Goal: Communication & Community: Answer question/provide support

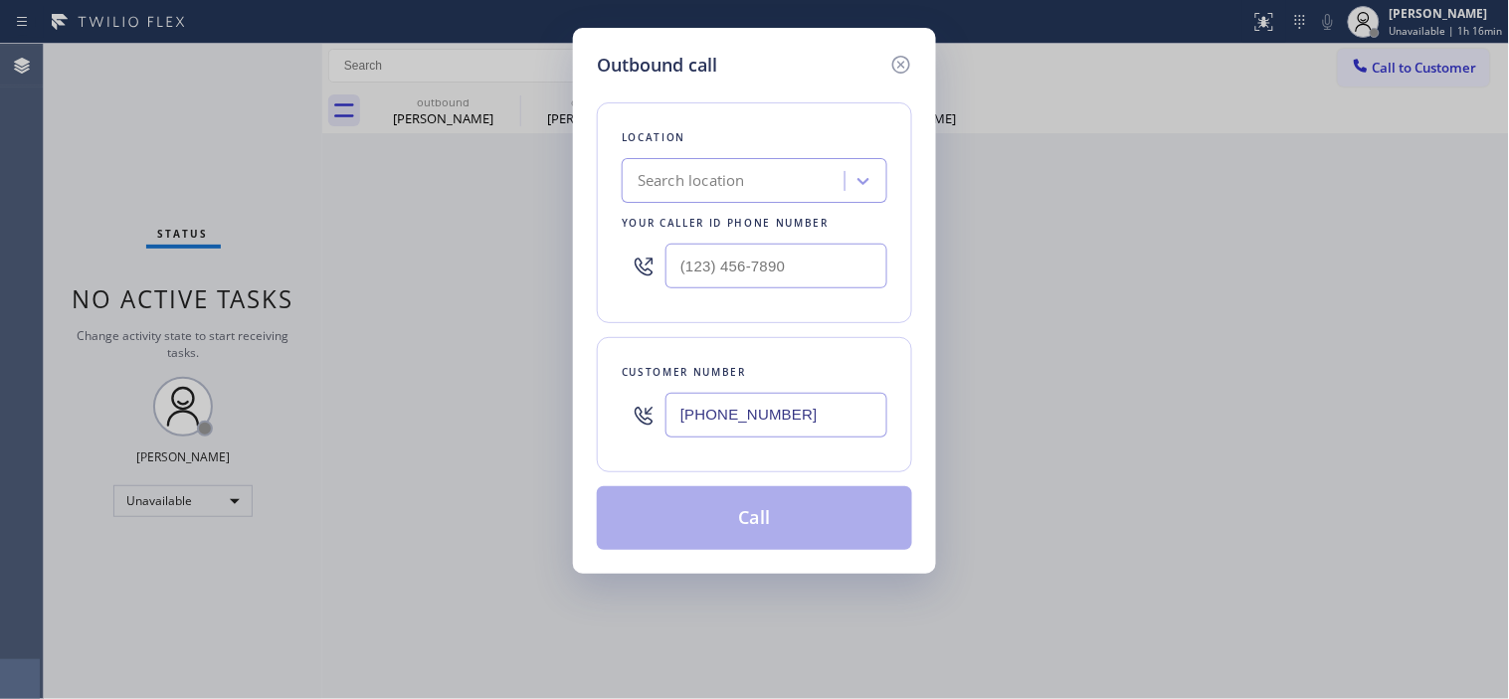
type input "[PHONE_NUMBER]"
click at [711, 240] on div at bounding box center [755, 266] width 266 height 65
click at [719, 192] on div "Search location" at bounding box center [691, 181] width 107 height 23
paste input "[PHONE_NUMBER]"
type input "[PHONE_NUMBER]"
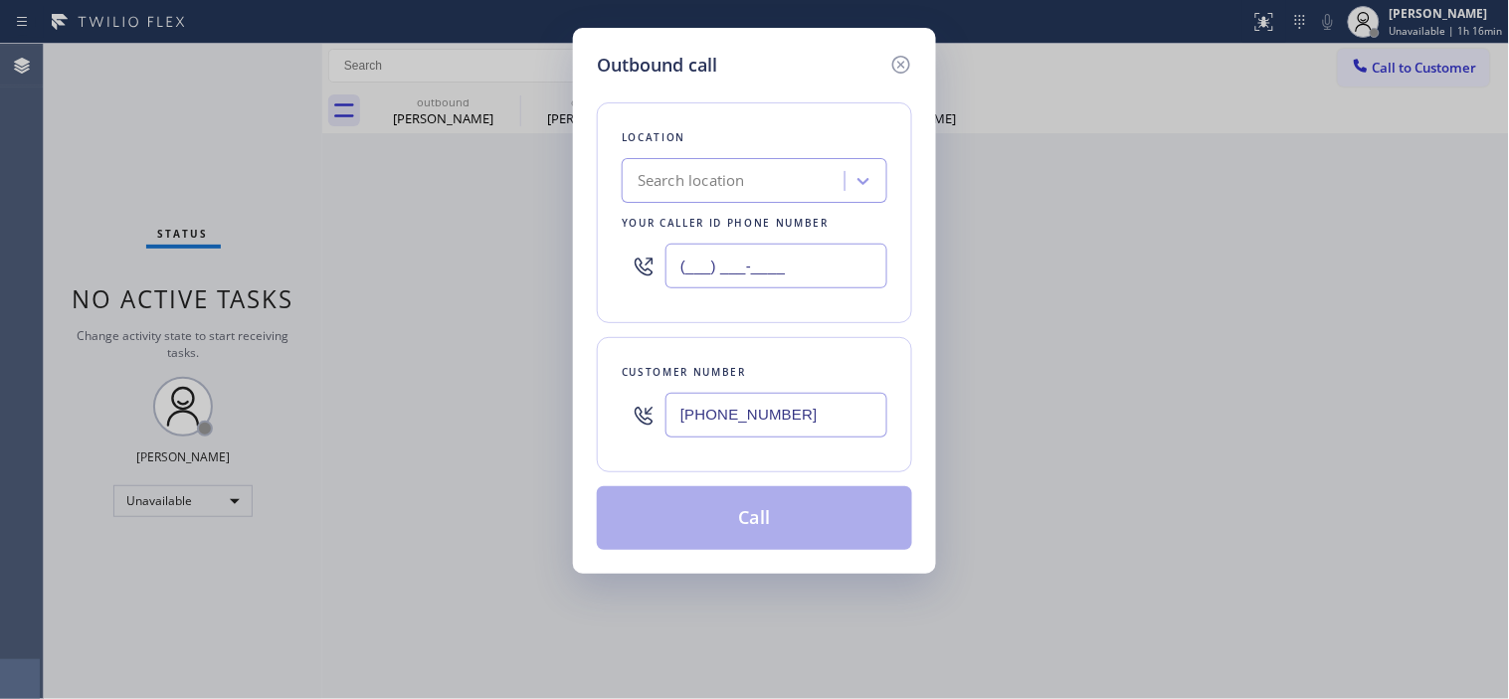
click at [726, 259] on input "(___) ___-____" at bounding box center [776, 266] width 222 height 45
paste input "855) 731-4952"
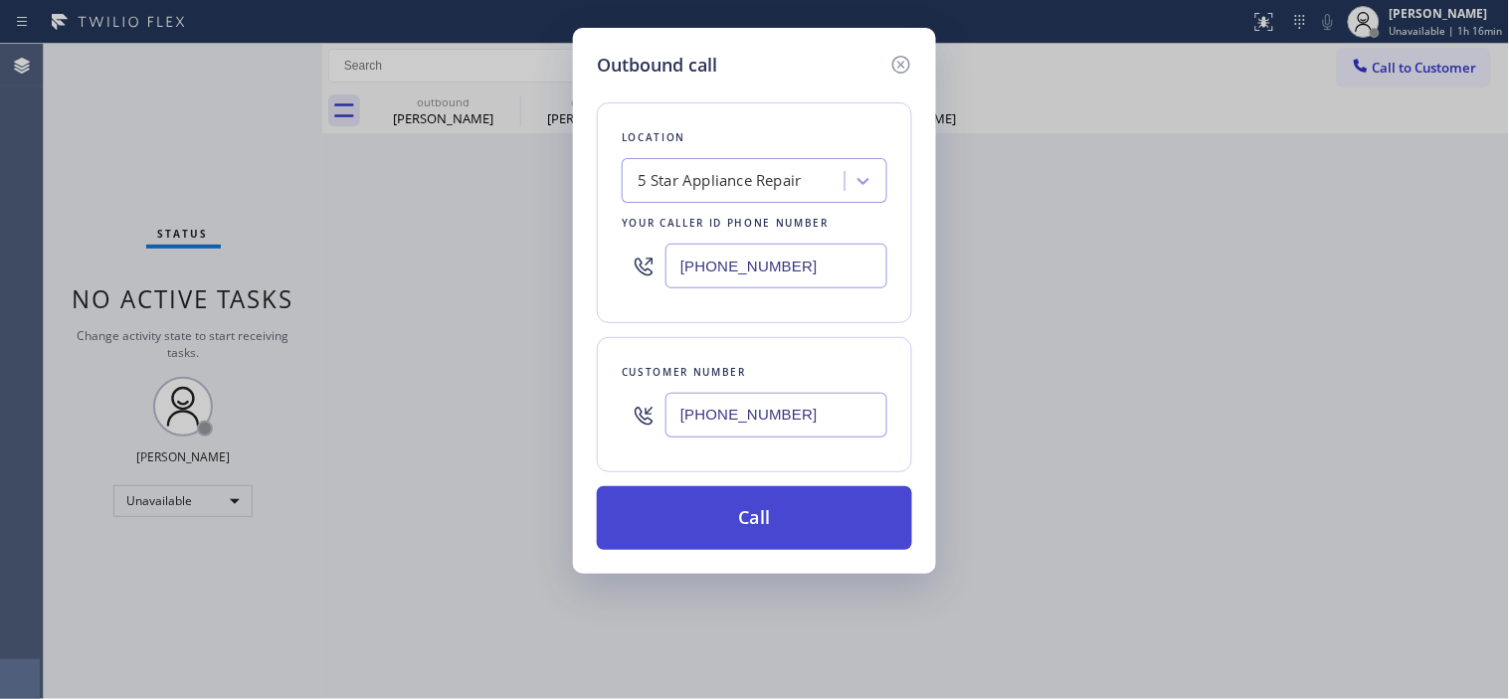
type input "[PHONE_NUMBER]"
click at [721, 514] on button "Call" at bounding box center [754, 518] width 315 height 64
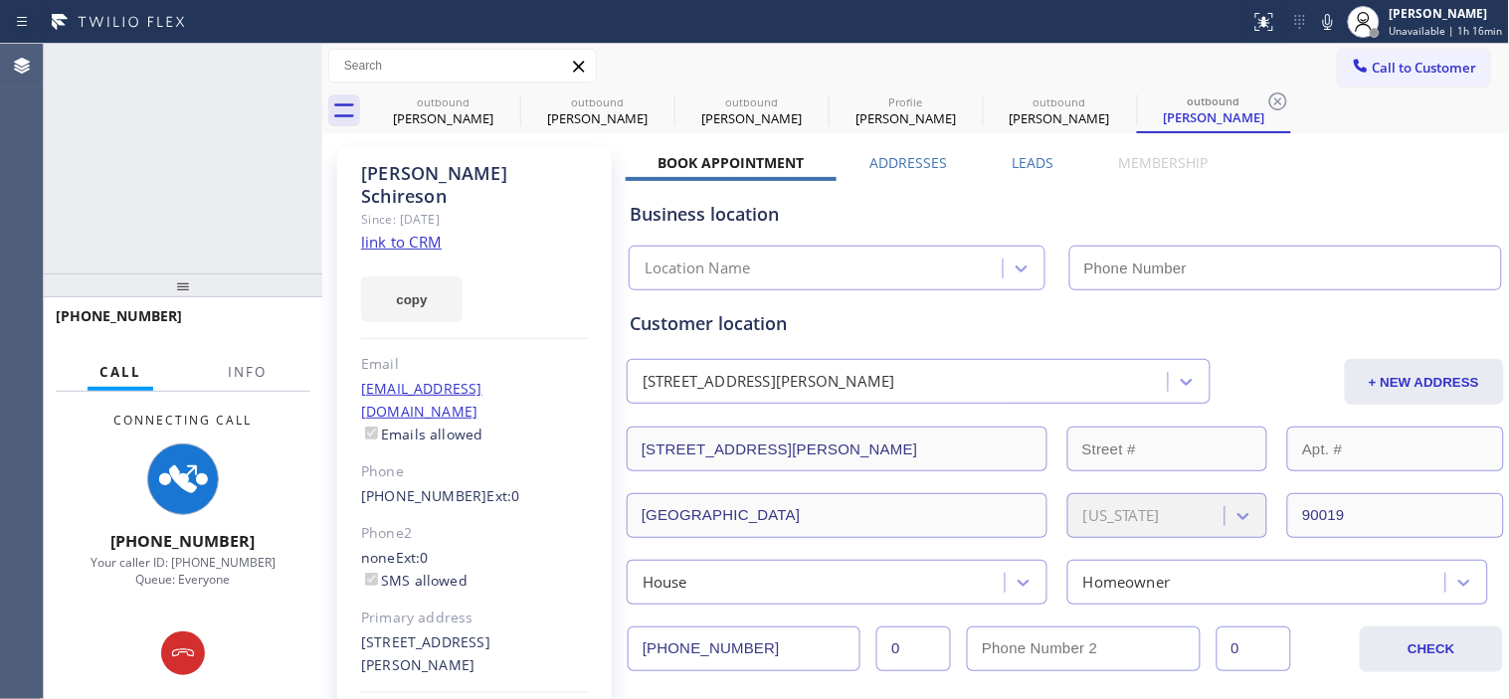
type input "[PHONE_NUMBER]"
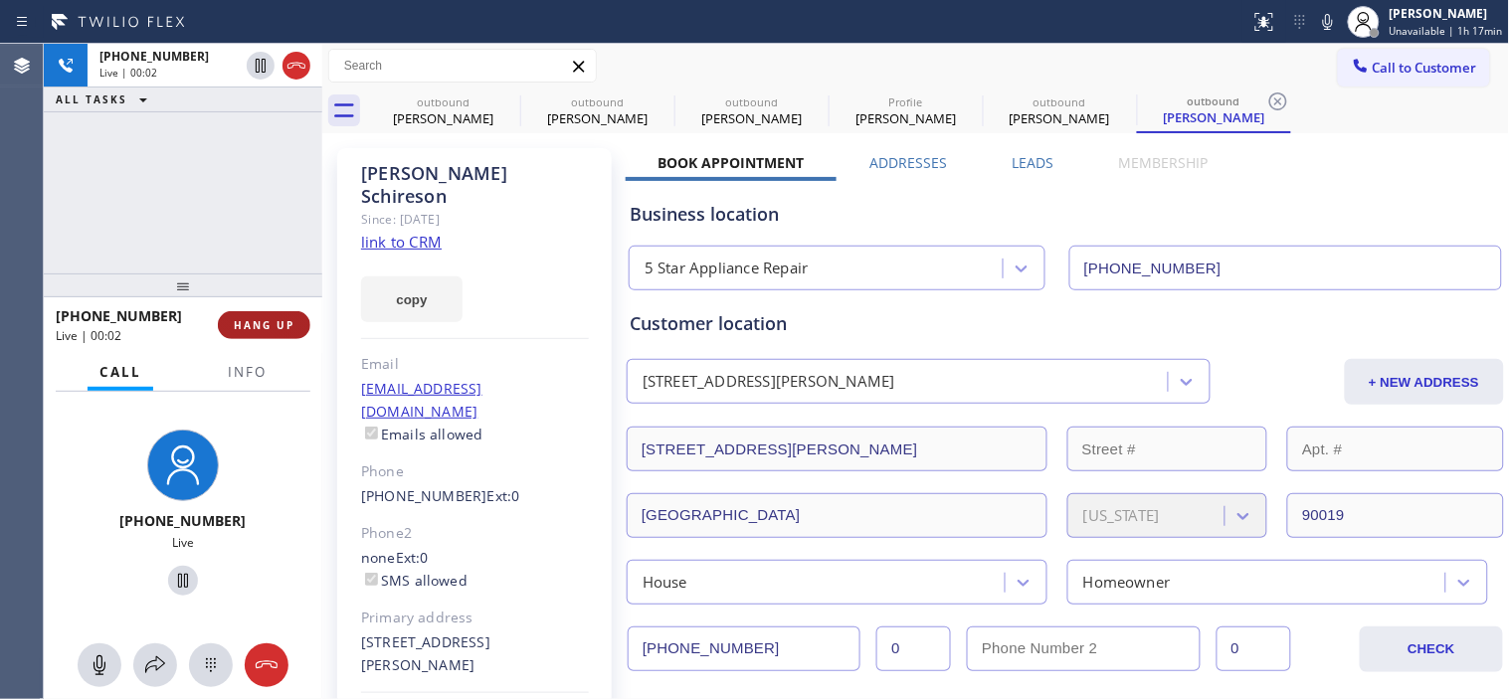
drag, startPoint x: 262, startPoint y: 306, endPoint x: 255, endPoint y: 314, distance: 10.6
click at [260, 315] on div "[PHONE_NUMBER] Live | 00:02 HANG UP" at bounding box center [183, 325] width 255 height 52
drag, startPoint x: 242, startPoint y: 272, endPoint x: 243, endPoint y: 117, distance: 154.2
click at [242, 274] on div at bounding box center [183, 286] width 278 height 24
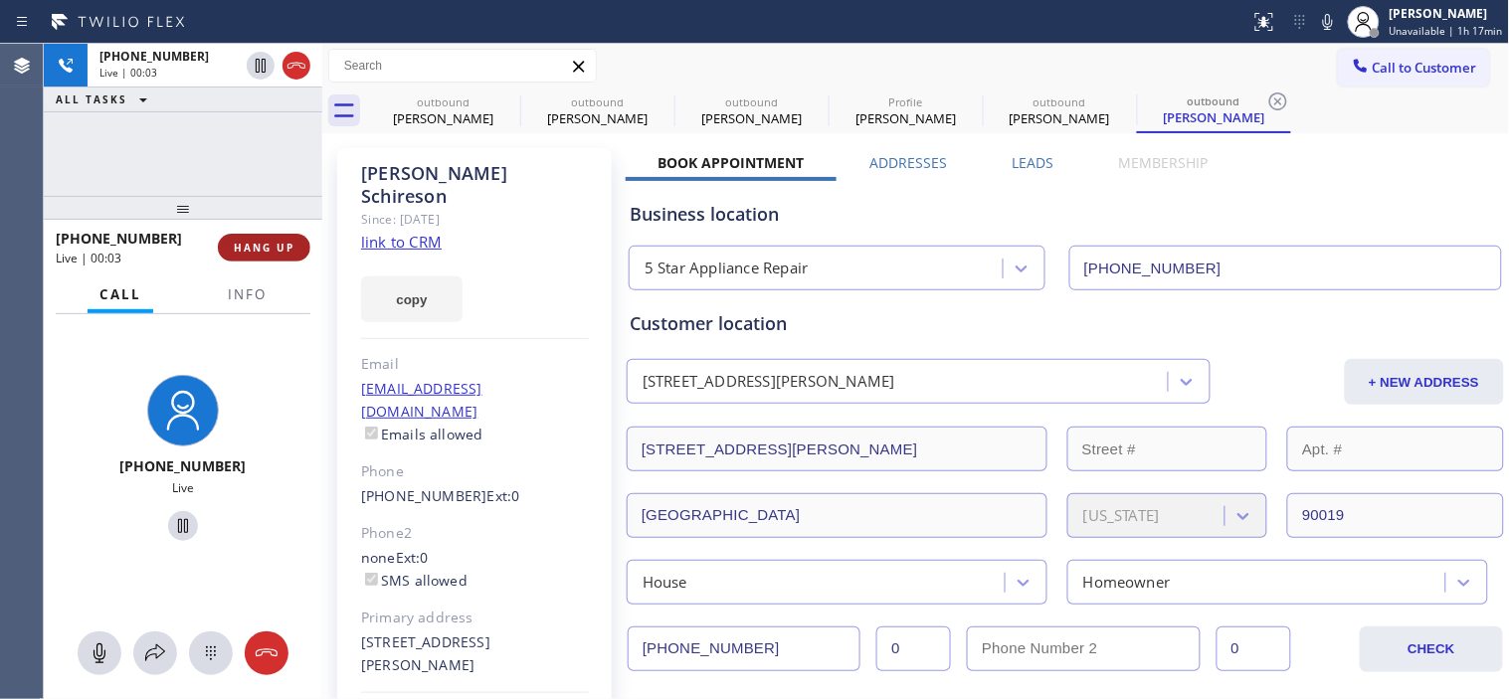
click at [260, 253] on span "HANG UP" at bounding box center [264, 248] width 61 height 14
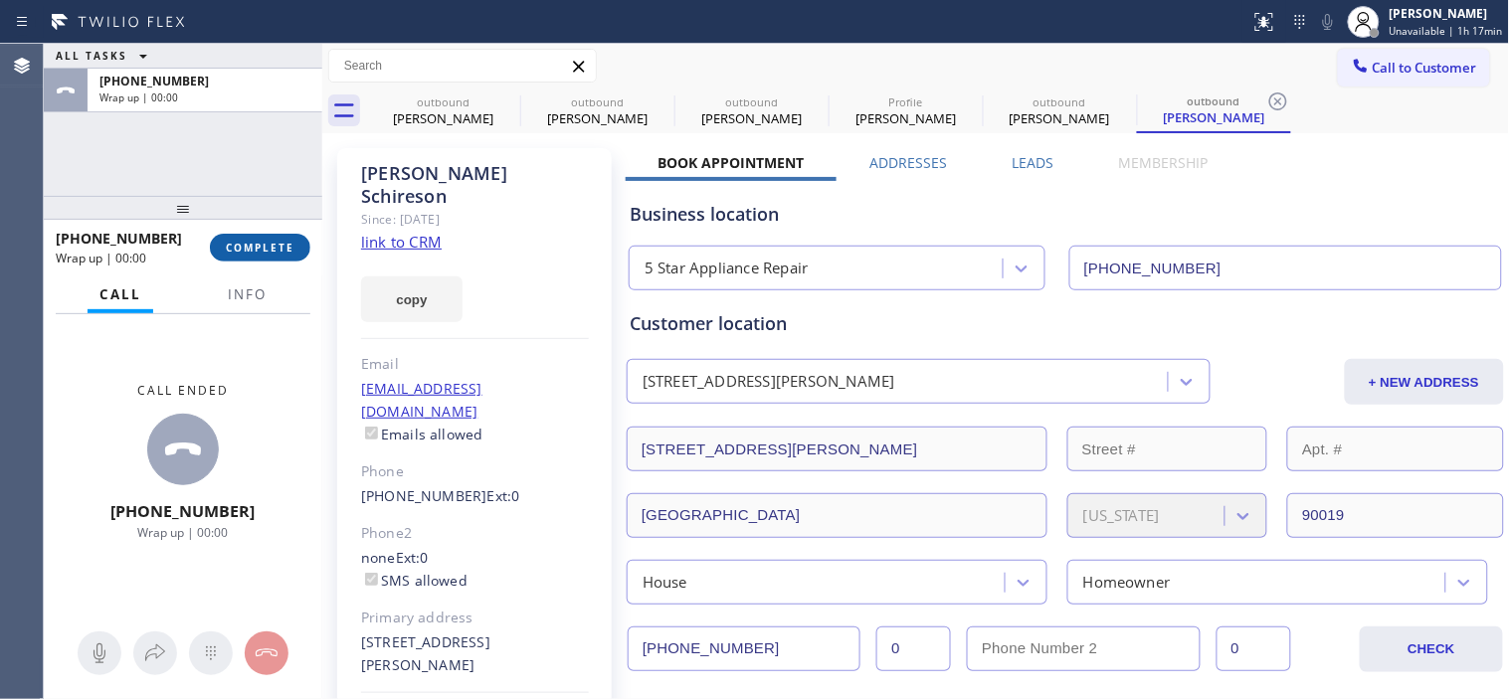
click at [259, 254] on span "COMPLETE" at bounding box center [260, 248] width 69 height 14
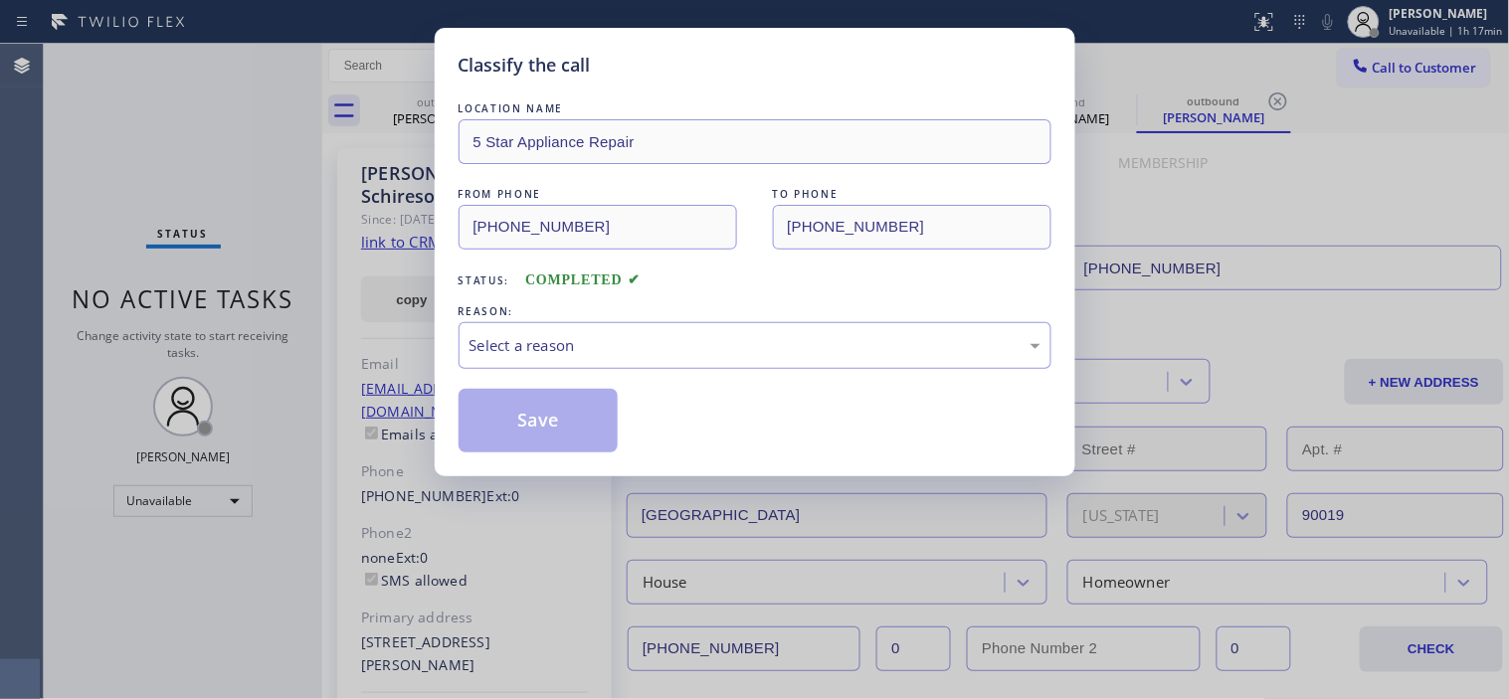
click at [572, 381] on div "LOCATION NAME 5 Star Appliance Repair FROM PHONE [PHONE_NUMBER] TO PHONE [PHONE…" at bounding box center [754, 275] width 593 height 354
click at [597, 342] on div "Select a reason" at bounding box center [754, 345] width 571 height 23
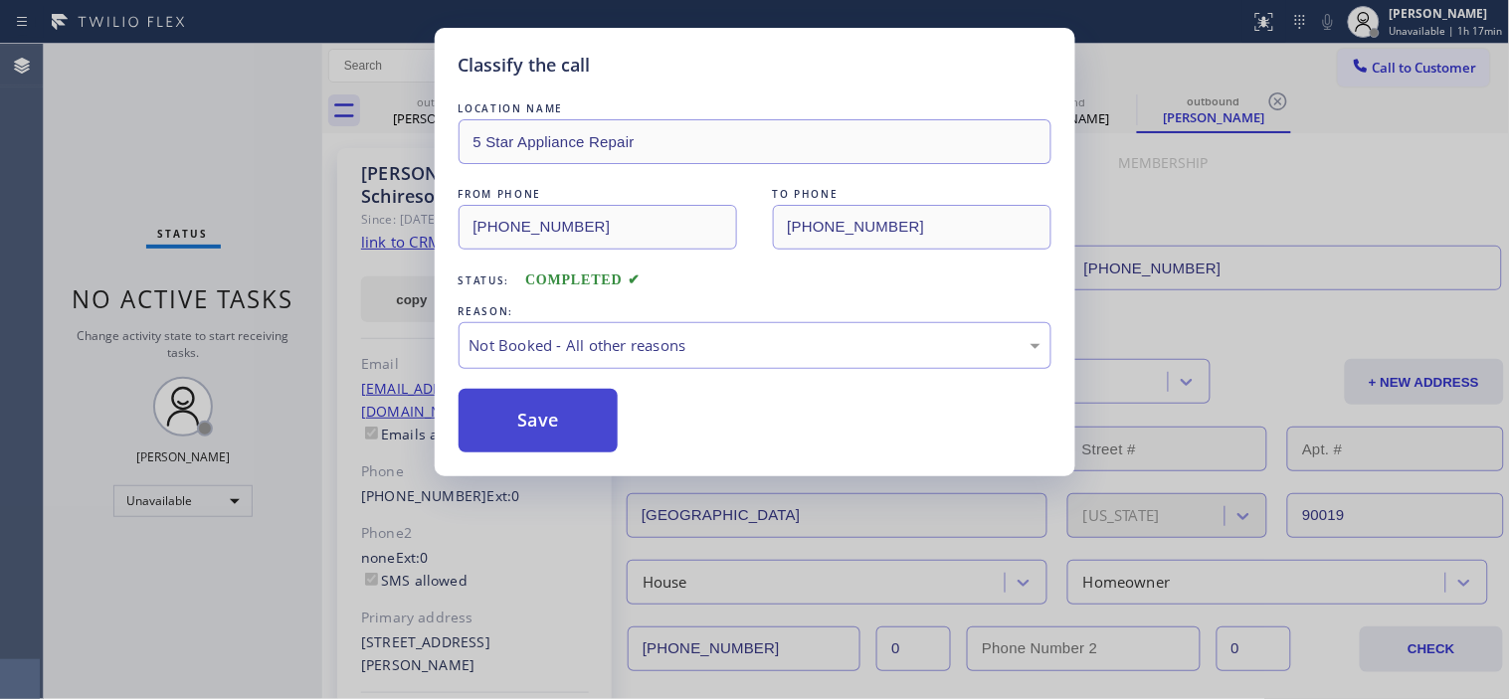
click at [548, 421] on button "Save" at bounding box center [538, 421] width 160 height 64
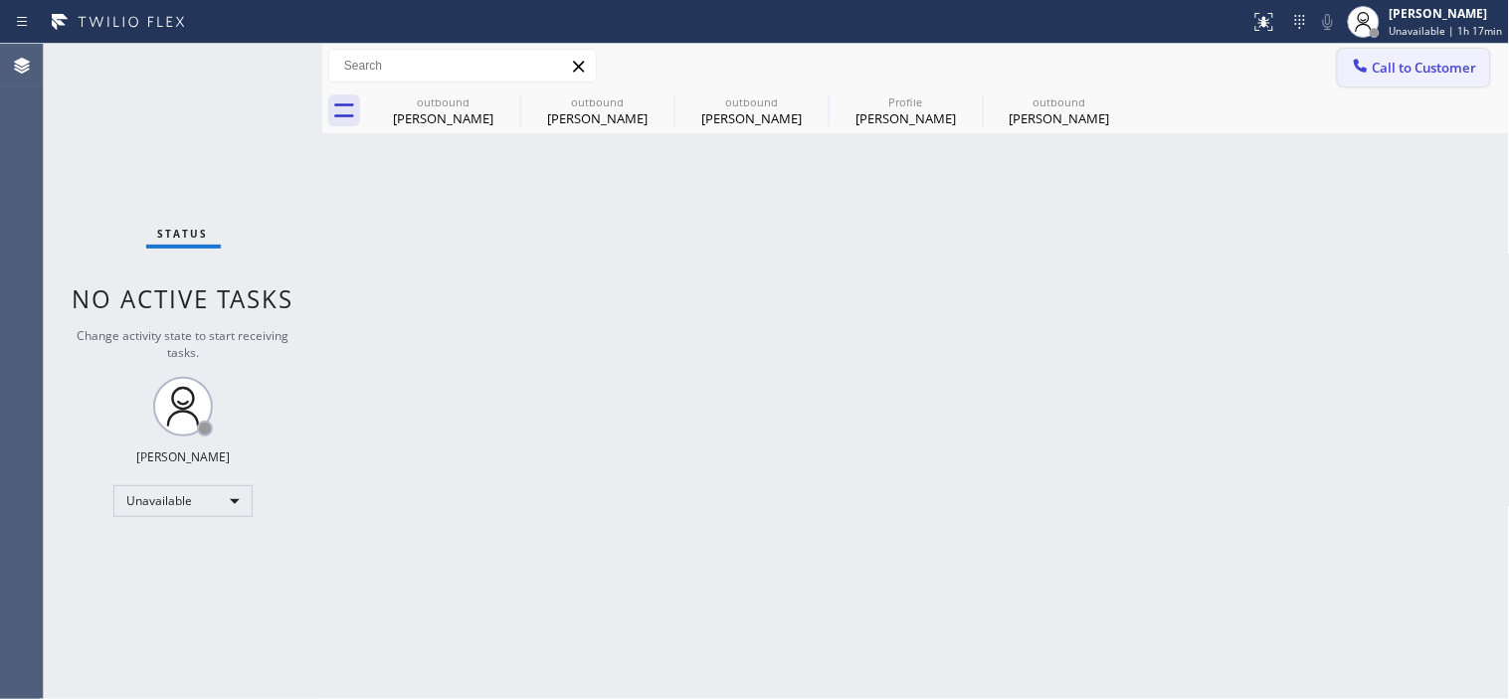
click at [1445, 85] on div "Call to Customer Outbound call Location 5 Star Appliance Repair Your caller id …" at bounding box center [916, 89] width 1188 height 90
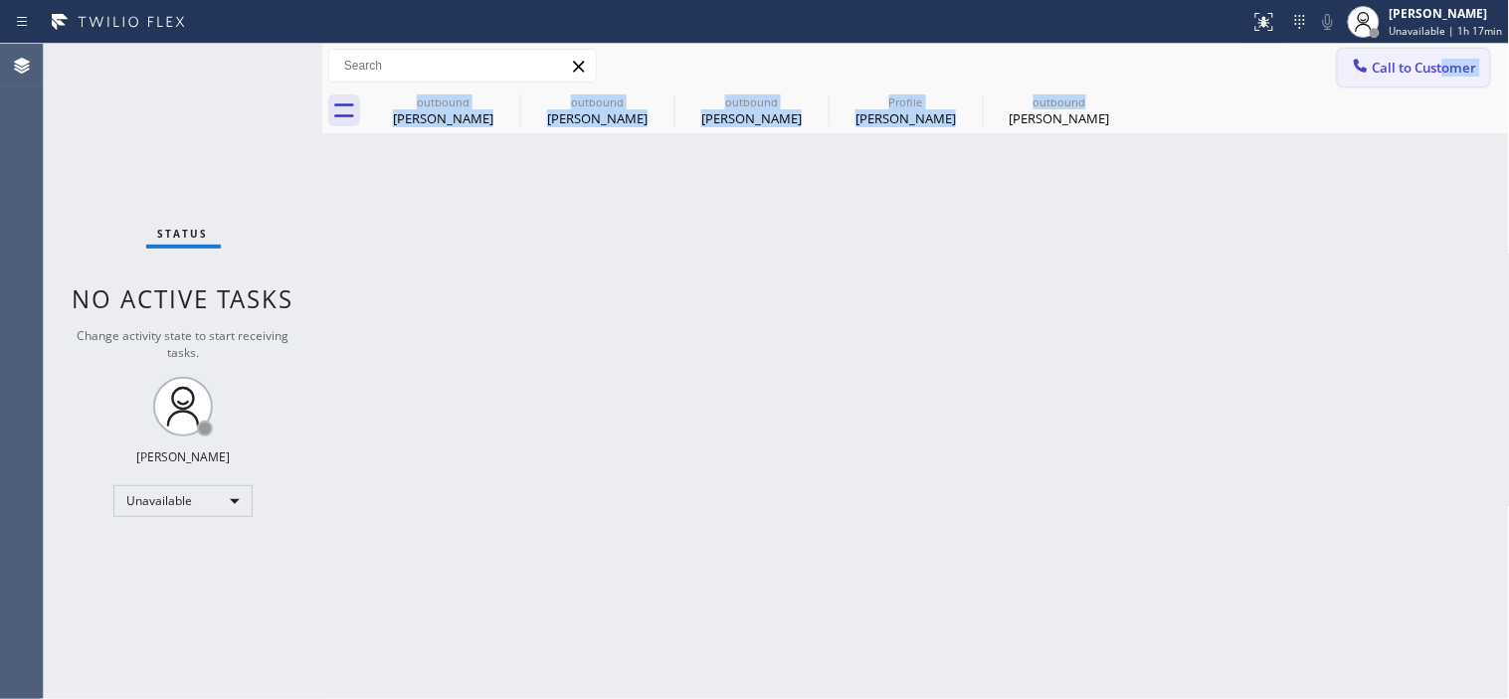
click at [1423, 77] on button "Call to Customer" at bounding box center [1414, 68] width 152 height 38
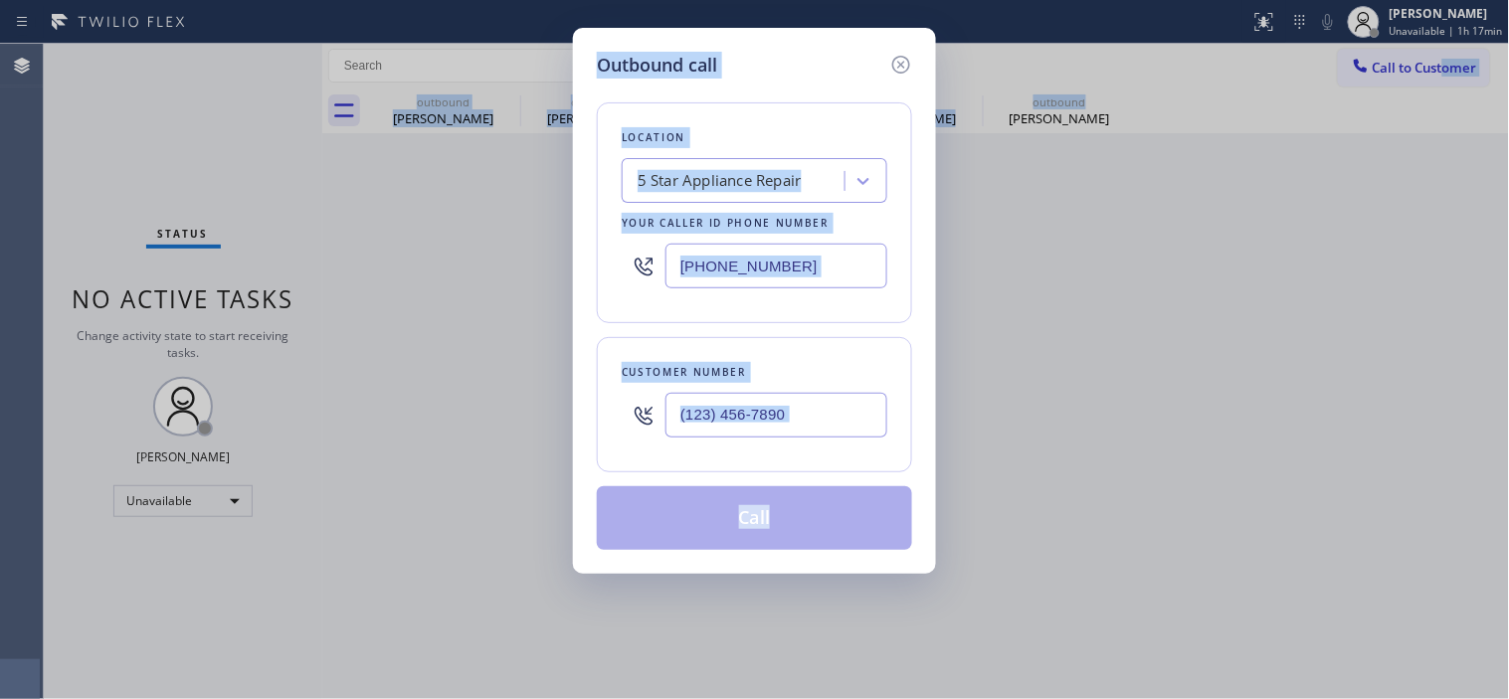
click at [979, 405] on div "Outbound call Location 5 Star Appliance Repair Your caller id phone number [PHO…" at bounding box center [754, 349] width 1509 height 699
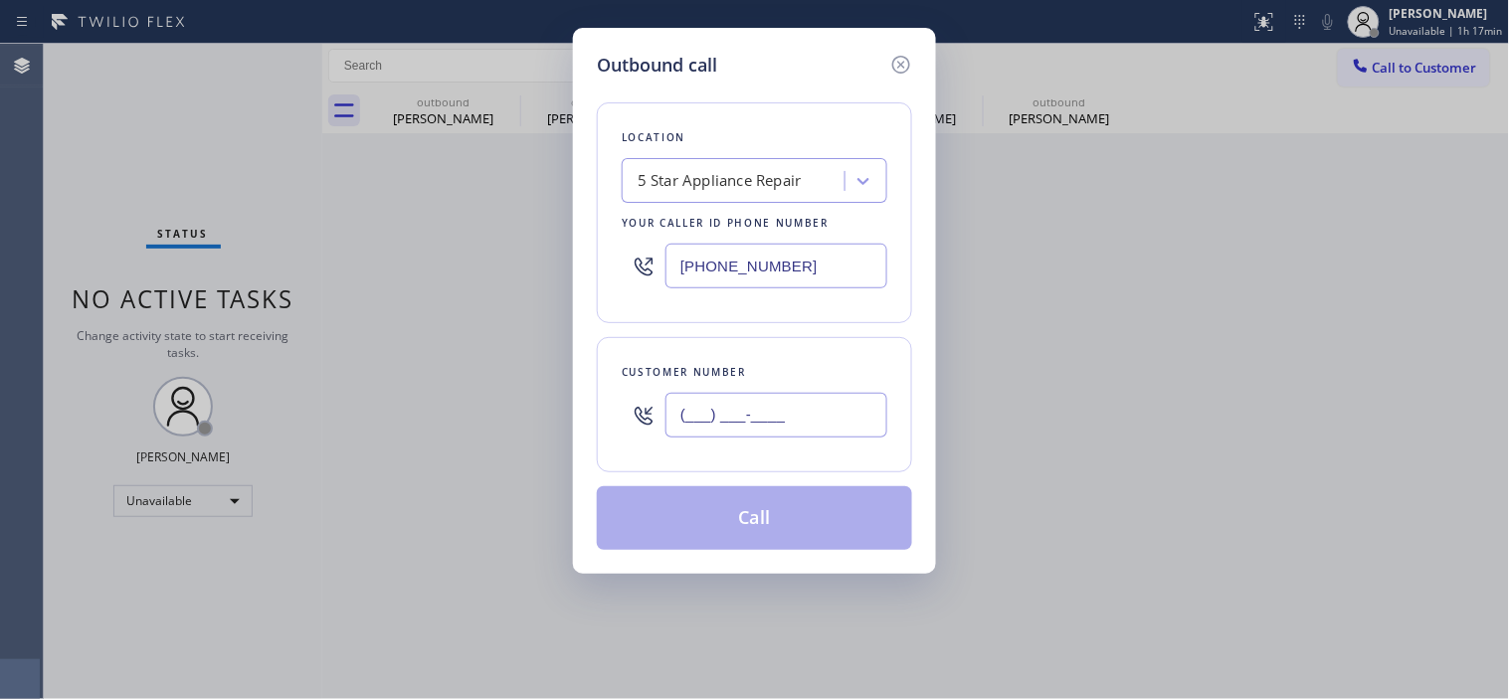
drag, startPoint x: 800, startPoint y: 410, endPoint x: 710, endPoint y: 376, distance: 95.7
click at [653, 403] on div "(___) ___-____" at bounding box center [755, 415] width 266 height 65
paste input "303) 917-4346"
type input "[PHONE_NUMBER]"
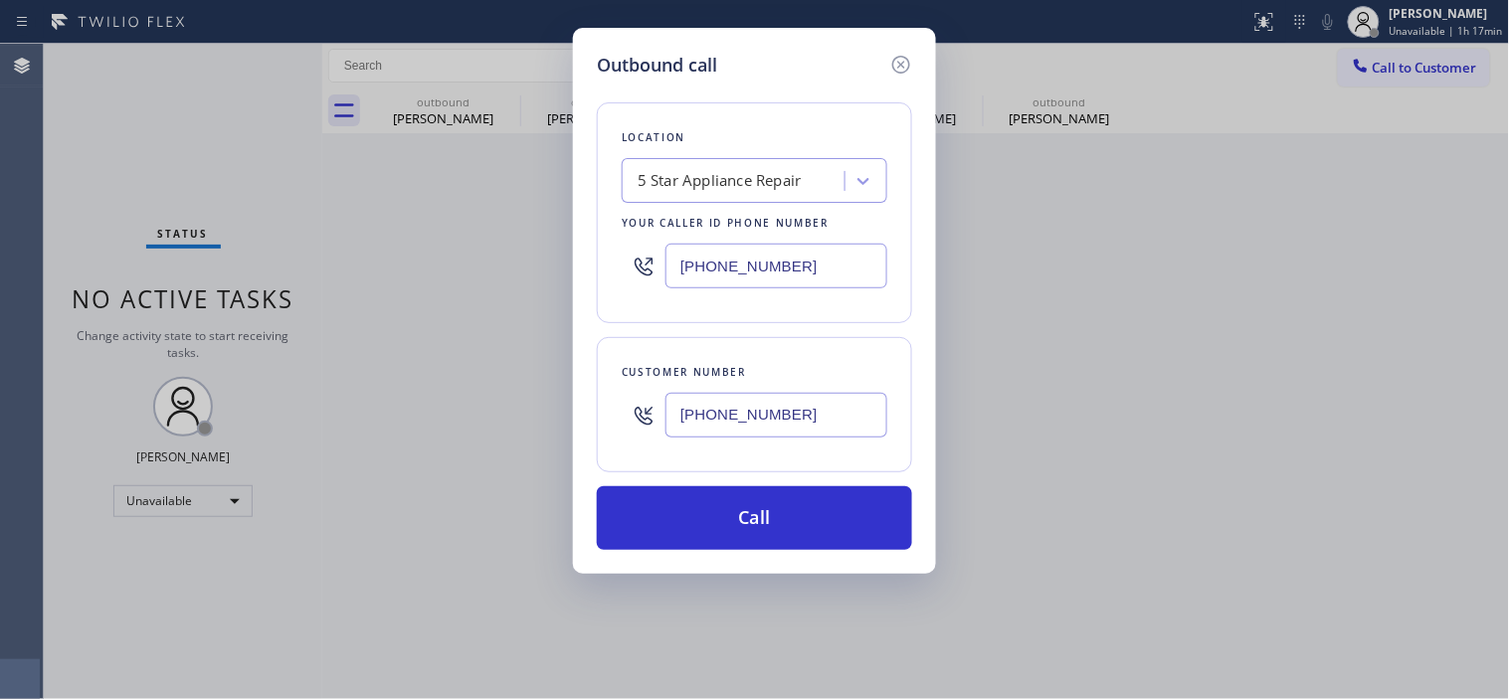
drag, startPoint x: 810, startPoint y: 263, endPoint x: 442, endPoint y: 221, distance: 370.4
click at [413, 221] on div "Outbound call Location 5 Star Appliance Repair Your caller id phone number [PHO…" at bounding box center [754, 349] width 1509 height 699
paste input "720) 730-6080"
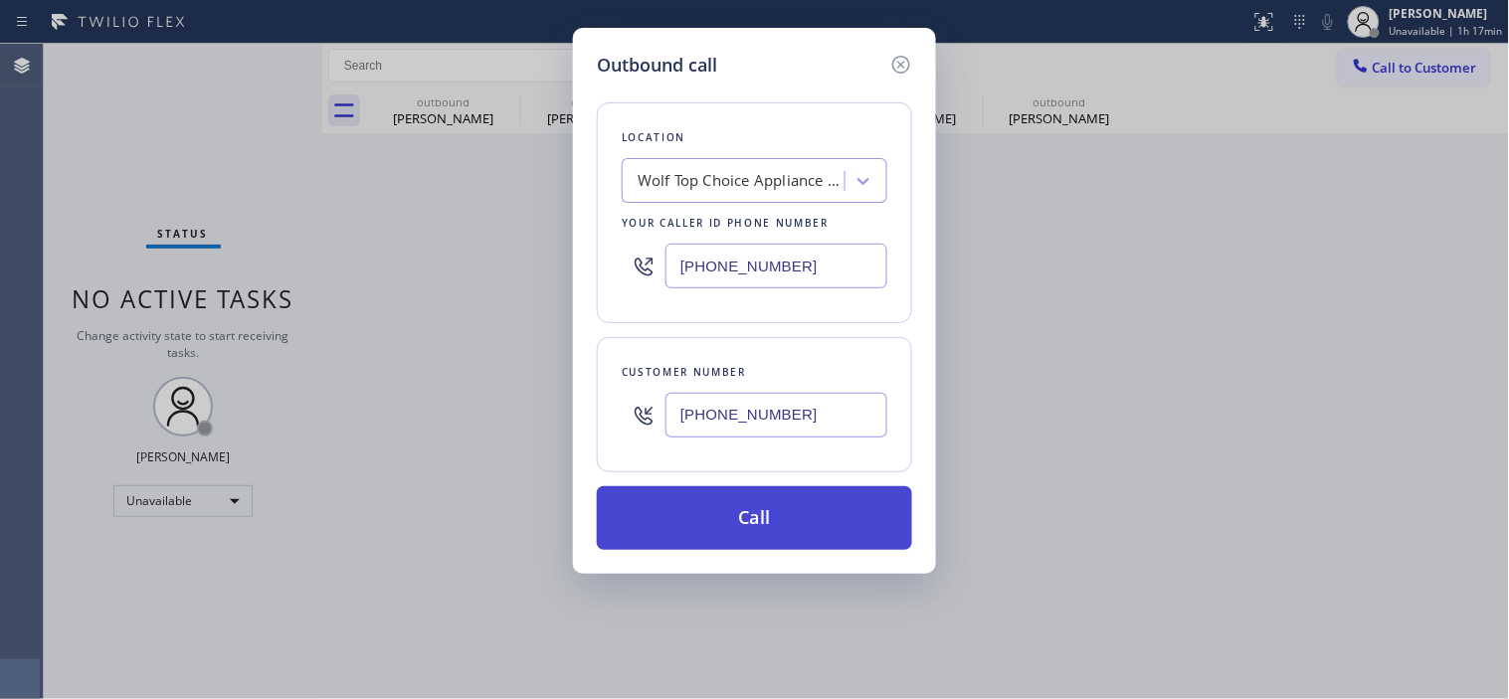
type input "[PHONE_NUMBER]"
click at [818, 518] on button "Call" at bounding box center [754, 518] width 315 height 64
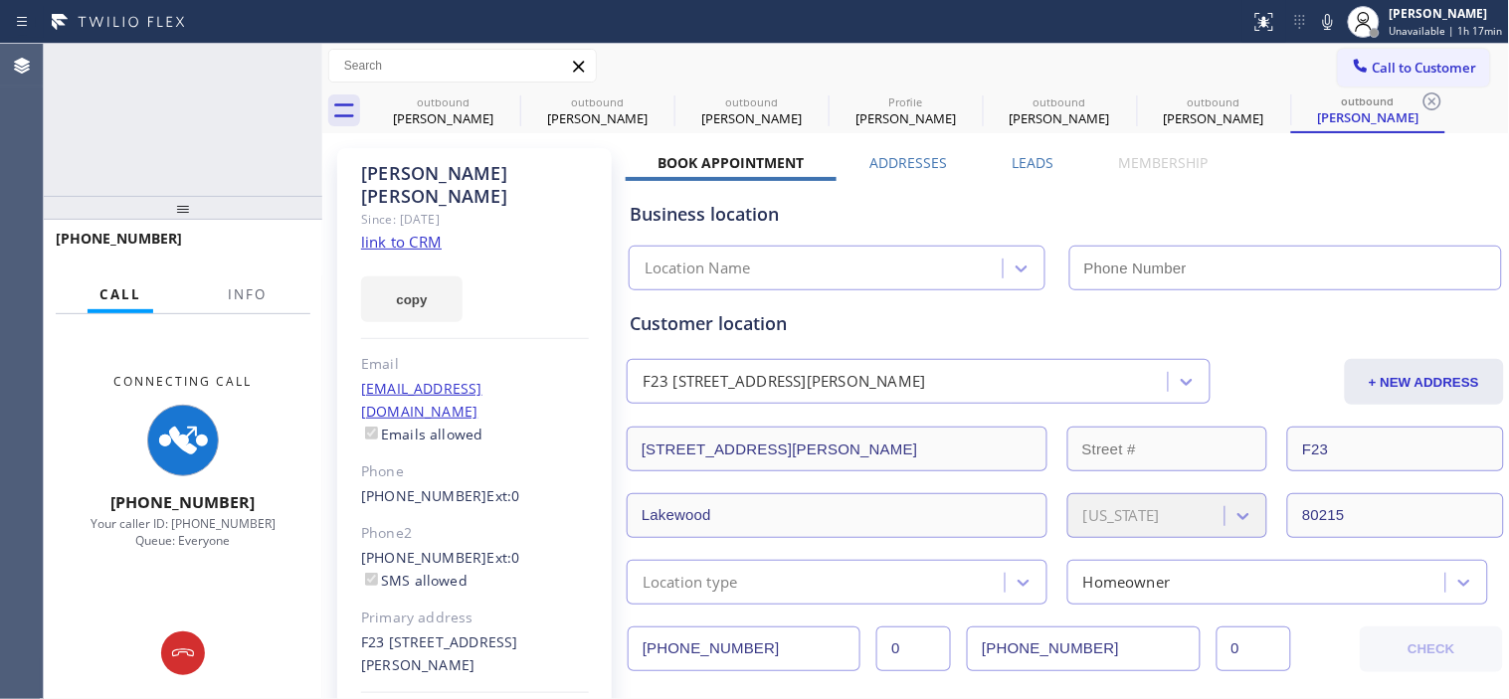
type input "[PHONE_NUMBER]"
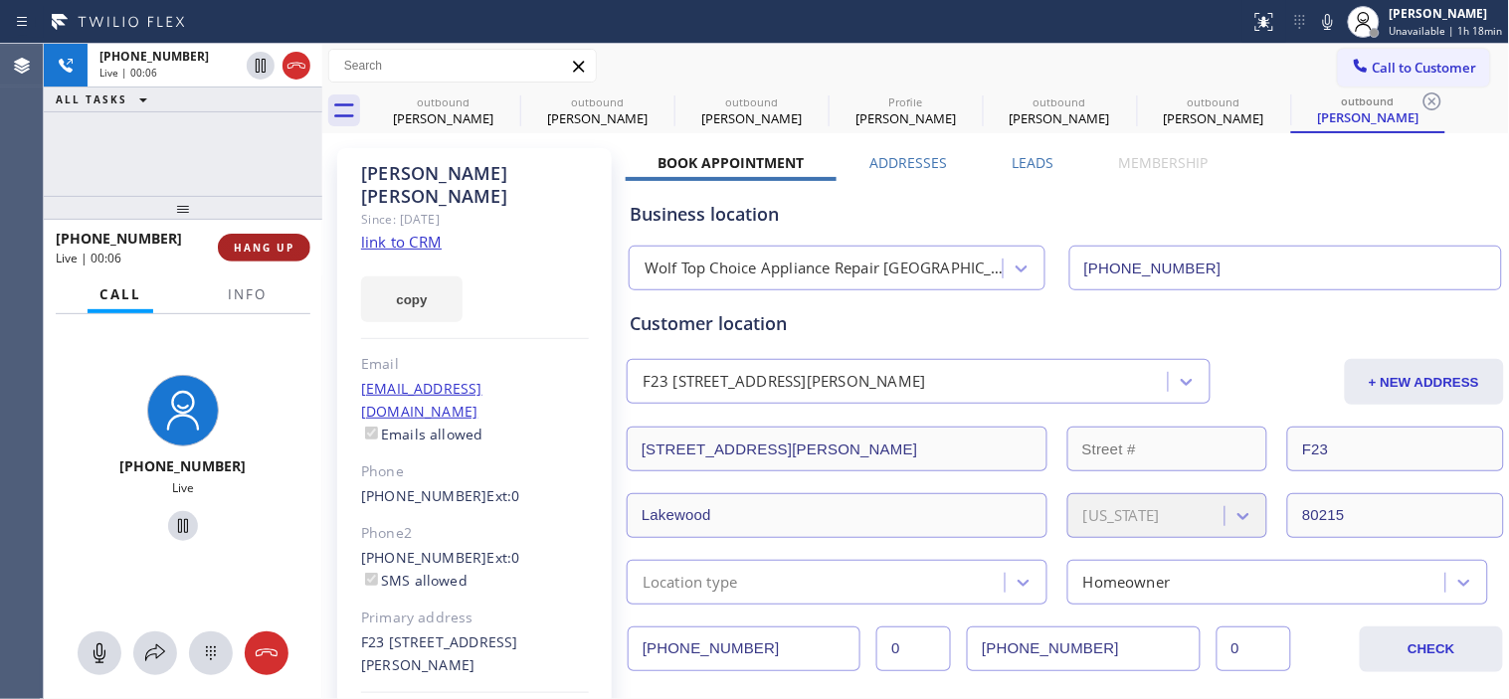
click at [259, 257] on button "HANG UP" at bounding box center [264, 248] width 92 height 28
drag, startPoint x: 249, startPoint y: 193, endPoint x: 249, endPoint y: 127, distance: 65.6
click at [249, 160] on div "[PHONE_NUMBER] Live | 00:06 ALL TASKS ALL TASKS ACTIVE TASKS TASKS IN WRAP UP […" at bounding box center [183, 371] width 278 height 655
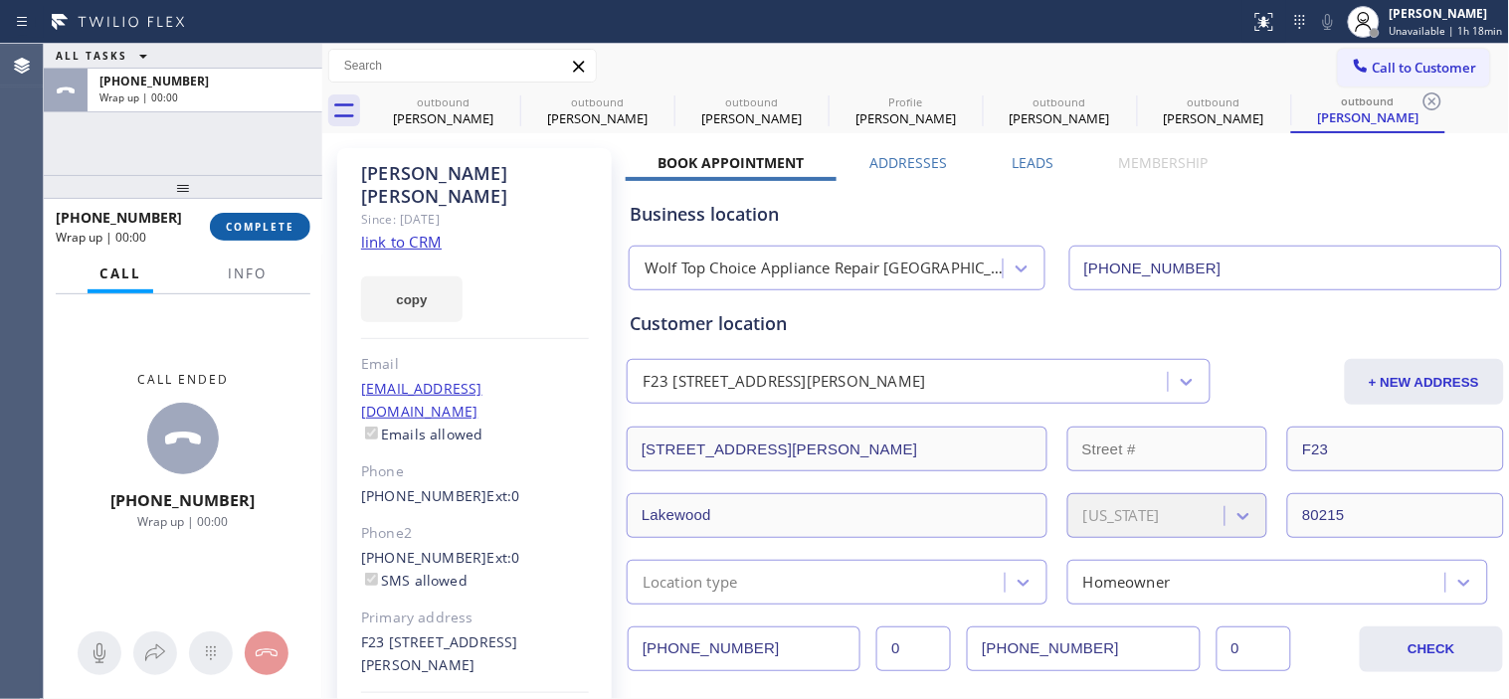
click at [269, 239] on button "COMPLETE" at bounding box center [260, 227] width 100 height 28
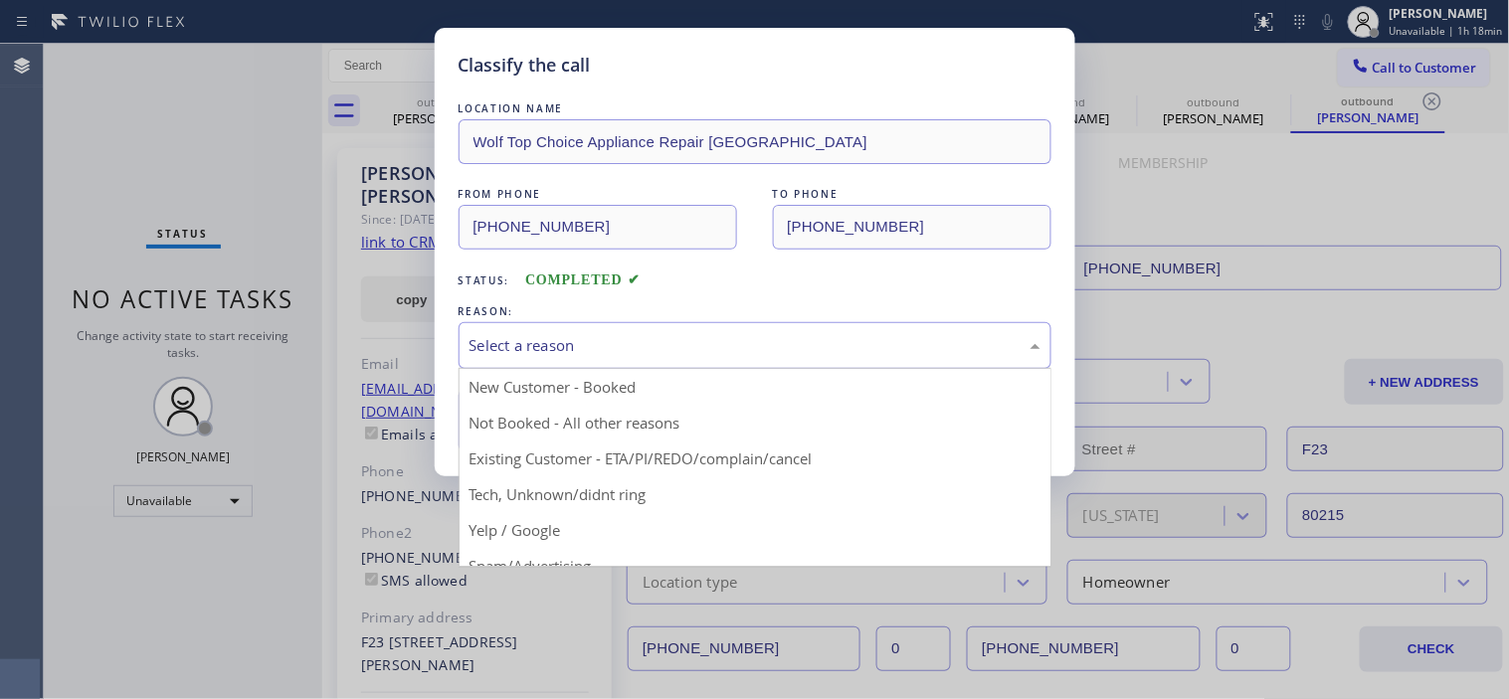
click at [770, 343] on div "Select a reason" at bounding box center [754, 345] width 571 height 23
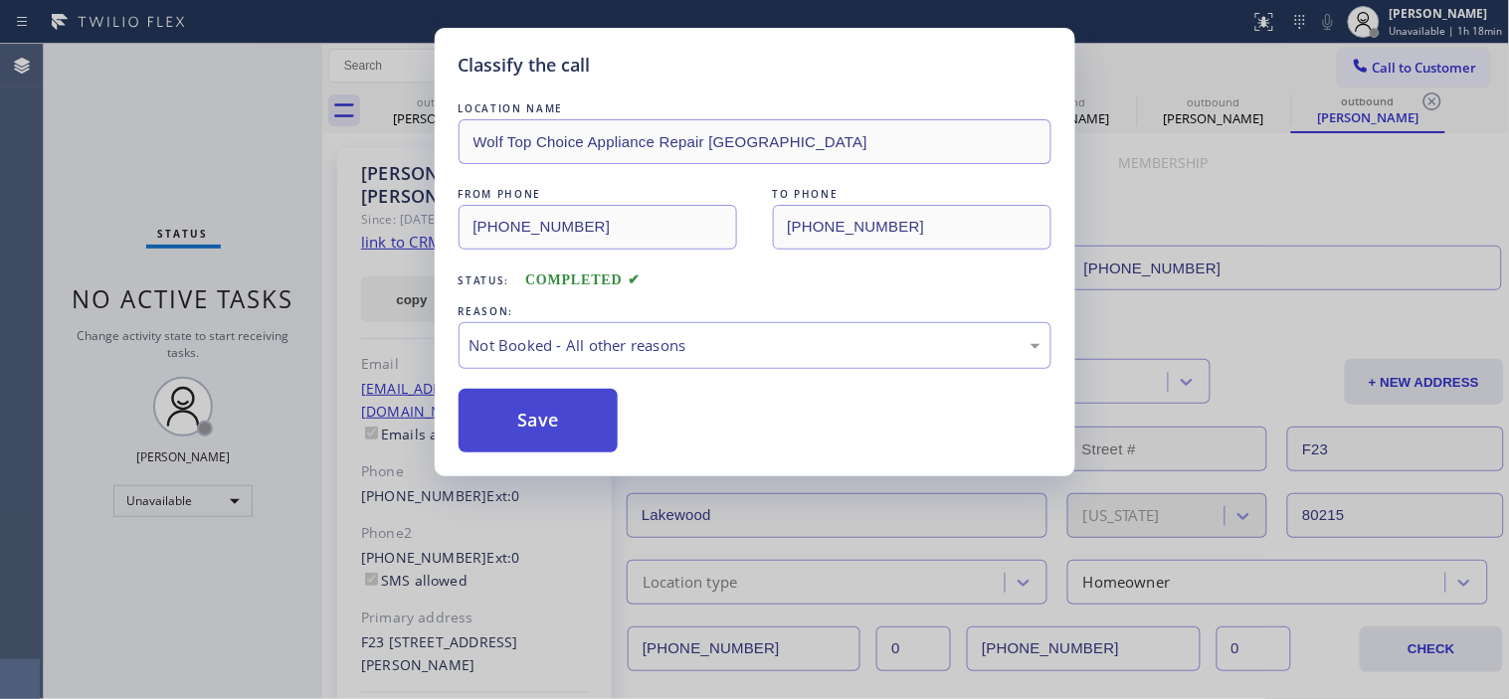
click at [527, 405] on button "Save" at bounding box center [538, 421] width 160 height 64
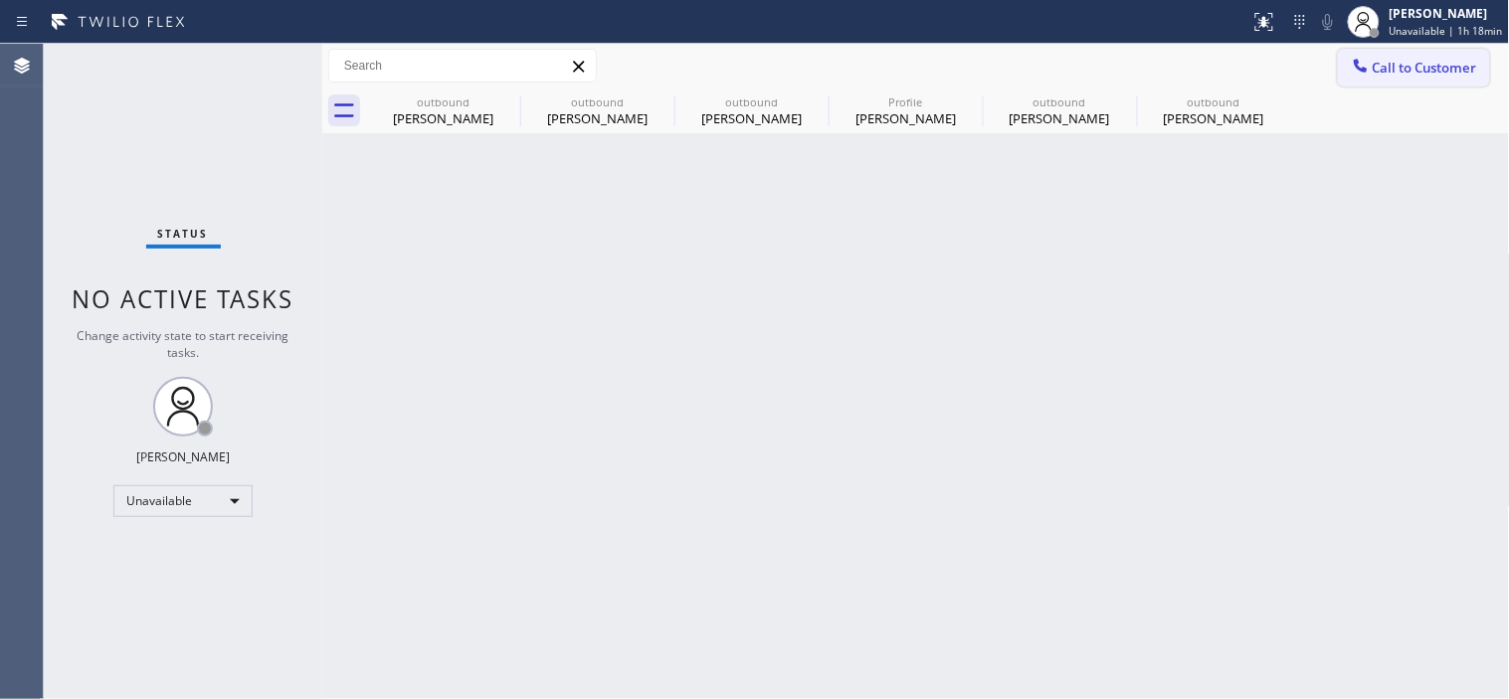
click at [1477, 63] on span "Call to Customer" at bounding box center [1424, 68] width 104 height 18
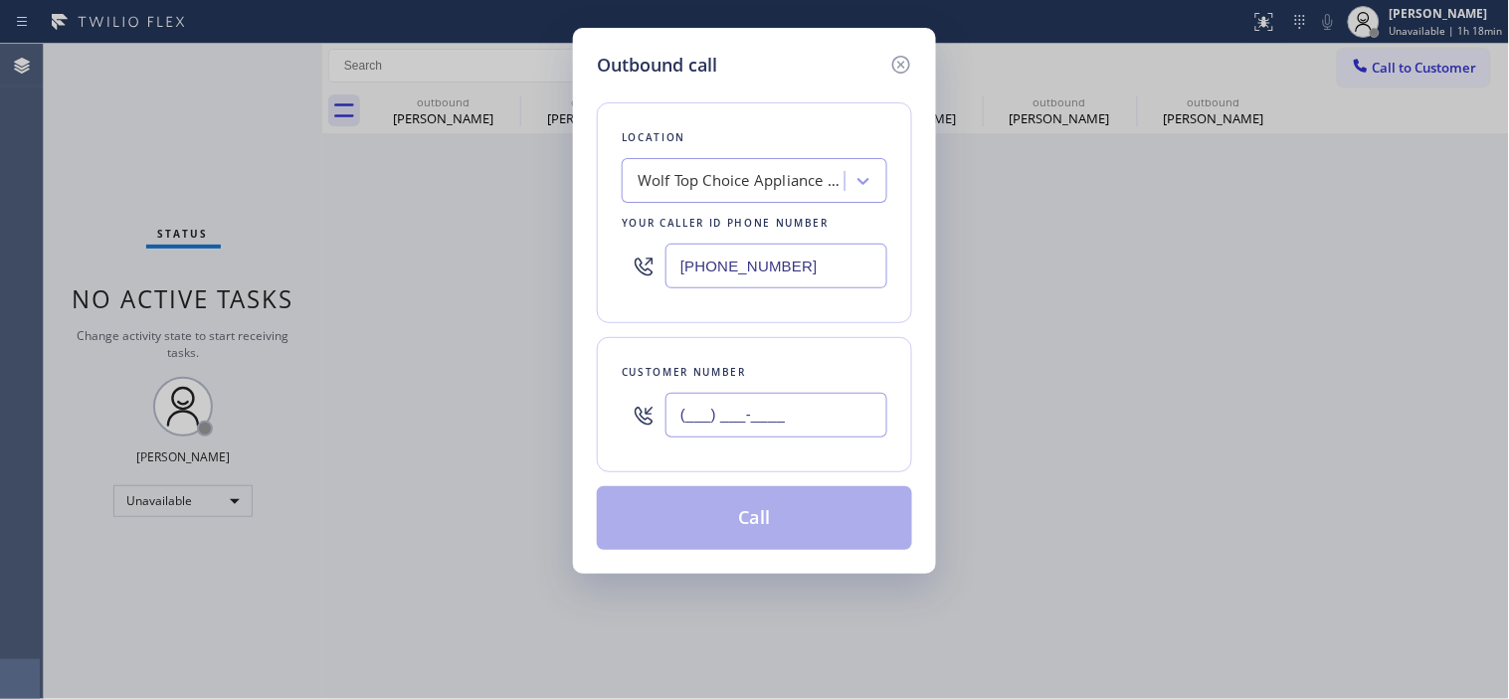
click at [727, 422] on input "(___) ___-____" at bounding box center [776, 415] width 222 height 45
paste input "630) 450-4394"
type input "[PHONE_NUMBER]"
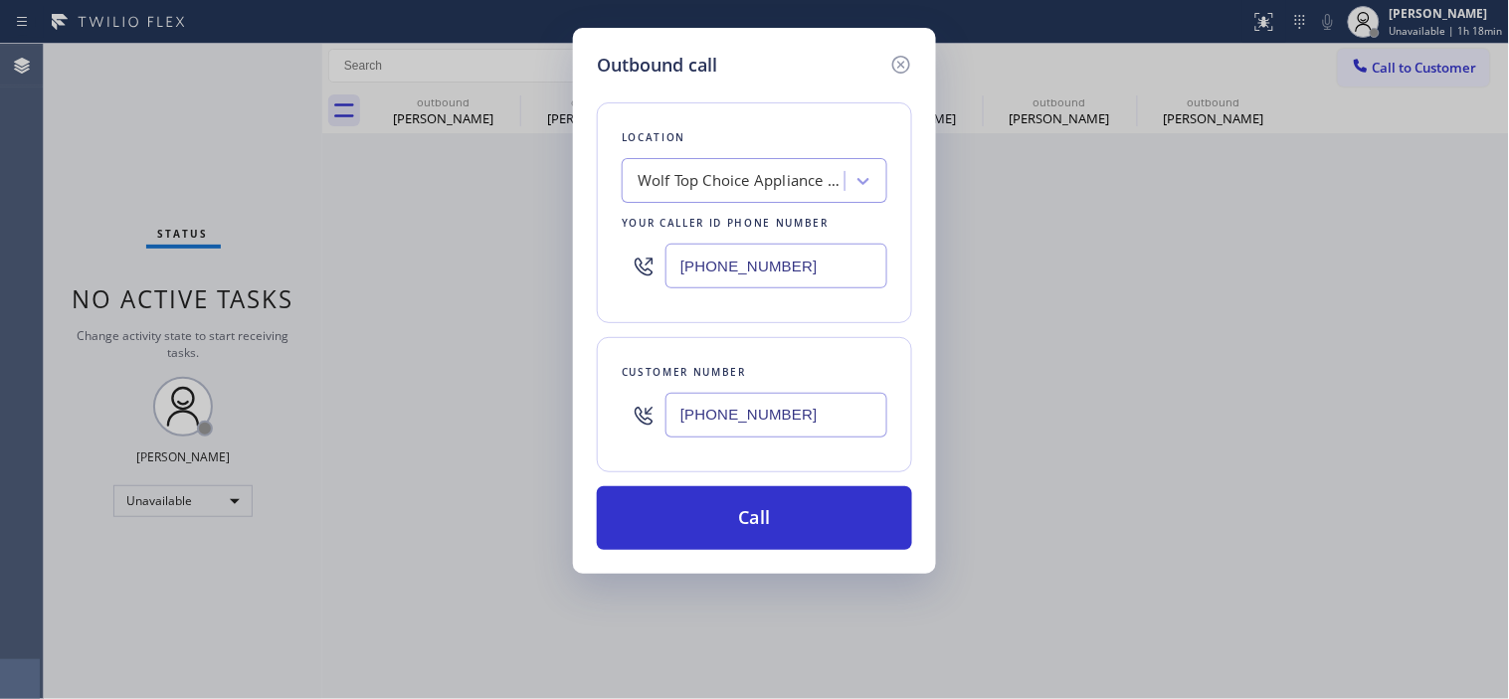
drag, startPoint x: 593, startPoint y: 243, endPoint x: 569, endPoint y: 244, distance: 23.9
click at [545, 243] on div "Outbound call Location Wolf Top Choice Appliance Repair [GEOGRAPHIC_DATA] Your …" at bounding box center [754, 349] width 1509 height 699
paste input "844) 679-8698"
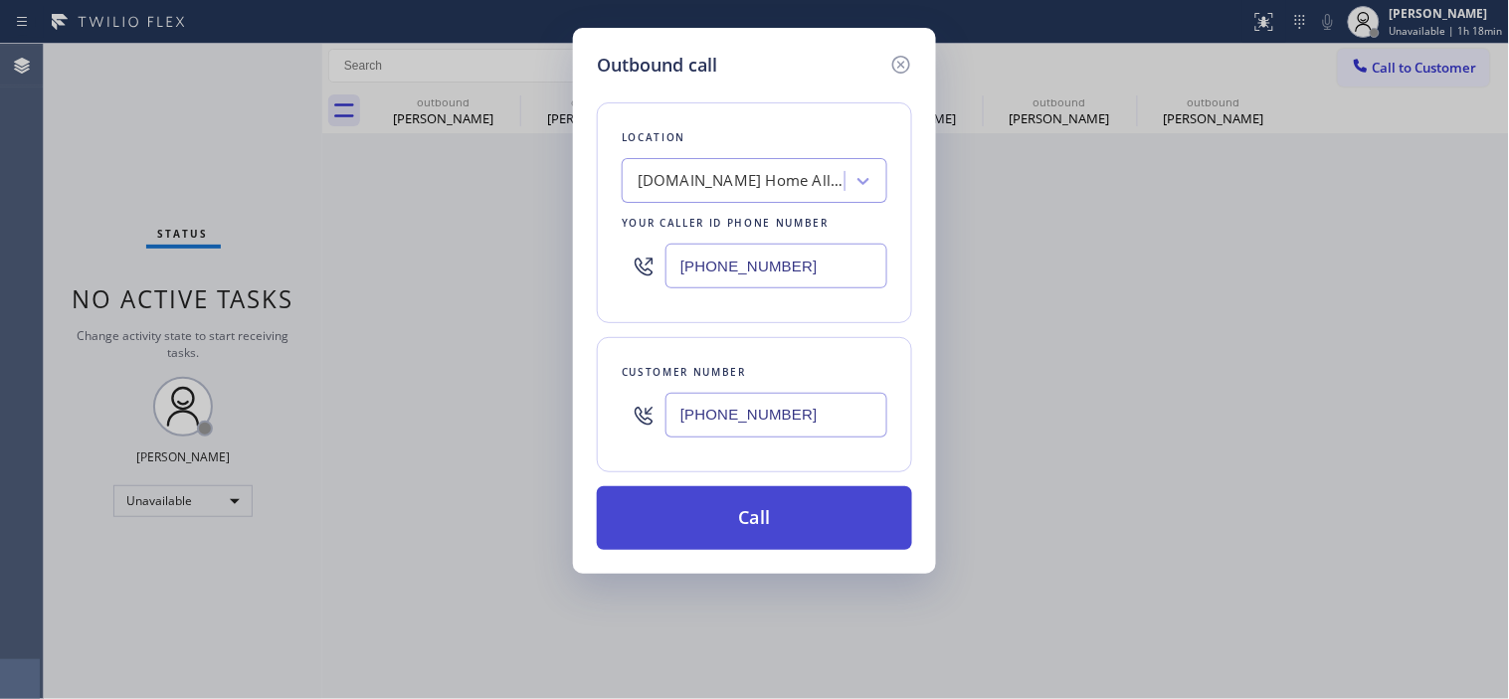
type input "[PHONE_NUMBER]"
click at [728, 499] on button "Call" at bounding box center [754, 518] width 315 height 64
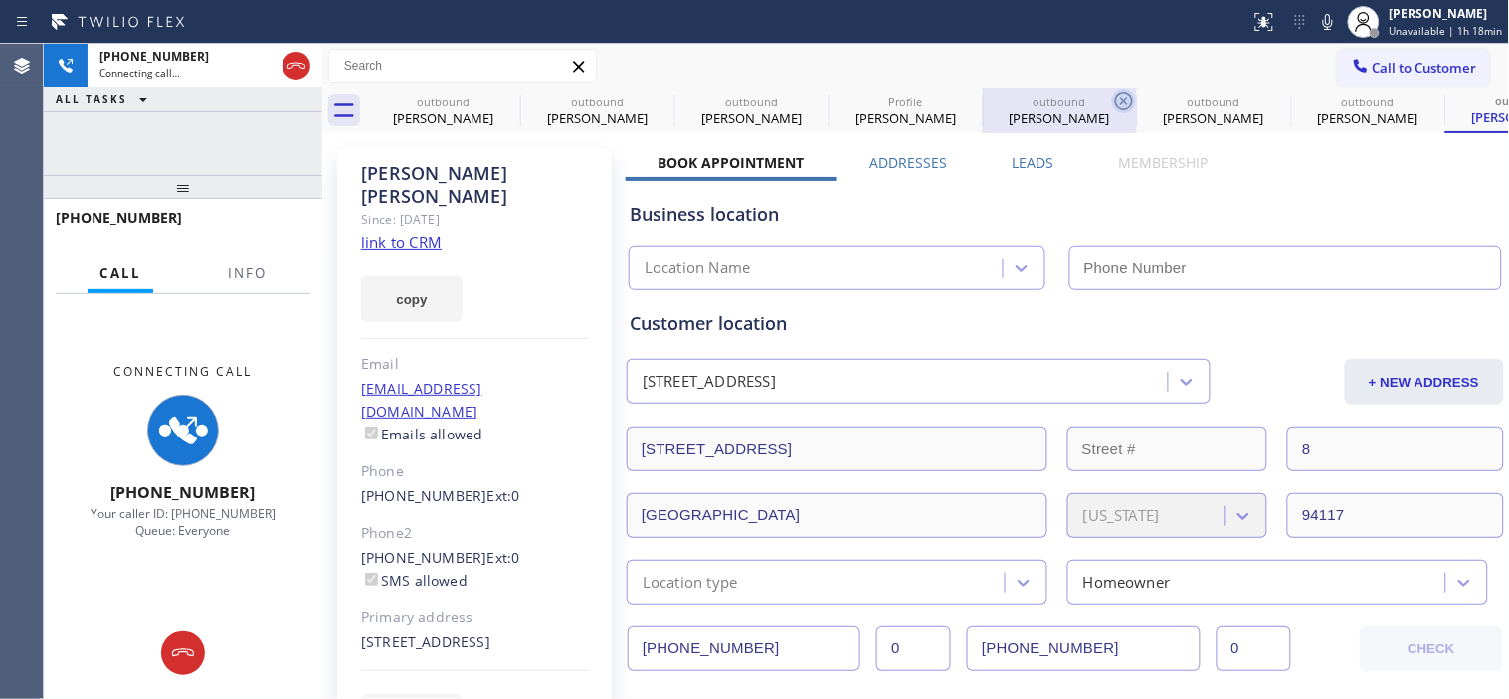
click at [0, 0] on icon at bounding box center [0, 0] width 0 height 0
click at [1112, 101] on icon at bounding box center [1124, 102] width 24 height 24
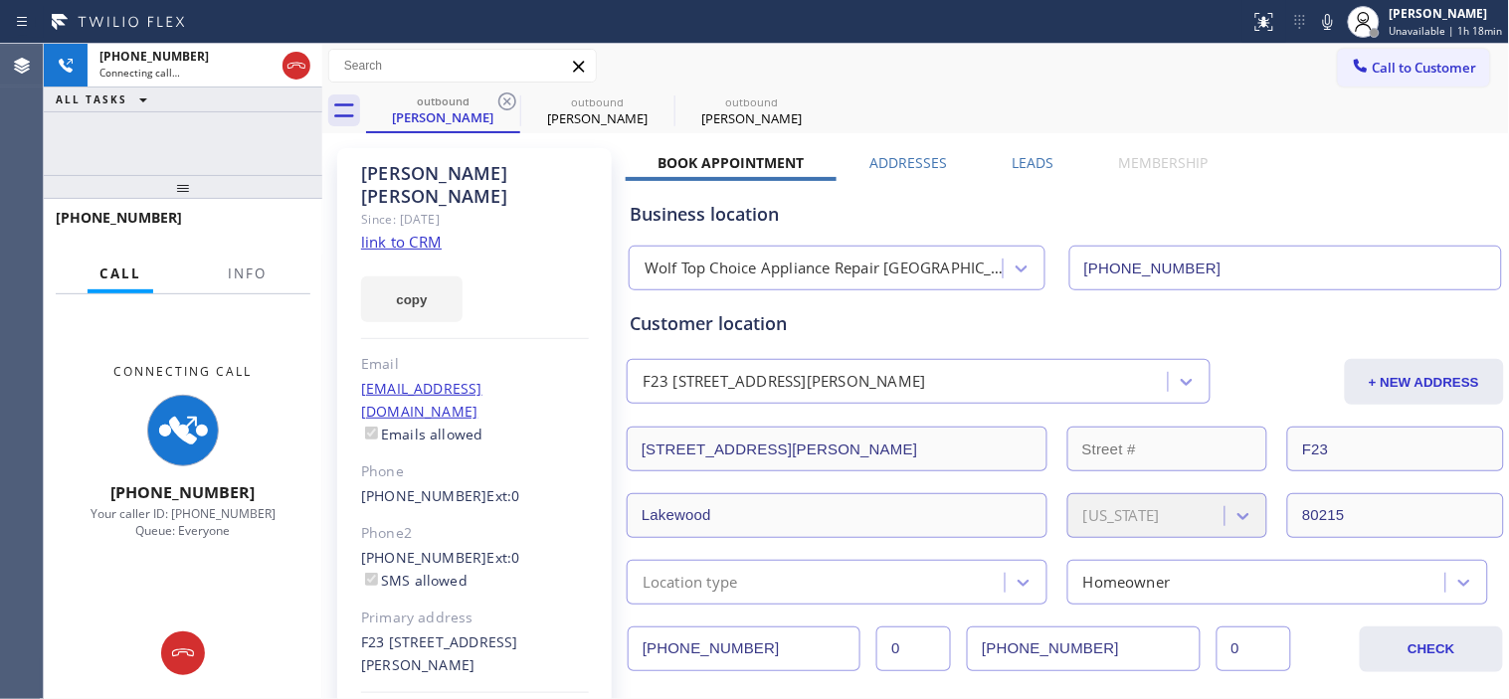
click at [503, 101] on icon at bounding box center [507, 102] width 24 height 24
type input "[PHONE_NUMBER]"
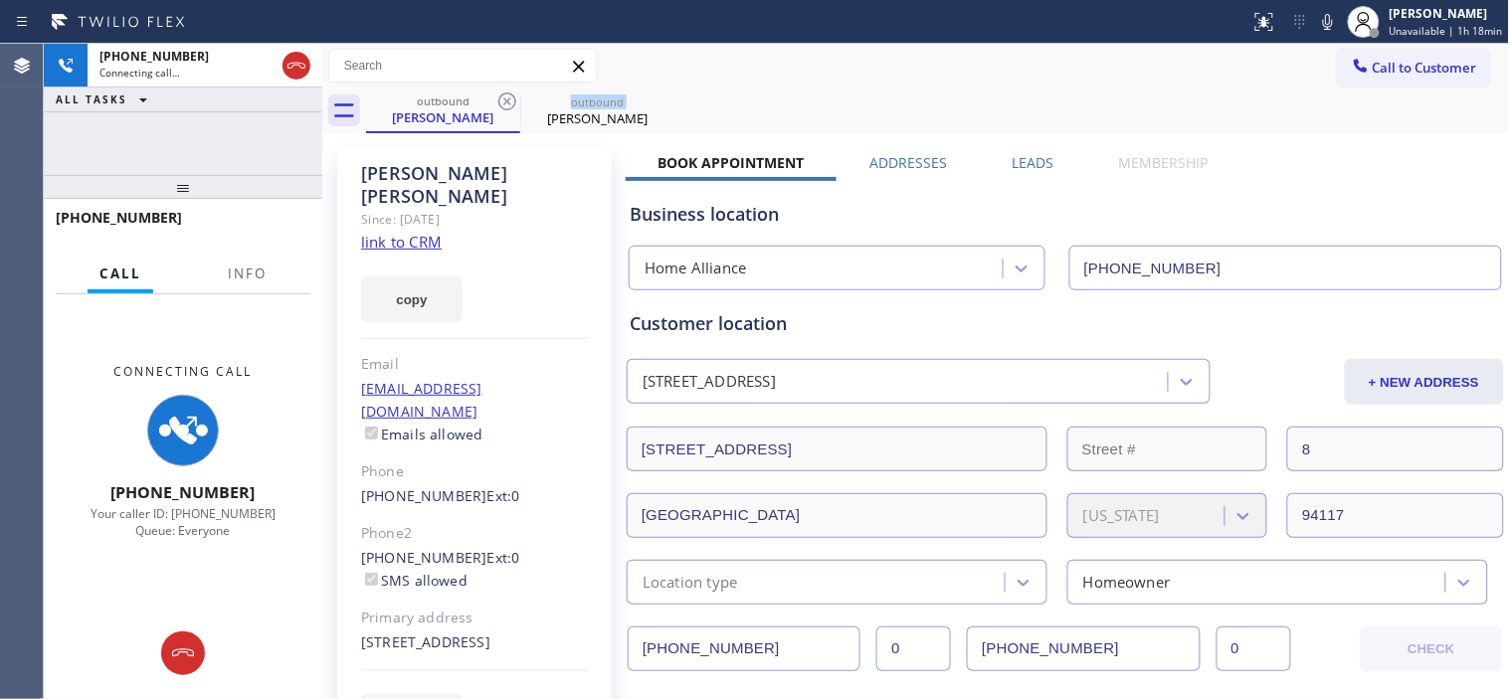
click at [503, 101] on icon at bounding box center [507, 102] width 24 height 24
type input "[PHONE_NUMBER]"
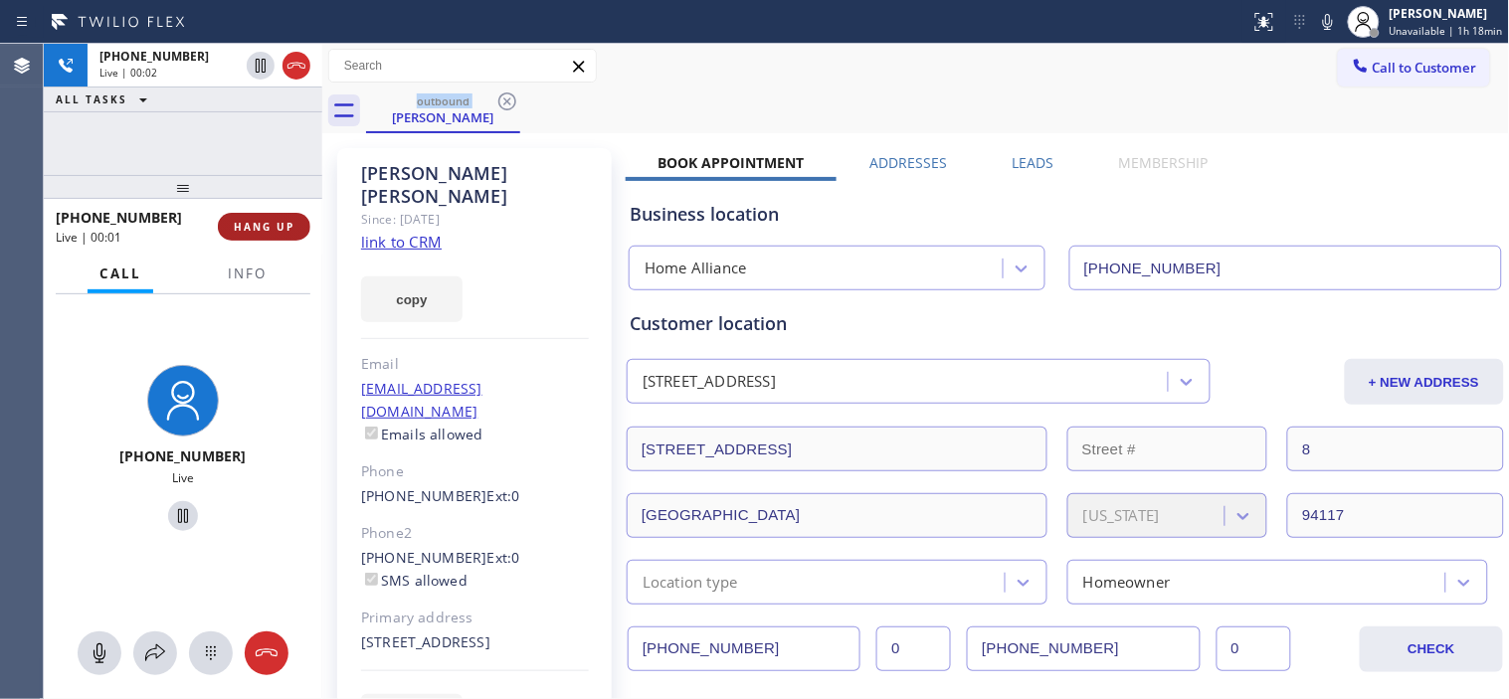
click at [276, 234] on button "HANG UP" at bounding box center [264, 227] width 92 height 28
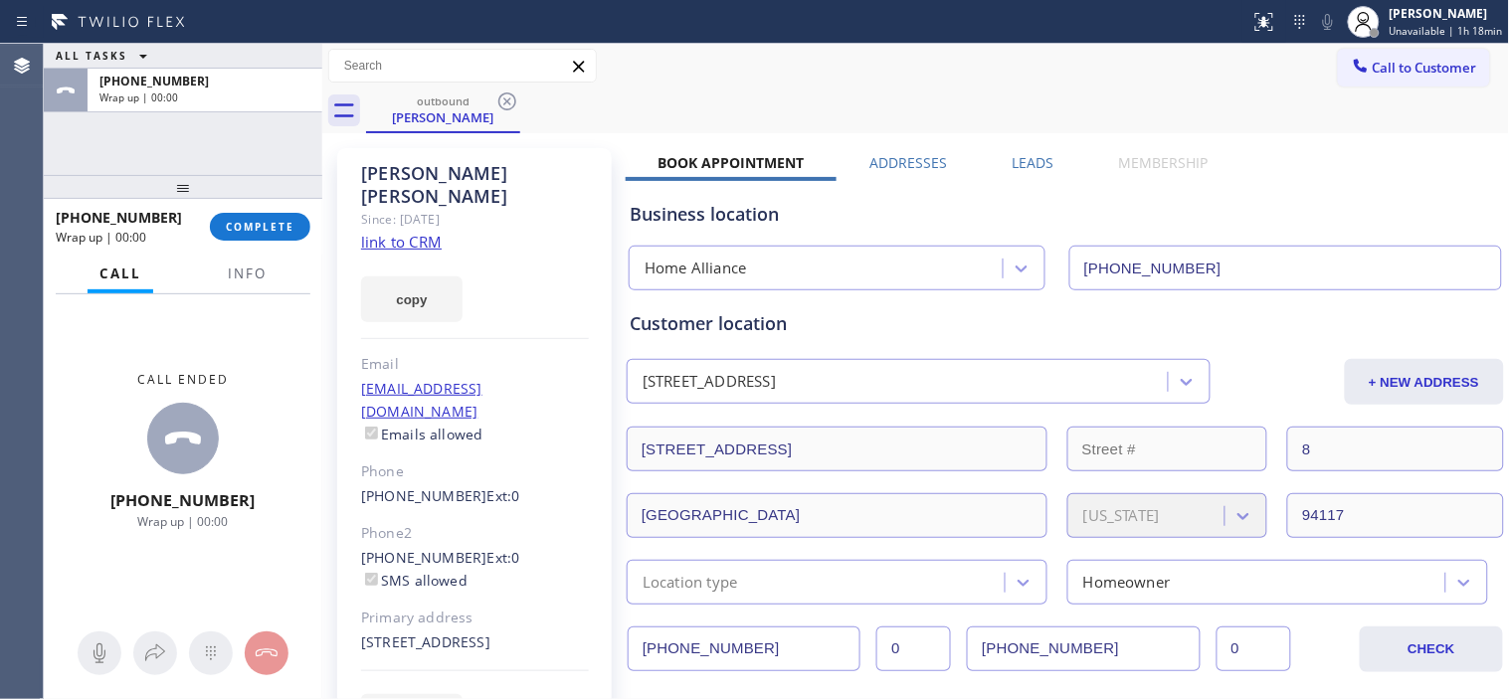
click at [253, 245] on div "[PHONE_NUMBER] Wrap up | 00:00 COMPLETE" at bounding box center [183, 227] width 255 height 52
click at [257, 229] on span "COMPLETE" at bounding box center [260, 227] width 69 height 14
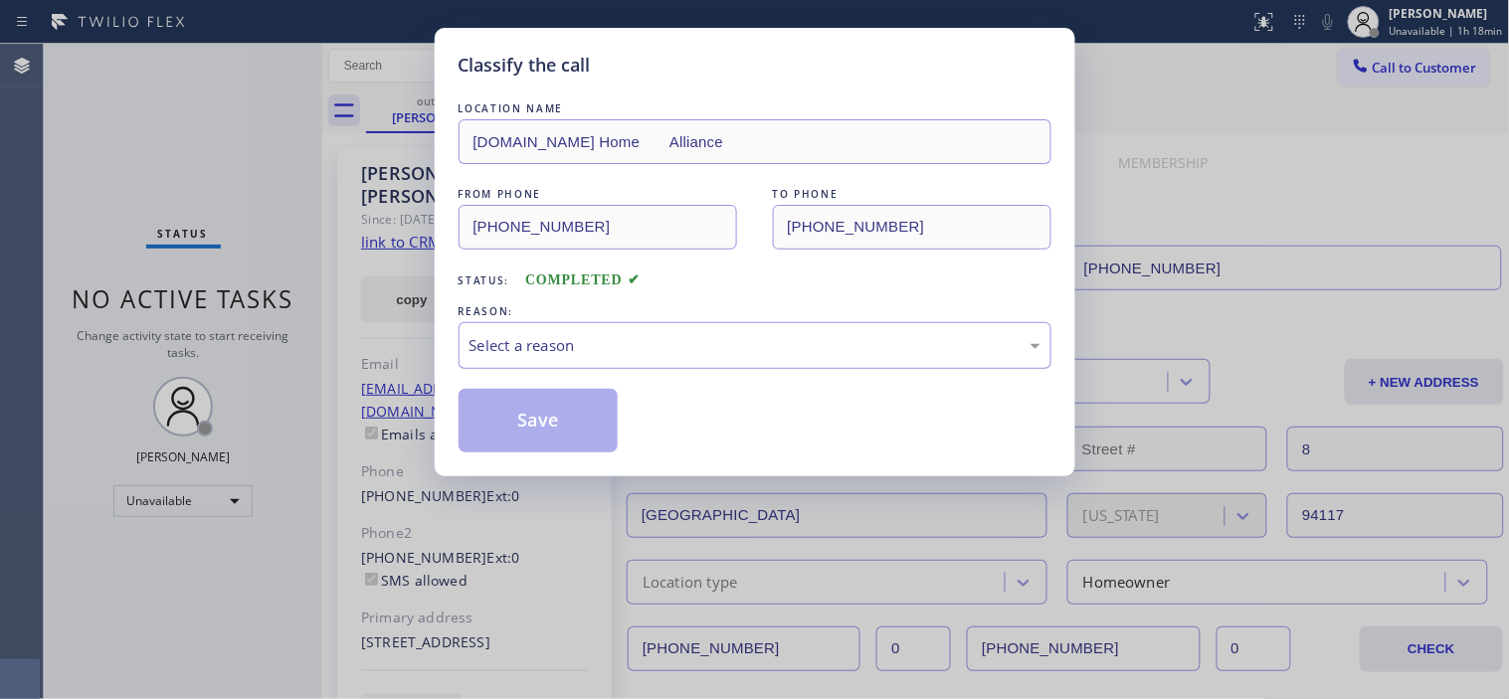
click at [683, 352] on div "Select a reason" at bounding box center [754, 345] width 571 height 23
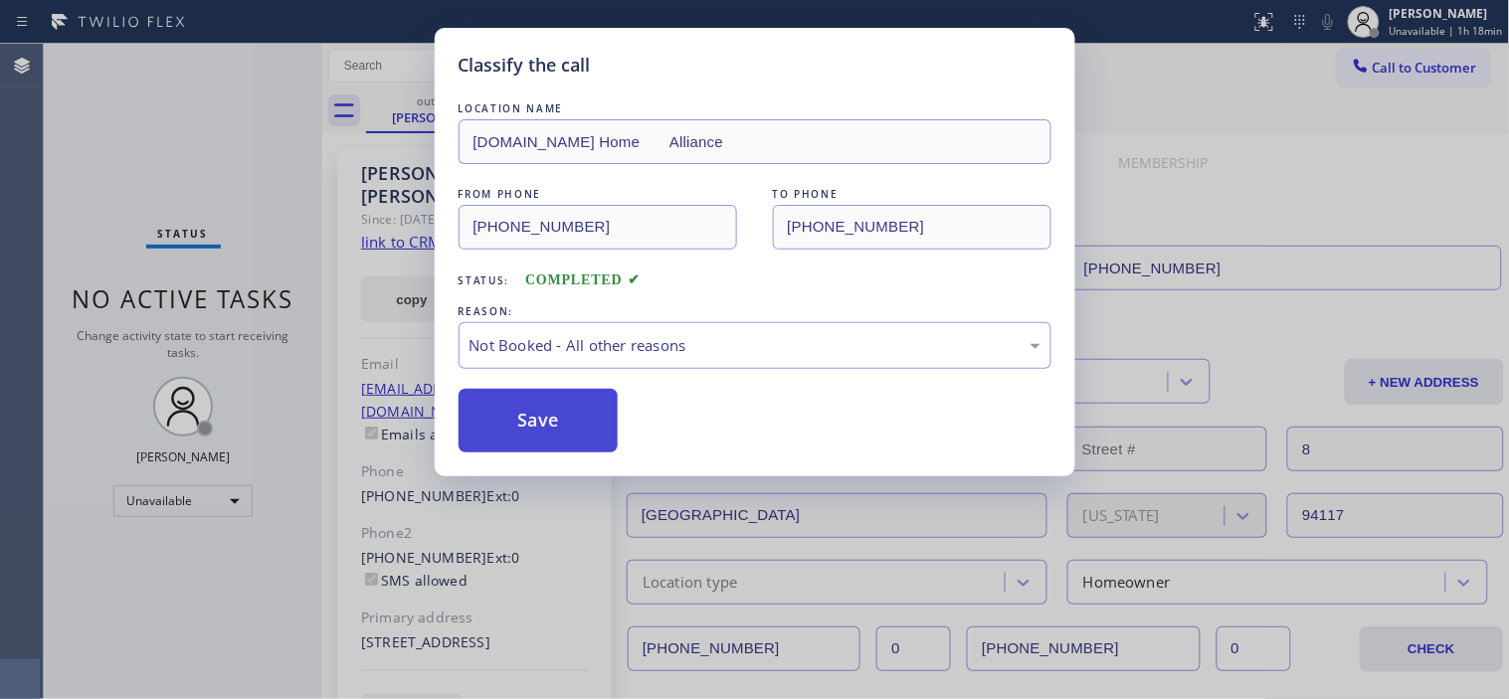
click at [590, 408] on button "Save" at bounding box center [538, 421] width 160 height 64
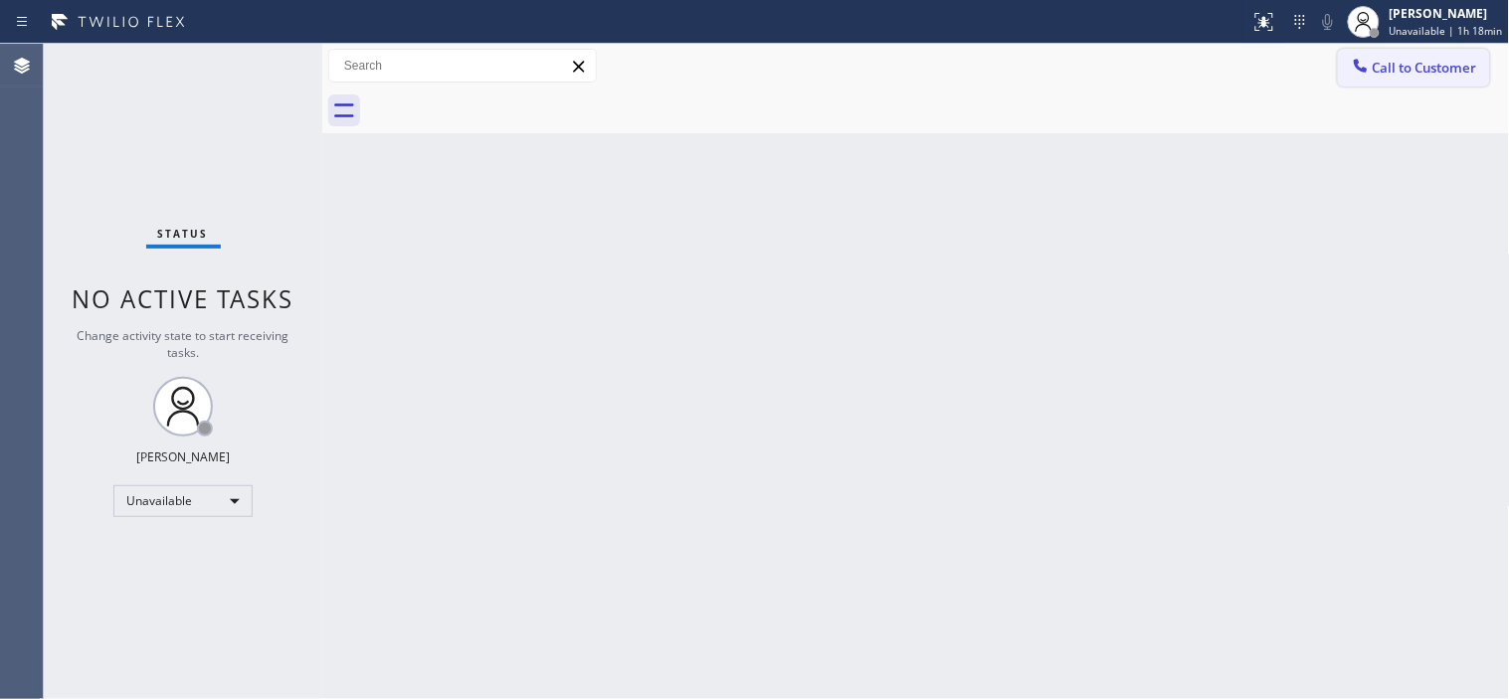
click at [1402, 60] on span "Call to Customer" at bounding box center [1424, 68] width 104 height 18
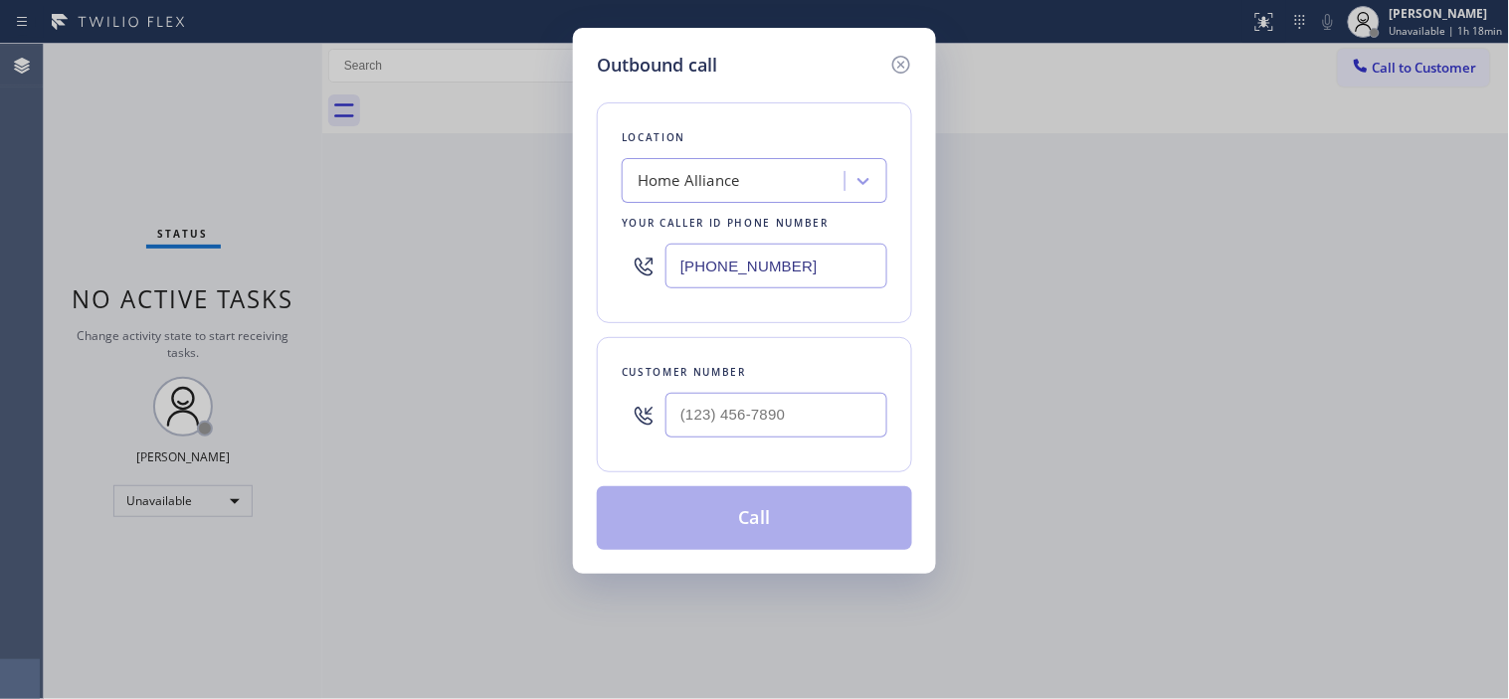
click at [744, 392] on div at bounding box center [776, 415] width 222 height 65
click at [757, 398] on input "(___) ___-____" at bounding box center [776, 415] width 222 height 45
paste input "480) 695-3968"
type input "[PHONE_NUMBER]"
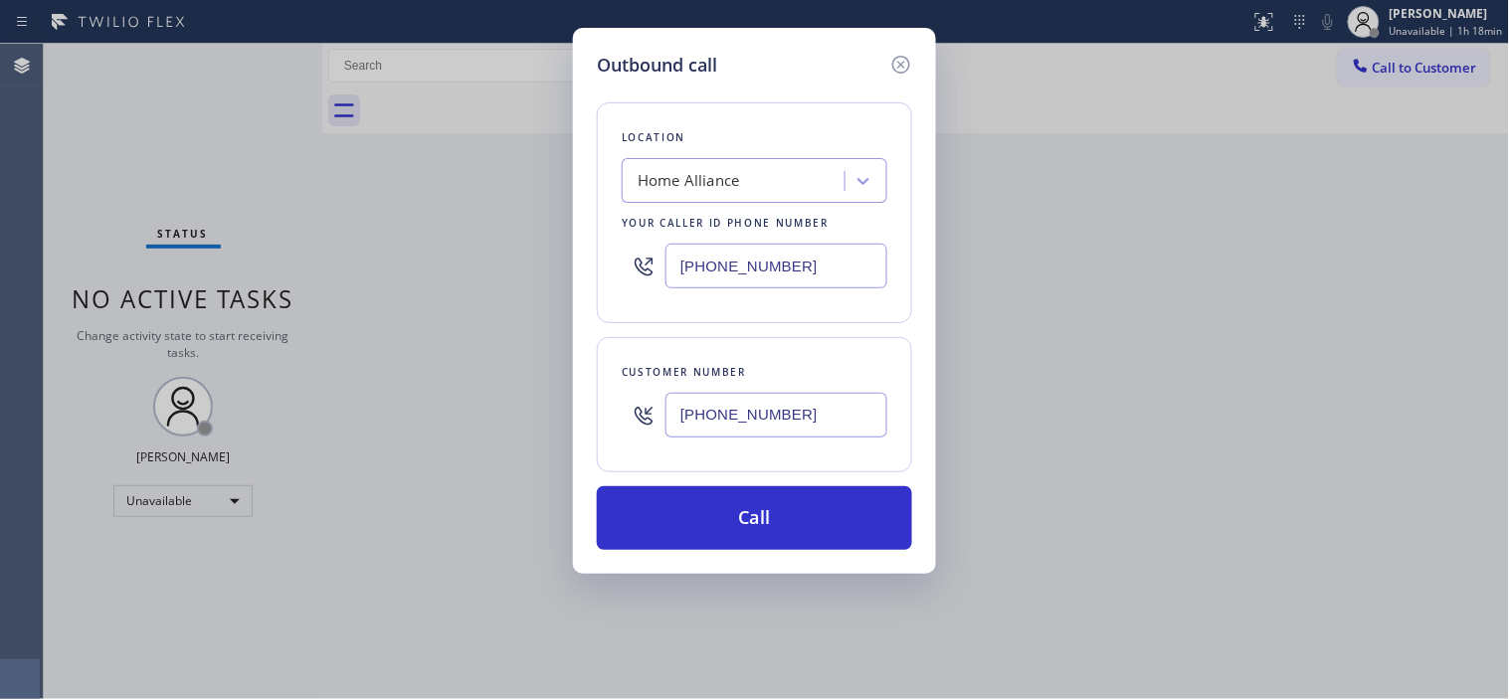
drag, startPoint x: 833, startPoint y: 259, endPoint x: 549, endPoint y: 288, distance: 286.0
click at [562, 282] on div "Outbound call Location Home Alliance Your caller id phone number [PHONE_NUMBER]…" at bounding box center [754, 349] width 1509 height 699
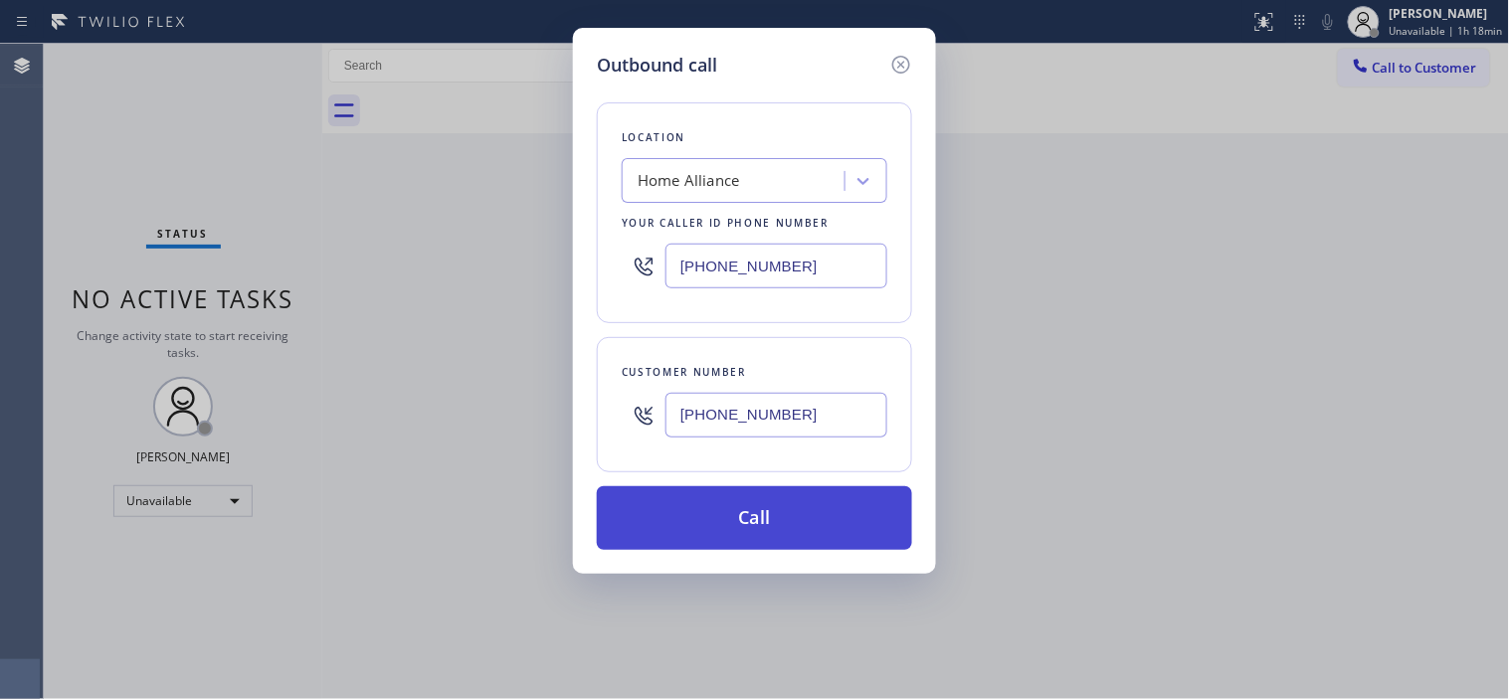
paste input "602) 755-6017"
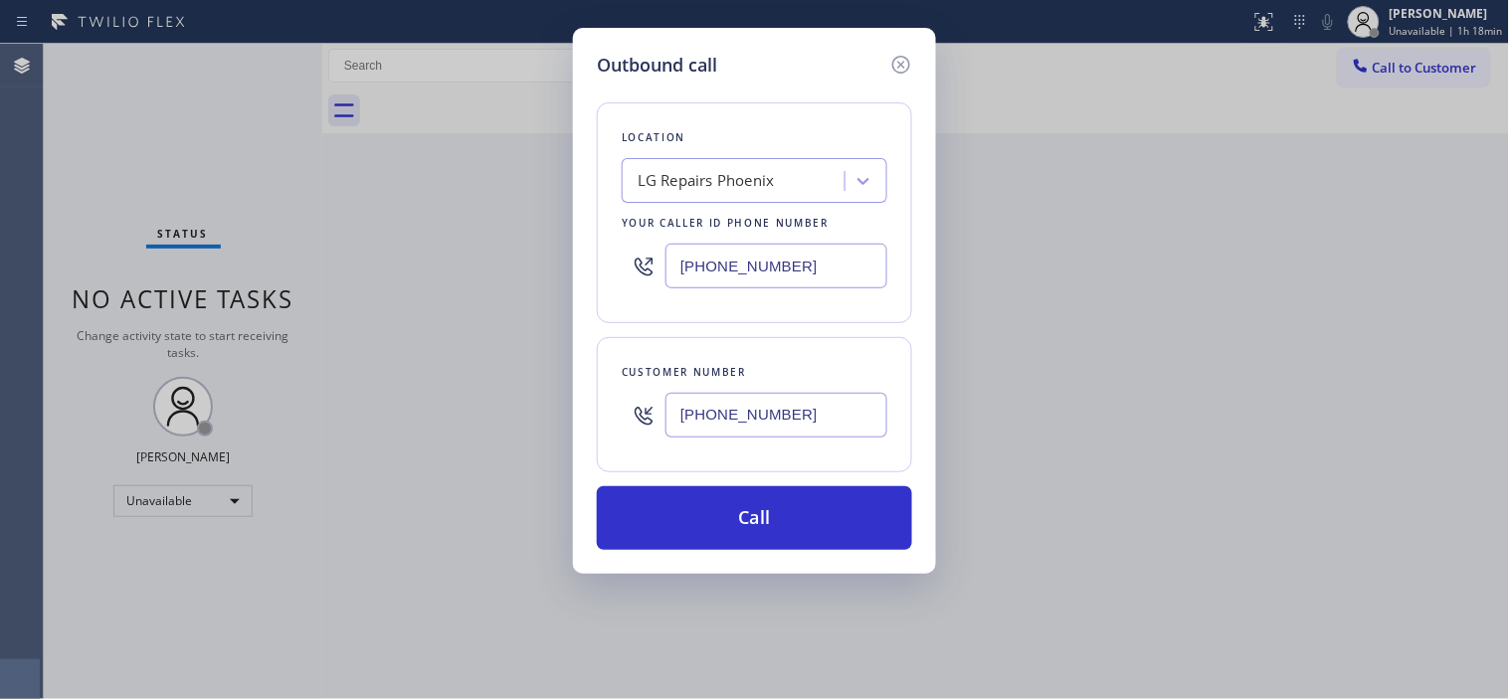
type input "[PHONE_NUMBER]"
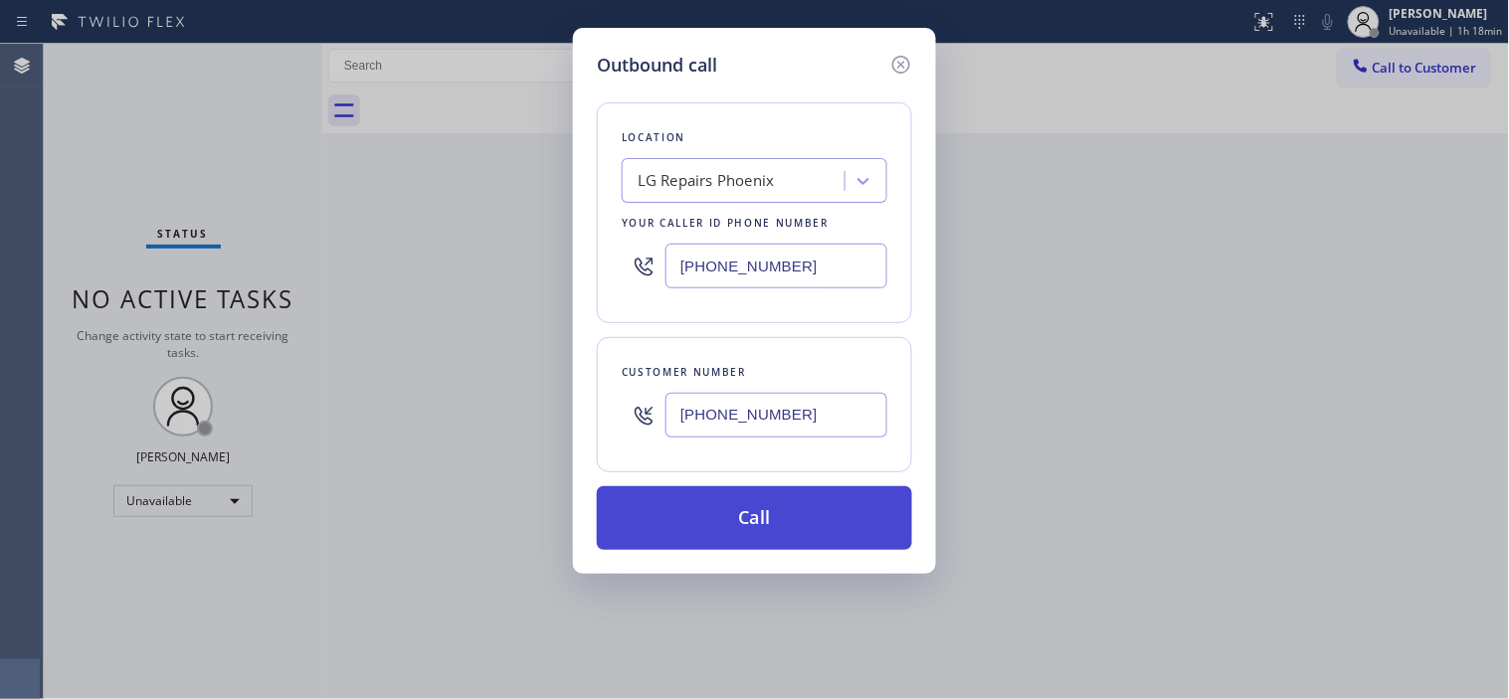
click at [786, 512] on button "Call" at bounding box center [754, 518] width 315 height 64
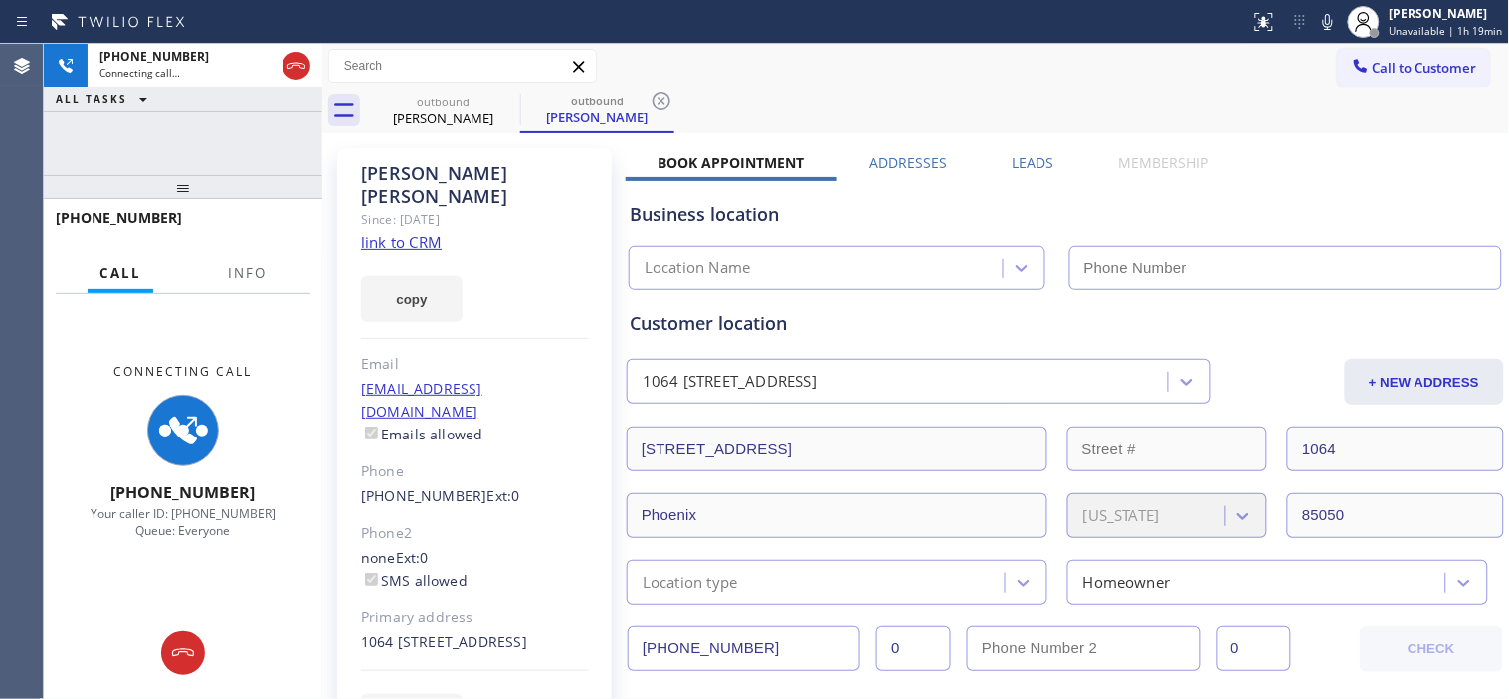
type input "[PHONE_NUMBER]"
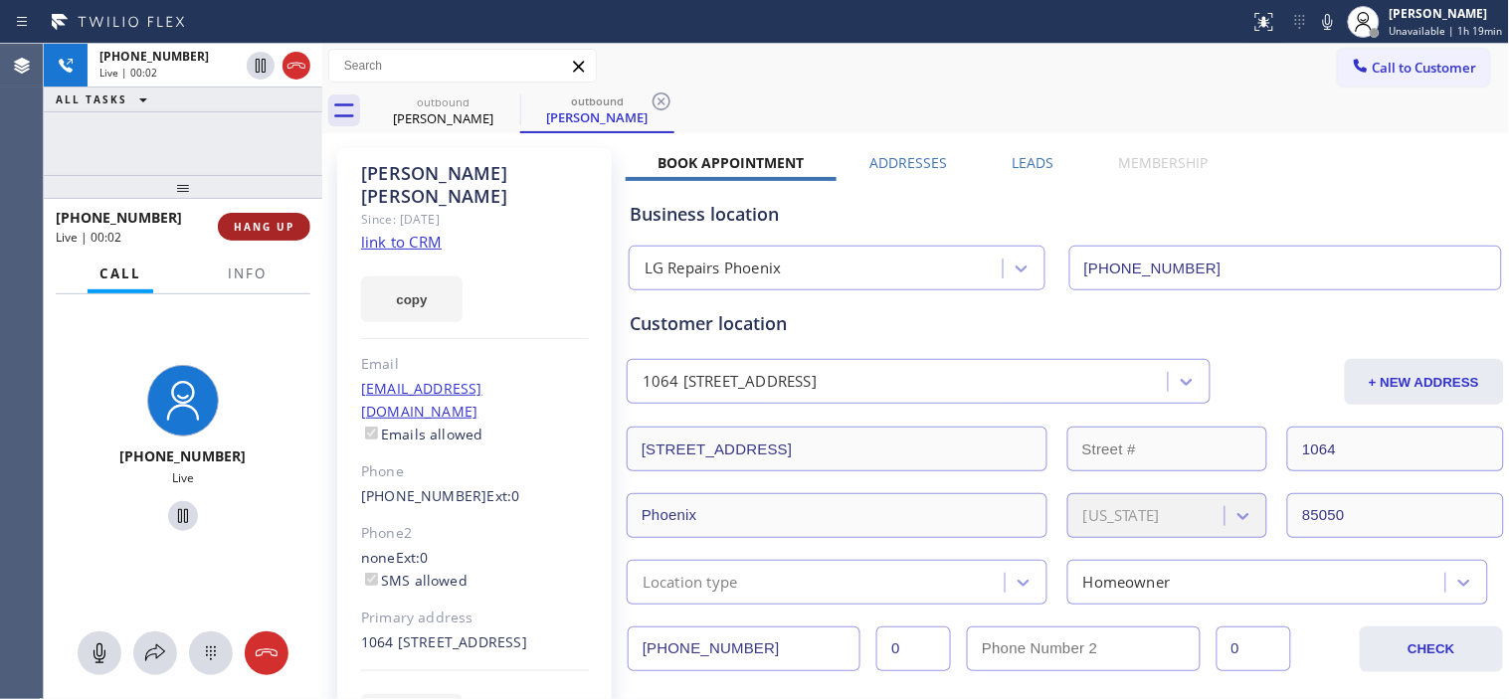
click at [281, 229] on span "HANG UP" at bounding box center [264, 227] width 61 height 14
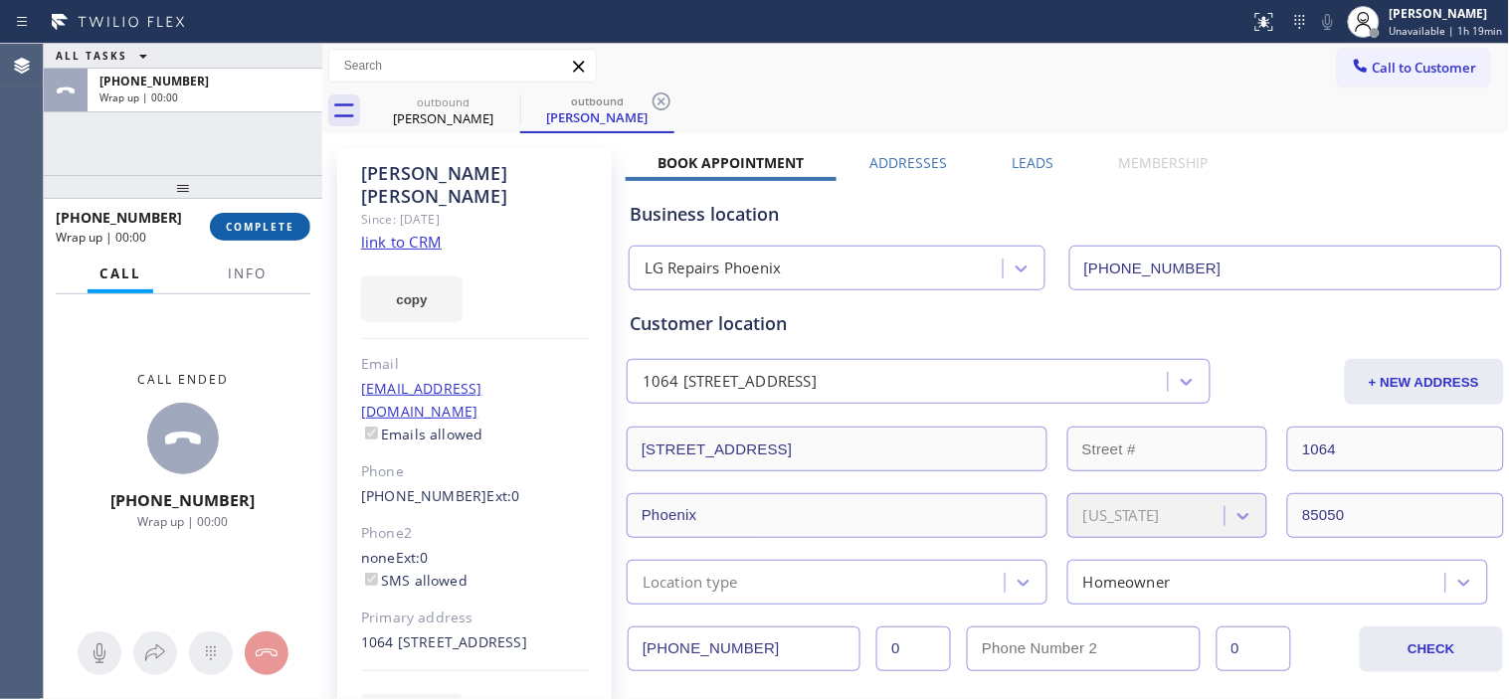
click at [274, 220] on span "COMPLETE" at bounding box center [260, 227] width 69 height 14
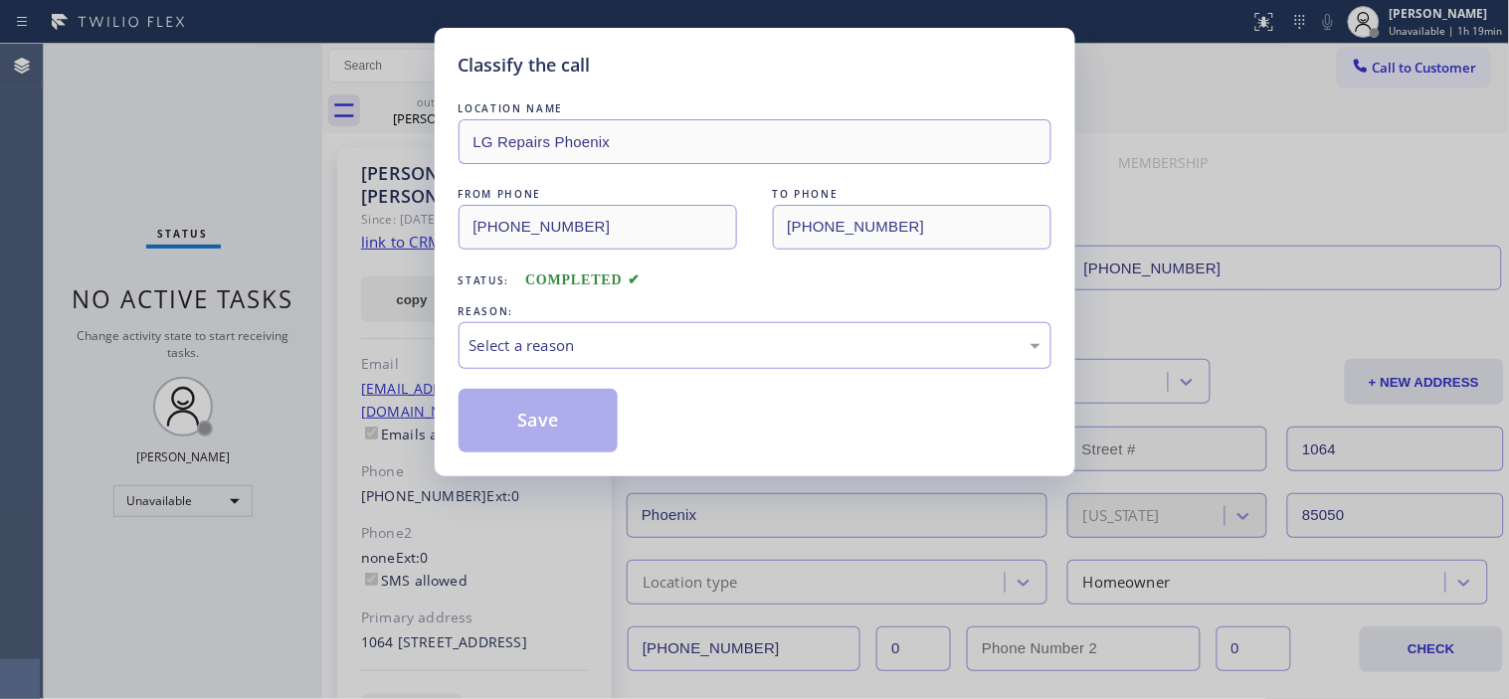
click at [679, 313] on div "REASON:" at bounding box center [754, 311] width 593 height 21
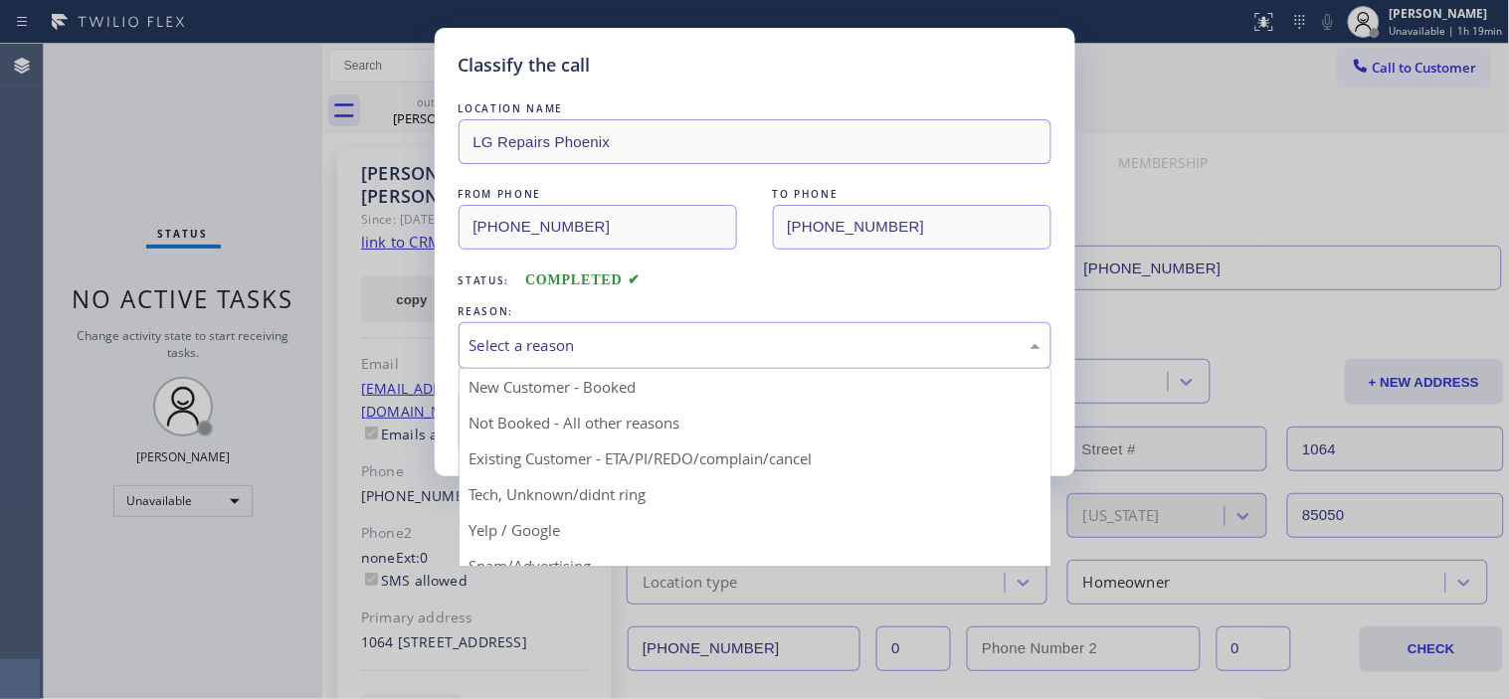
click at [650, 369] on div "Select a reason New Customer - Booked Not Booked - All other reasons Existing C…" at bounding box center [754, 345] width 593 height 47
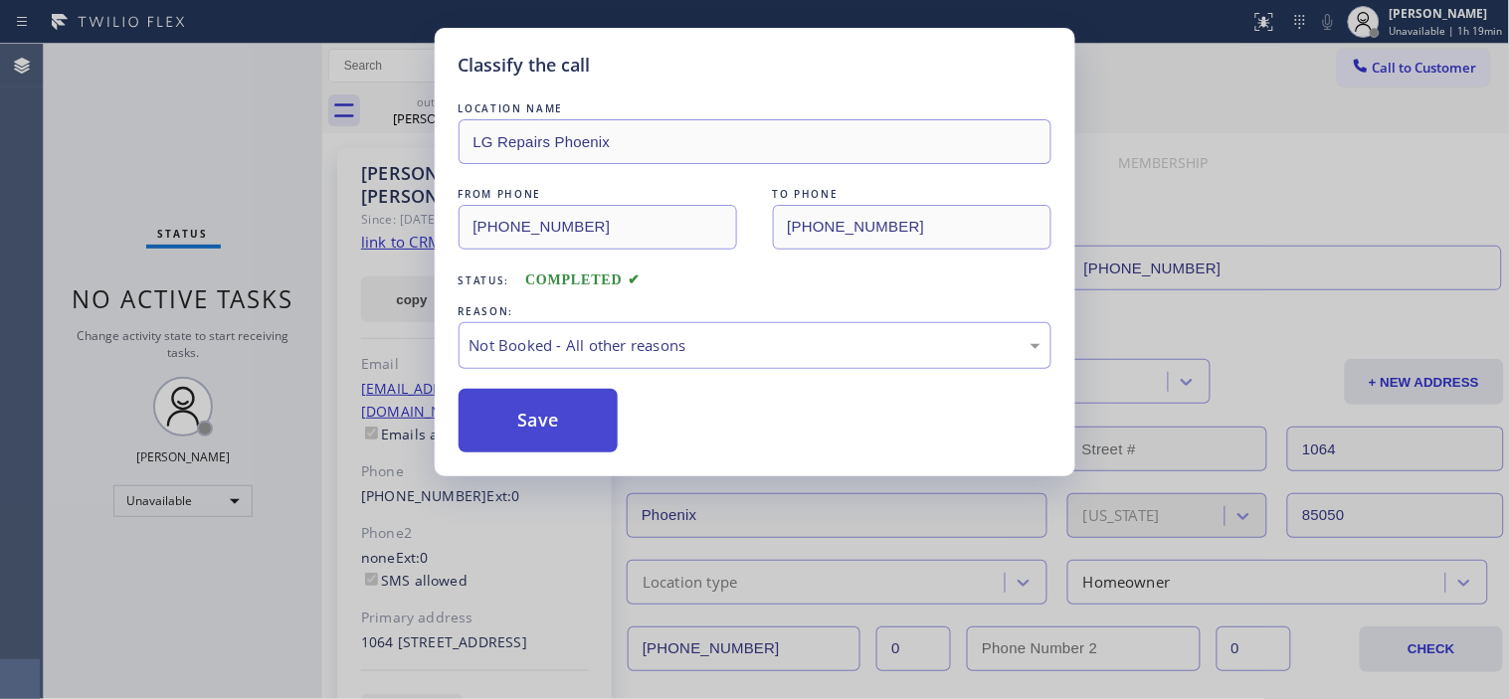
click at [581, 421] on button "Save" at bounding box center [538, 421] width 160 height 64
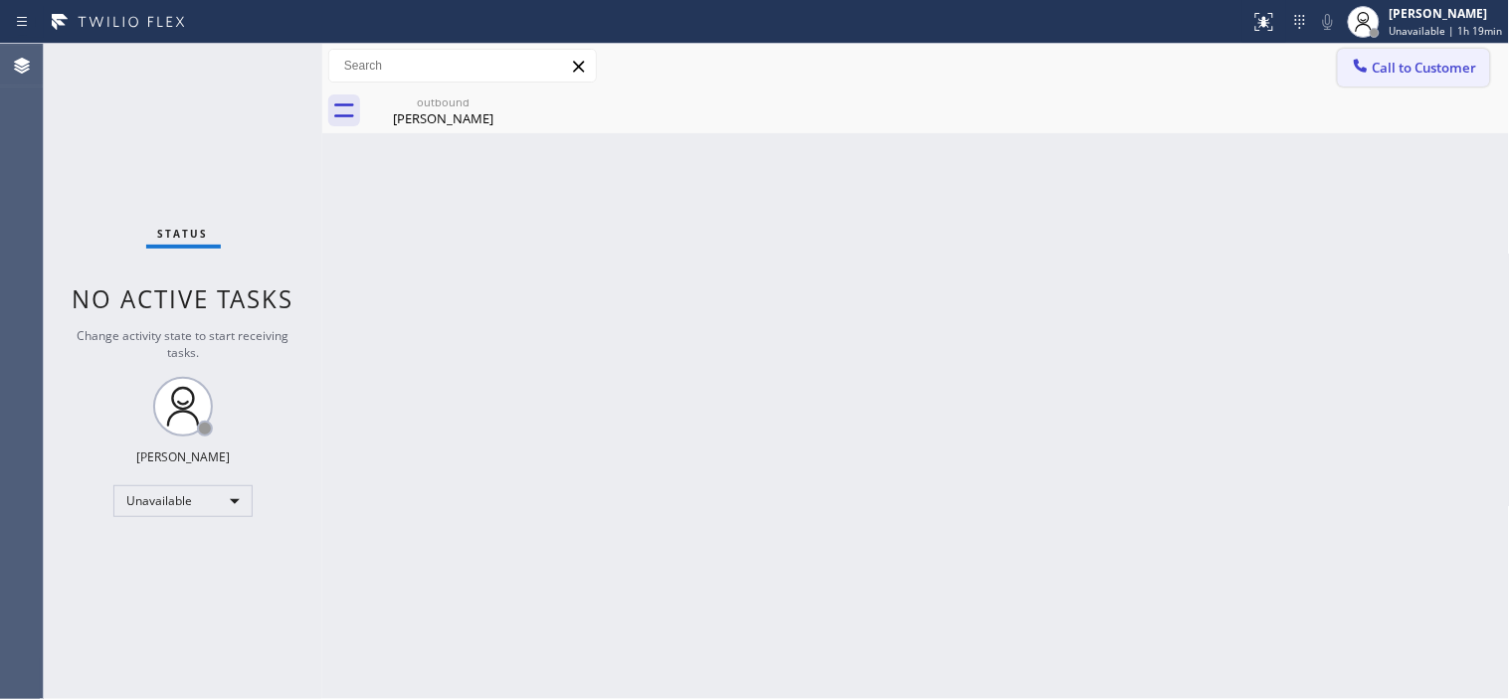
click at [1371, 78] on div at bounding box center [1361, 68] width 24 height 24
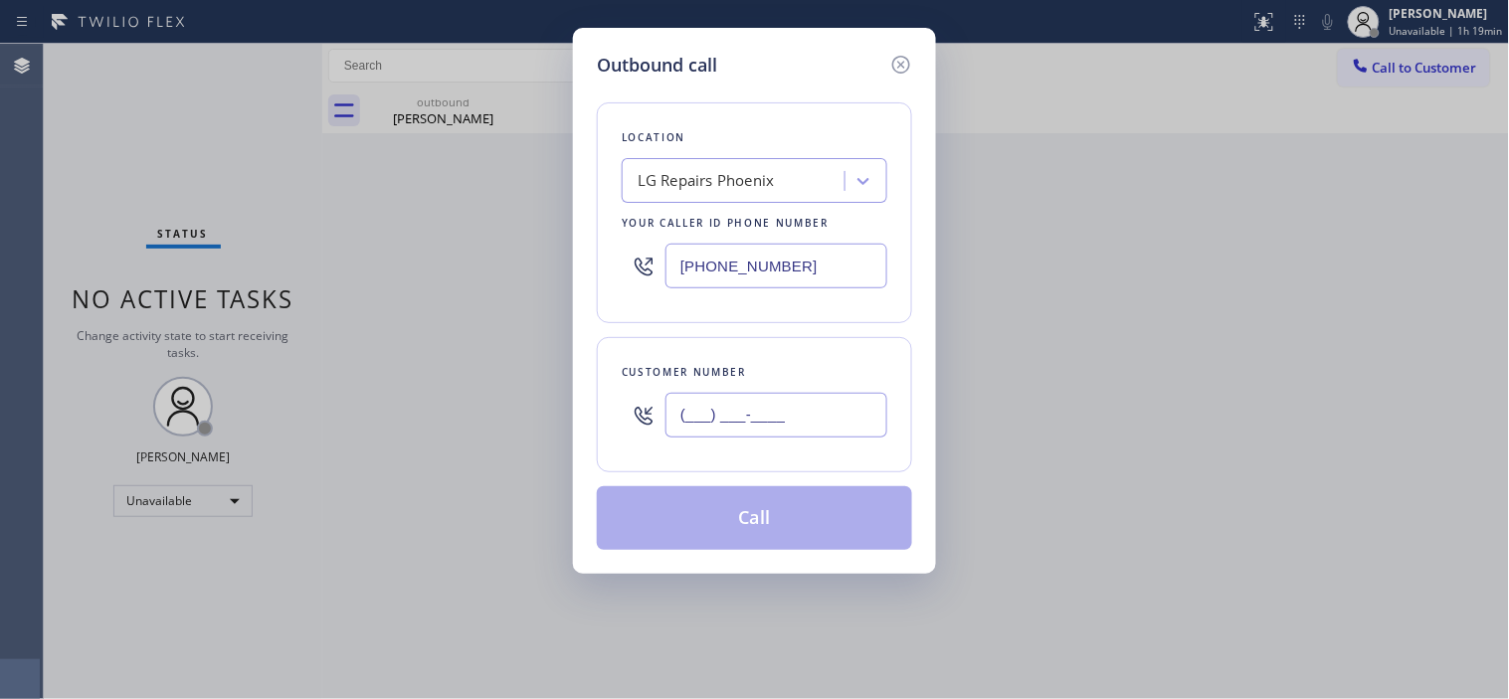
click at [726, 419] on input "(___) ___-____" at bounding box center [776, 415] width 222 height 45
paste input "310) 498-3849"
type input "[PHONE_NUMBER]"
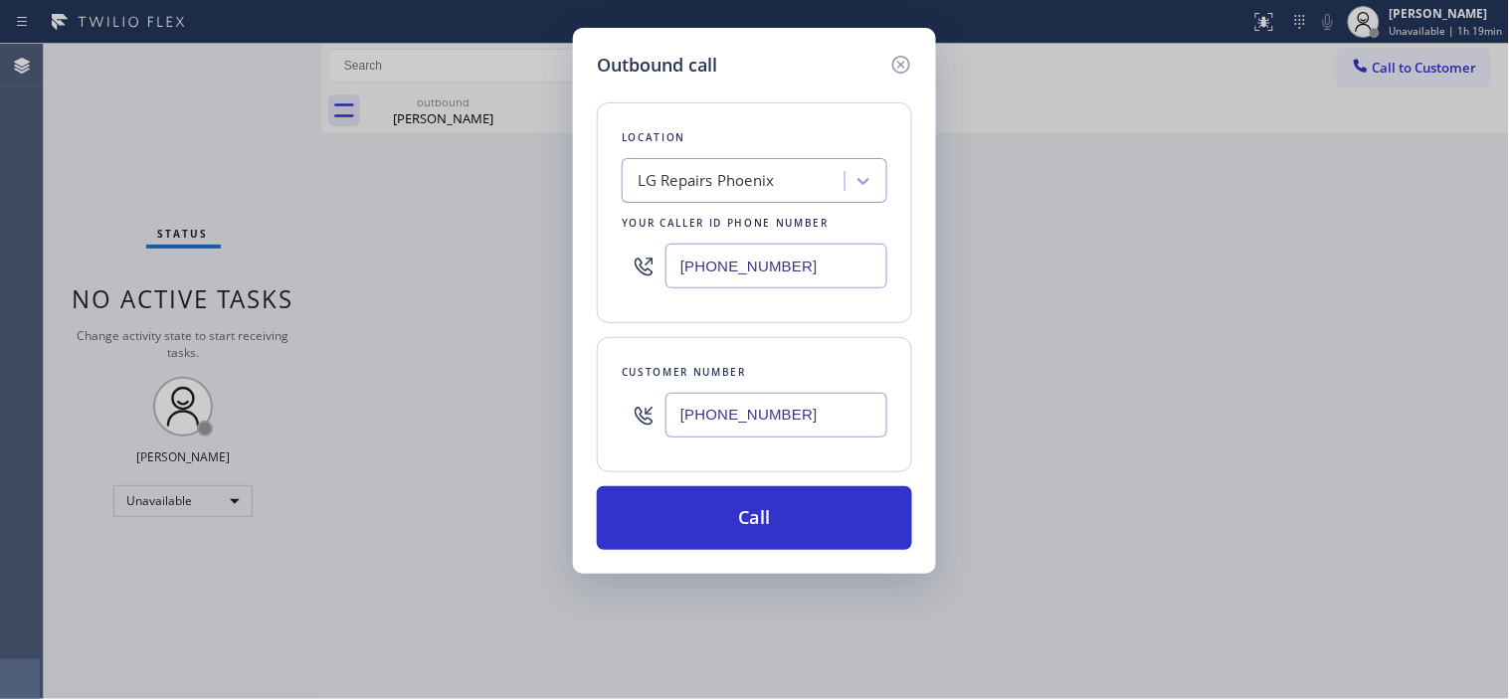
drag, startPoint x: 823, startPoint y: 283, endPoint x: 528, endPoint y: 265, distance: 296.0
click at [567, 266] on div "Outbound call Location LG Repairs [GEOGRAPHIC_DATA] Your caller id phone number…" at bounding box center [754, 349] width 1509 height 699
paste input "855) 731-4952"
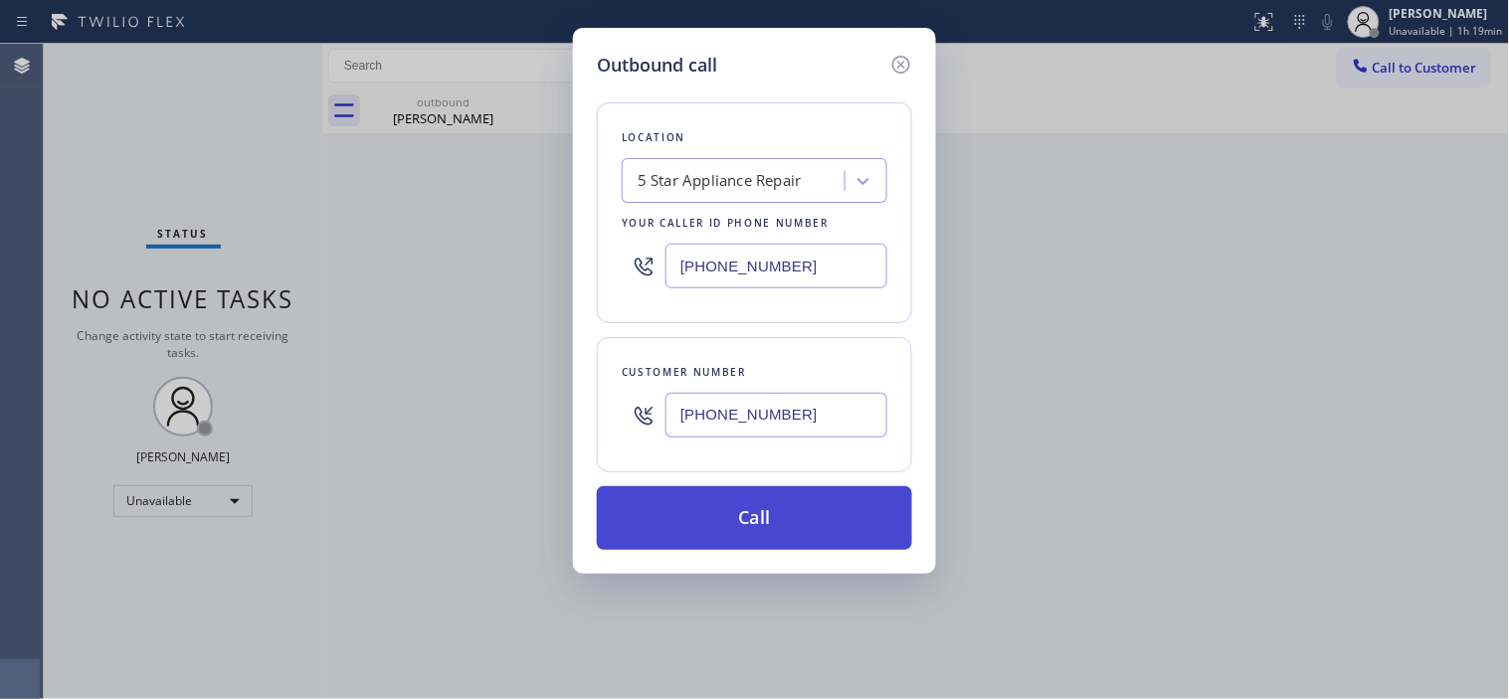
type input "[PHONE_NUMBER]"
click at [835, 493] on button "Call" at bounding box center [754, 518] width 315 height 64
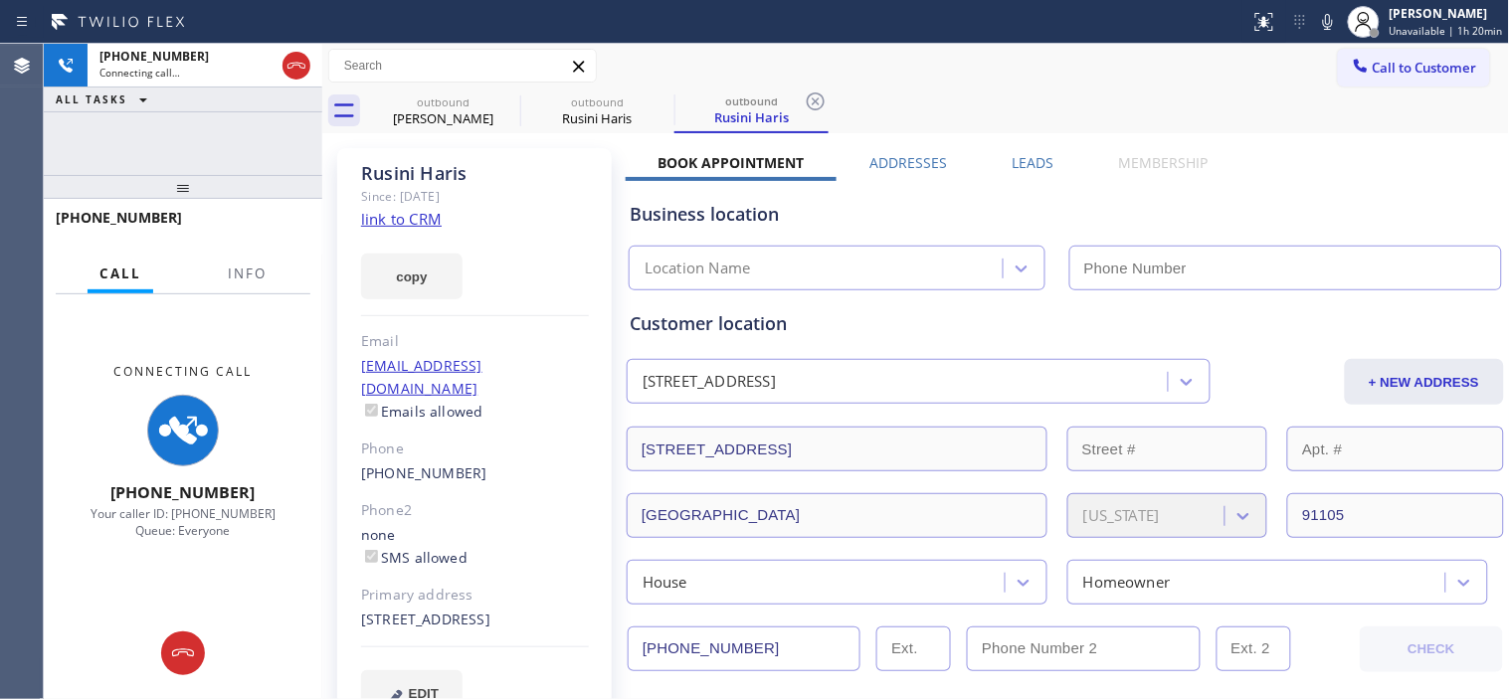
click at [393, 185] on div "Since: [DATE]" at bounding box center [475, 196] width 228 height 23
click at [401, 170] on div "Rusini Haris" at bounding box center [475, 173] width 228 height 23
type input "[PHONE_NUMBER]"
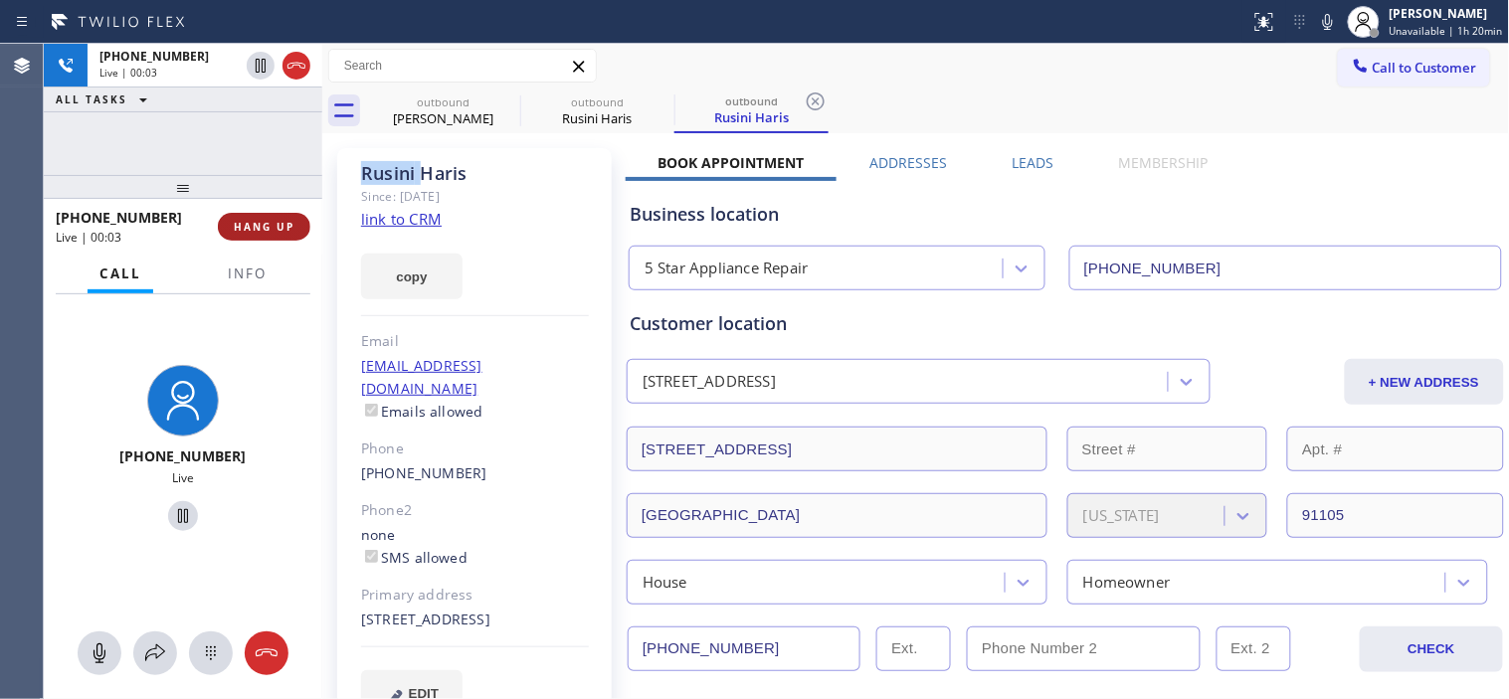
drag, startPoint x: 260, startPoint y: 225, endPoint x: 274, endPoint y: 223, distance: 14.1
click at [260, 225] on span "HANG UP" at bounding box center [264, 227] width 61 height 14
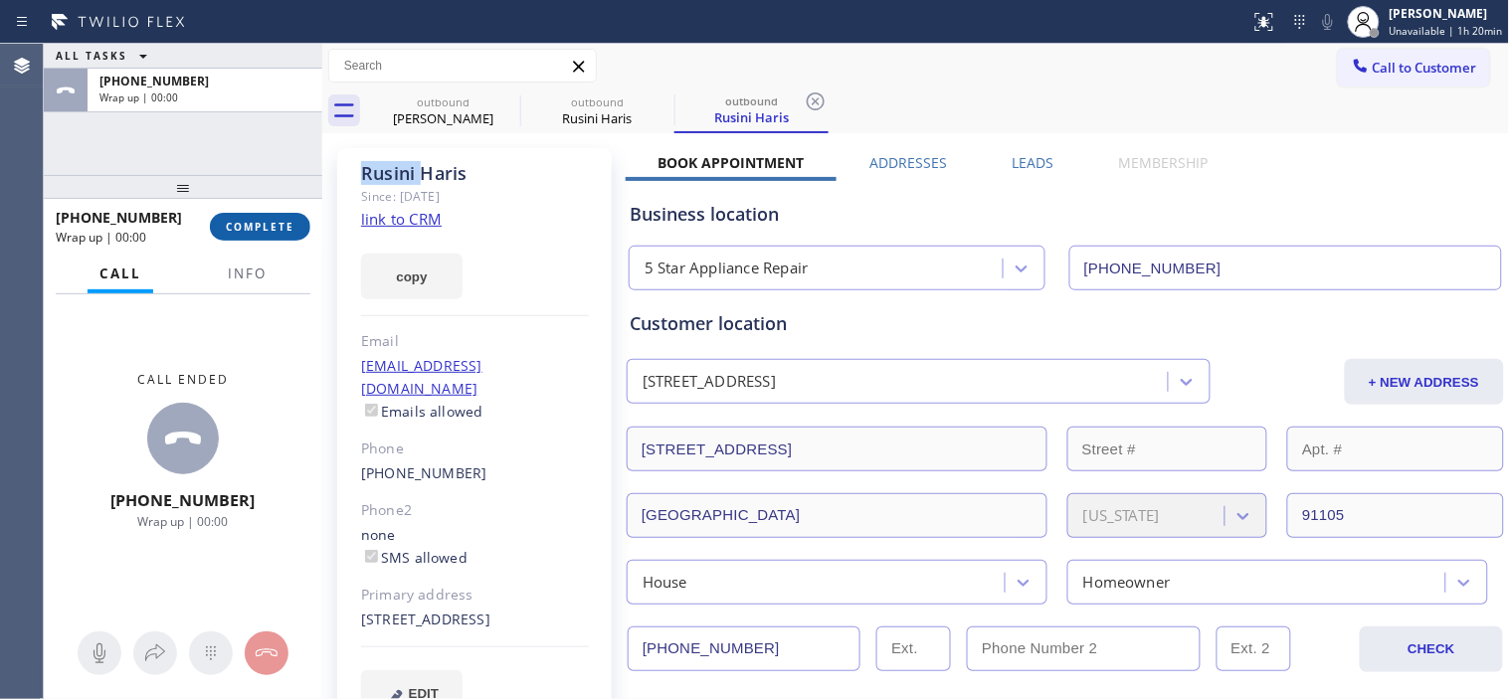
click at [272, 222] on span "COMPLETE" at bounding box center [260, 227] width 69 height 14
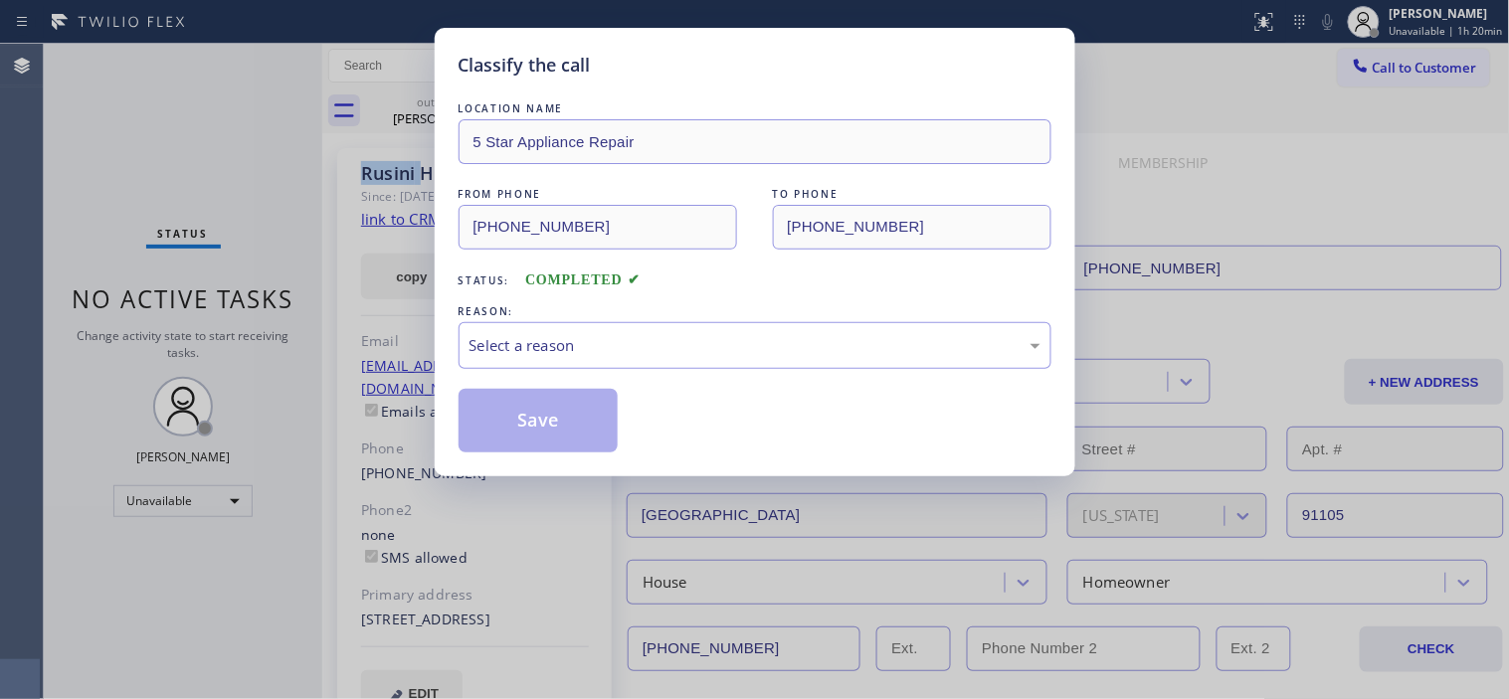
click at [674, 301] on div "REASON:" at bounding box center [754, 311] width 593 height 21
click at [687, 332] on div "Select a reason" at bounding box center [754, 345] width 593 height 47
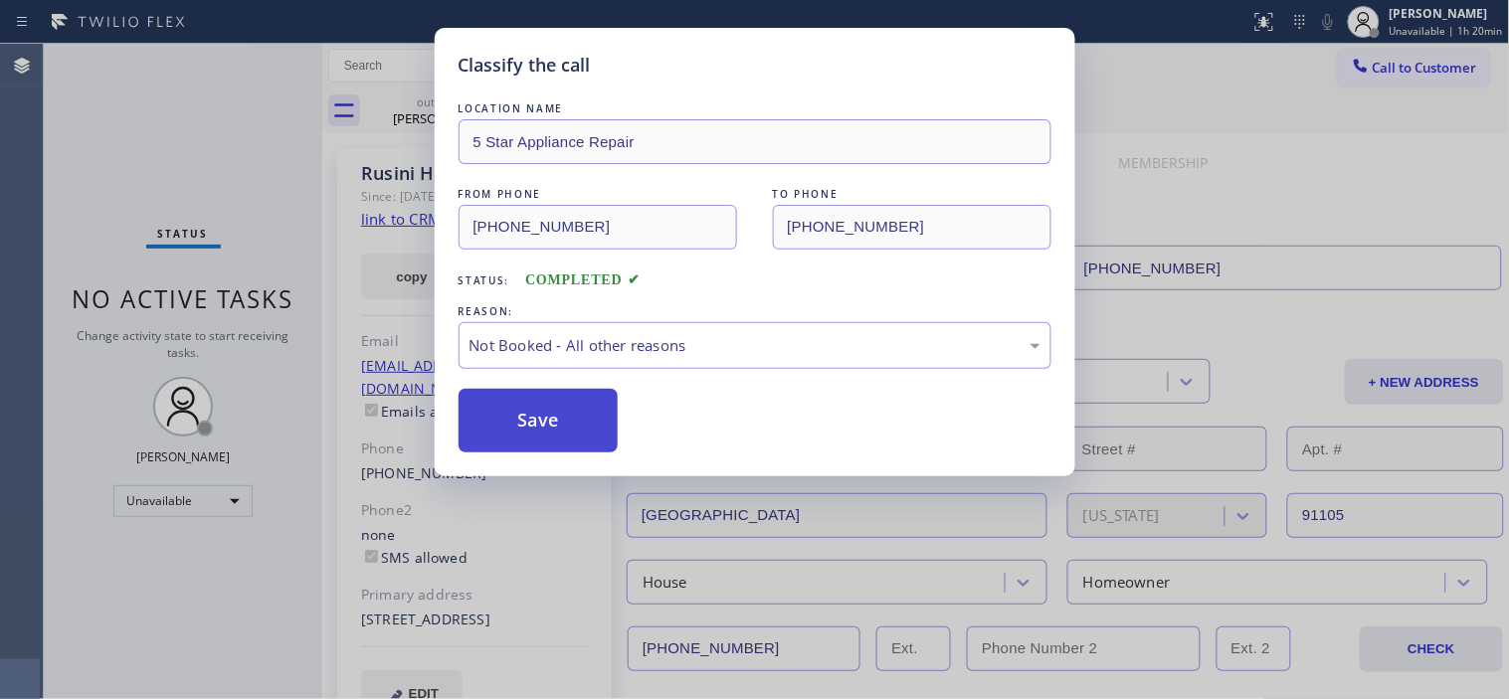
click at [564, 413] on button "Save" at bounding box center [538, 421] width 160 height 64
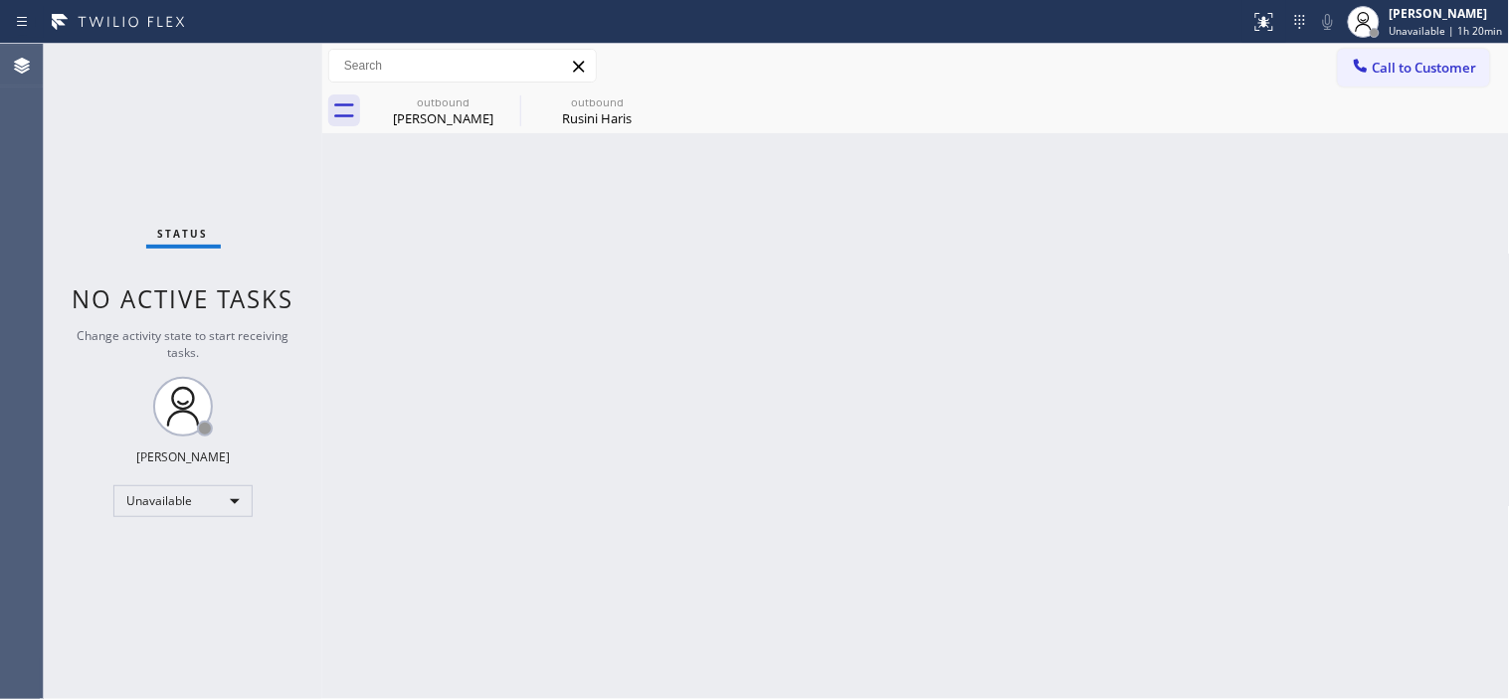
click at [1395, 60] on span "Call to Customer" at bounding box center [1424, 68] width 104 height 18
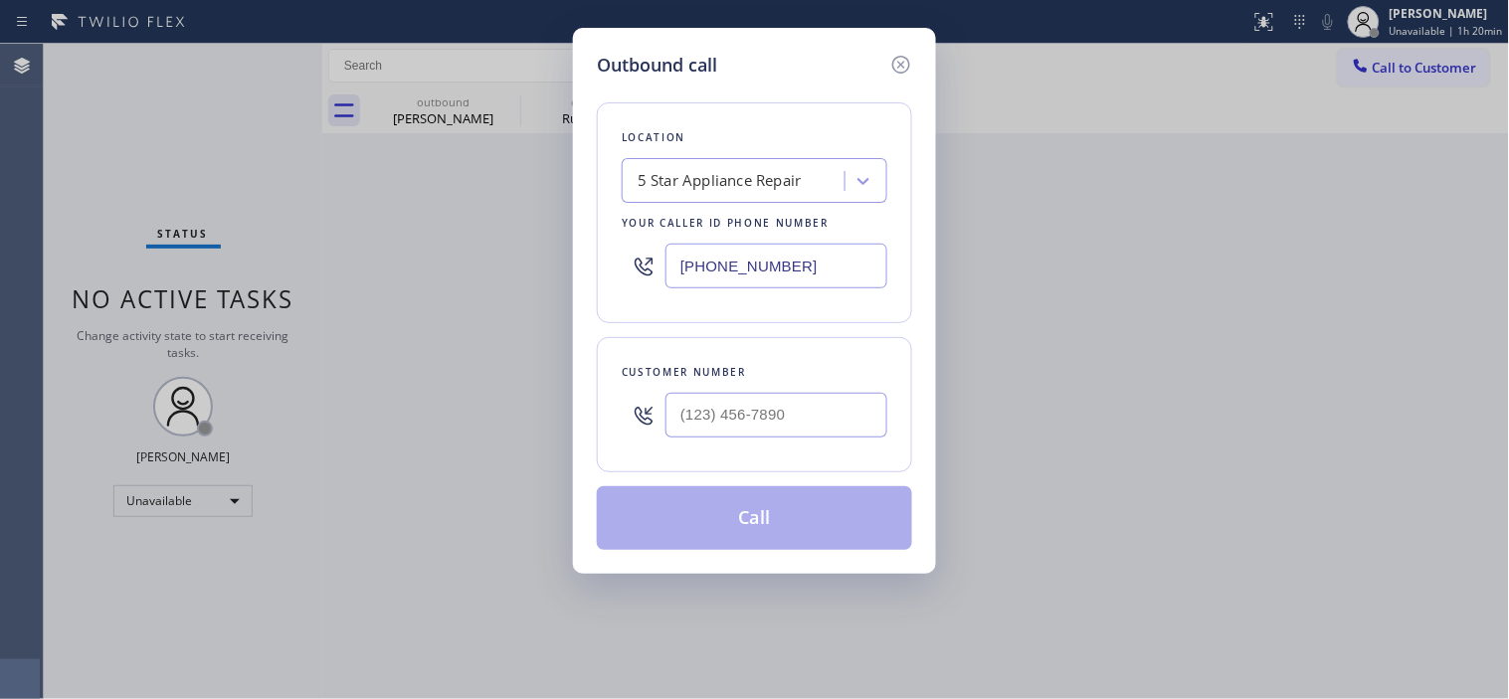
click at [660, 443] on div at bounding box center [644, 415] width 44 height 65
drag, startPoint x: 766, startPoint y: 404, endPoint x: 970, endPoint y: 227, distance: 270.0
click at [764, 404] on input "(___) ___-____" at bounding box center [776, 415] width 222 height 45
paste input "626) 375-1731"
type input "[PHONE_NUMBER]"
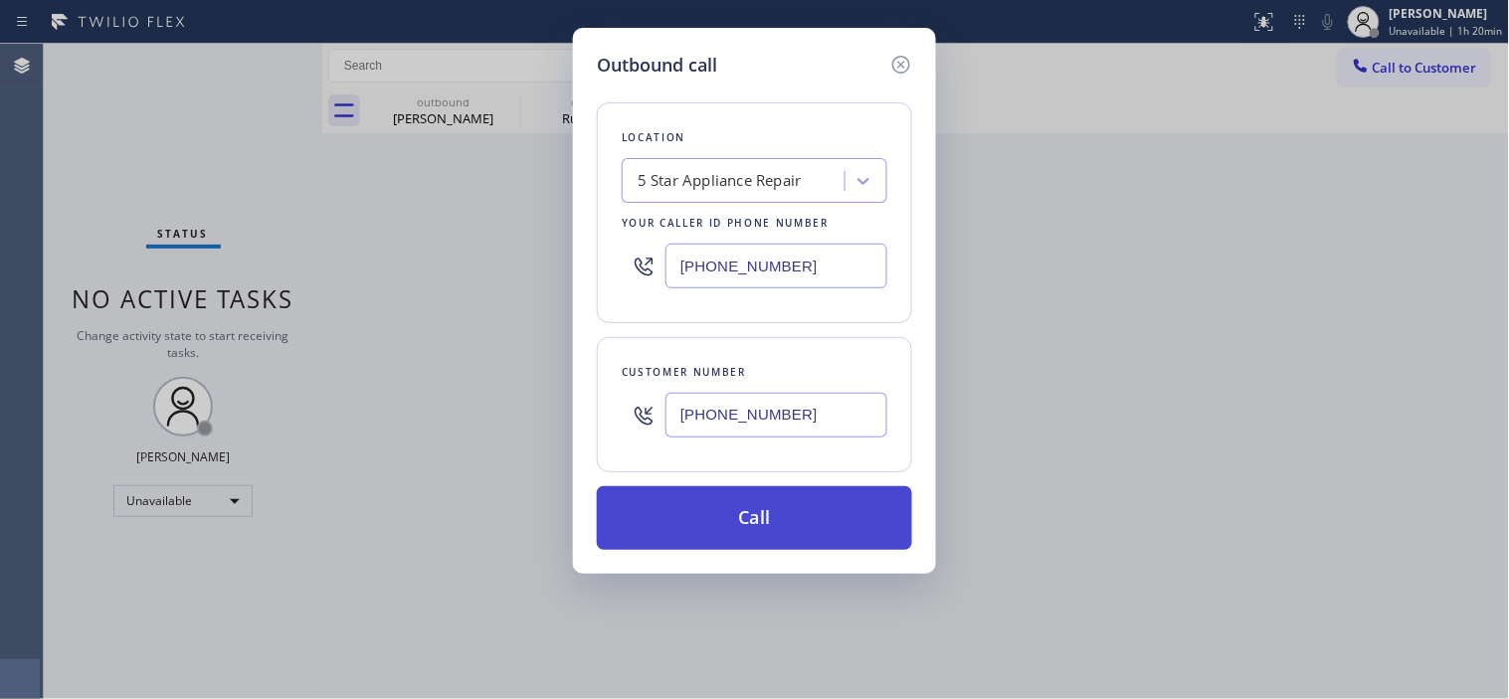
click at [788, 490] on button "Call" at bounding box center [754, 518] width 315 height 64
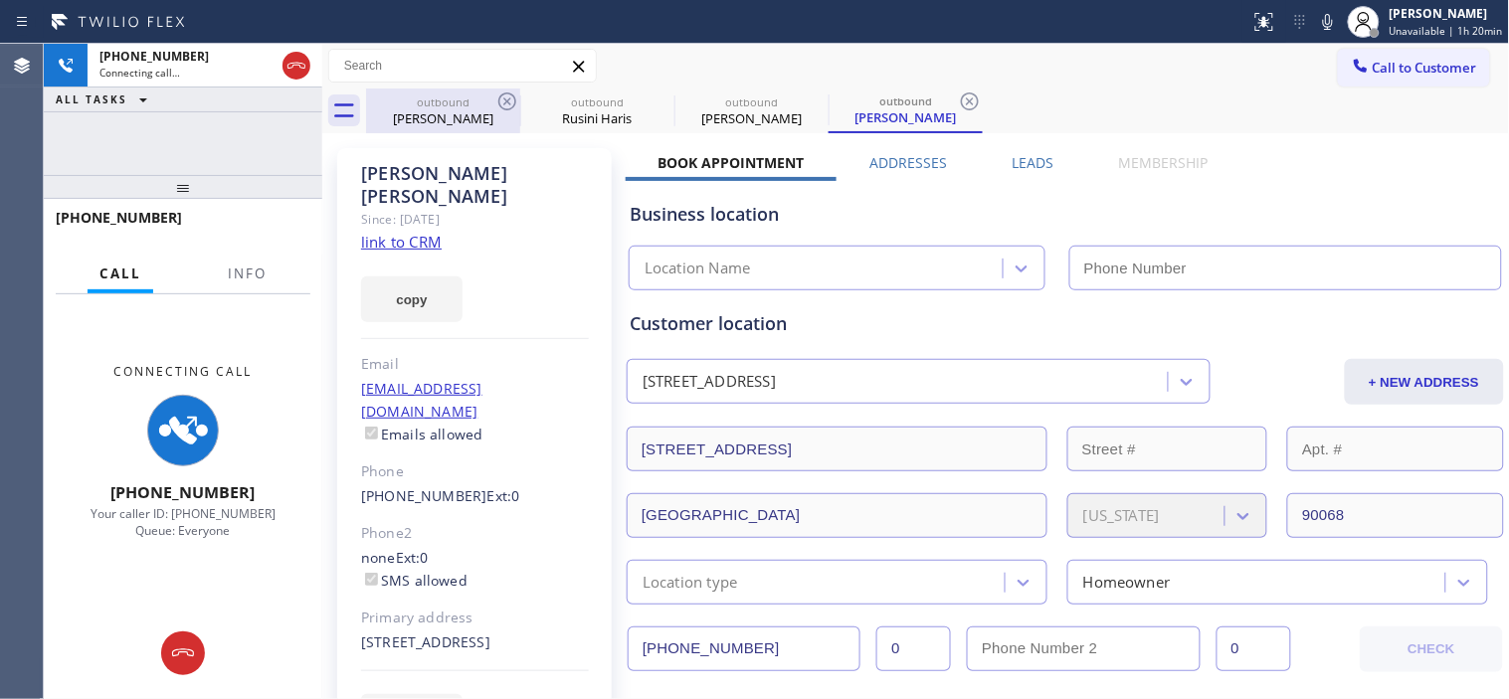
type input "[PHONE_NUMBER]"
click at [508, 99] on icon at bounding box center [507, 101] width 18 height 18
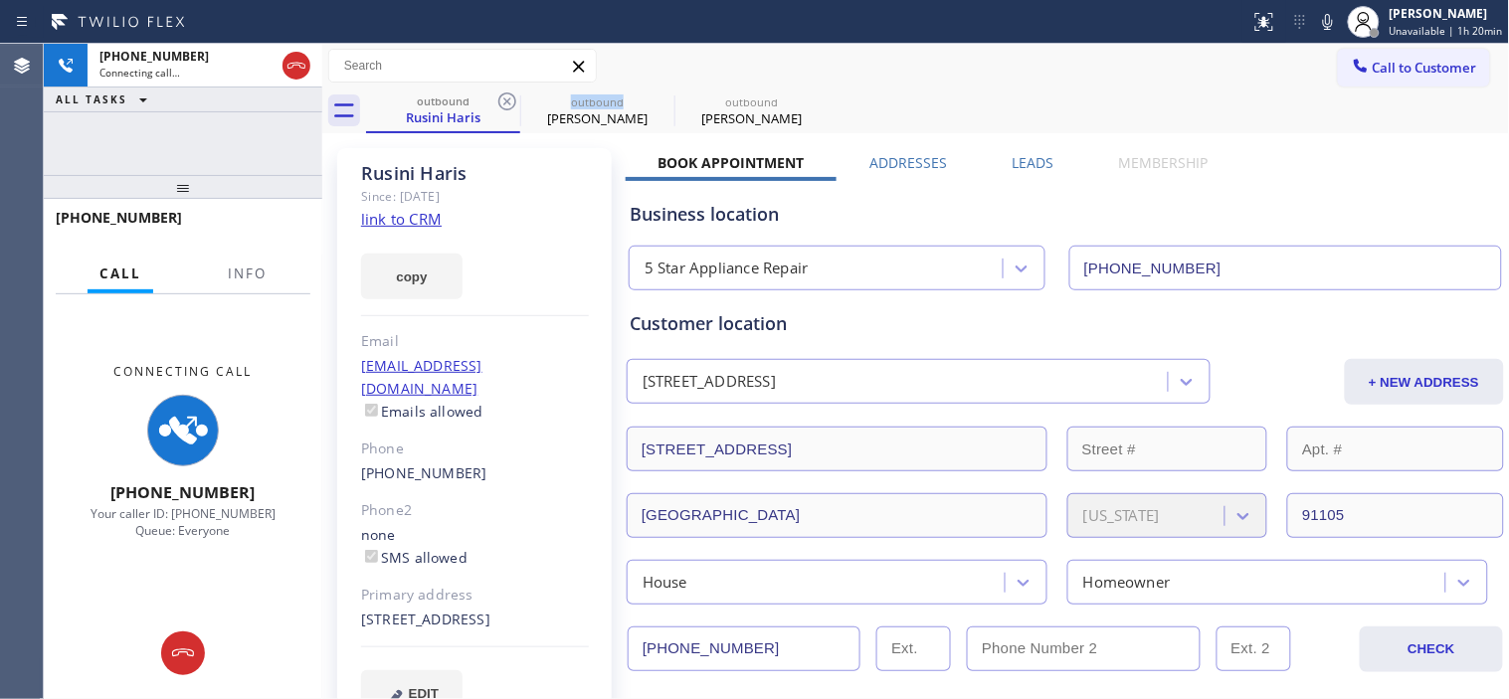
click at [508, 99] on icon at bounding box center [507, 101] width 18 height 18
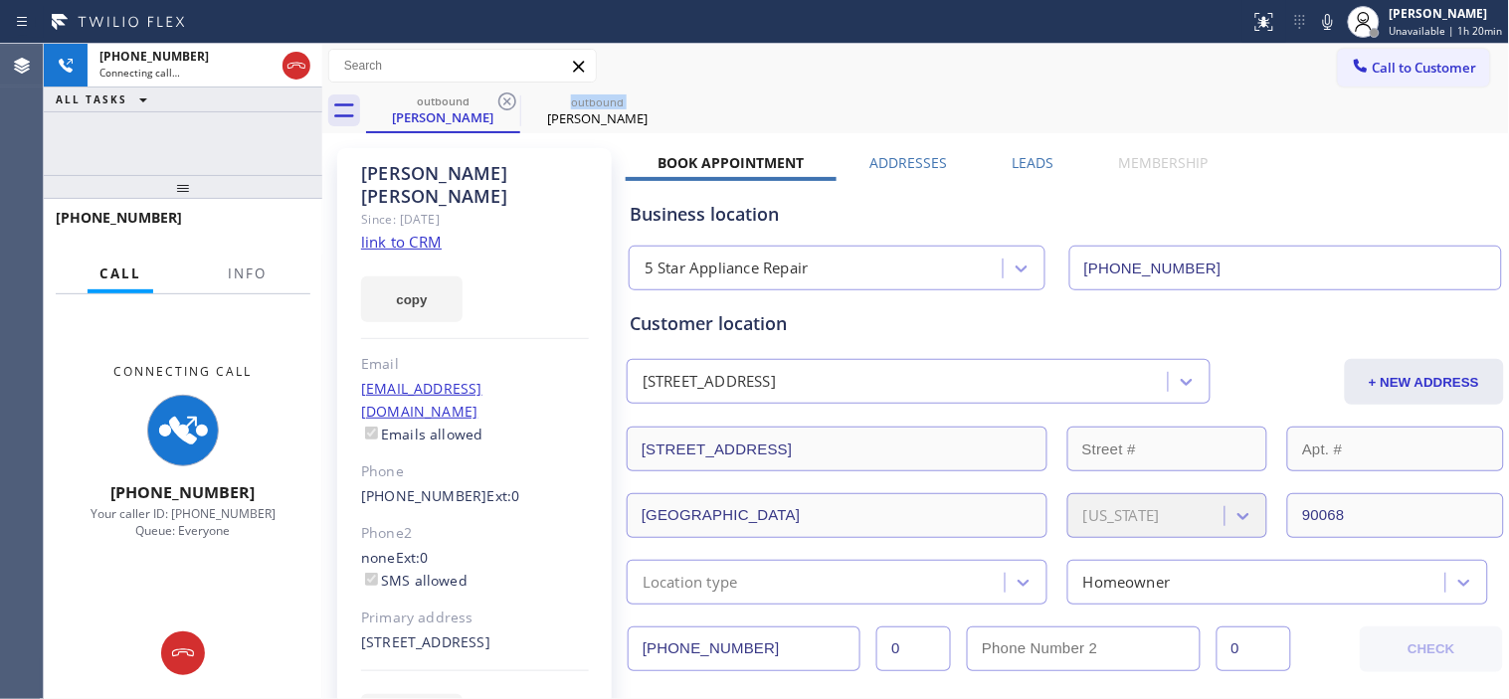
click at [508, 99] on icon at bounding box center [507, 101] width 18 height 18
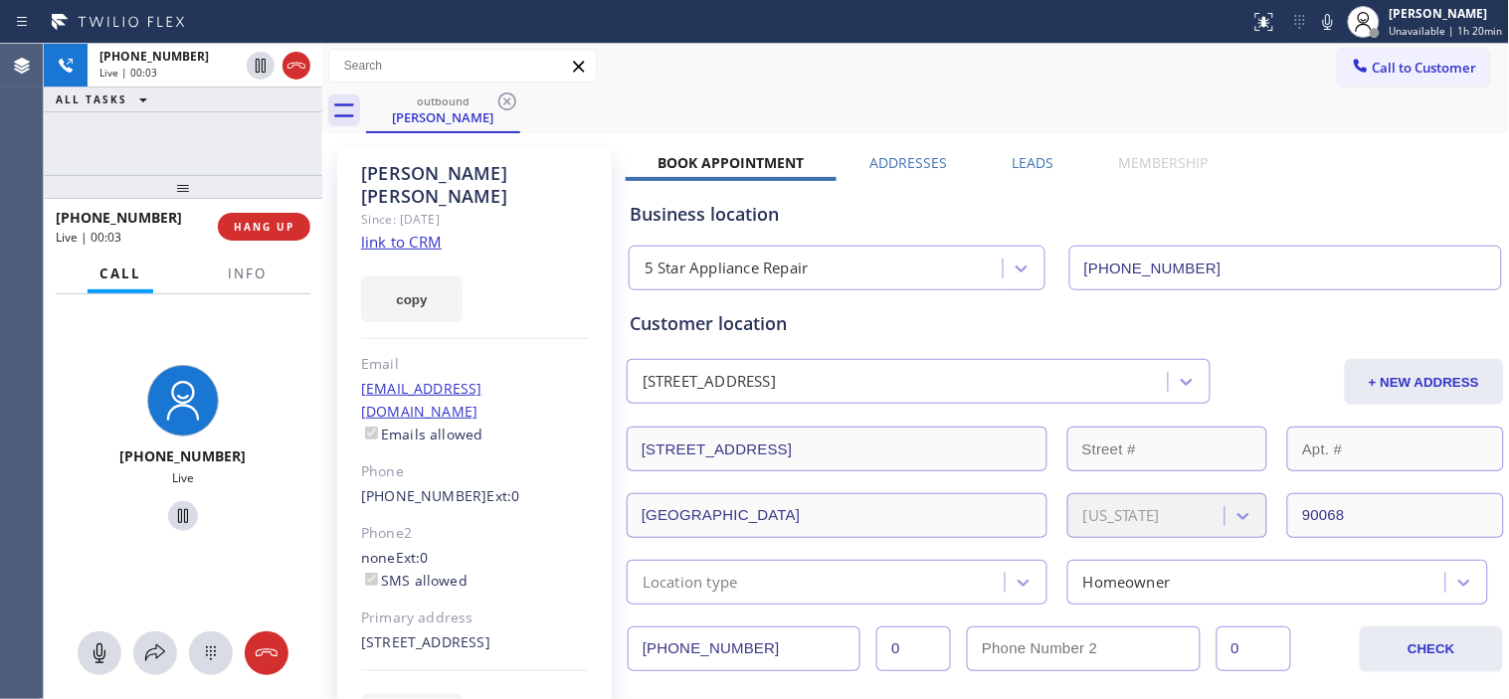
click at [221, 194] on div at bounding box center [183, 187] width 278 height 24
click at [256, 226] on span "HANG UP" at bounding box center [264, 227] width 61 height 14
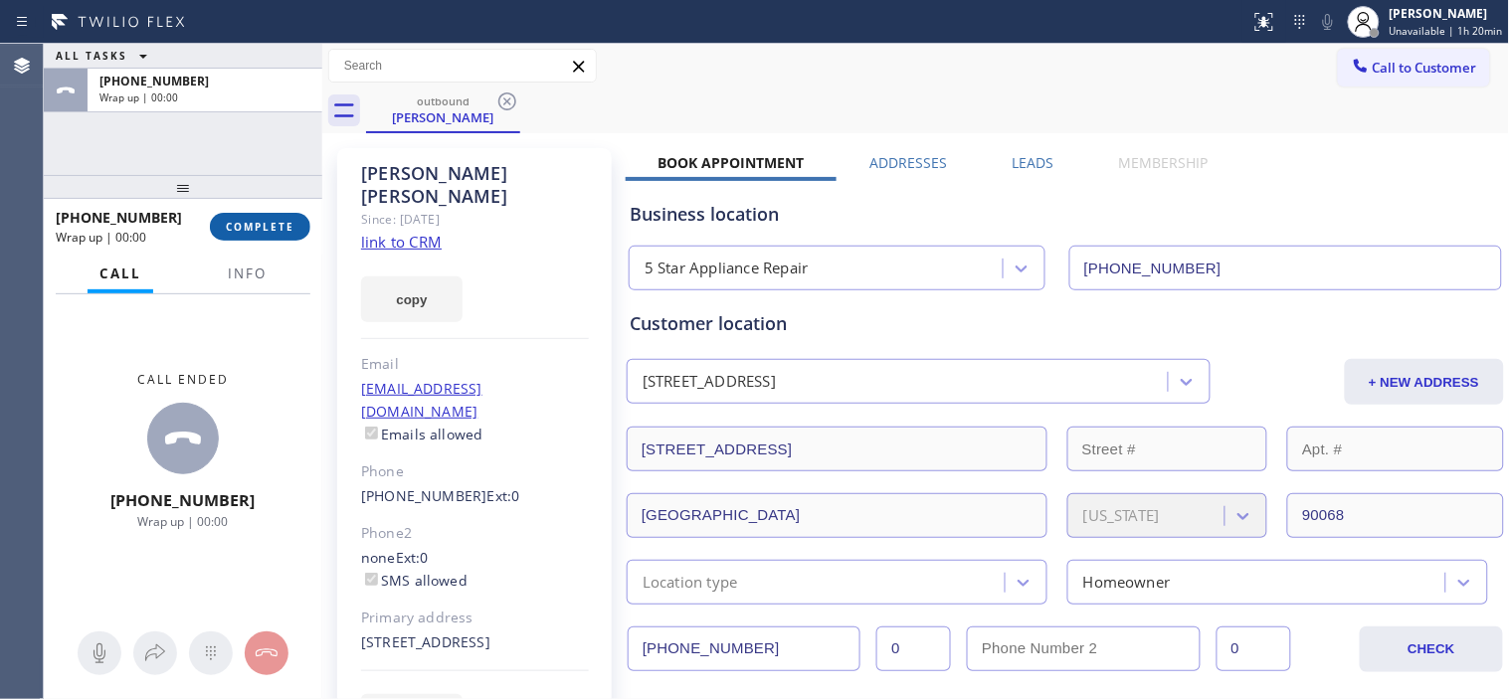
click at [256, 226] on span "COMPLETE" at bounding box center [260, 227] width 69 height 14
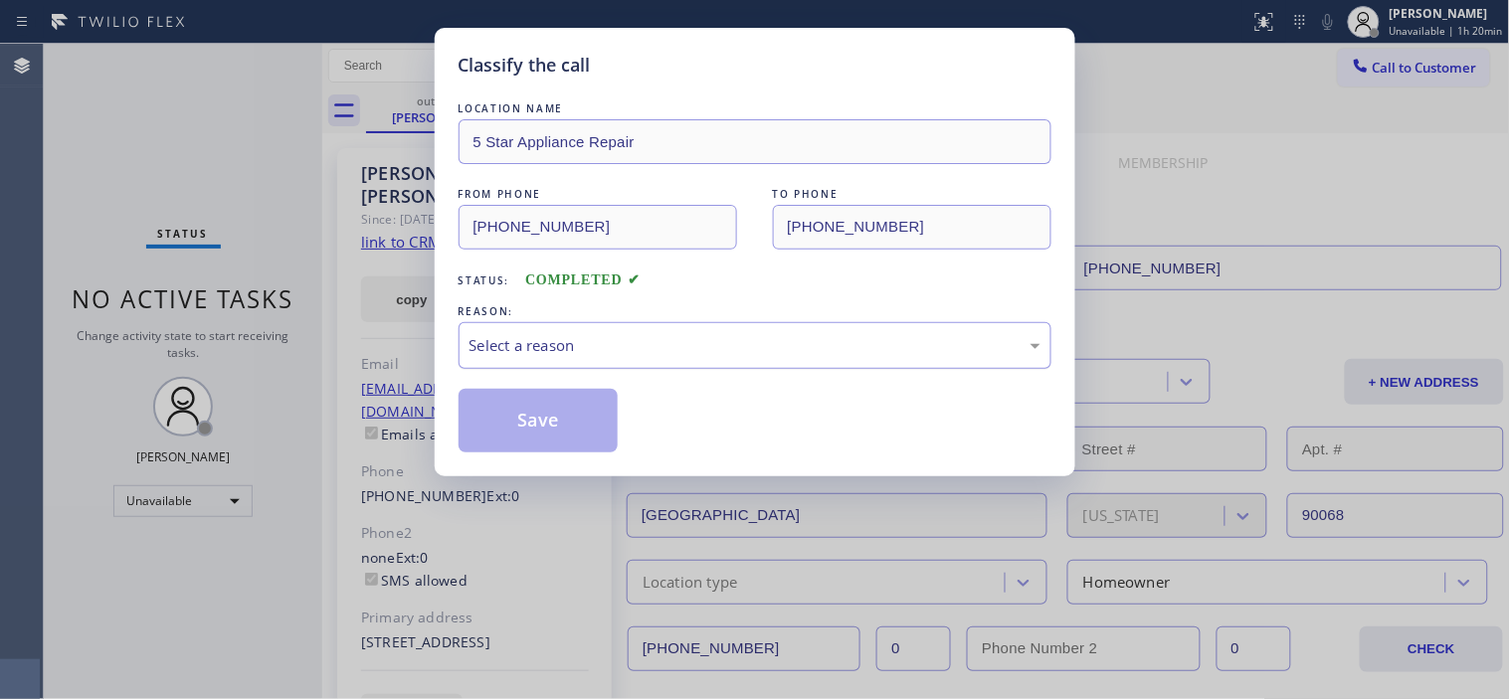
click at [633, 345] on div "Select a reason" at bounding box center [754, 345] width 571 height 23
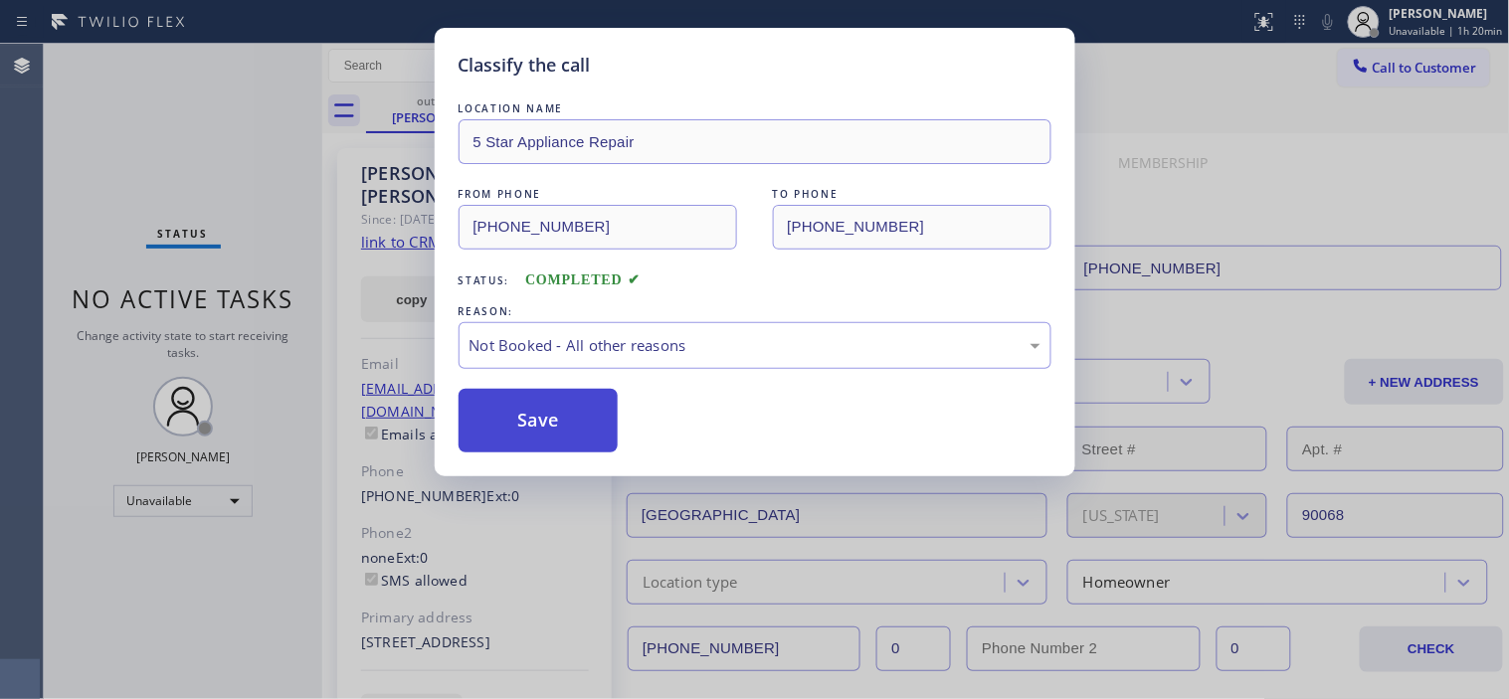
click at [571, 404] on button "Save" at bounding box center [538, 421] width 160 height 64
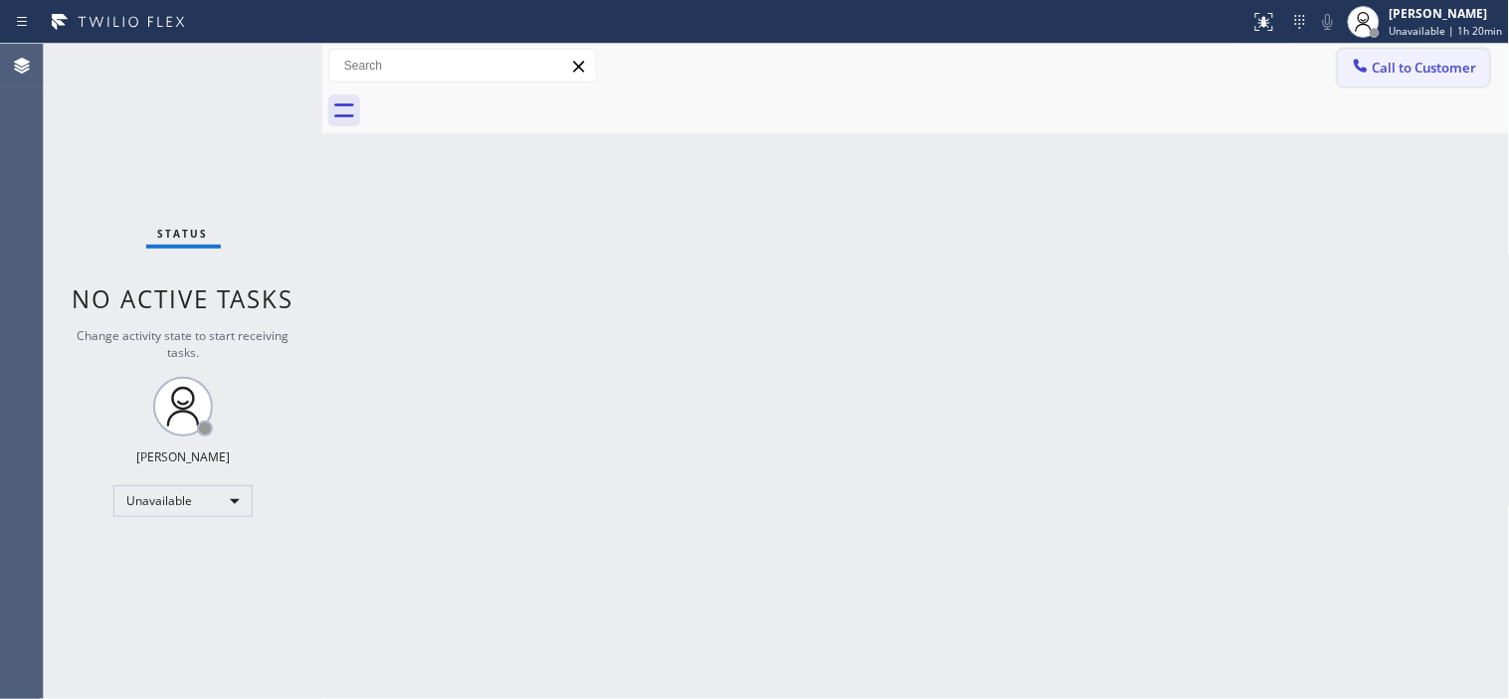
click at [1410, 75] on span "Call to Customer" at bounding box center [1424, 68] width 104 height 18
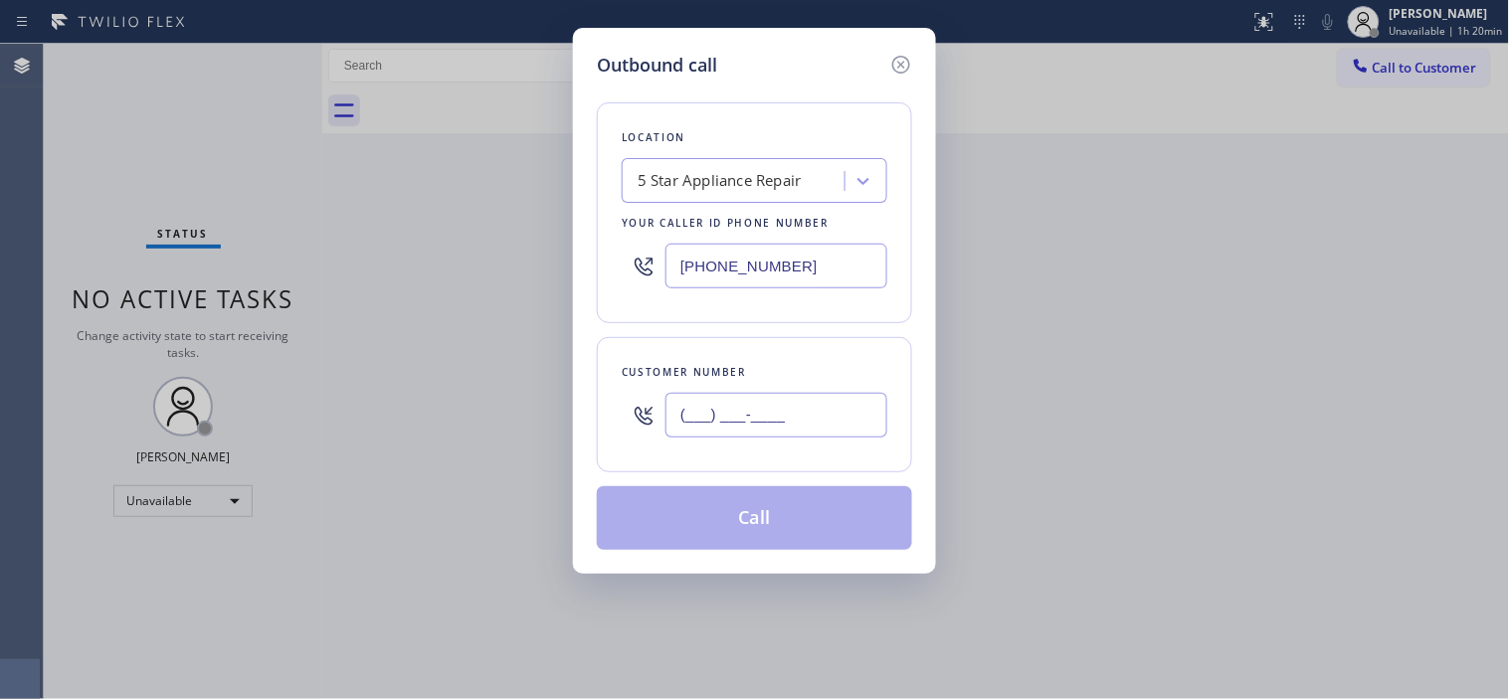
click at [712, 403] on input "(___) ___-____" at bounding box center [776, 415] width 222 height 45
paste input "209) 531-8472"
type input "[PHONE_NUMBER]"
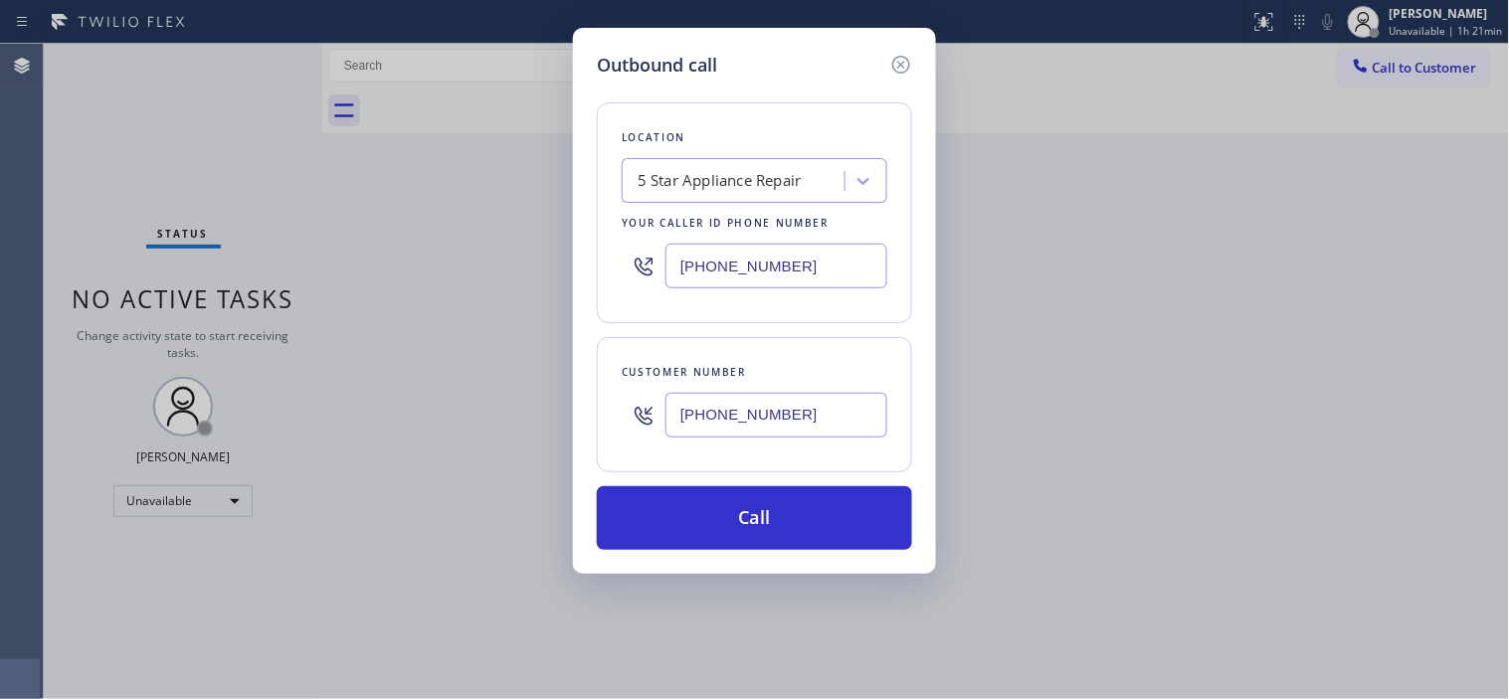
drag, startPoint x: 801, startPoint y: 262, endPoint x: 558, endPoint y: 289, distance: 244.3
click at [558, 289] on div "Outbound call Location 5 Star Appliance Repair Your caller id phone number [PHO…" at bounding box center [754, 349] width 1509 height 699
paste input "77) 777-0796"
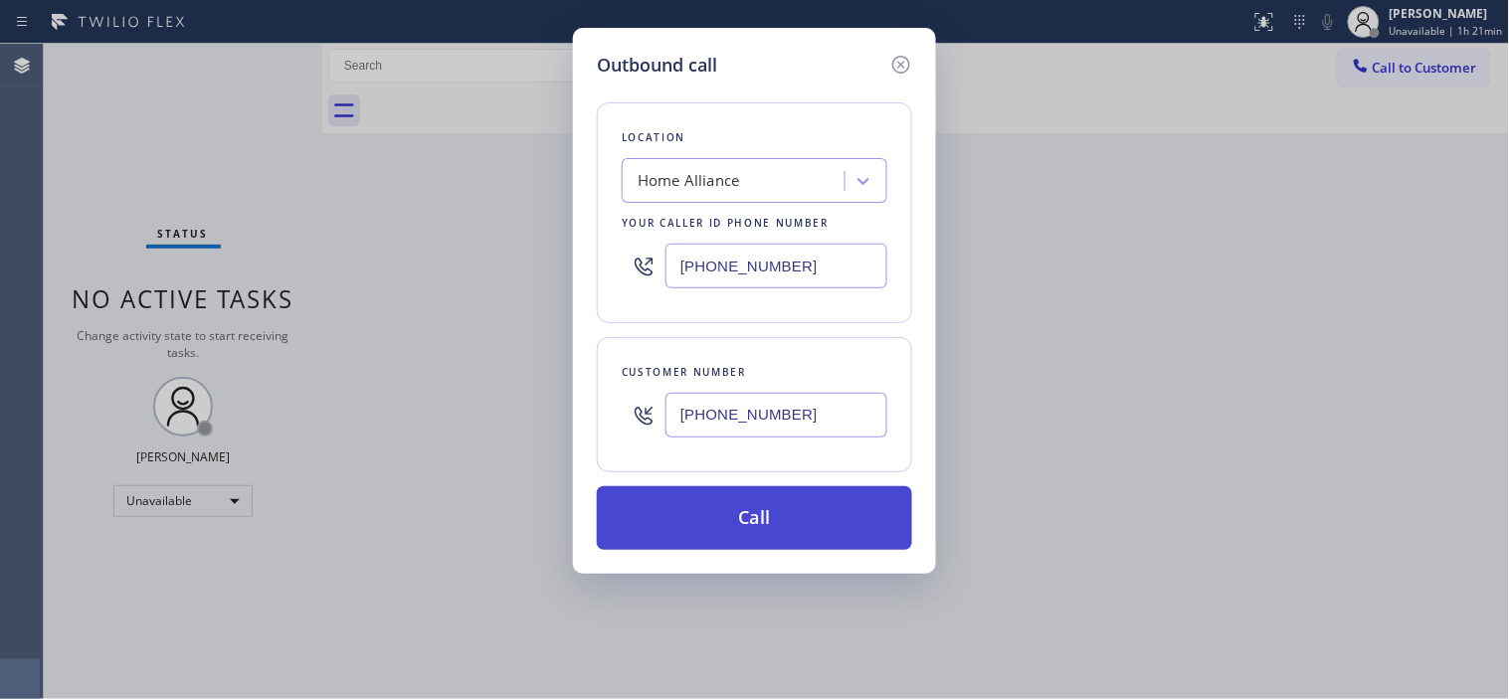
type input "[PHONE_NUMBER]"
click at [790, 503] on button "Call" at bounding box center [754, 518] width 315 height 64
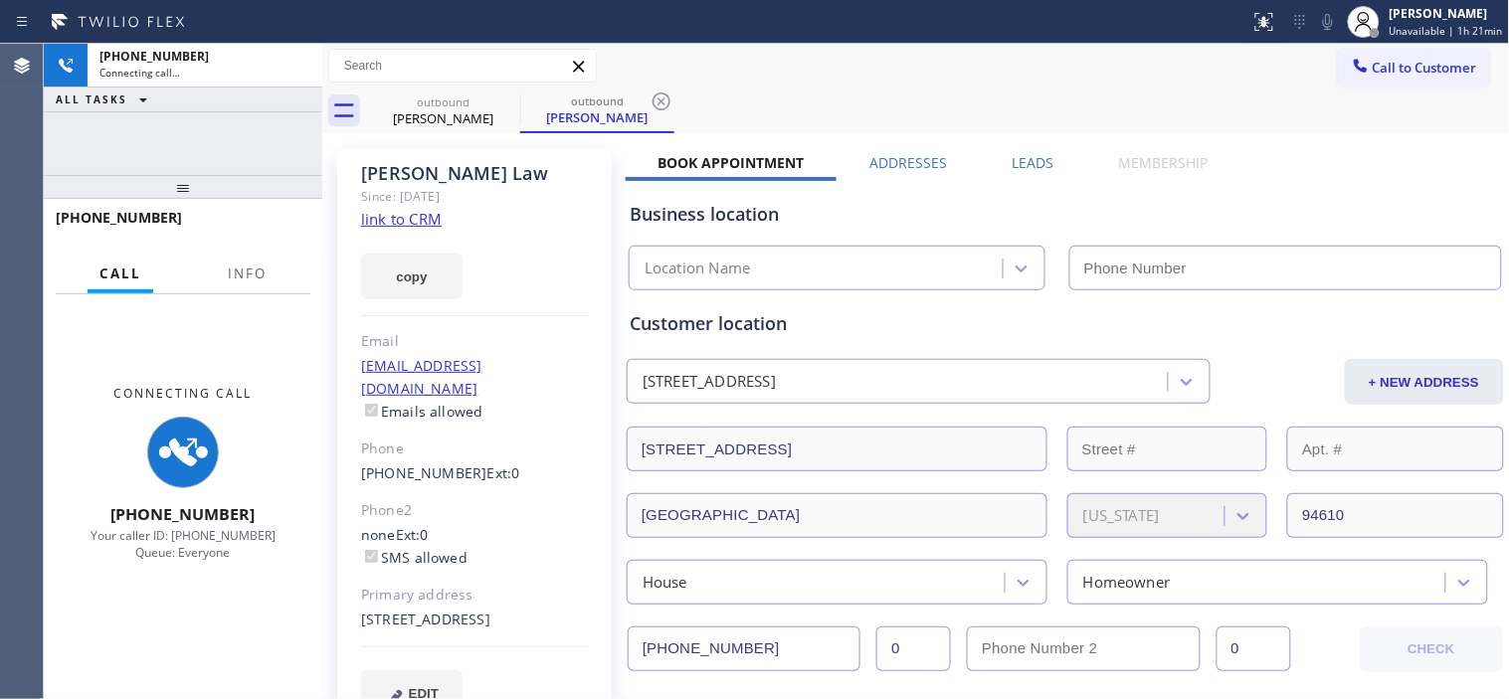
type input "[PHONE_NUMBER]"
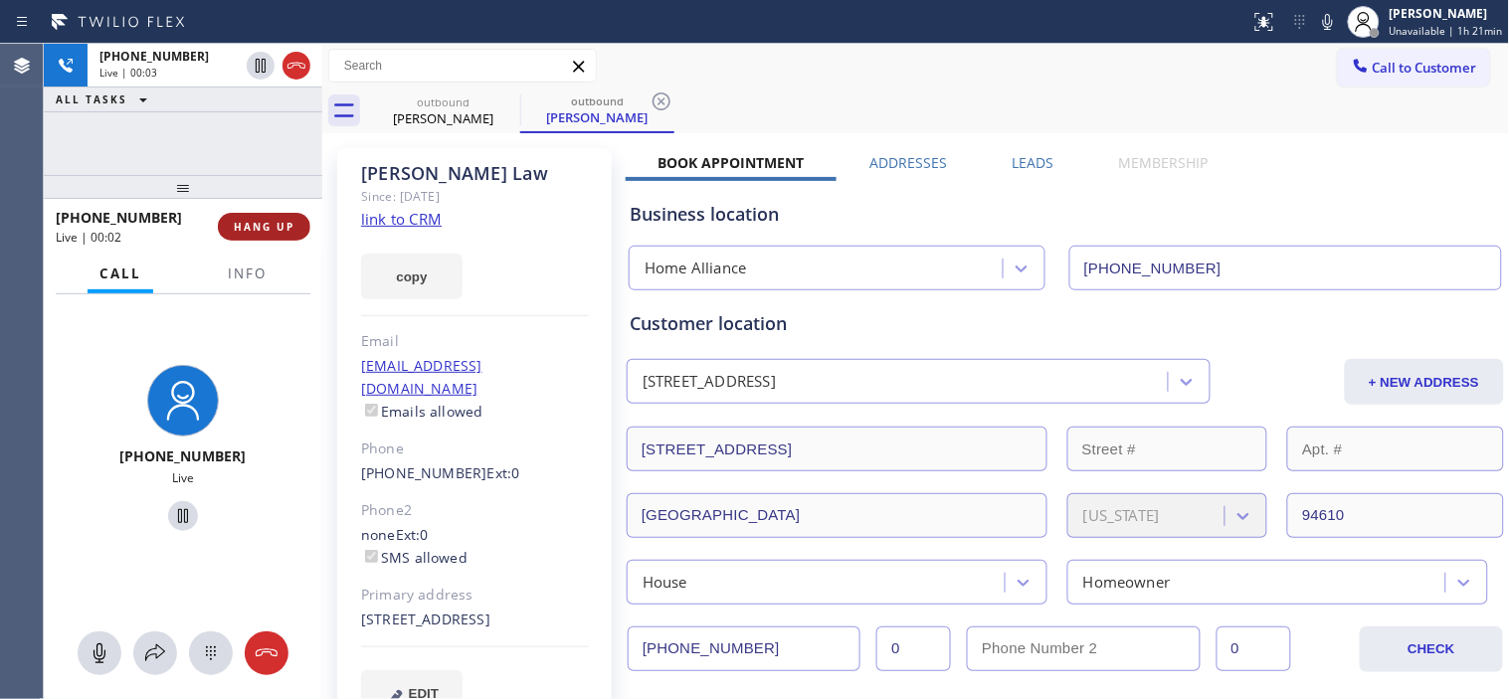
click at [276, 220] on span "HANG UP" at bounding box center [264, 227] width 61 height 14
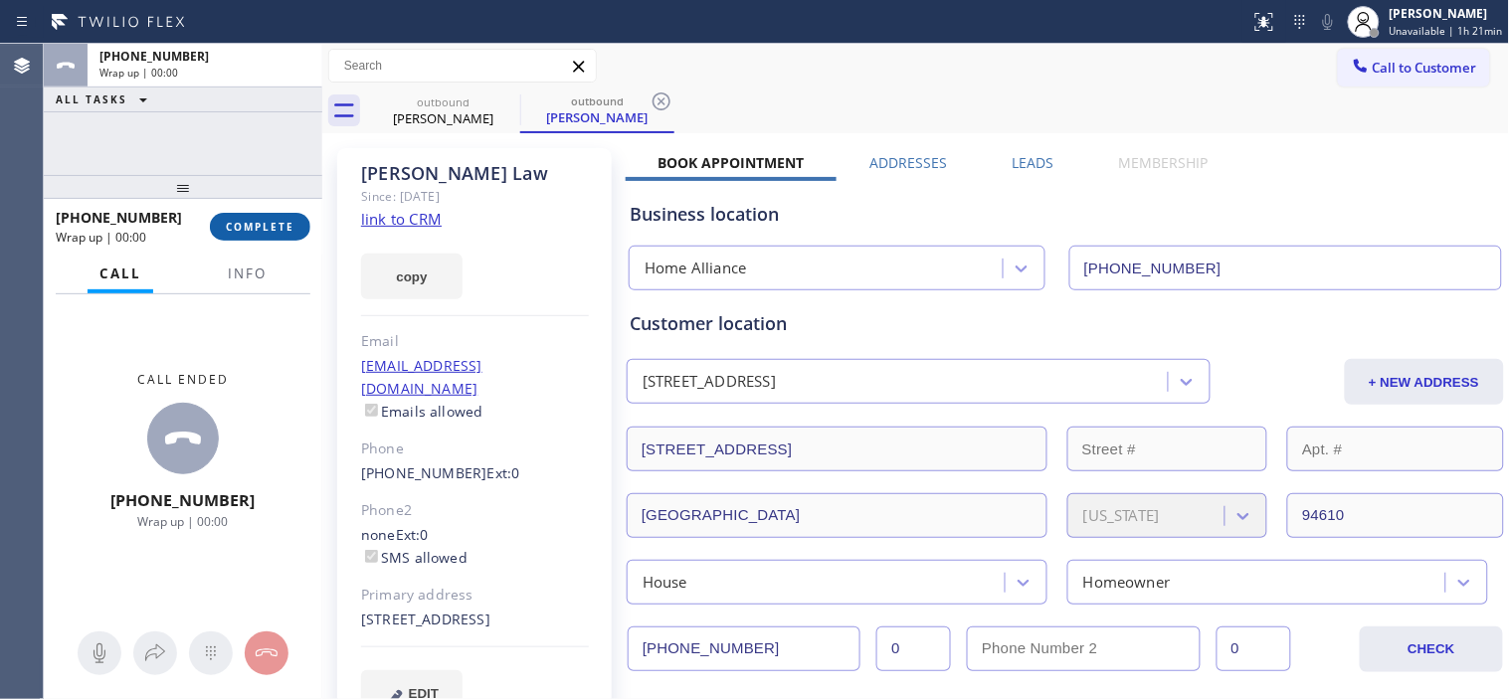
click at [252, 225] on span "COMPLETE" at bounding box center [260, 227] width 69 height 14
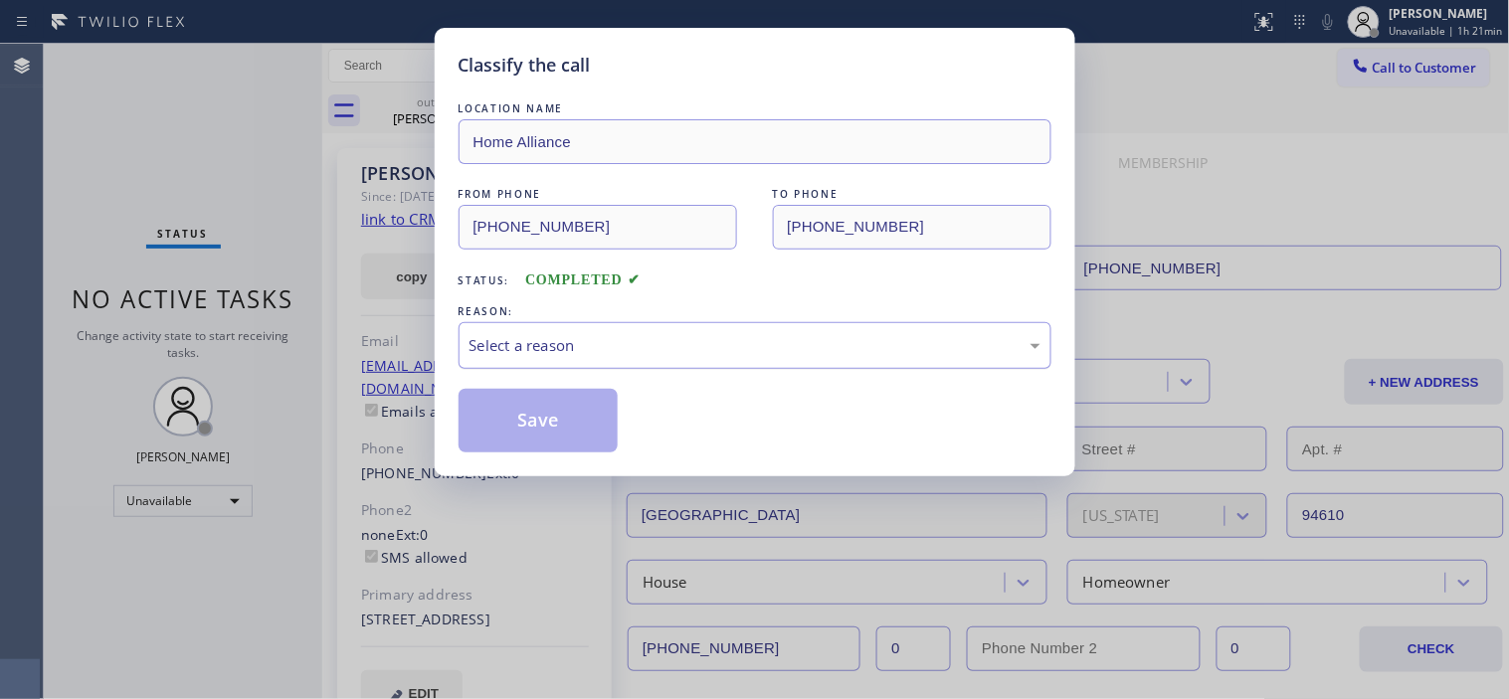
click at [668, 351] on div "Select a reason" at bounding box center [754, 345] width 571 height 23
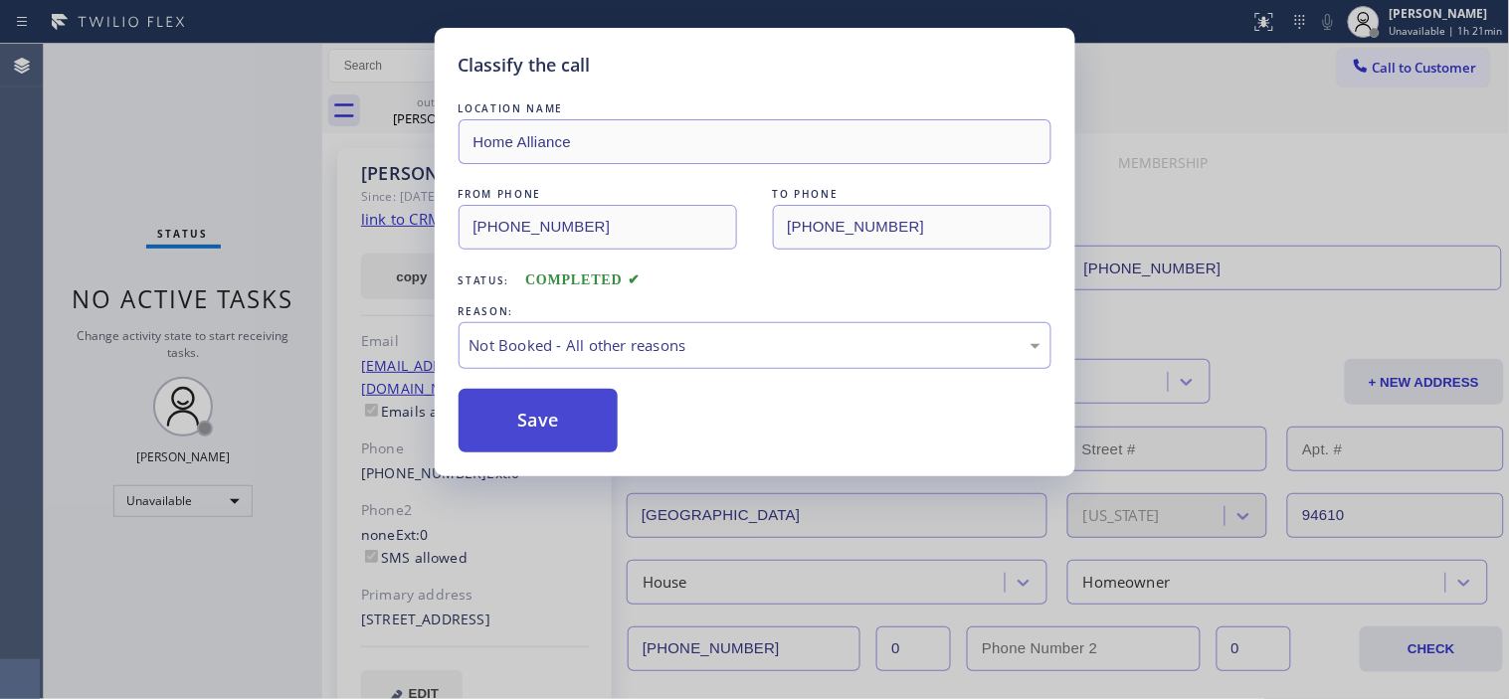
click at [557, 409] on button "Save" at bounding box center [538, 421] width 160 height 64
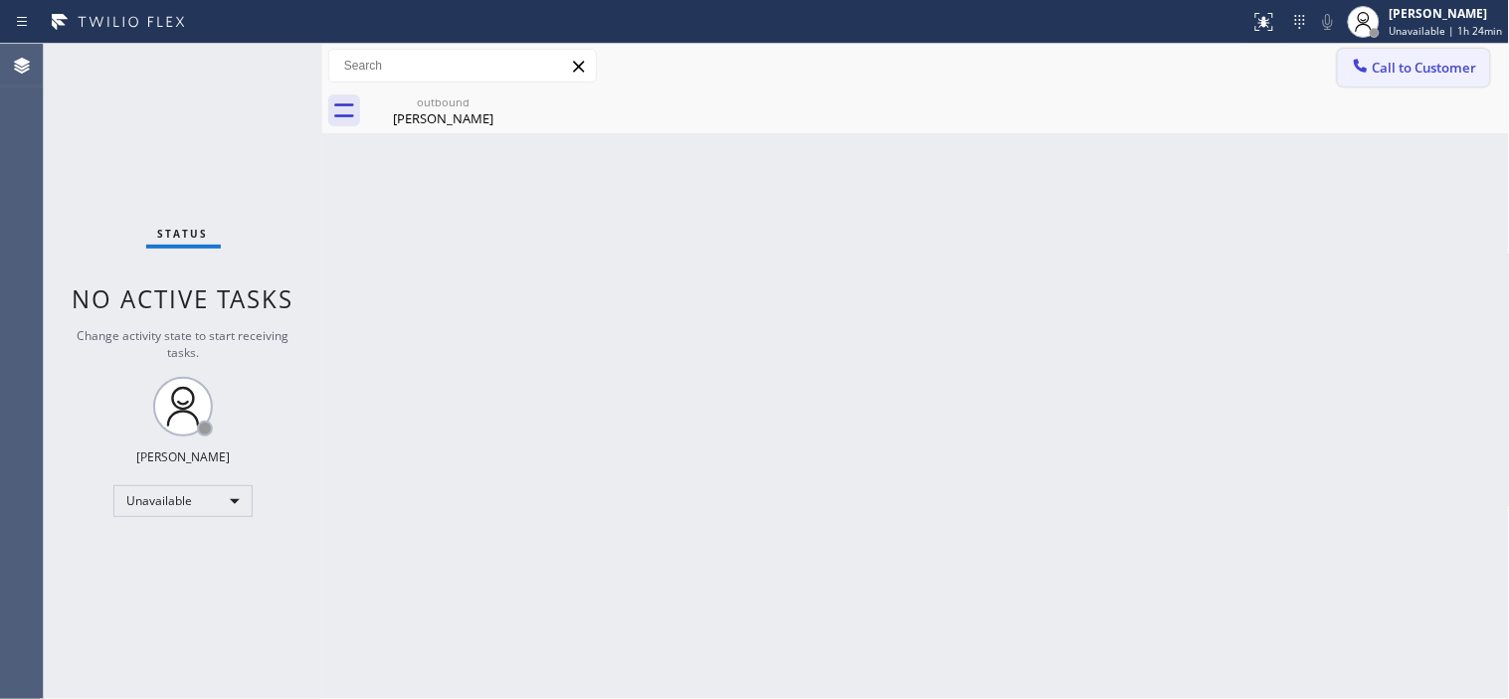
click at [1406, 85] on button "Call to Customer" at bounding box center [1414, 68] width 152 height 38
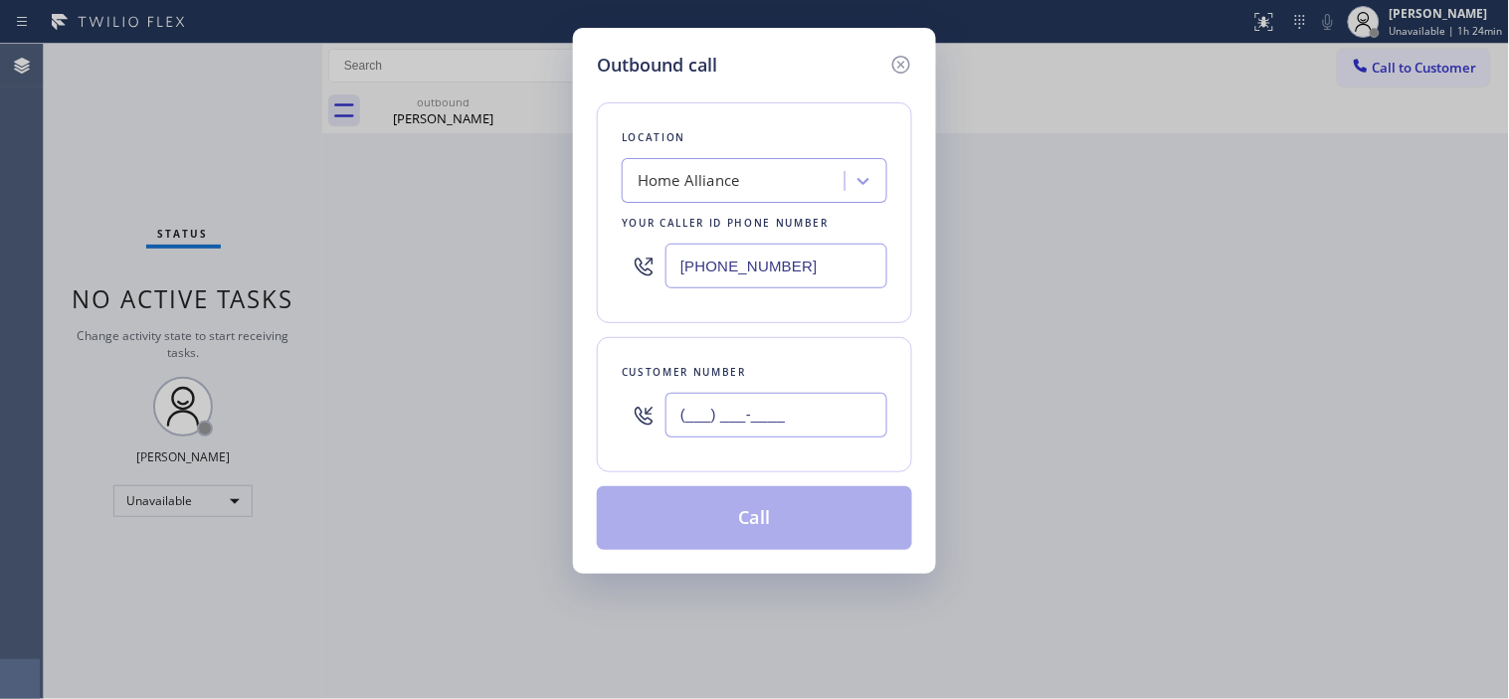
click at [724, 423] on input "(___) ___-____" at bounding box center [776, 415] width 222 height 45
paste input "408) 398-1210"
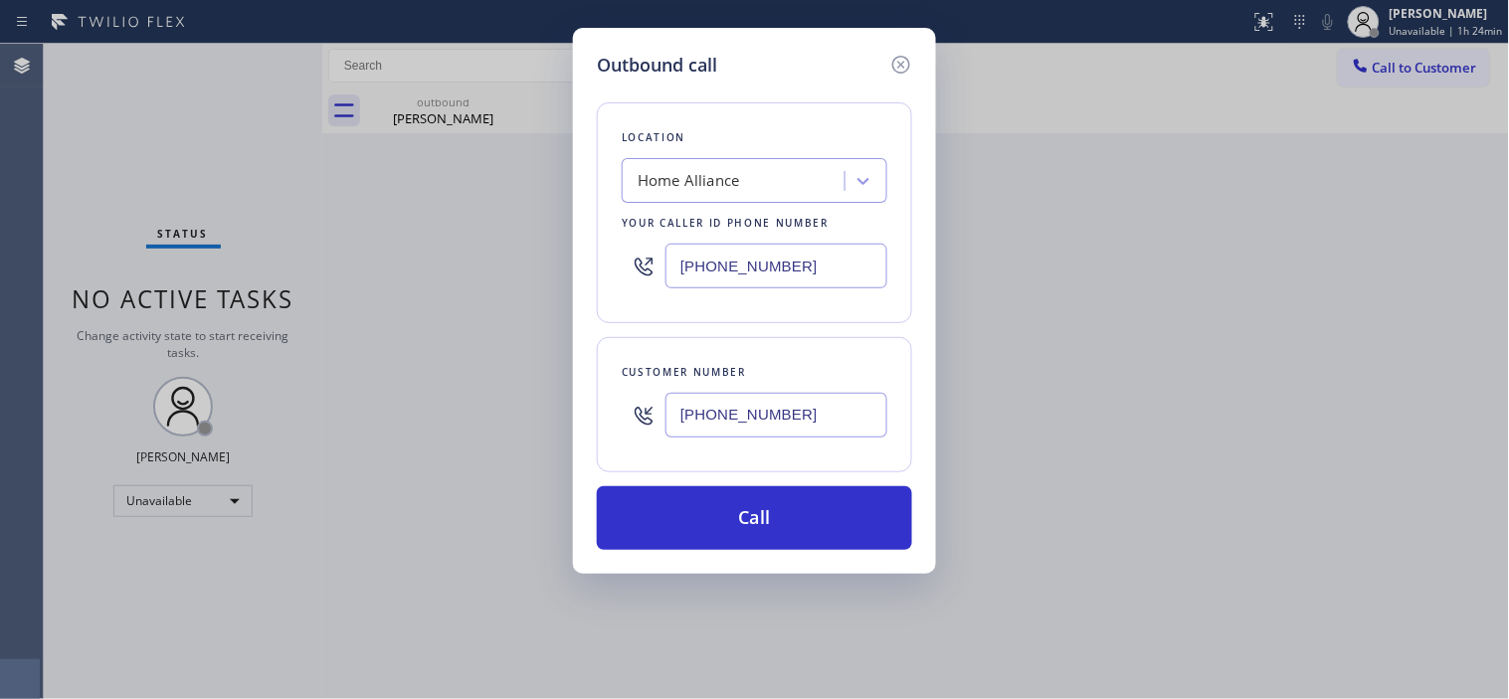
type input "[PHONE_NUMBER]"
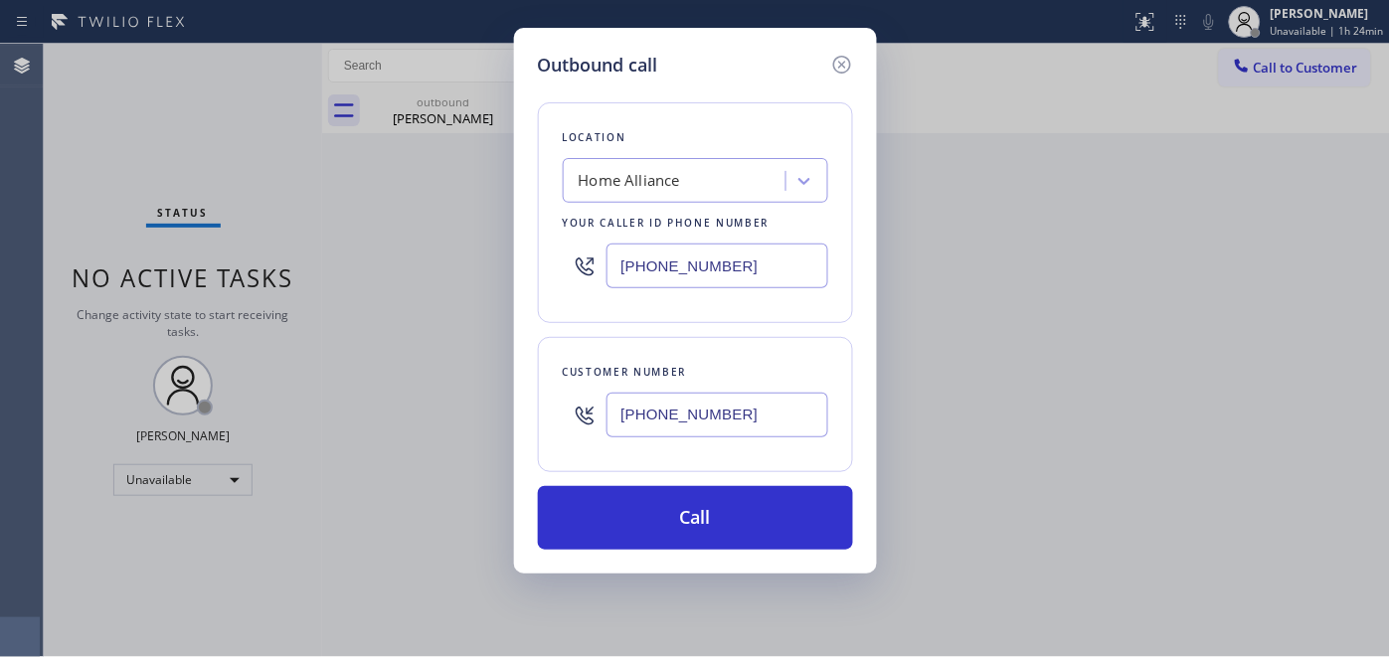
drag, startPoint x: 720, startPoint y: 259, endPoint x: 598, endPoint y: 284, distance: 125.0
click at [598, 284] on div "[PHONE_NUMBER]" at bounding box center [696, 266] width 266 height 65
drag, startPoint x: 738, startPoint y: 255, endPoint x: 505, endPoint y: 274, distance: 233.5
click at [504, 274] on div "Outbound call Location Home Alliance Your caller id phone number [PHONE_NUMBER]…" at bounding box center [695, 328] width 1390 height 657
paste input "55) 213-9318"
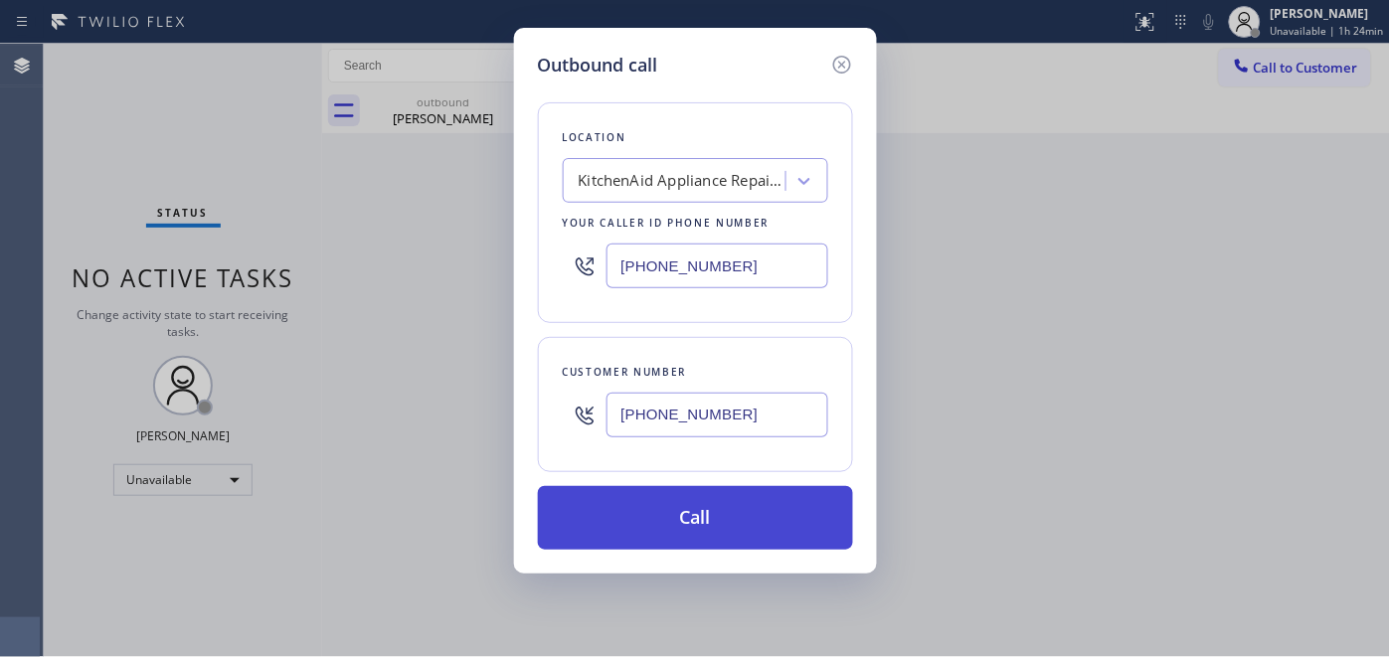
type input "[PHONE_NUMBER]"
click at [747, 514] on button "Call" at bounding box center [695, 518] width 315 height 64
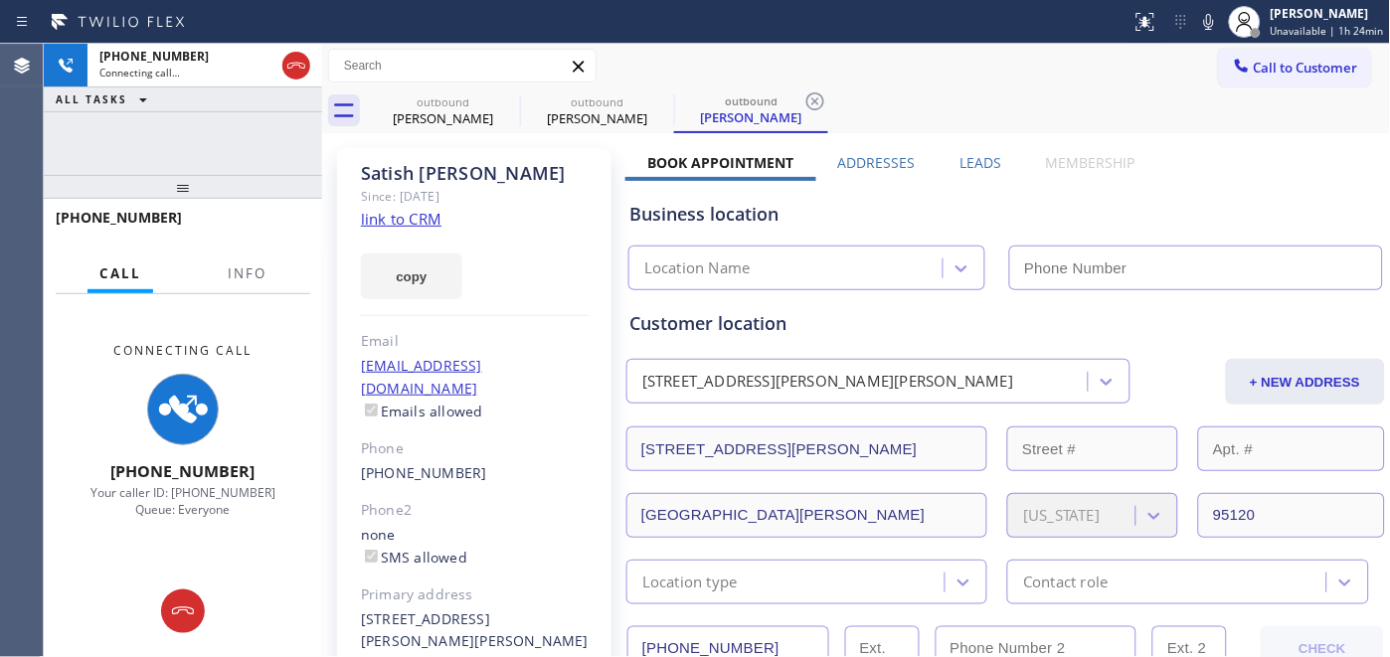
type input "[PHONE_NUMBER]"
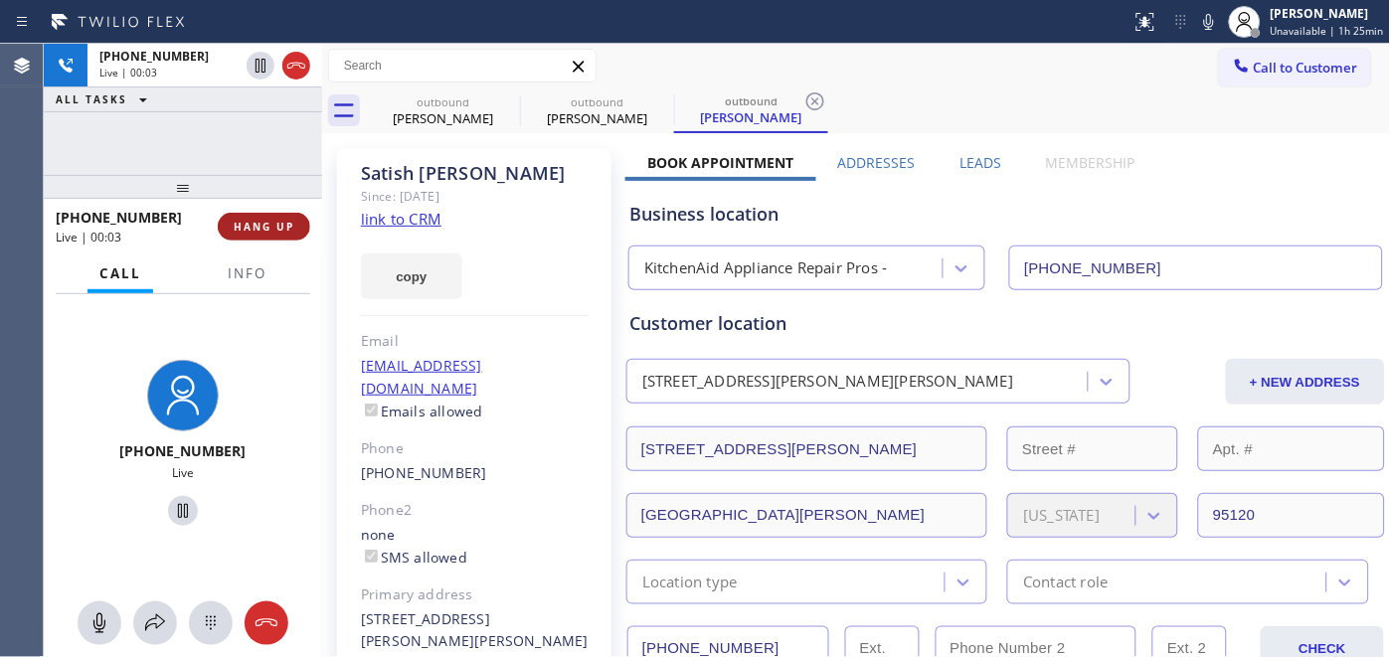
click at [226, 220] on button "HANG UP" at bounding box center [264, 227] width 92 height 28
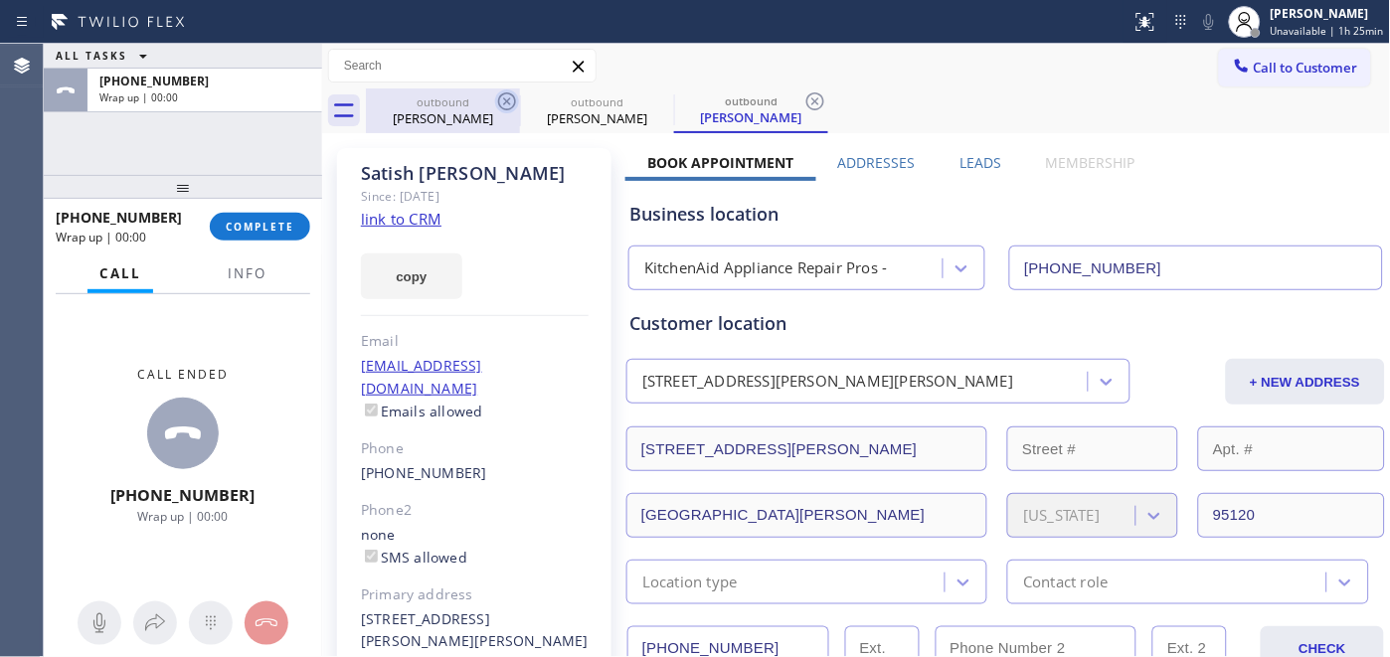
click at [505, 101] on icon at bounding box center [507, 101] width 18 height 18
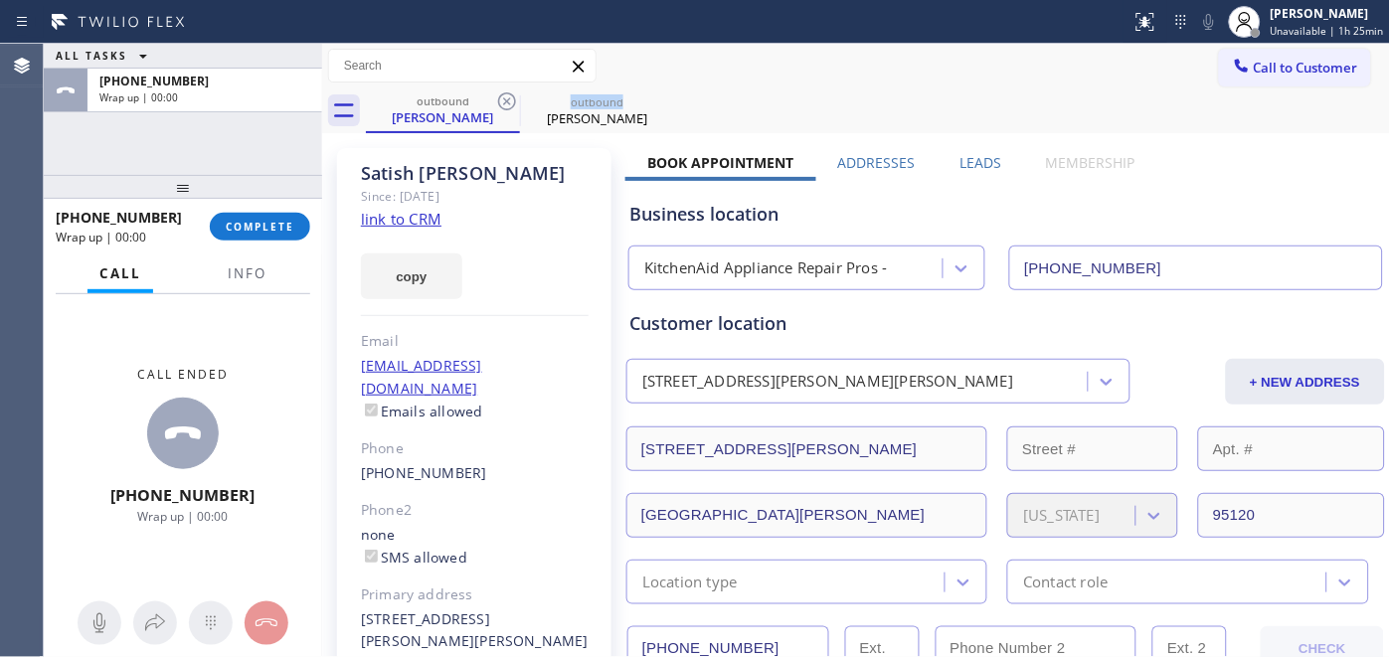
click at [505, 101] on icon at bounding box center [507, 101] width 18 height 18
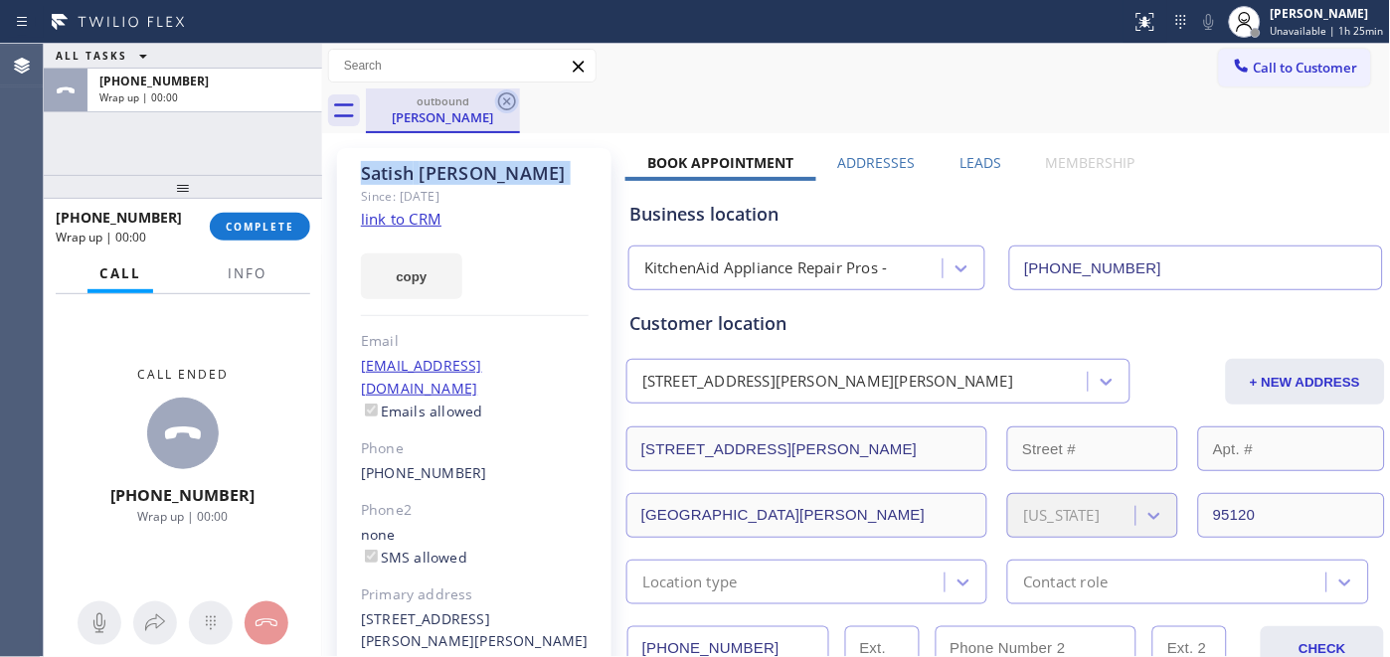
click at [505, 101] on icon at bounding box center [507, 101] width 18 height 18
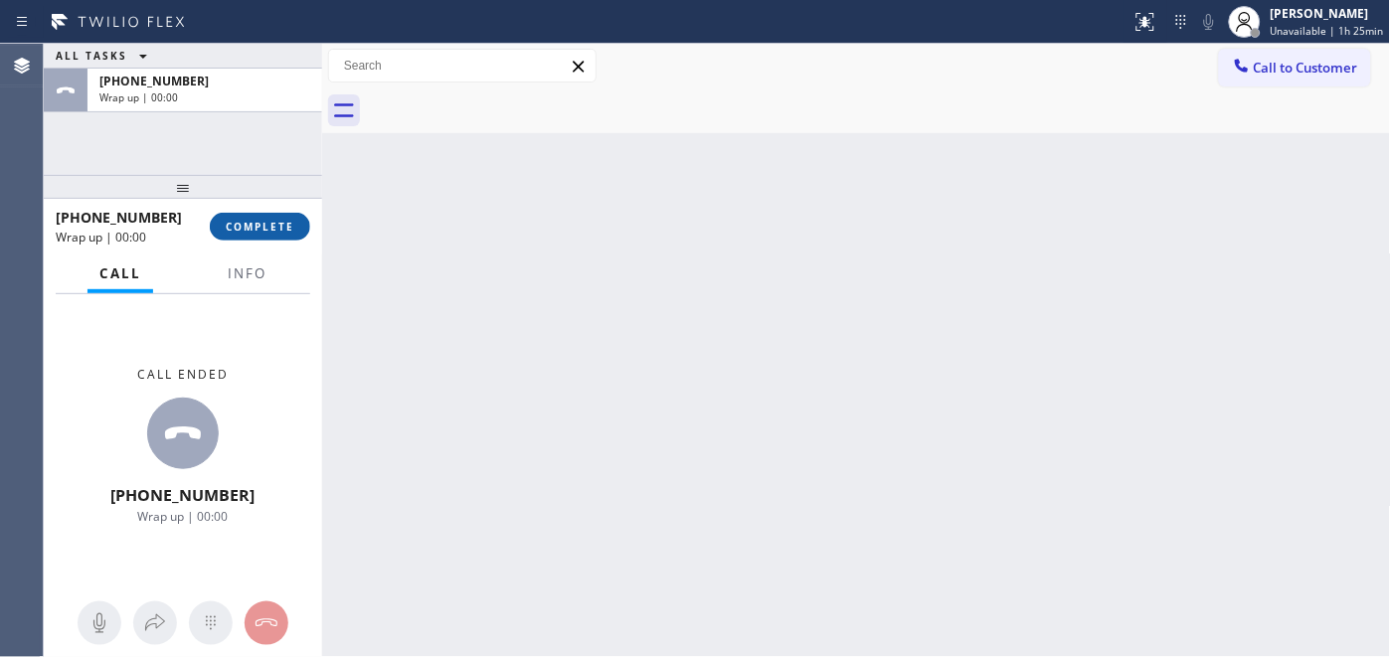
click at [272, 231] on span "COMPLETE" at bounding box center [260, 227] width 69 height 14
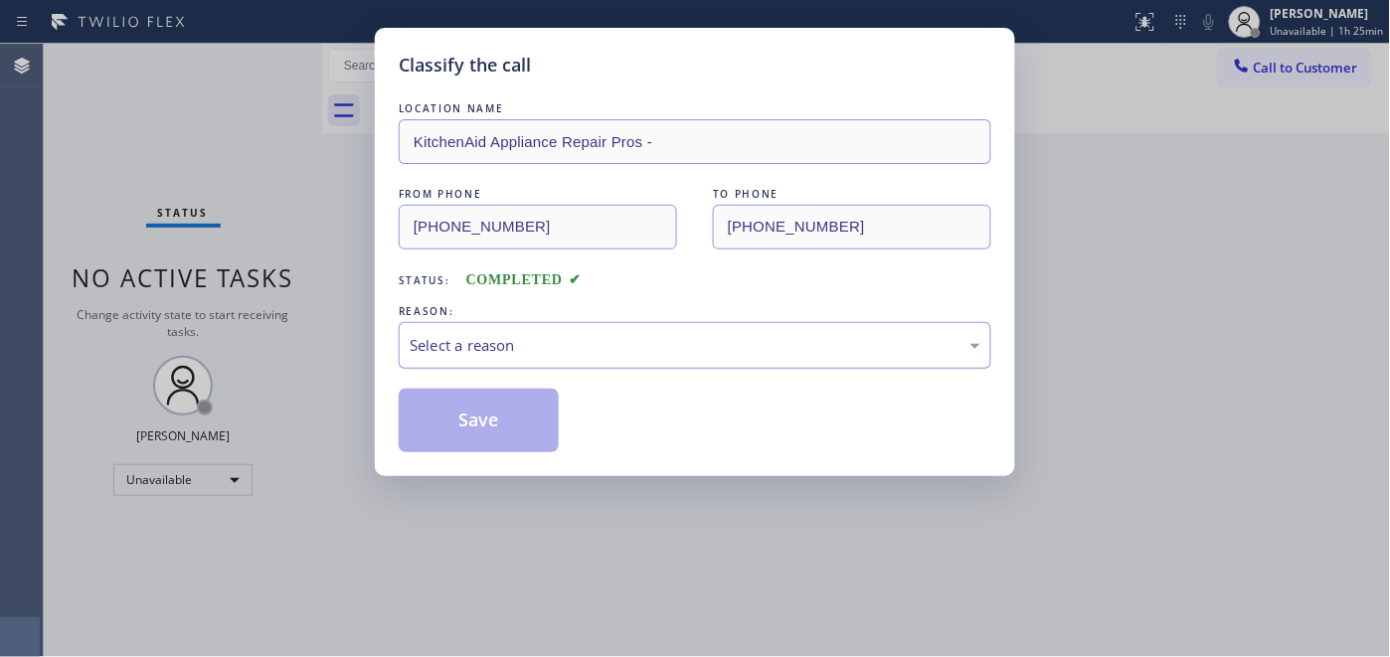
click at [598, 338] on div "Select a reason" at bounding box center [695, 345] width 571 height 23
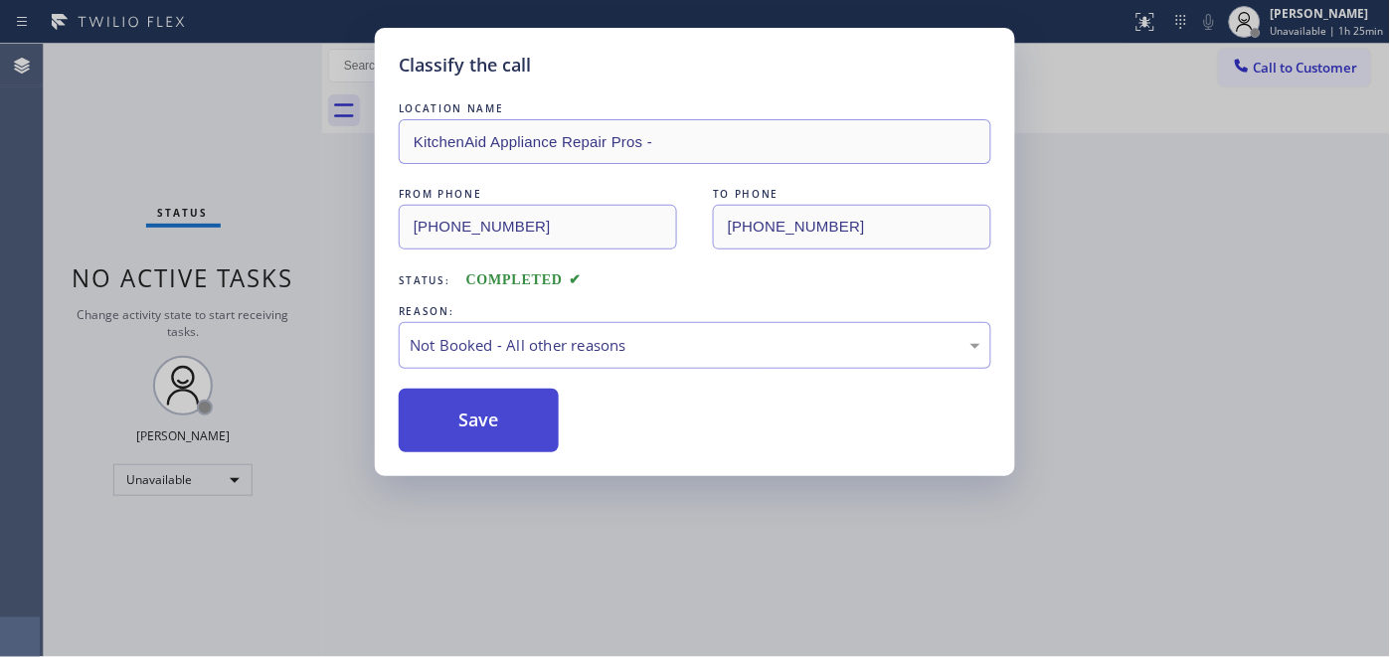
click at [512, 410] on button "Save" at bounding box center [479, 421] width 160 height 64
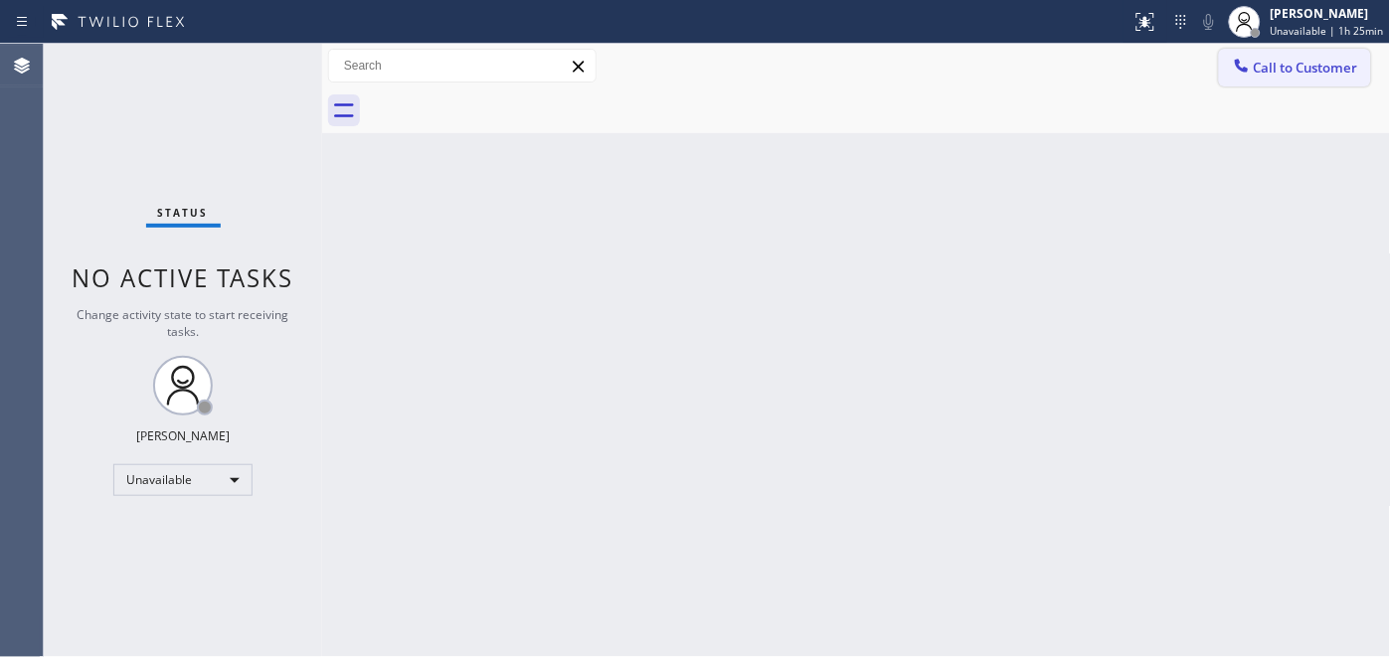
click at [1308, 77] on button "Call to Customer" at bounding box center [1295, 68] width 152 height 38
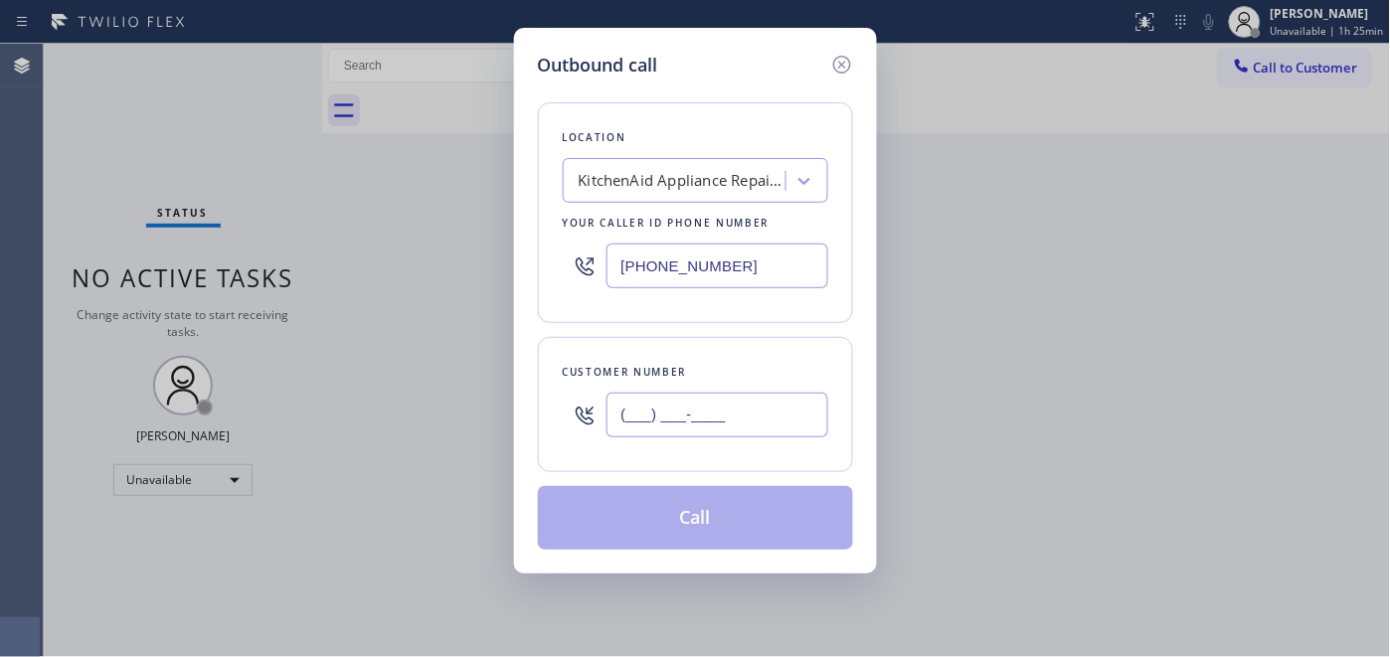
click at [703, 426] on input "(___) ___-____" at bounding box center [718, 415] width 222 height 45
drag, startPoint x: 593, startPoint y: 411, endPoint x: 515, endPoint y: 411, distance: 77.6
click at [517, 411] on div "Outbound call Location KitchenAid Appliance Repair Pros - Your caller id phone …" at bounding box center [695, 301] width 363 height 546
paste input "760) 831-2763"
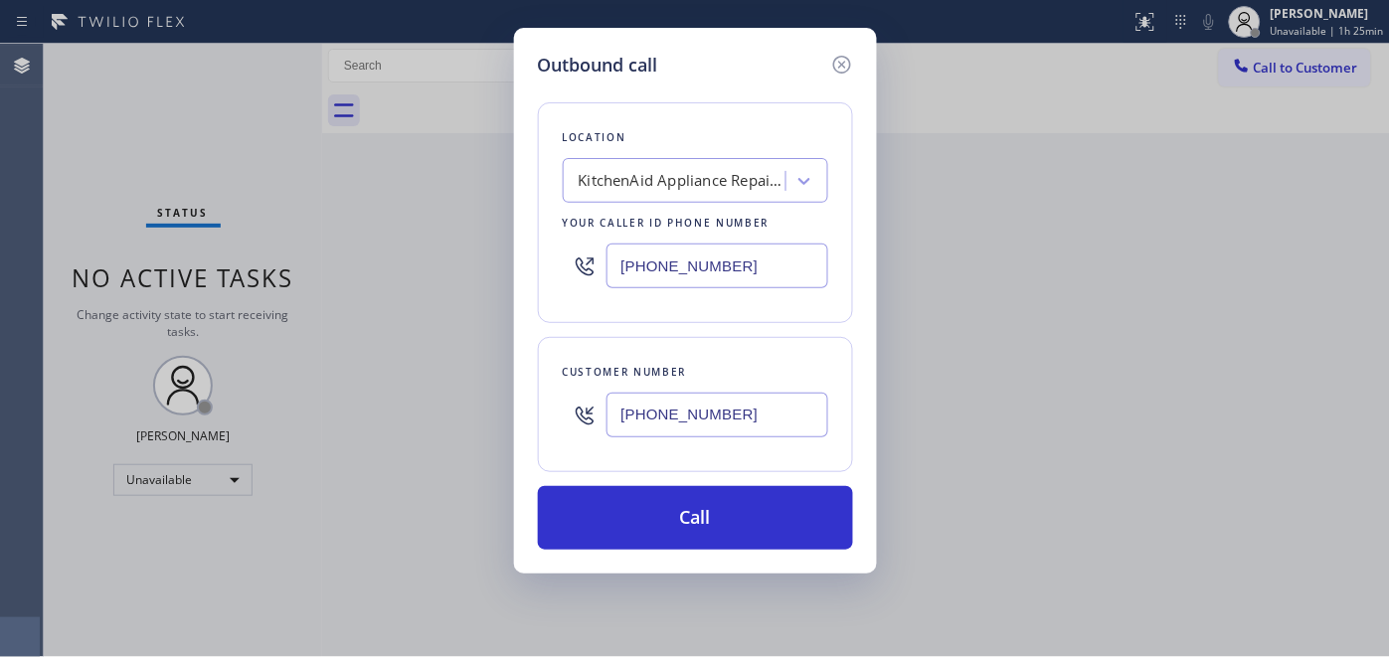
type input "[PHONE_NUMBER]"
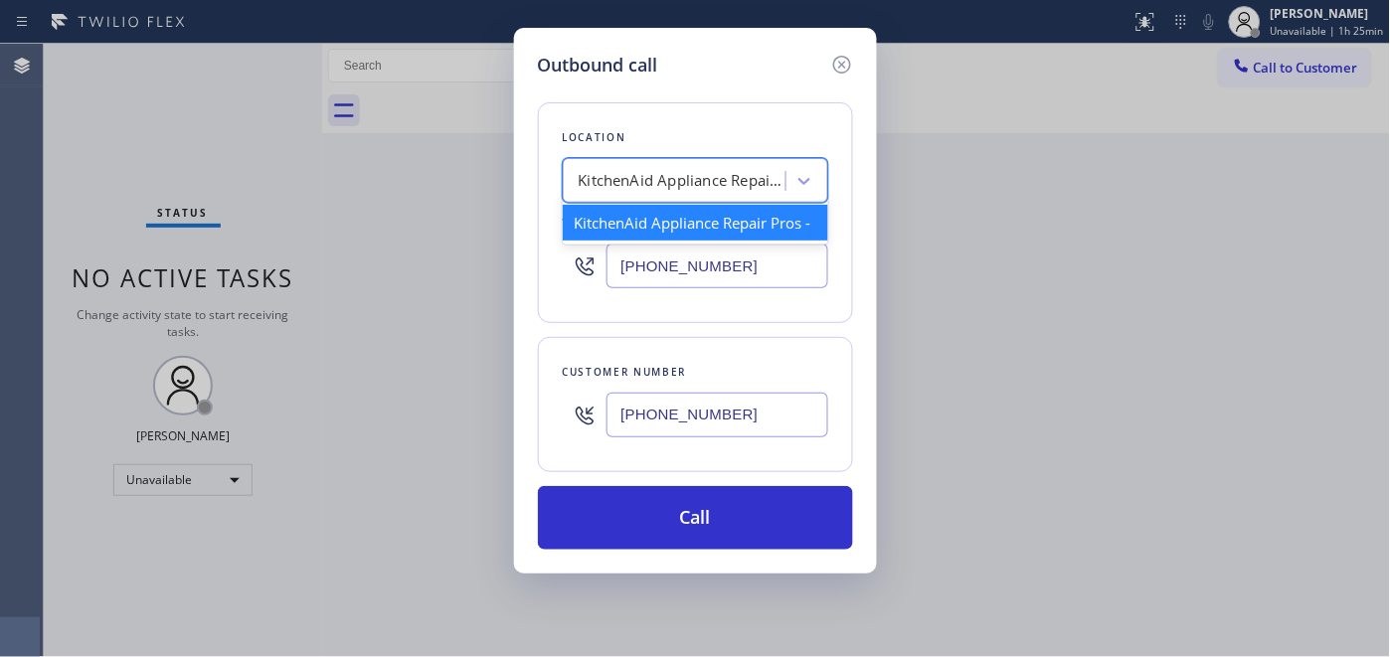
click at [693, 185] on div "KitchenAid Appliance Repair Pros -" at bounding box center [683, 181] width 209 height 23
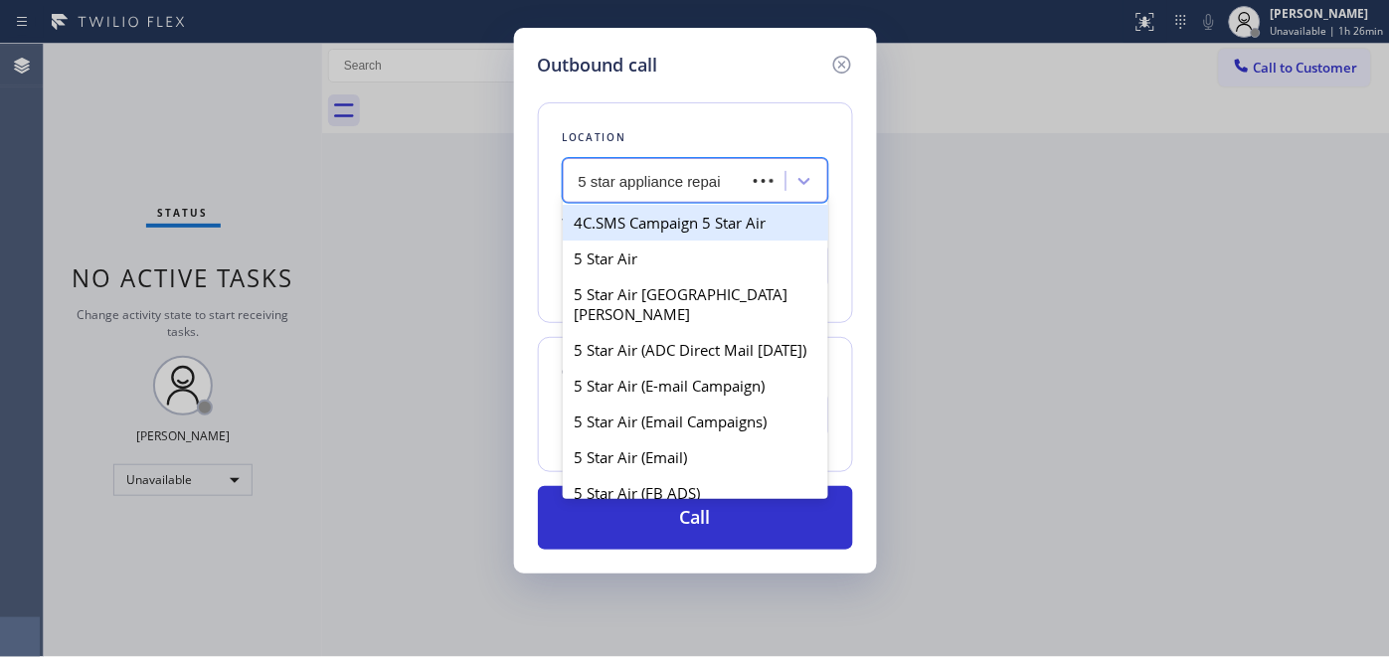
type input "5 star appliance repair"
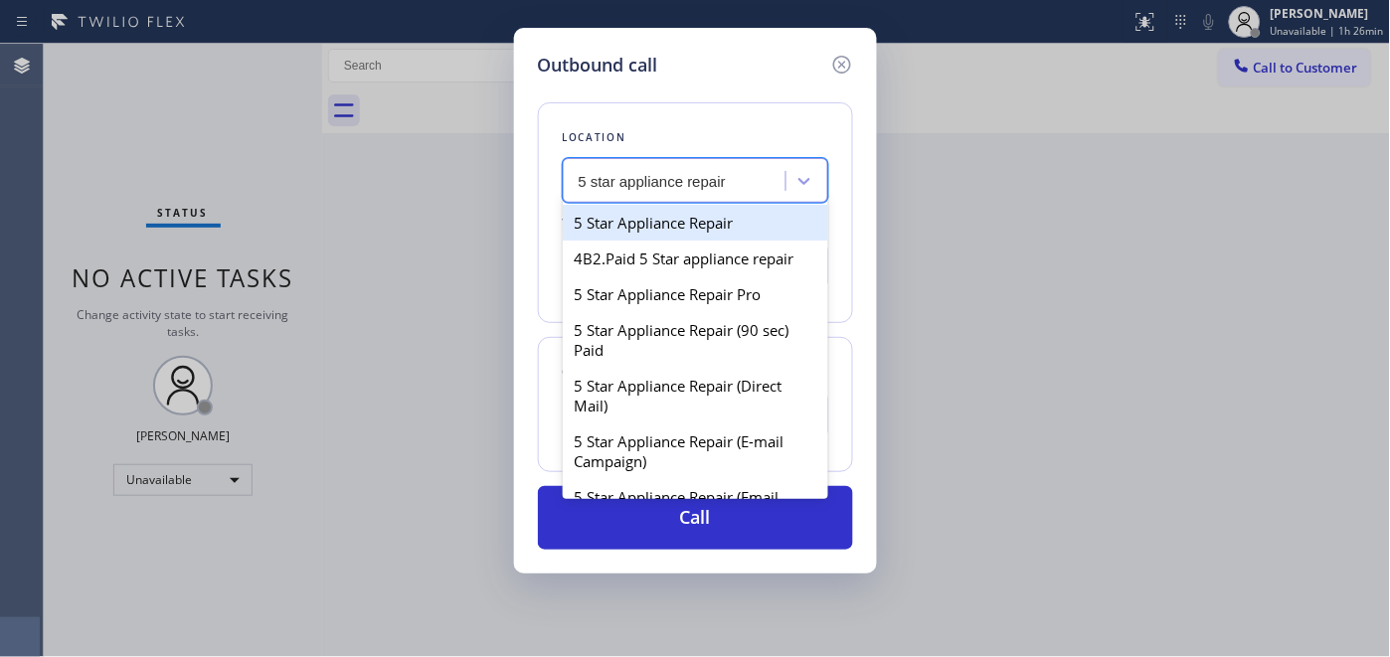
click at [633, 235] on div "5 Star Appliance Repair" at bounding box center [696, 223] width 266 height 36
type input "[PHONE_NUMBER]"
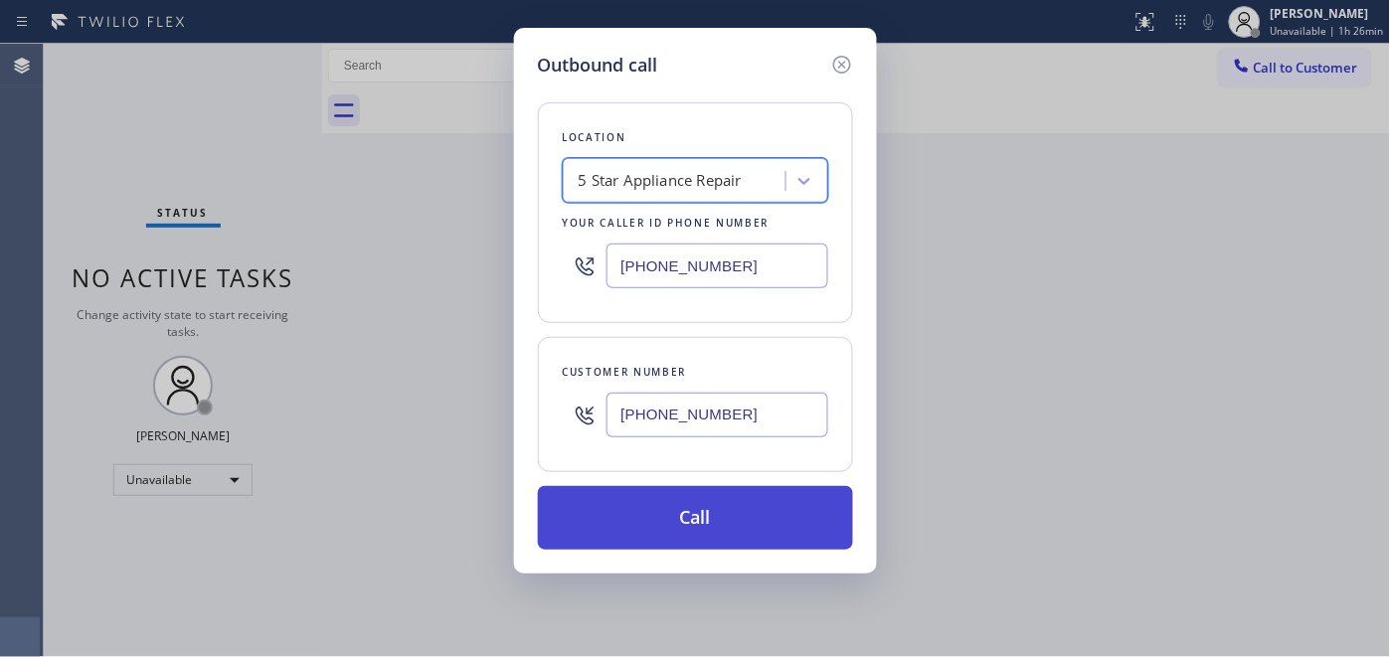
click at [694, 492] on button "Call" at bounding box center [695, 518] width 315 height 64
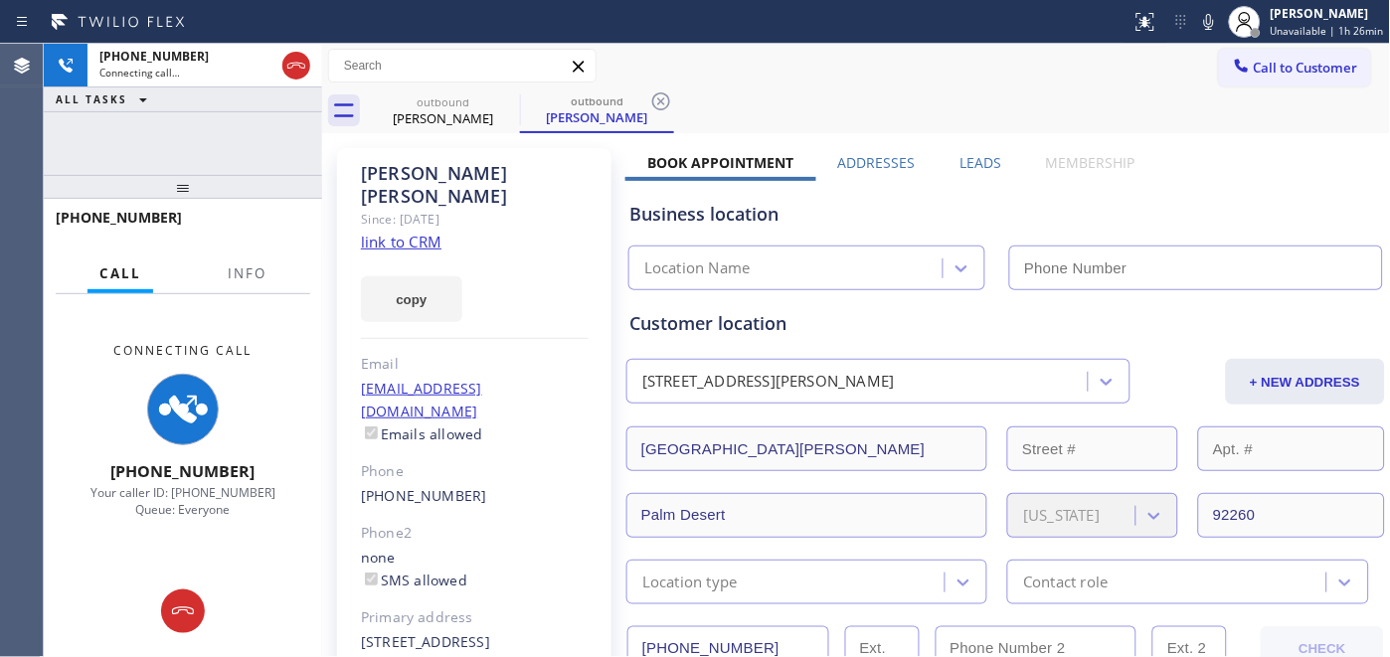
type input "[PHONE_NUMBER]"
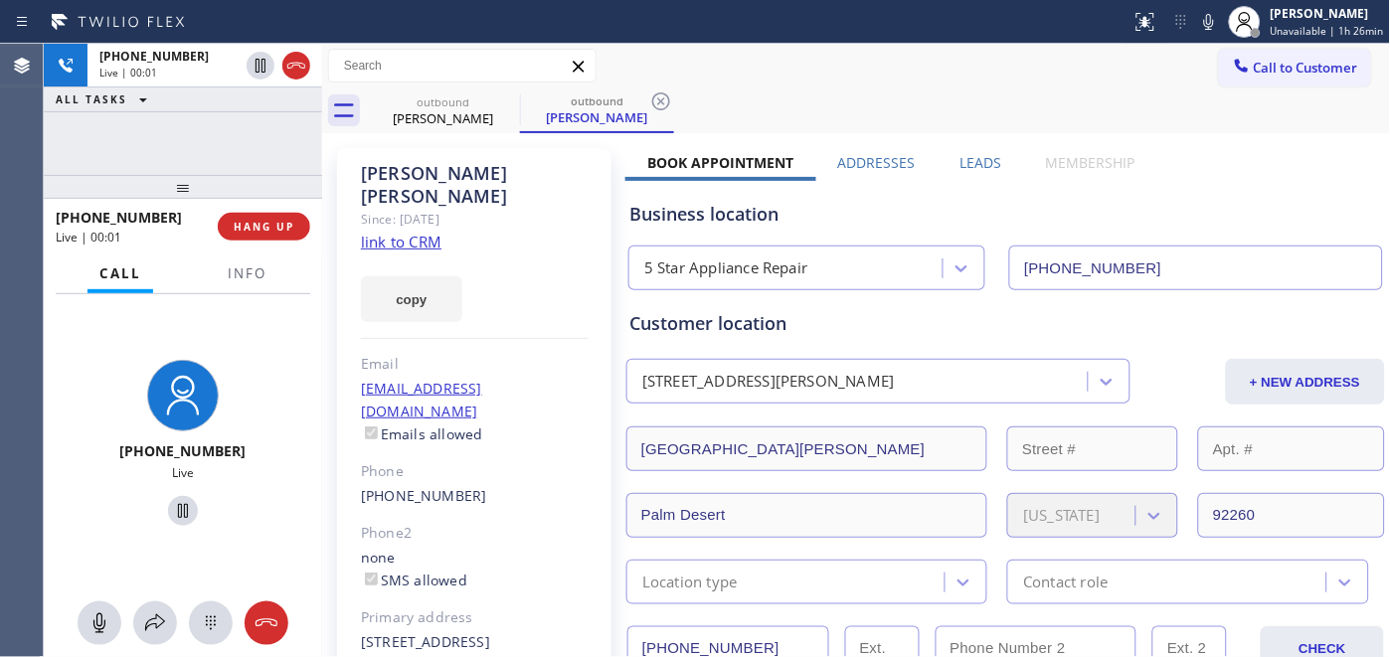
click at [256, 242] on div "[PHONE_NUMBER] Live | 00:01 HANG UP" at bounding box center [183, 227] width 255 height 52
click at [246, 220] on span "HANG UP" at bounding box center [264, 227] width 61 height 14
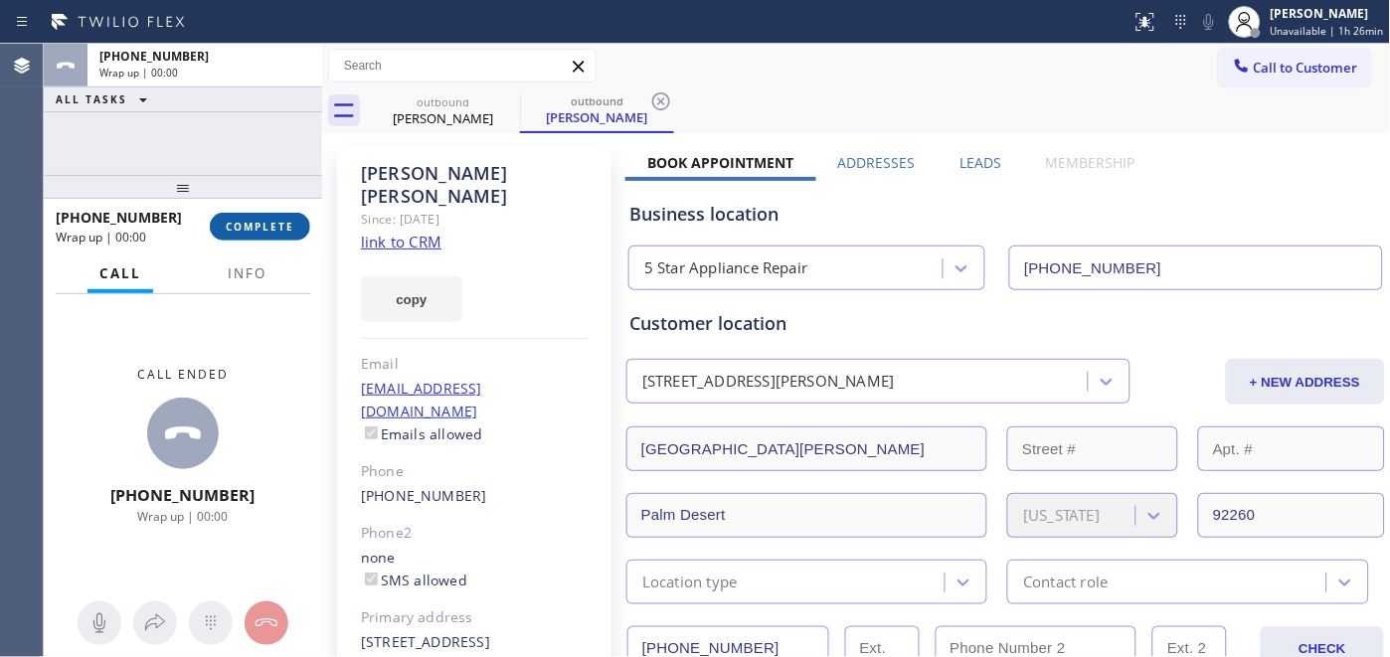
click at [257, 236] on button "COMPLETE" at bounding box center [260, 227] width 100 height 28
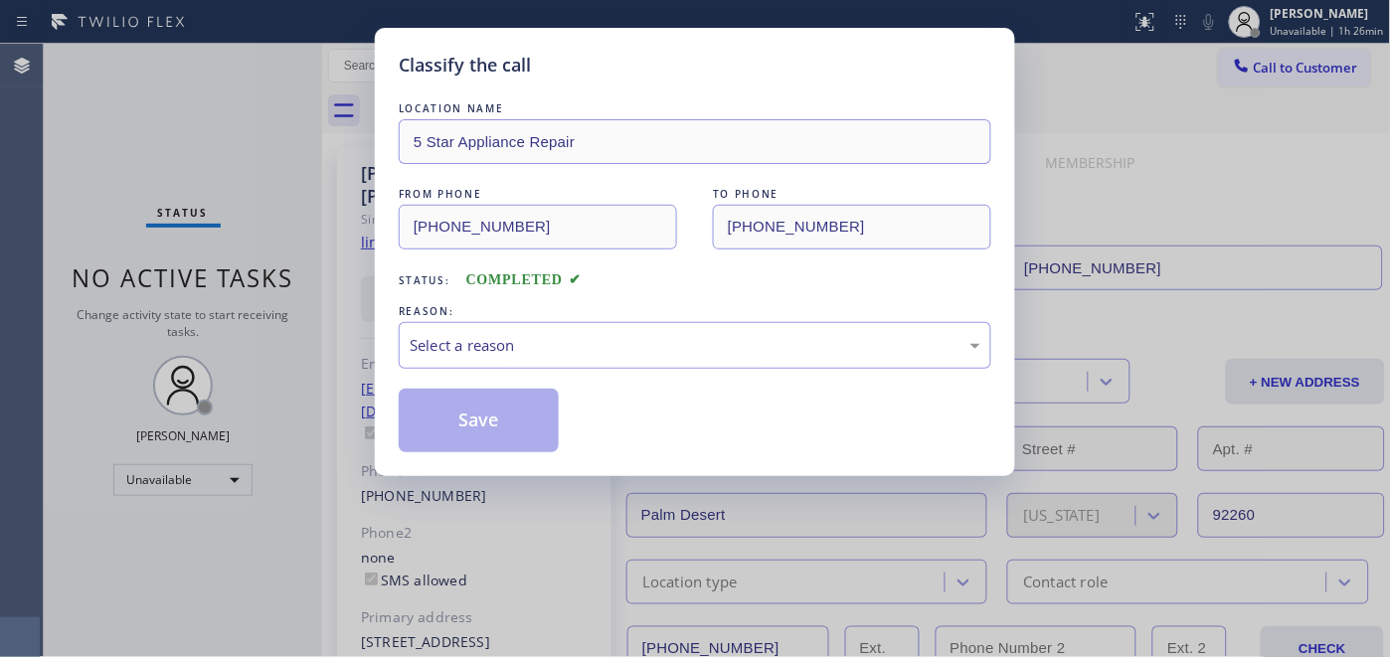
drag, startPoint x: 538, startPoint y: 370, endPoint x: 519, endPoint y: 368, distance: 19.0
click at [538, 370] on div "LOCATION NAME 5 Star Appliance Repair FROM PHONE [PHONE_NUMBER] TO PHONE [PHONE…" at bounding box center [695, 275] width 593 height 354
click at [517, 350] on div "Select a reason" at bounding box center [695, 345] width 571 height 23
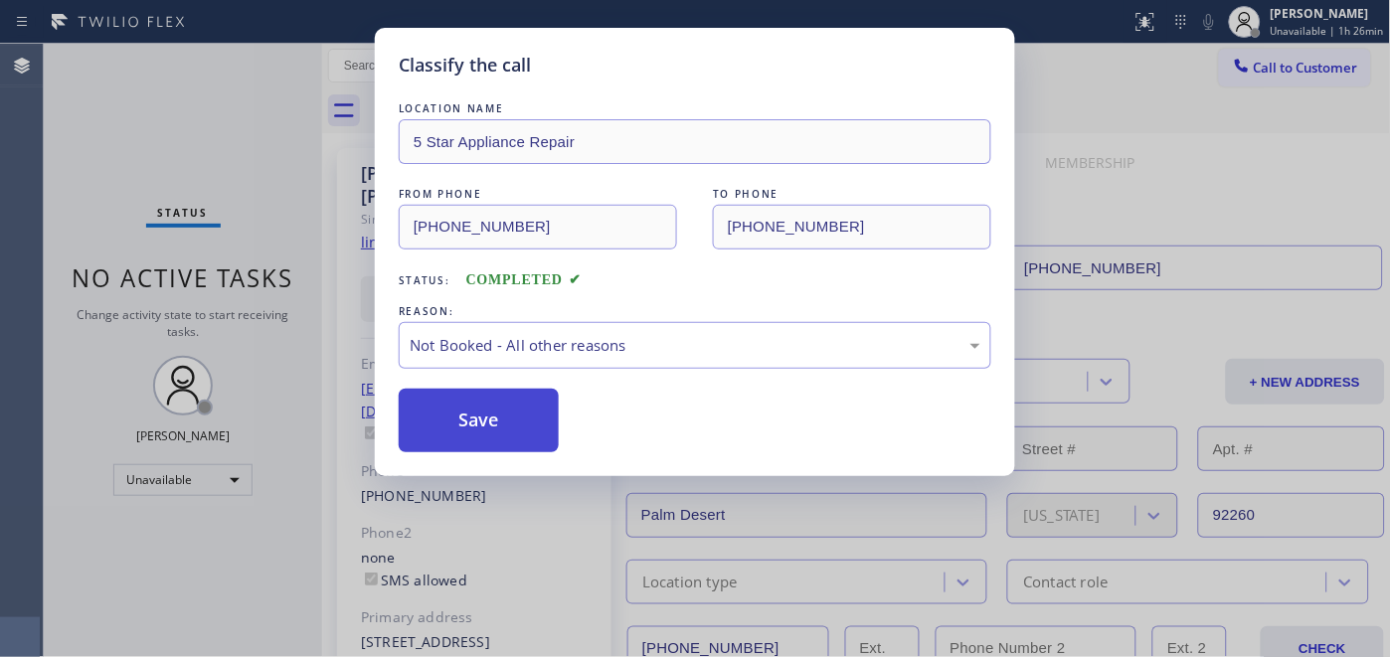
click at [469, 400] on button "Save" at bounding box center [479, 421] width 160 height 64
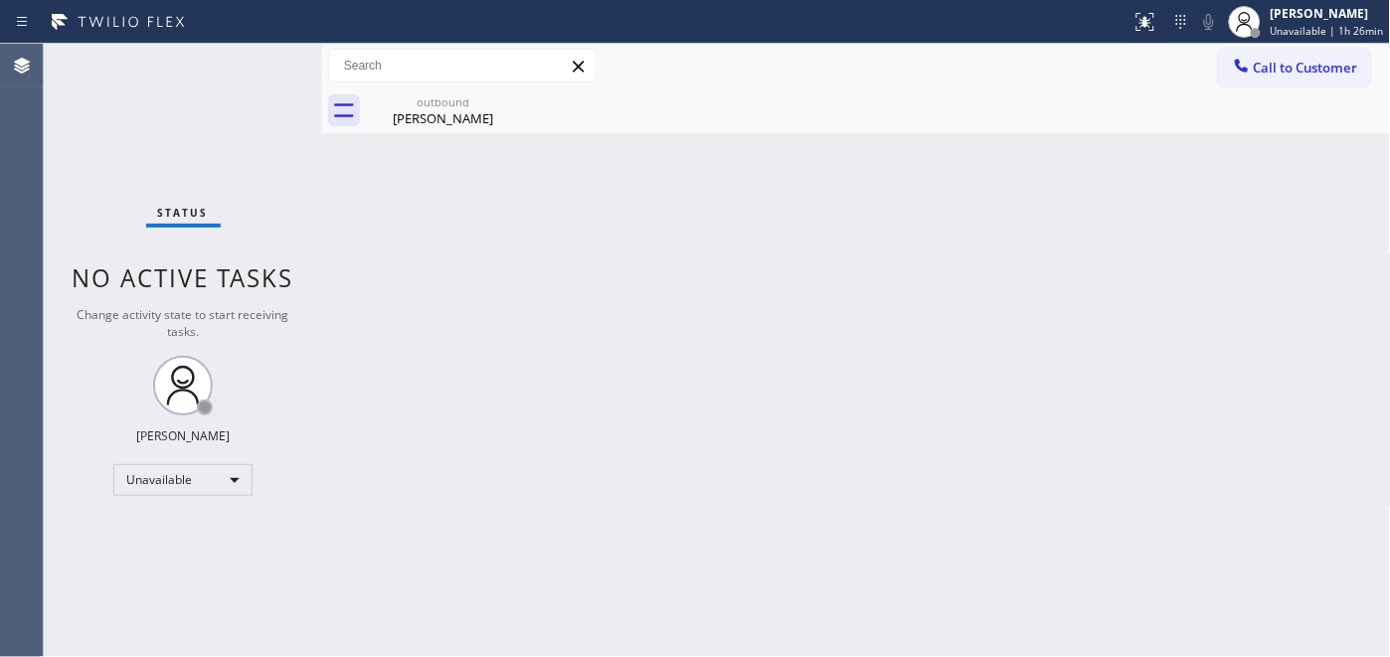
click at [1314, 44] on div "Call to Customer Outbound call Location 5 Star Appliance Repair Your caller id …" at bounding box center [856, 66] width 1069 height 45
click at [1277, 66] on span "Call to Customer" at bounding box center [1306, 68] width 104 height 18
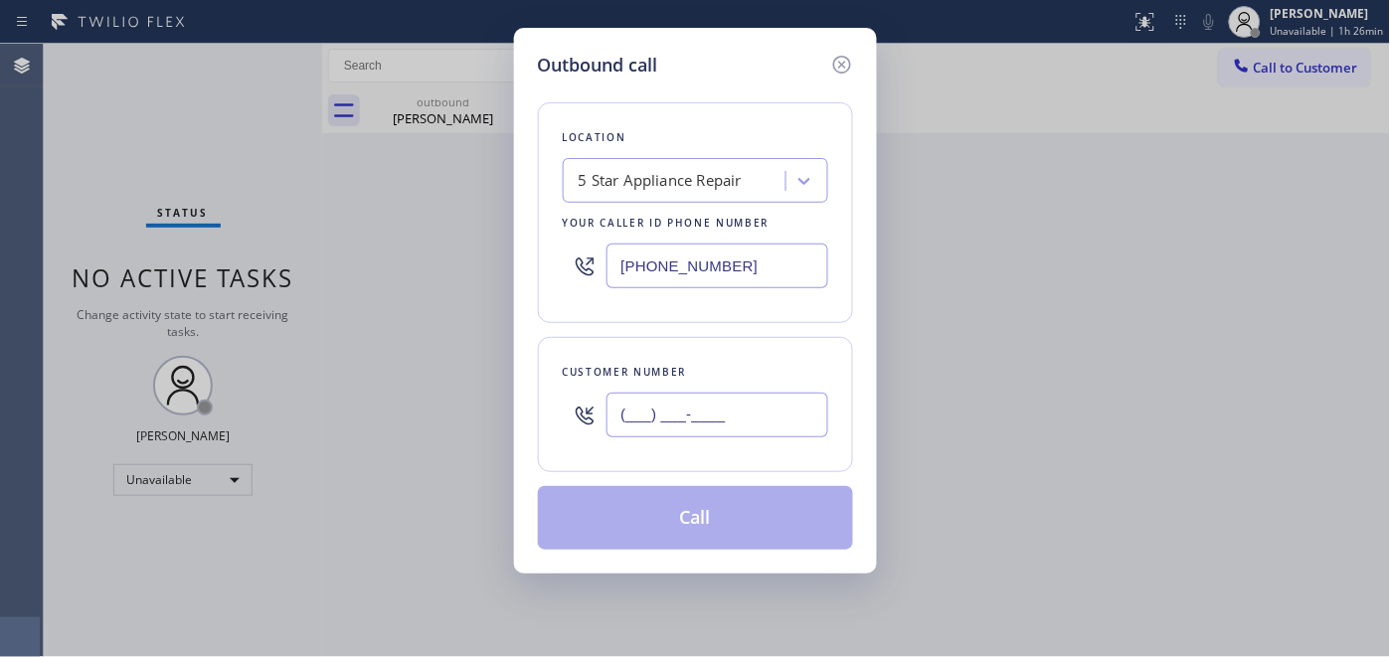
click at [637, 411] on input "(___) ___-____" at bounding box center [718, 415] width 222 height 45
paste input "650) 302-1394"
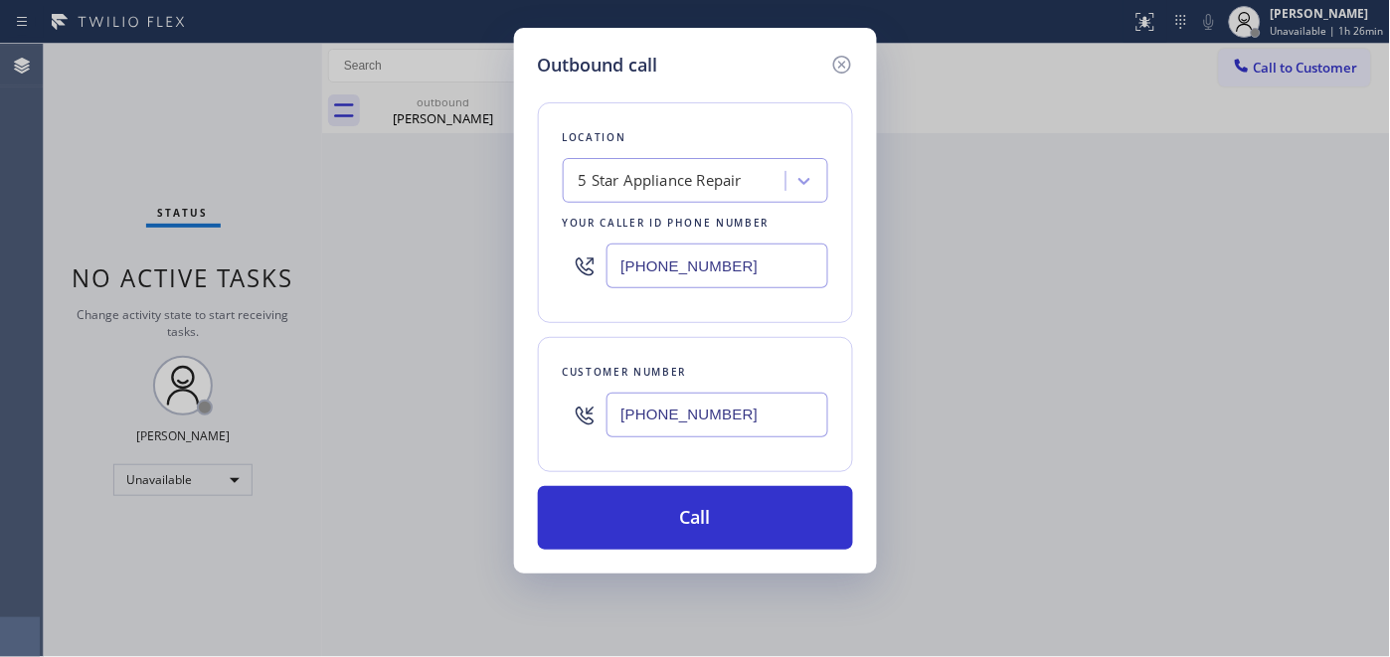
type input "[PHONE_NUMBER]"
drag, startPoint x: 603, startPoint y: 262, endPoint x: 592, endPoint y: 262, distance: 10.9
click at [592, 262] on div "[PHONE_NUMBER]" at bounding box center [696, 266] width 266 height 65
paste input "650) 677-1555"
type input "[PHONE_NUMBER]"
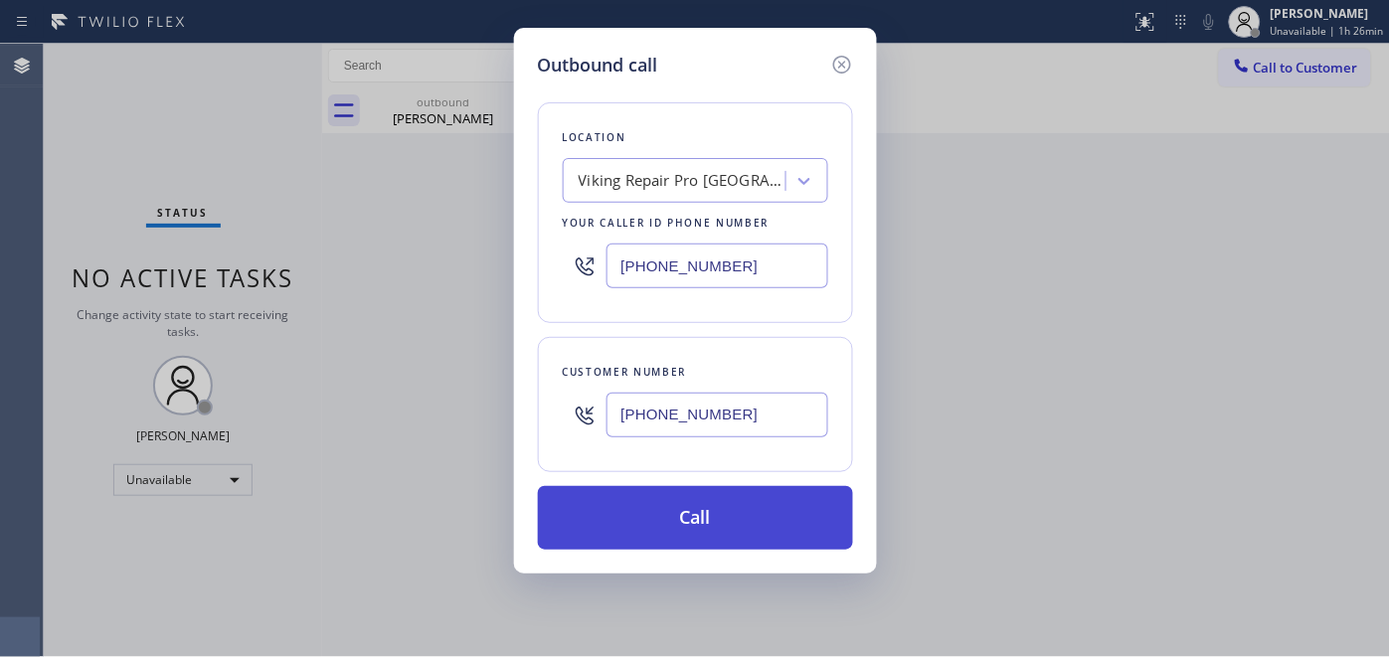
click at [713, 489] on button "Call" at bounding box center [695, 518] width 315 height 64
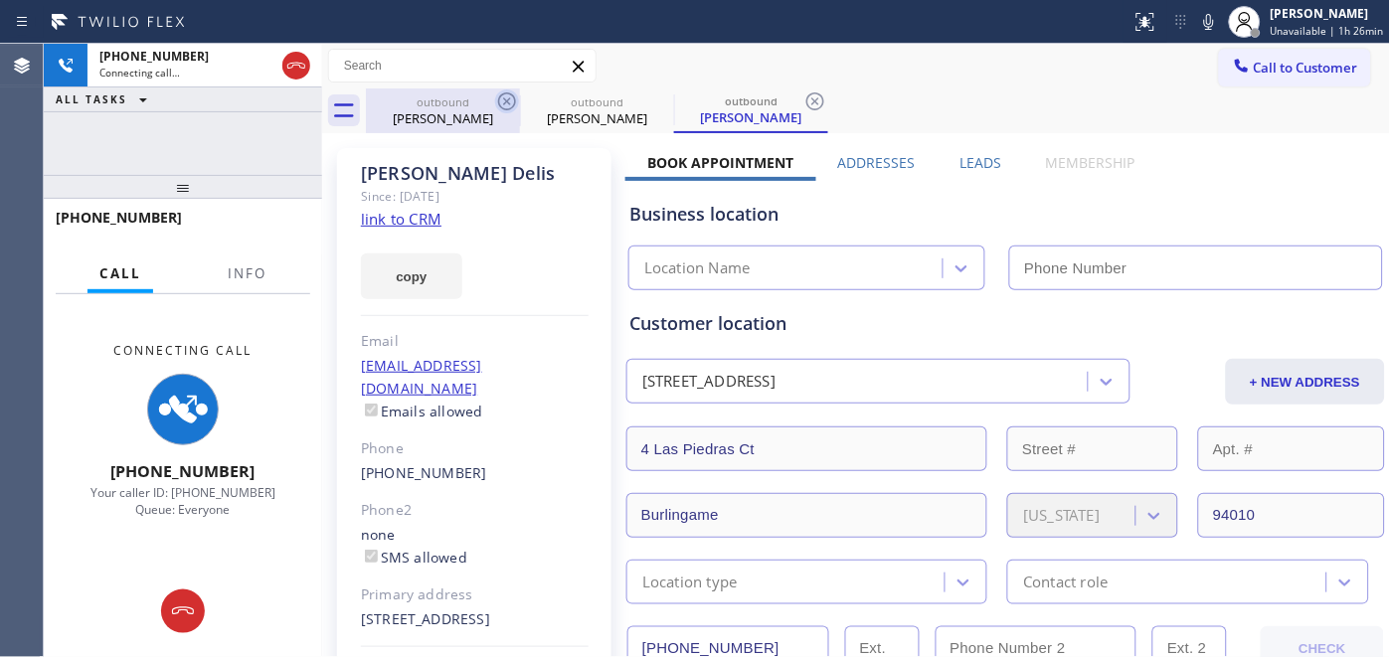
click at [505, 93] on icon at bounding box center [507, 101] width 18 height 18
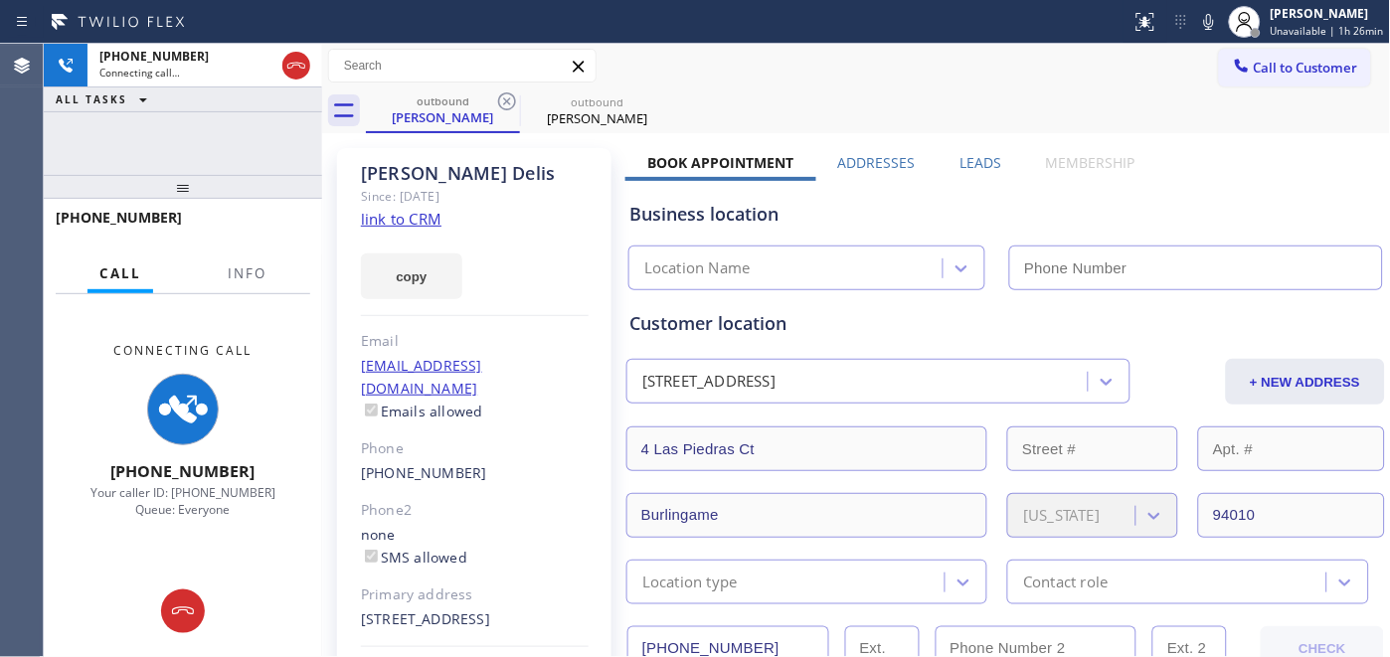
type input "[PHONE_NUMBER]"
click at [505, 93] on icon at bounding box center [507, 101] width 18 height 18
click at [612, 106] on div "outbound [PERSON_NAME]" at bounding box center [878, 111] width 1025 height 45
type input "[PHONE_NUMBER]"
click at [825, 73] on div "Call to Customer Outbound call Location Viking Repair Pro [GEOGRAPHIC_DATA] You…" at bounding box center [856, 66] width 1069 height 35
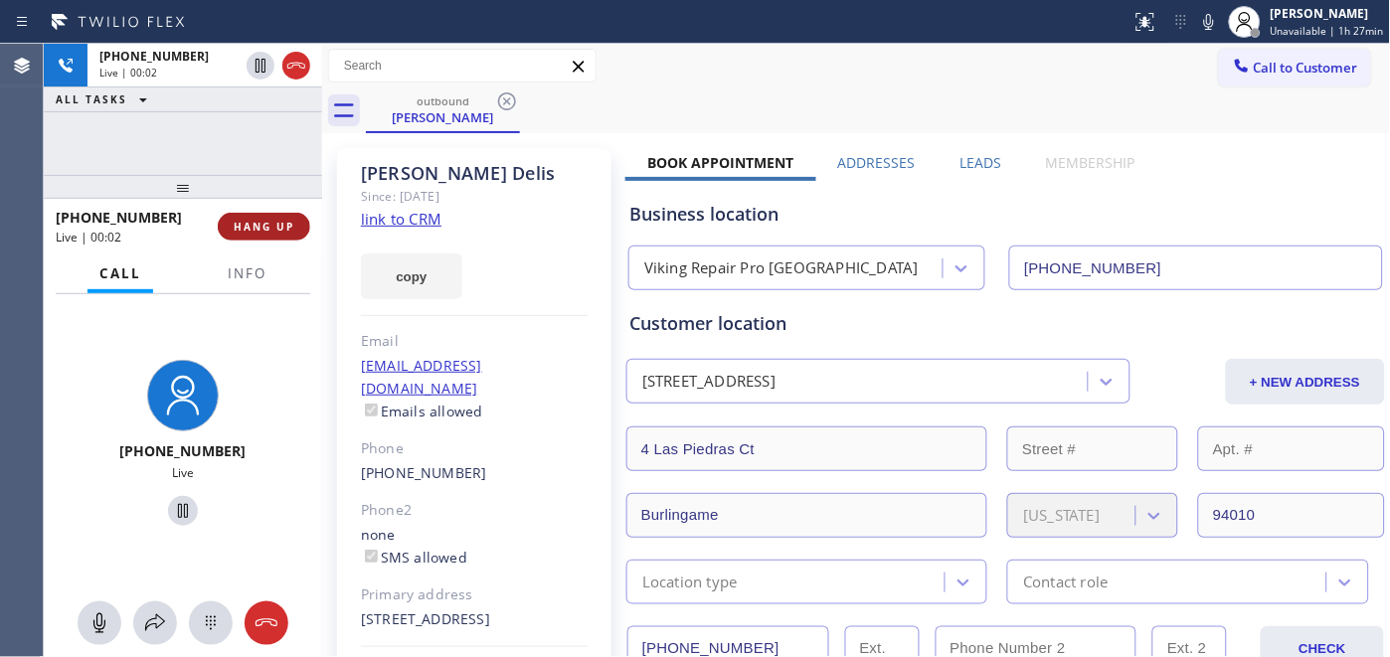
click at [221, 233] on button "HANG UP" at bounding box center [264, 227] width 92 height 28
click at [247, 220] on span "HANG UP" at bounding box center [264, 227] width 61 height 14
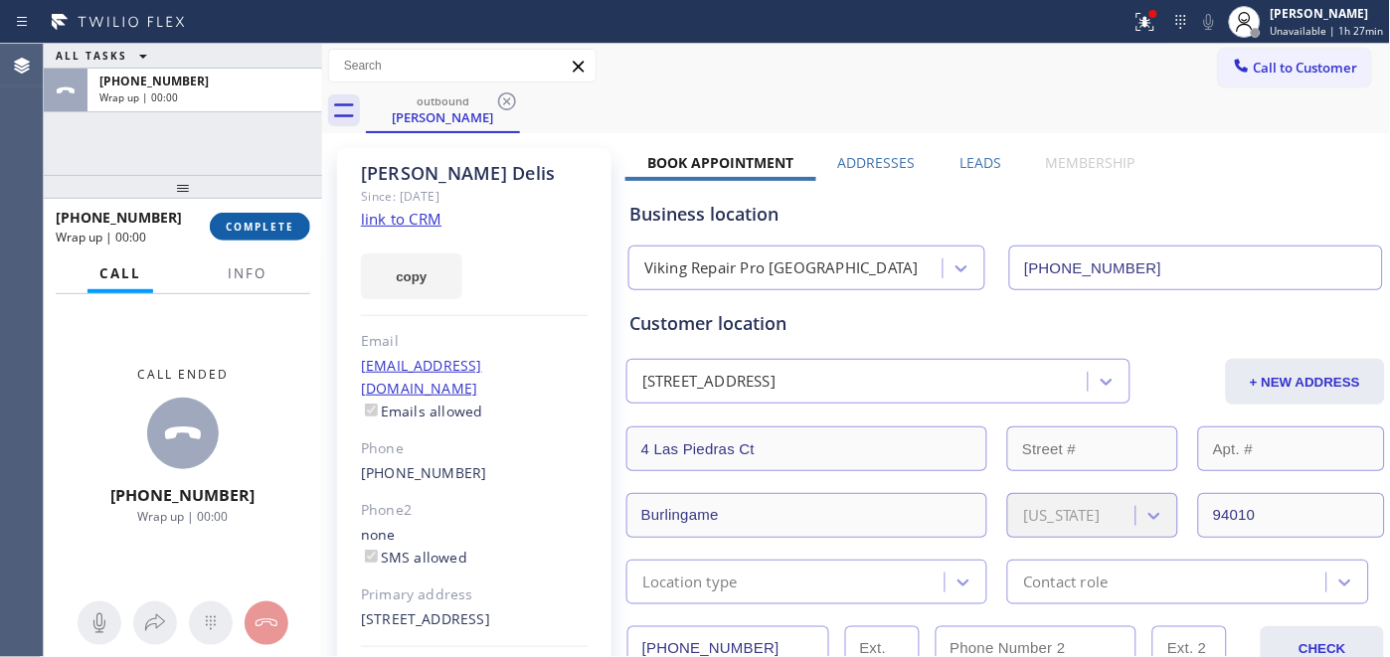
click at [261, 224] on span "COMPLETE" at bounding box center [260, 227] width 69 height 14
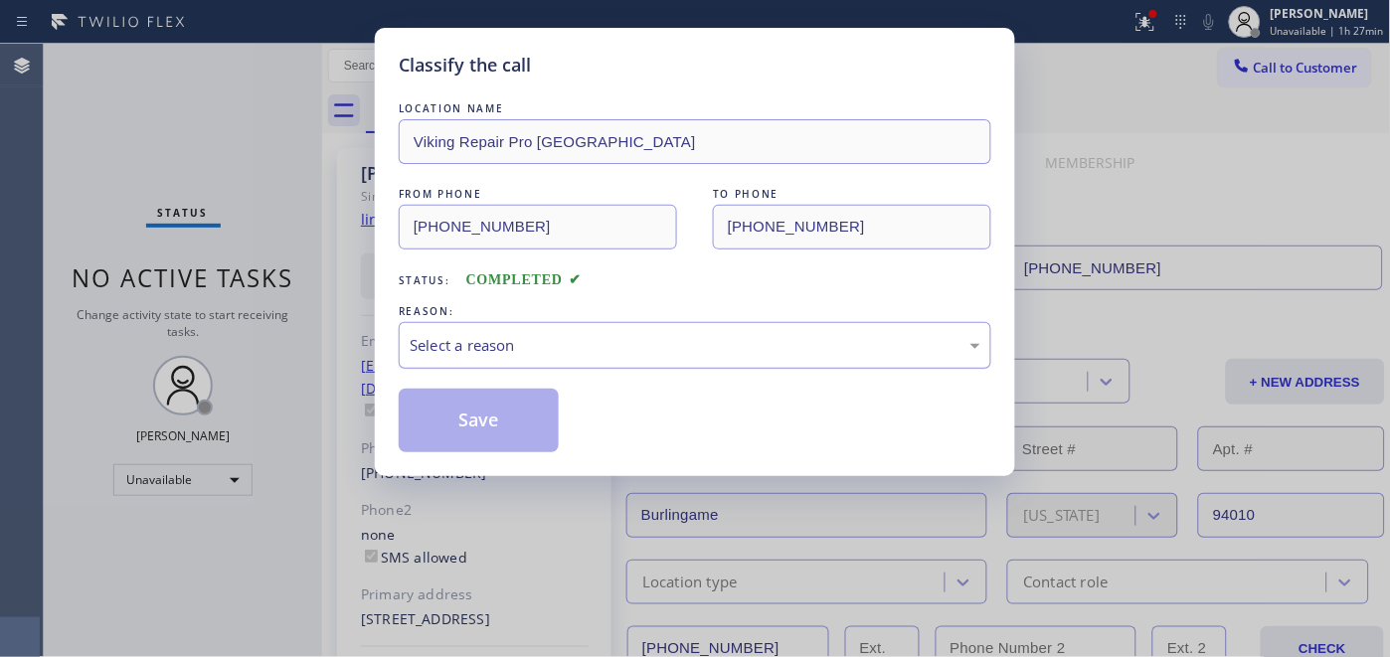
click at [469, 343] on div "Select a reason" at bounding box center [695, 345] width 571 height 23
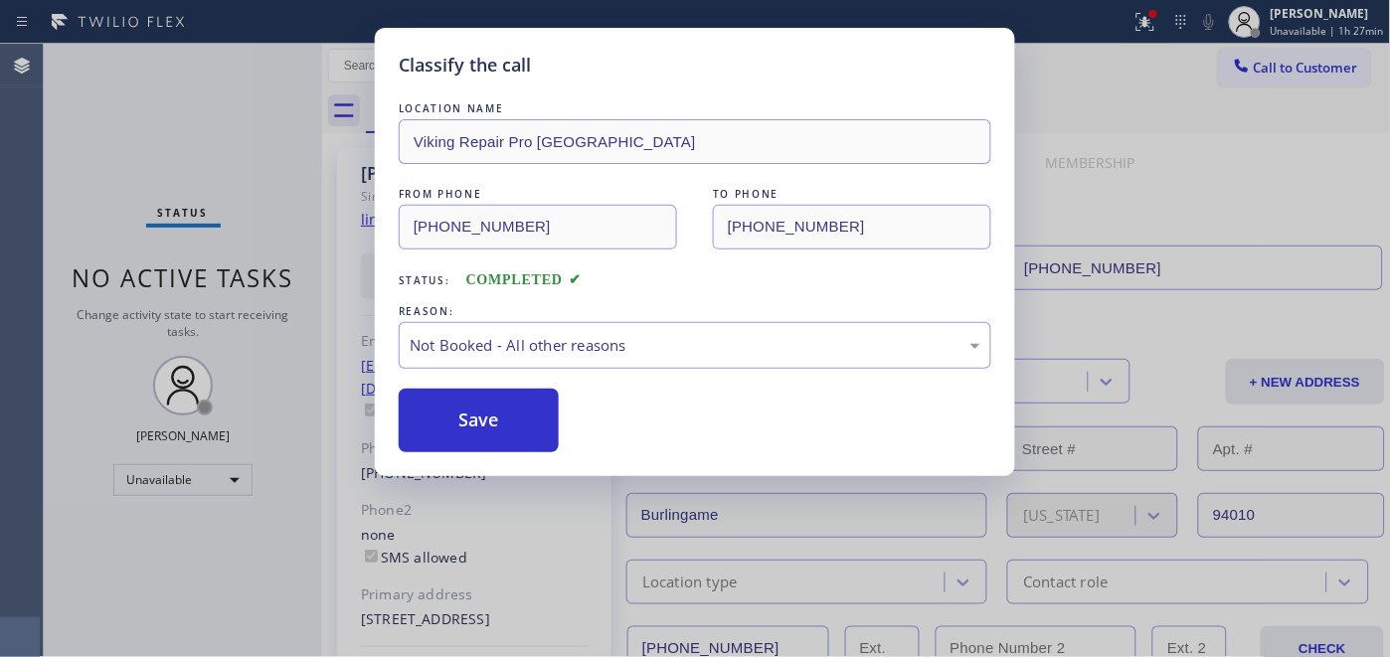
click at [478, 411] on button "Save" at bounding box center [479, 421] width 160 height 64
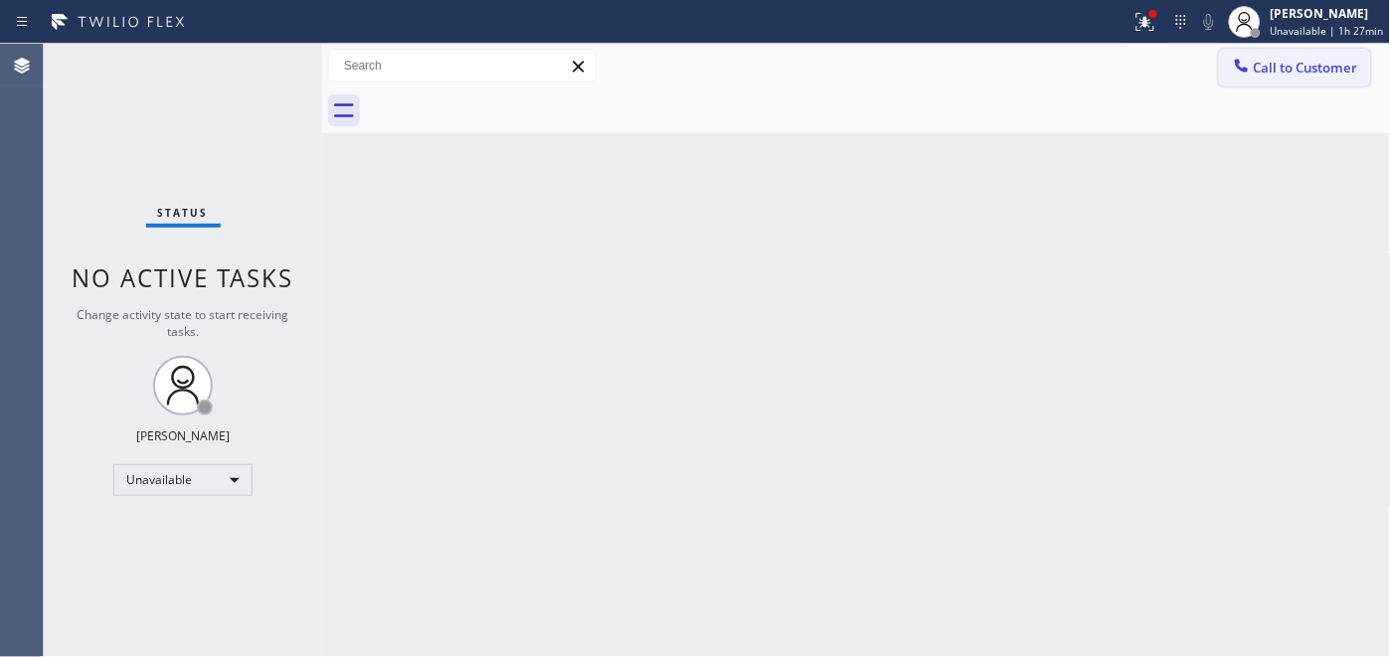
click at [1236, 70] on icon at bounding box center [1242, 66] width 20 height 20
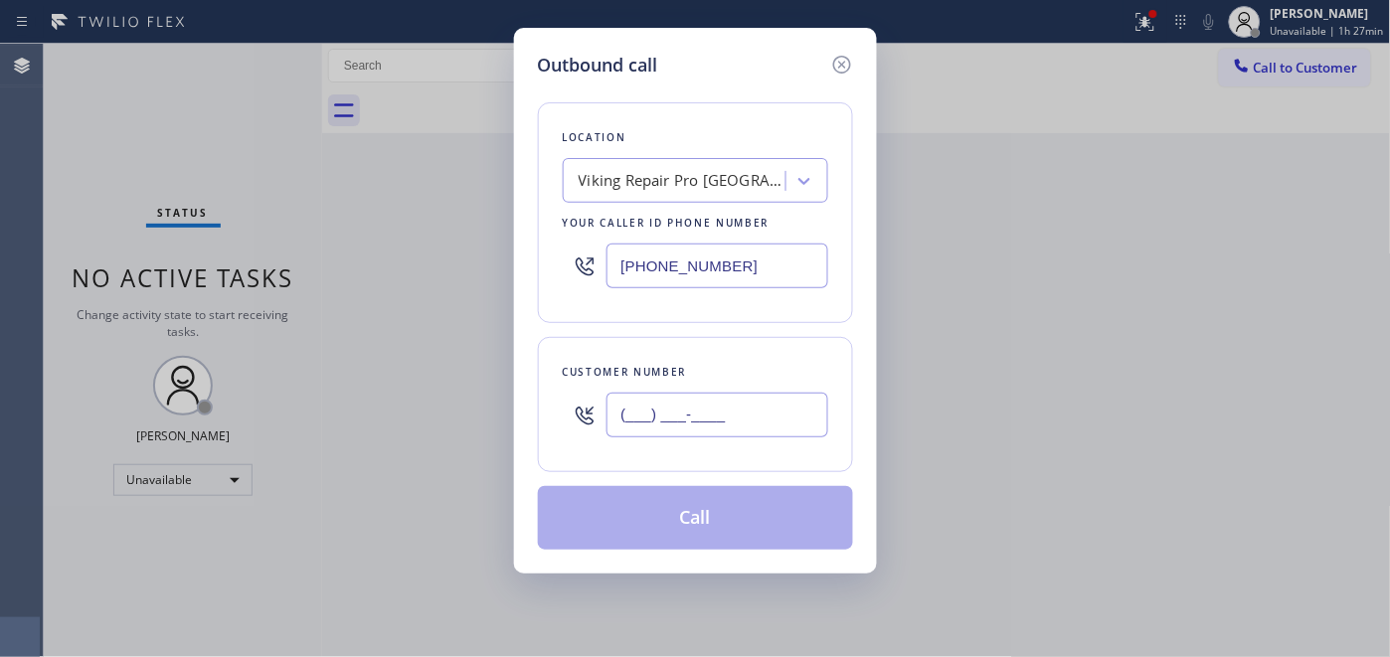
click at [644, 434] on input "(___) ___-____" at bounding box center [718, 415] width 222 height 45
paste input "415) 519-2694"
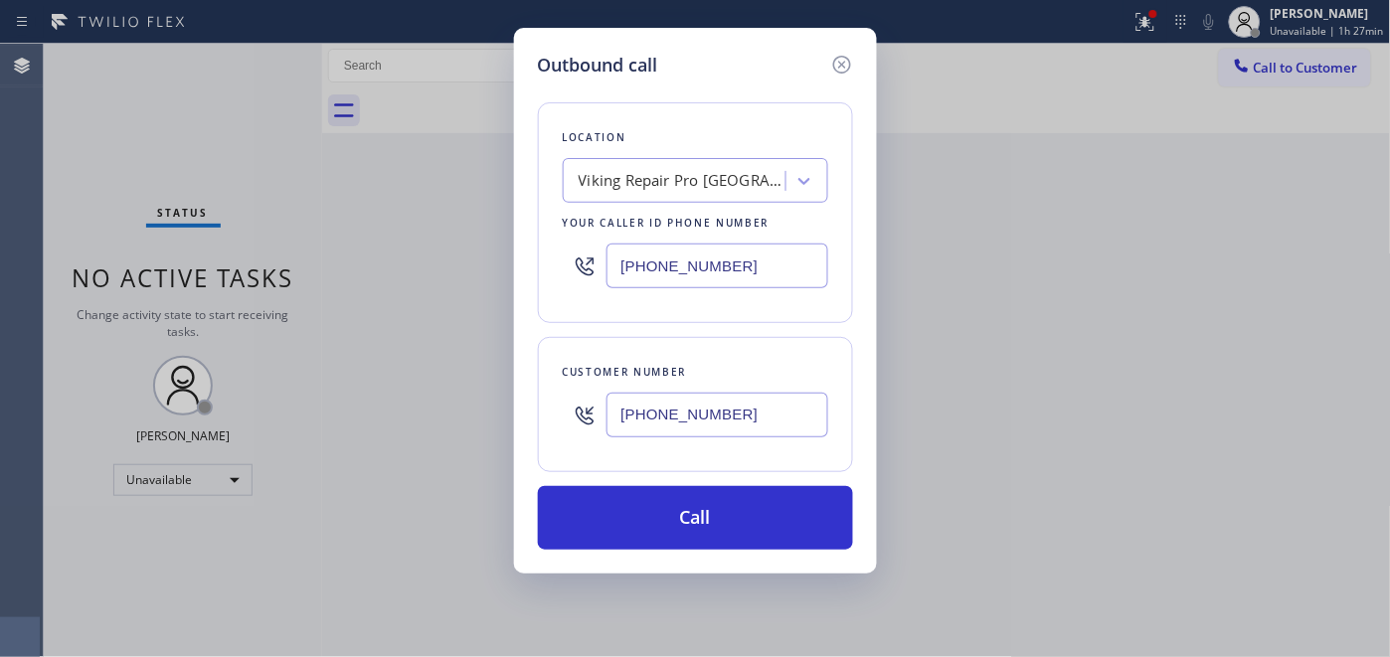
type input "[PHONE_NUMBER]"
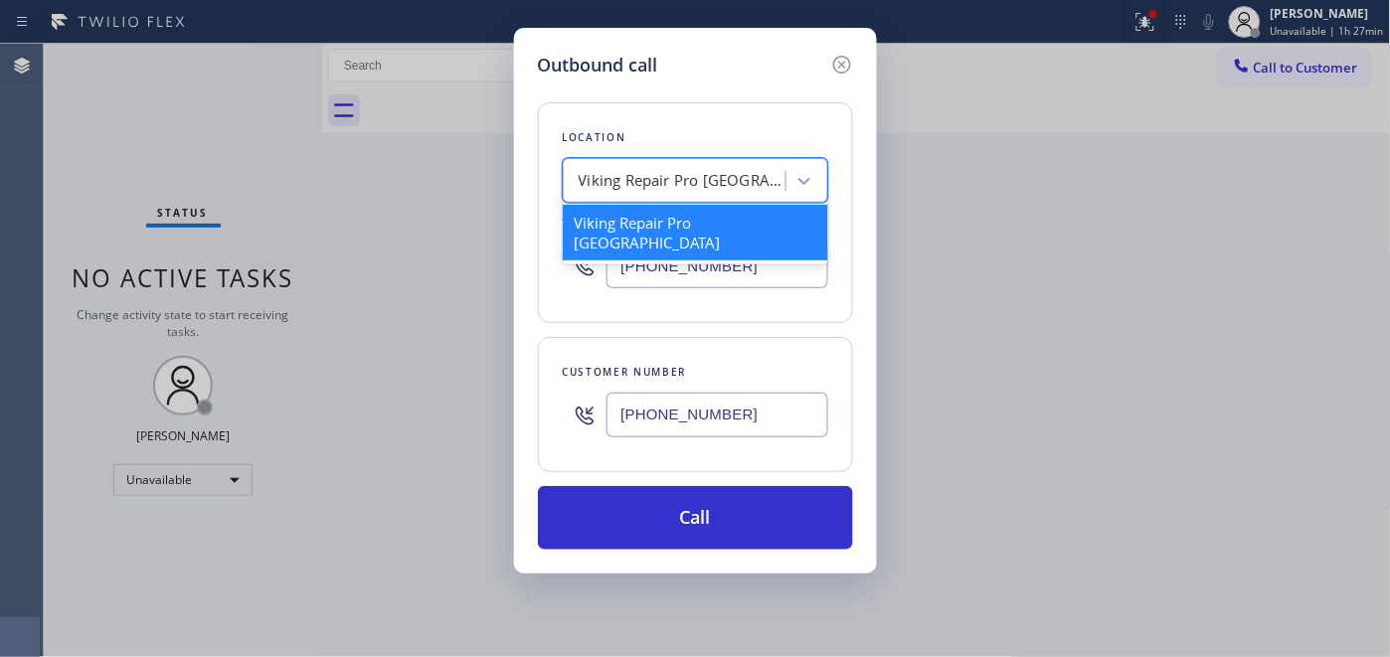
click at [667, 197] on div "Viking Repair Pro [GEOGRAPHIC_DATA]" at bounding box center [677, 181] width 217 height 35
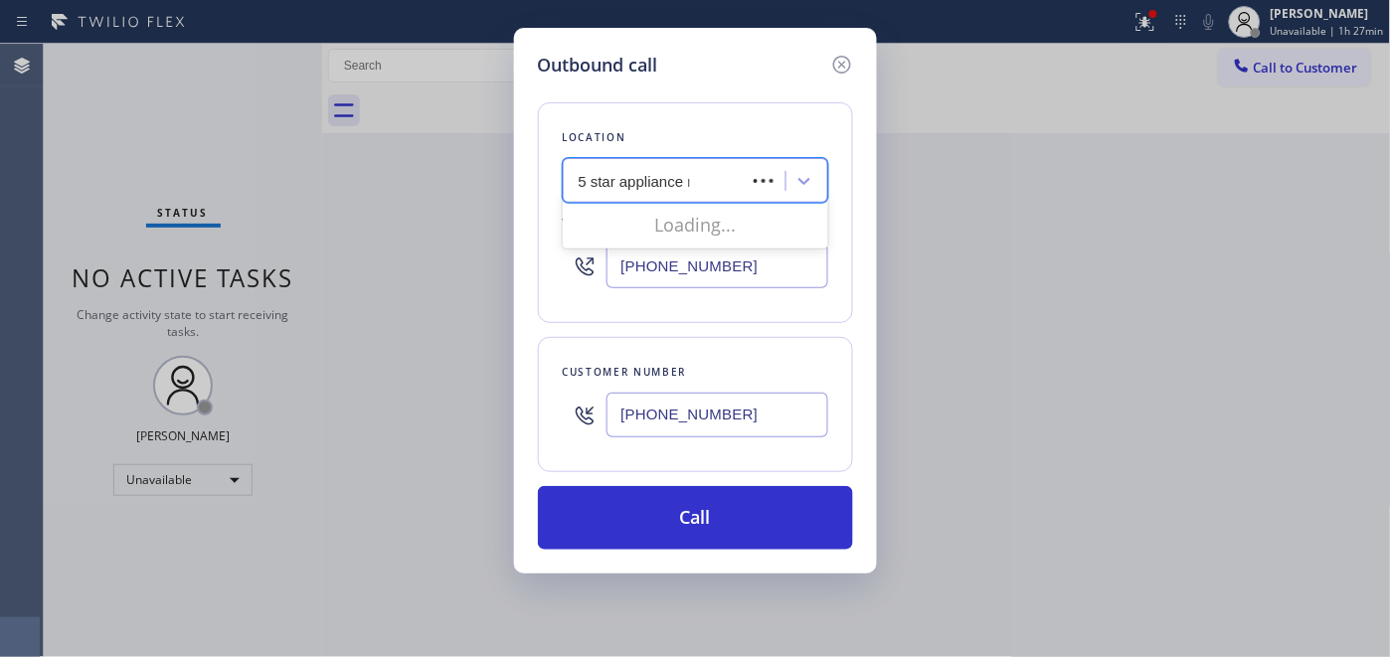
type input "5 star appliance re"
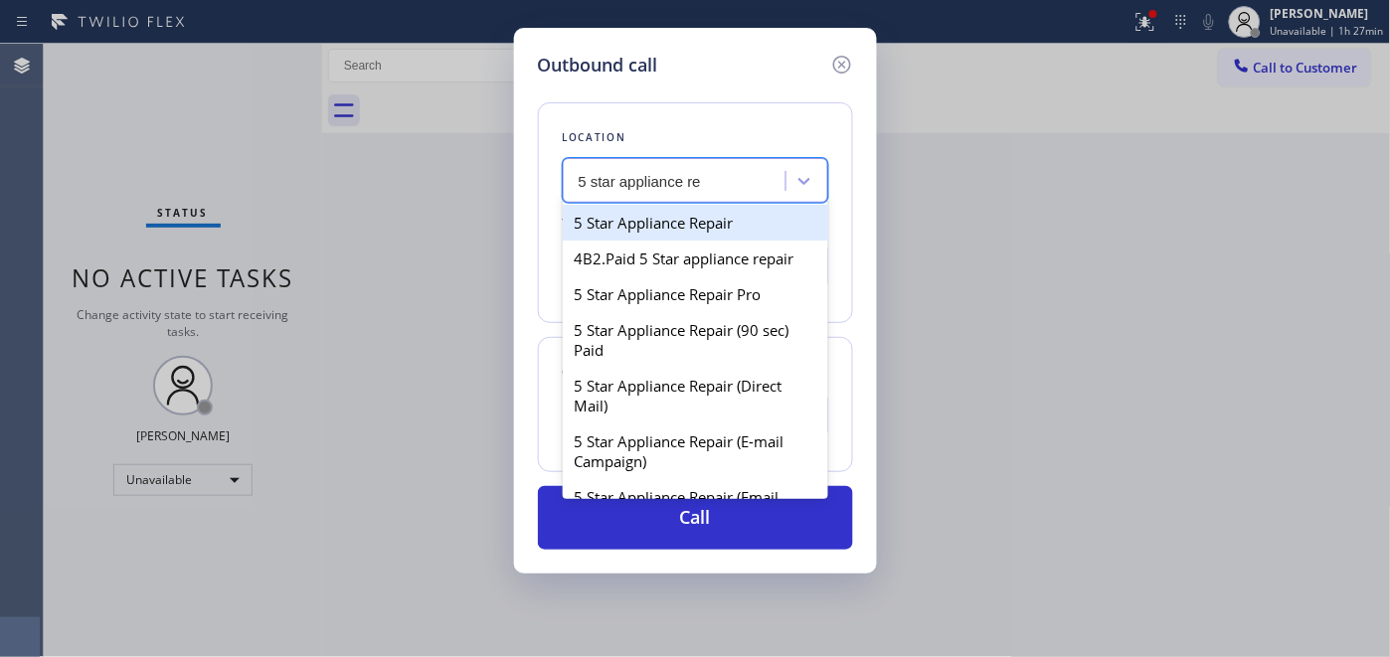
click at [669, 230] on div "5 Star Appliance Repair" at bounding box center [696, 223] width 266 height 36
type input "[PHONE_NUMBER]"
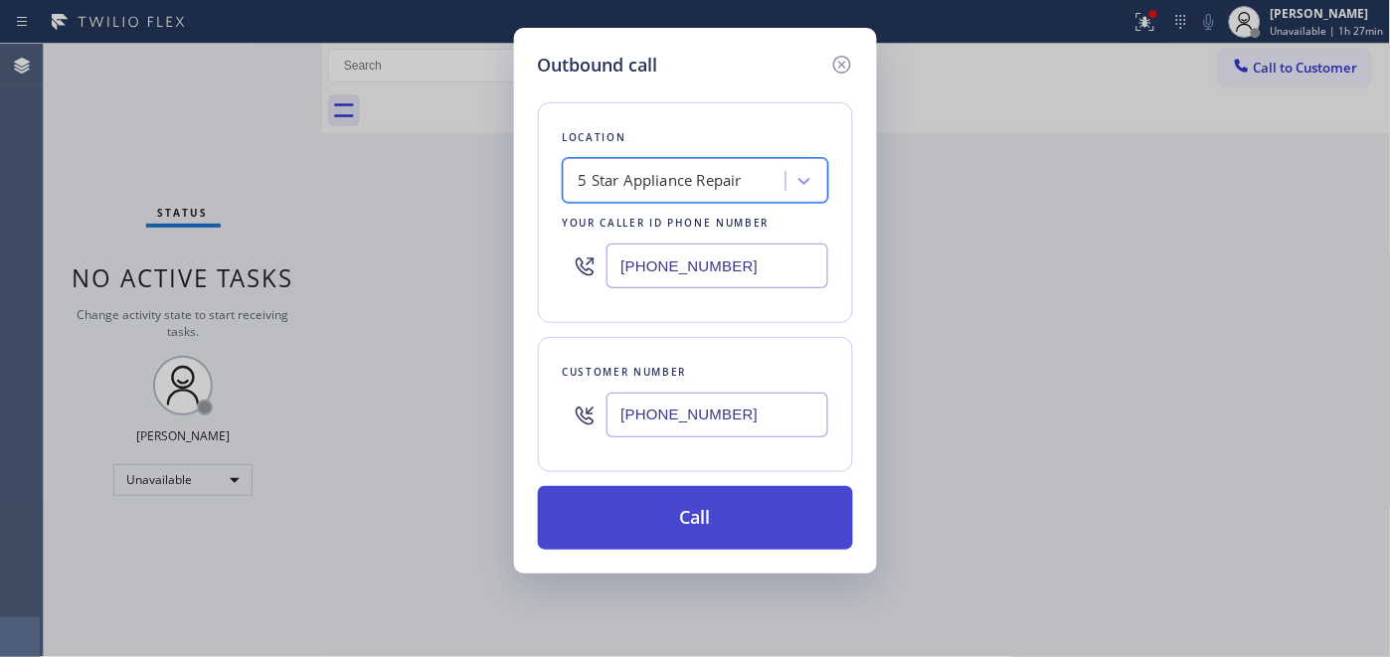
click at [778, 490] on button "Call" at bounding box center [695, 518] width 315 height 64
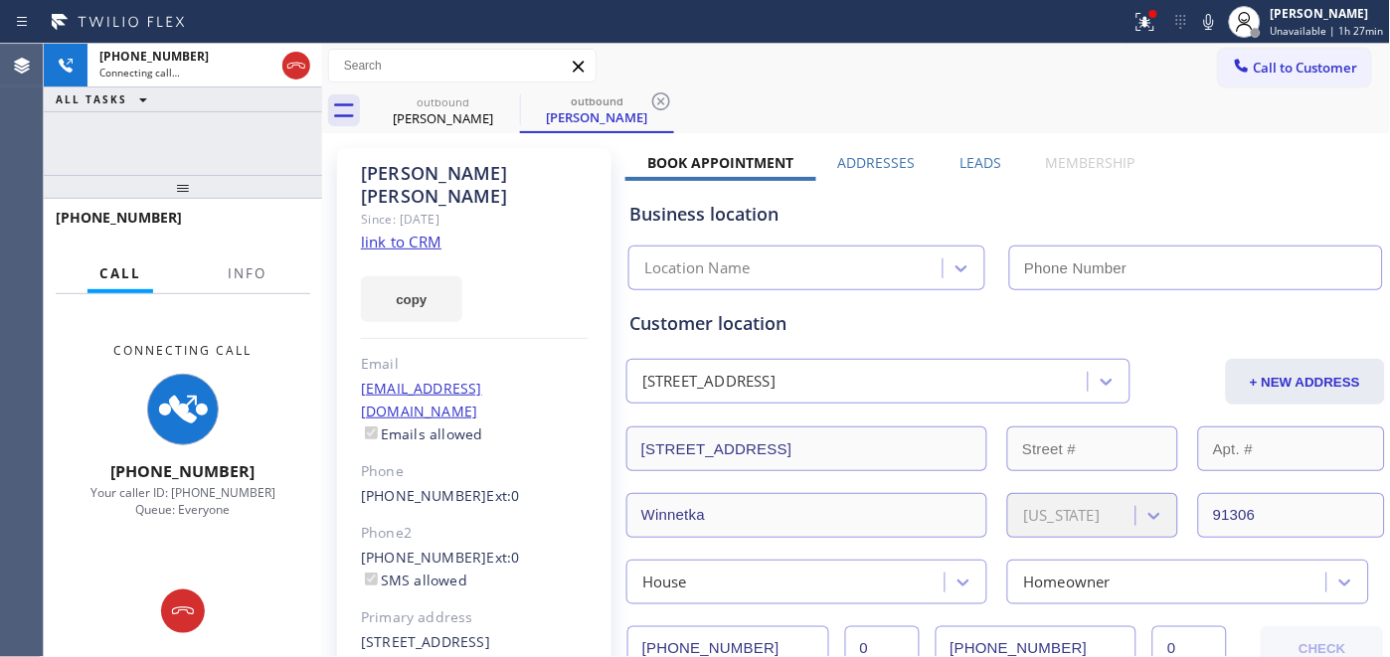
type input "[PHONE_NUMBER]"
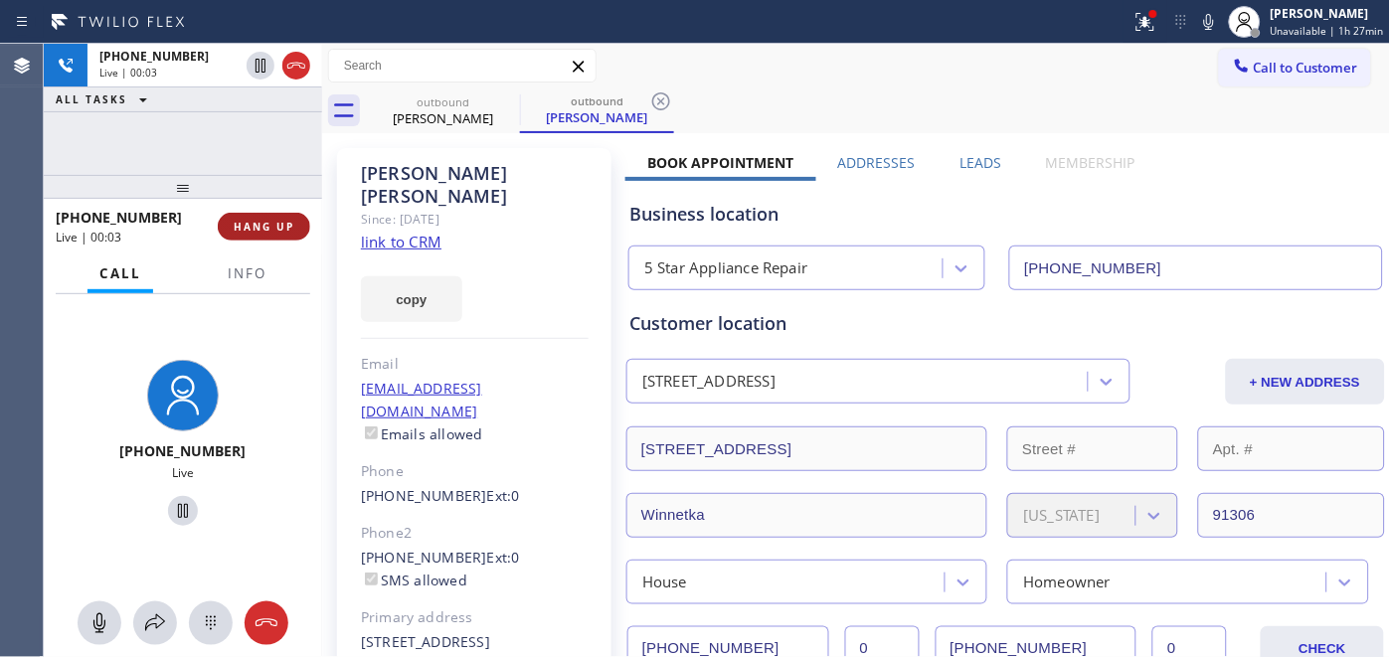
click at [244, 233] on span "HANG UP" at bounding box center [264, 227] width 61 height 14
click at [255, 227] on span "HANG UP" at bounding box center [264, 227] width 61 height 14
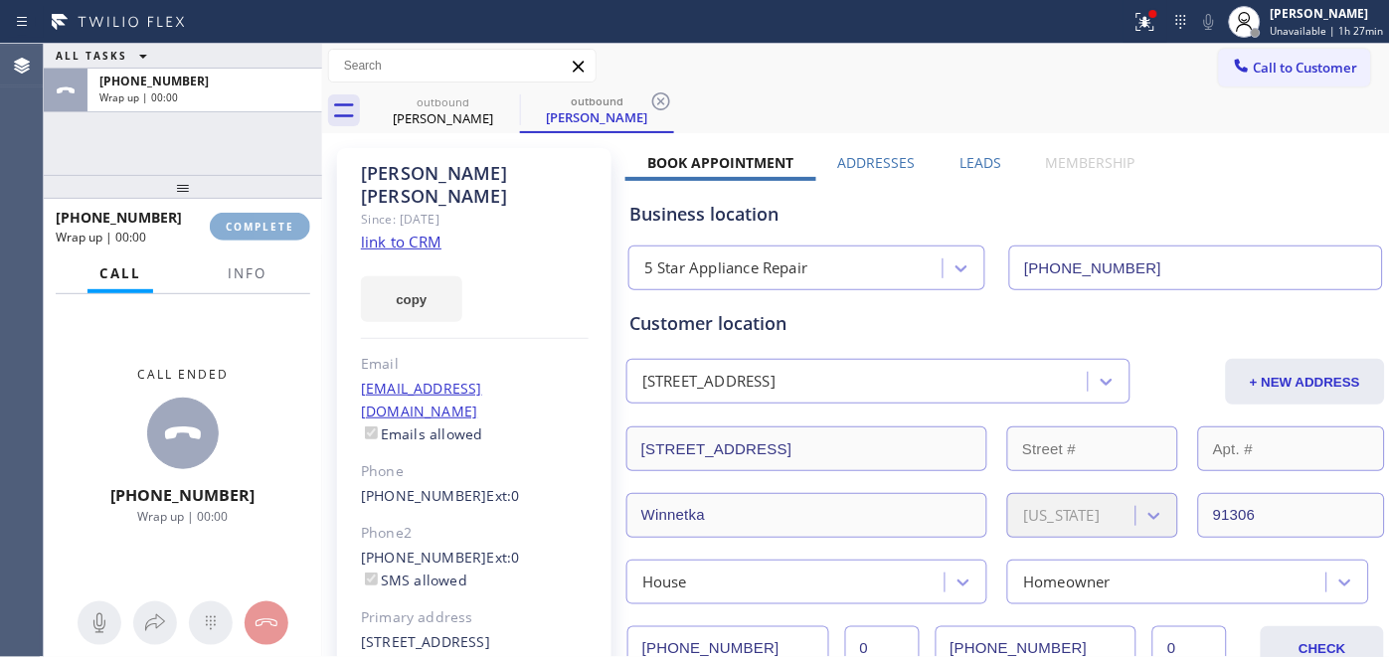
click at [256, 227] on span "COMPLETE" at bounding box center [260, 227] width 69 height 14
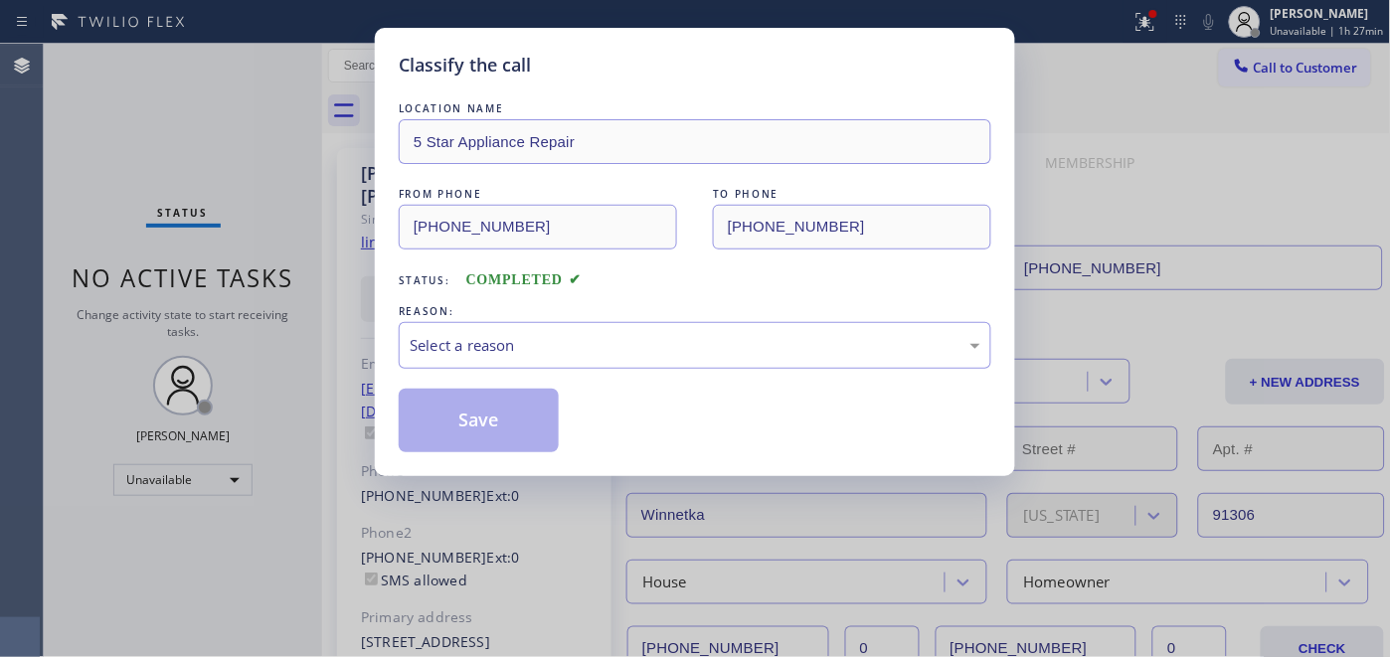
click at [634, 315] on div "REASON:" at bounding box center [695, 311] width 593 height 21
click at [627, 326] on div "Select a reason" at bounding box center [695, 345] width 593 height 47
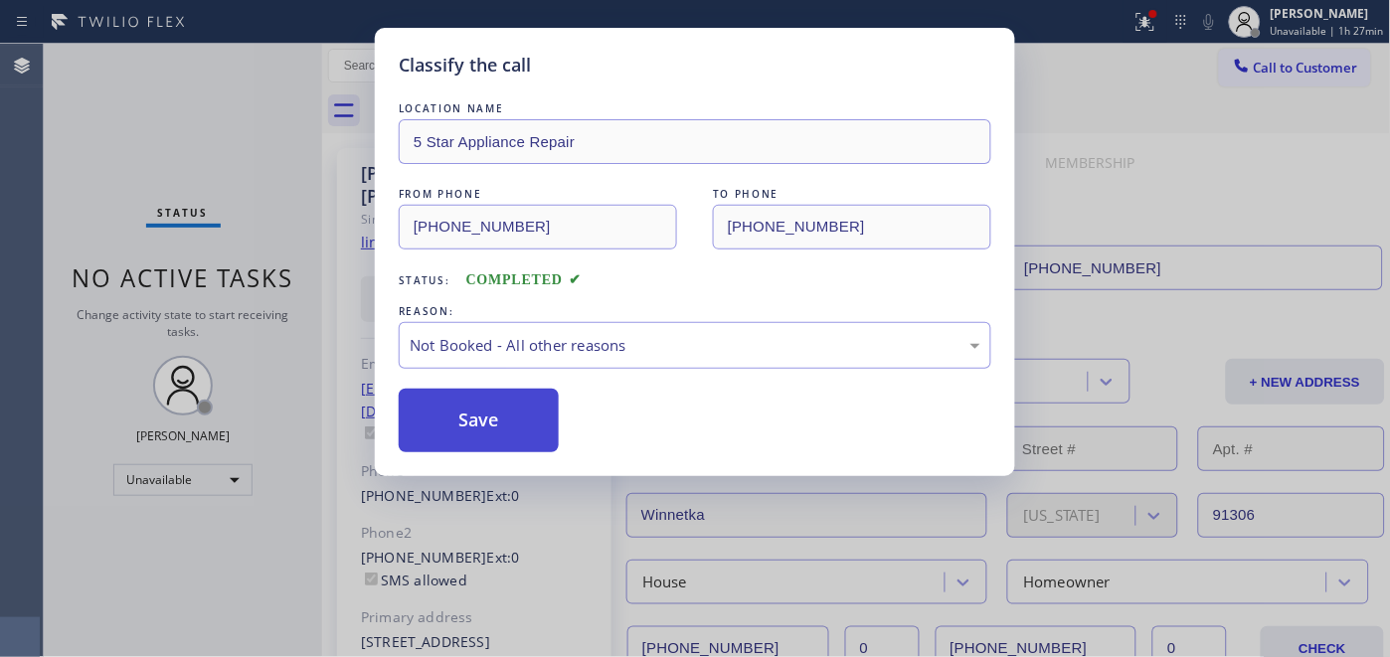
click at [478, 409] on button "Save" at bounding box center [479, 421] width 160 height 64
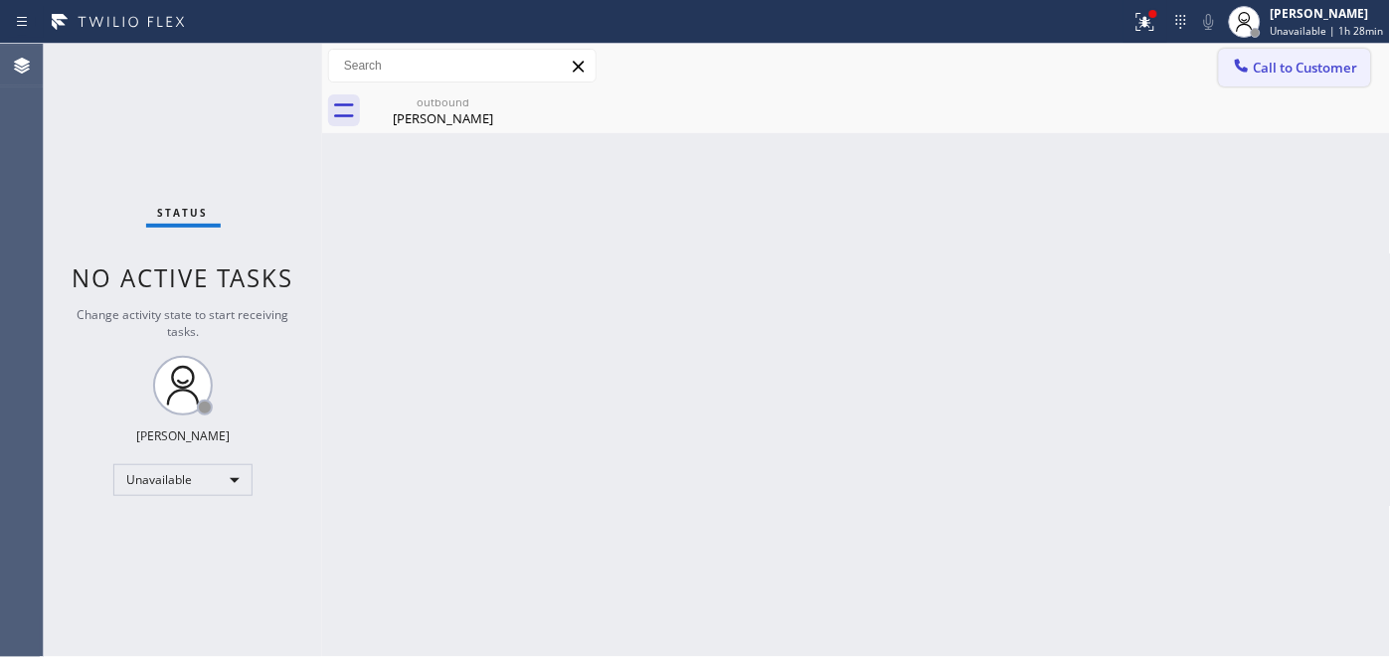
click at [1258, 52] on button "Call to Customer" at bounding box center [1295, 68] width 152 height 38
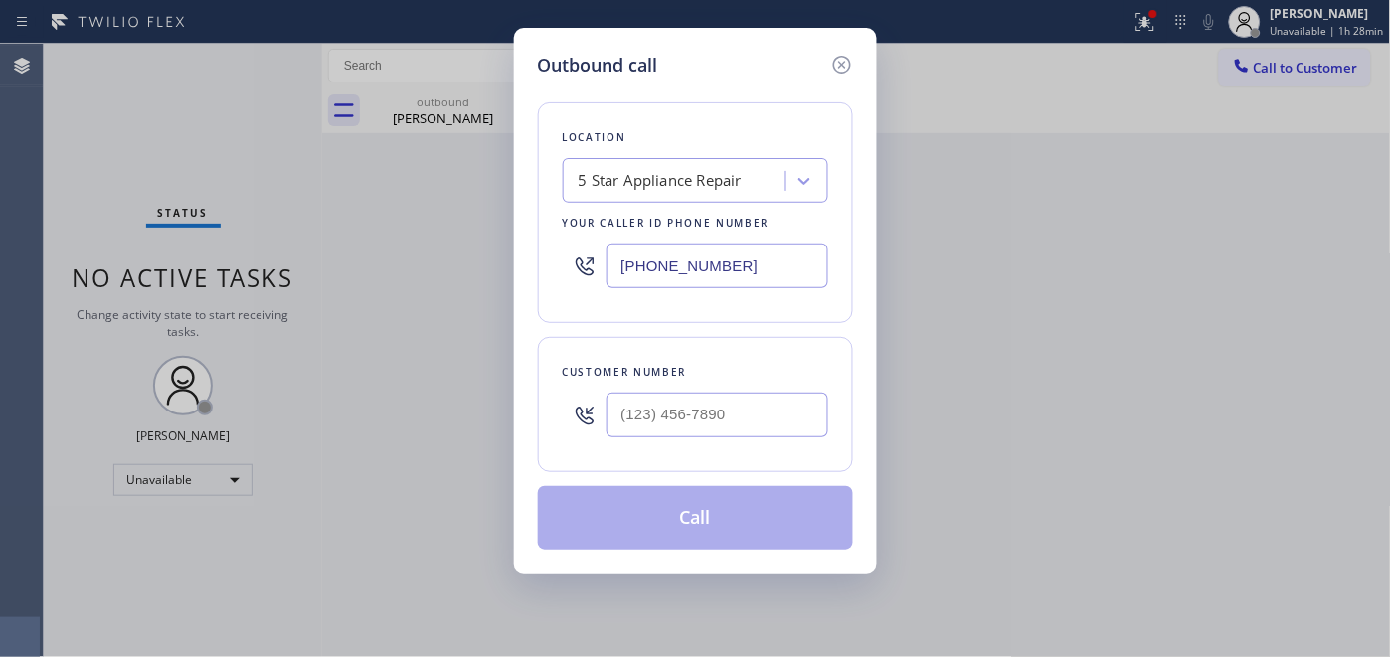
click at [743, 379] on div "Customer number" at bounding box center [696, 372] width 266 height 21
click at [722, 394] on input "(___) ___-____" at bounding box center [718, 415] width 222 height 45
paste input "818) 425-6197"
type input "[PHONE_NUMBER]"
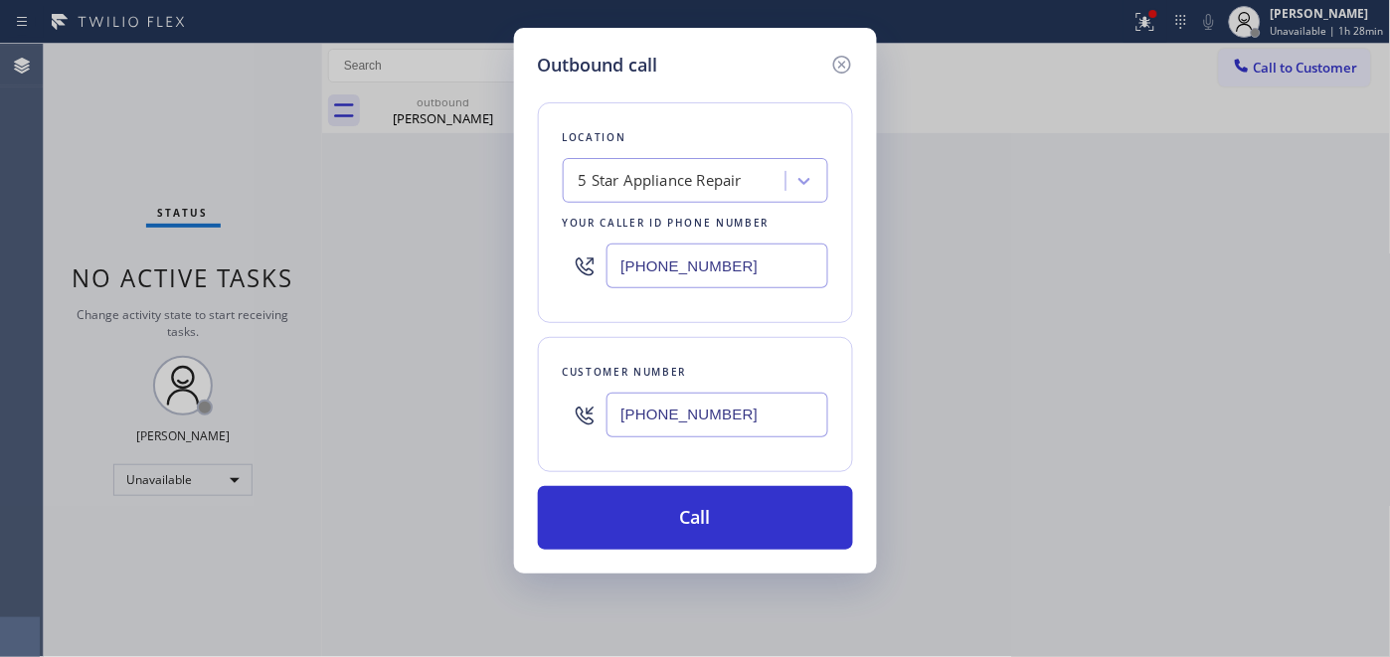
drag, startPoint x: 729, startPoint y: 264, endPoint x: 582, endPoint y: 242, distance: 148.8
click at [549, 242] on div "Location 5 Star Appliance Repair Your caller id phone number [PHONE_NUMBER]" at bounding box center [695, 212] width 315 height 221
paste input "18) 873-6547"
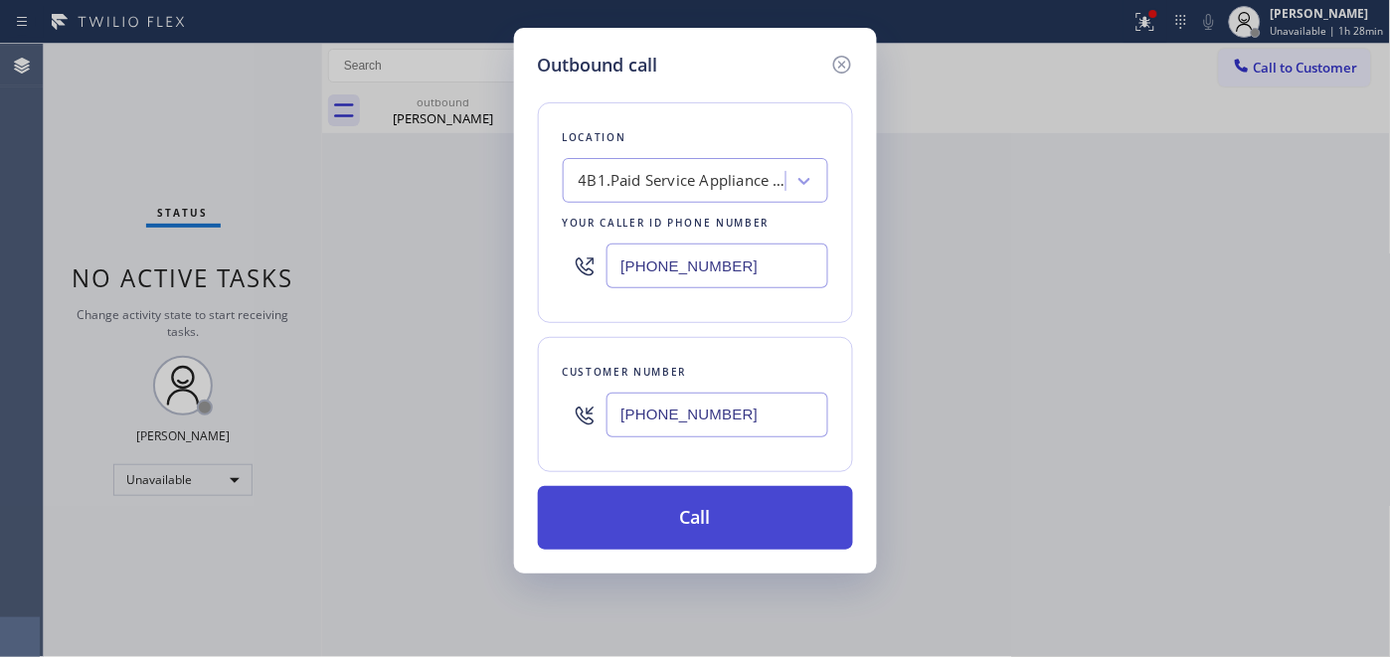
type input "[PHONE_NUMBER]"
click at [760, 498] on button "Call" at bounding box center [695, 518] width 315 height 64
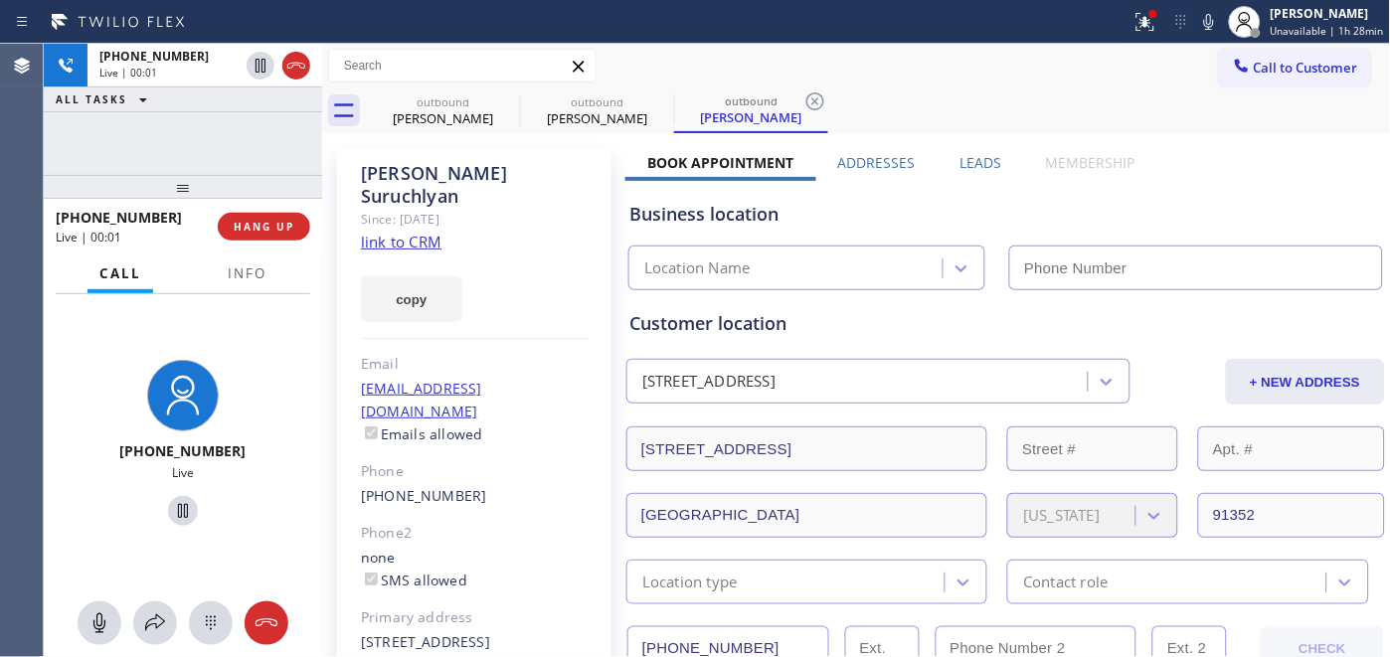
type input "[PHONE_NUMBER]"
click at [291, 222] on span "HANG UP" at bounding box center [264, 227] width 61 height 14
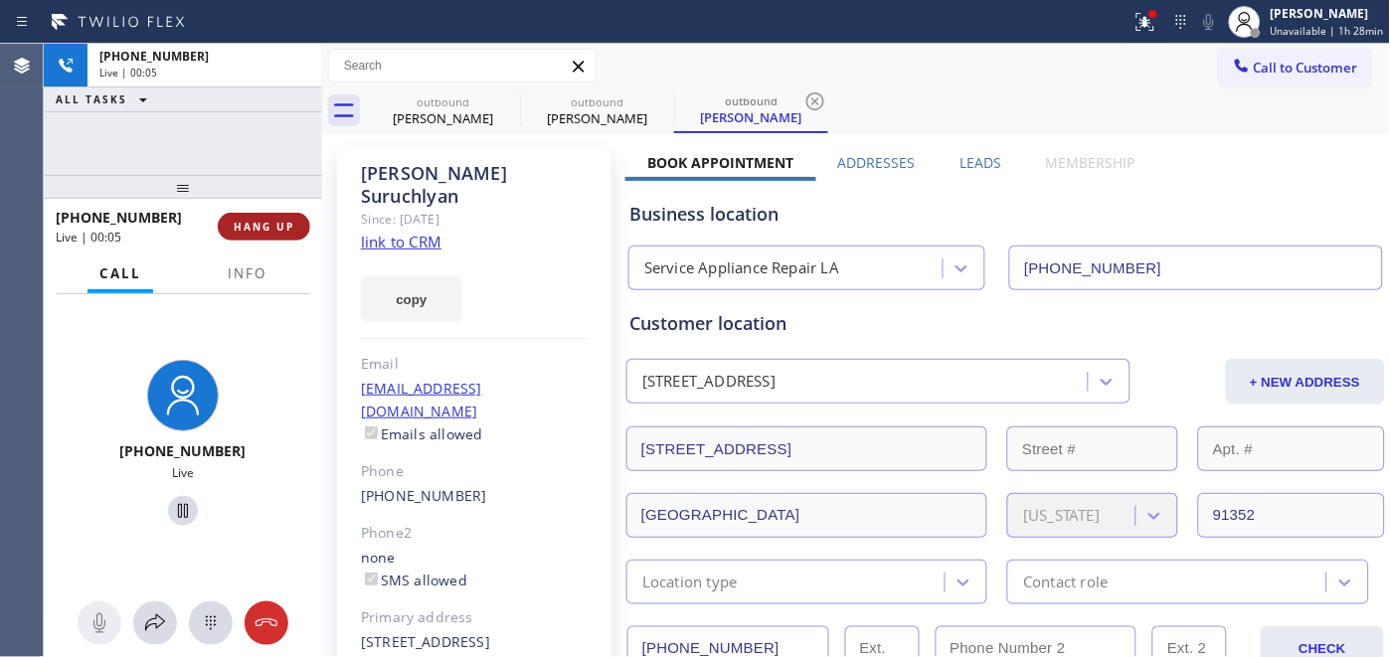
click at [293, 221] on span "HANG UP" at bounding box center [264, 227] width 61 height 14
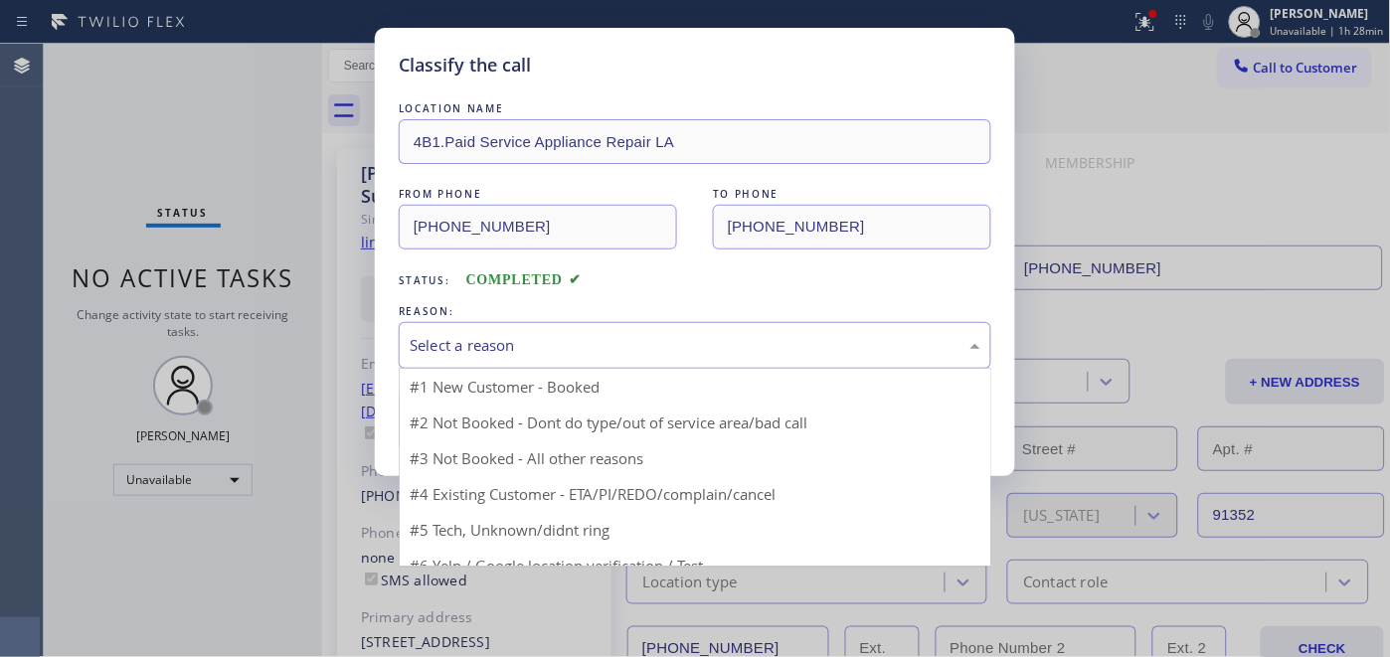
click at [605, 343] on div "Select a reason" at bounding box center [695, 345] width 571 height 23
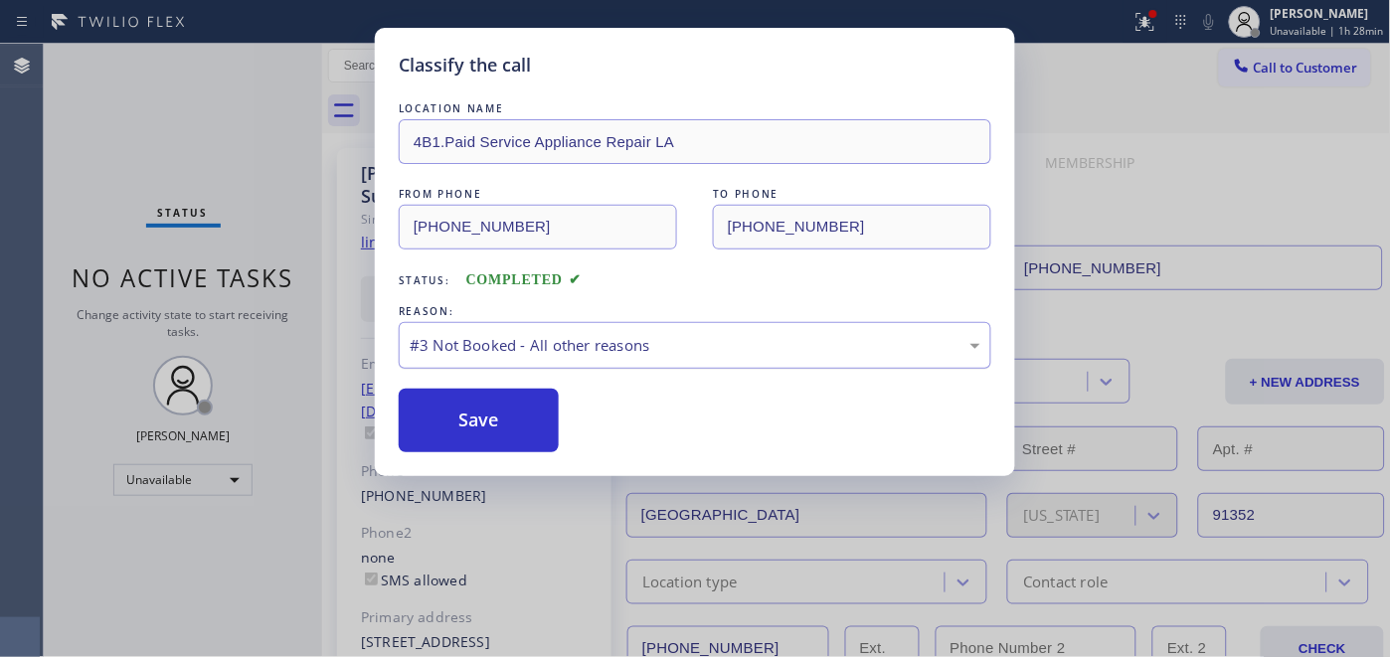
click at [514, 345] on div "#3 Not Booked - All other reasons" at bounding box center [695, 345] width 571 height 23
click at [489, 424] on button "Save" at bounding box center [479, 421] width 160 height 64
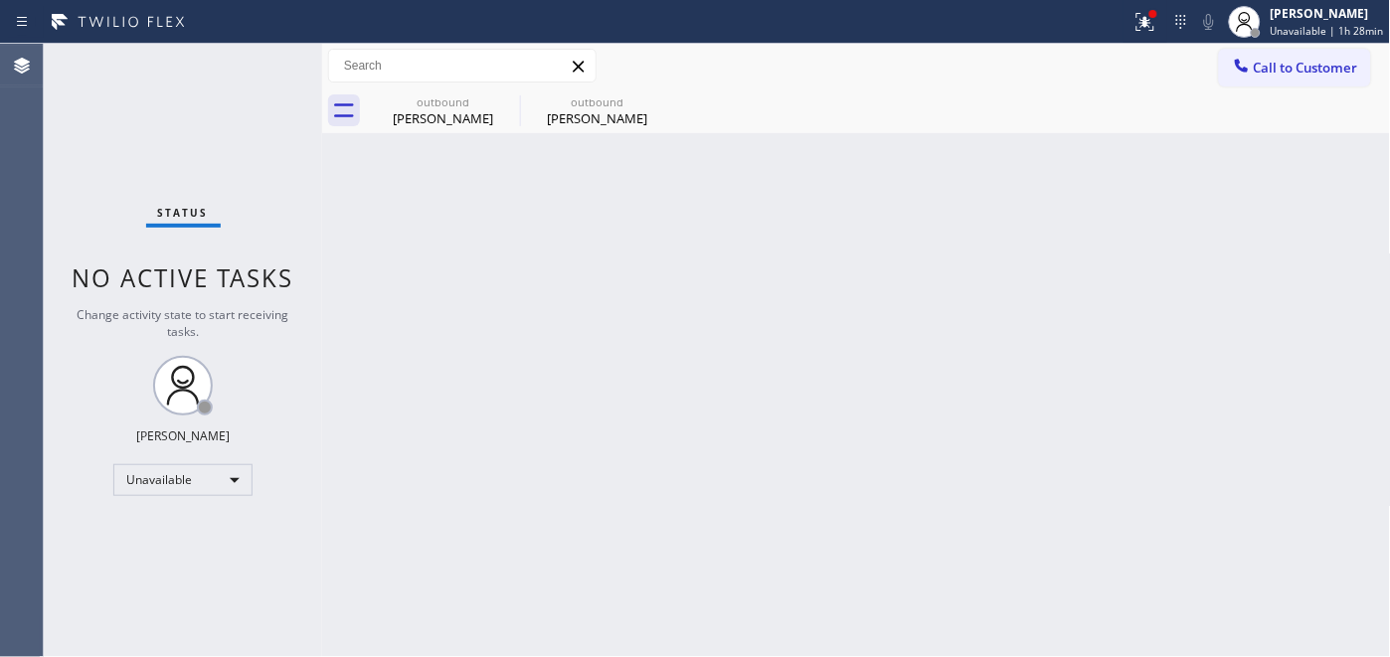
drag, startPoint x: 1264, startPoint y: 70, endPoint x: 1128, endPoint y: 109, distance: 141.9
click at [1265, 67] on span "Call to Customer" at bounding box center [1306, 68] width 104 height 18
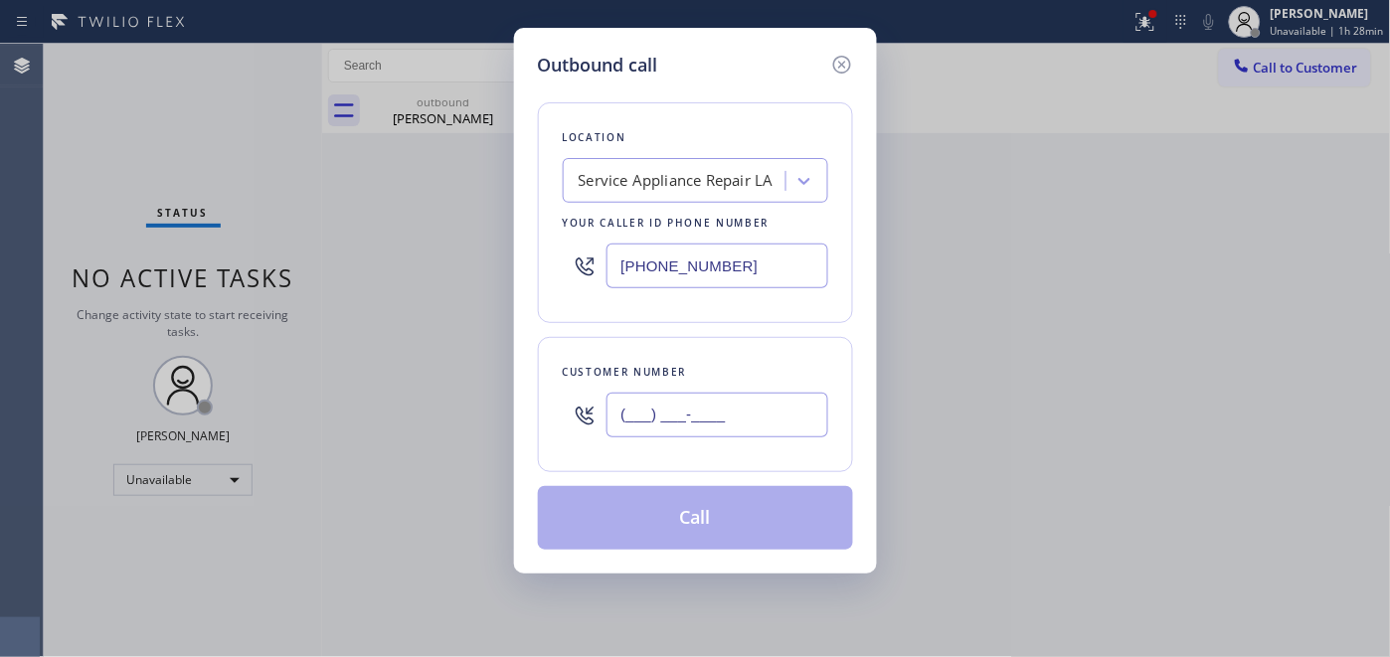
click at [698, 431] on input "(___) ___-____" at bounding box center [718, 415] width 222 height 45
paste input "669) 241-8626"
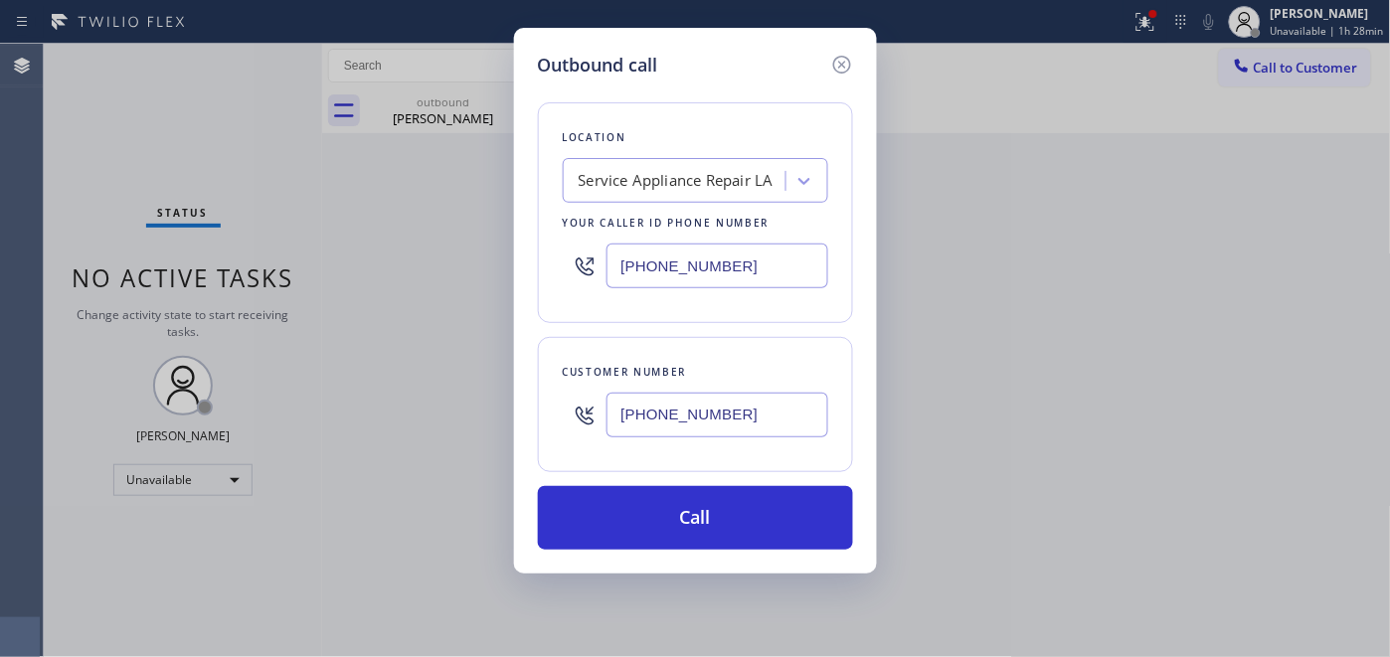
type input "[PHONE_NUMBER]"
drag, startPoint x: 721, startPoint y: 257, endPoint x: 587, endPoint y: 249, distance: 134.5
click at [587, 249] on div "[PHONE_NUMBER]" at bounding box center [696, 266] width 266 height 65
paste input "442) 300-9689"
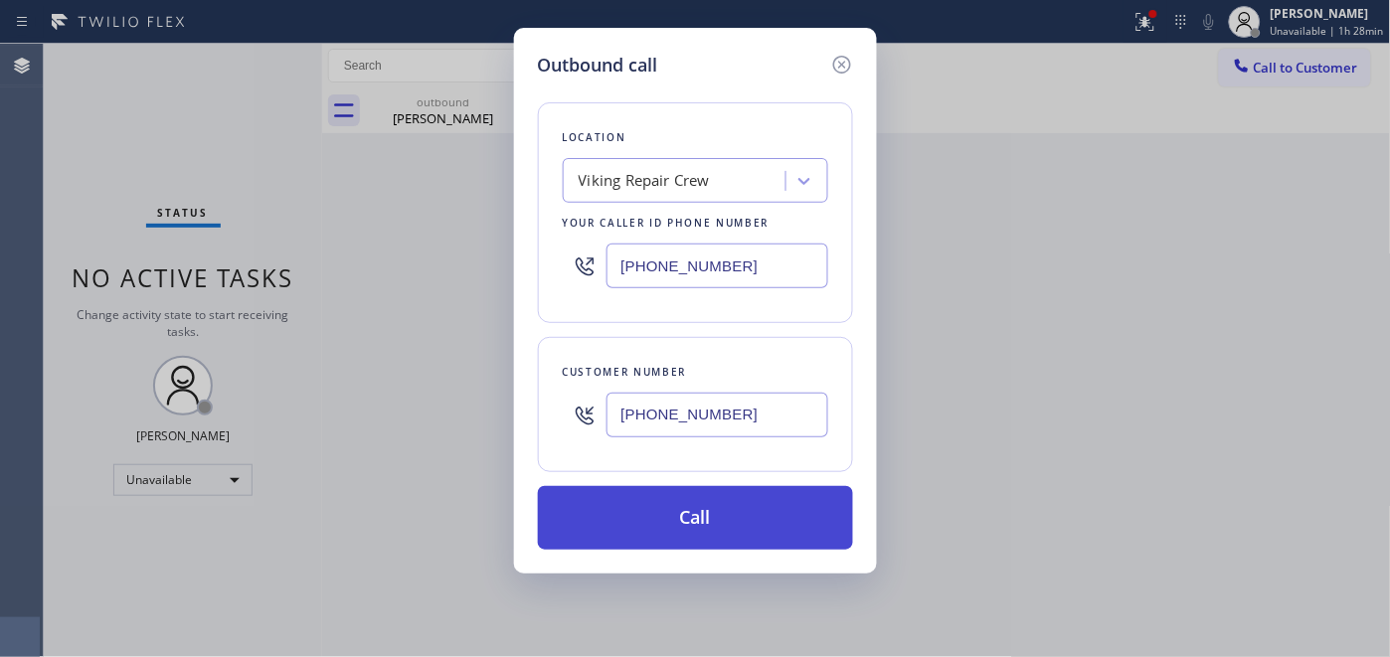
type input "[PHONE_NUMBER]"
click at [737, 500] on button "Call" at bounding box center [695, 518] width 315 height 64
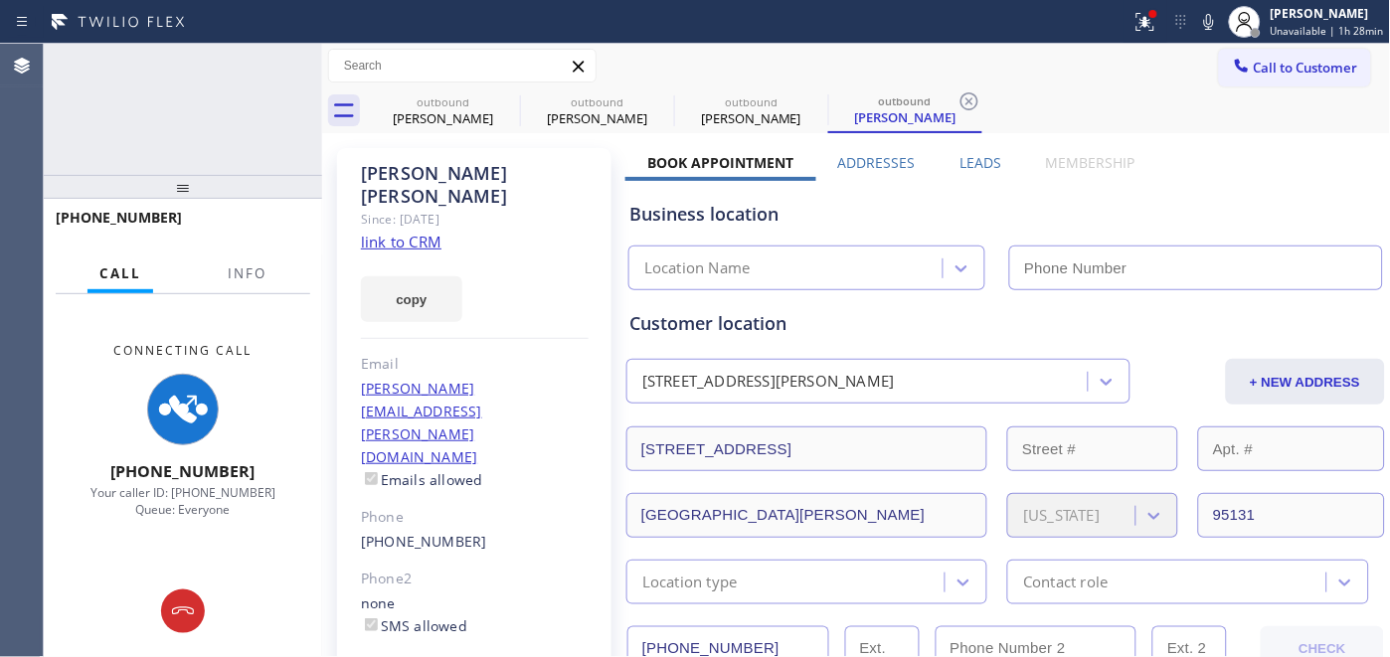
type input "[PHONE_NUMBER]"
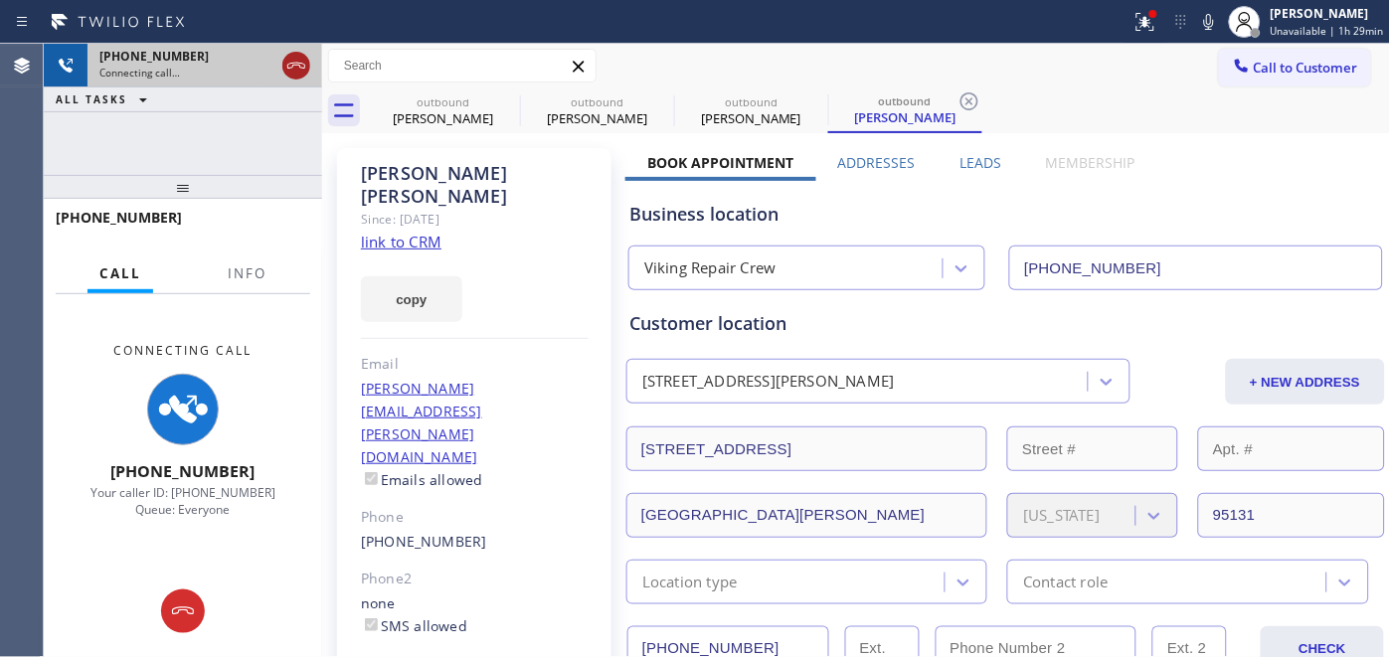
drag, startPoint x: 313, startPoint y: 71, endPoint x: 298, endPoint y: 71, distance: 14.9
click at [313, 71] on div at bounding box center [296, 66] width 36 height 44
click at [296, 71] on icon at bounding box center [296, 66] width 24 height 24
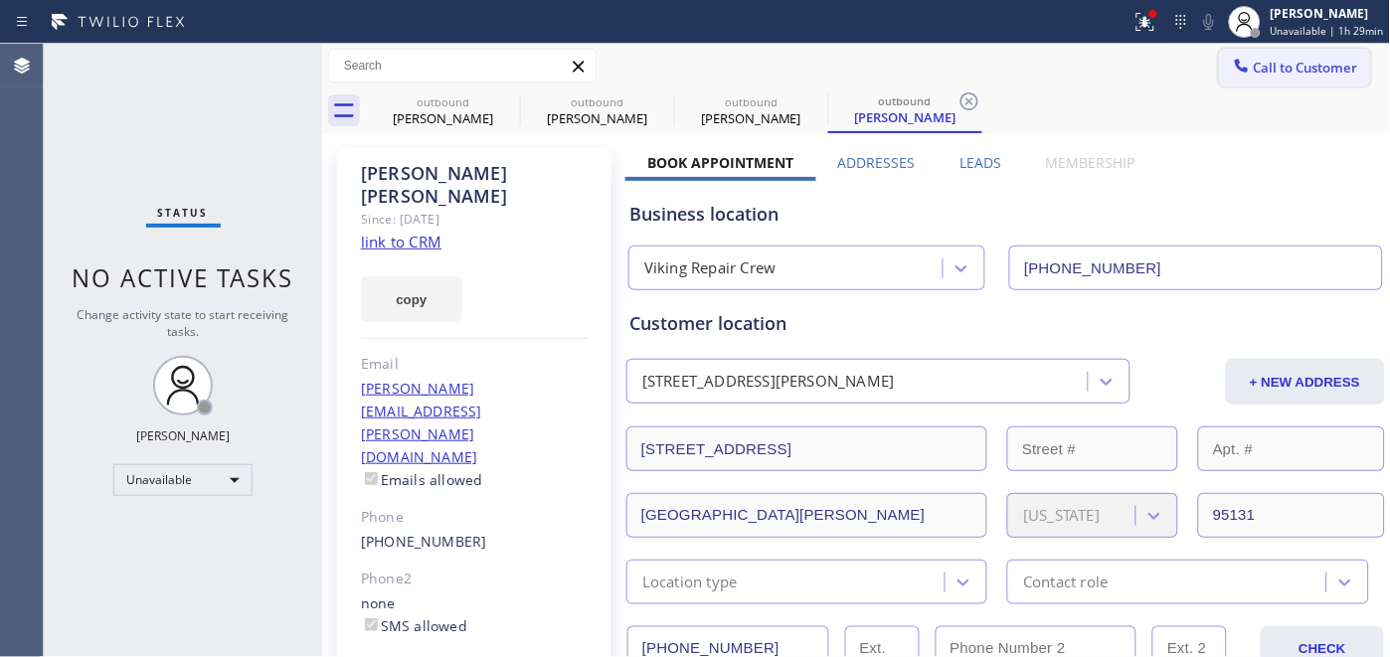
click at [1296, 53] on button "Call to Customer" at bounding box center [1295, 68] width 152 height 38
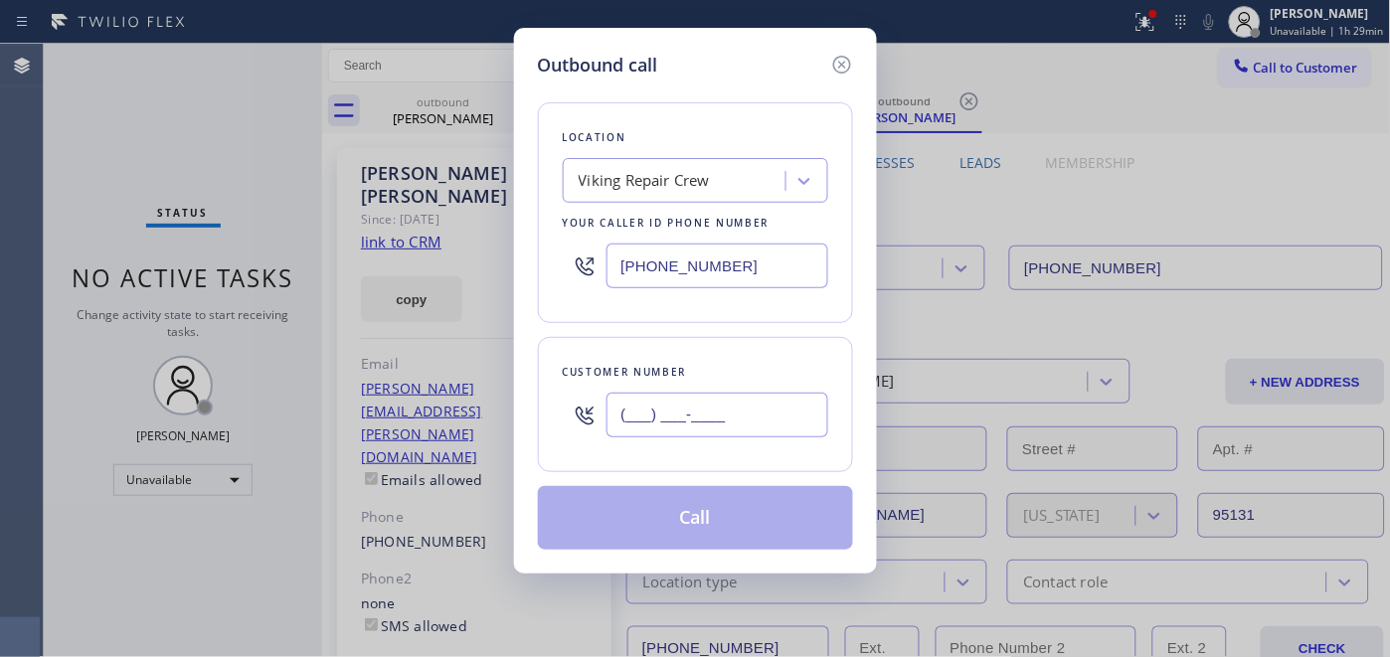
click at [696, 413] on input "(___) ___-____" at bounding box center [718, 415] width 222 height 45
paste input "310) 422-1616"
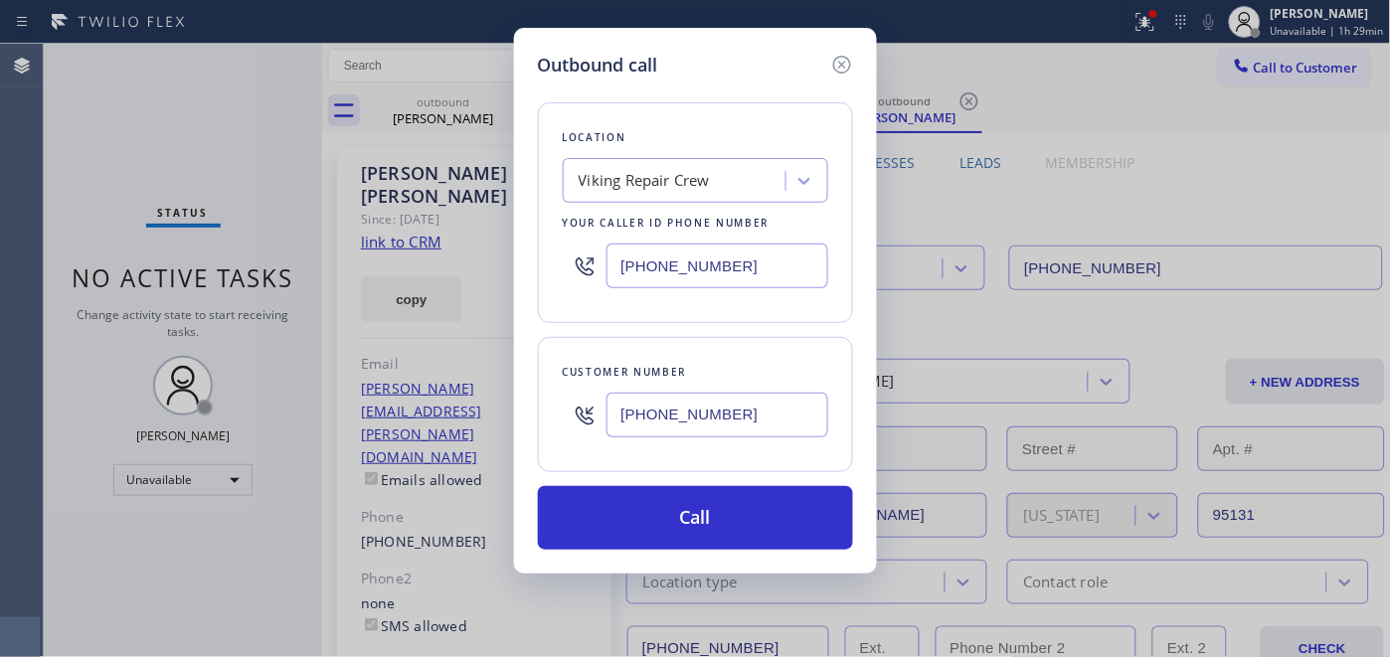
type input "[PHONE_NUMBER]"
drag, startPoint x: 731, startPoint y: 252, endPoint x: 531, endPoint y: 252, distance: 199.9
click at [534, 252] on div "Outbound call Location Viking Repair Crew Your caller id phone number [PHONE_NU…" at bounding box center [695, 301] width 363 height 546
paste input "323) 870-7123"
type input "[PHONE_NUMBER]"
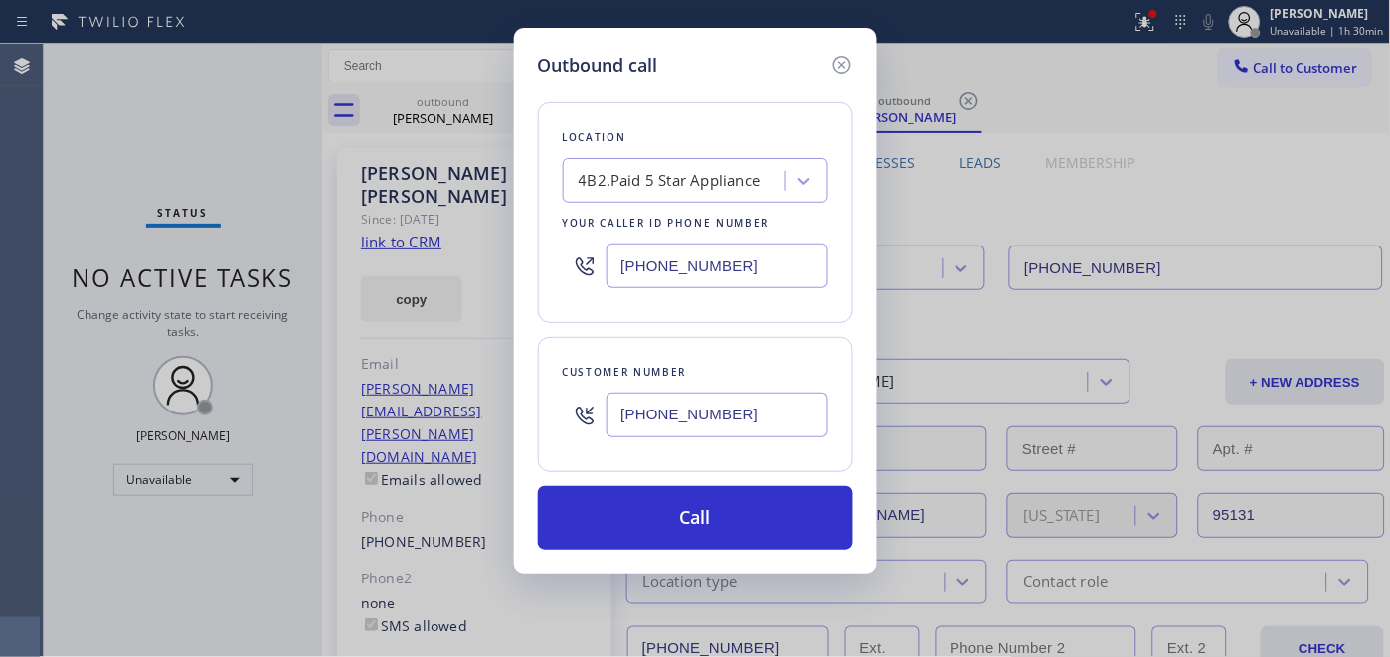
click at [729, 182] on div "4B2.Paid 5 Star Appliance" at bounding box center [670, 181] width 182 height 23
type input "5 star appliance re"
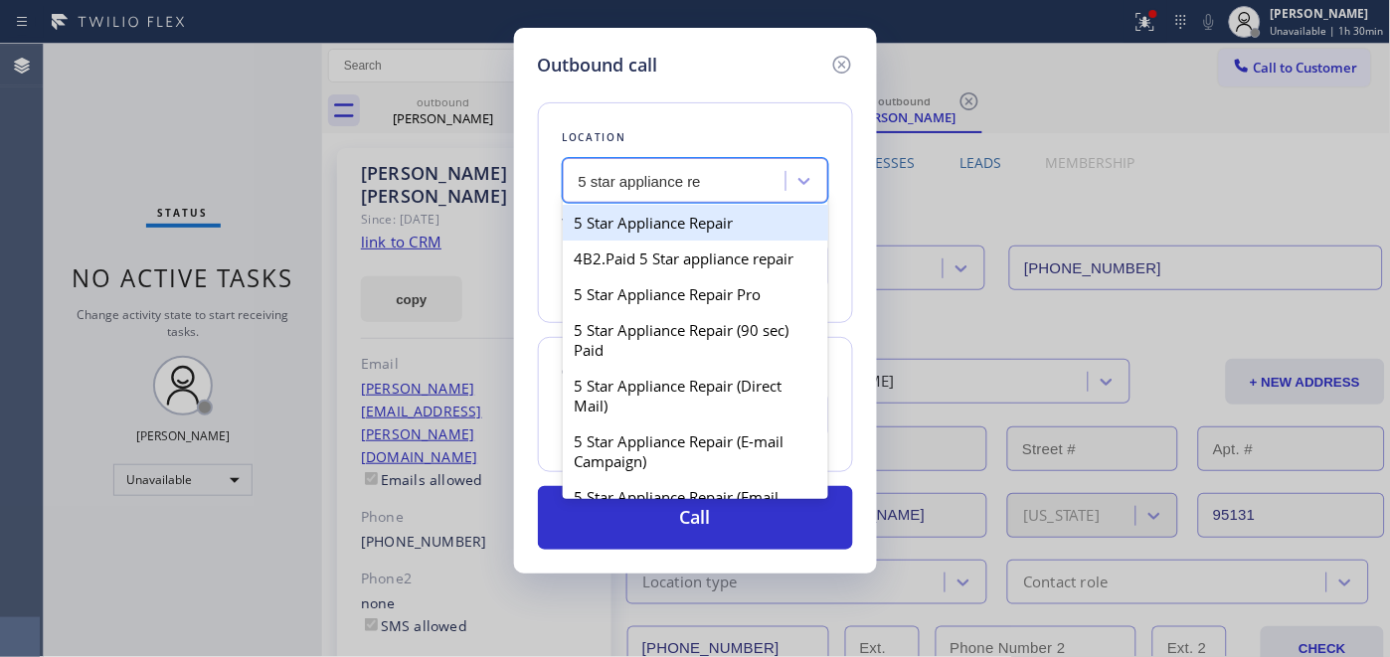
click at [689, 230] on div "5 Star Appliance Repair" at bounding box center [696, 223] width 266 height 36
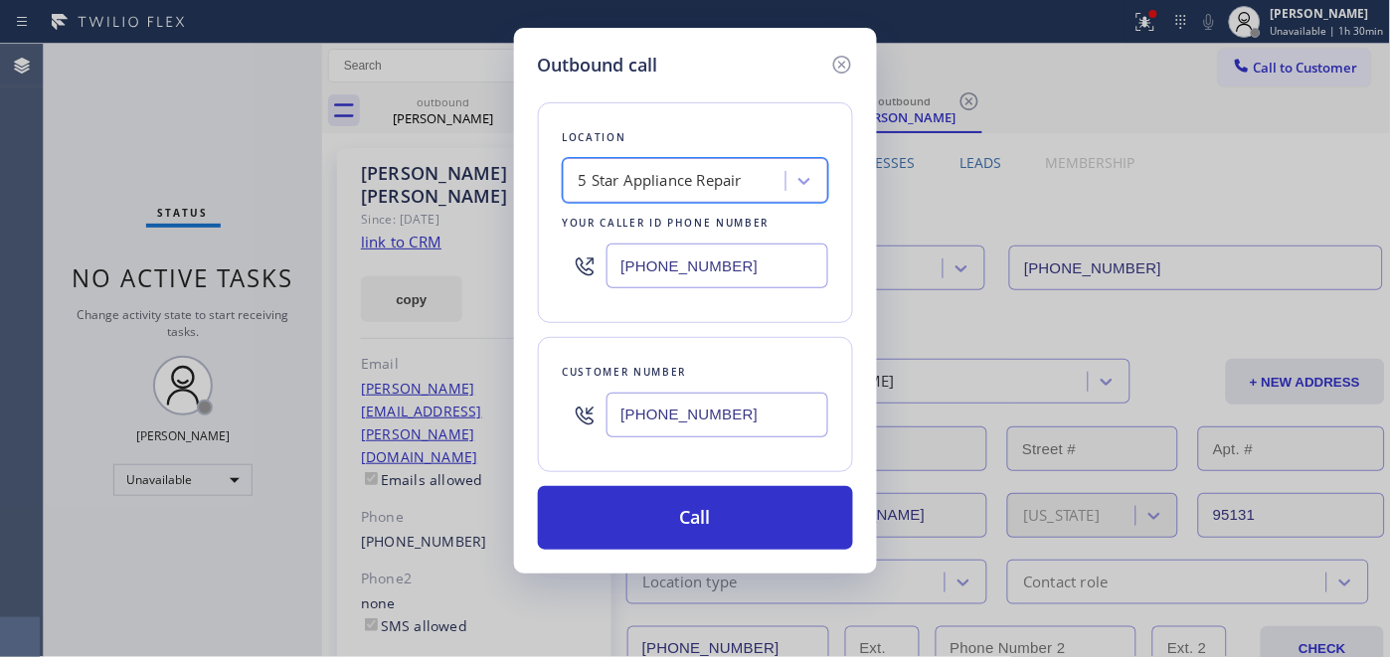
click at [757, 183] on div "5 Star Appliance Repair" at bounding box center [677, 181] width 217 height 35
drag, startPoint x: 763, startPoint y: 251, endPoint x: 393, endPoint y: 254, distance: 370.0
click at [391, 253] on div "Outbound call Location 5 Star Appliance Repair Your caller id phone number [PHO…" at bounding box center [695, 328] width 1390 height 657
paste input "323) 870-7123"
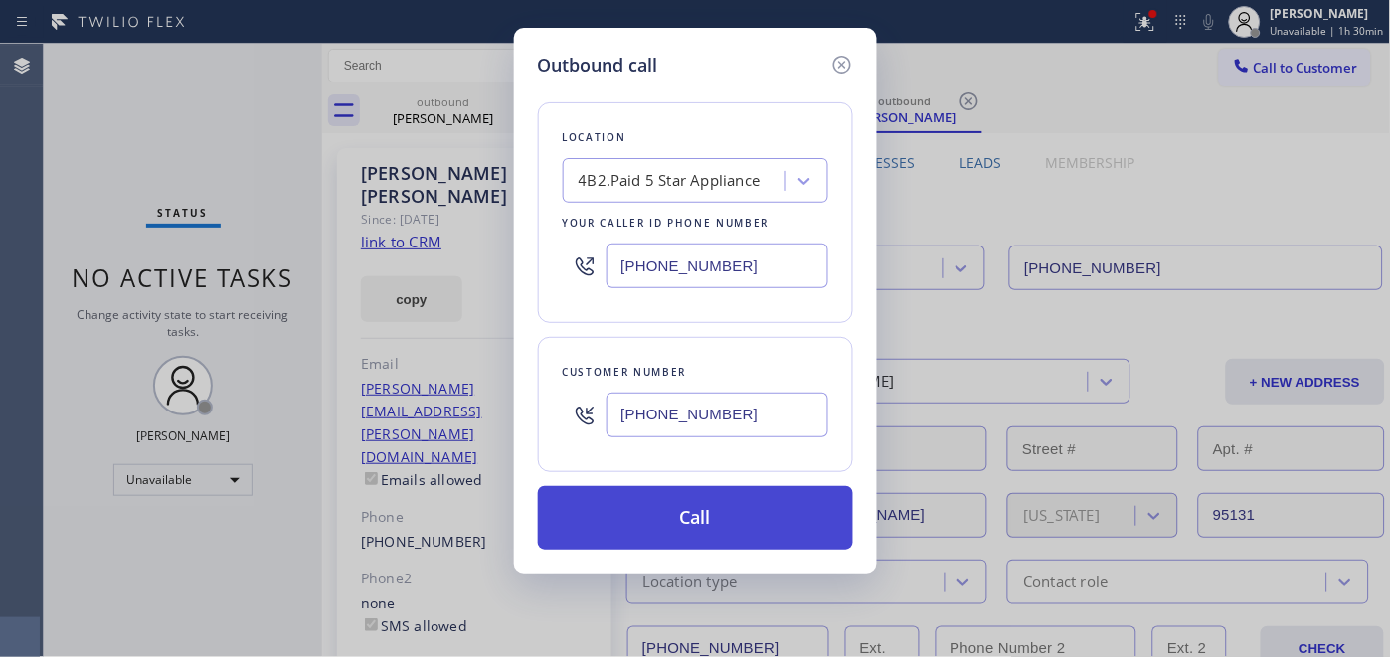
type input "[PHONE_NUMBER]"
click at [729, 504] on button "Call" at bounding box center [695, 518] width 315 height 64
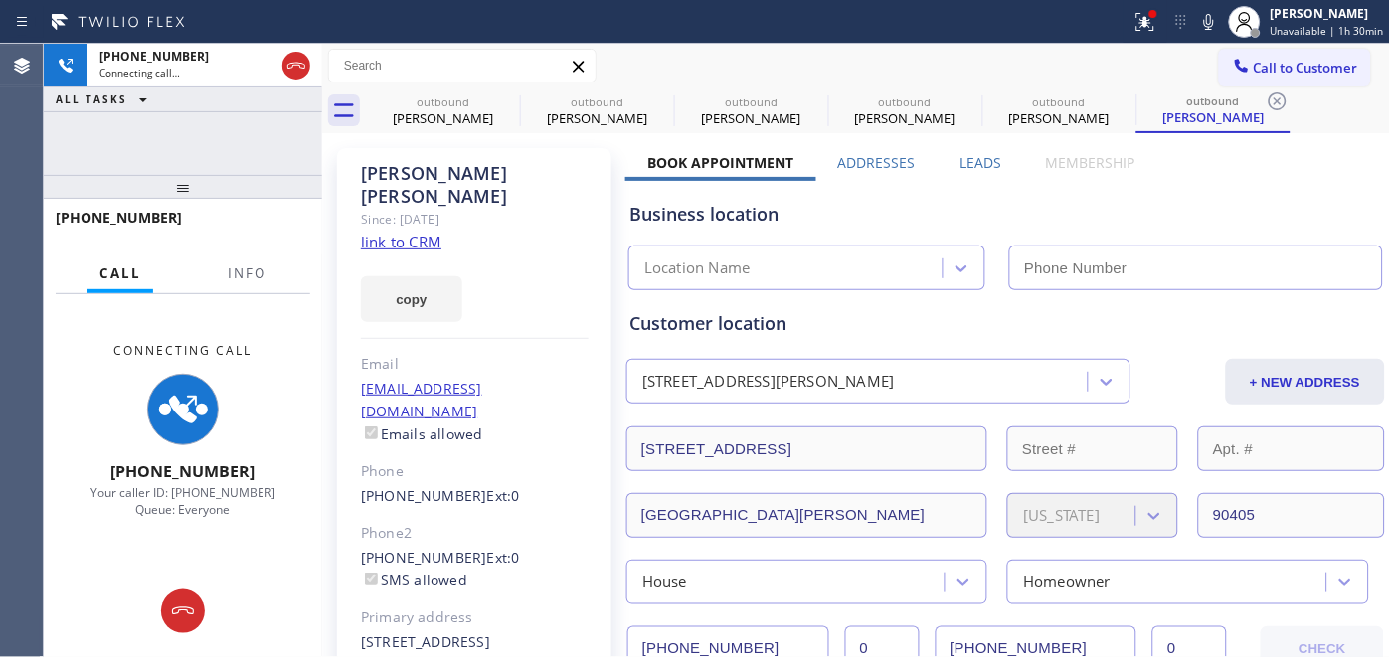
type input "[PHONE_NUMBER]"
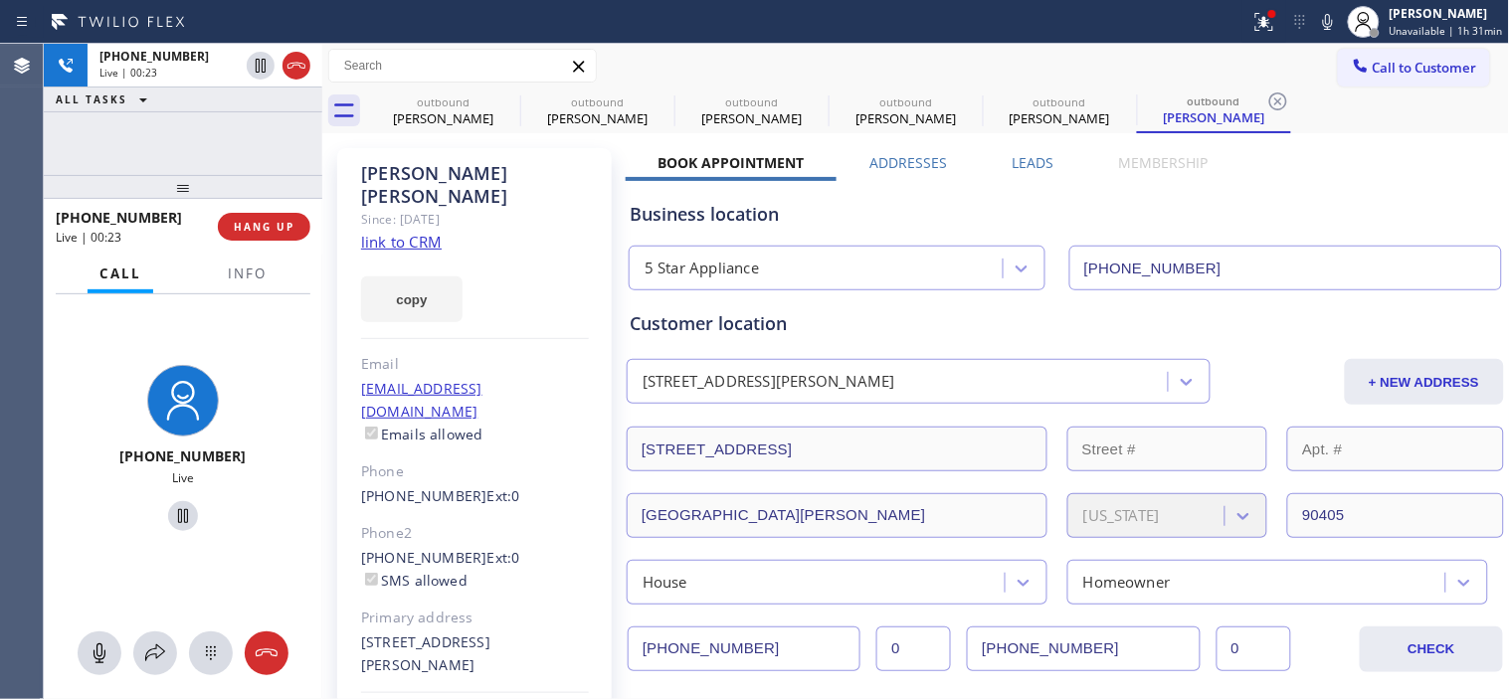
drag, startPoint x: 235, startPoint y: 186, endPoint x: 233, endPoint y: 136, distance: 49.8
click at [233, 136] on div "[PHONE_NUMBER] Live | 00:23 ALL TASKS ALL TASKS ACTIVE TASKS TASKS IN WRAP UP […" at bounding box center [183, 371] width 278 height 655
click at [264, 225] on span "HANG UP" at bounding box center [264, 227] width 61 height 14
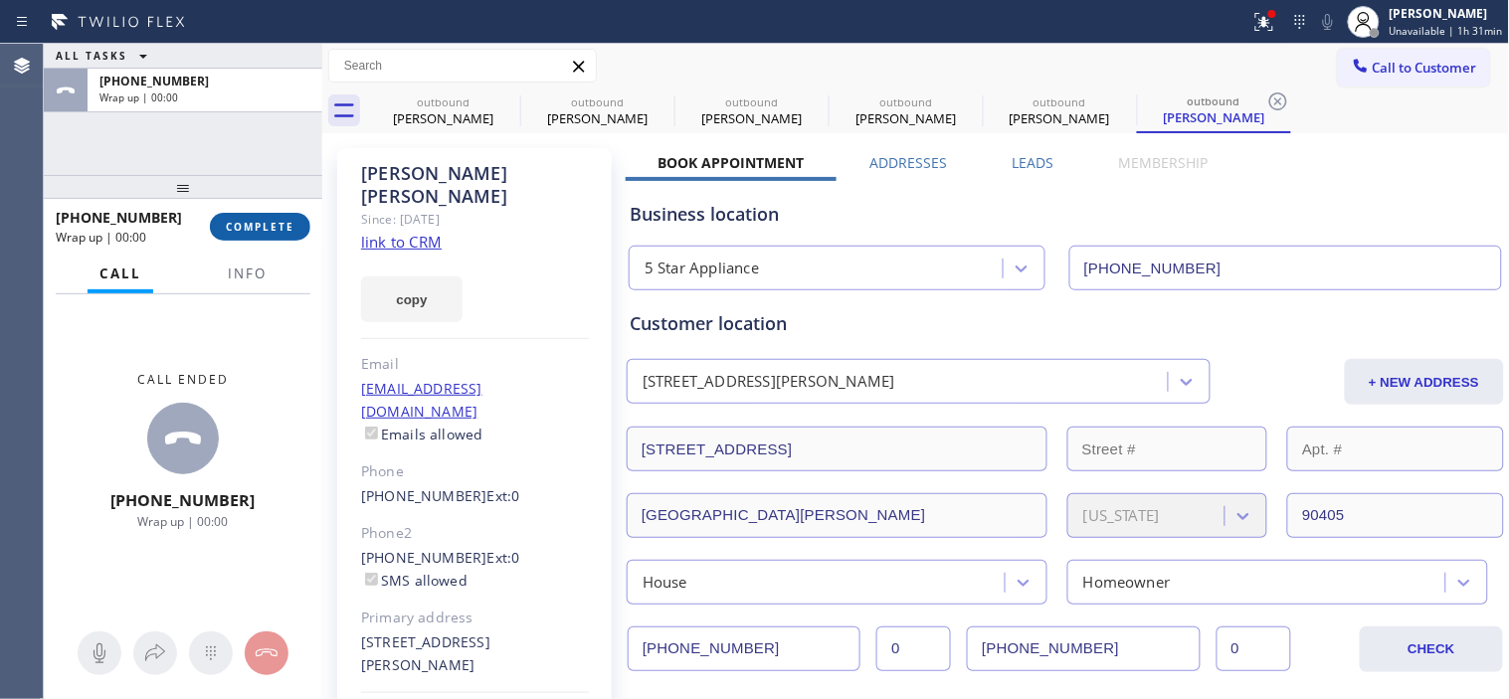
click at [264, 225] on span "COMPLETE" at bounding box center [260, 227] width 69 height 14
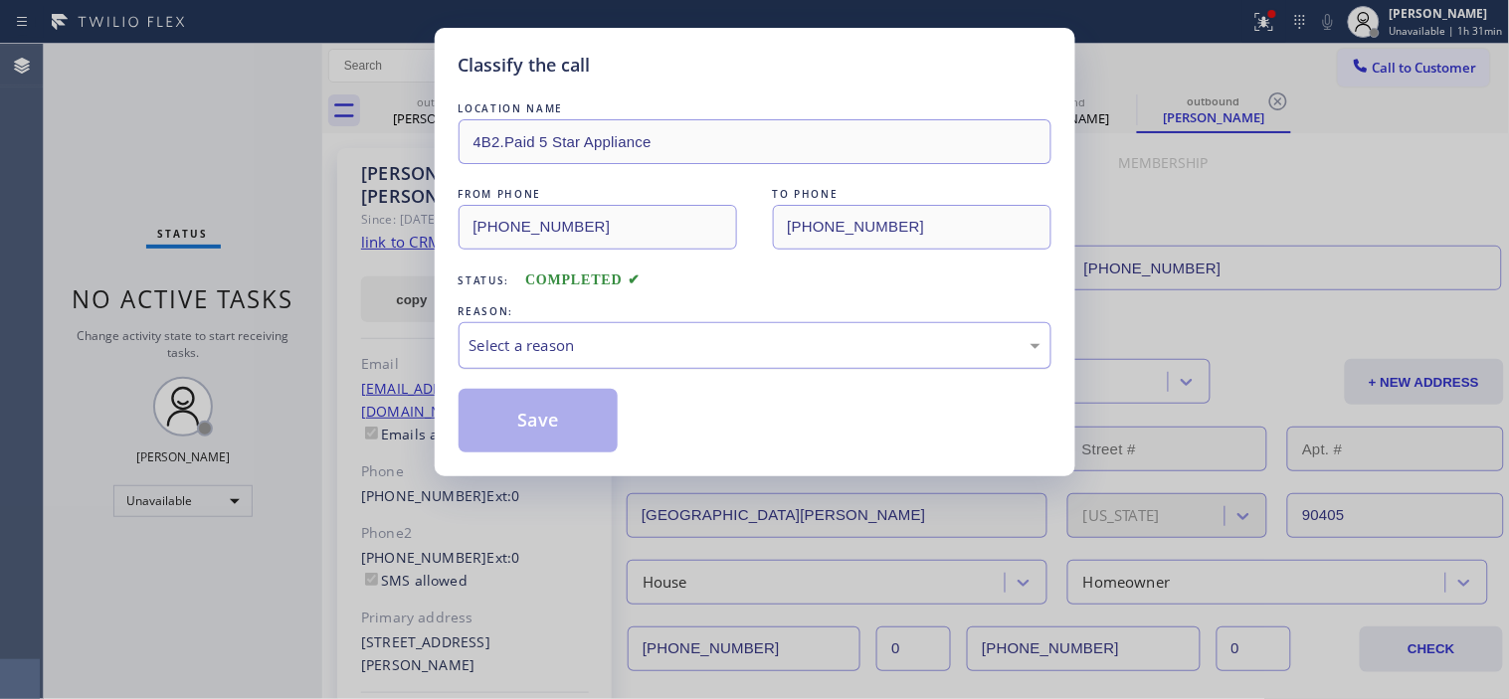
click at [603, 341] on div "Select a reason" at bounding box center [754, 345] width 571 height 23
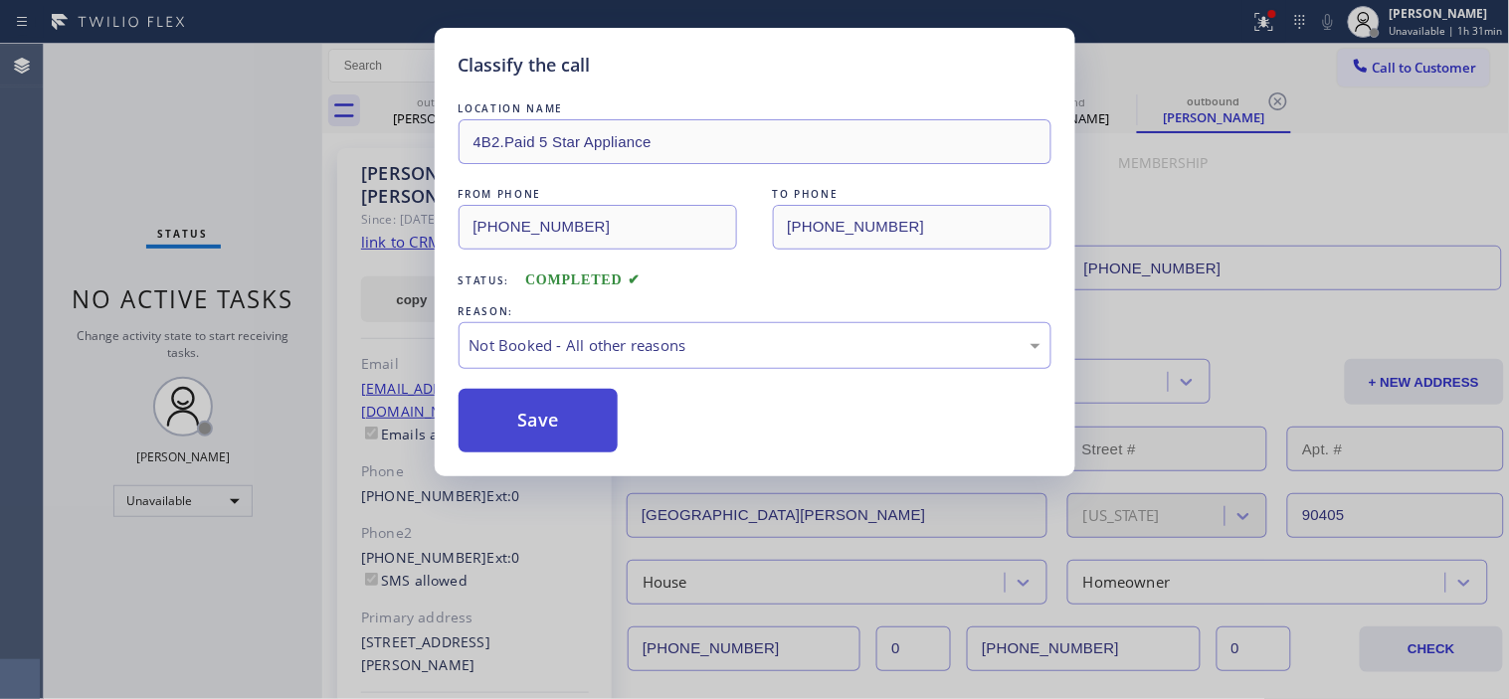
click at [519, 418] on button "Save" at bounding box center [538, 421] width 160 height 64
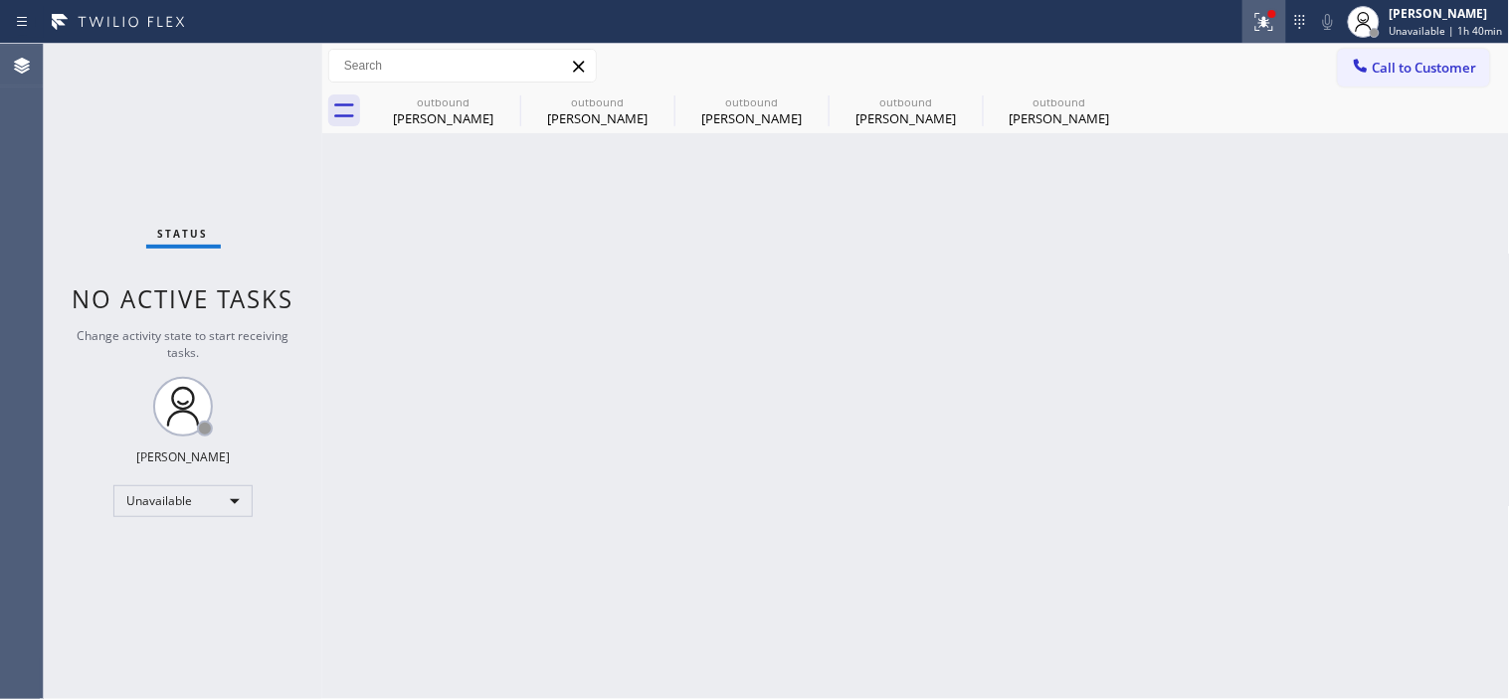
click at [1263, 7] on button at bounding box center [1264, 22] width 44 height 44
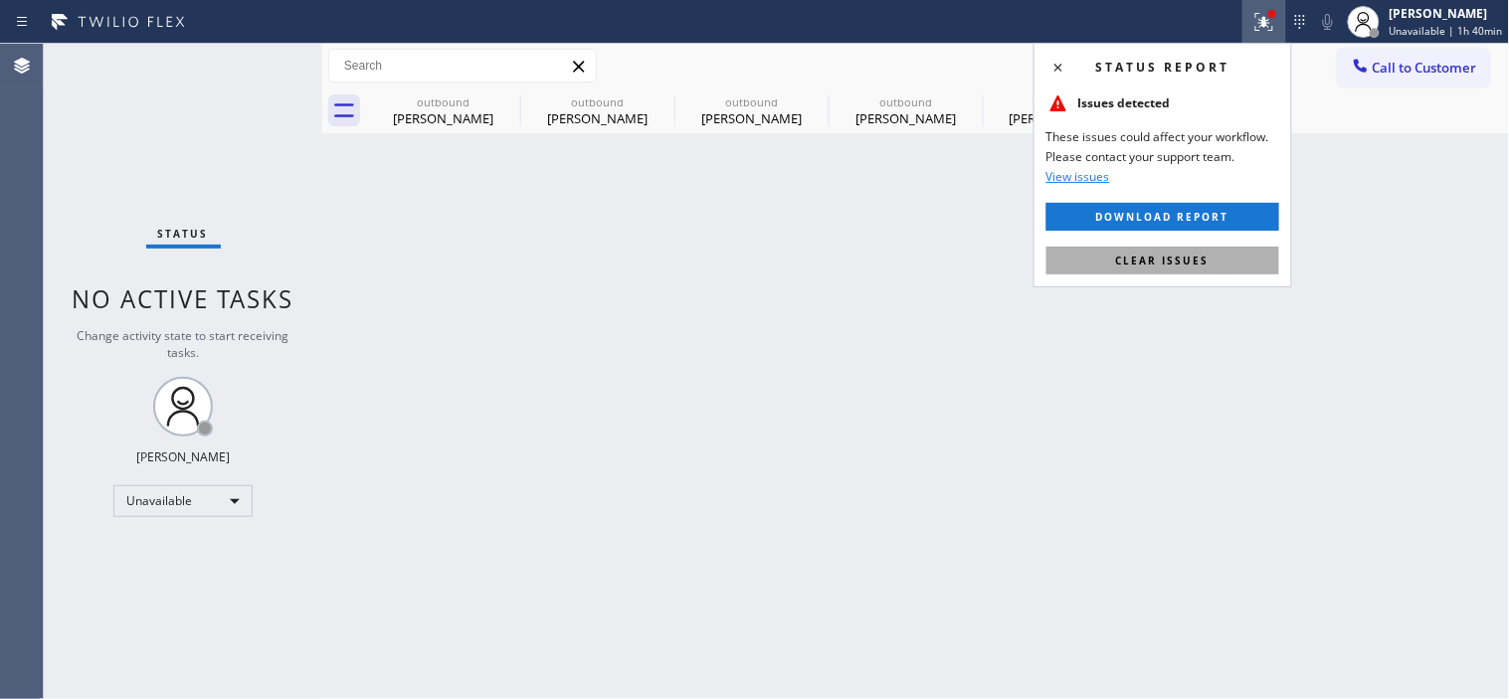
click at [1180, 265] on span "Clear issues" at bounding box center [1162, 261] width 93 height 14
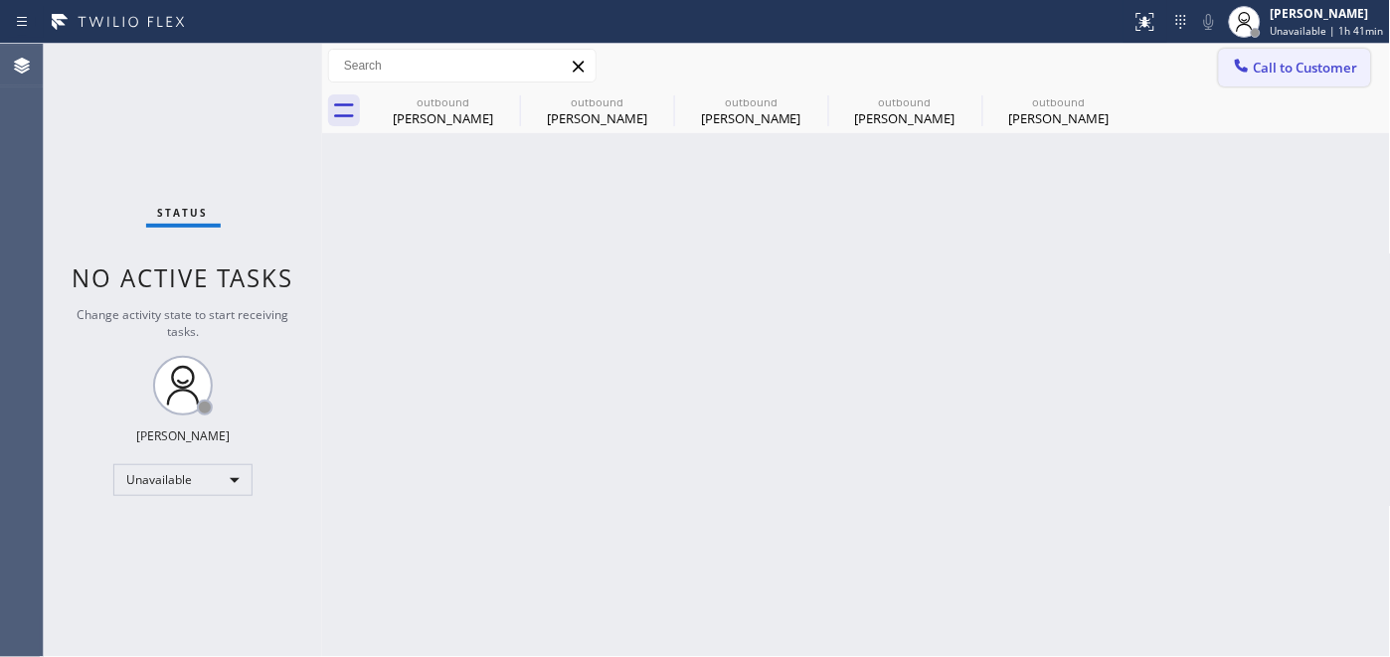
click at [1273, 70] on span "Call to Customer" at bounding box center [1306, 68] width 104 height 18
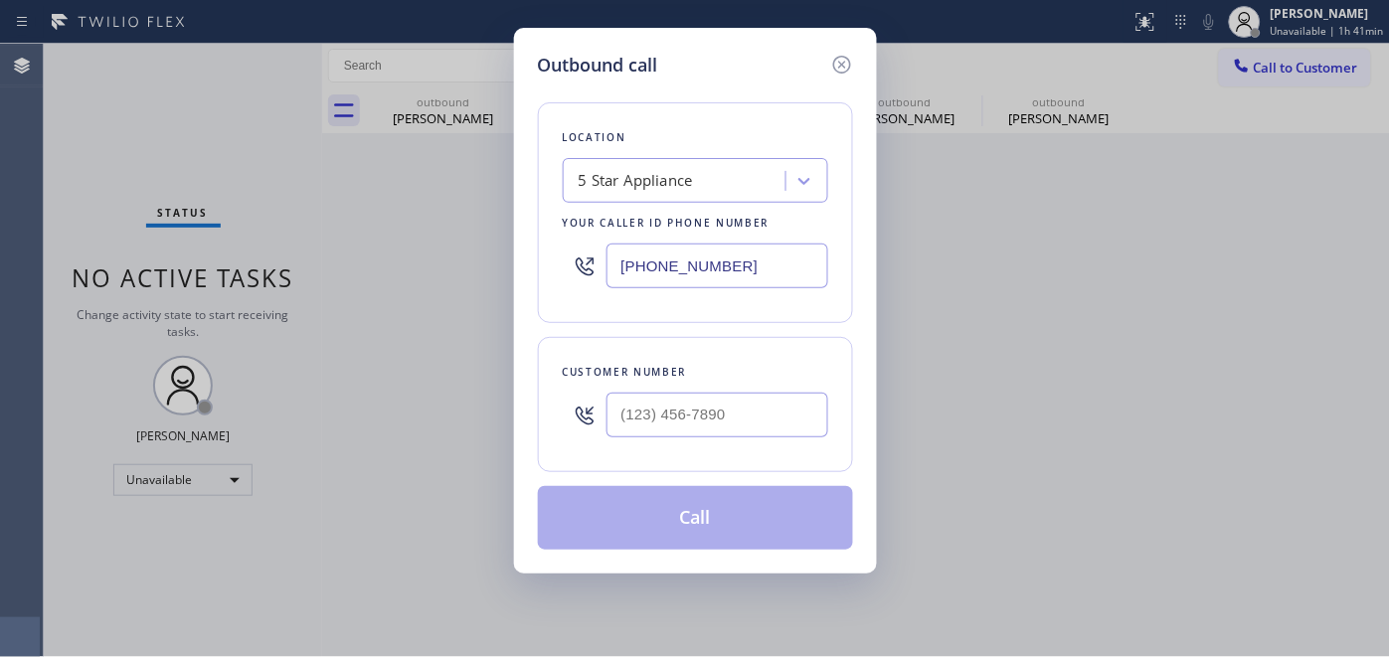
click at [625, 395] on div at bounding box center [718, 415] width 222 height 65
click at [624, 418] on input "(___) ___-____" at bounding box center [718, 415] width 222 height 45
paste input "818) 965-9949"
type input "[PHONE_NUMBER]"
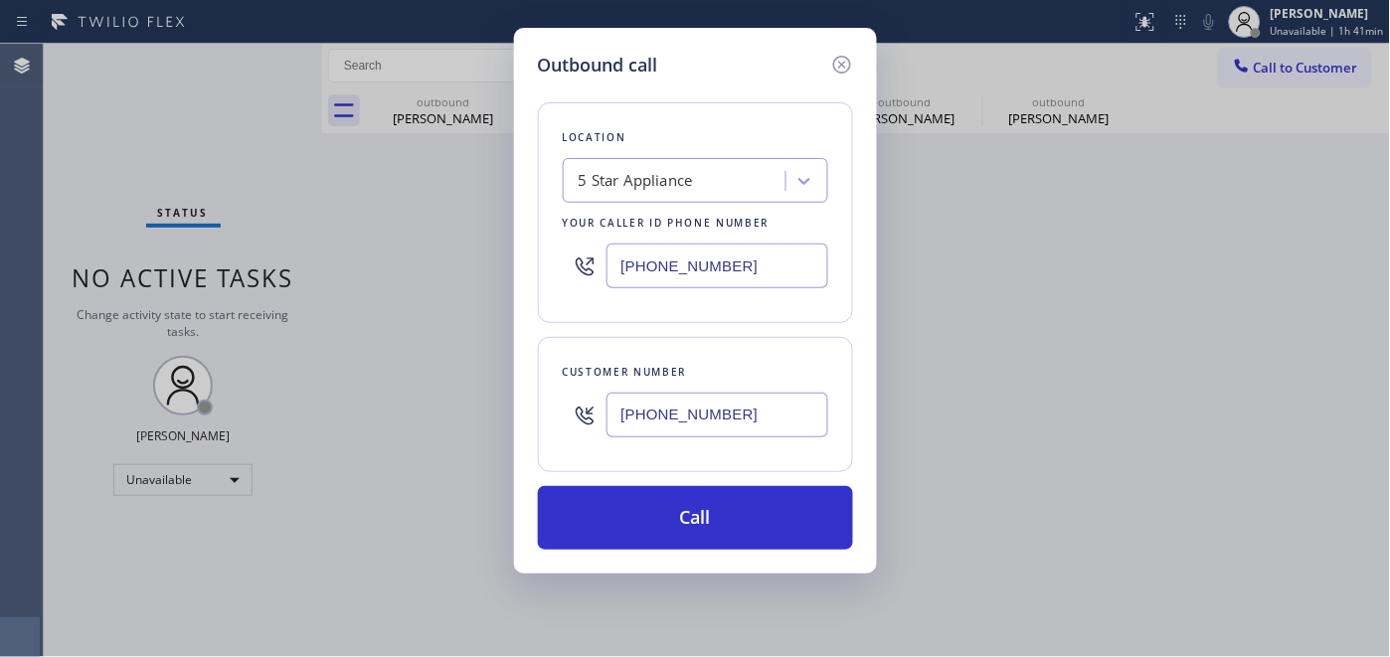
click at [1124, 329] on div "Outbound call Location 5 Star Appliance Your caller id phone number [PHONE_NUMB…" at bounding box center [695, 328] width 1390 height 657
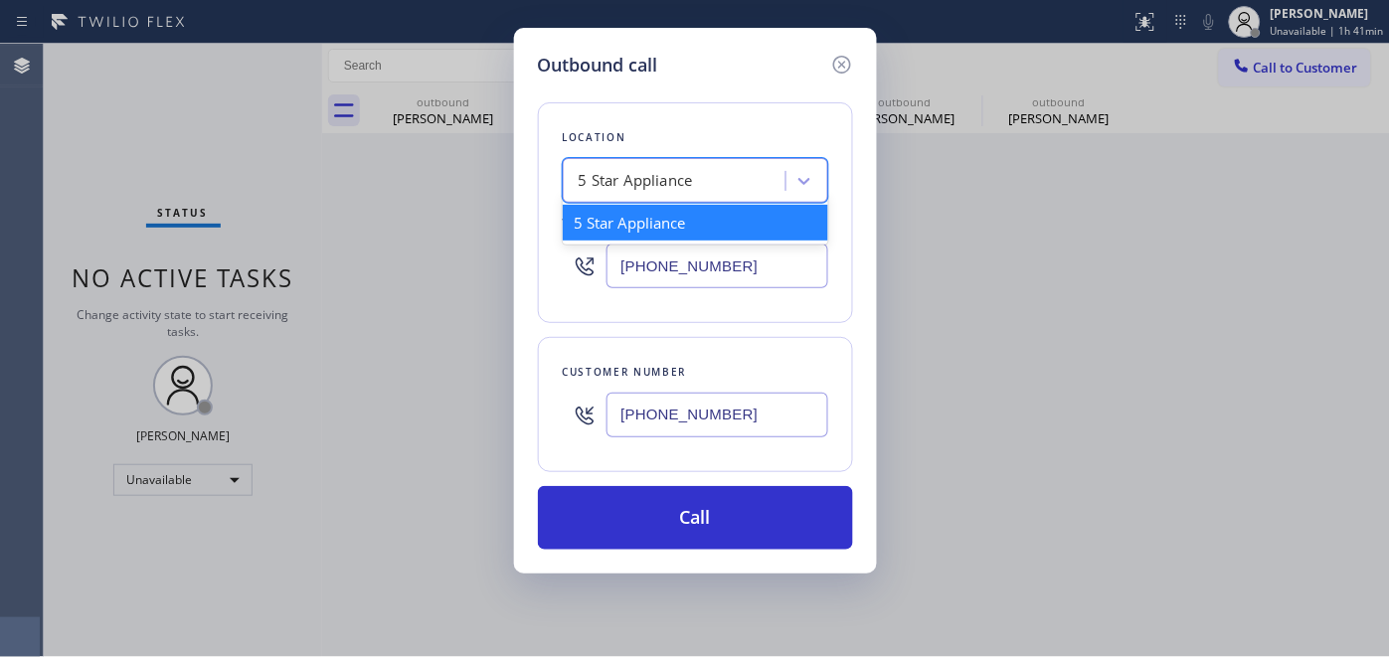
click at [689, 176] on div "5 Star Appliance" at bounding box center [636, 181] width 114 height 23
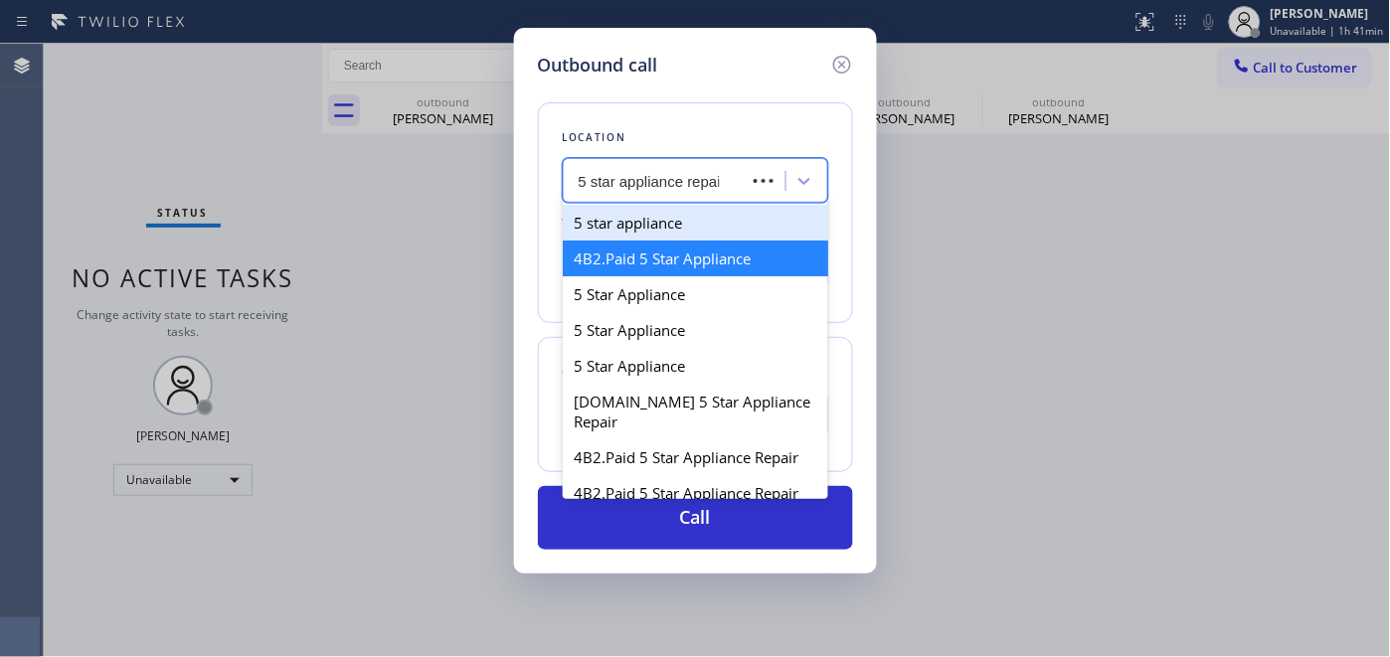
type input "5 star appliance repair"
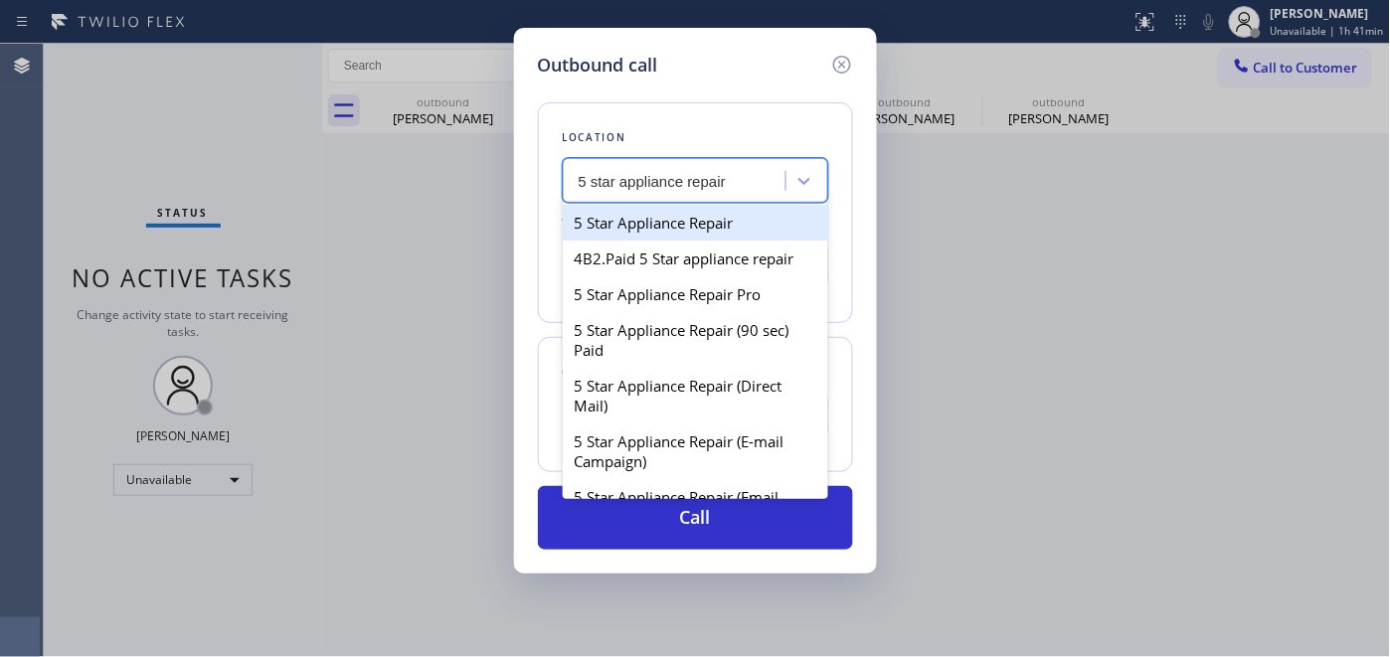
click at [671, 213] on div "5 Star Appliance Repair" at bounding box center [696, 223] width 266 height 36
type input "[PHONE_NUMBER]"
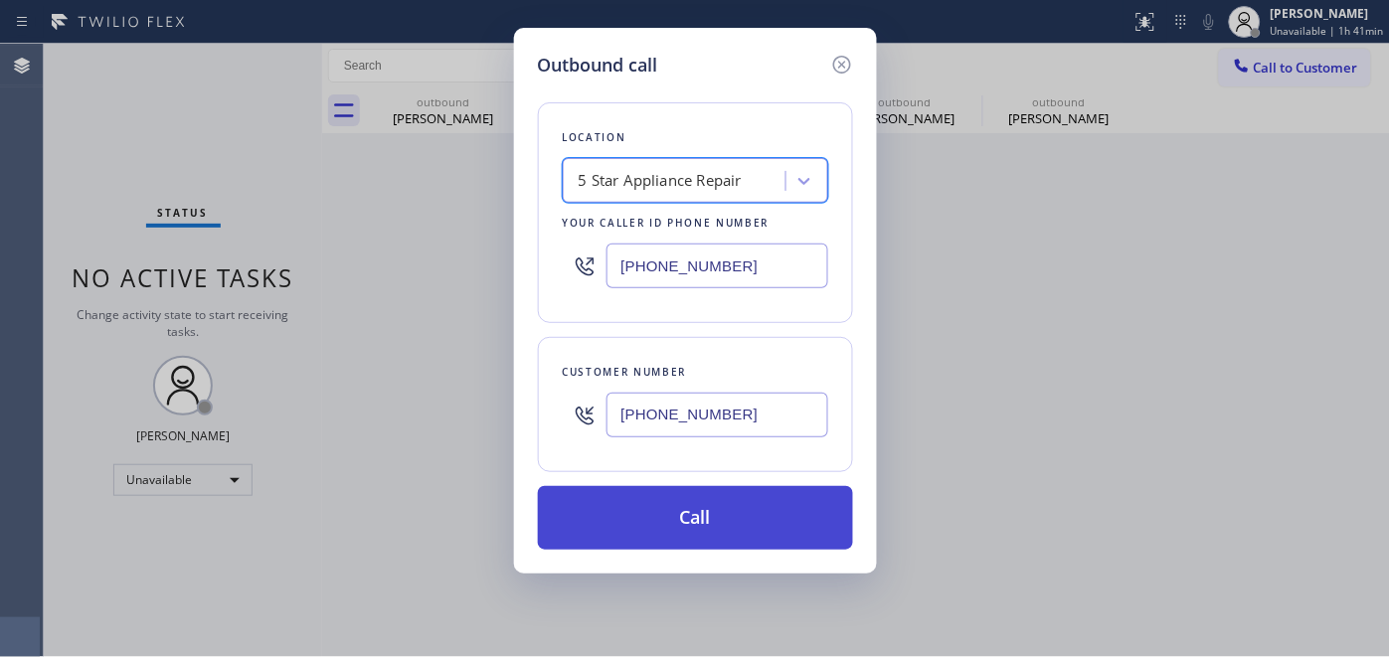
click at [793, 504] on button "Call" at bounding box center [695, 518] width 315 height 64
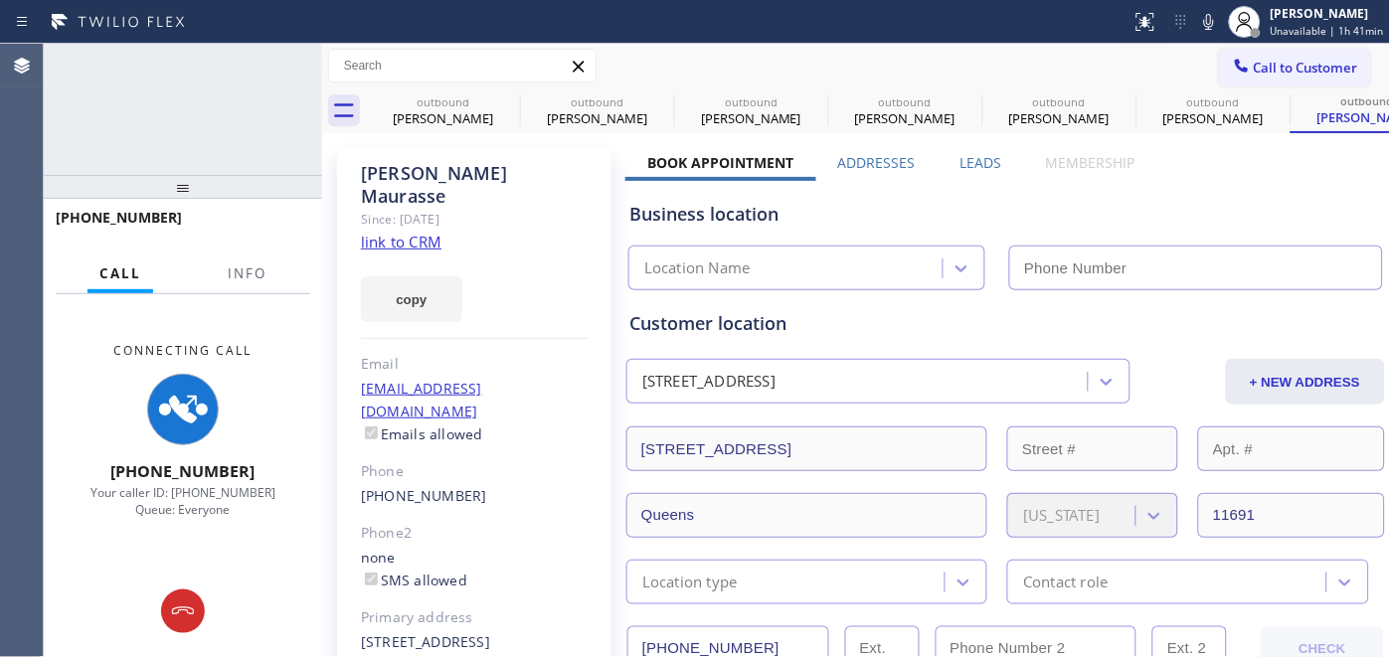
type input "[PHONE_NUMBER]"
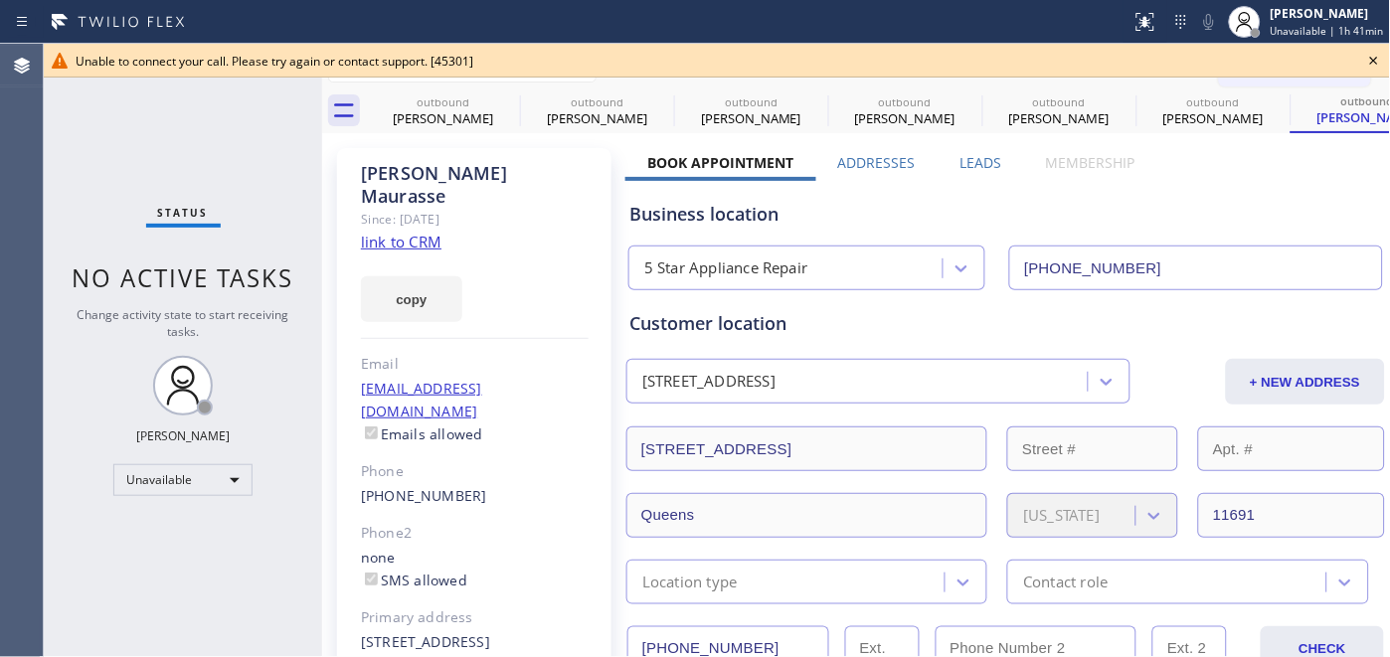
click at [1373, 58] on icon at bounding box center [1375, 61] width 8 height 8
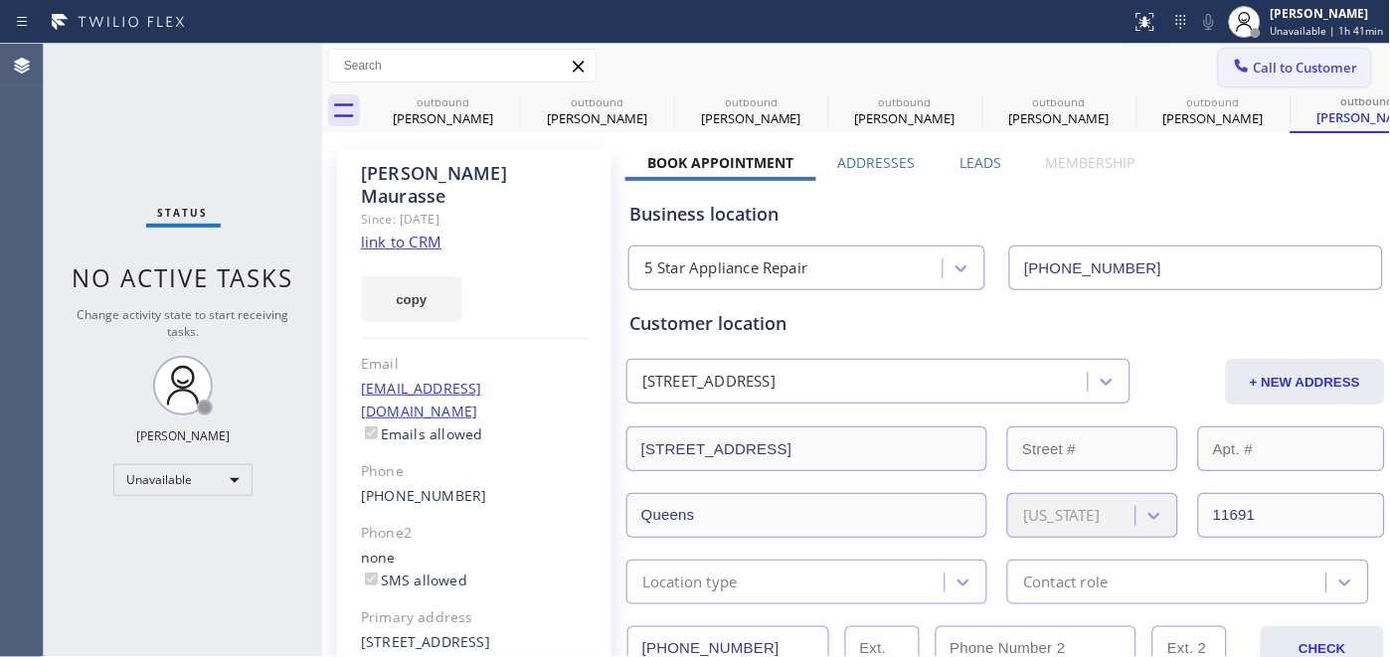
click at [1254, 67] on span "Call to Customer" at bounding box center [1306, 68] width 104 height 18
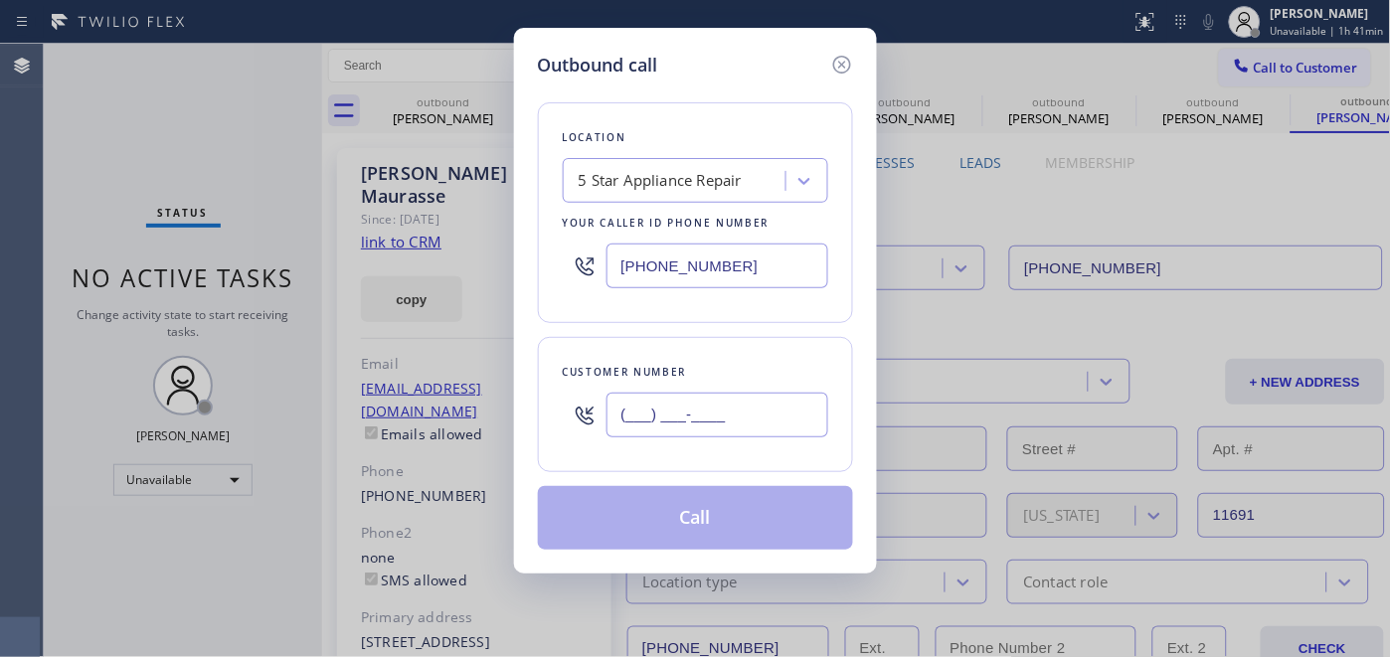
click at [732, 414] on input "(___) ___-____" at bounding box center [718, 415] width 222 height 45
paste input "818) 965-9949"
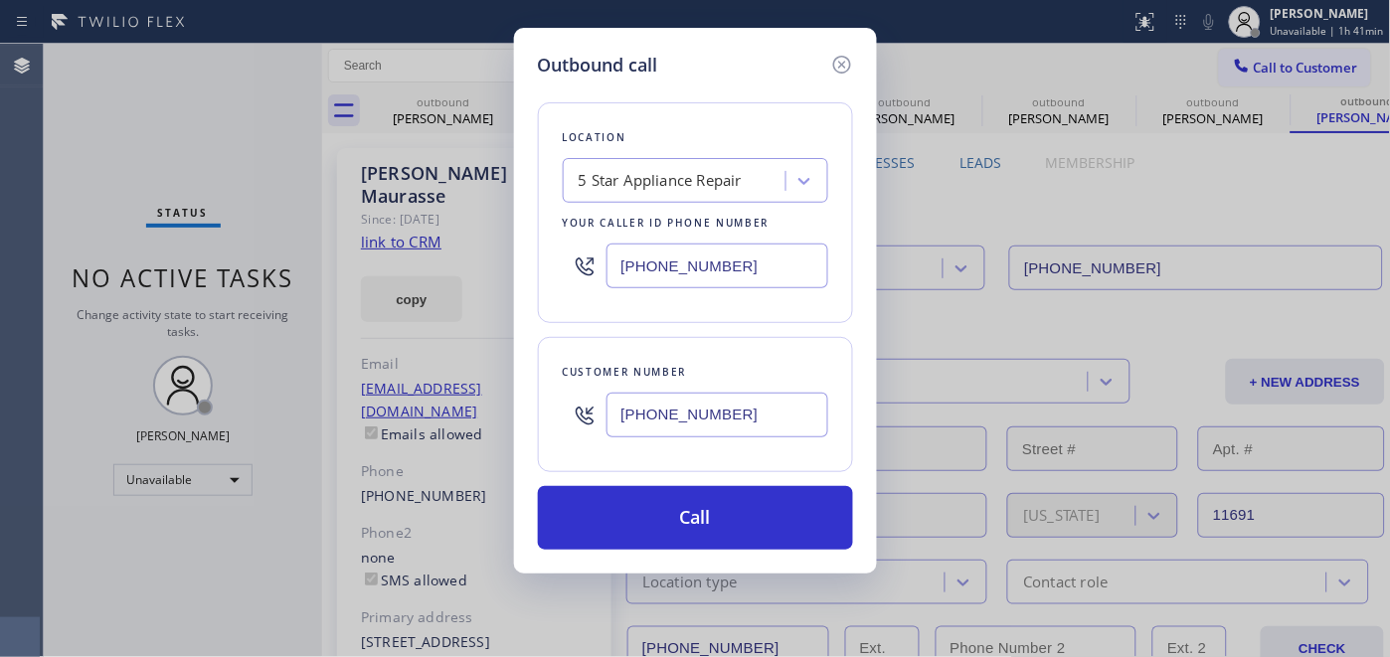
type input "[PHONE_NUMBER]"
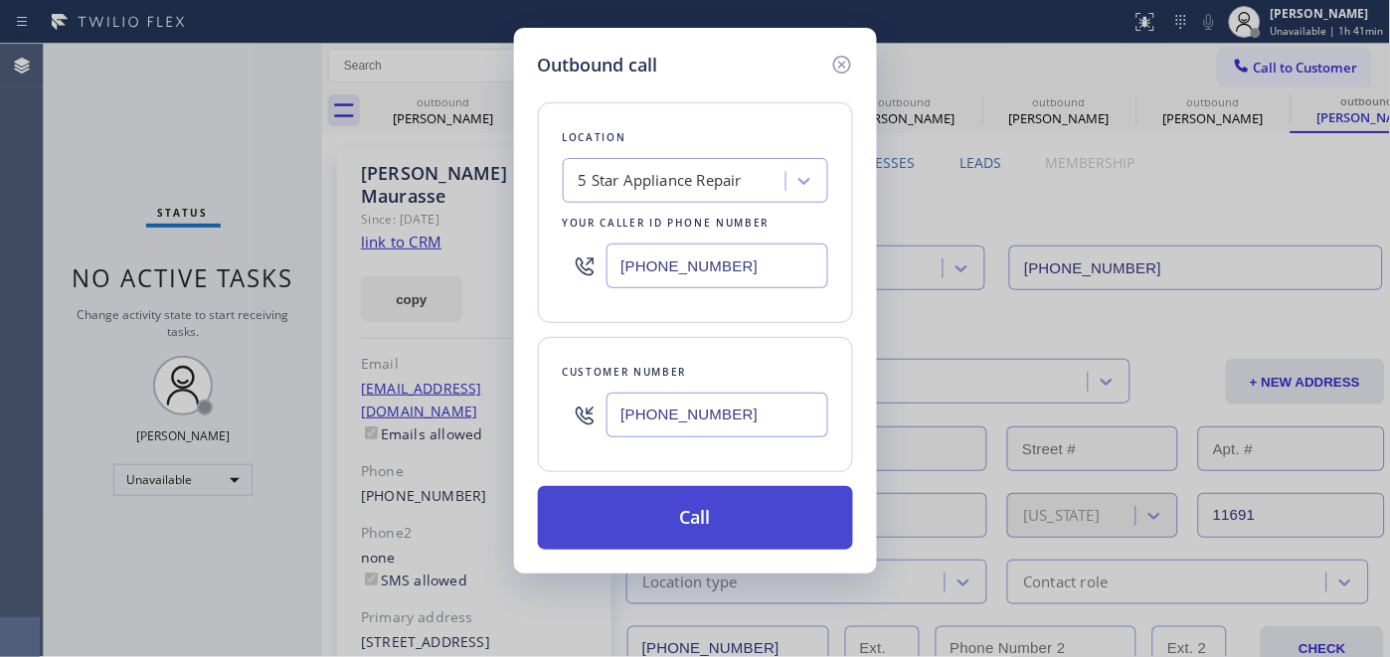
click at [706, 492] on button "Call" at bounding box center [695, 518] width 315 height 64
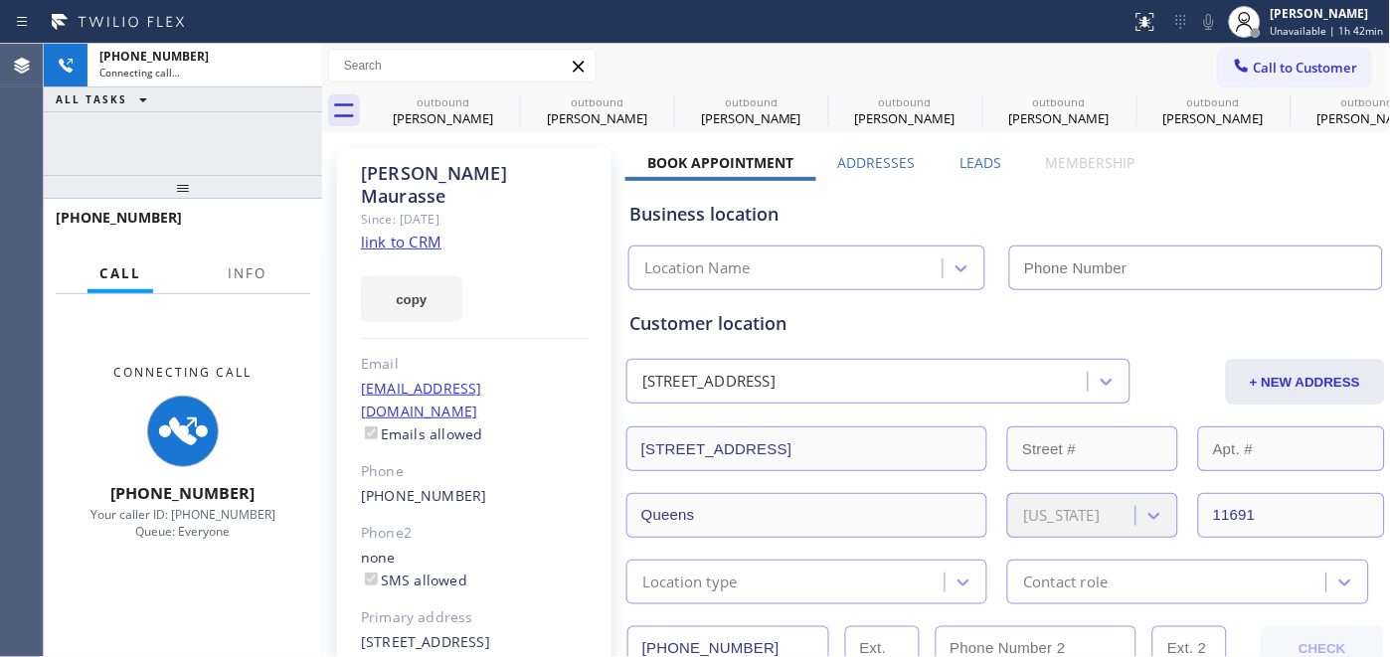
type input "[PHONE_NUMBER]"
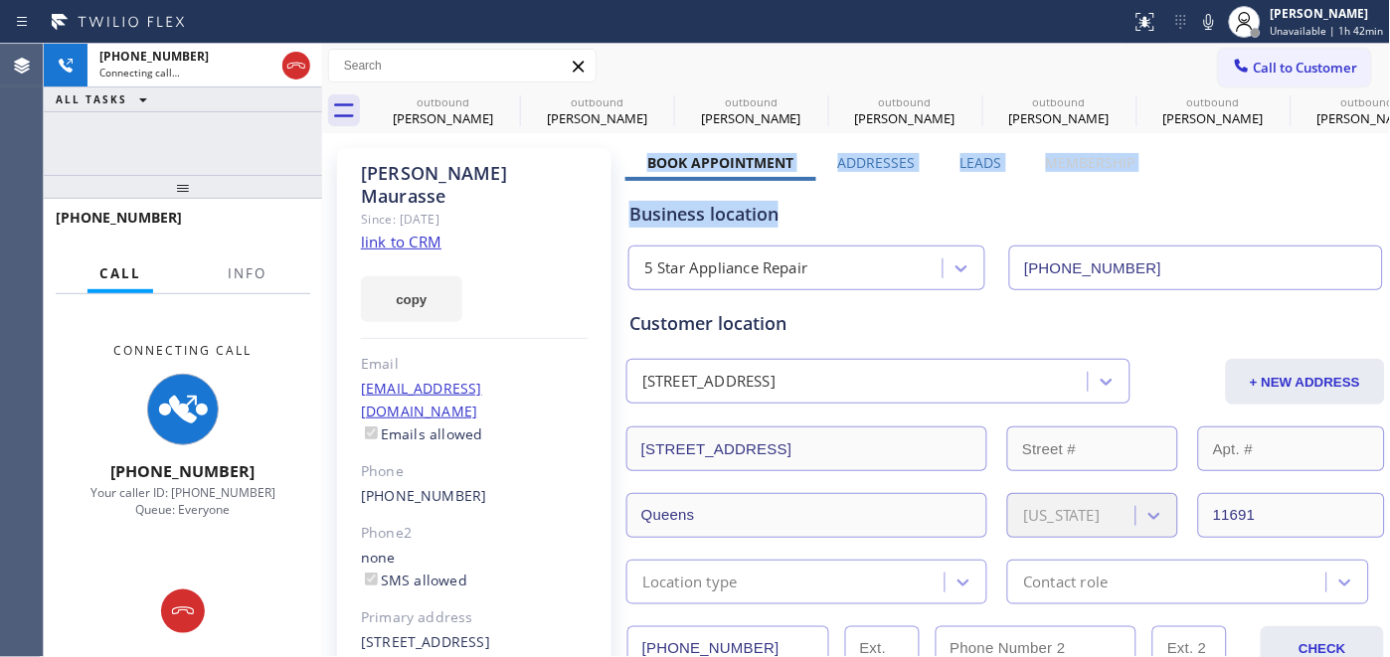
drag, startPoint x: 646, startPoint y: 161, endPoint x: 1135, endPoint y: 196, distance: 489.6
click at [1135, 196] on div "Business location 5 Star Appliance Repair [PHONE_NUMBER]" at bounding box center [1006, 235] width 761 height 109
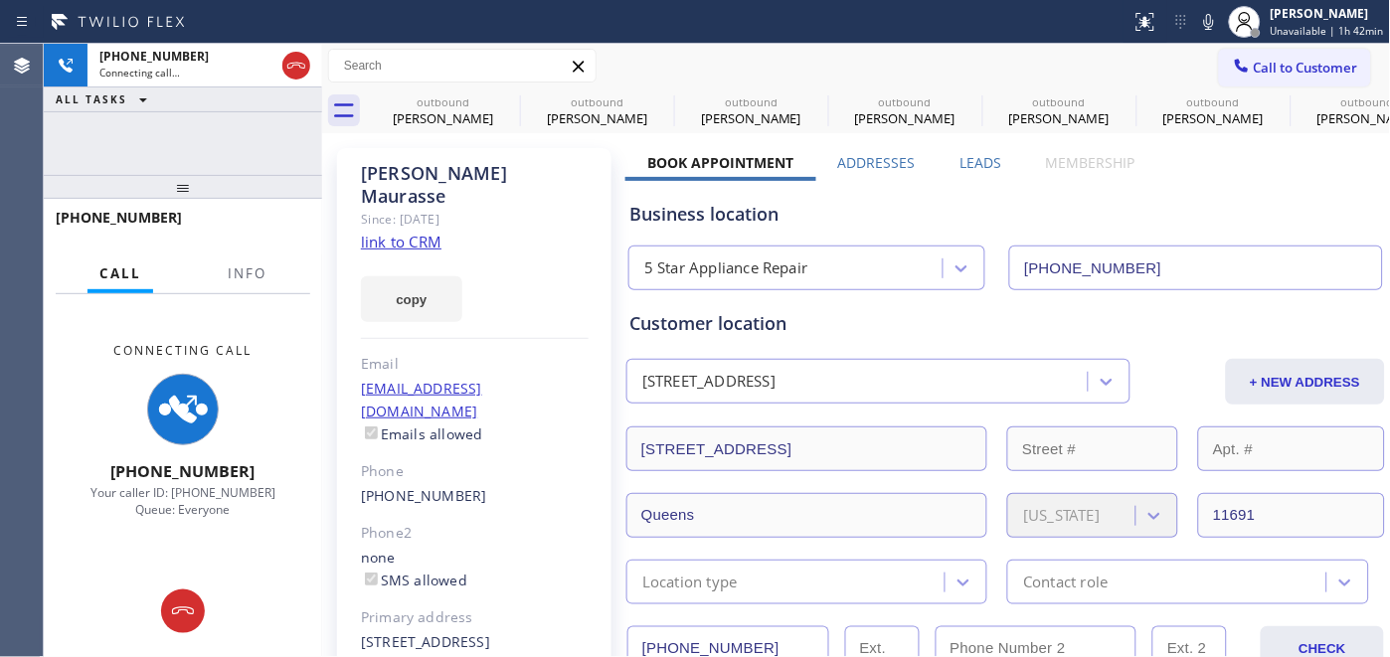
drag, startPoint x: 1118, startPoint y: 173, endPoint x: 889, endPoint y: 191, distance: 229.4
click at [889, 191] on div "Business location 5 Star Appliance Repair [PHONE_NUMBER]" at bounding box center [1006, 231] width 761 height 117
click at [895, 197] on div "Business location 5 Star Appliance Repair [PHONE_NUMBER]" at bounding box center [1006, 235] width 761 height 109
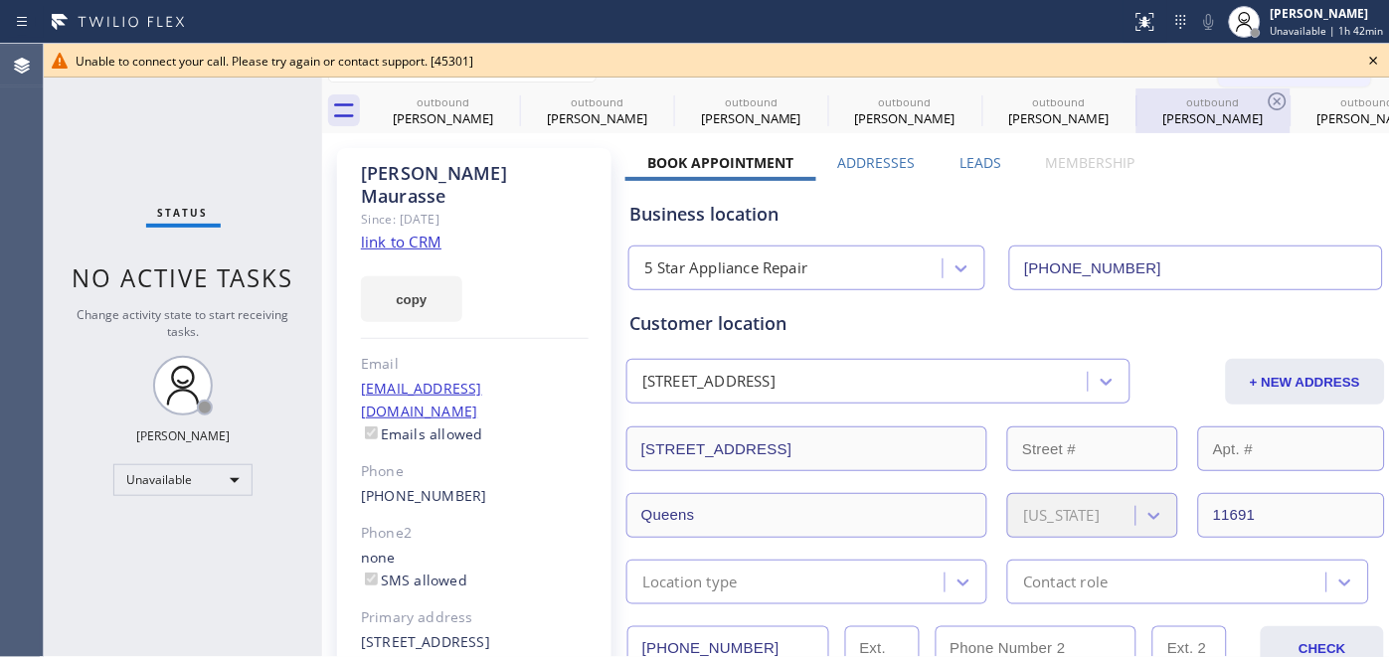
drag, startPoint x: 1288, startPoint y: 13, endPoint x: 1139, endPoint y: 104, distance: 175.0
click at [1288, 12] on div "[PERSON_NAME]" at bounding box center [1327, 13] width 113 height 17
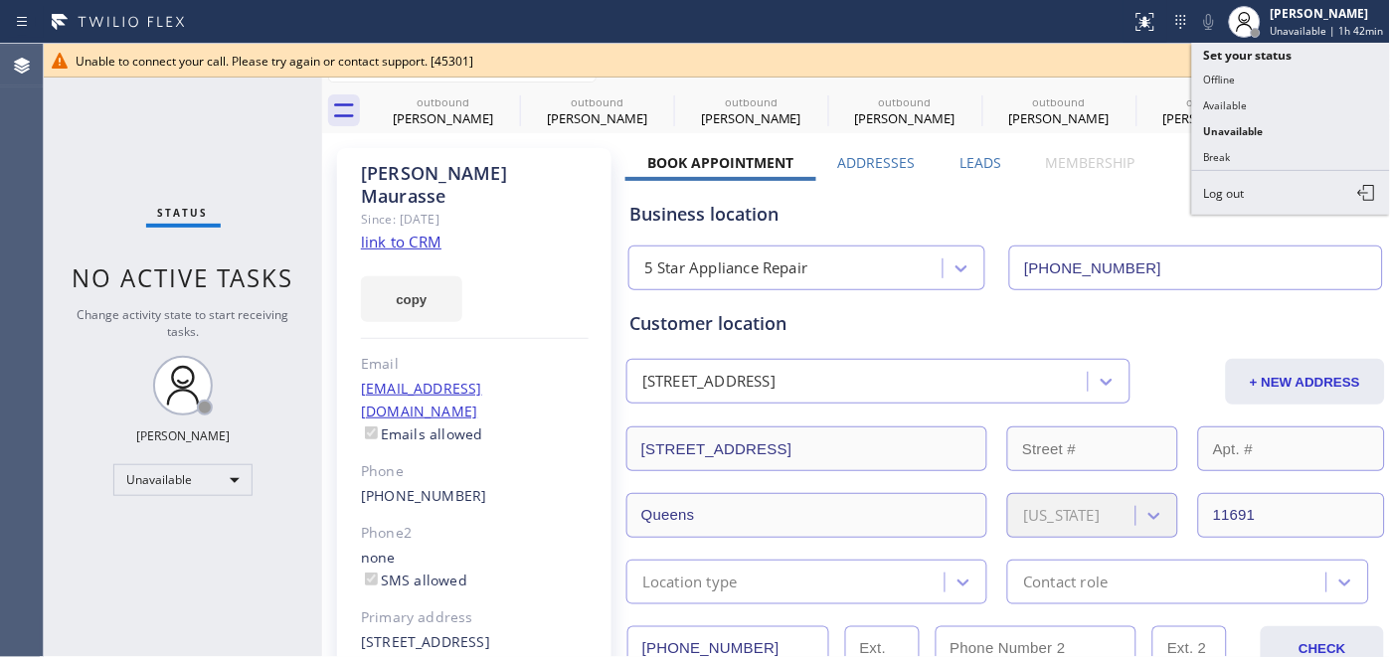
click at [1106, 219] on div "Business location" at bounding box center [1006, 214] width 753 height 27
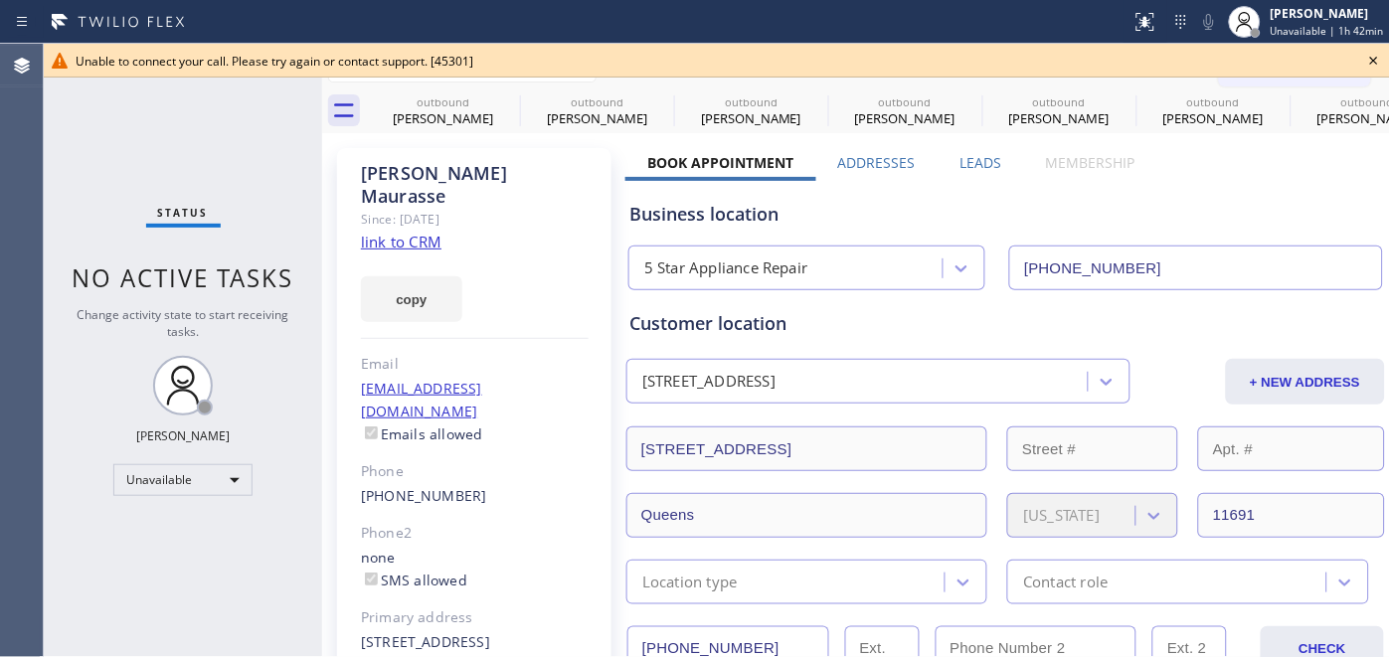
click at [1377, 64] on icon at bounding box center [1375, 61] width 8 height 8
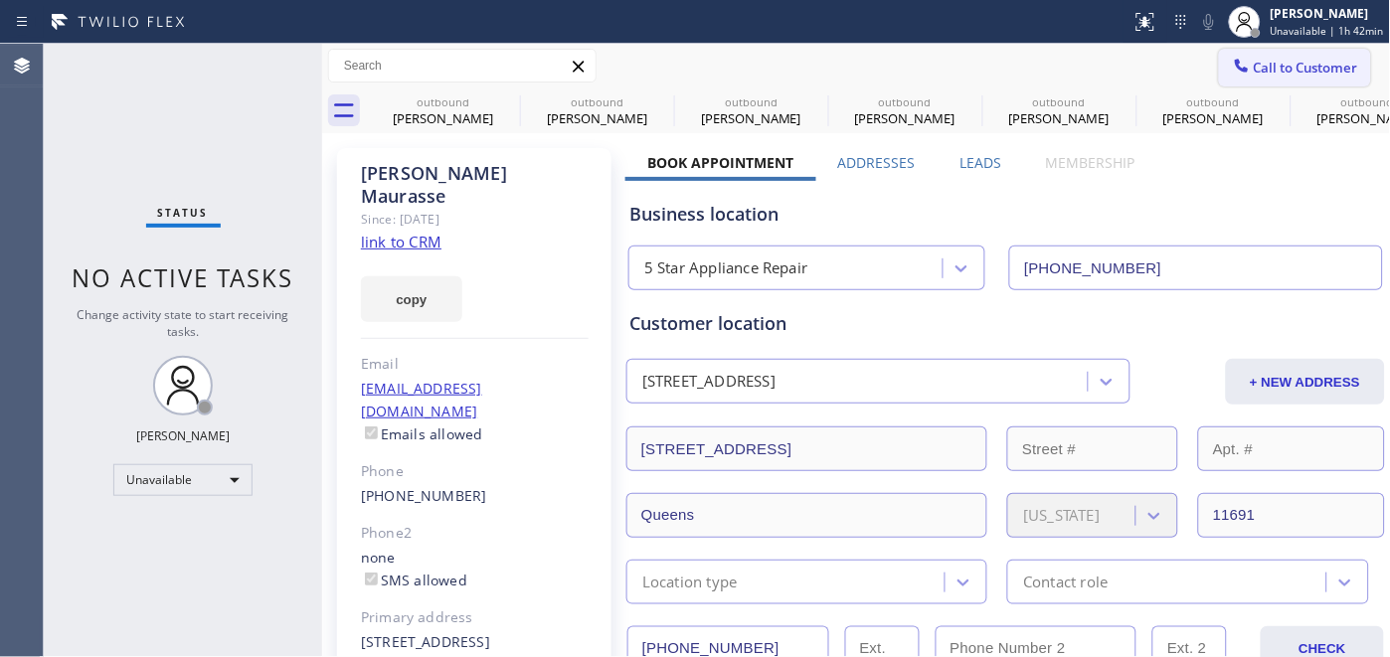
click at [1344, 64] on button "Call to Customer" at bounding box center [1295, 68] width 152 height 38
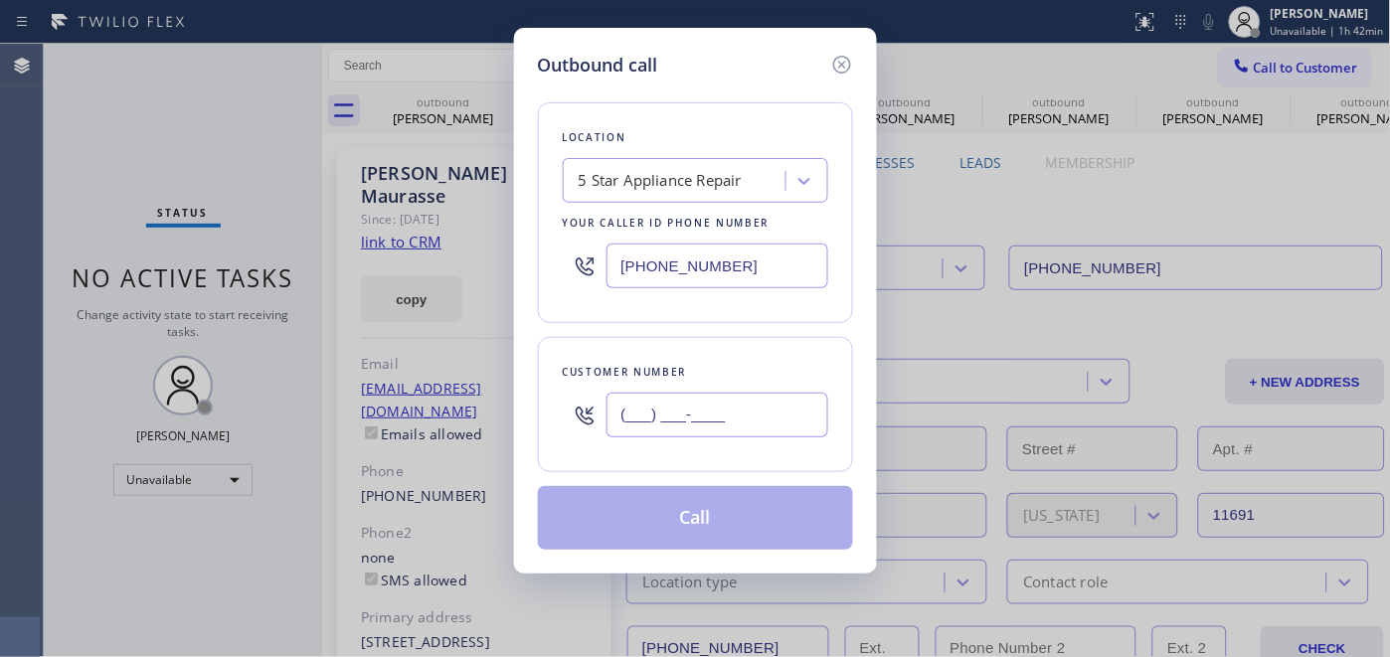
click at [640, 414] on input "(___) ___-____" at bounding box center [718, 415] width 222 height 45
paste input "323) 997-3996"
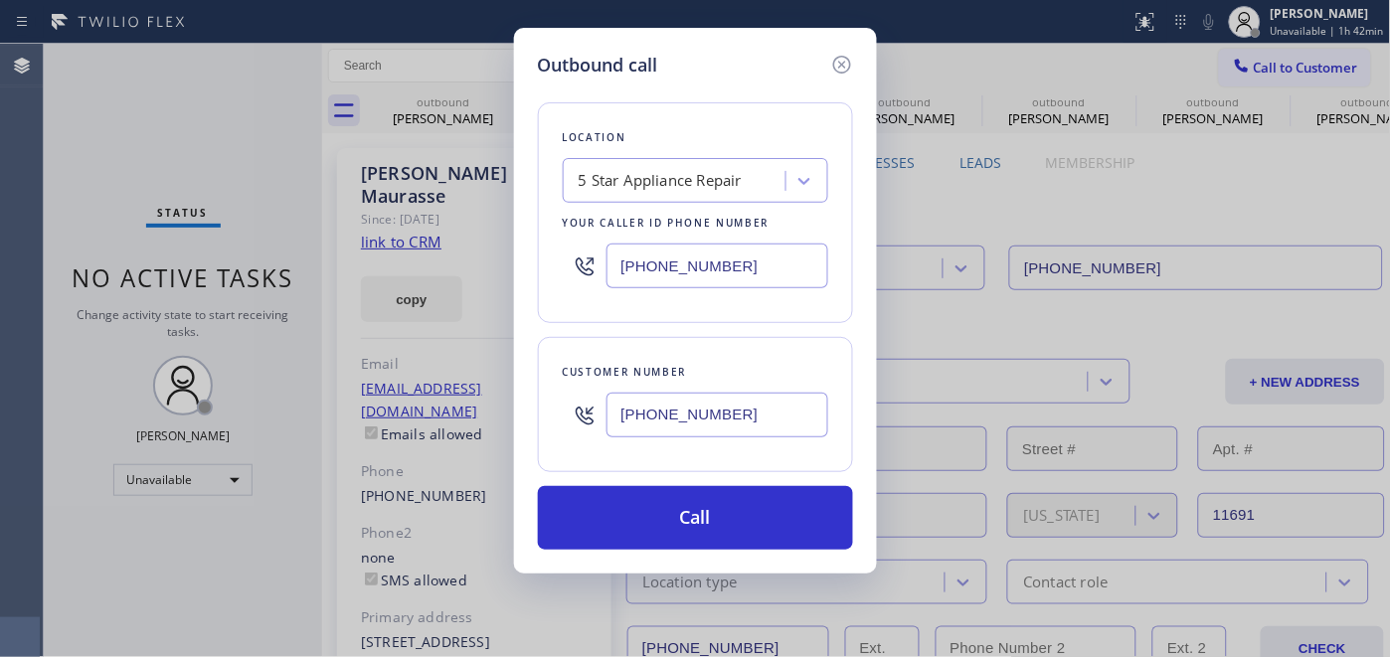
type input "[PHONE_NUMBER]"
drag, startPoint x: 741, startPoint y: 270, endPoint x: 564, endPoint y: 285, distance: 177.7
click at [578, 281] on div "[PHONE_NUMBER]" at bounding box center [696, 266] width 266 height 65
paste input "361) 203-3251"
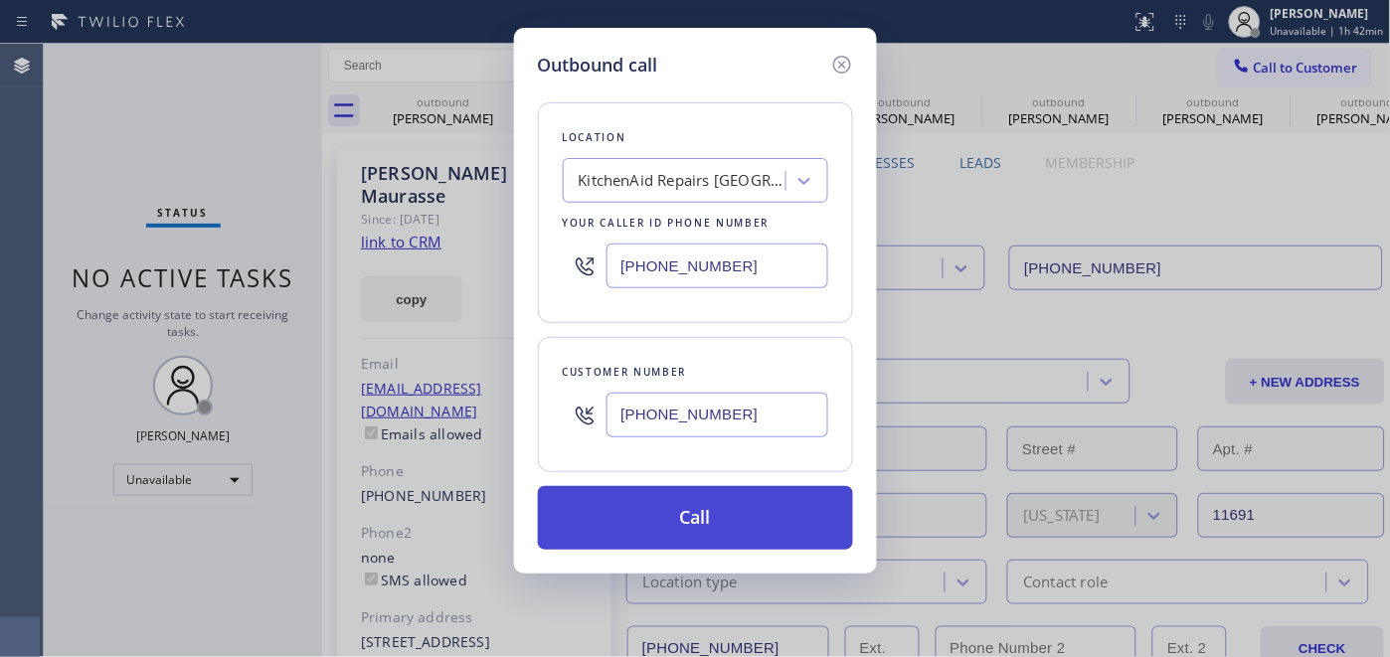
type input "[PHONE_NUMBER]"
click at [760, 533] on button "Call" at bounding box center [695, 518] width 315 height 64
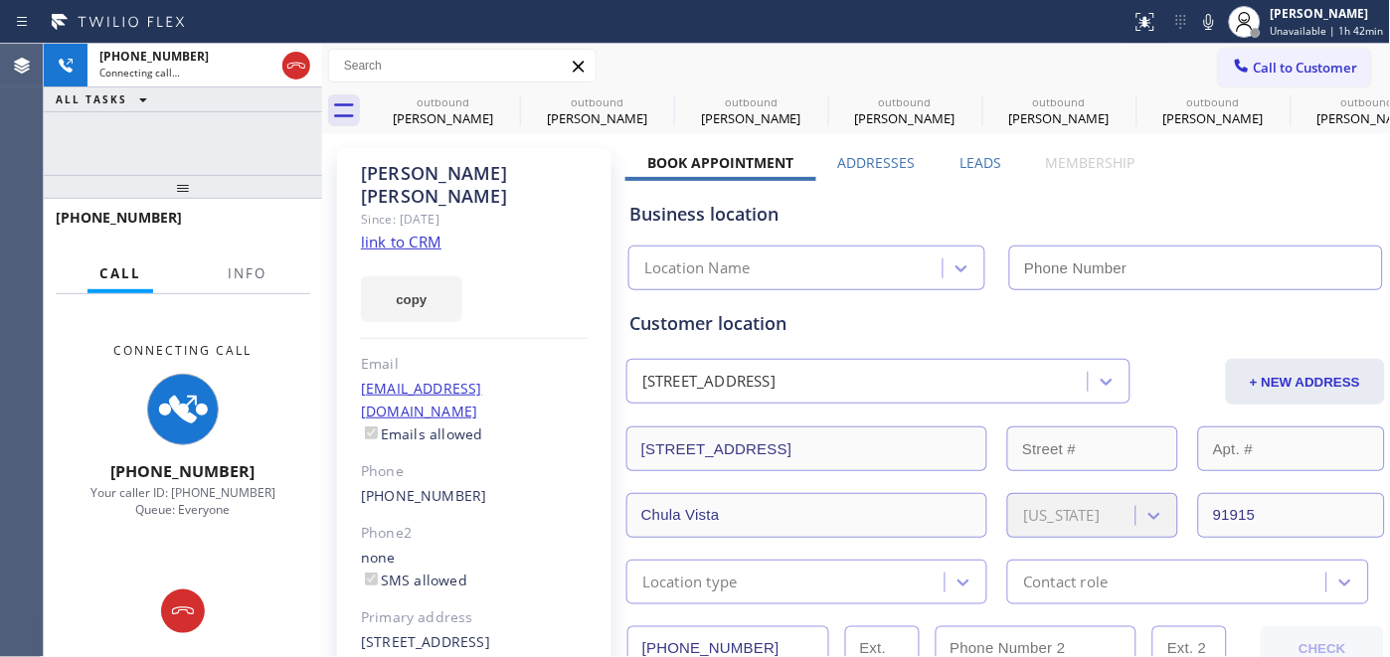
type input "[PHONE_NUMBER]"
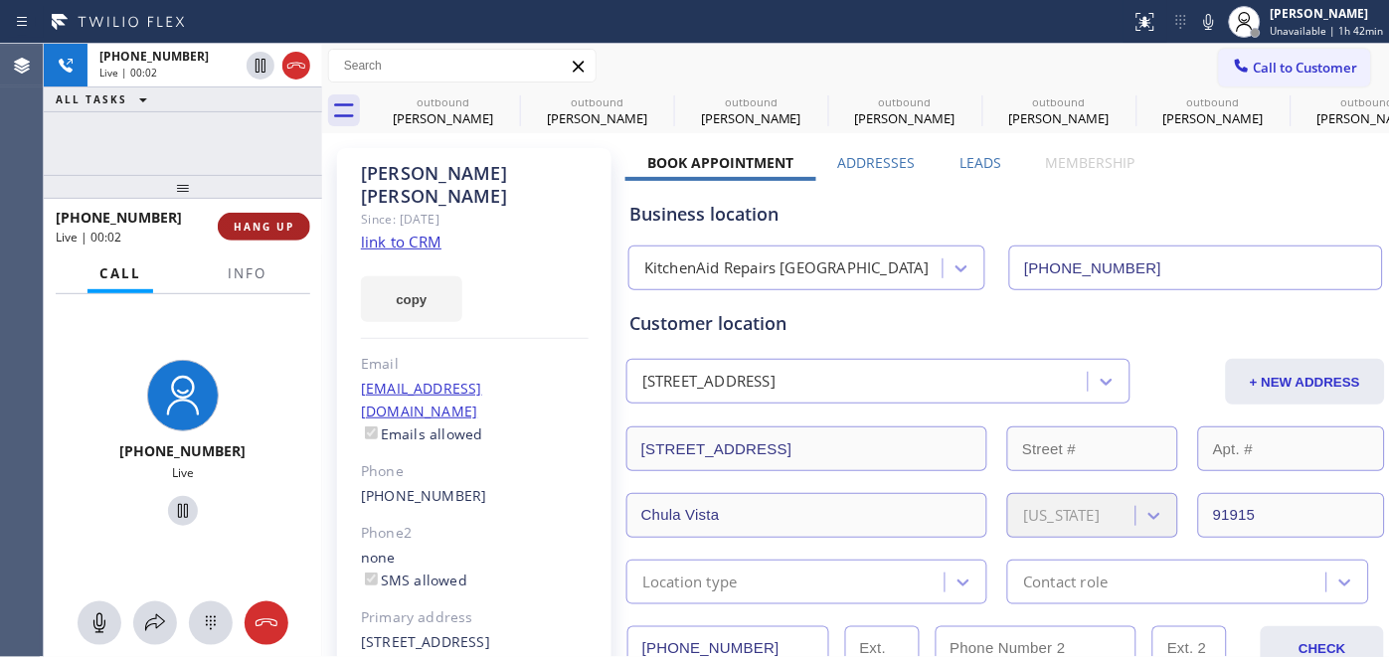
click at [254, 220] on span "HANG UP" at bounding box center [264, 227] width 61 height 14
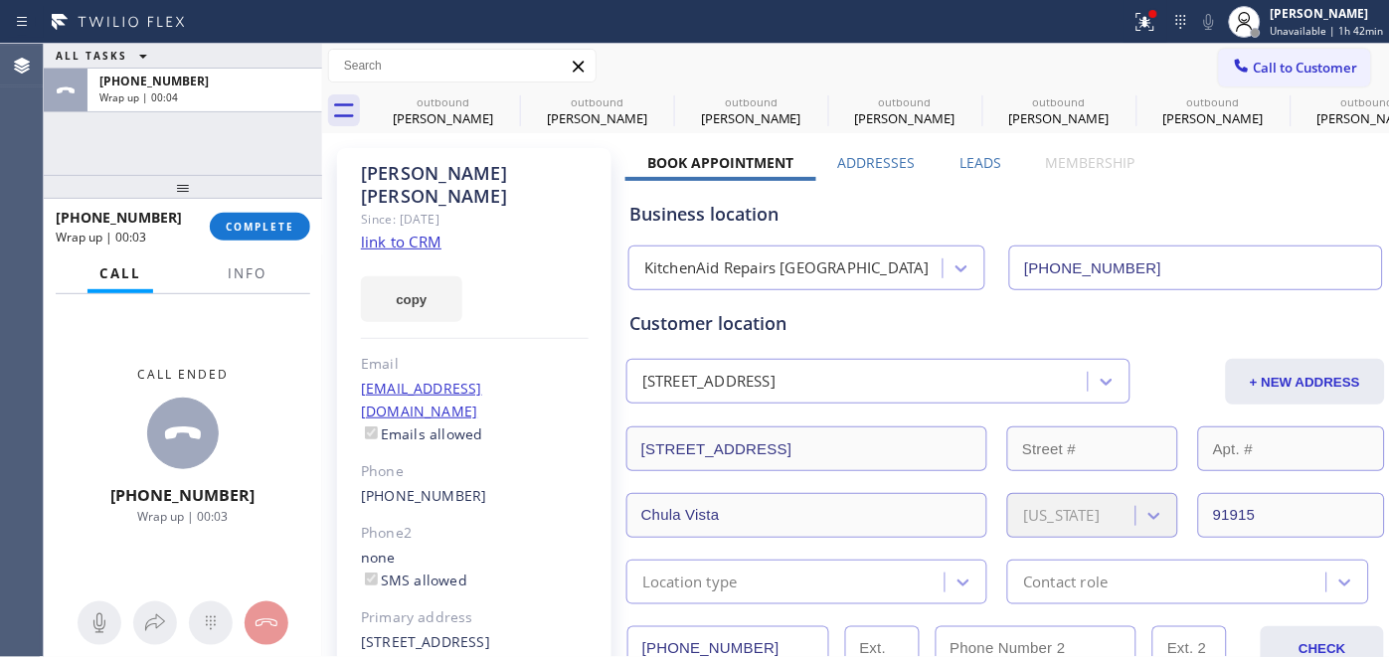
drag, startPoint x: 229, startPoint y: 221, endPoint x: 308, endPoint y: 263, distance: 89.9
click at [229, 221] on span "COMPLETE" at bounding box center [260, 227] width 69 height 14
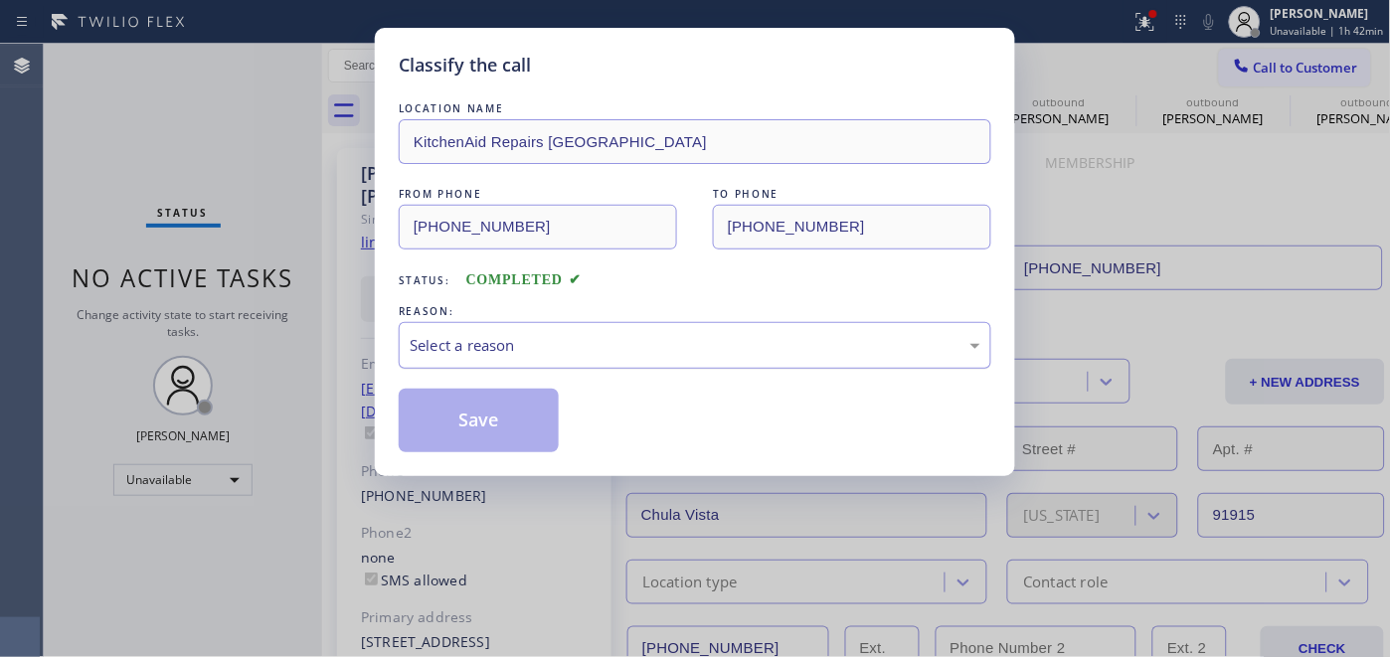
click at [659, 322] on div "Select a reason" at bounding box center [695, 345] width 593 height 47
click at [635, 365] on div "Select a reason" at bounding box center [695, 345] width 593 height 47
click at [631, 361] on div "Select a reason" at bounding box center [695, 345] width 593 height 47
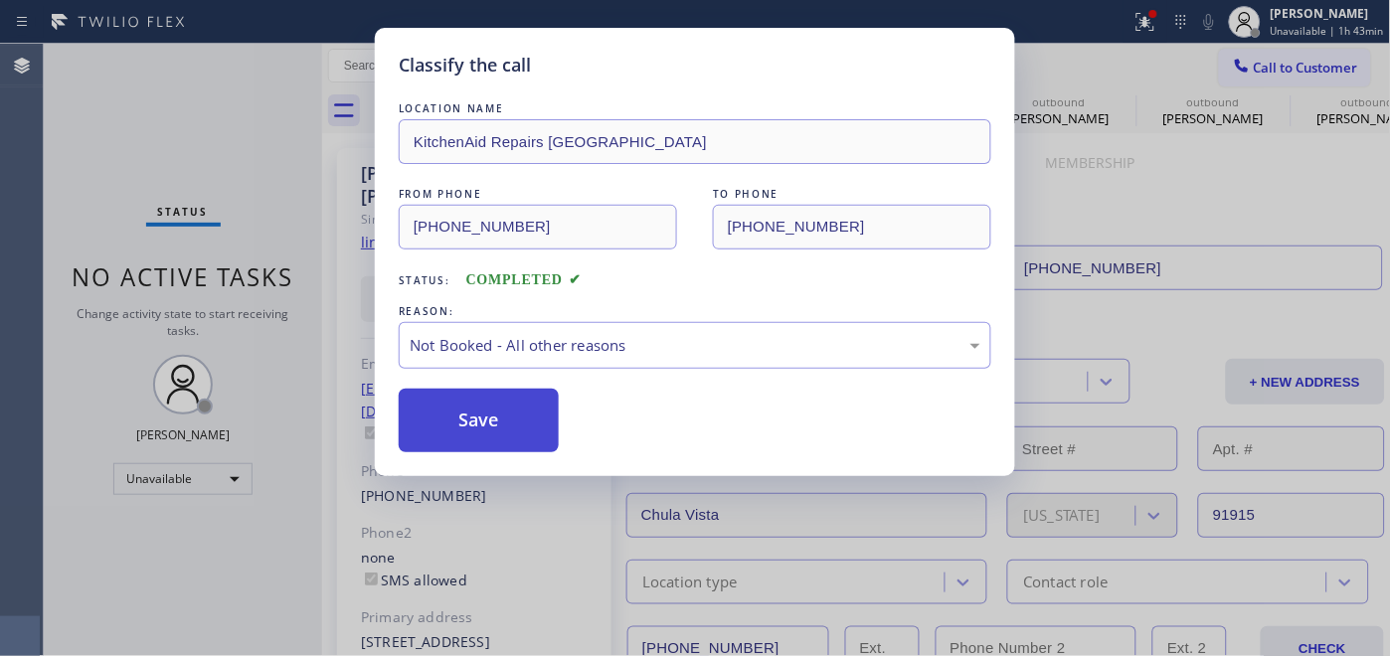
click at [514, 413] on button "Save" at bounding box center [479, 421] width 160 height 64
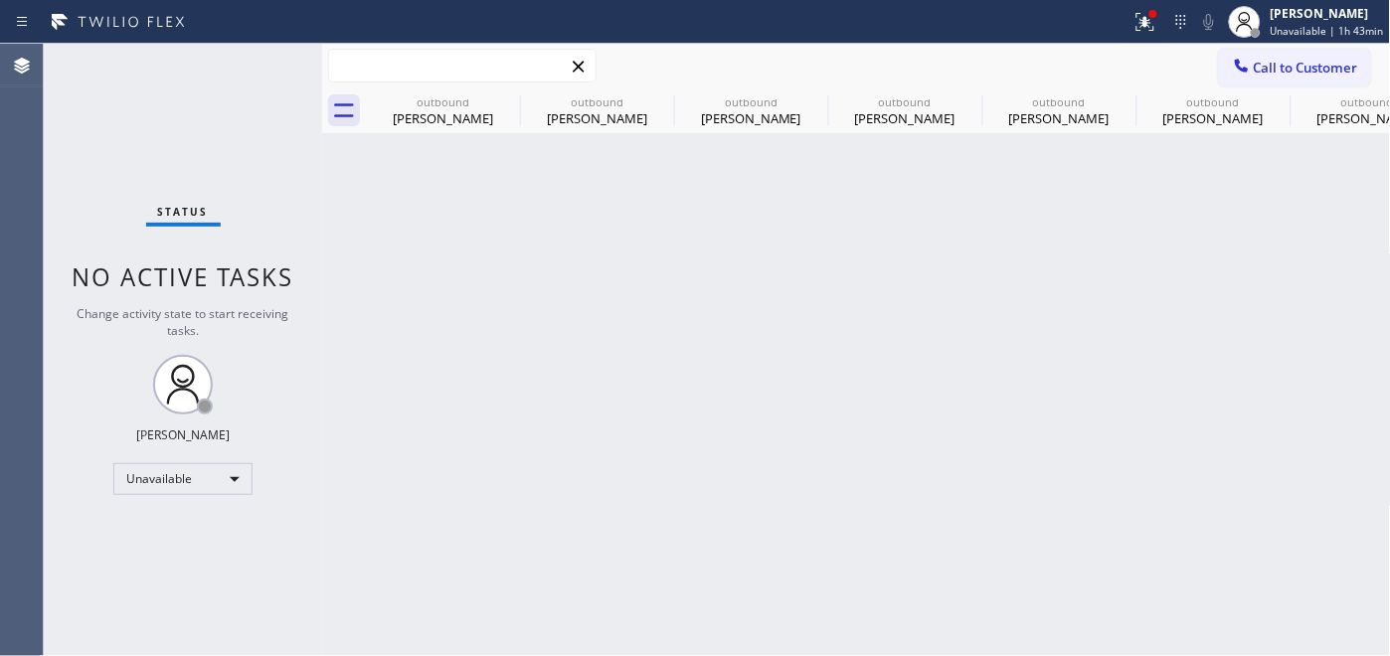
click at [508, 72] on input "text" at bounding box center [462, 66] width 267 height 32
click at [508, 87] on div "Call to Customer Outbound call Location KitchenAid Repairs [GEOGRAPHIC_DATA] Yo…" at bounding box center [856, 66] width 1069 height 45
drag, startPoint x: 507, startPoint y: 92, endPoint x: 499, endPoint y: 84, distance: 12.0
click at [0, 0] on icon at bounding box center [0, 0] width 0 height 0
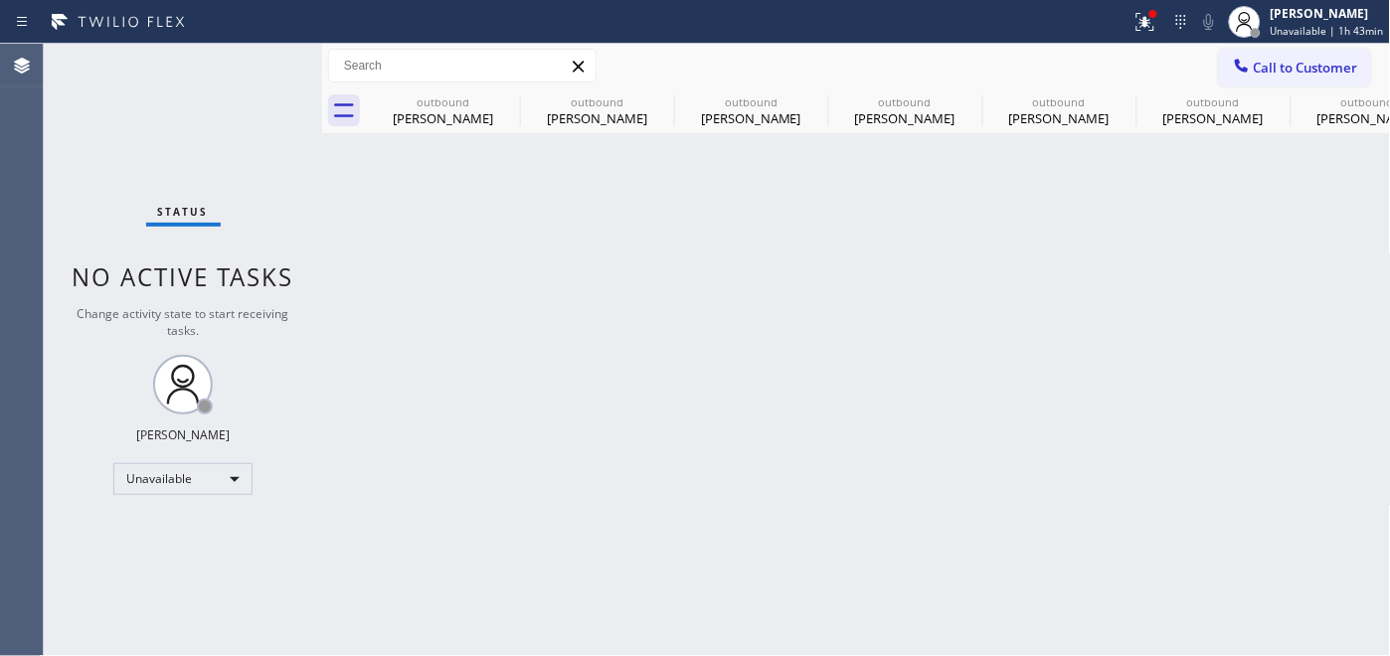
click at [500, 86] on div "Call to Customer Outbound call Location KitchenAid Repairs [GEOGRAPHIC_DATA] Yo…" at bounding box center [856, 66] width 1069 height 45
type input "[PHONE_NUMBER]"
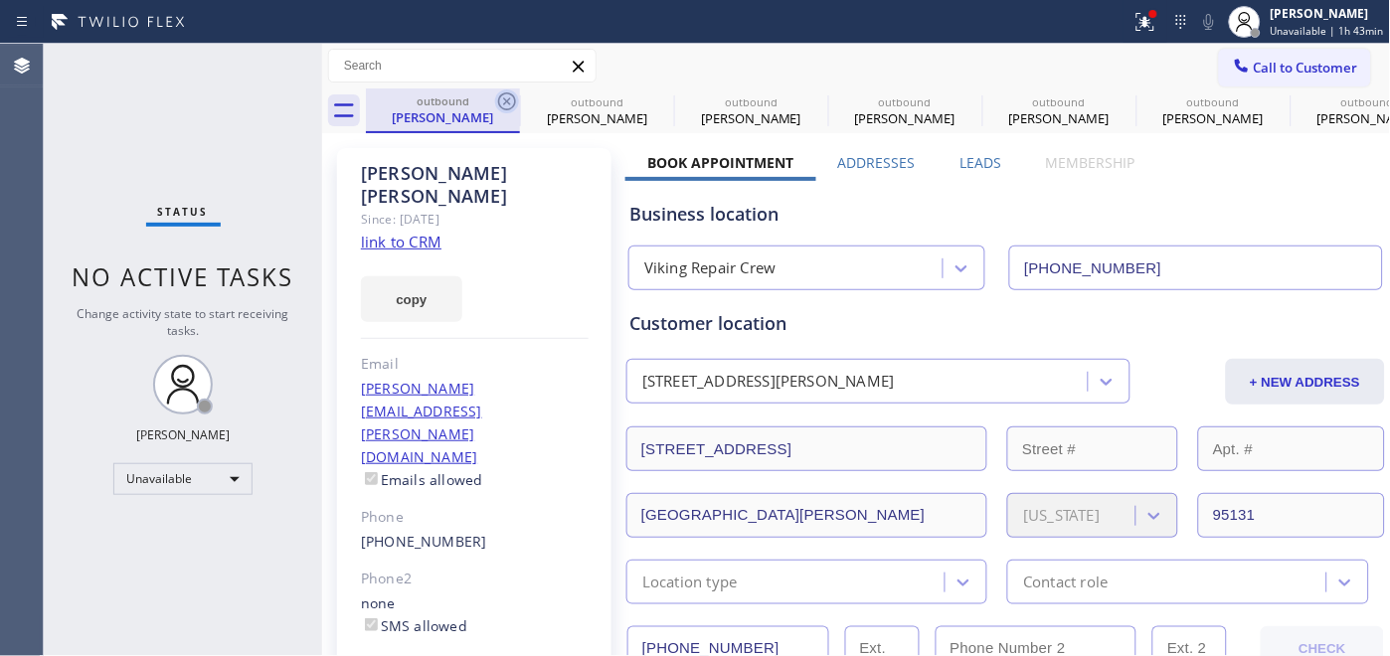
click at [503, 95] on icon at bounding box center [507, 102] width 24 height 24
click at [0, 0] on icon at bounding box center [0, 0] width 0 height 0
type input "[PHONE_NUMBER]"
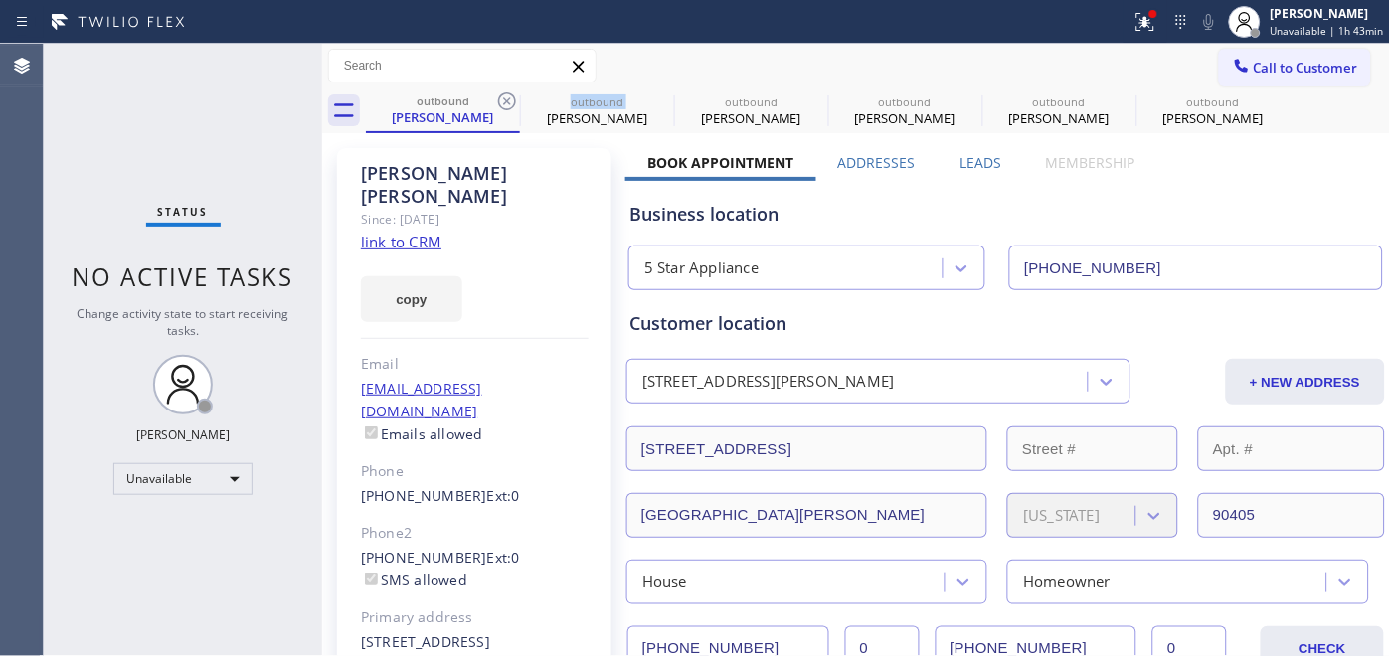
click at [503, 95] on icon at bounding box center [507, 102] width 24 height 24
type input "[PHONE_NUMBER]"
click at [0, 0] on icon at bounding box center [0, 0] width 0 height 0
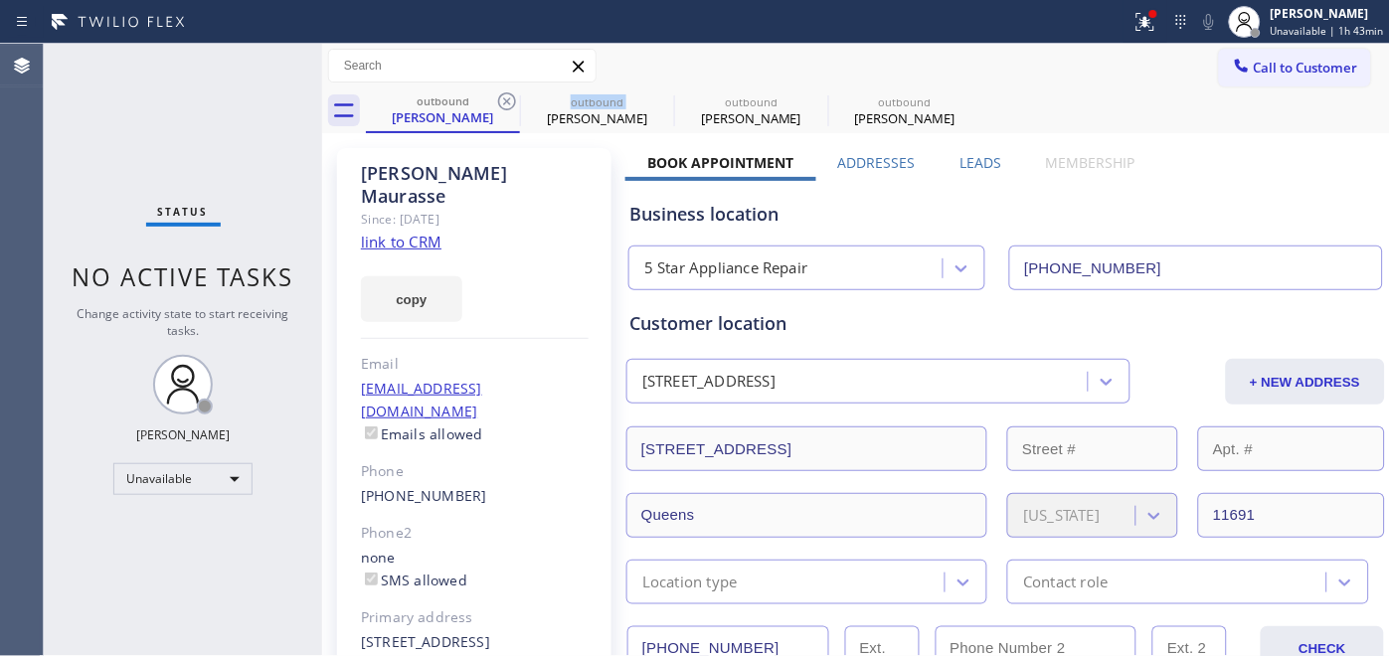
click at [503, 95] on icon at bounding box center [507, 102] width 24 height 24
click at [503, 96] on icon at bounding box center [507, 102] width 24 height 24
type input "[PHONE_NUMBER]"
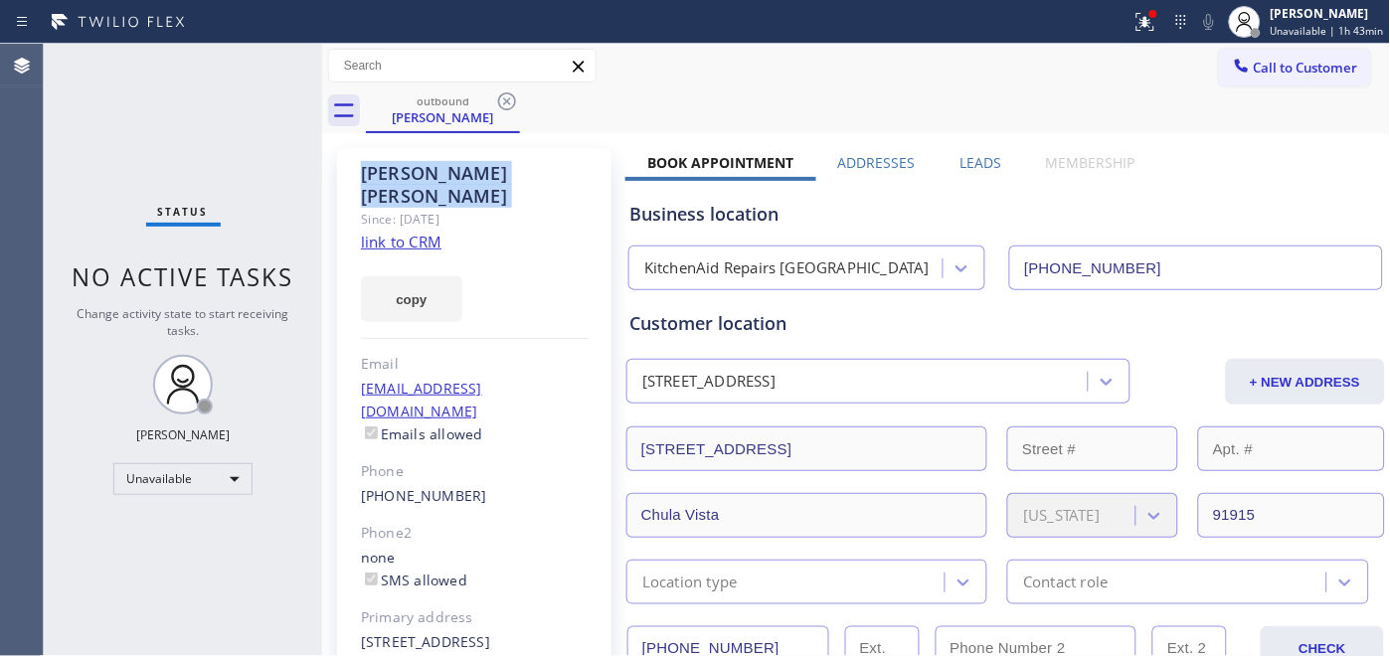
click at [503, 96] on icon at bounding box center [507, 102] width 24 height 24
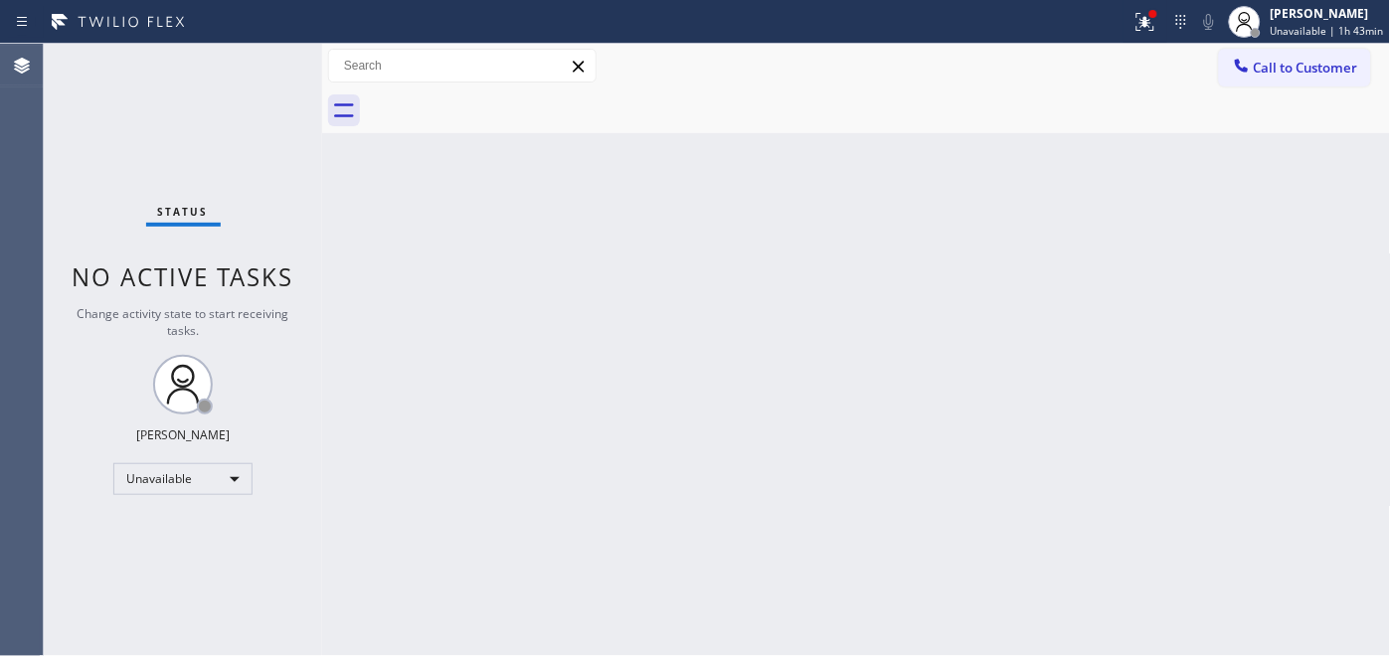
drag, startPoint x: 1299, startPoint y: 83, endPoint x: 1007, endPoint y: 173, distance: 305.1
click at [1298, 83] on button "Call to Customer" at bounding box center [1295, 68] width 152 height 38
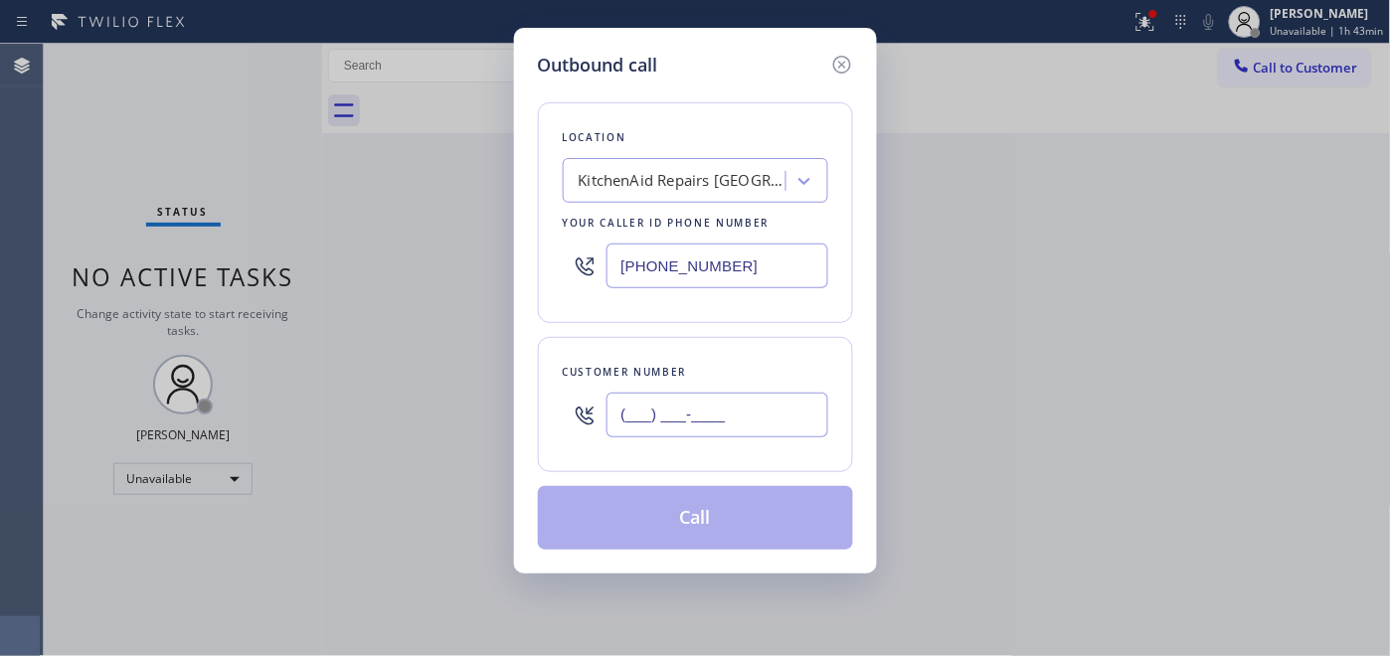
click at [613, 425] on input "(___) ___-____" at bounding box center [718, 415] width 222 height 45
paste input "408) 828-2219"
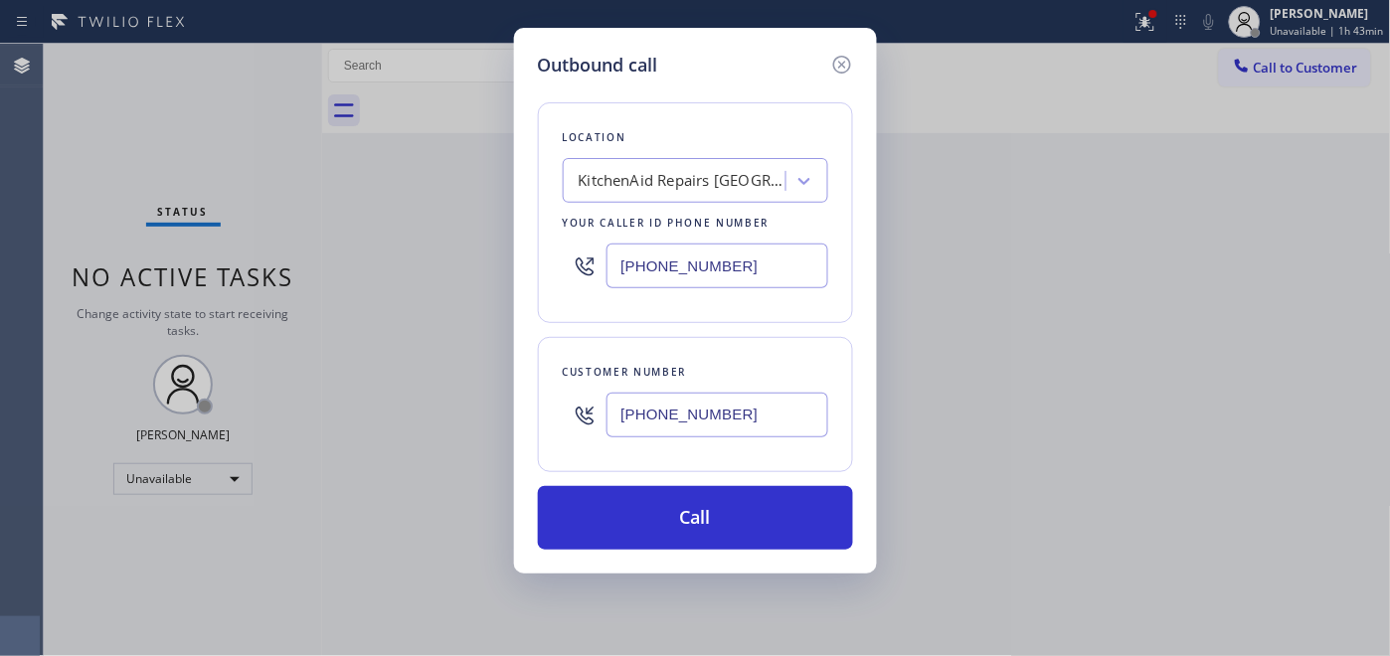
type input "[PHONE_NUMBER]"
drag, startPoint x: 502, startPoint y: 282, endPoint x: 483, endPoint y: 276, distance: 19.8
click at [477, 282] on div "Outbound call Location KitchenAid Repairs [GEOGRAPHIC_DATA] Your caller id phon…" at bounding box center [695, 328] width 1390 height 656
paste input "408) 317-4139"
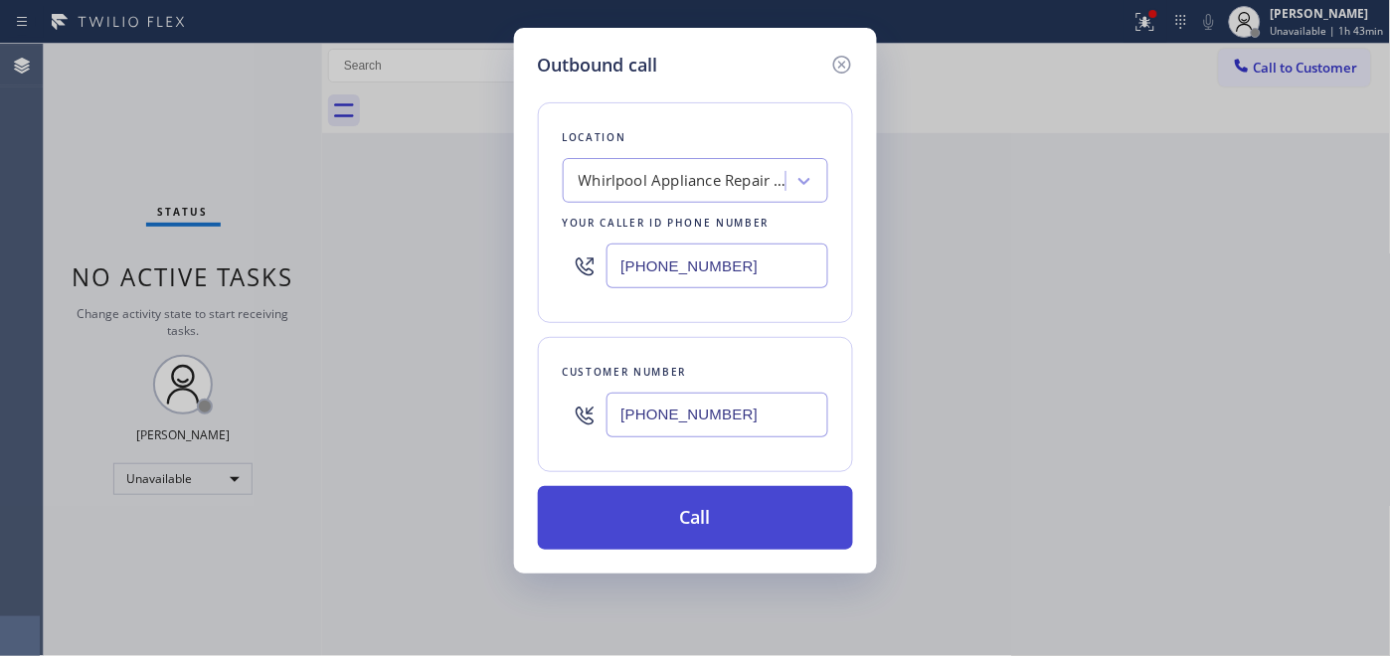
type input "[PHONE_NUMBER]"
click at [732, 498] on button "Call" at bounding box center [695, 518] width 315 height 64
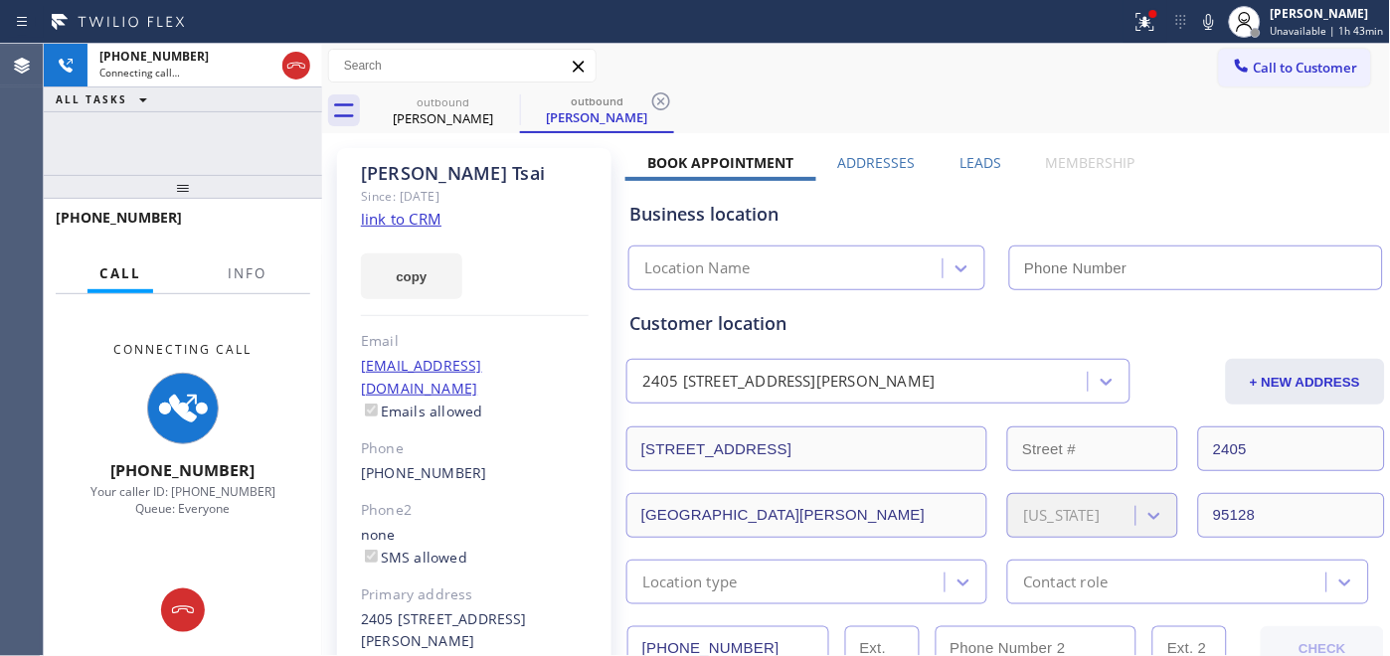
type input "[PHONE_NUMBER]"
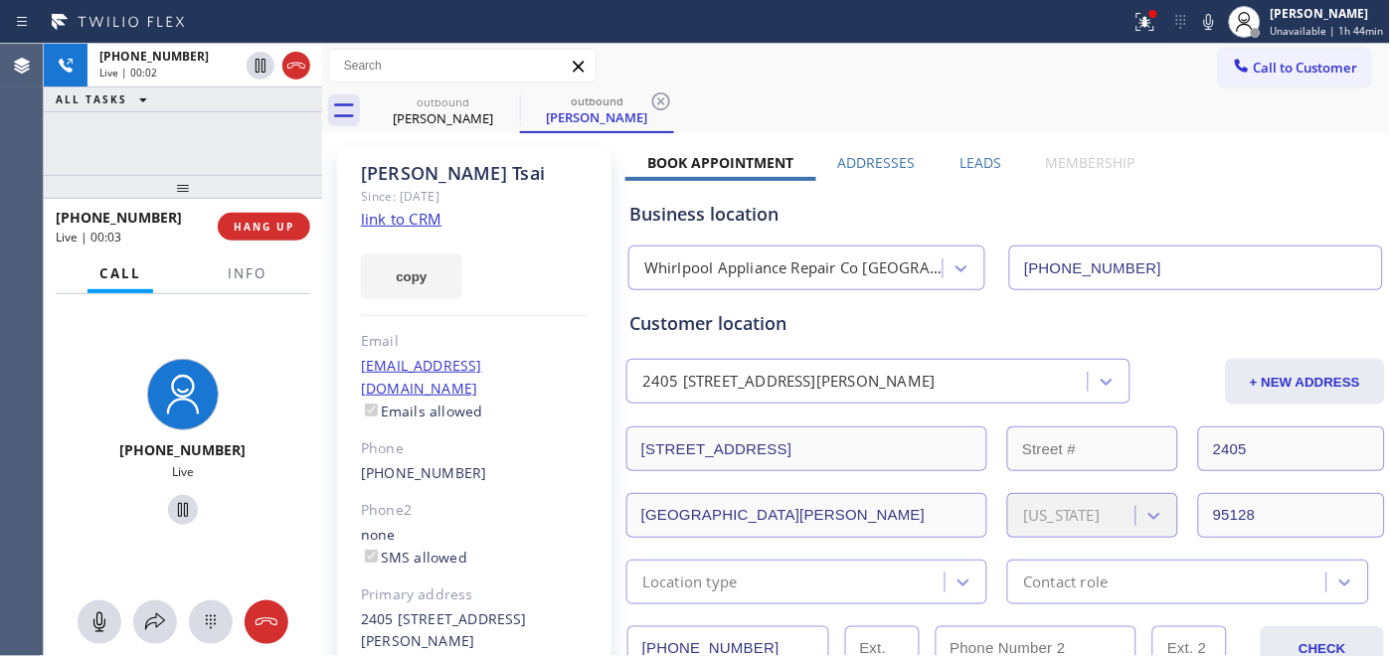
drag, startPoint x: 211, startPoint y: 215, endPoint x: 213, endPoint y: 227, distance: 12.1
click at [211, 216] on div "[PHONE_NUMBER] Live | 00:03" at bounding box center [137, 227] width 162 height 52
click at [213, 227] on div "[PHONE_NUMBER] Live | 00:04" at bounding box center [137, 227] width 162 height 52
drag, startPoint x: 245, startPoint y: 232, endPoint x: 236, endPoint y: 227, distance: 10.2
click at [236, 227] on span "HANG UP" at bounding box center [264, 227] width 61 height 14
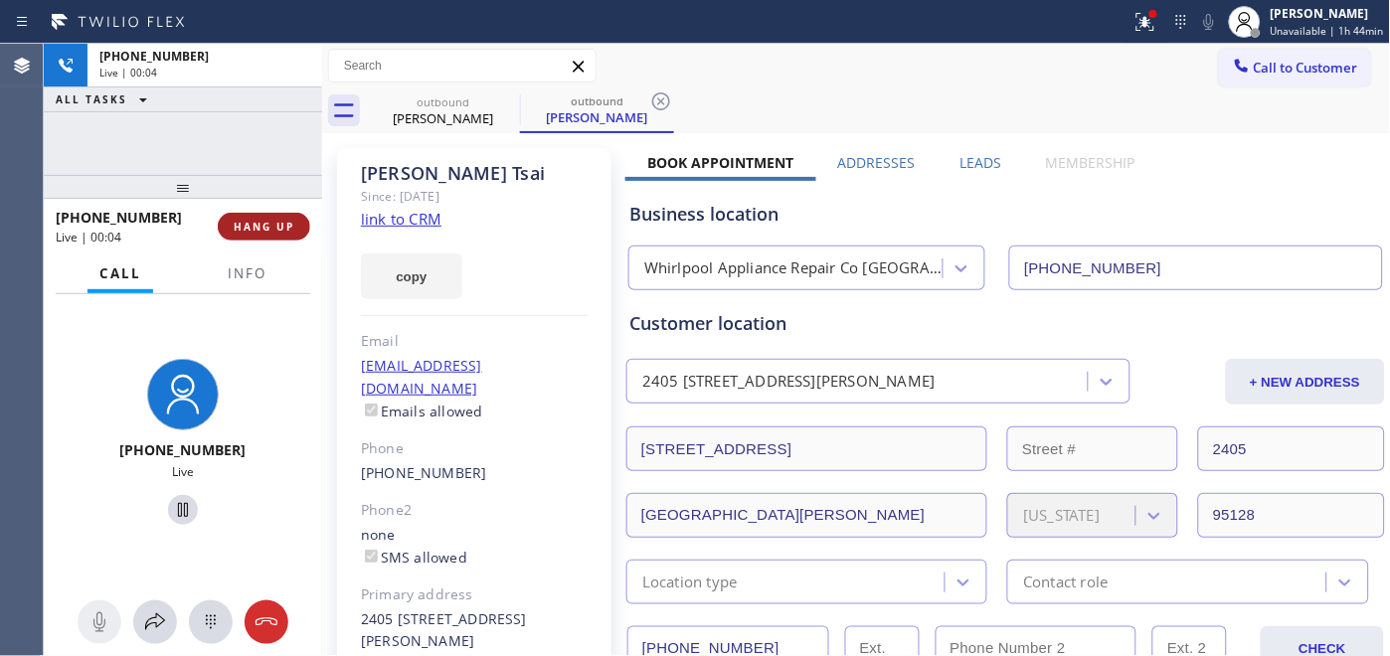
click at [236, 227] on span "HANG UP" at bounding box center [264, 227] width 61 height 14
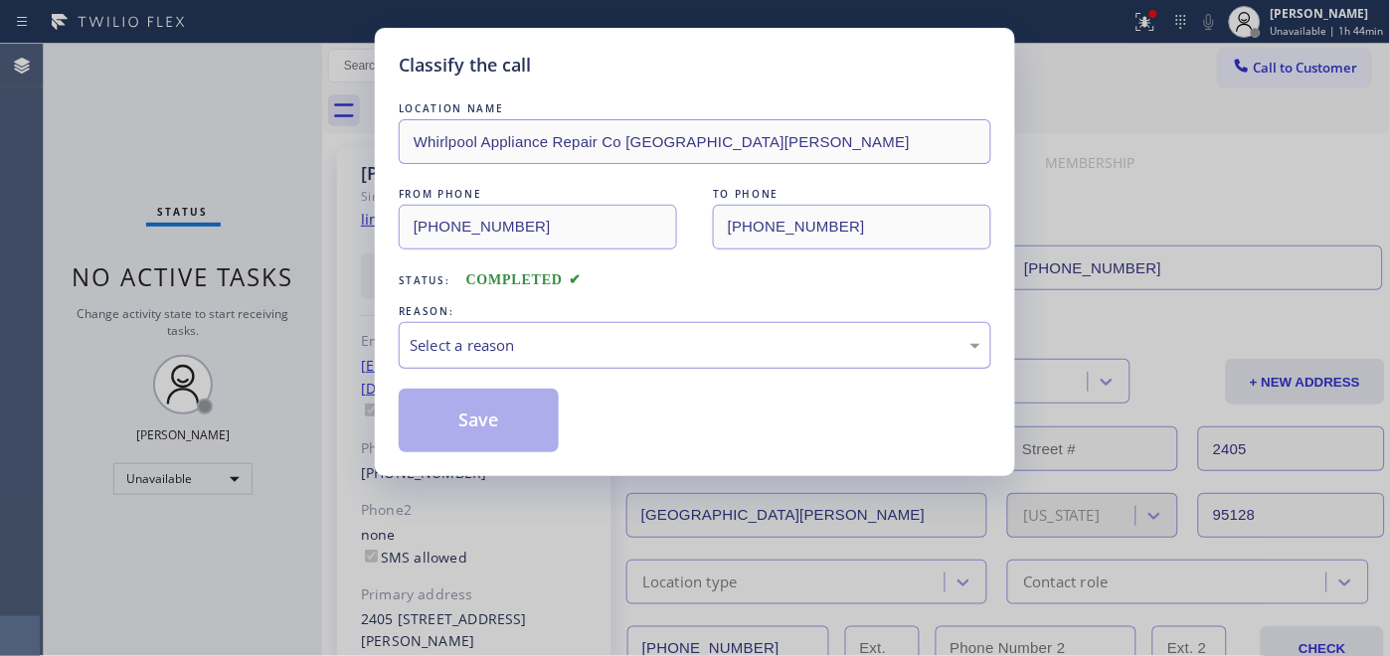
click at [505, 338] on div "Select a reason" at bounding box center [695, 345] width 571 height 23
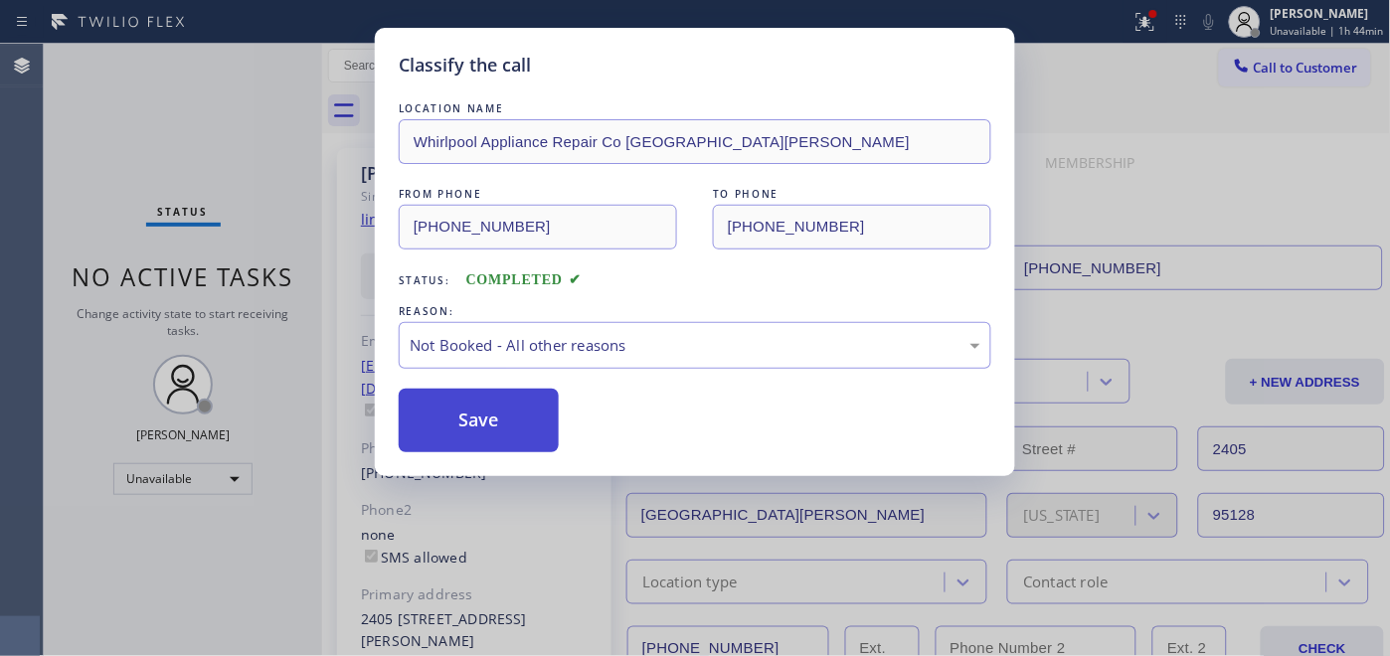
click at [495, 405] on button "Save" at bounding box center [479, 421] width 160 height 64
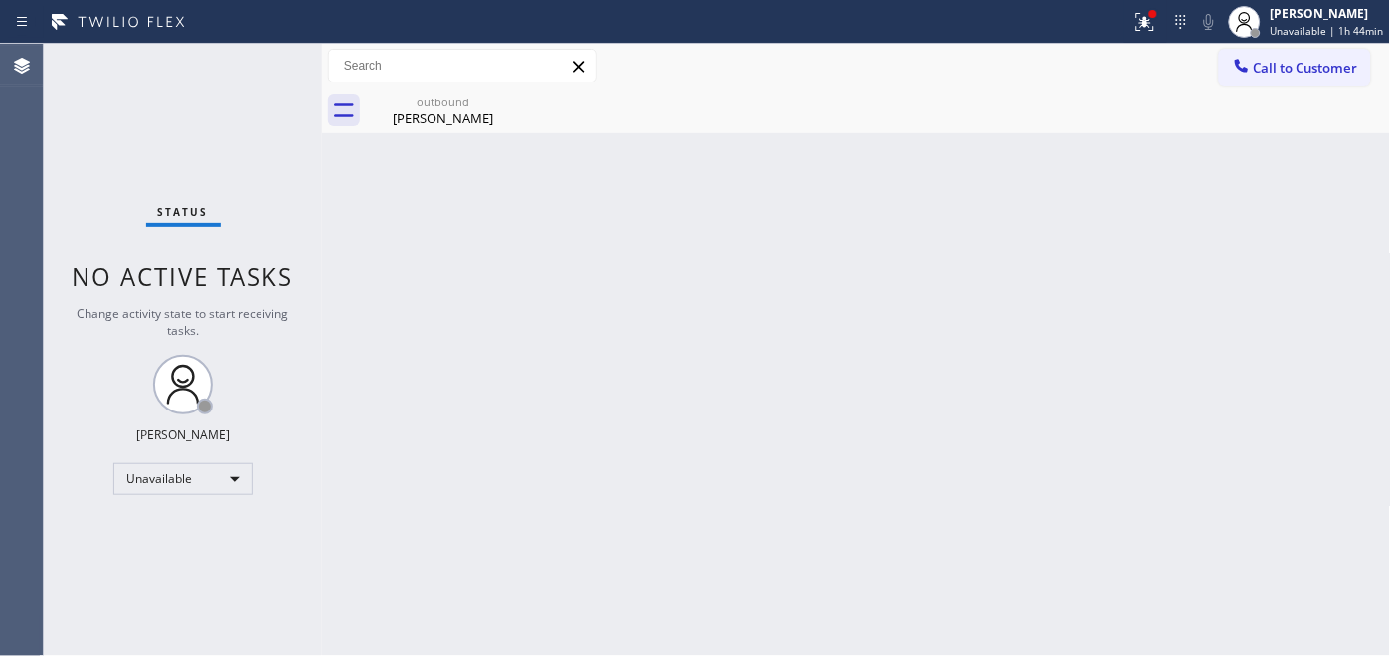
drag, startPoint x: 1269, startPoint y: 77, endPoint x: 1251, endPoint y: 83, distance: 18.9
click at [1269, 77] on button "Call to Customer" at bounding box center [1295, 68] width 152 height 38
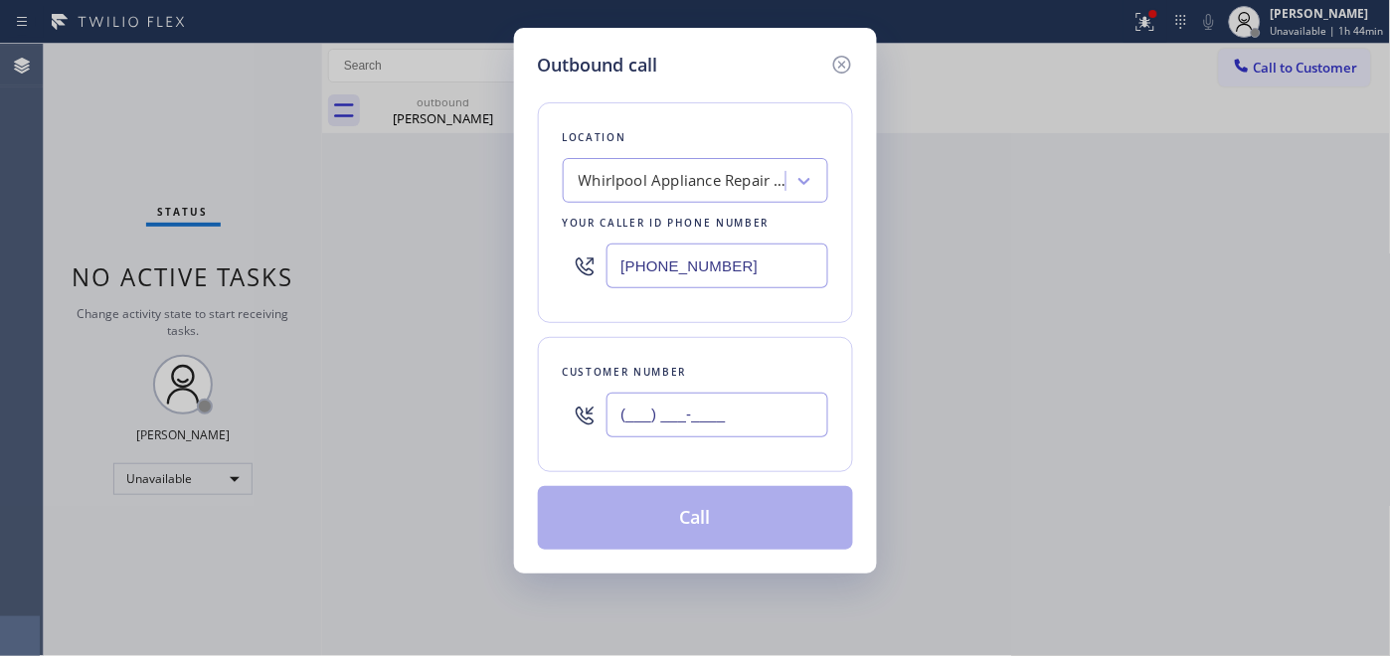
click at [677, 419] on input "(___) ___-____" at bounding box center [718, 415] width 222 height 45
paste input "408) 242-3116"
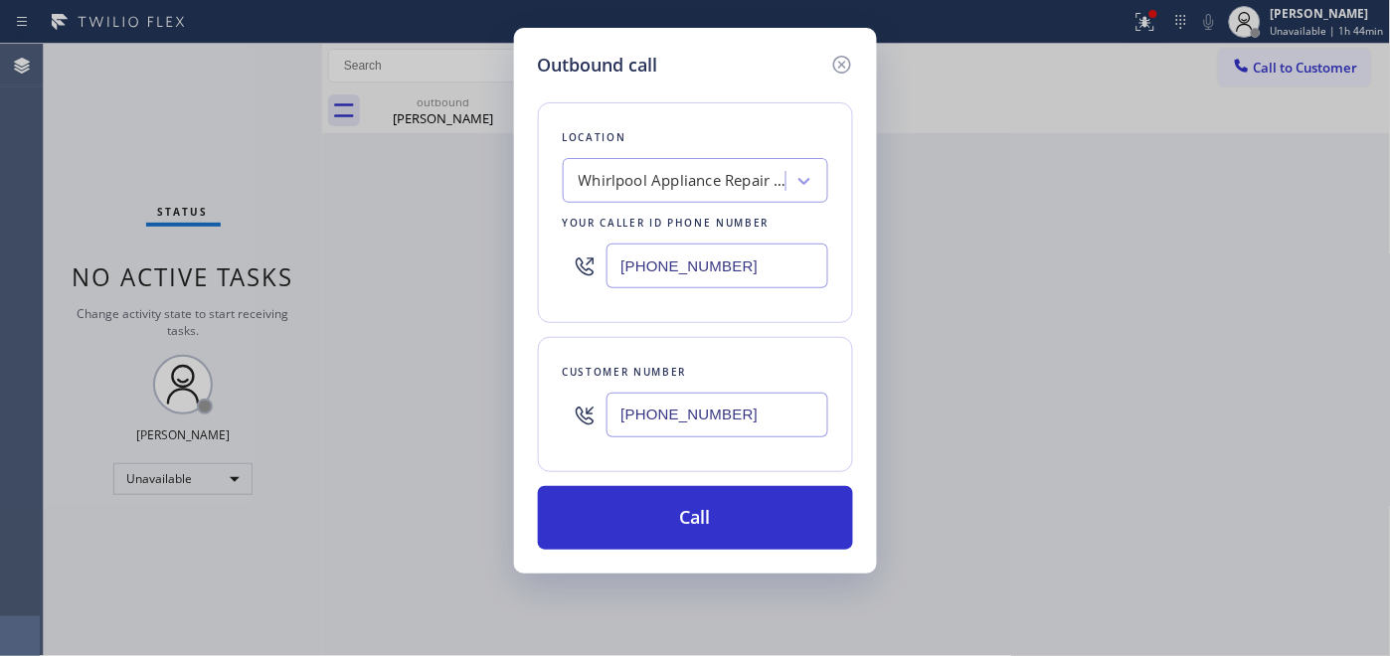
type input "[PHONE_NUMBER]"
drag, startPoint x: 788, startPoint y: 253, endPoint x: 591, endPoint y: 284, distance: 199.5
click at [591, 284] on div "[PHONE_NUMBER]" at bounding box center [696, 266] width 266 height 65
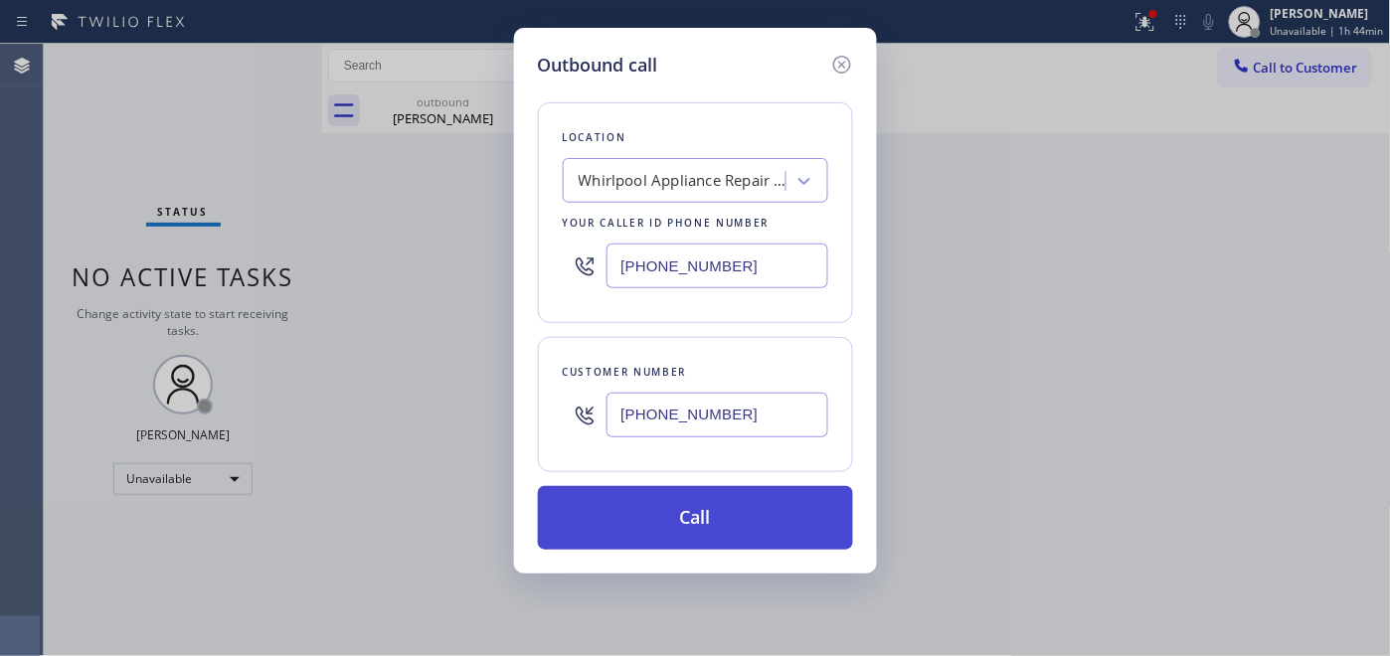
paste input "650) 243-0322"
type input "[PHONE_NUMBER]"
click at [748, 522] on button "Call" at bounding box center [695, 518] width 315 height 64
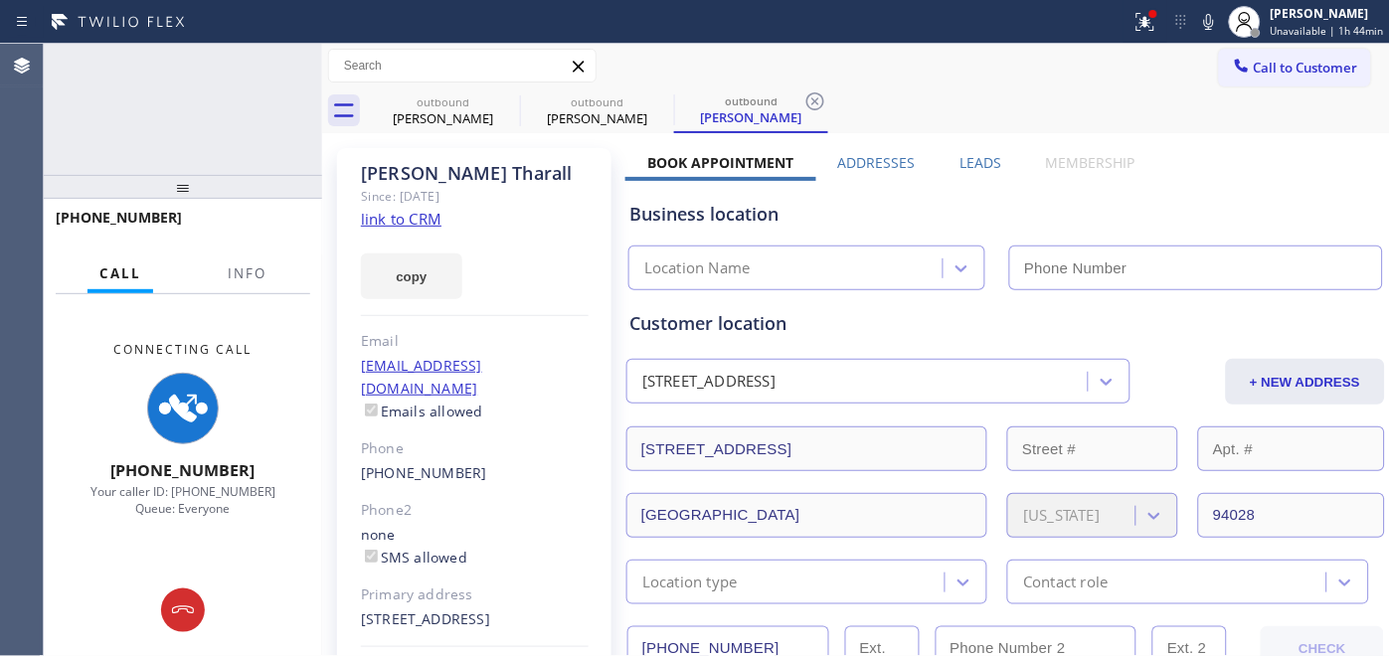
type input "[PHONE_NUMBER]"
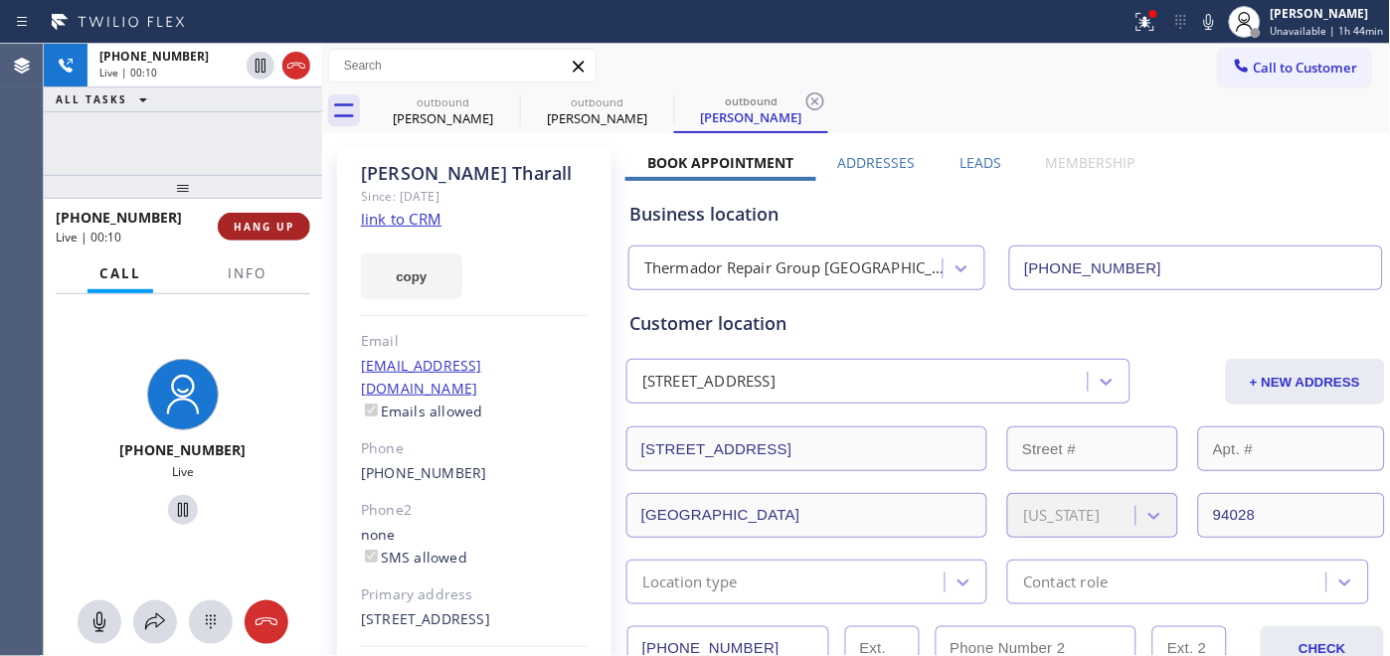
click at [289, 220] on span "HANG UP" at bounding box center [264, 227] width 61 height 14
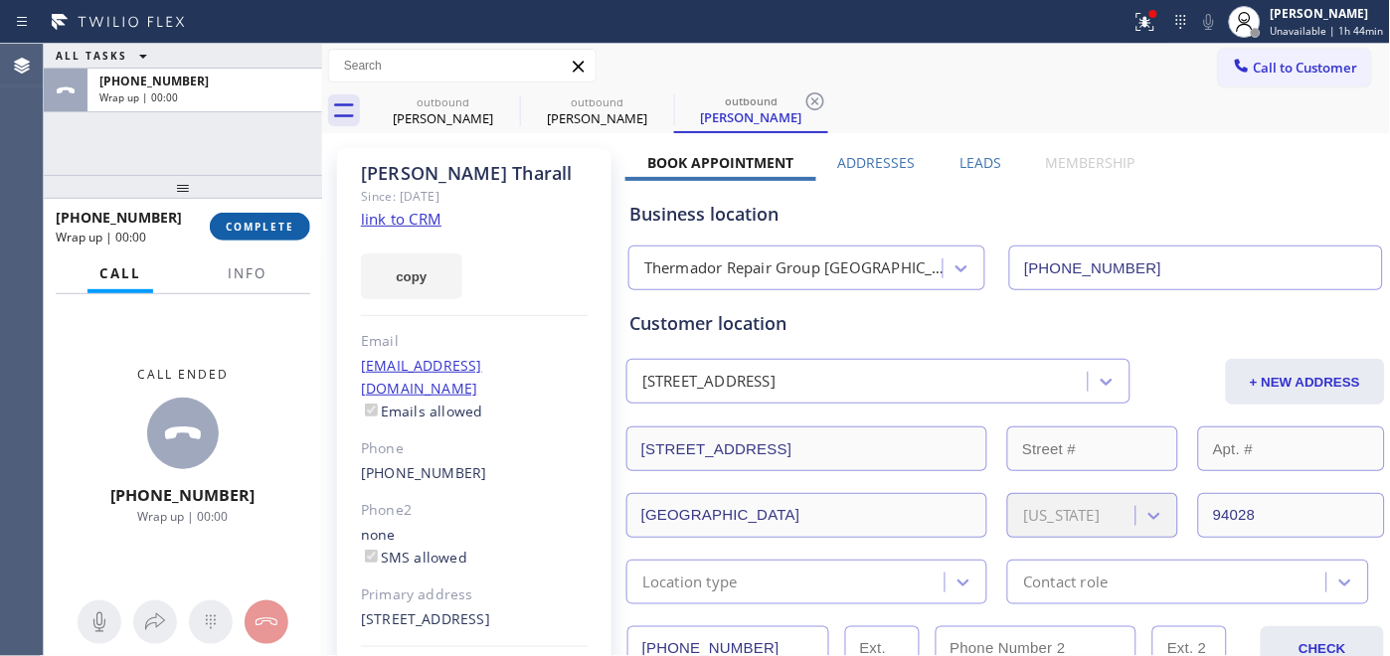
click at [270, 233] on span "COMPLETE" at bounding box center [260, 227] width 69 height 14
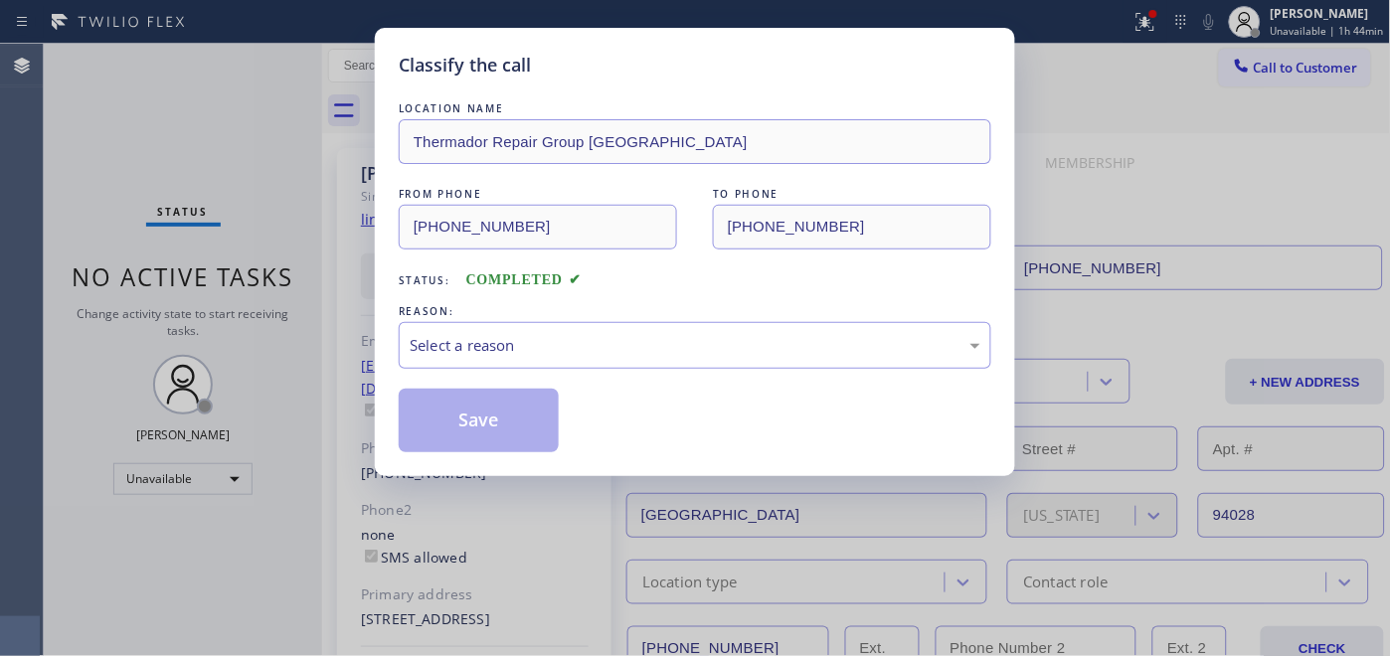
drag, startPoint x: 591, startPoint y: 298, endPoint x: 603, endPoint y: 365, distance: 67.7
click at [591, 301] on div "LOCATION NAME Thermador Repair Group Menlo Park FROM PHONE [PHONE_NUMBER] TO PH…" at bounding box center [695, 275] width 593 height 354
click at [603, 365] on div "Select a reason" at bounding box center [695, 345] width 593 height 47
click at [603, 362] on div "Select a reason" at bounding box center [695, 345] width 593 height 47
click at [584, 339] on div "Select a reason" at bounding box center [695, 345] width 571 height 23
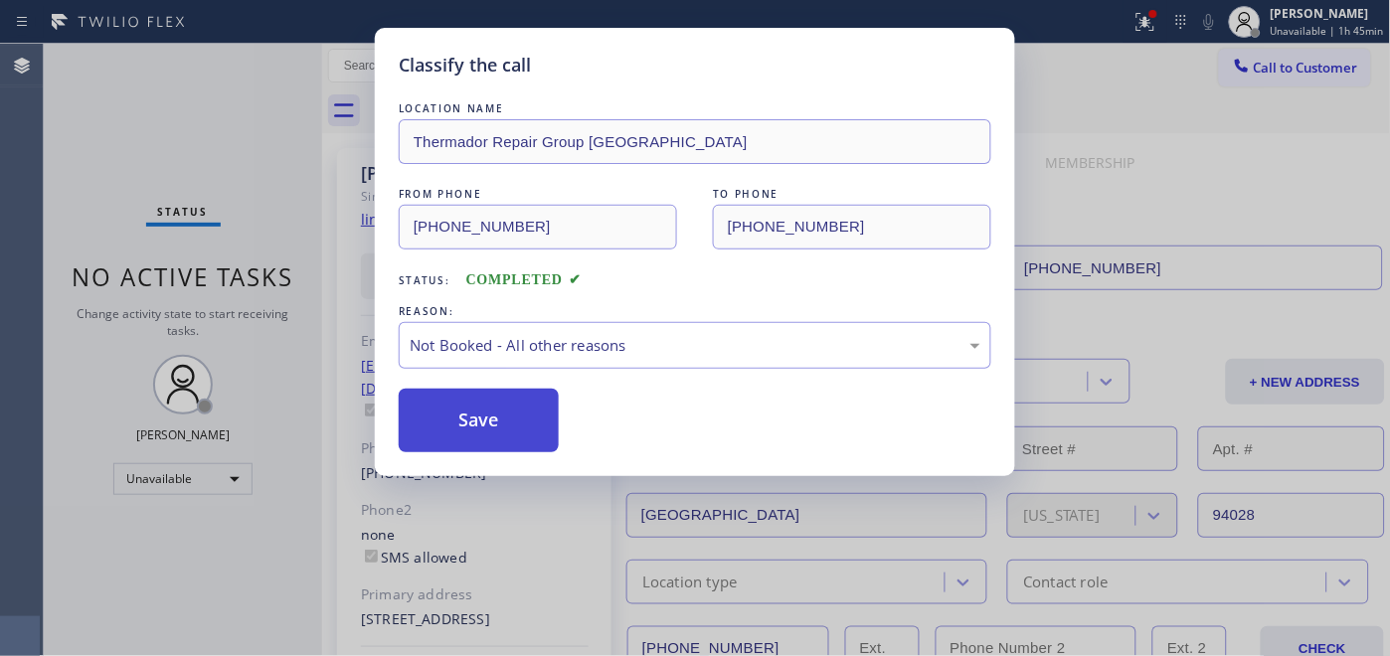
click at [557, 405] on button "Save" at bounding box center [479, 421] width 160 height 64
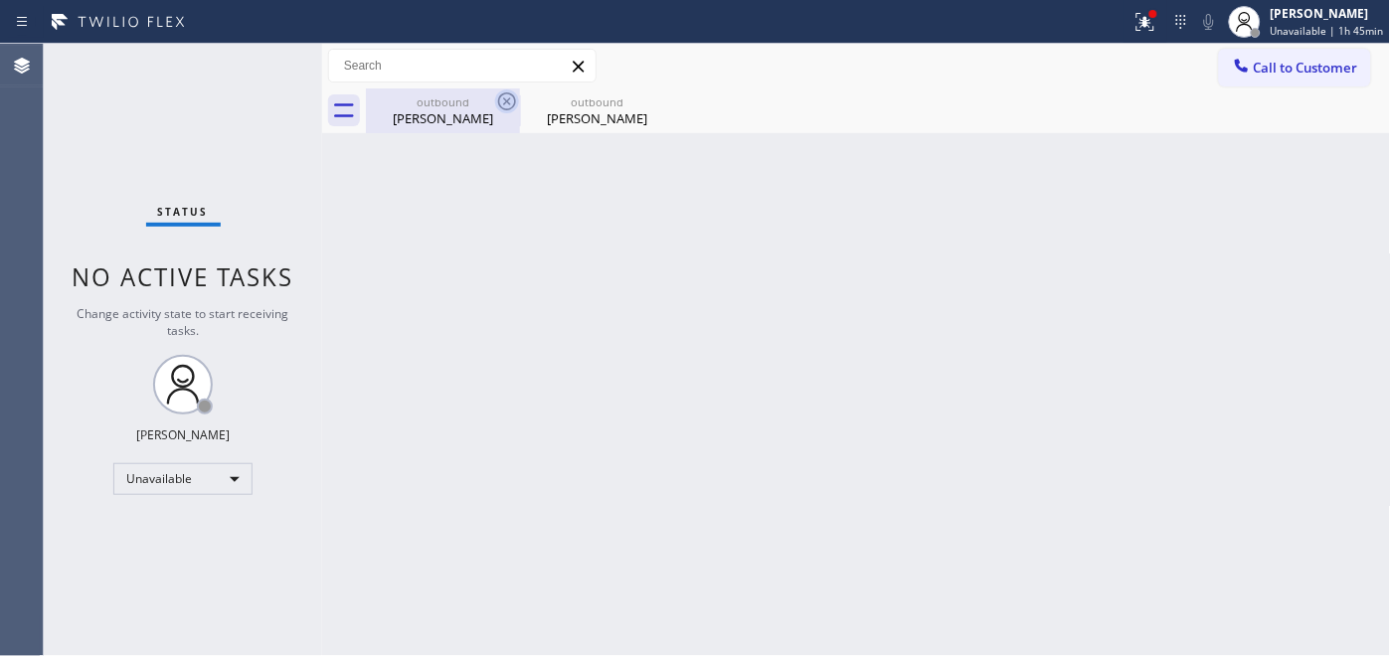
click at [514, 102] on icon at bounding box center [507, 101] width 18 height 18
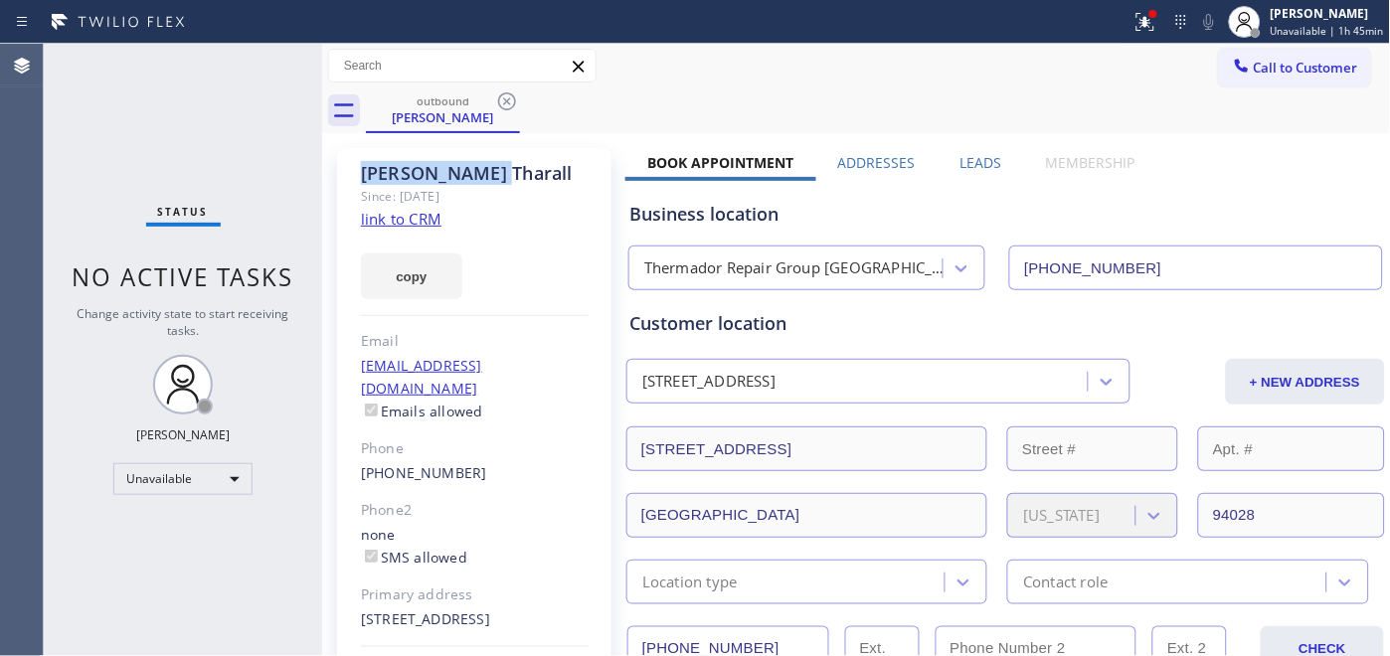
click at [514, 102] on icon at bounding box center [507, 101] width 18 height 18
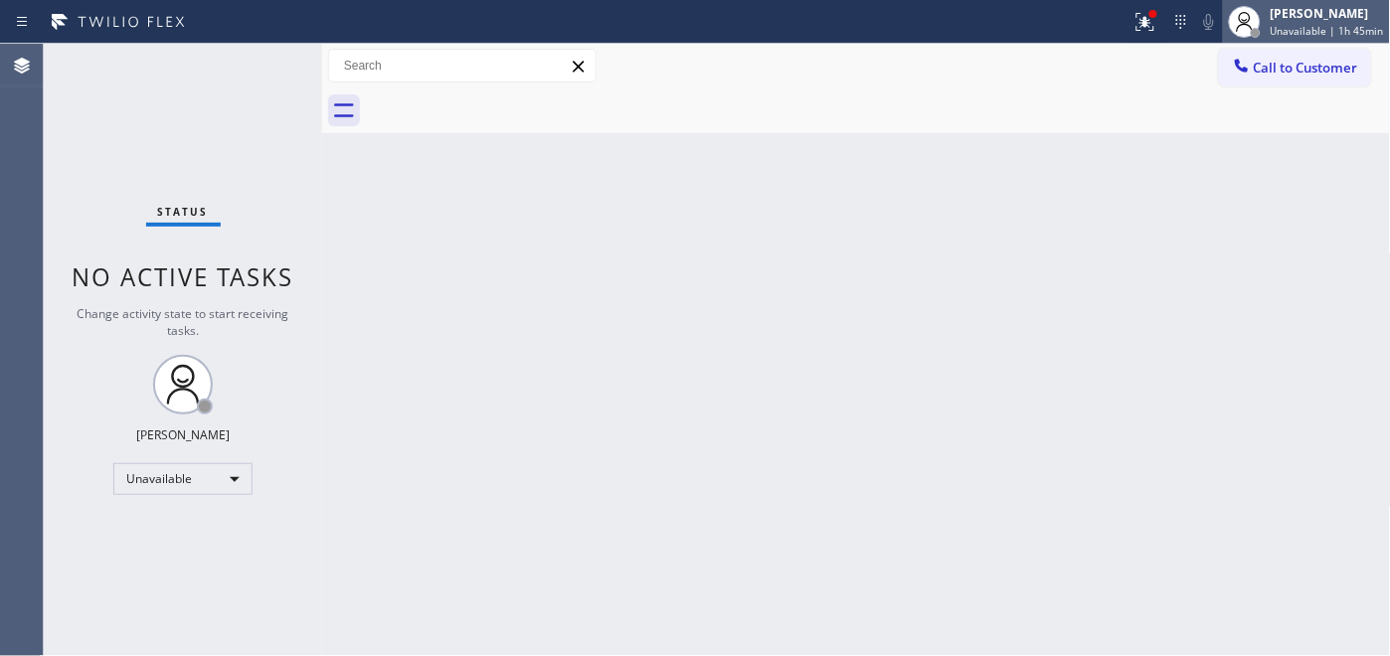
click at [1244, 38] on div at bounding box center [1245, 22] width 44 height 44
click at [1065, 104] on div at bounding box center [878, 111] width 1025 height 45
click at [1300, 85] on button "Call to Customer" at bounding box center [1295, 68] width 152 height 38
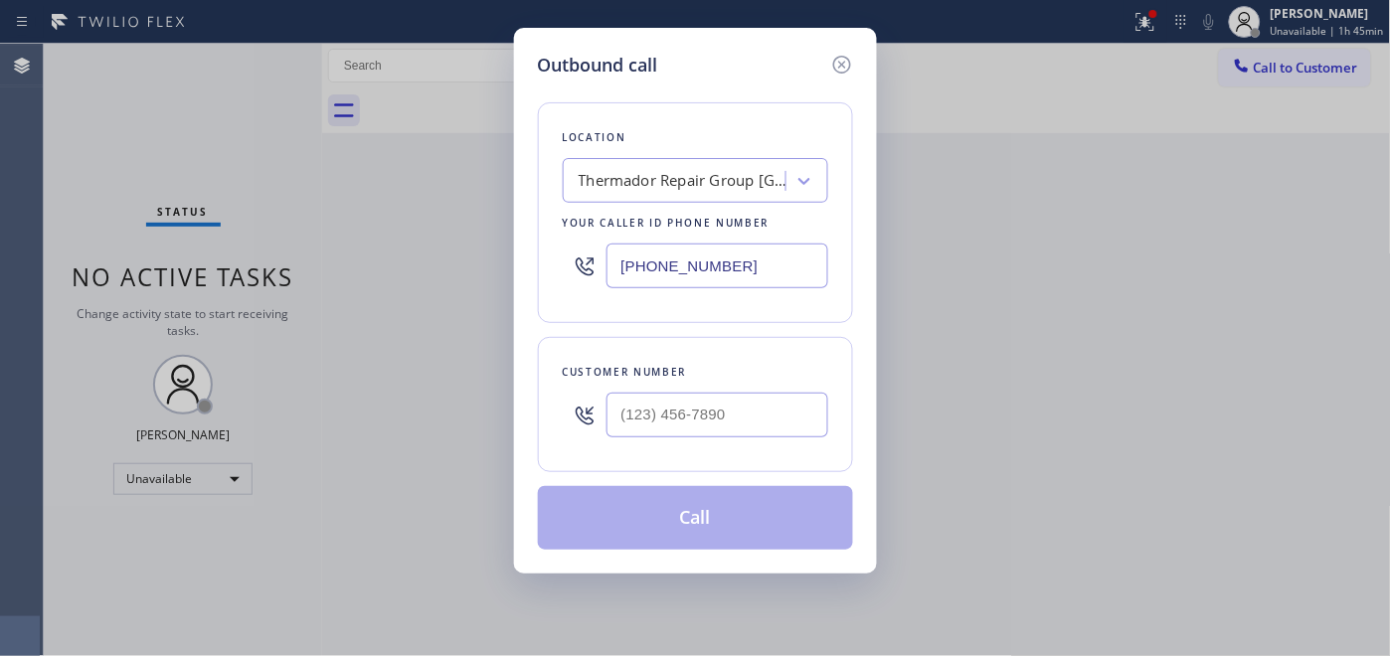
click at [640, 470] on div "Customer number" at bounding box center [695, 404] width 315 height 135
click at [661, 415] on input "(___) ___-____" at bounding box center [718, 415] width 222 height 45
paste input "562) 594-0053"
type input "[PHONE_NUMBER]"
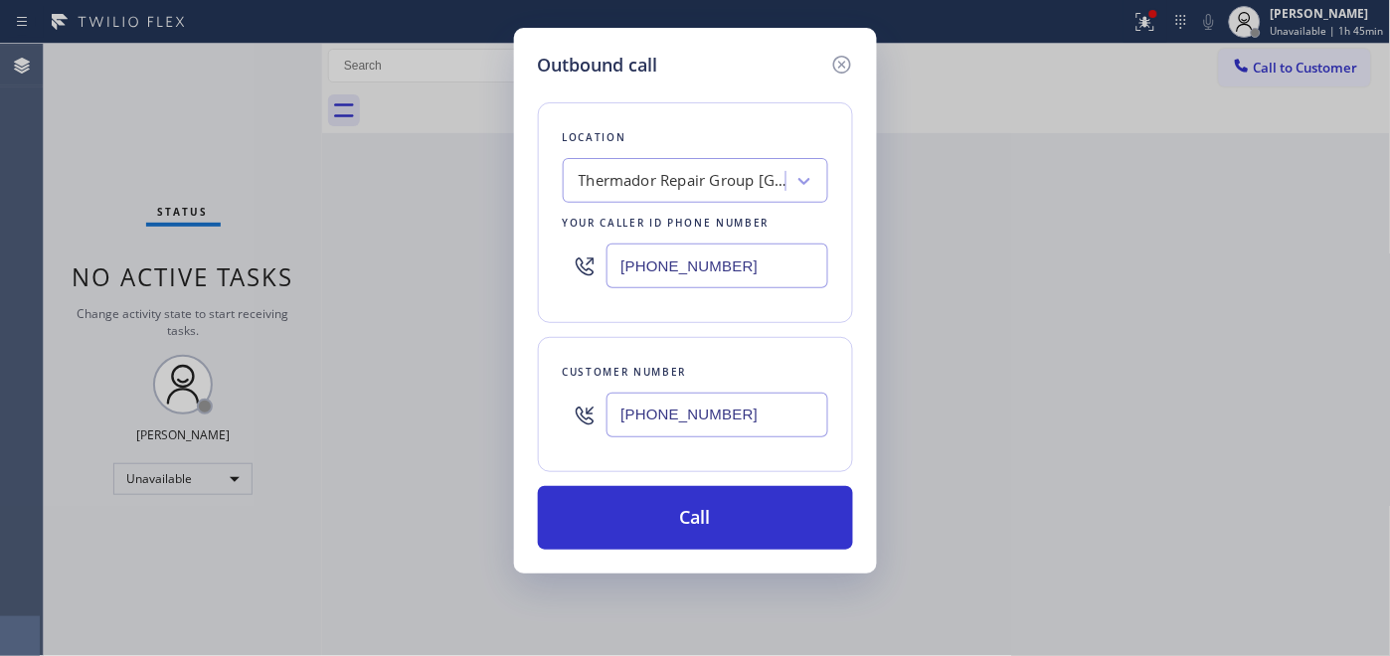
drag, startPoint x: 726, startPoint y: 266, endPoint x: 505, endPoint y: 274, distance: 220.9
click at [492, 269] on div "Outbound call Location Thermador Repair Group [GEOGRAPHIC_DATA] Your caller id …" at bounding box center [695, 328] width 1390 height 656
paste input "323) 416-234"
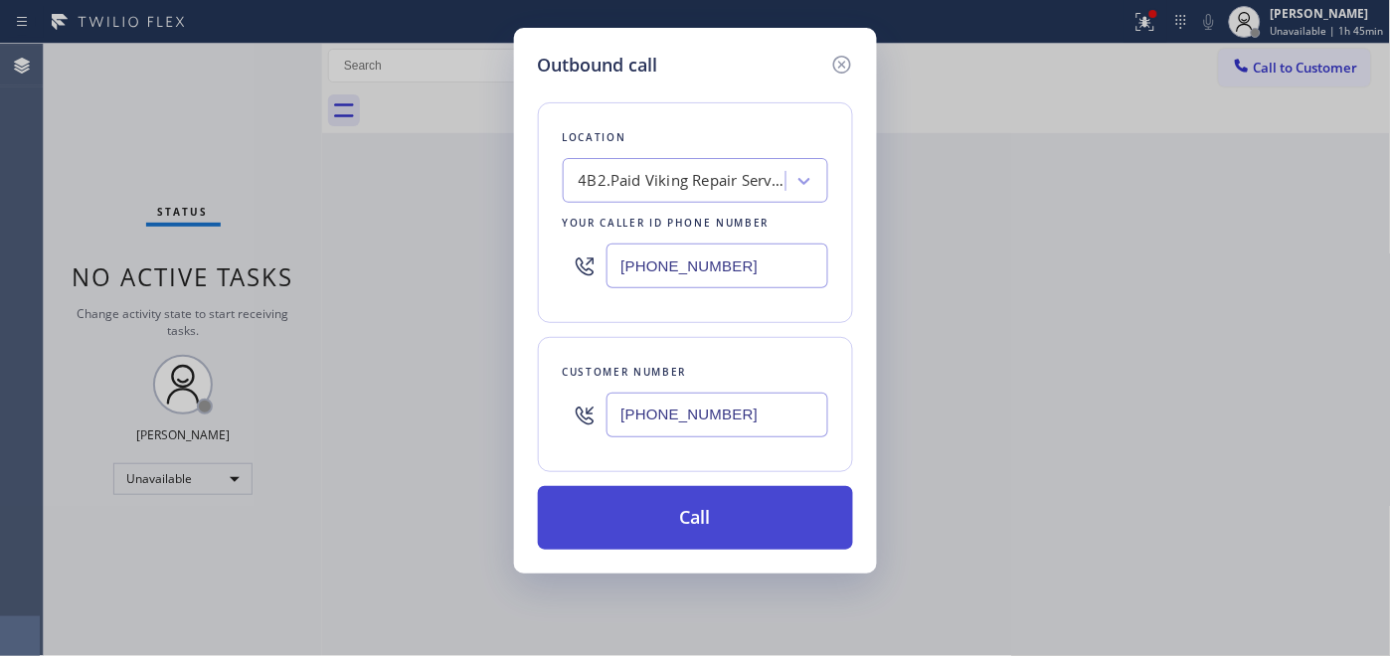
type input "[PHONE_NUMBER]"
click at [723, 512] on button "Call" at bounding box center [695, 518] width 315 height 64
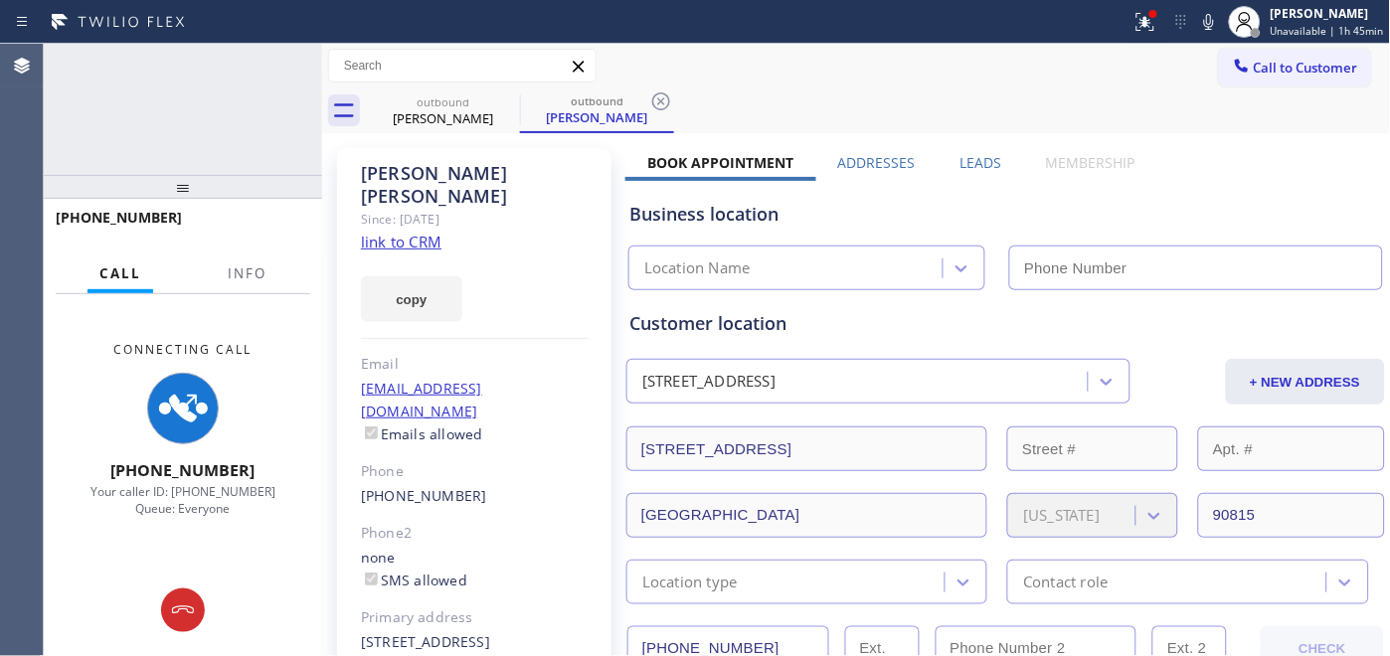
type input "[PHONE_NUMBER]"
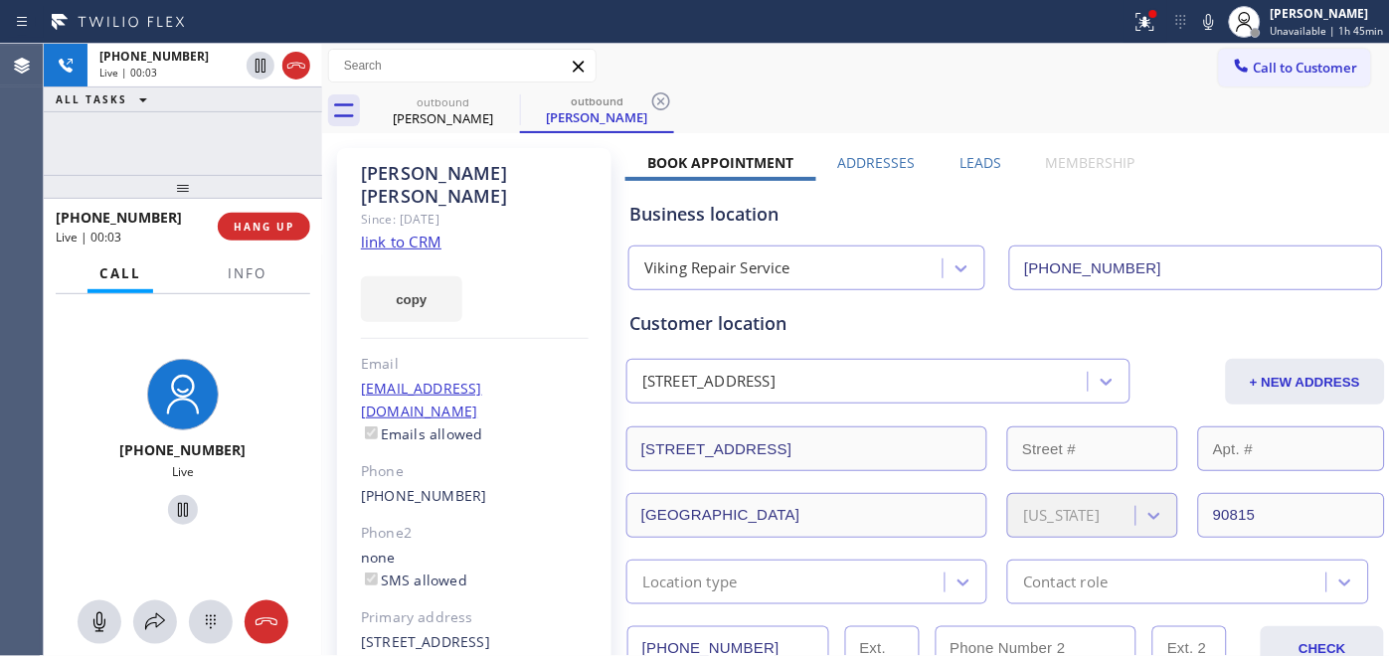
click at [315, 222] on div "[PHONE_NUMBER] Live | 00:03 HANG UP" at bounding box center [183, 227] width 278 height 56
click at [294, 219] on button "HANG UP" at bounding box center [264, 227] width 92 height 28
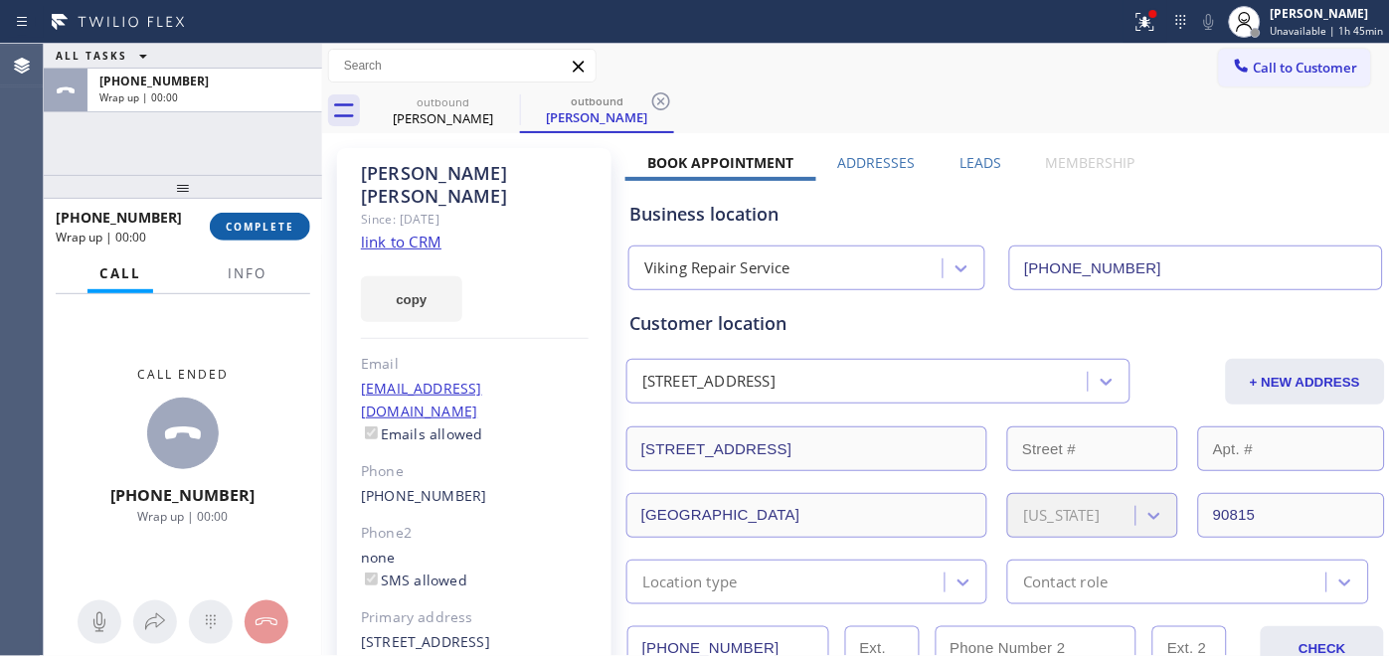
click at [281, 213] on button "COMPLETE" at bounding box center [260, 227] width 100 height 28
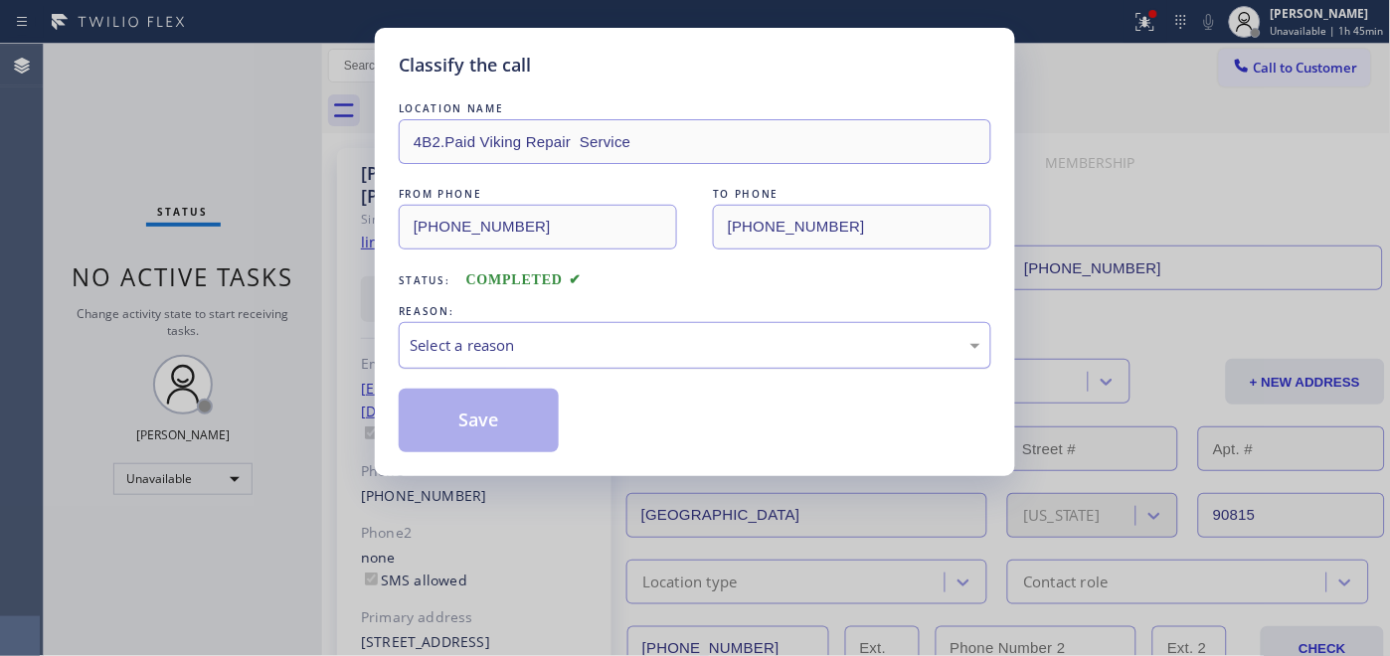
click at [520, 355] on div "Select a reason" at bounding box center [695, 345] width 571 height 23
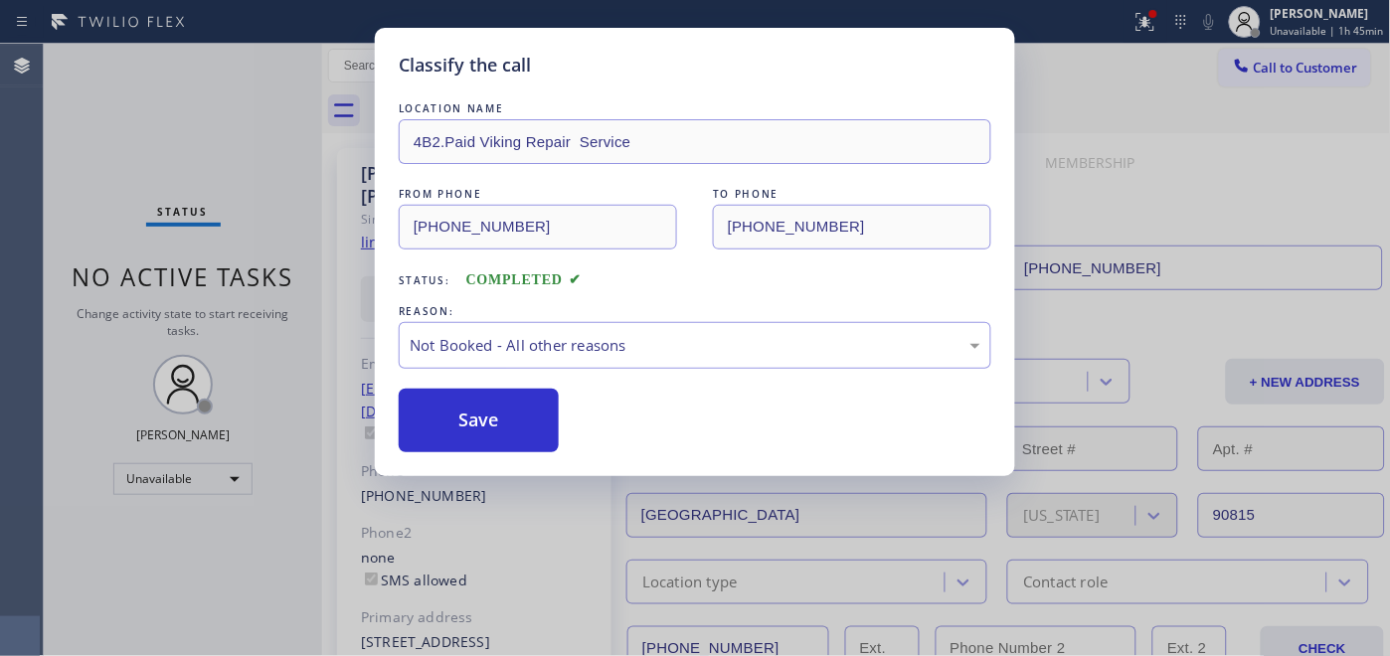
click at [497, 422] on button "Save" at bounding box center [479, 421] width 160 height 64
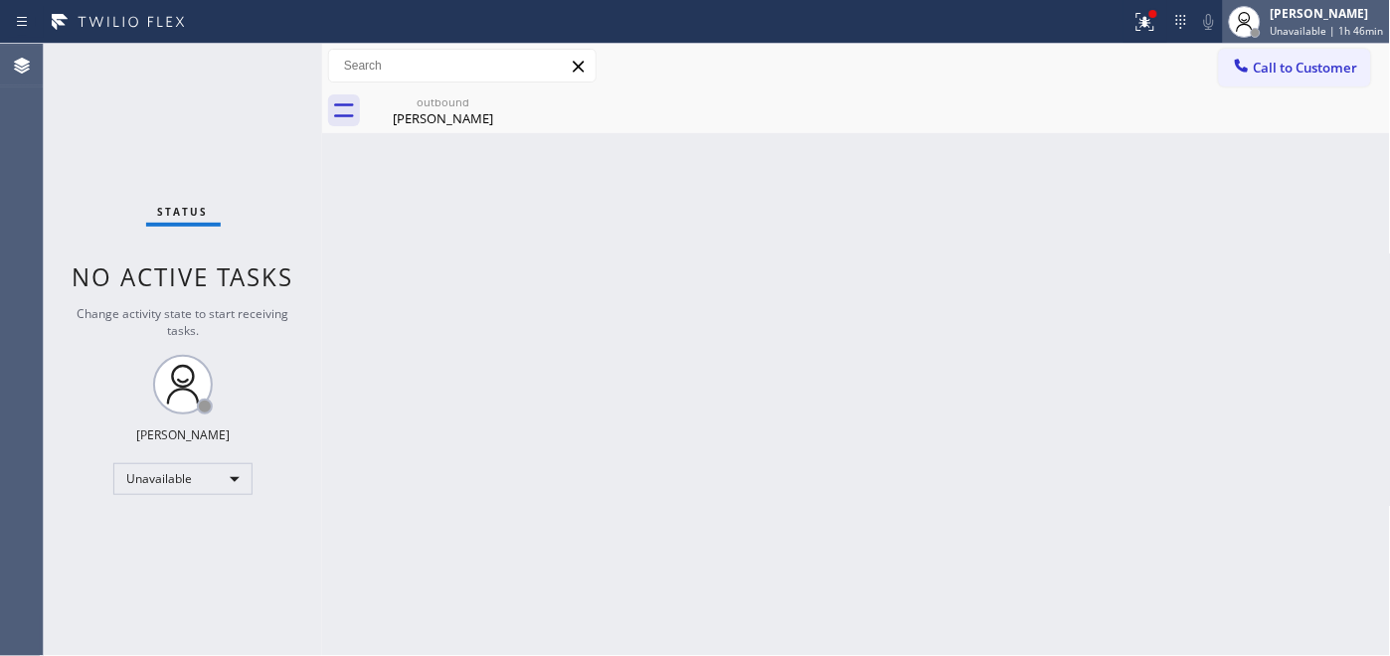
click at [1320, 42] on div "[PERSON_NAME] Unavailable | 1h 46min" at bounding box center [1306, 22] width 167 height 44
click at [1138, 74] on div "Call to Customer Outbound call Location Viking Repair Service Your caller id ph…" at bounding box center [856, 66] width 1069 height 35
click at [1357, 55] on button "Call to Customer" at bounding box center [1295, 68] width 152 height 38
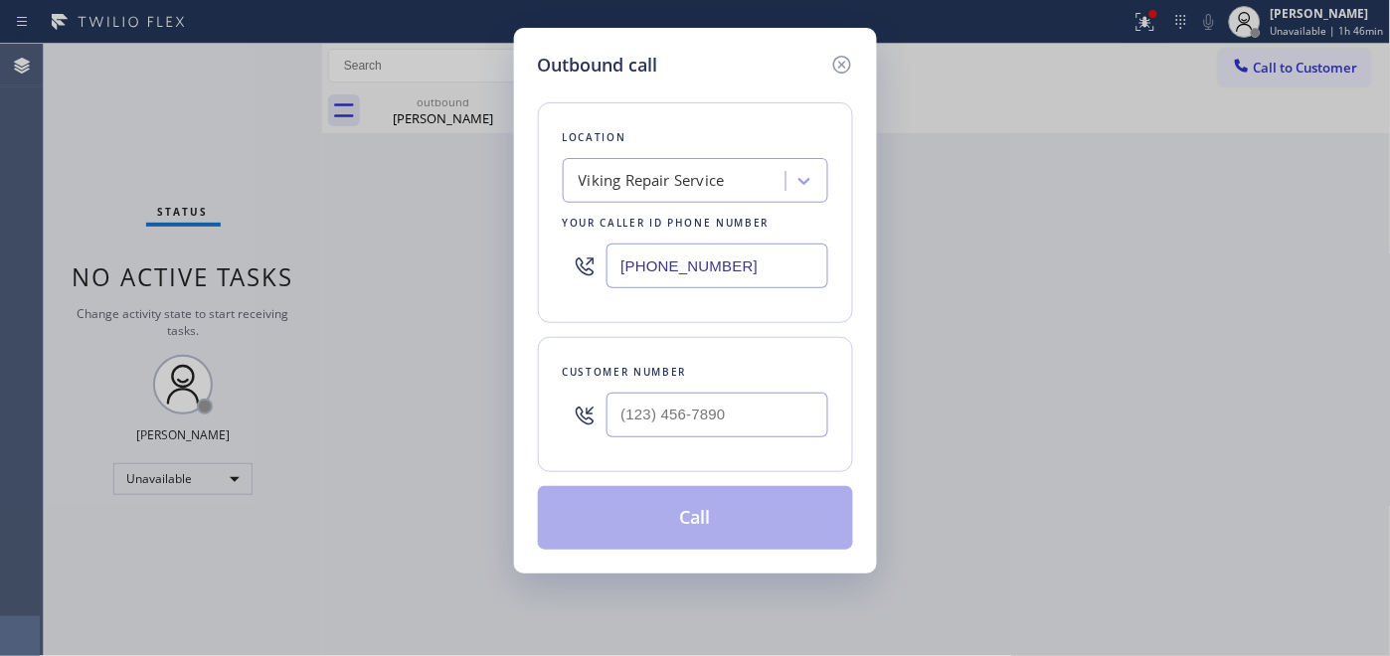
click at [598, 430] on div at bounding box center [585, 415] width 44 height 65
click at [671, 420] on input "(___) ___-____" at bounding box center [718, 415] width 222 height 45
paste input "310) 925-9725"
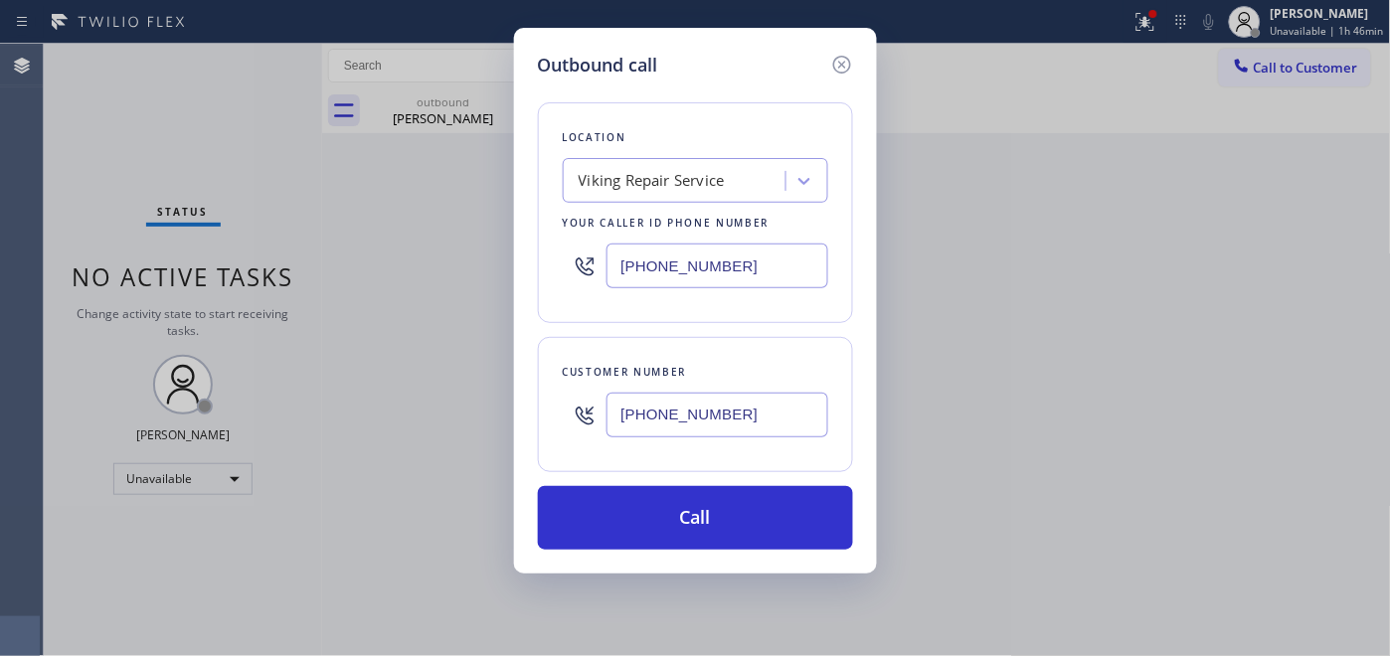
type input "[PHONE_NUMBER]"
drag, startPoint x: 727, startPoint y: 250, endPoint x: 548, endPoint y: 252, distance: 179.0
click at [548, 252] on div "Location Viking Repair Service Your caller id phone number [PHONE_NUMBER]" at bounding box center [695, 212] width 315 height 221
paste input "855) 731-495"
type input "[PHONE_NUMBER]"
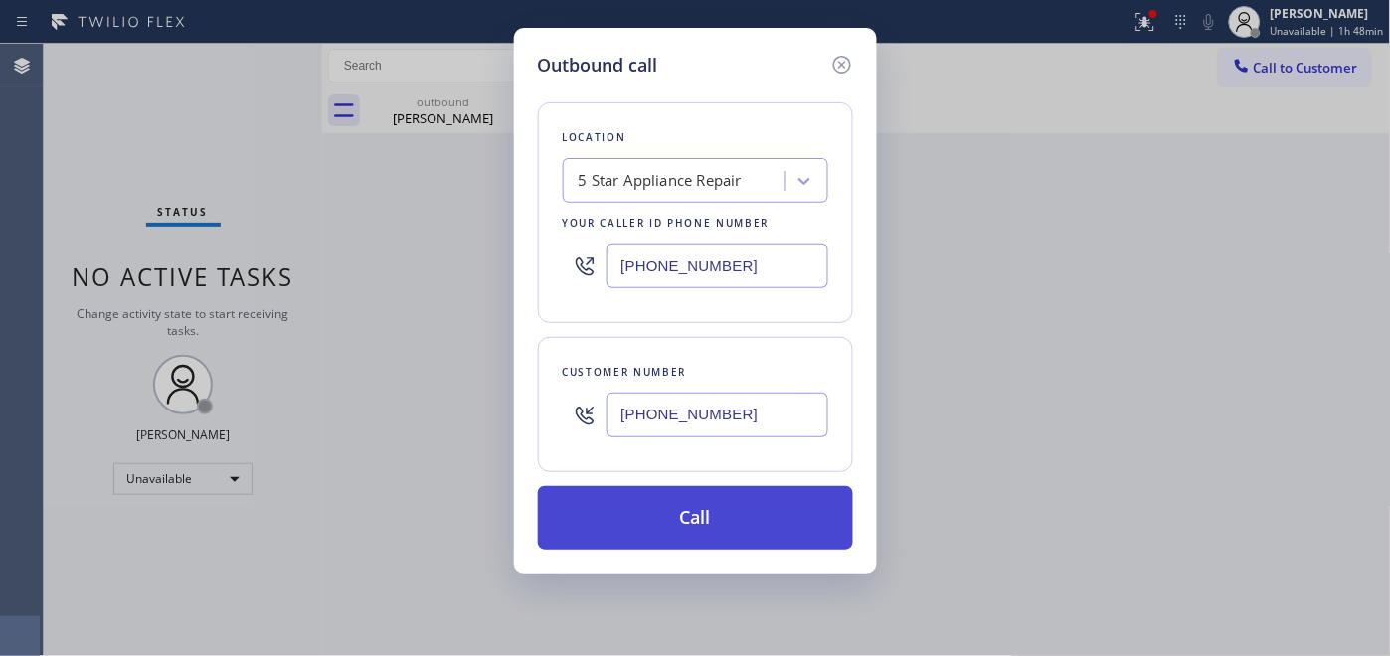
click at [742, 524] on button "Call" at bounding box center [695, 518] width 315 height 64
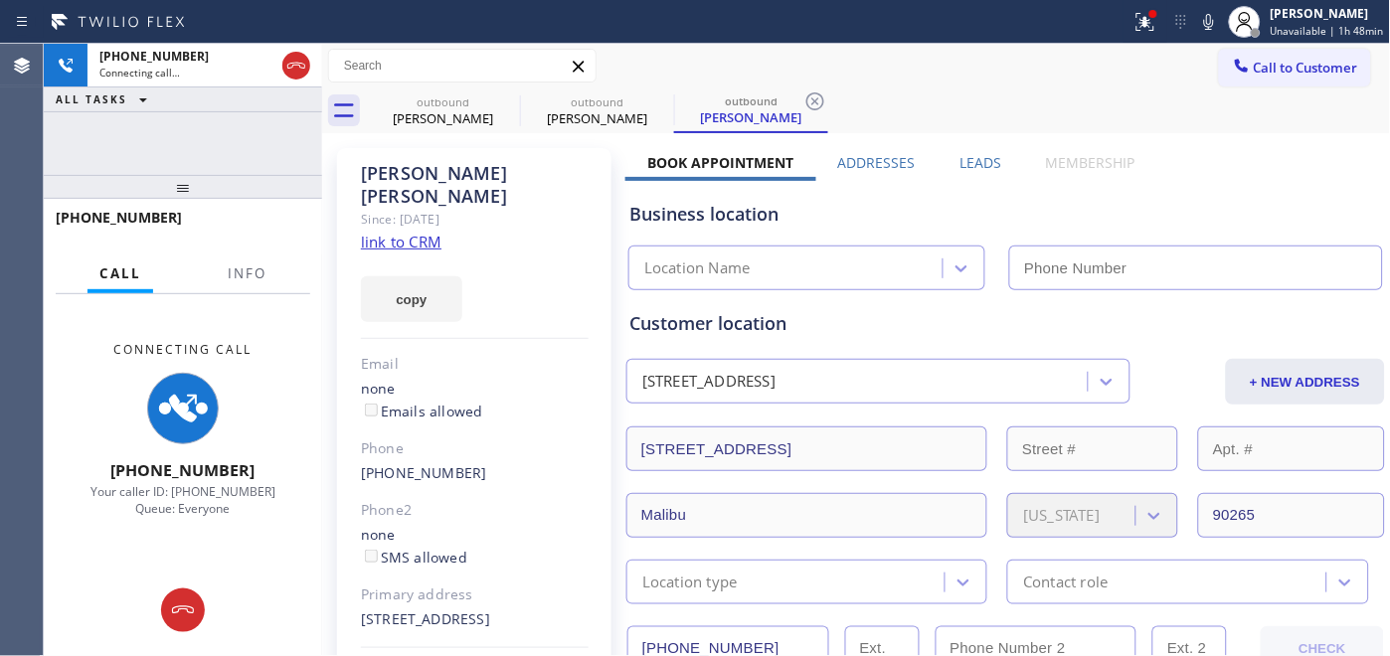
type input "[PHONE_NUMBER]"
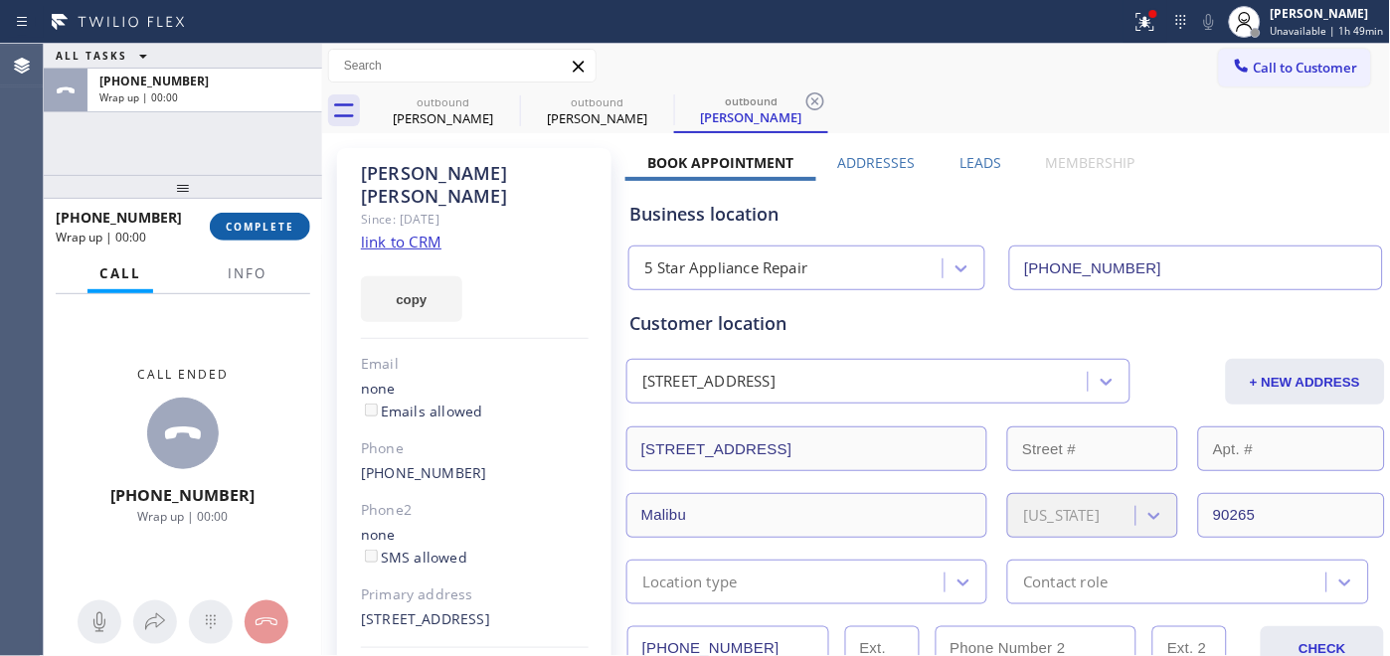
click at [275, 223] on span "COMPLETE" at bounding box center [260, 227] width 69 height 14
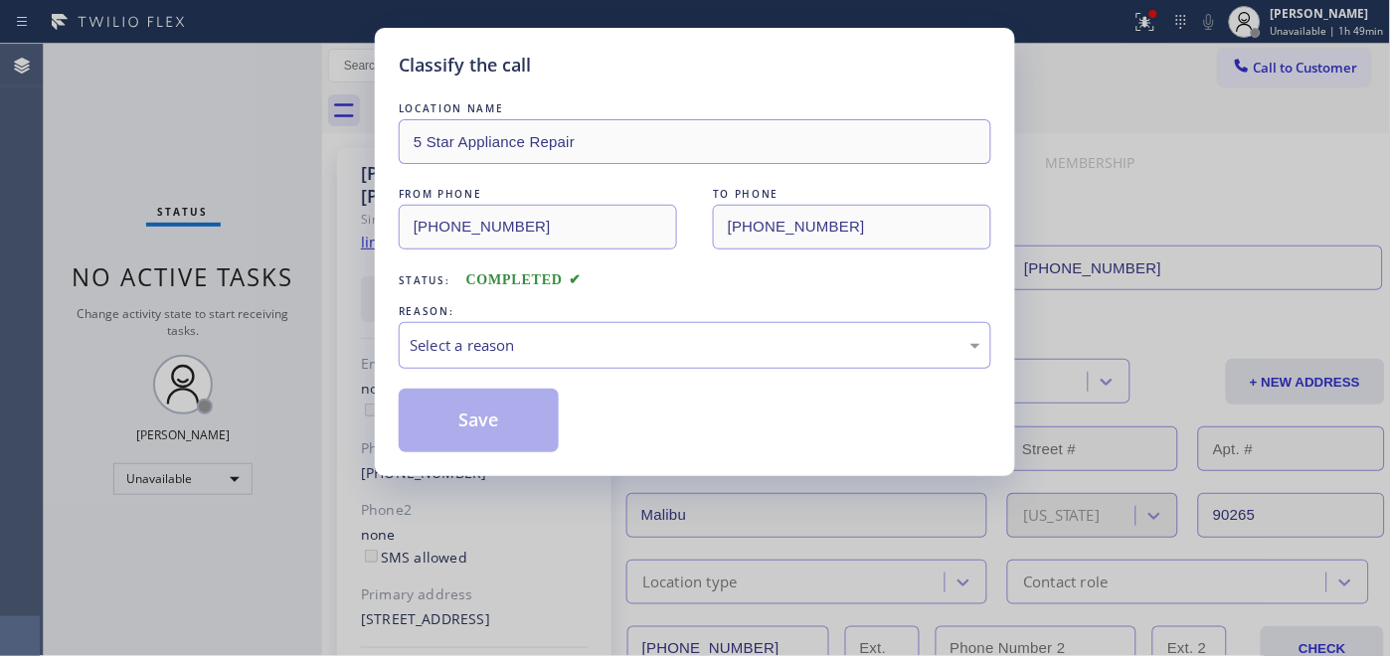
drag, startPoint x: 288, startPoint y: 236, endPoint x: 279, endPoint y: 255, distance: 20.9
click at [288, 236] on div "Classify the call LOCATION NAME 5 Star Appliance Repair FROM PHONE [PHONE_NUMBE…" at bounding box center [695, 328] width 1390 height 656
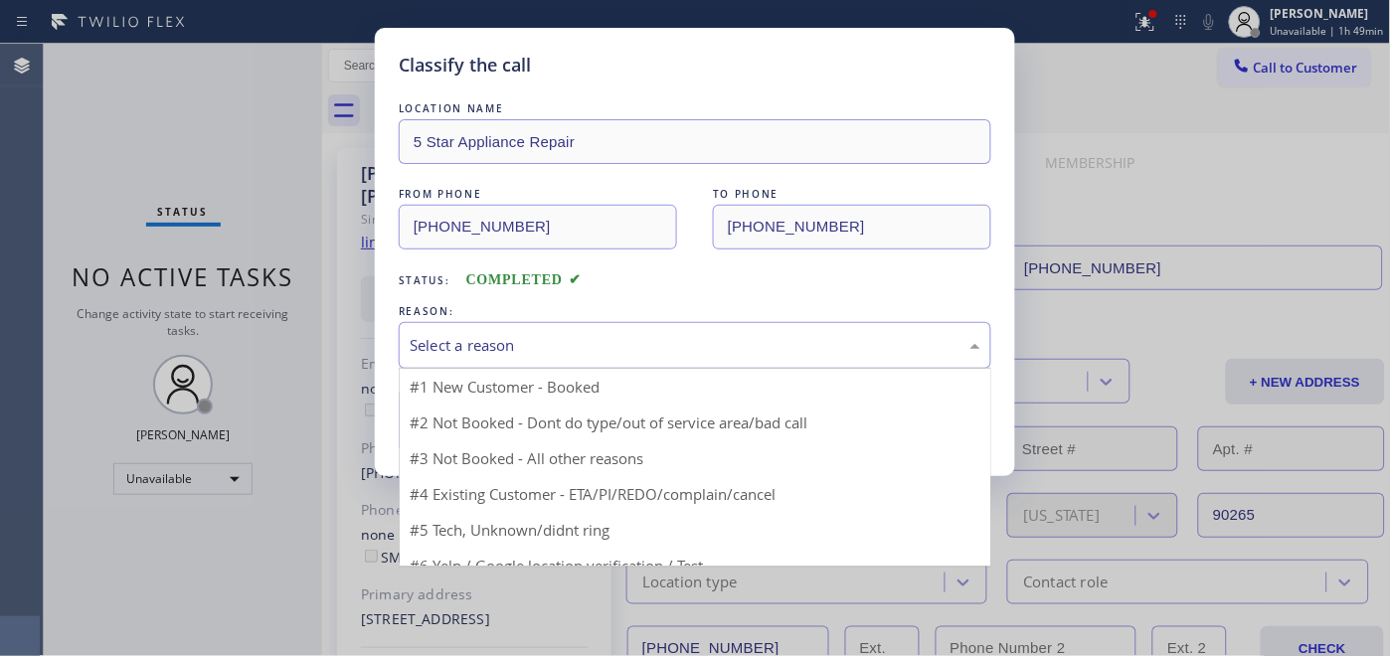
click at [551, 332] on div "Select a reason" at bounding box center [695, 345] width 593 height 47
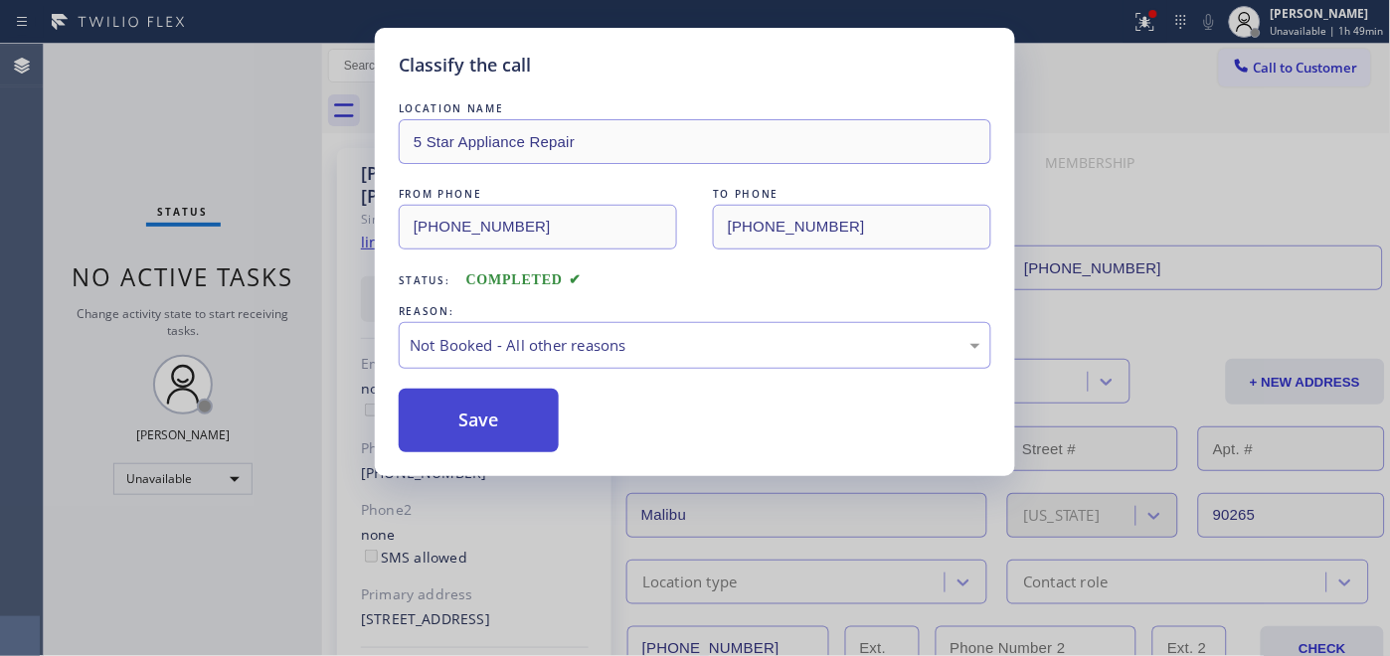
click at [511, 413] on button "Save" at bounding box center [479, 421] width 160 height 64
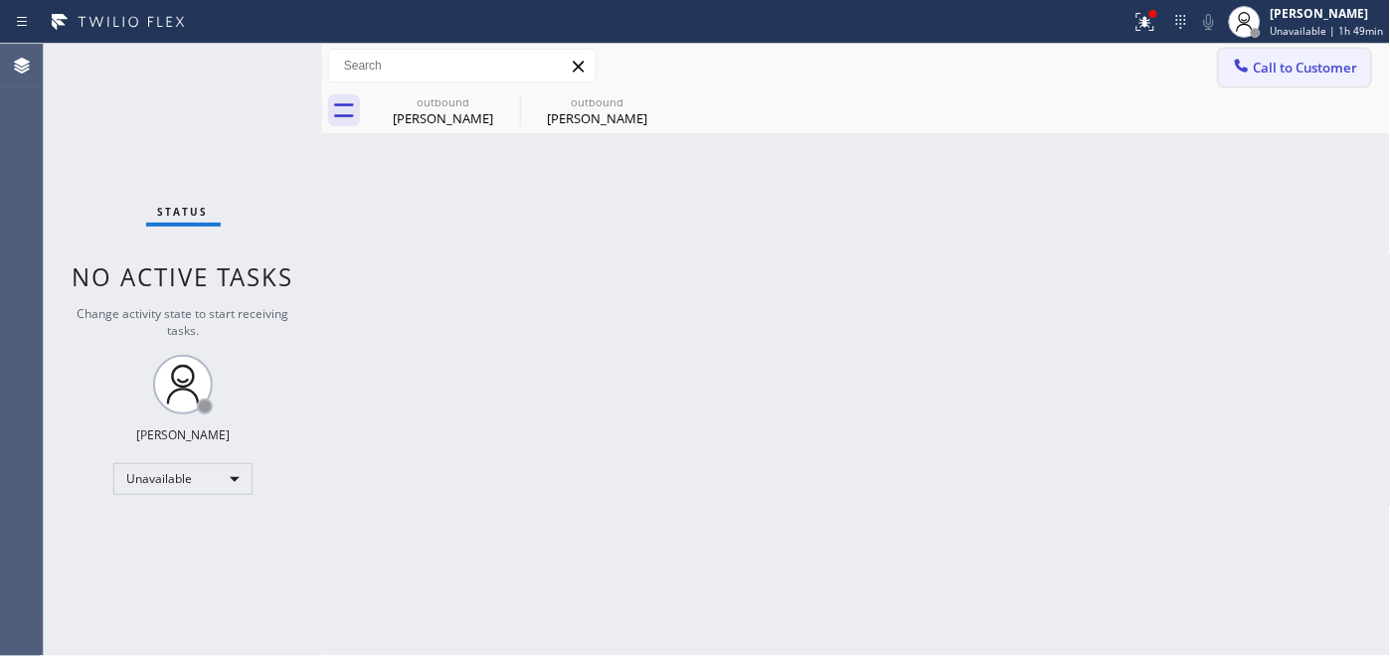
click at [1244, 67] on icon at bounding box center [1241, 65] width 13 height 13
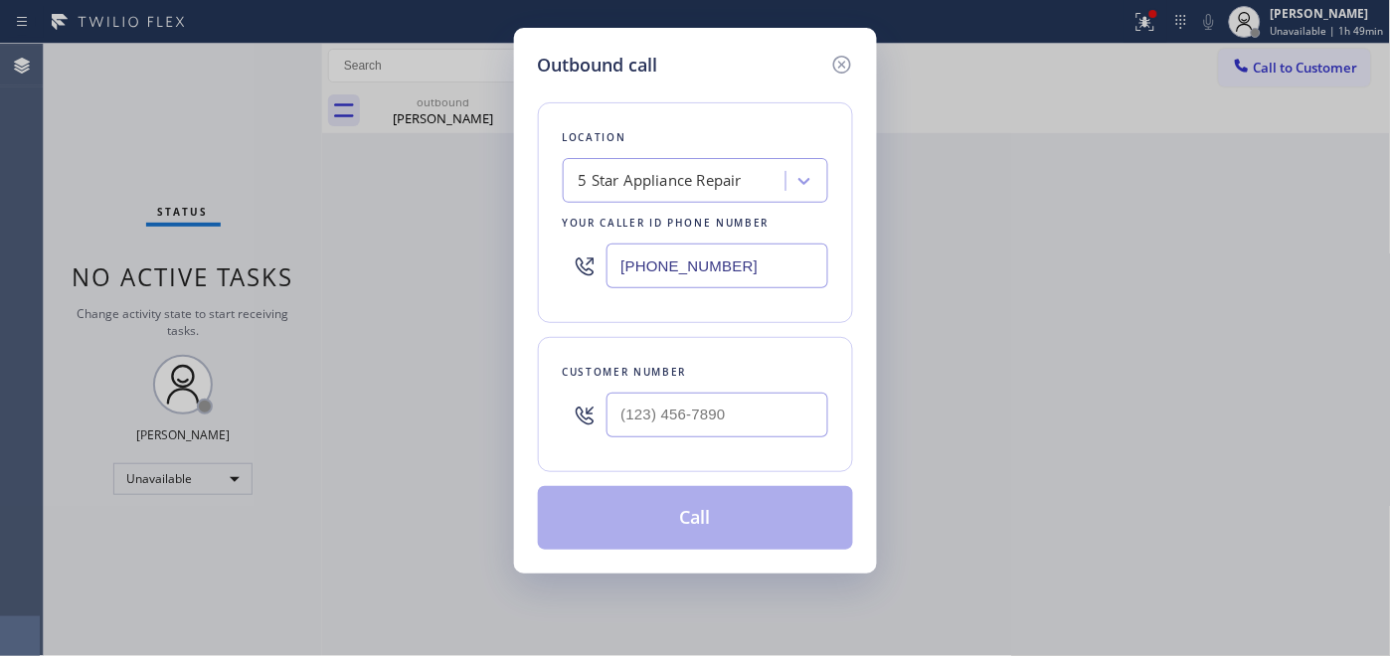
click at [607, 431] on div at bounding box center [585, 415] width 44 height 65
click at [710, 426] on input "(___) ___-____" at bounding box center [718, 415] width 222 height 45
paste input "303) 839-1390"
type input "[PHONE_NUMBER]"
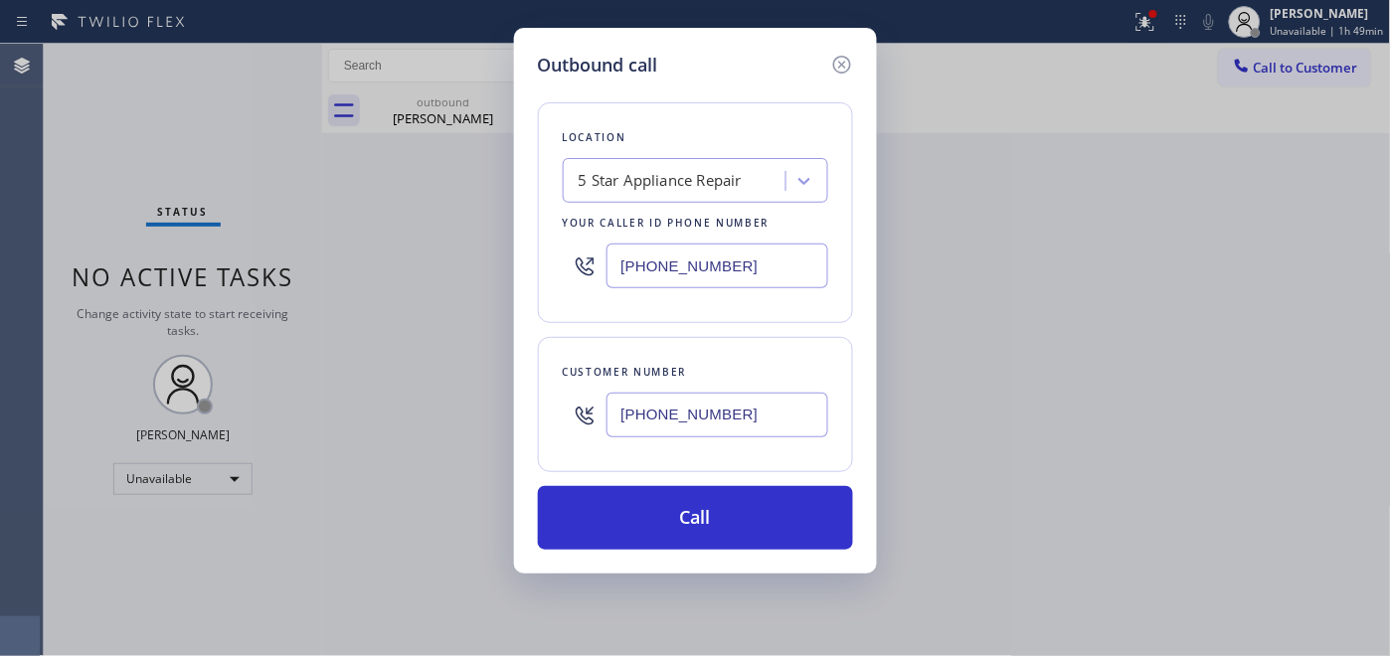
drag, startPoint x: 828, startPoint y: 265, endPoint x: 483, endPoint y: 267, distance: 345.1
click at [490, 265] on div "Outbound call Location 5 Star Appliance Repair Your caller id phone number [PHO…" at bounding box center [695, 328] width 1390 height 656
type input "[PHONE_NUMBER]"
click at [726, 274] on input "[PHONE_NUMBER]" at bounding box center [718, 266] width 222 height 45
drag, startPoint x: 734, startPoint y: 274, endPoint x: 602, endPoint y: 274, distance: 132.3
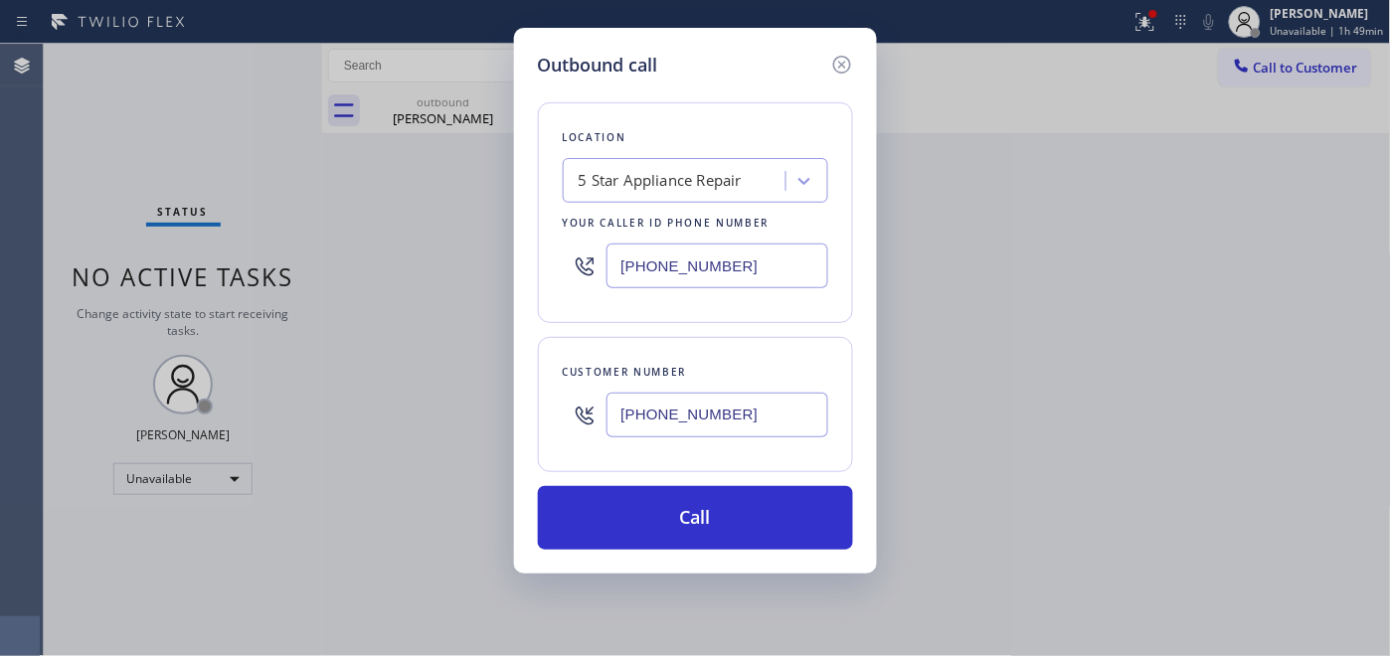
click at [602, 274] on div "[PHONE_NUMBER]" at bounding box center [696, 266] width 266 height 65
paste input "720) 802-5551"
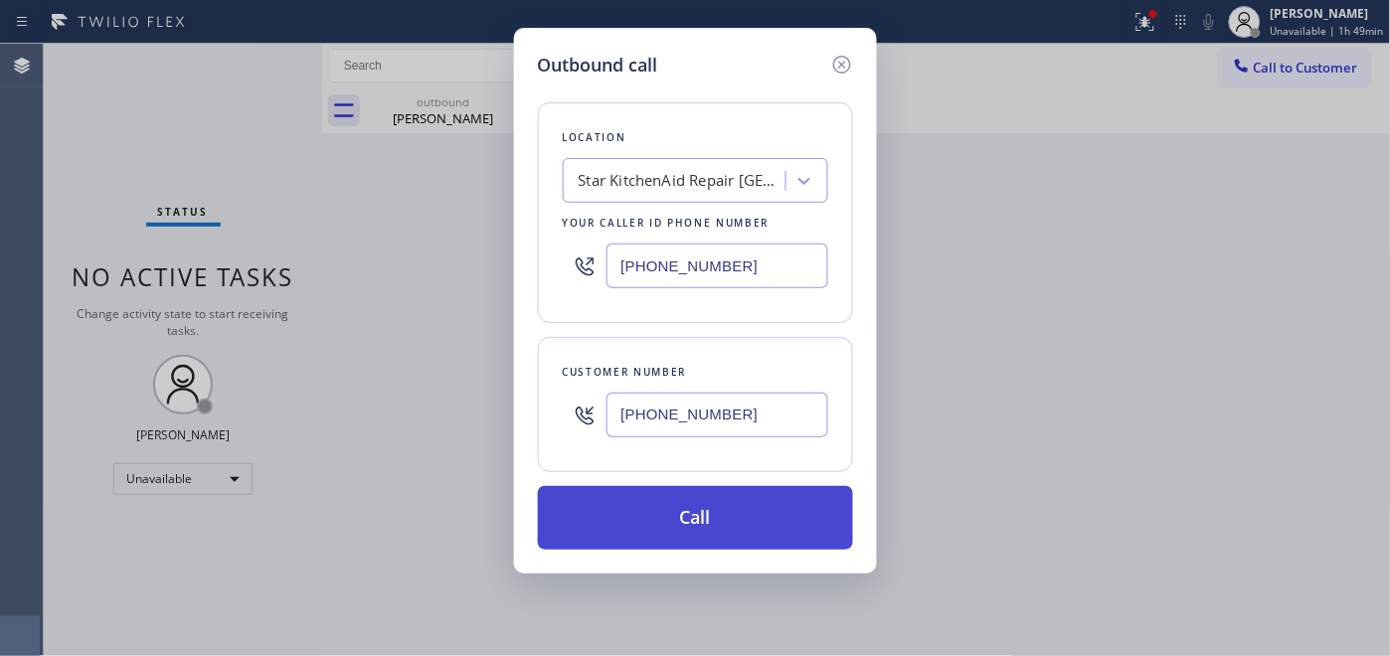
type input "[PHONE_NUMBER]"
click at [747, 503] on button "Call" at bounding box center [695, 518] width 315 height 64
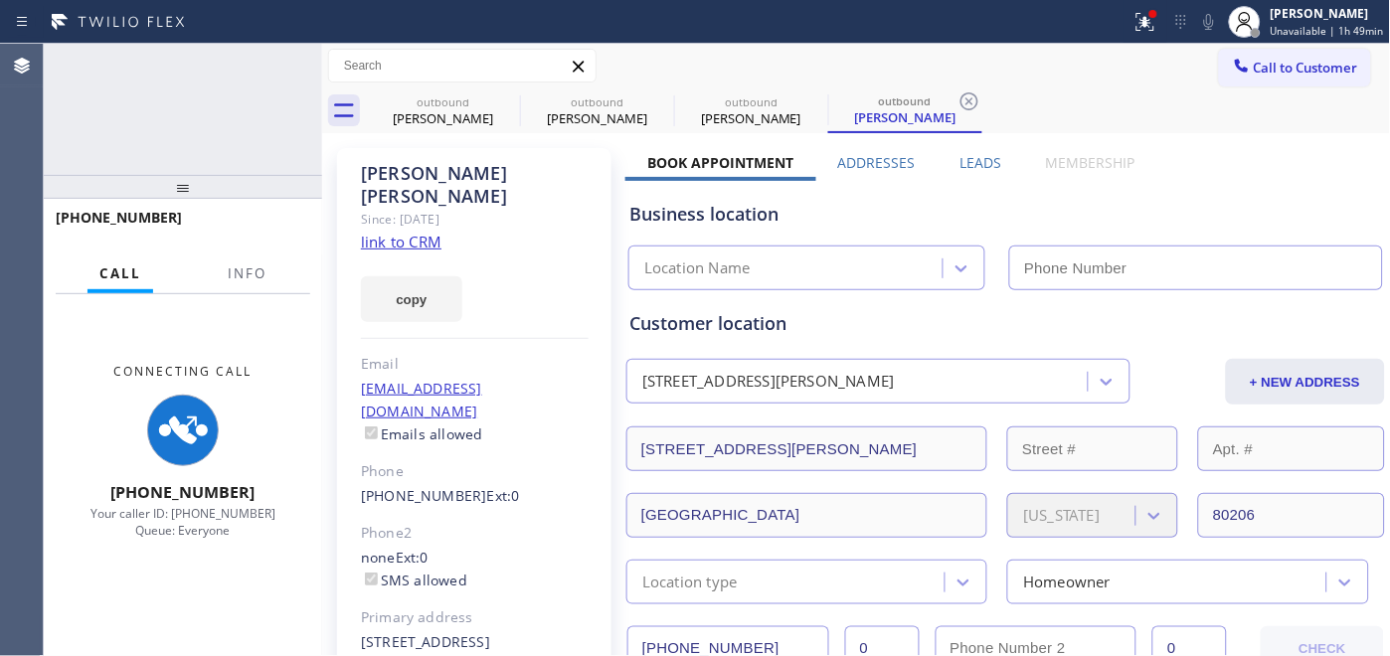
type input "[PHONE_NUMBER]"
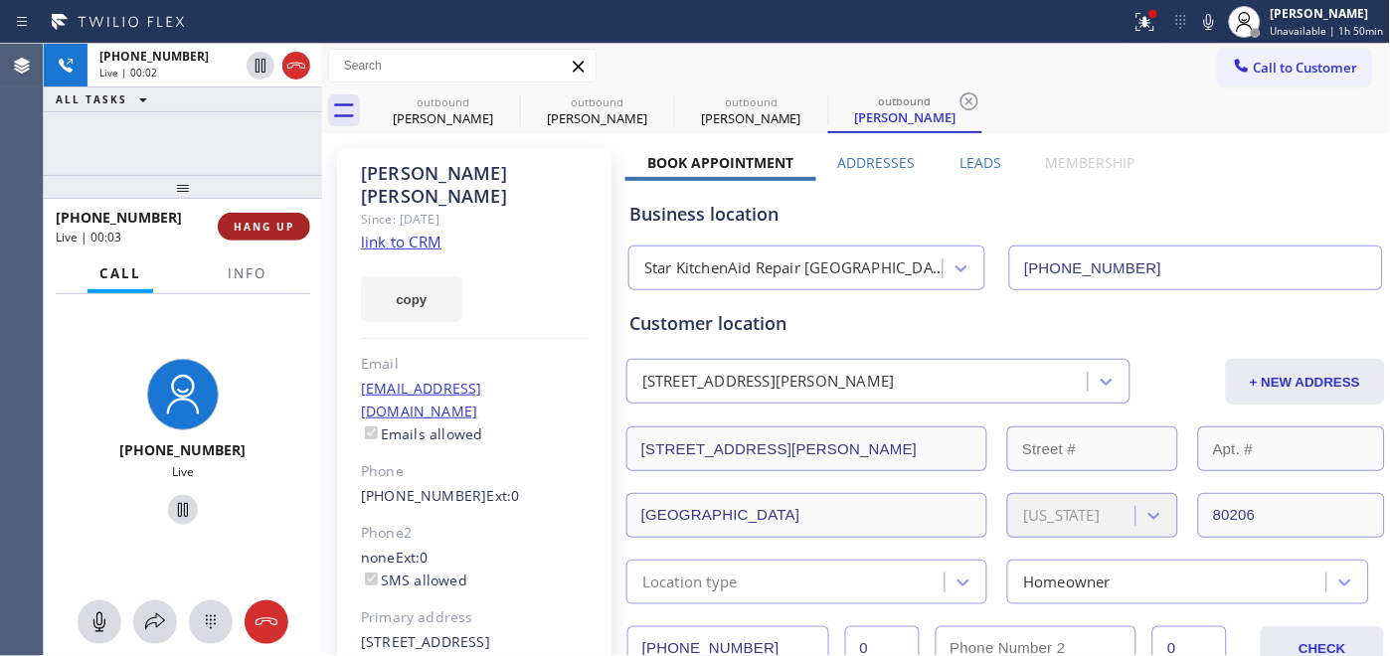
click at [299, 223] on button "HANG UP" at bounding box center [264, 227] width 92 height 28
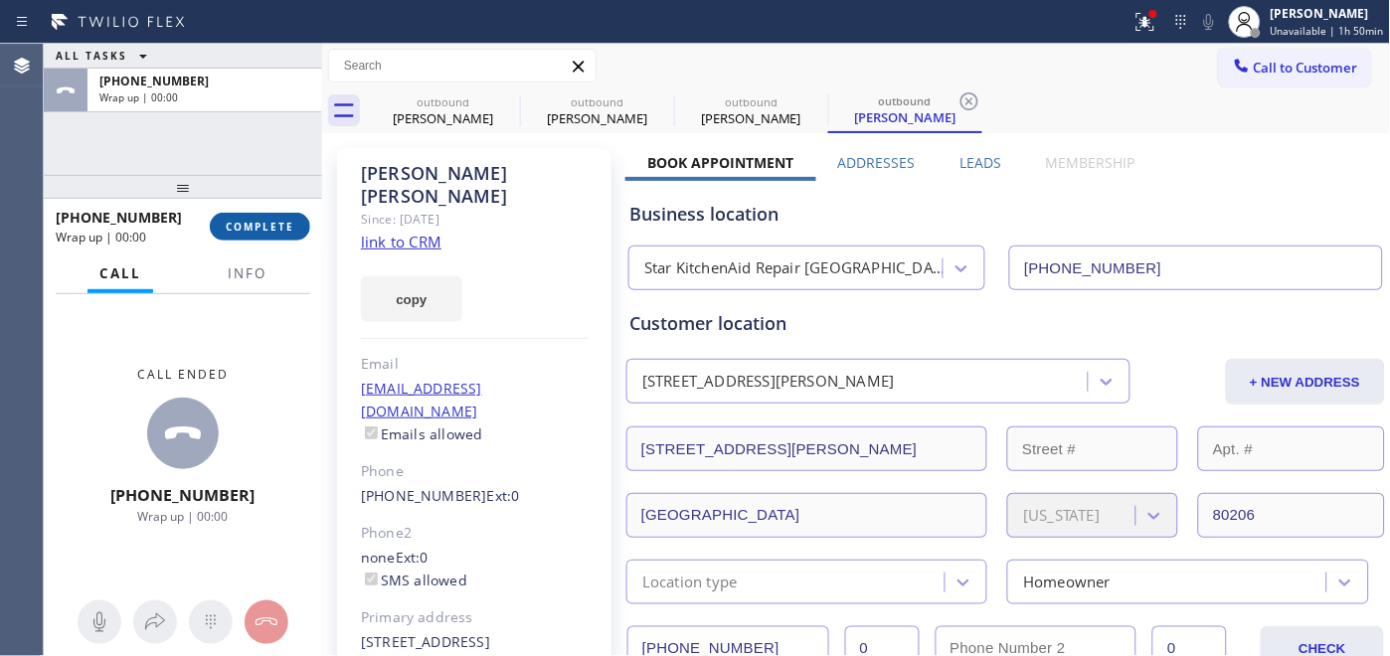
click at [298, 225] on button "COMPLETE" at bounding box center [260, 227] width 100 height 28
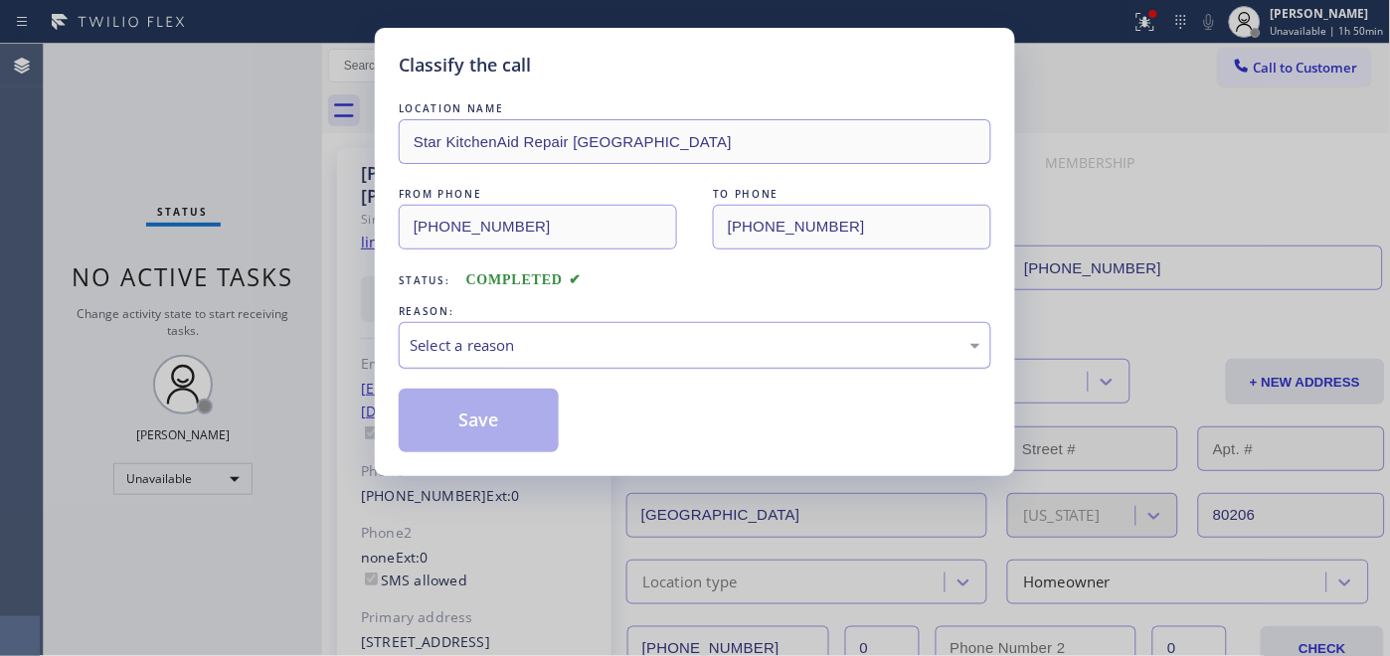
click at [541, 316] on div "REASON:" at bounding box center [695, 311] width 593 height 21
click at [579, 342] on div "Select a reason" at bounding box center [695, 345] width 571 height 23
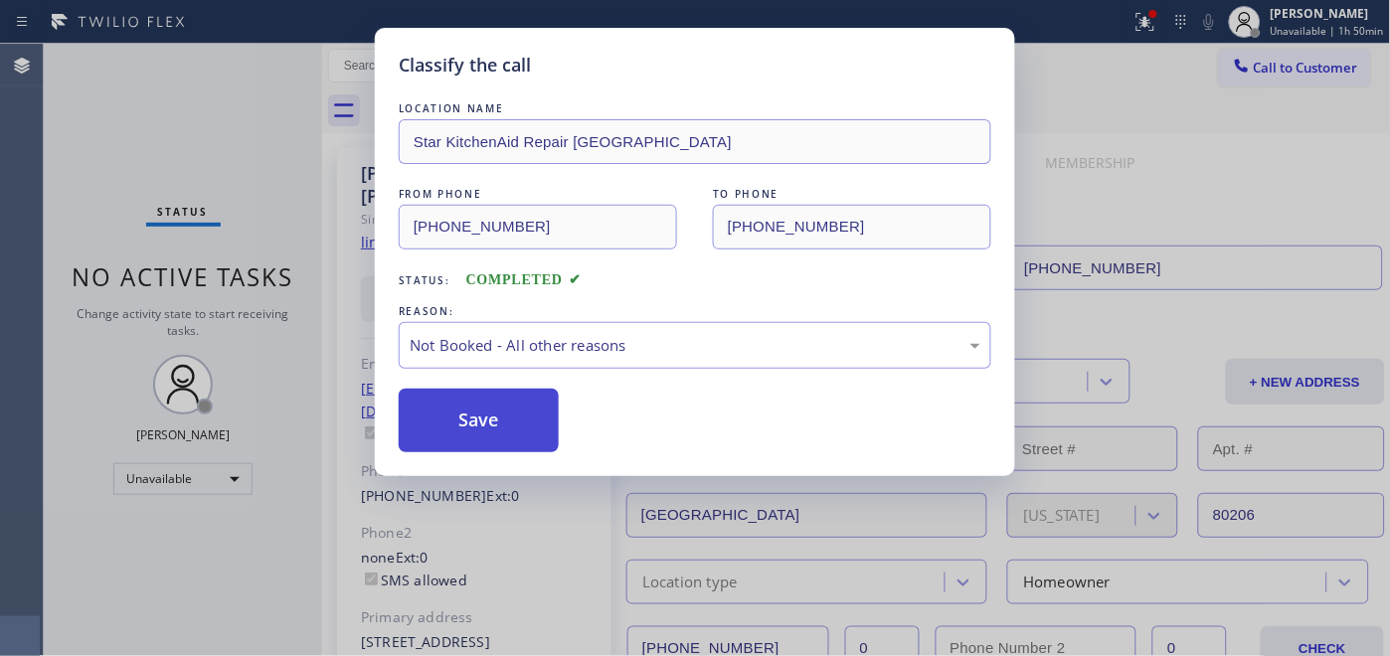
click at [501, 423] on button "Save" at bounding box center [479, 421] width 160 height 64
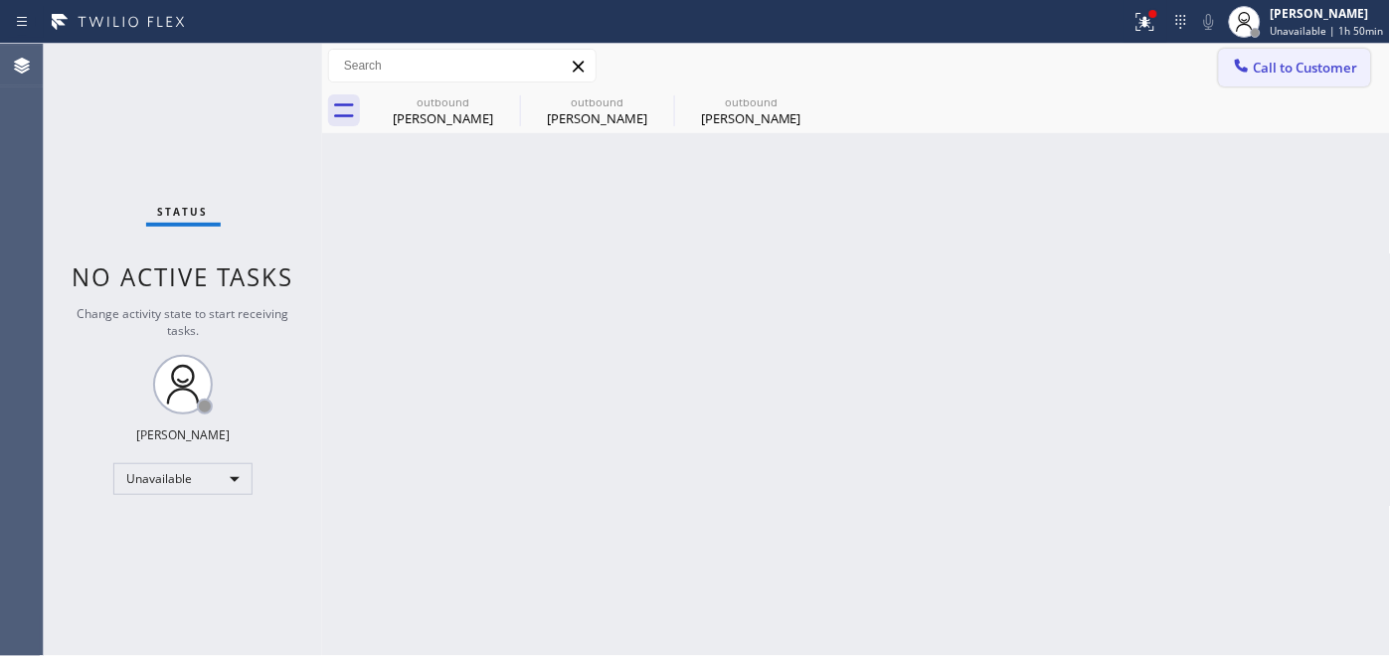
click at [1307, 71] on span "Call to Customer" at bounding box center [1306, 68] width 104 height 18
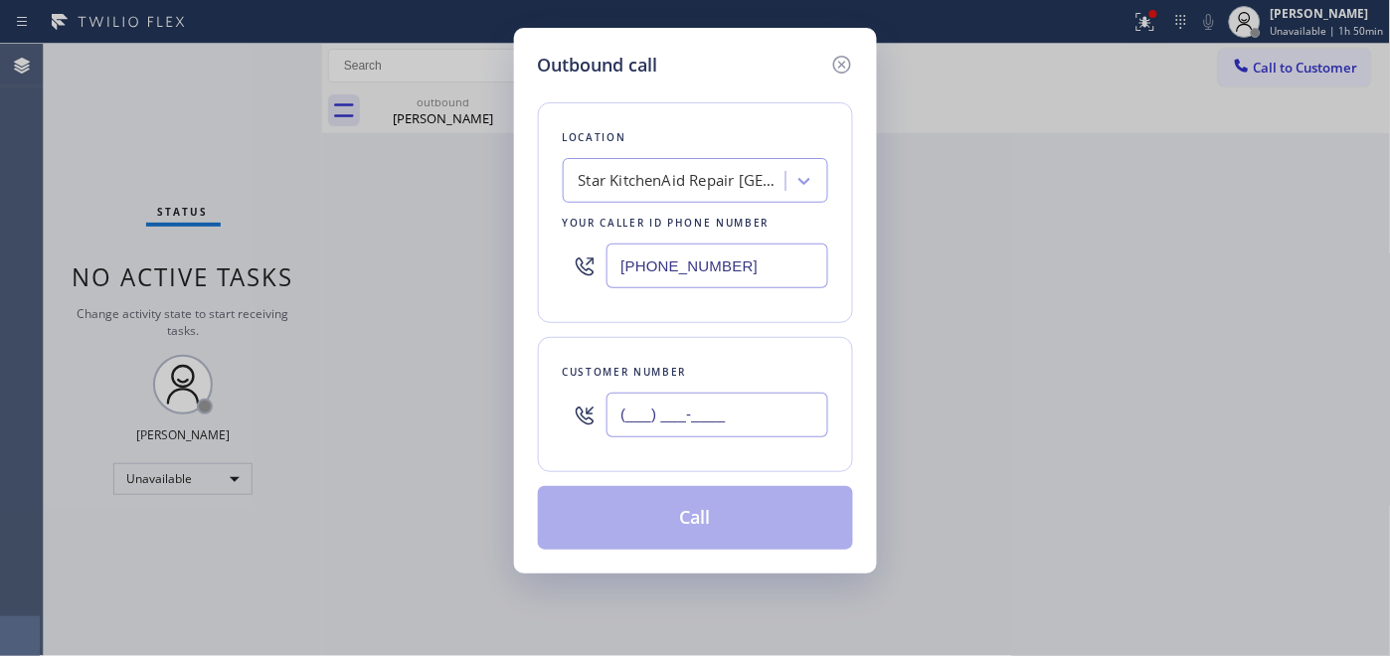
drag, startPoint x: 757, startPoint y: 406, endPoint x: 483, endPoint y: 410, distance: 273.5
click at [483, 410] on div "Outbound call Location Star KitchenAid Repair [GEOGRAPHIC_DATA] Your caller id …" at bounding box center [695, 328] width 1390 height 656
paste input "213) 282-3929"
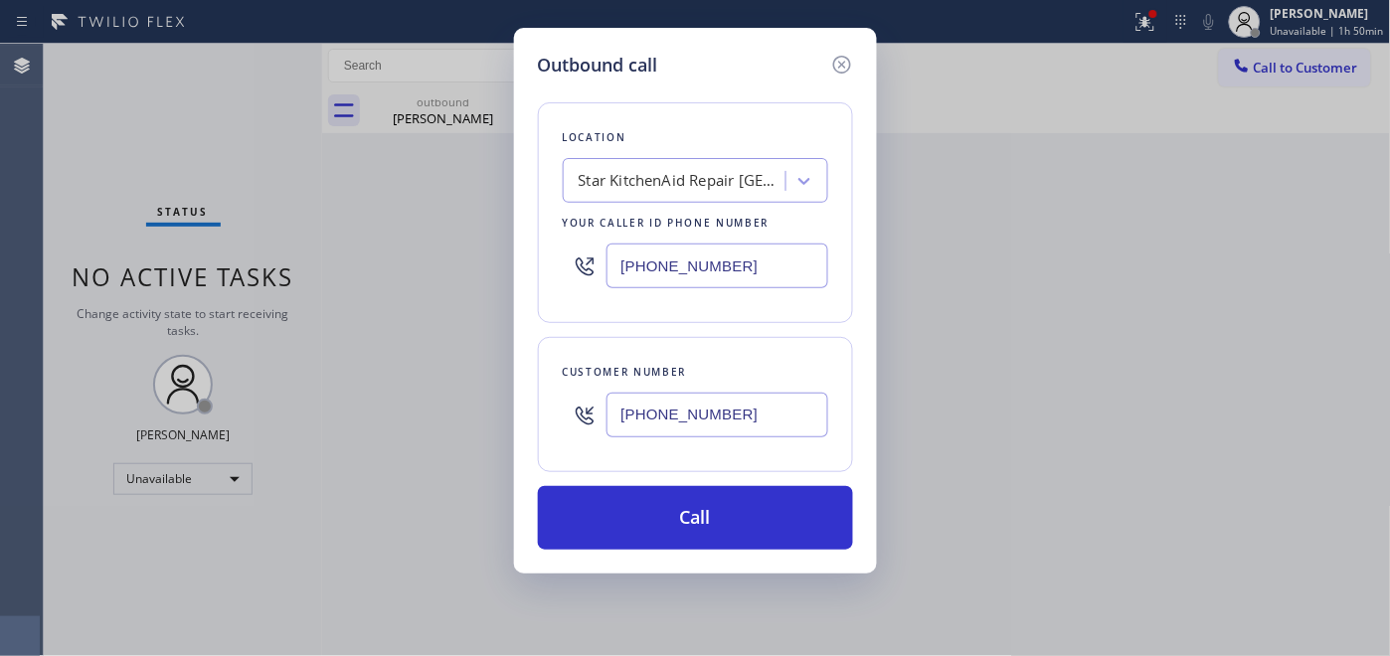
type input "[PHONE_NUMBER]"
drag, startPoint x: 483, startPoint y: 264, endPoint x: 741, endPoint y: 366, distance: 277.2
click at [450, 271] on div "Outbound call Location Star KitchenAid Repair [GEOGRAPHIC_DATA] Your caller id …" at bounding box center [695, 328] width 1390 height 656
paste input "60) 452-3788"
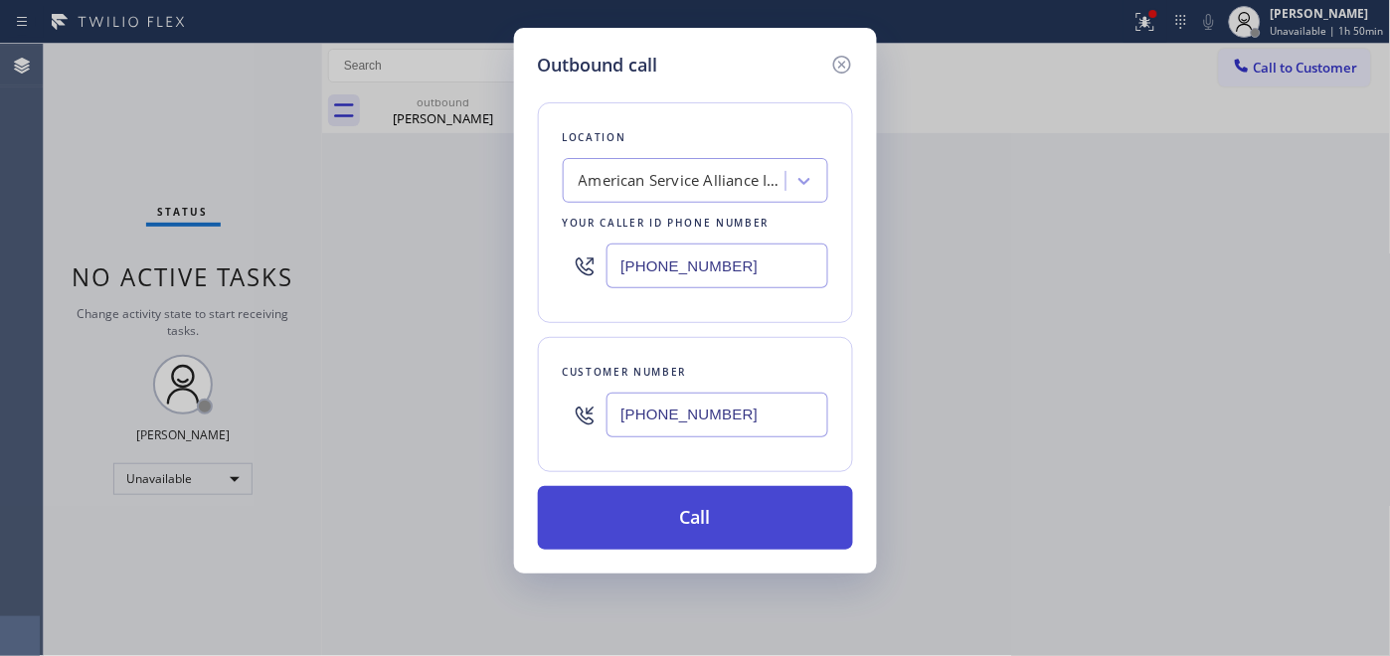
type input "[PHONE_NUMBER]"
click at [782, 507] on button "Call" at bounding box center [695, 518] width 315 height 64
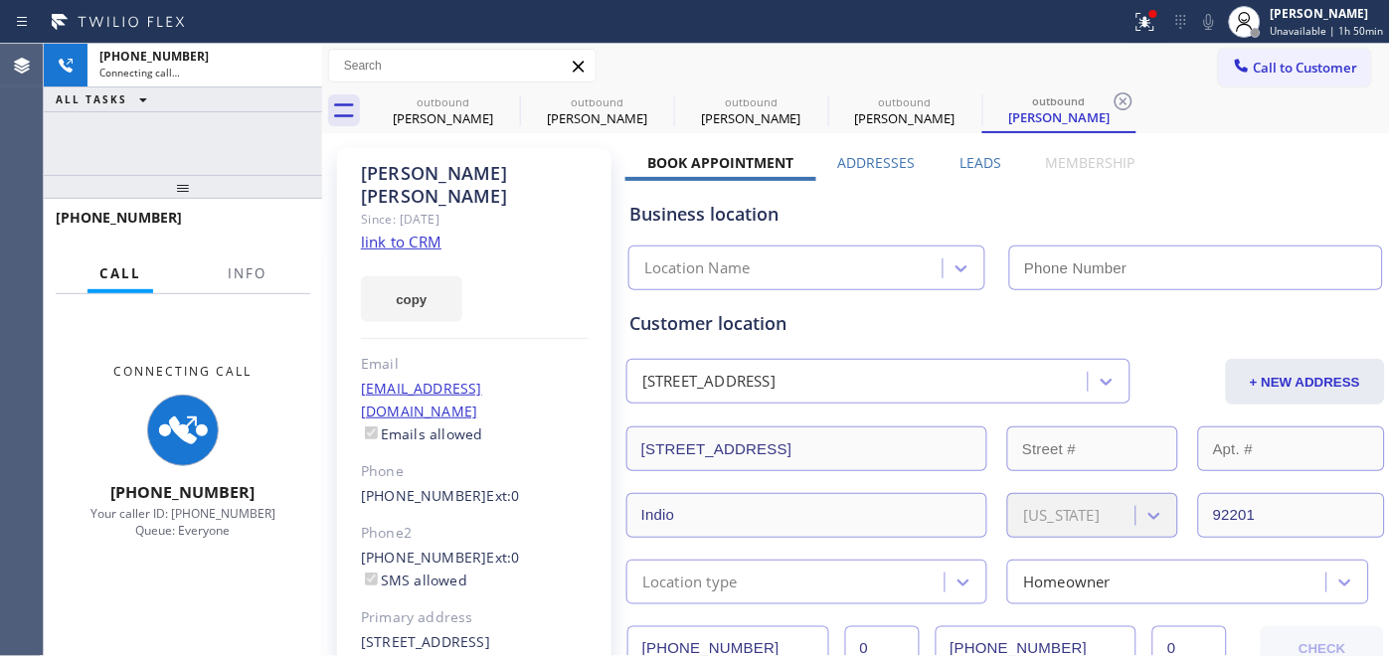
type input "[PHONE_NUMBER]"
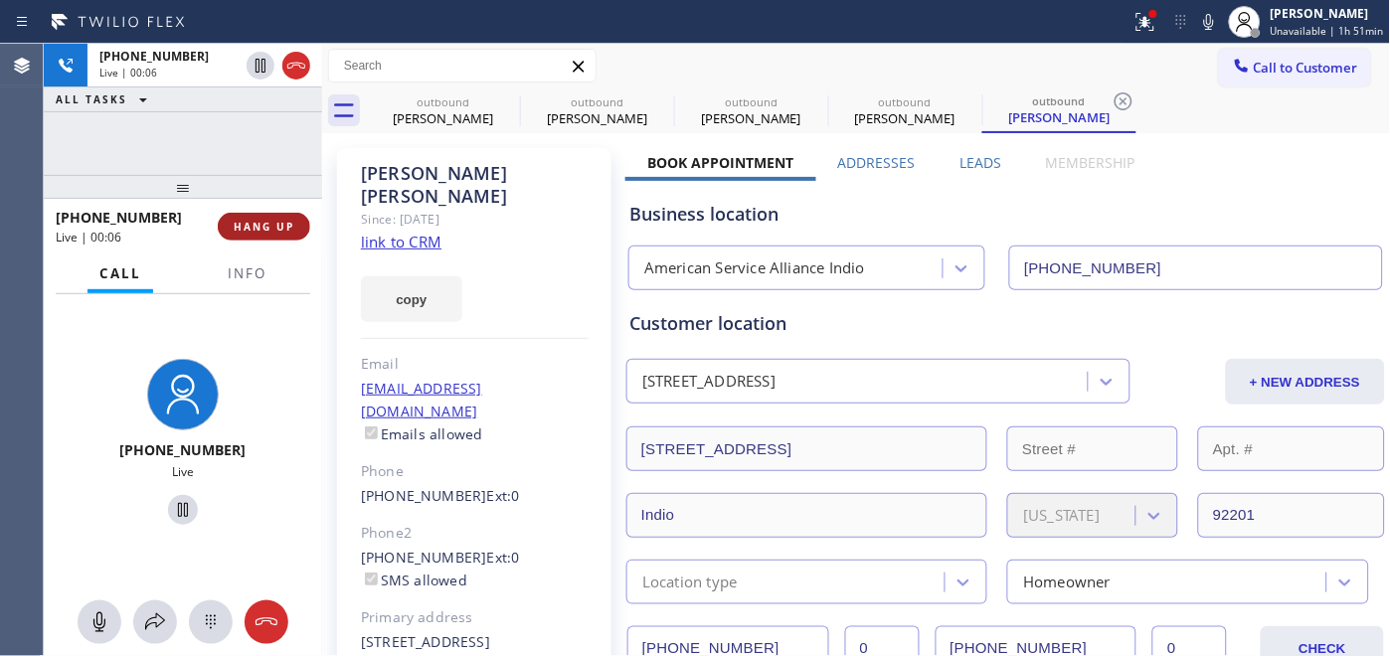
click at [278, 217] on button "HANG UP" at bounding box center [264, 227] width 92 height 28
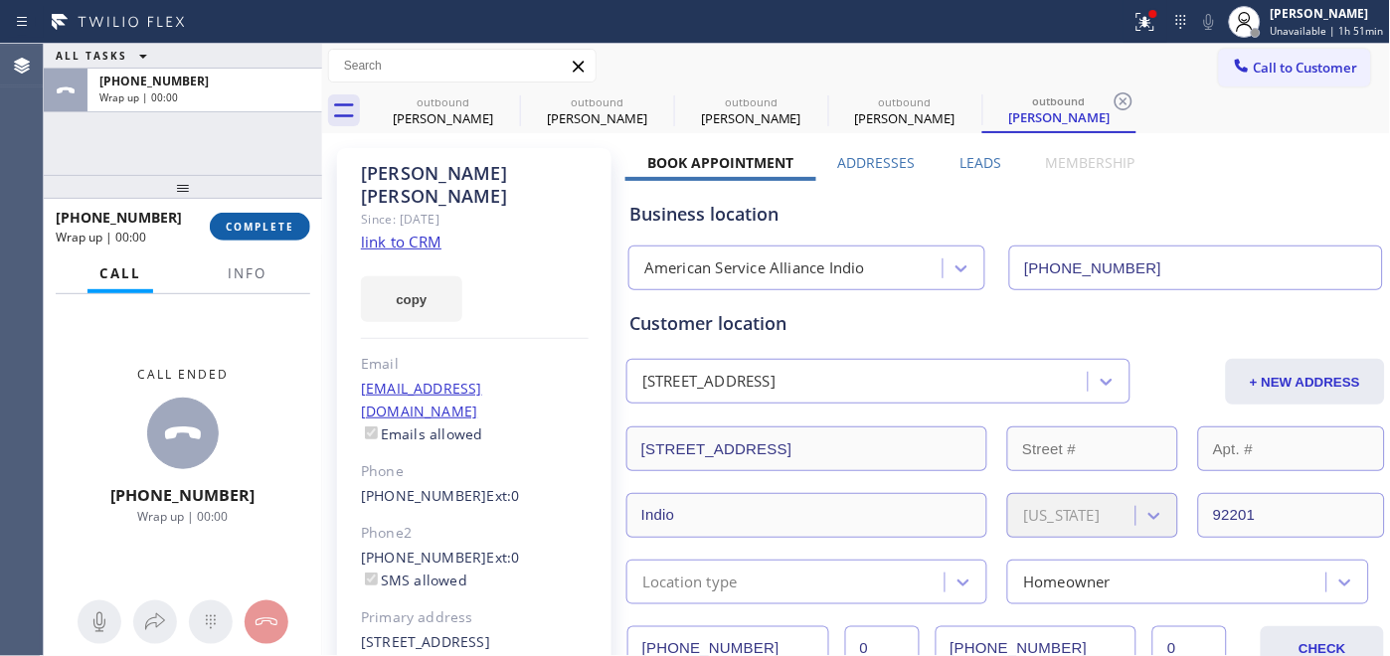
click at [245, 239] on button "COMPLETE" at bounding box center [260, 227] width 100 height 28
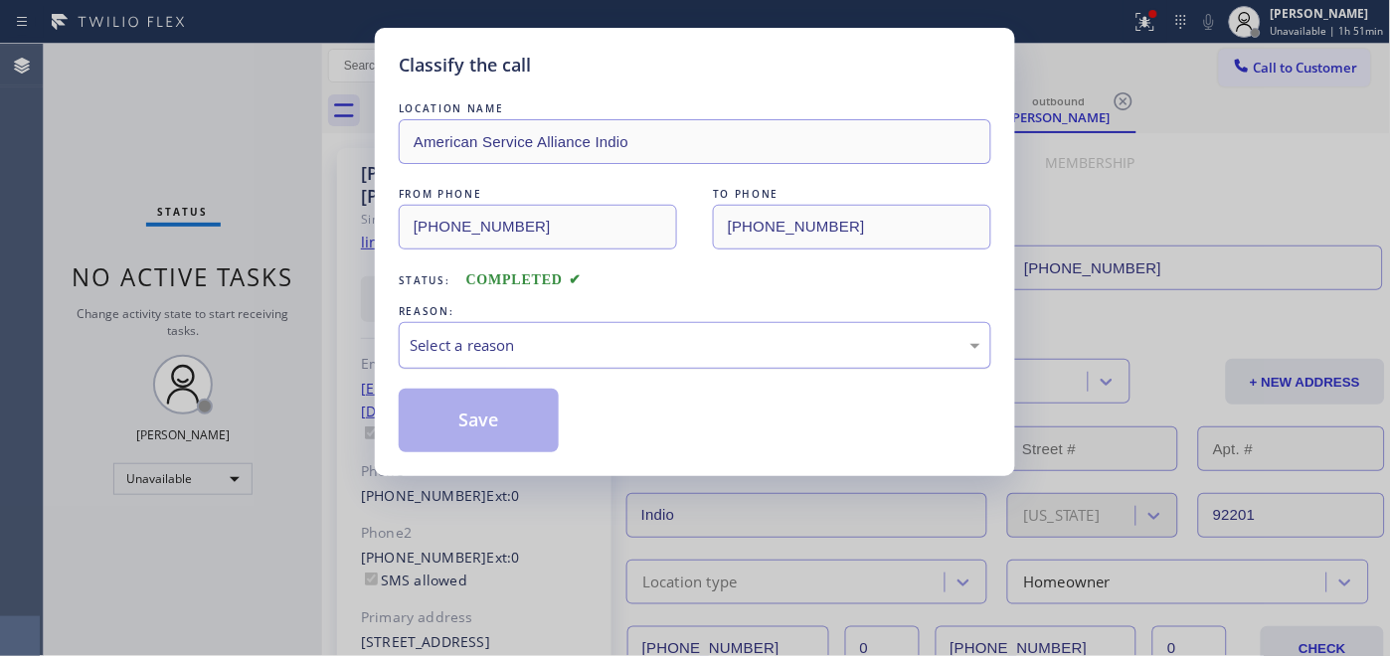
click at [592, 359] on div "Select a reason" at bounding box center [695, 345] width 593 height 47
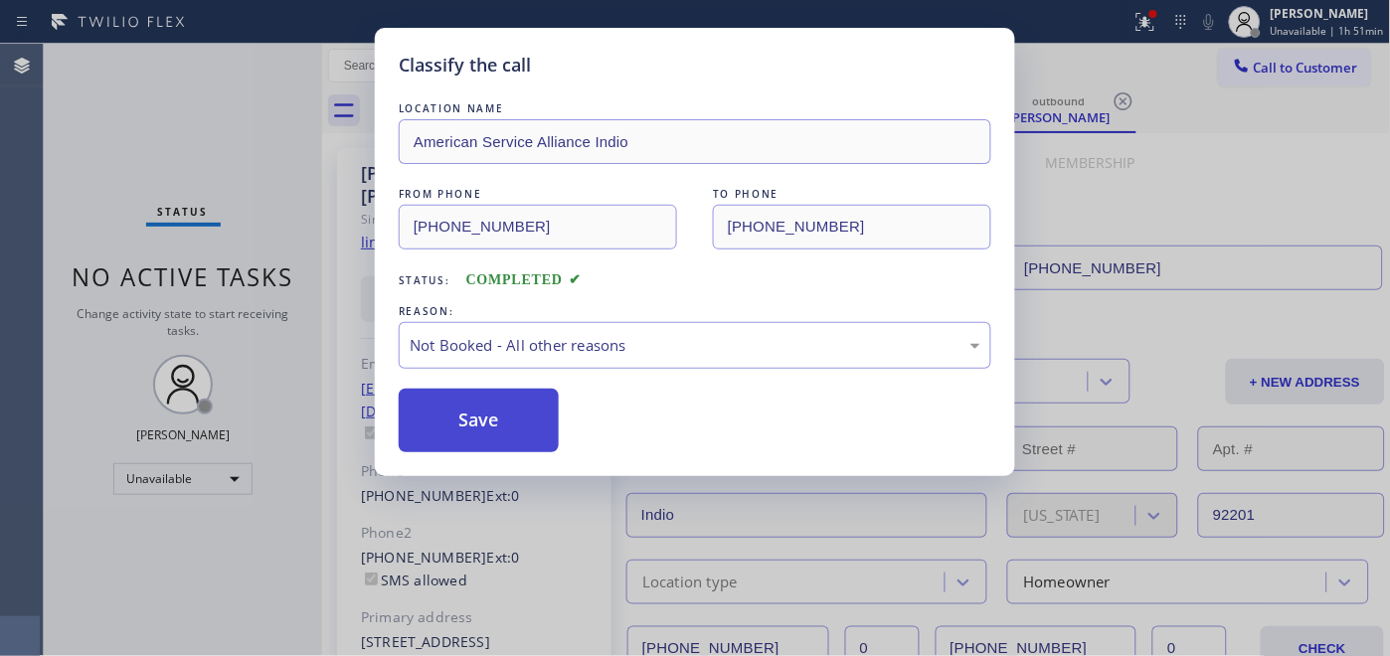
click at [527, 434] on button "Save" at bounding box center [479, 421] width 160 height 64
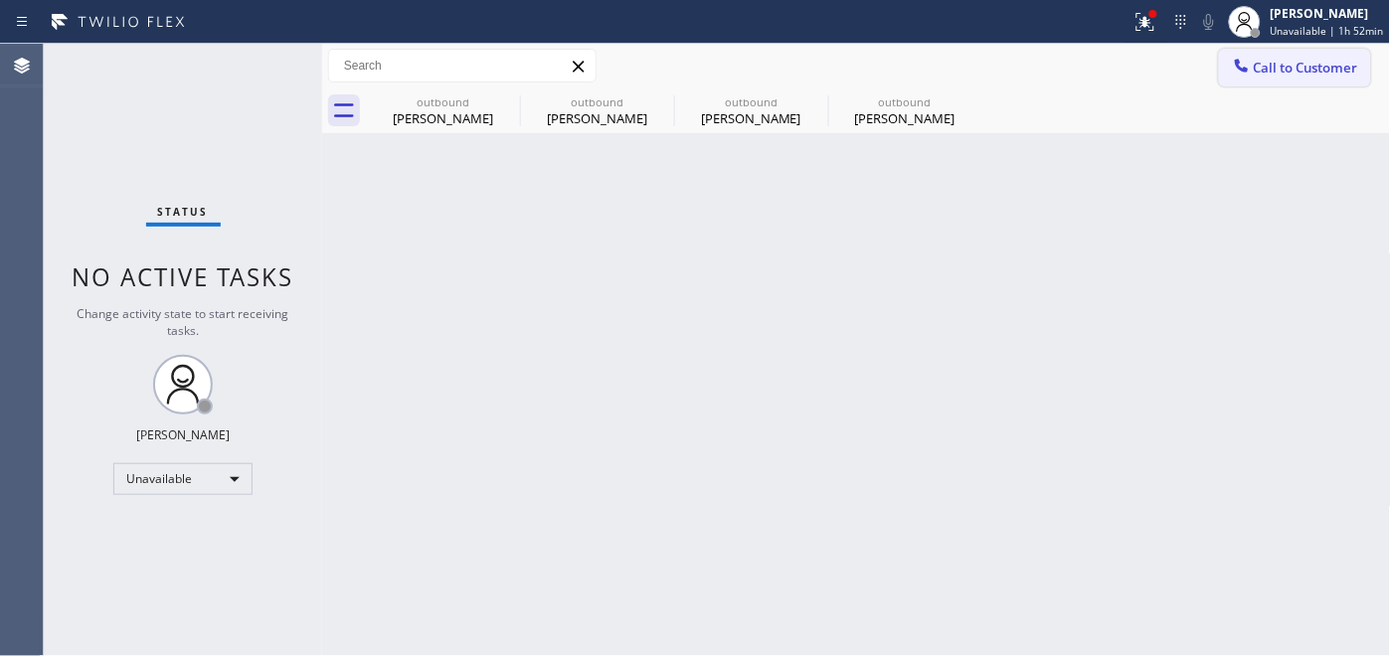
click at [1286, 76] on span "Call to Customer" at bounding box center [1306, 68] width 104 height 18
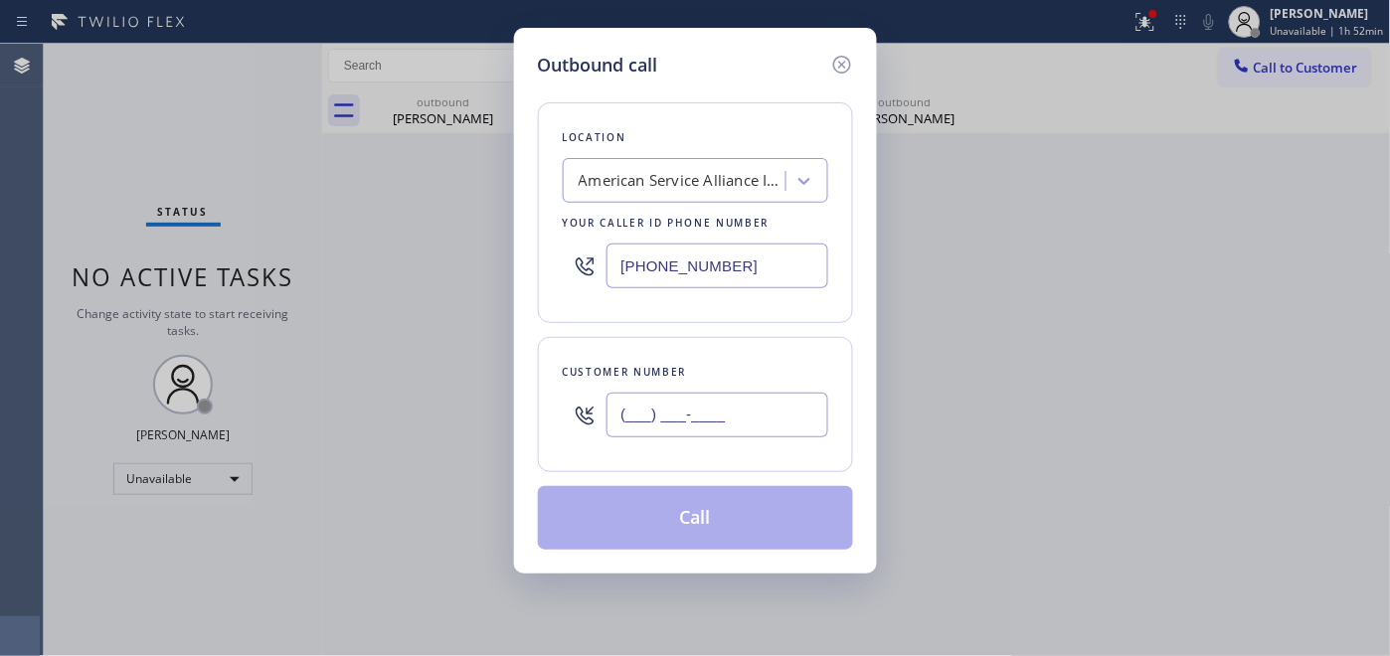
click at [686, 421] on input "(___) ___-____" at bounding box center [718, 415] width 222 height 45
paste input "805) 708-1566"
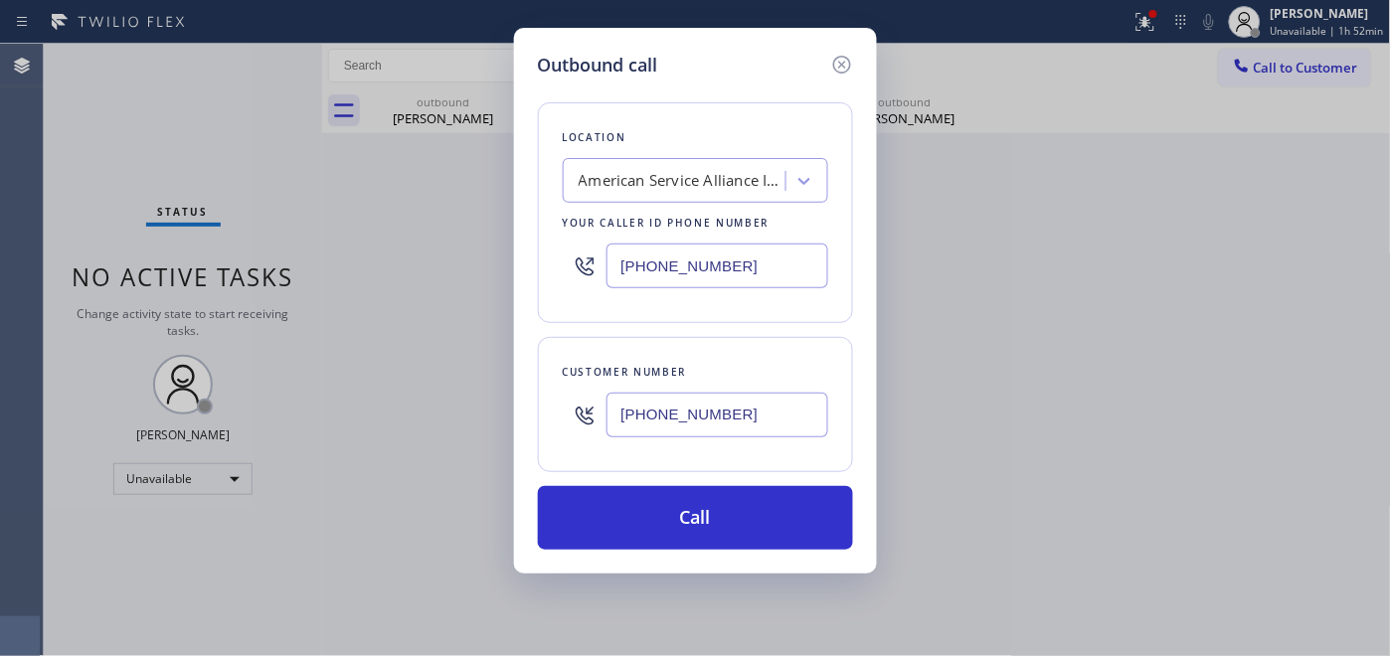
drag, startPoint x: 767, startPoint y: 422, endPoint x: 575, endPoint y: 415, distance: 192.1
click at [602, 415] on div "[PHONE_NUMBER]" at bounding box center [696, 415] width 266 height 65
paste input "310) 801-322"
type input "[PHONE_NUMBER]"
click at [666, 189] on div "American Service Alliance Indio" at bounding box center [683, 181] width 209 height 23
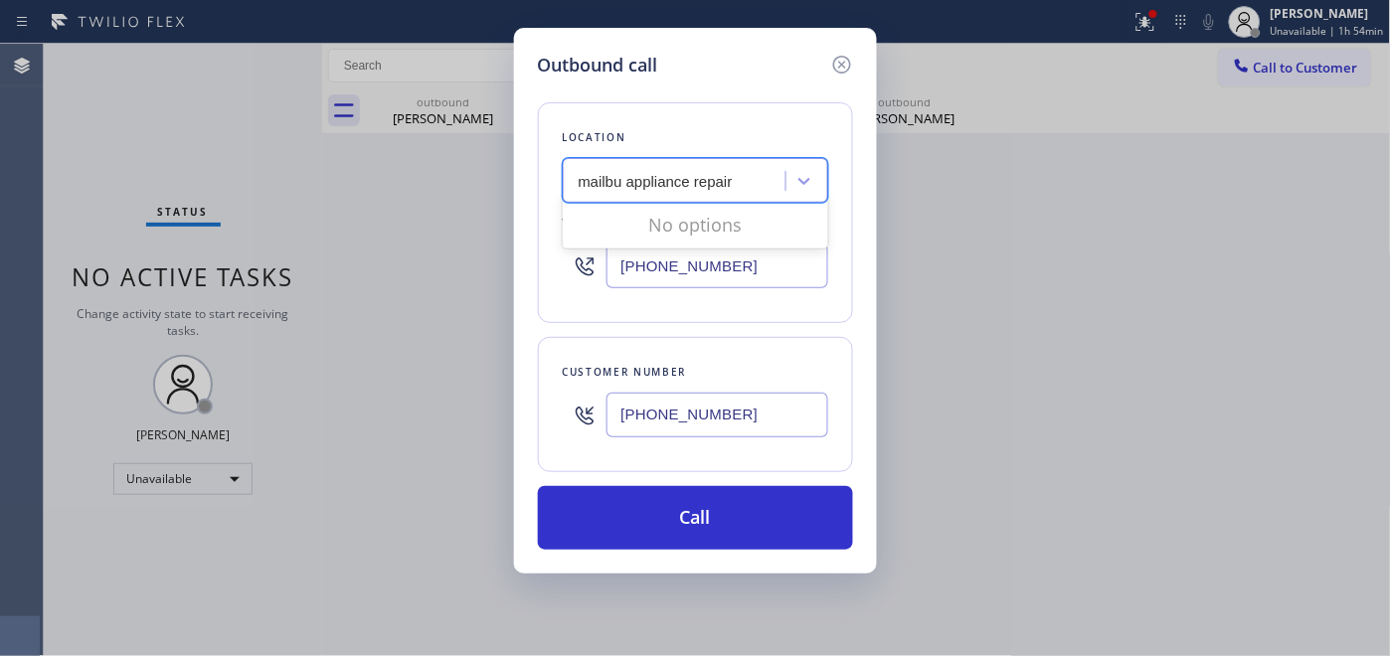
type input "mailbu appliance repair"
type input "a"
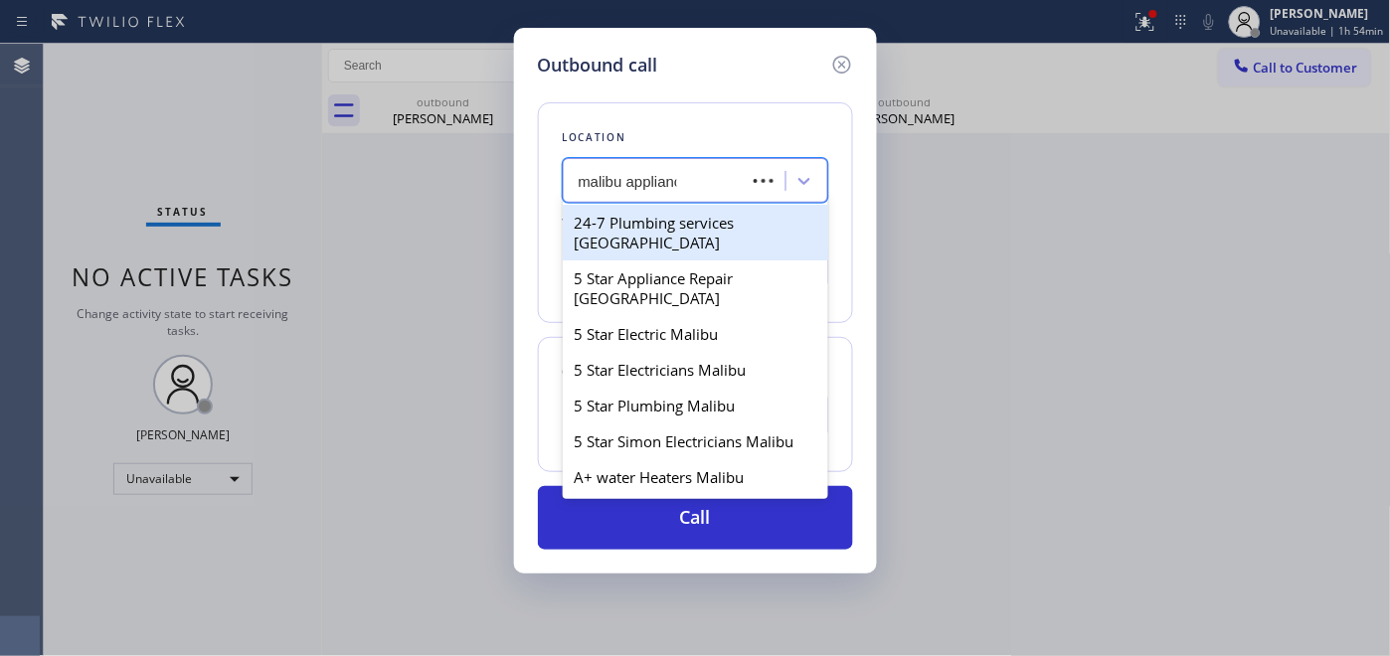
type input "malibu appliance"
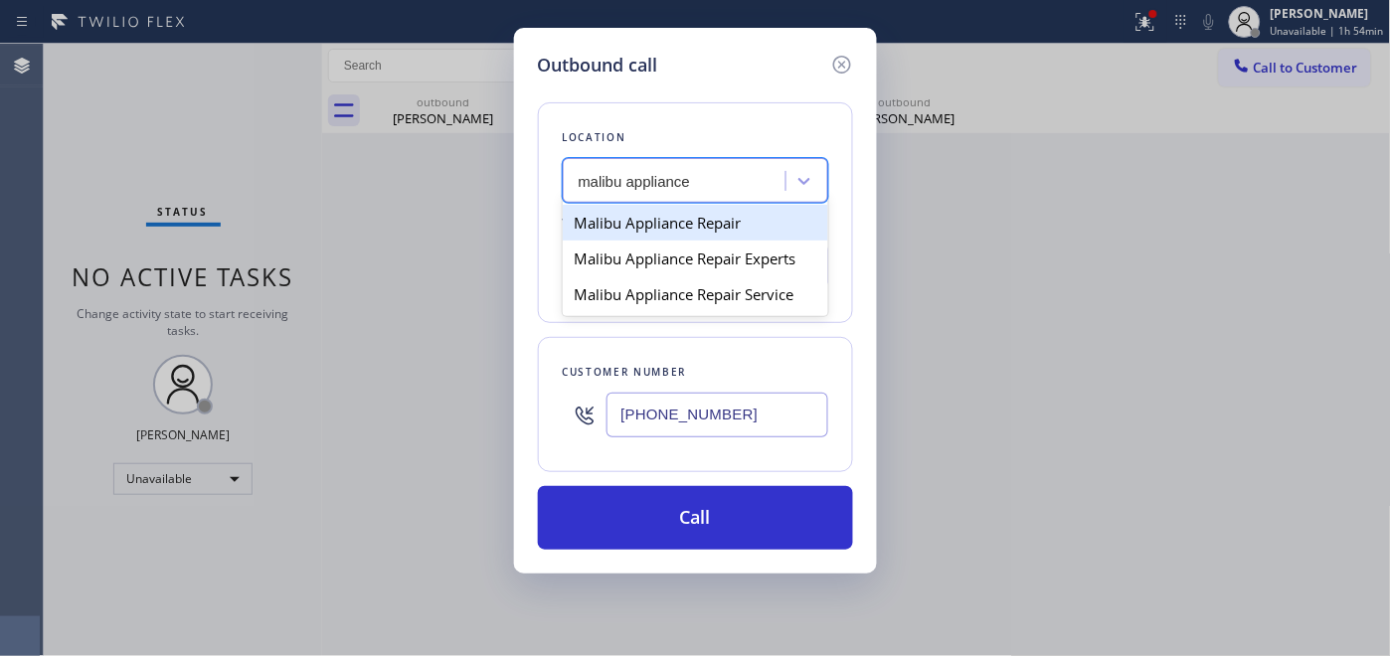
click at [748, 227] on div "Malibu Appliance Repair" at bounding box center [696, 223] width 266 height 36
type input "[PHONE_NUMBER]"
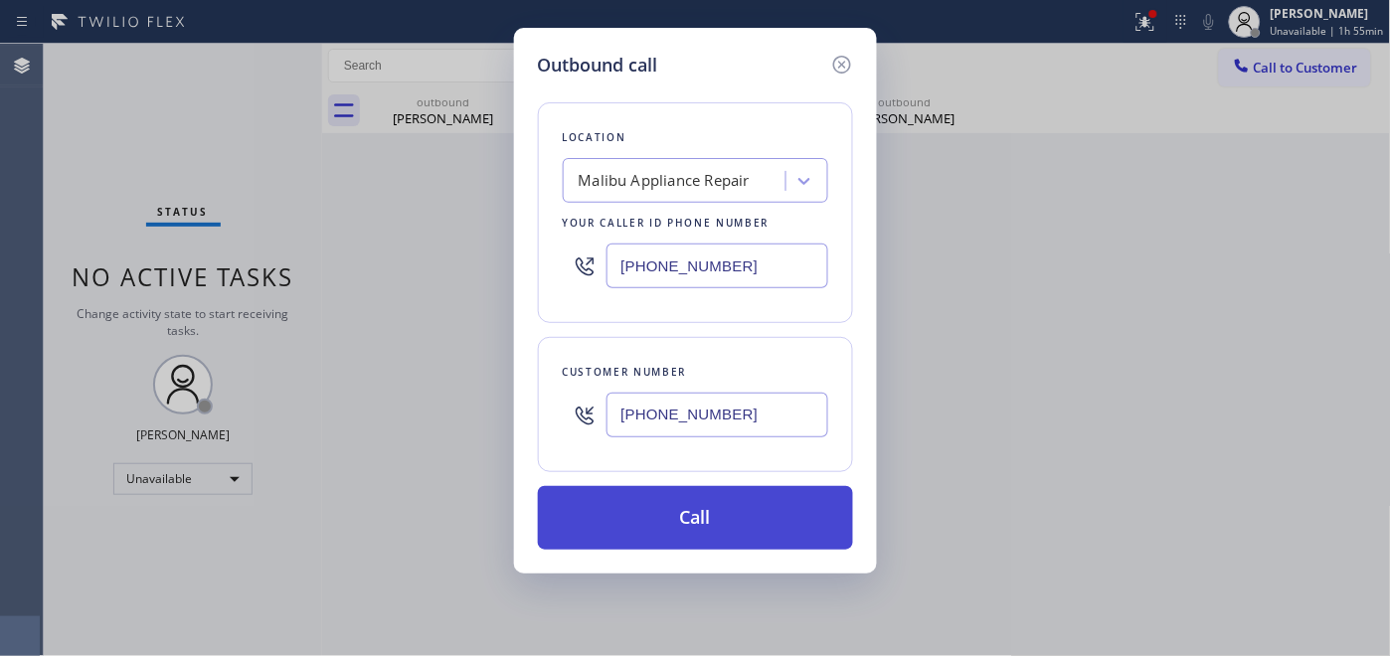
click at [714, 493] on button "Call" at bounding box center [695, 518] width 315 height 64
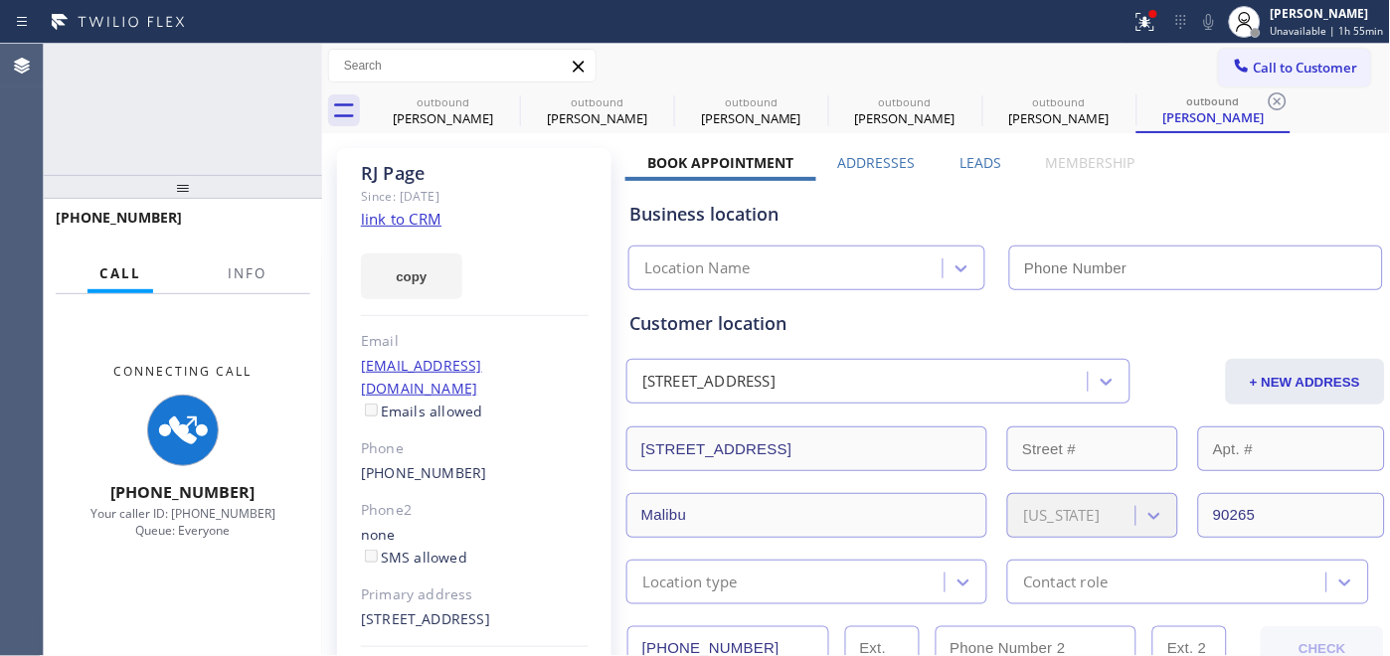
type input "[PHONE_NUMBER]"
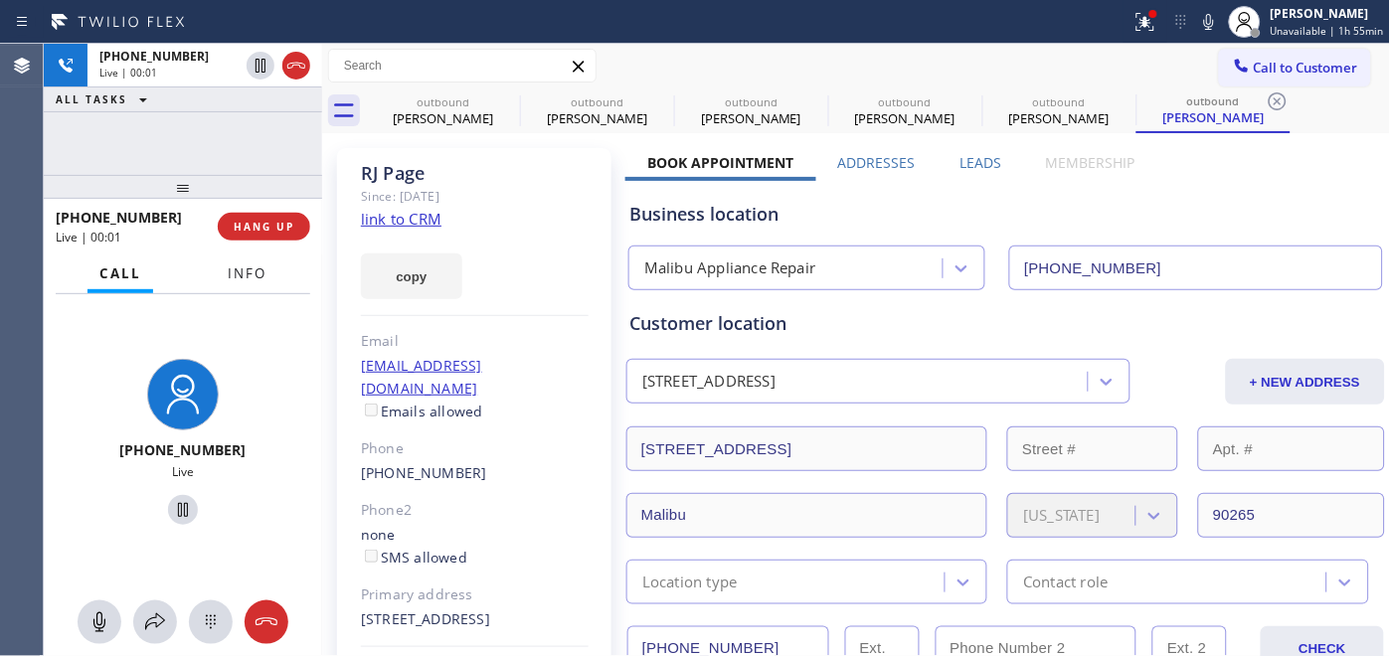
click at [274, 255] on button "Info" at bounding box center [247, 274] width 63 height 39
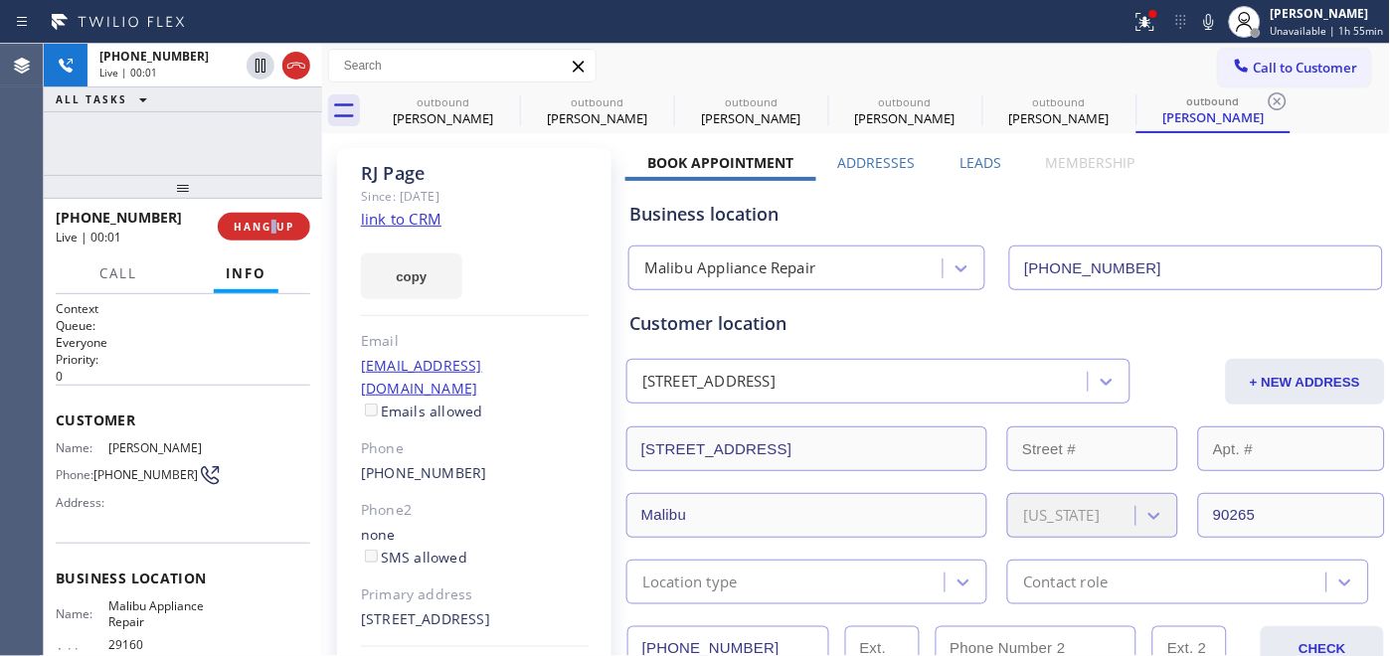
click at [274, 253] on div "[PHONE_NUMBER] Live | 00:01 HANG UP" at bounding box center [183, 227] width 278 height 56
click at [276, 235] on button "HANG UP" at bounding box center [264, 227] width 92 height 28
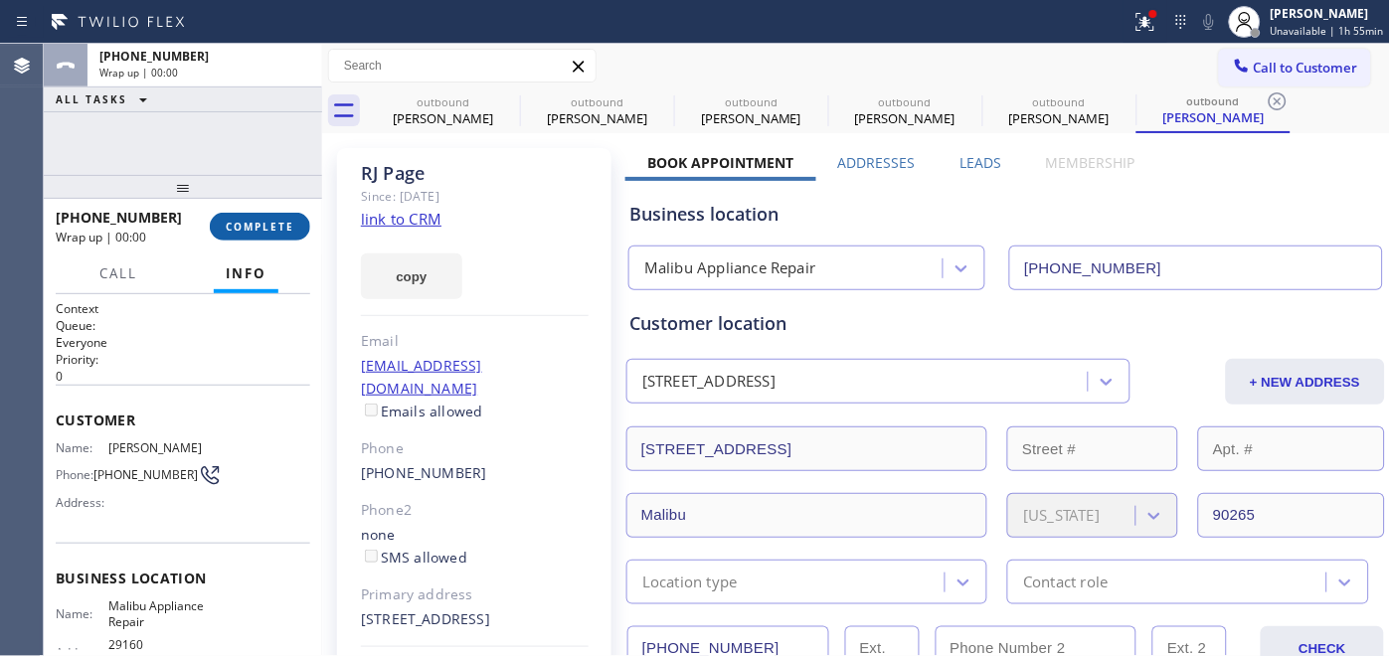
click at [276, 235] on button "COMPLETE" at bounding box center [260, 227] width 100 height 28
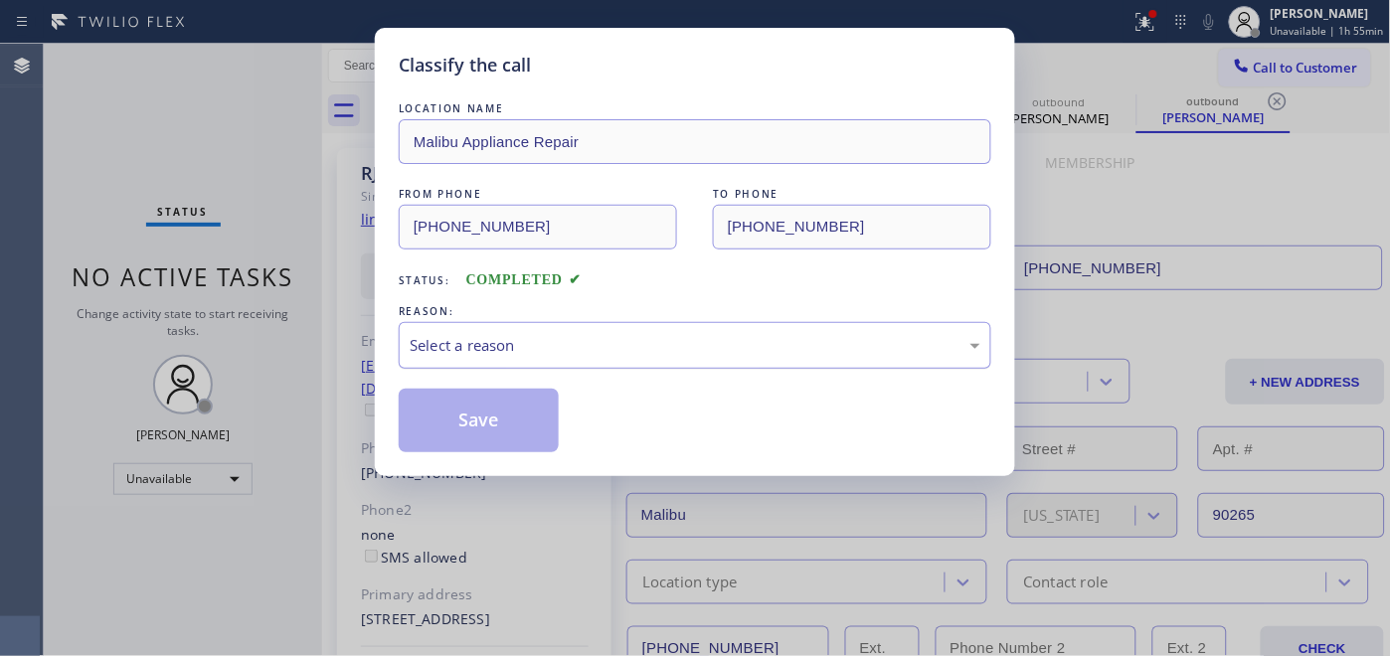
click at [560, 338] on div "Select a reason" at bounding box center [695, 345] width 571 height 23
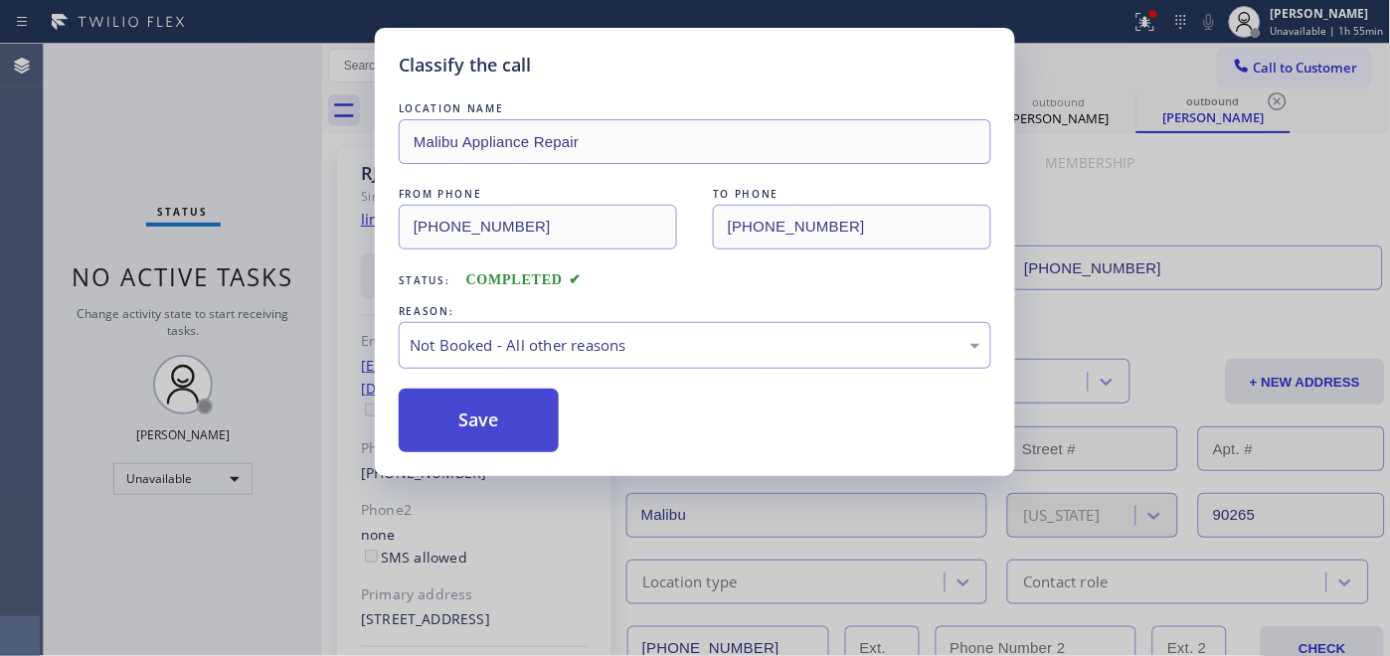
click at [519, 408] on button "Save" at bounding box center [479, 421] width 160 height 64
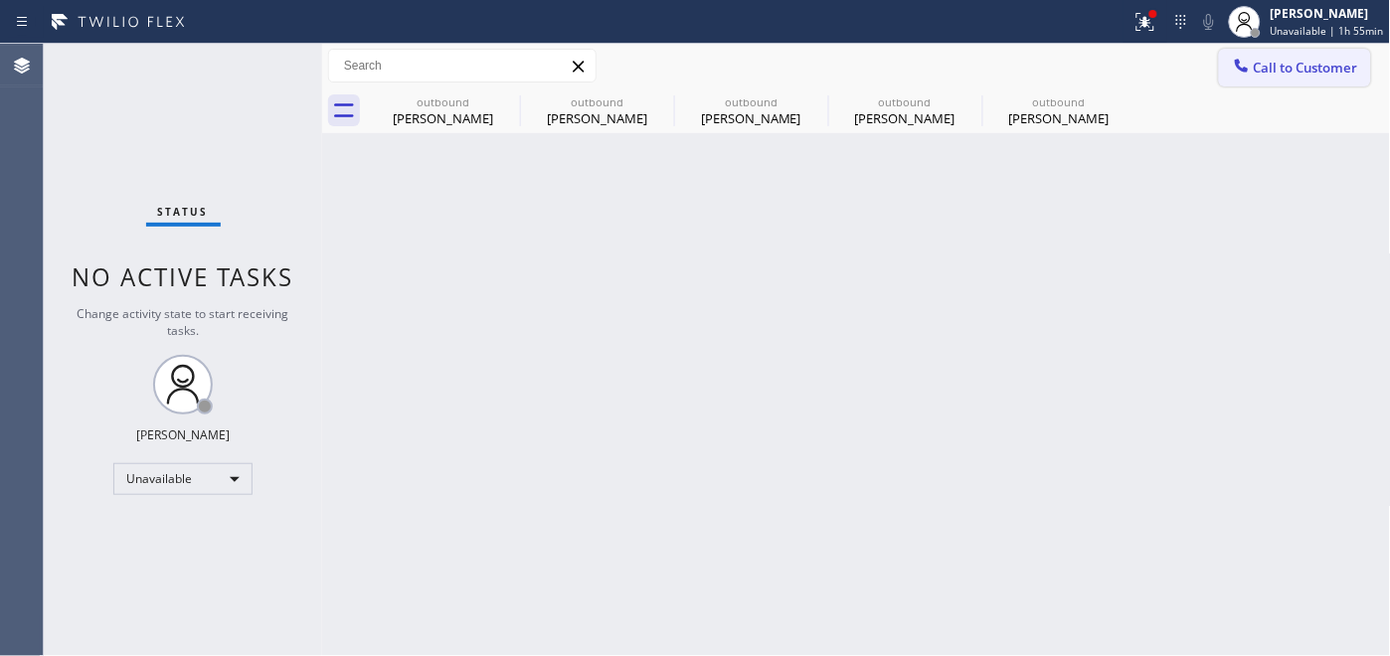
click at [1268, 74] on span "Call to Customer" at bounding box center [1306, 68] width 104 height 18
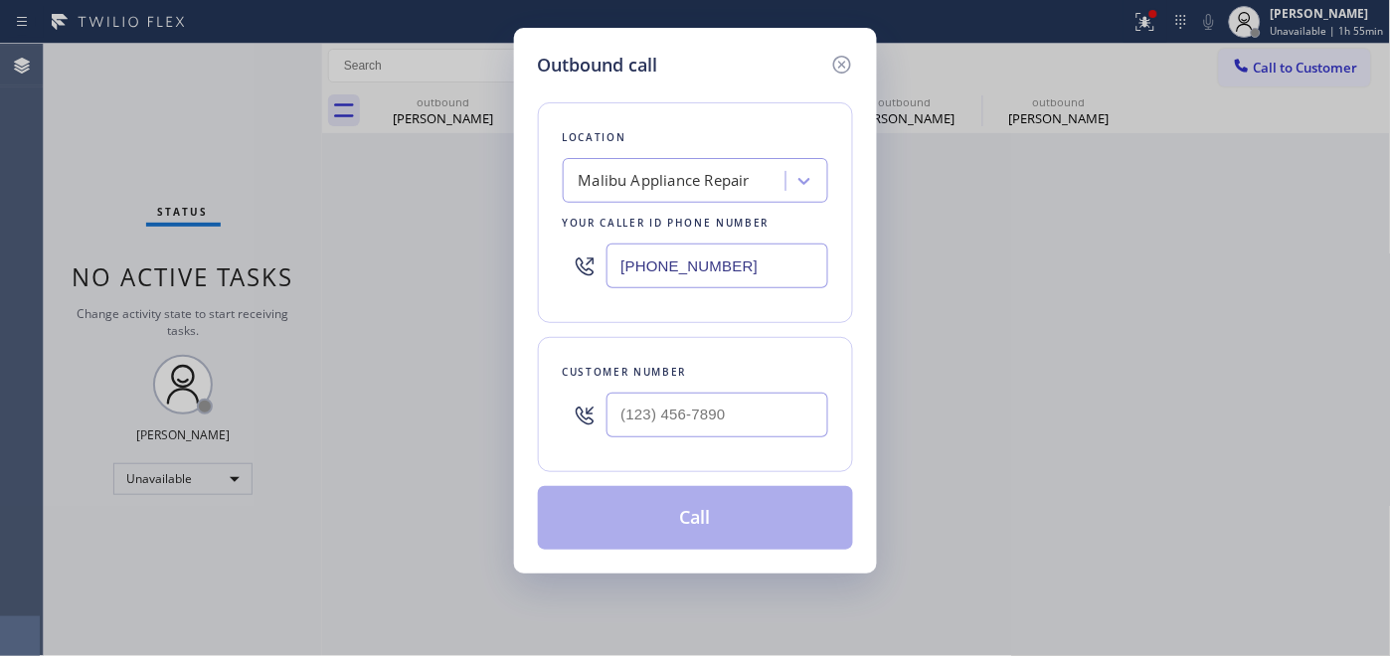
click at [679, 441] on div at bounding box center [718, 415] width 222 height 65
click at [746, 410] on input "(___) ___-____" at bounding box center [718, 415] width 222 height 45
paste input "323) 697-6287"
type input "[PHONE_NUMBER]"
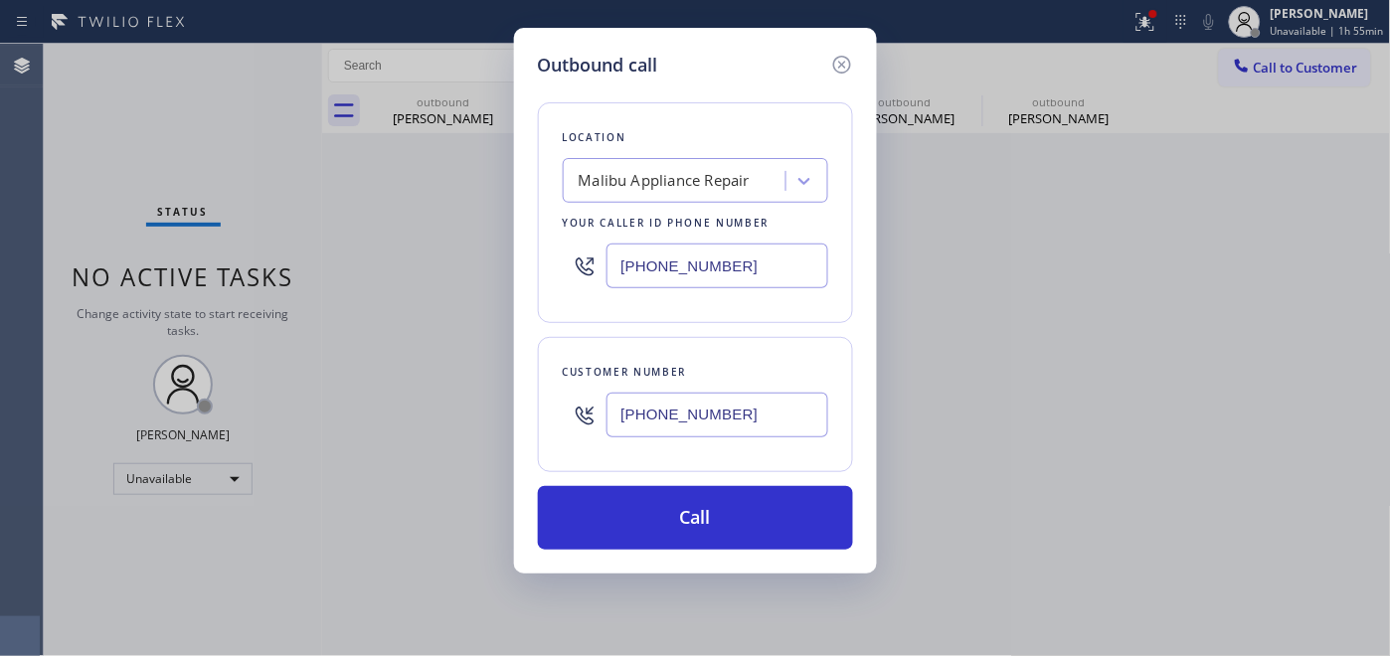
click at [573, 256] on div "[PHONE_NUMBER]" at bounding box center [696, 266] width 266 height 65
paste input "760) 983-220"
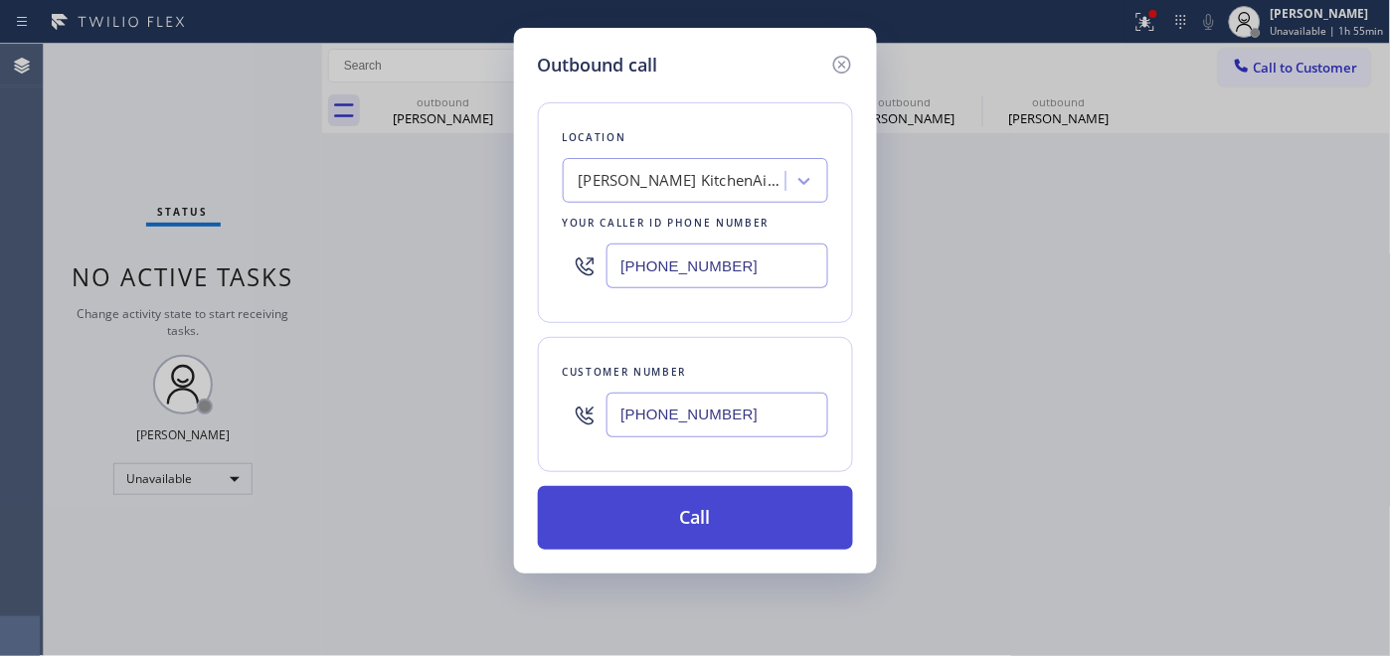
type input "[PHONE_NUMBER]"
click at [712, 497] on button "Call" at bounding box center [695, 518] width 315 height 64
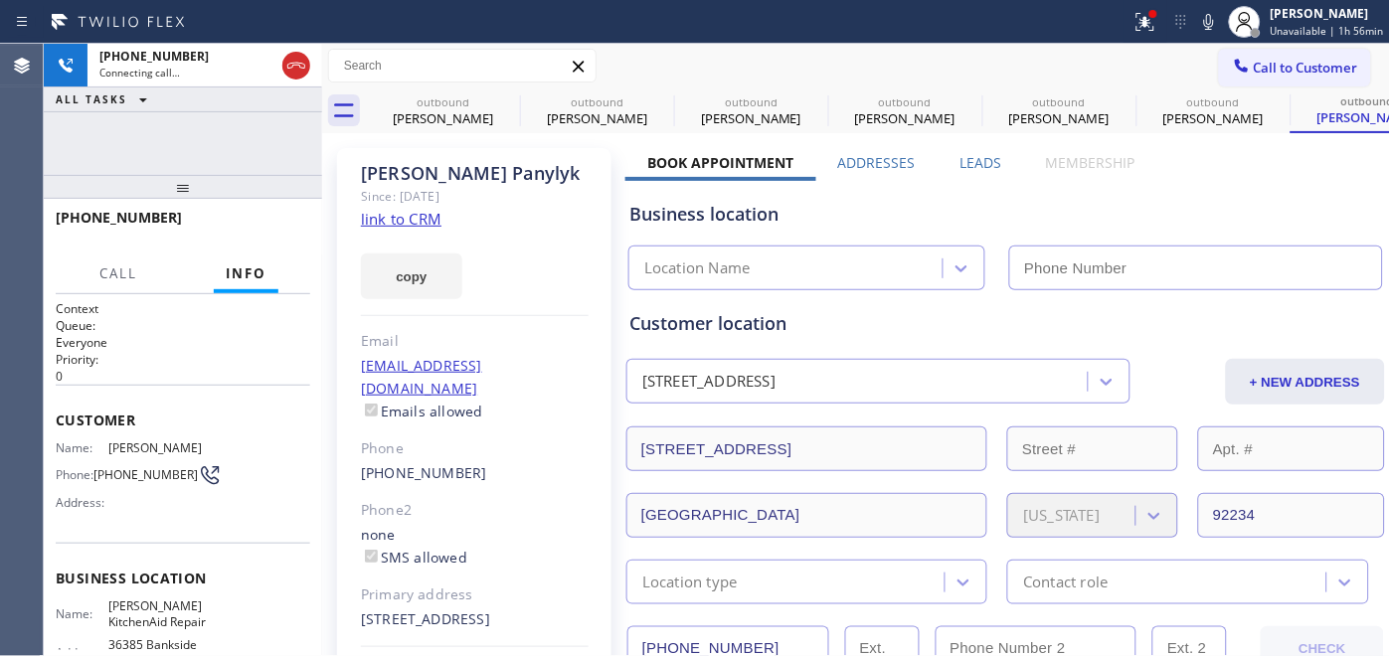
type input "[PHONE_NUMBER]"
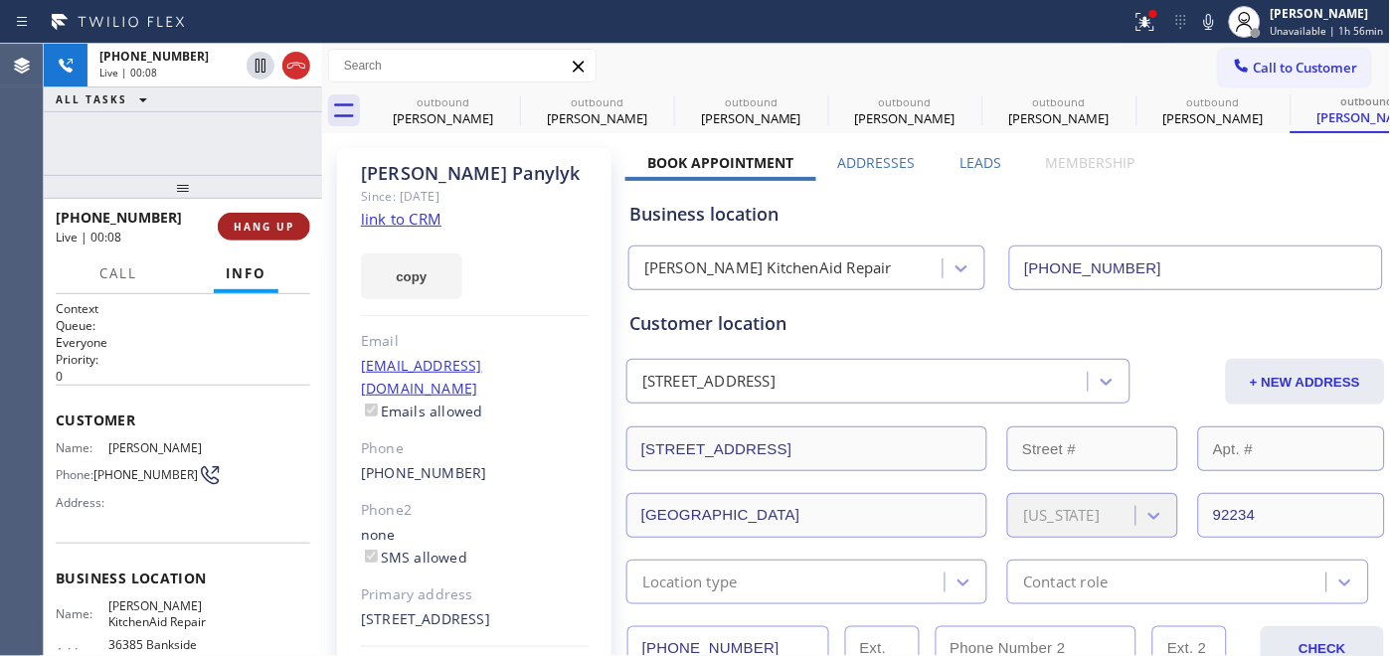
drag, startPoint x: 270, startPoint y: 200, endPoint x: 269, endPoint y: 213, distance: 13.0
click at [270, 199] on div at bounding box center [183, 187] width 278 height 24
click at [273, 231] on span "HANG UP" at bounding box center [264, 227] width 61 height 14
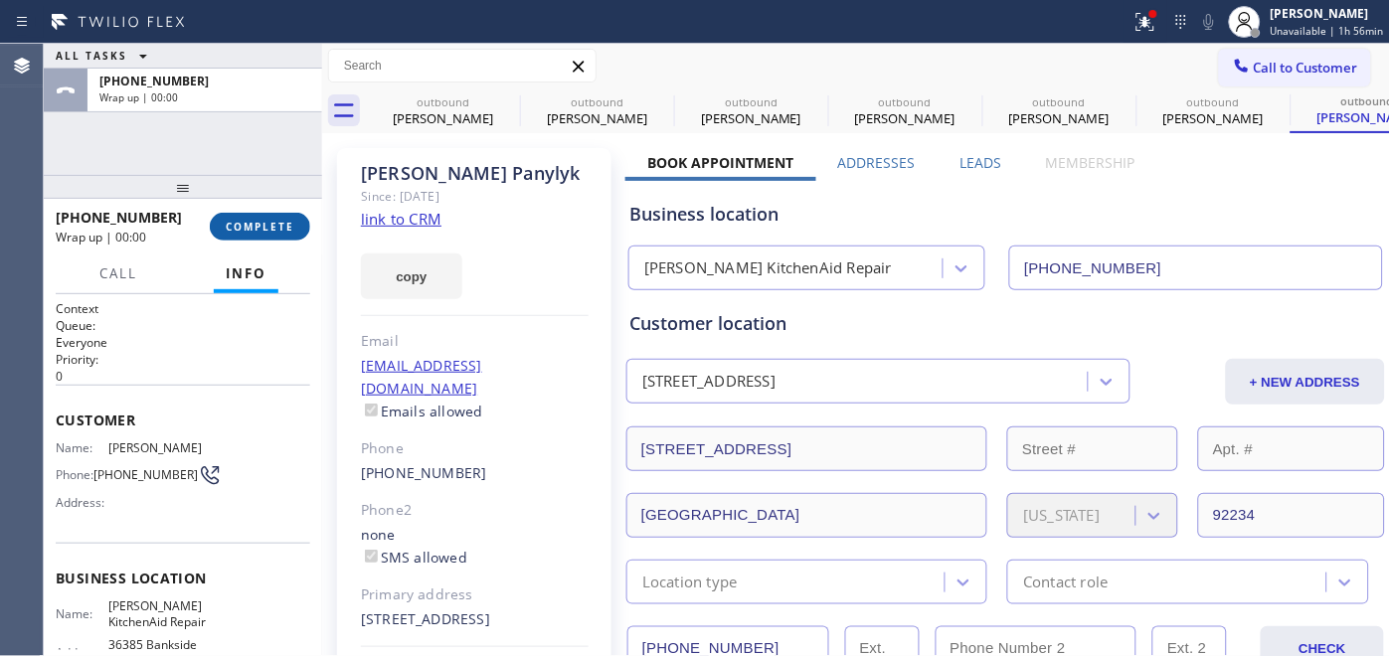
click at [273, 231] on span "COMPLETE" at bounding box center [260, 227] width 69 height 14
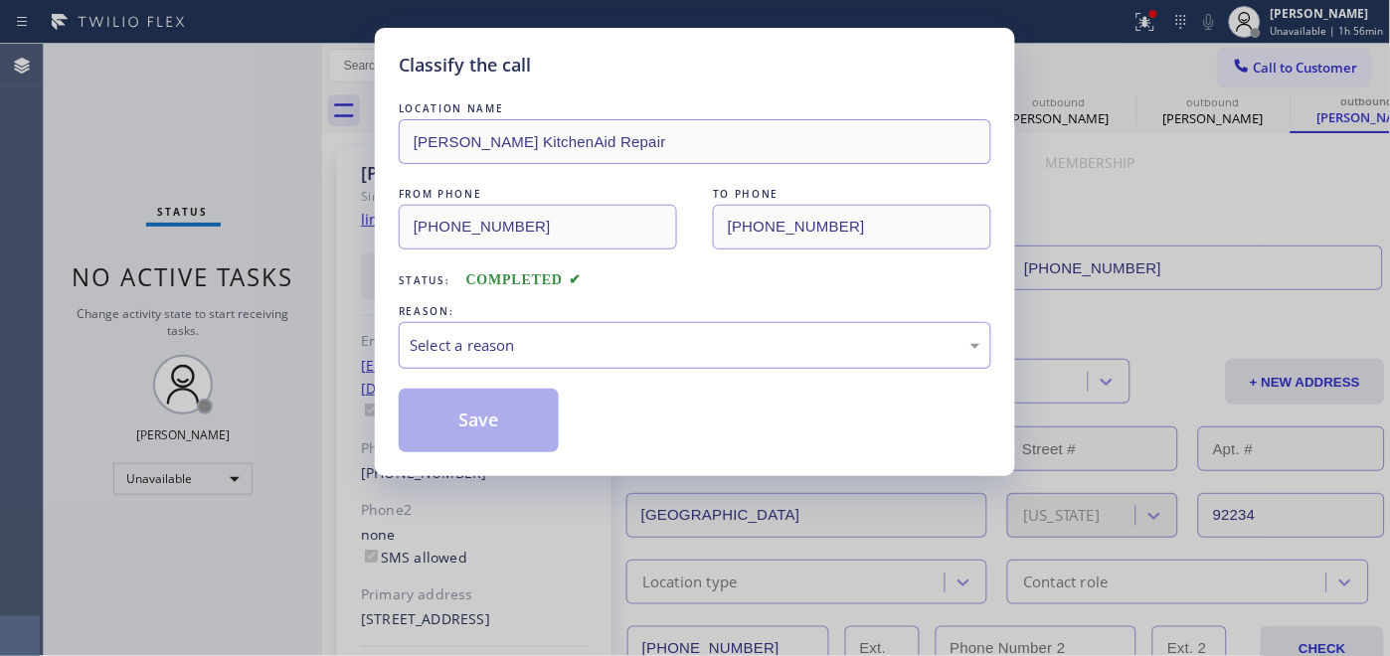
click at [575, 351] on div "Select a reason" at bounding box center [695, 345] width 571 height 23
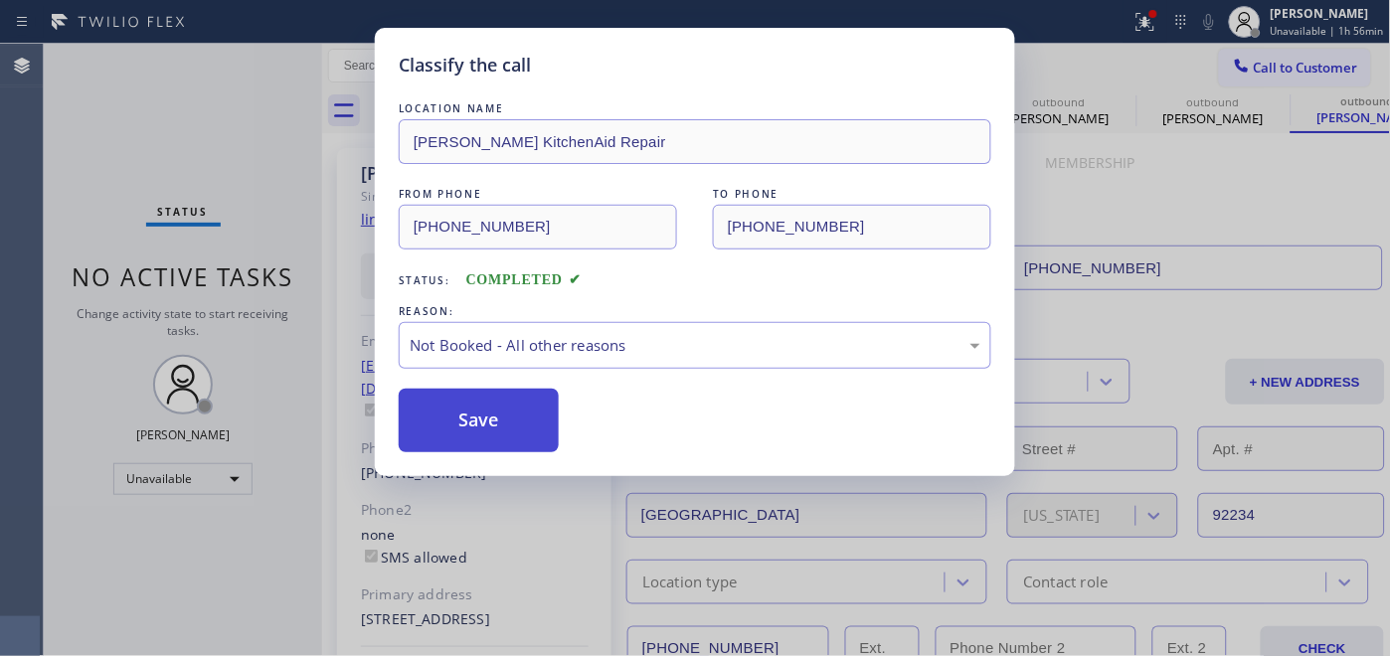
click at [492, 421] on button "Save" at bounding box center [479, 421] width 160 height 64
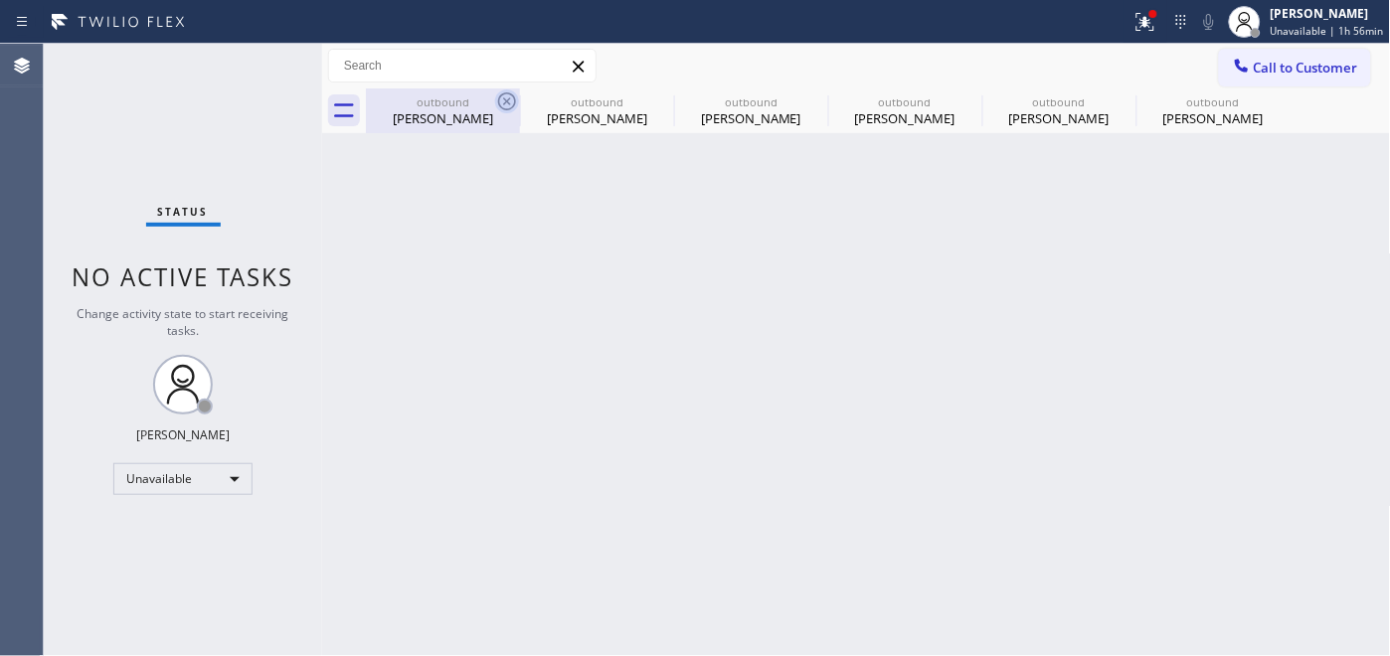
click at [497, 96] on icon at bounding box center [507, 102] width 24 height 24
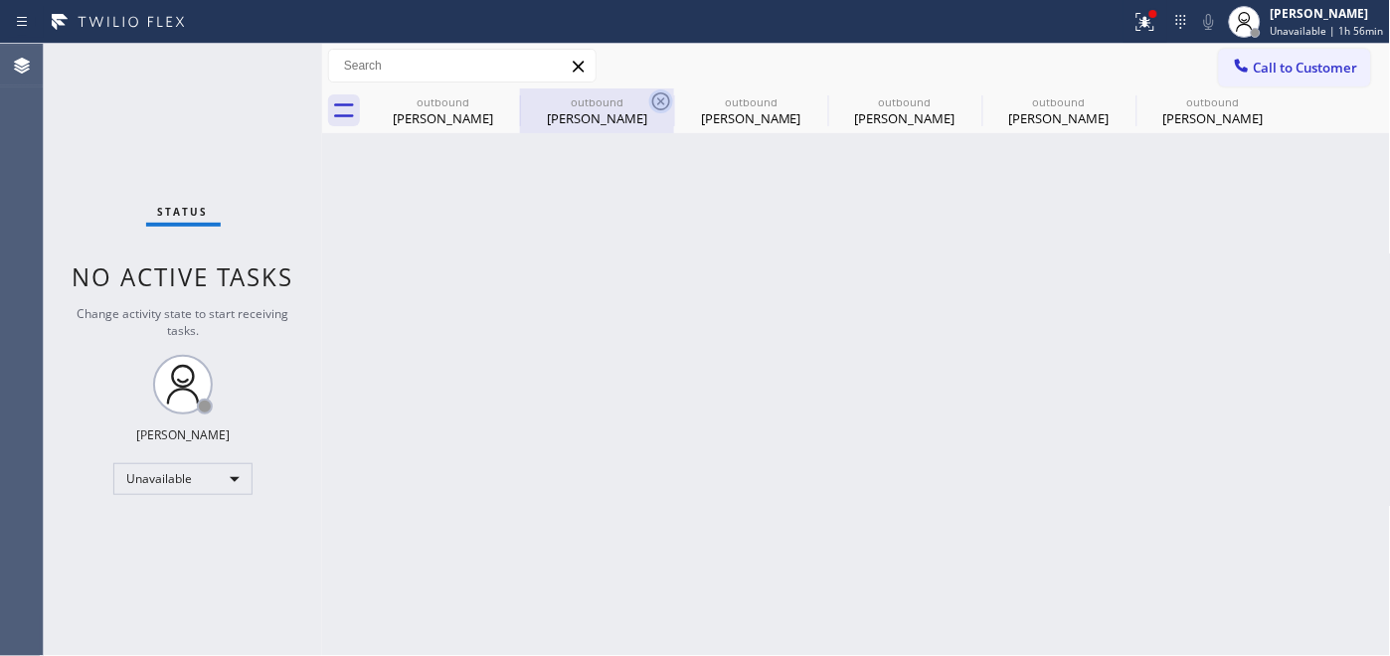
type input "[PHONE_NUMBER]"
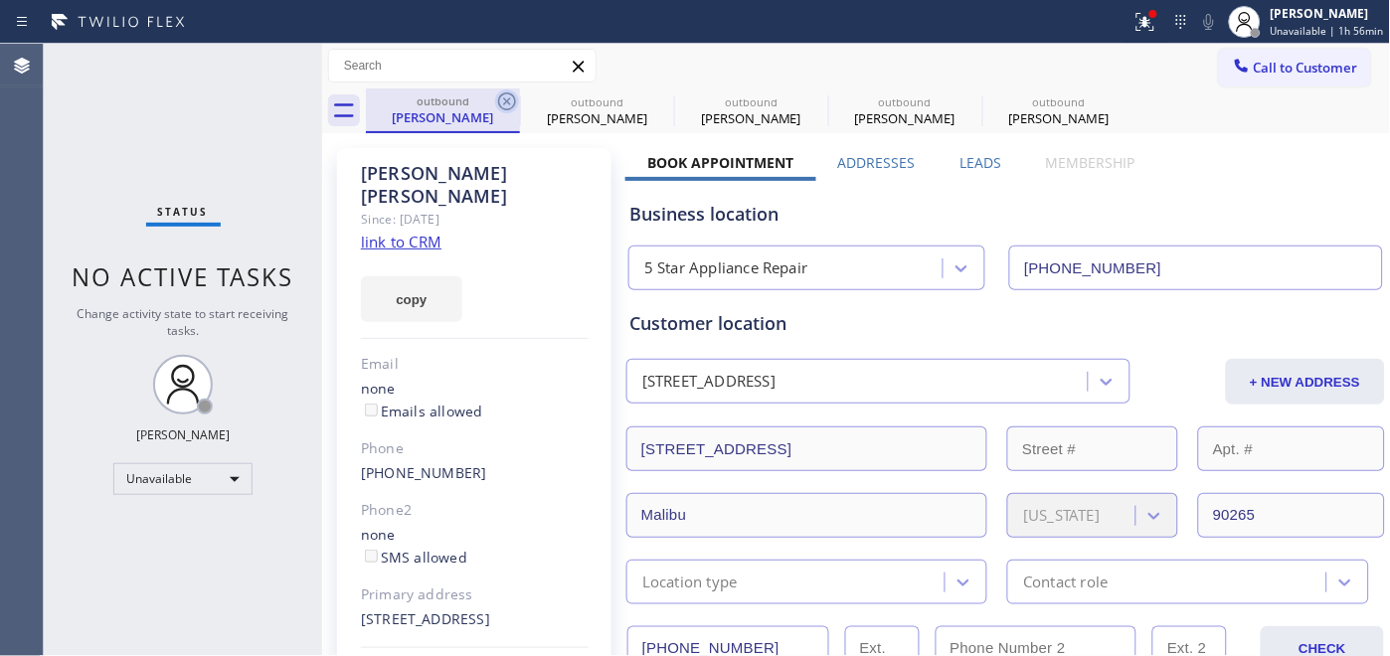
click at [501, 101] on icon at bounding box center [507, 102] width 24 height 24
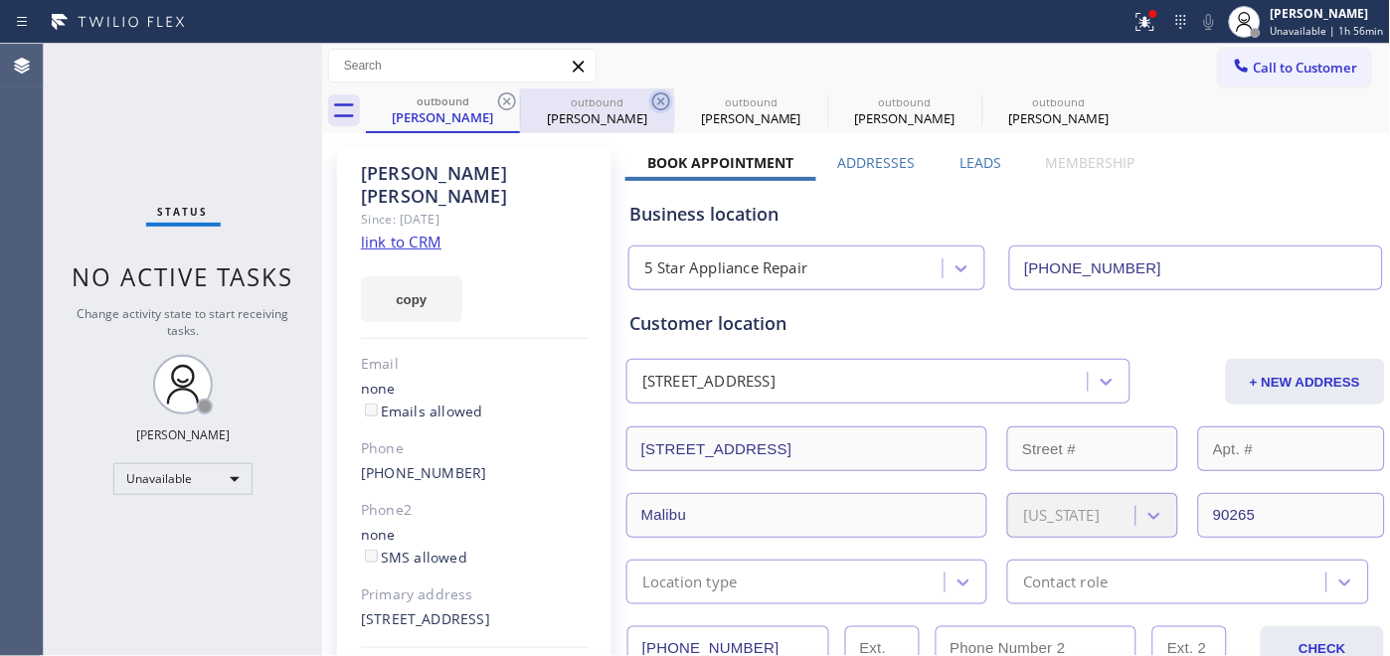
type input "[PHONE_NUMBER]"
click at [649, 101] on icon at bounding box center [661, 102] width 24 height 24
type input "[PHONE_NUMBER]"
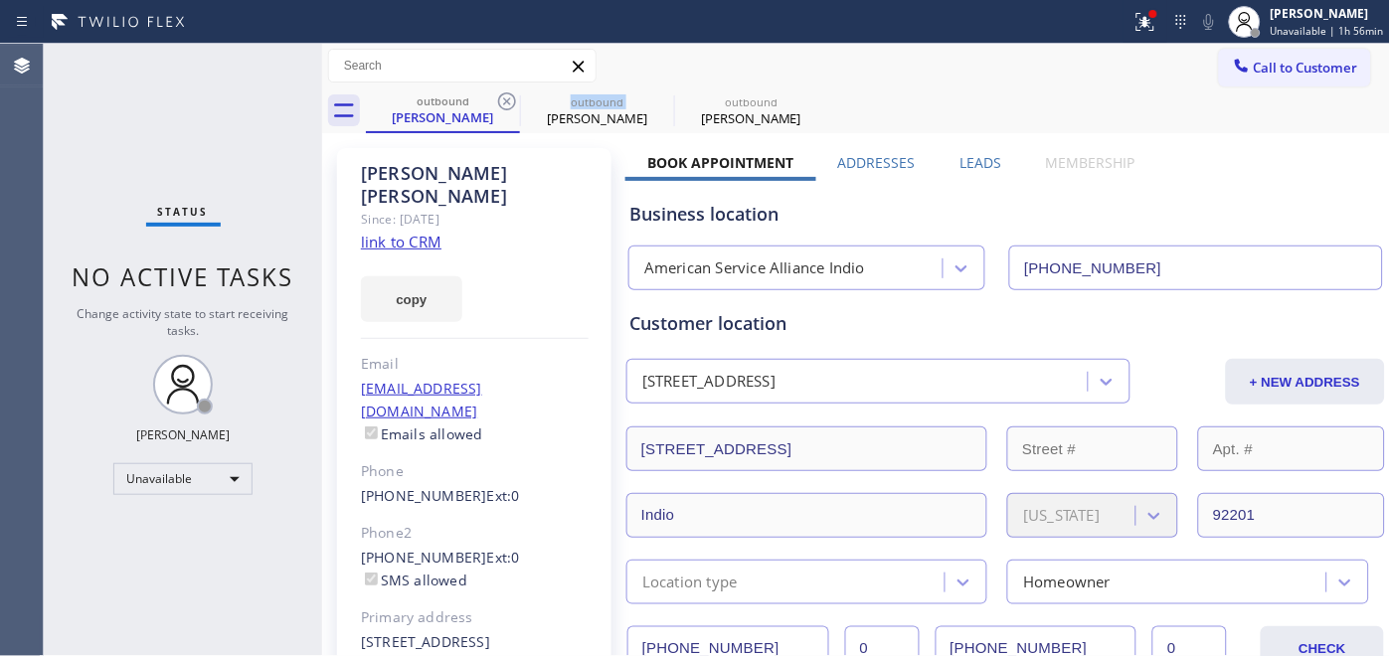
click at [501, 101] on icon at bounding box center [507, 102] width 24 height 24
type input "[PHONE_NUMBER]"
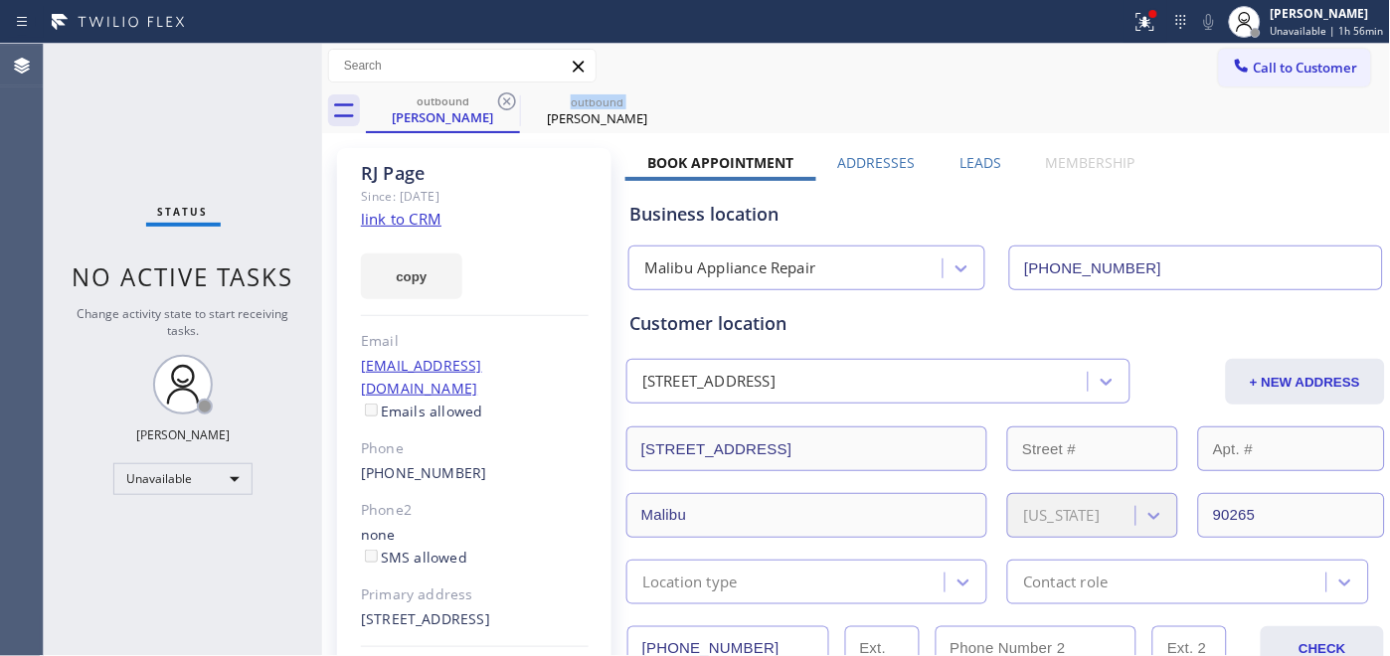
click at [501, 101] on icon at bounding box center [507, 102] width 24 height 24
type input "[PHONE_NUMBER]"
click at [0, 0] on icon at bounding box center [0, 0] width 0 height 0
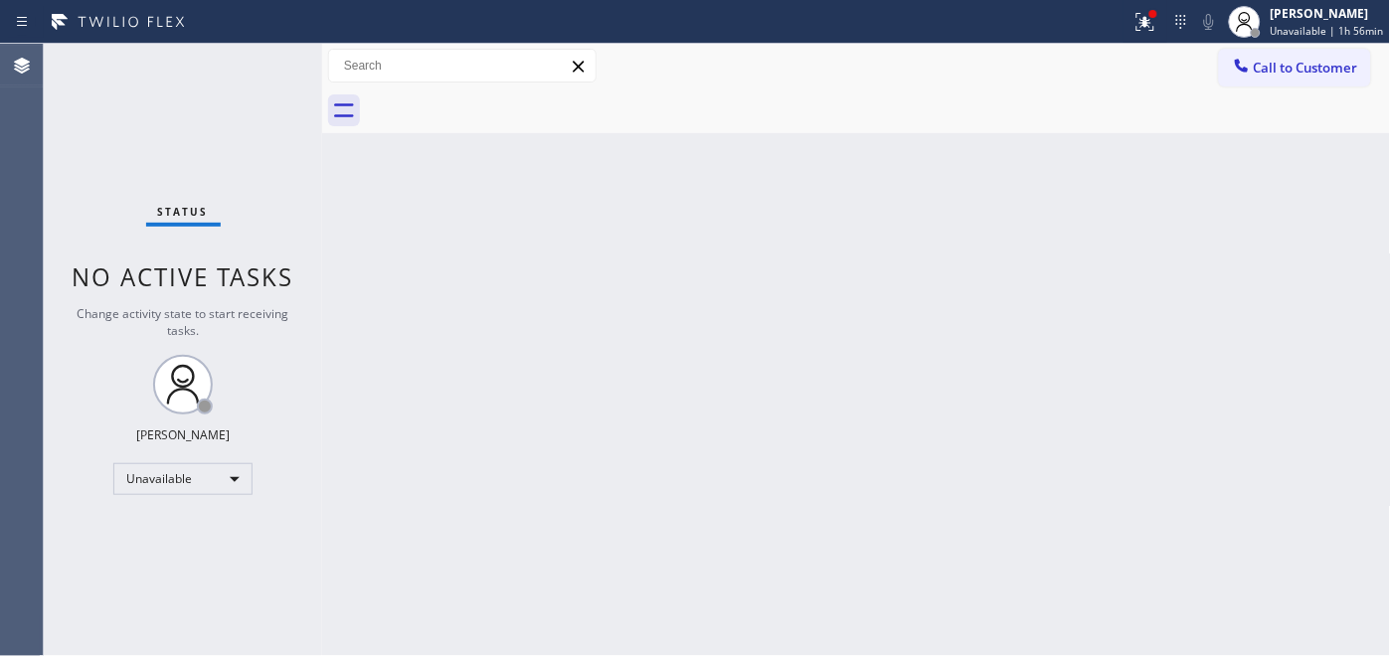
click at [501, 101] on div at bounding box center [878, 111] width 1025 height 45
click at [1277, 81] on button "Call to Customer" at bounding box center [1295, 68] width 152 height 38
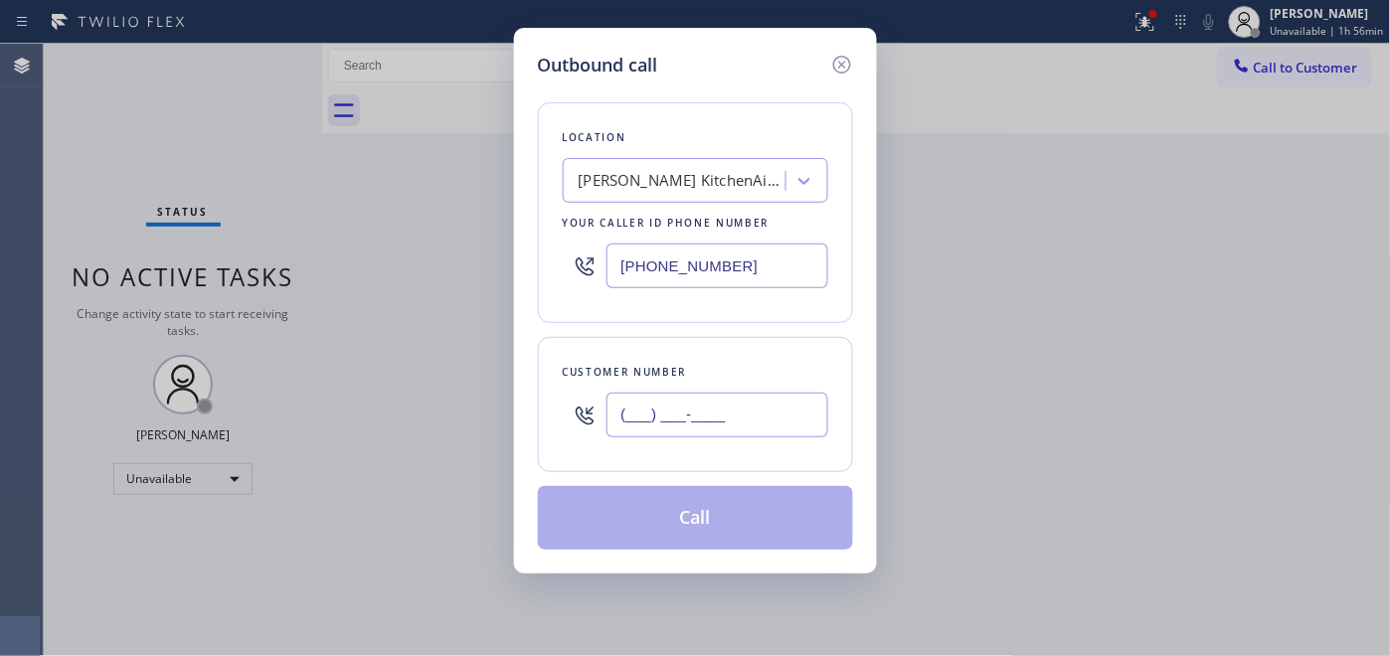
click at [694, 430] on input "(___) ___-____" at bounding box center [718, 415] width 222 height 45
paste input "206) 276-0107"
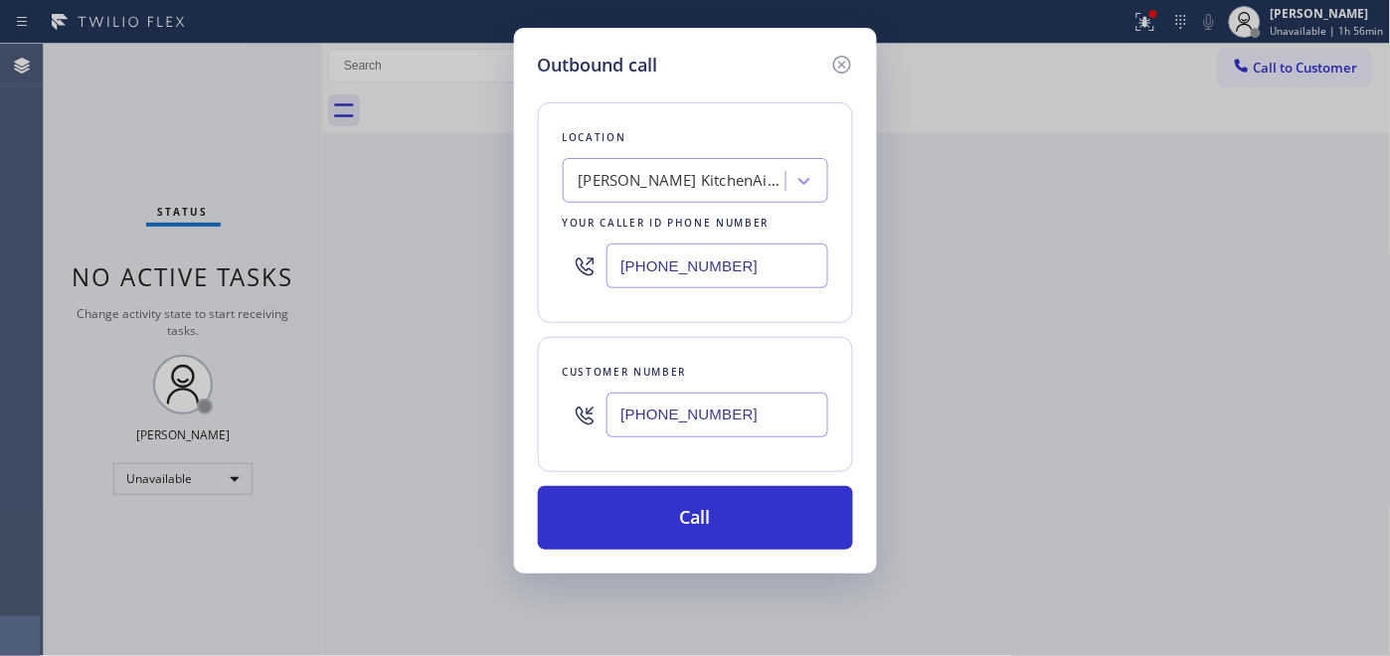
type input "[PHONE_NUMBER]"
drag, startPoint x: 732, startPoint y: 274, endPoint x: 505, endPoint y: 301, distance: 228.3
click at [580, 278] on div "[PHONE_NUMBER]" at bounding box center [696, 266] width 266 height 65
paste input "206) 202-1006"
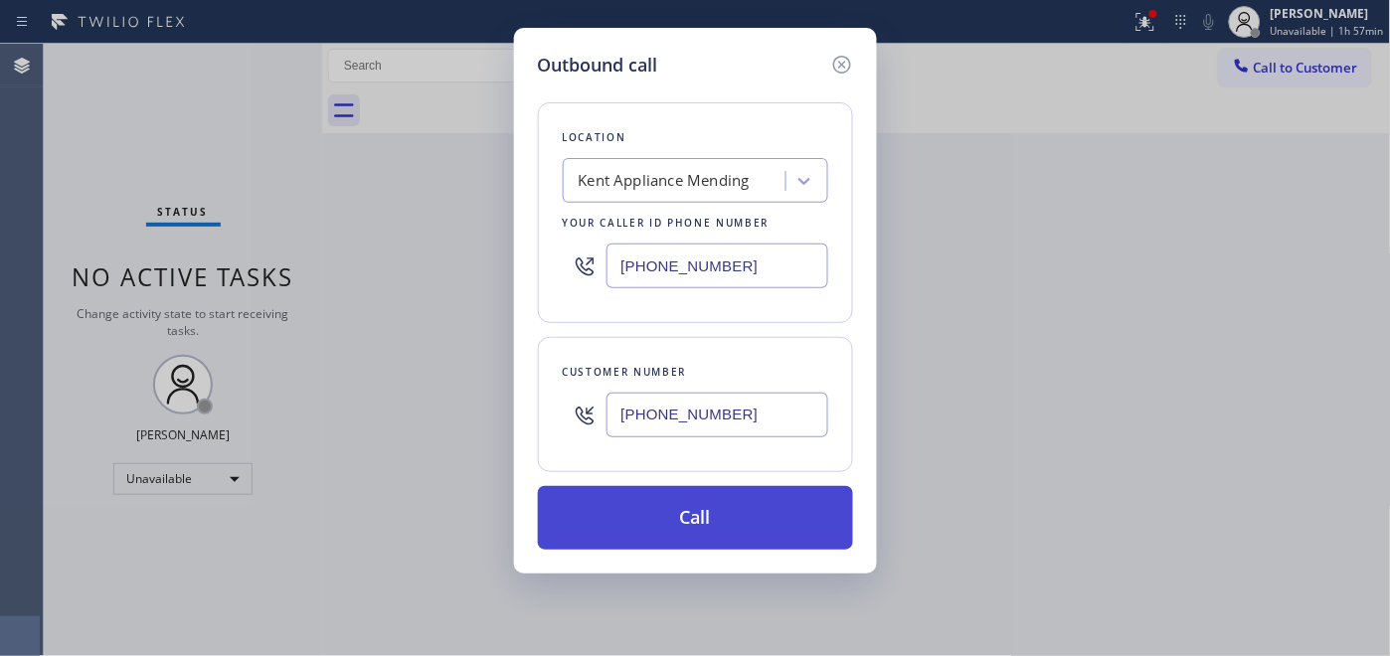
type input "[PHONE_NUMBER]"
click at [722, 497] on button "Call" at bounding box center [695, 518] width 315 height 64
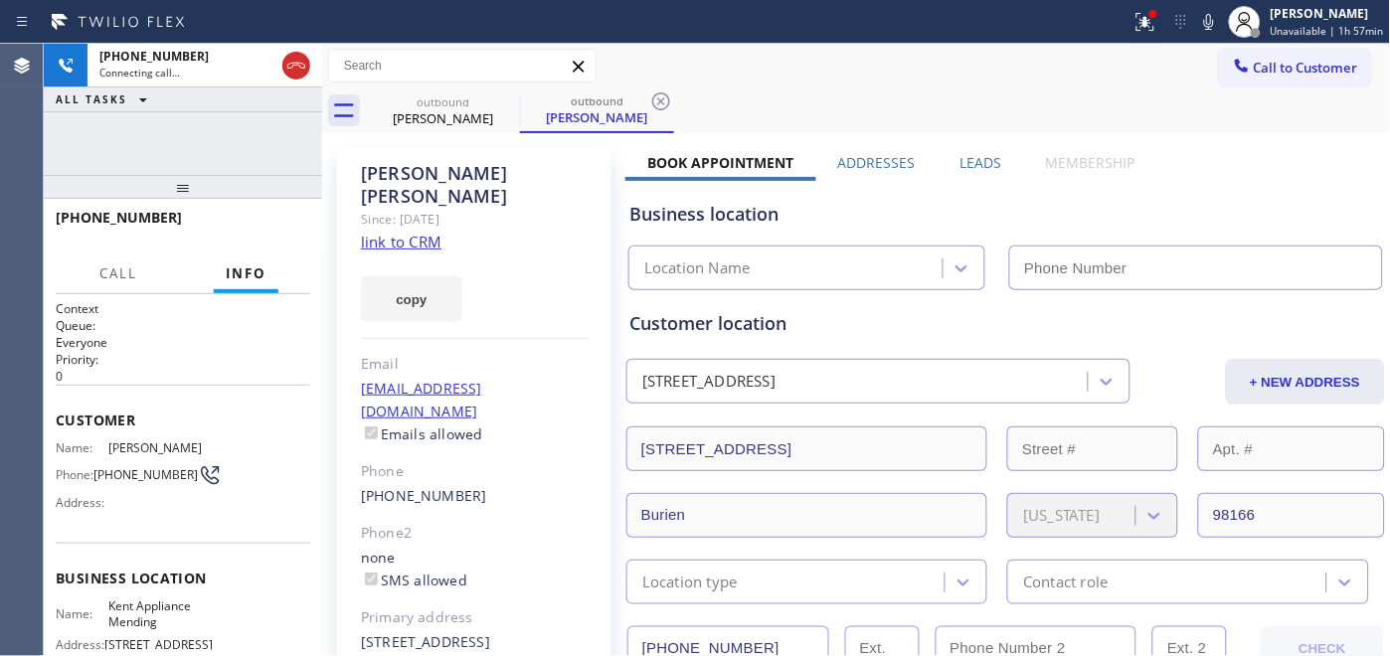
type input "[PHONE_NUMBER]"
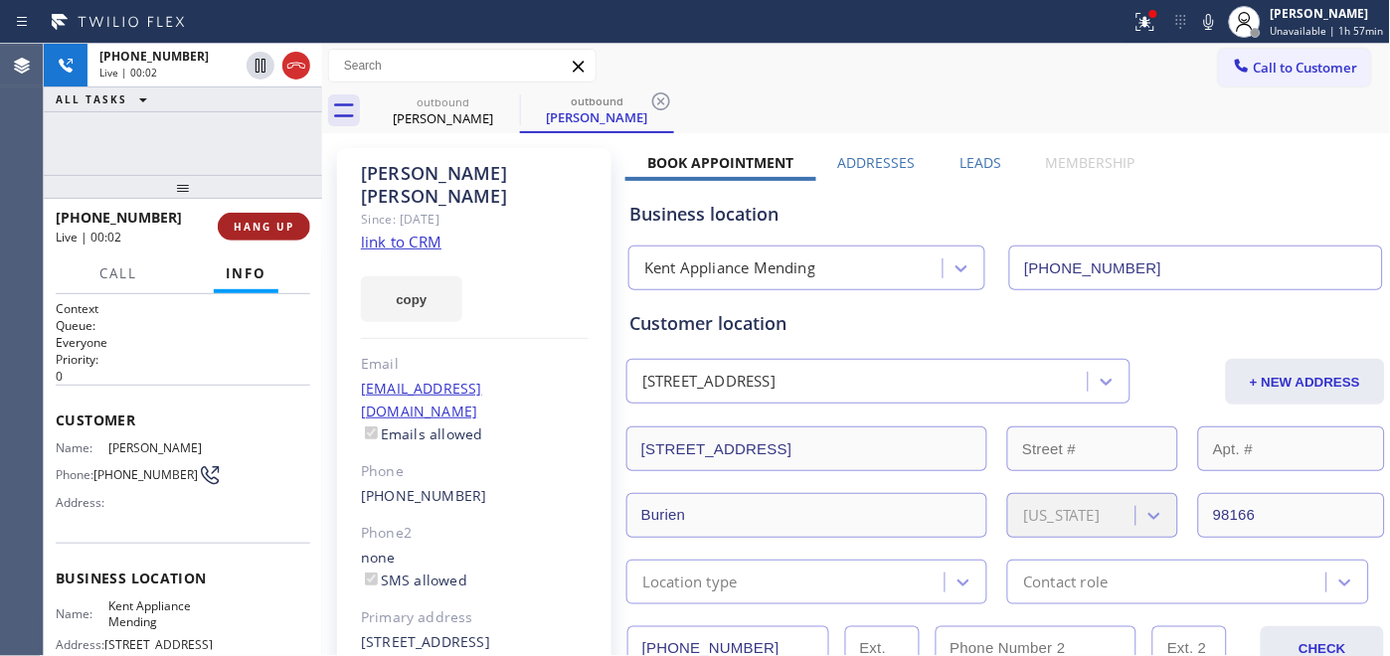
click at [274, 223] on span "HANG UP" at bounding box center [264, 227] width 61 height 14
click at [274, 224] on span "HANG UP" at bounding box center [264, 227] width 61 height 14
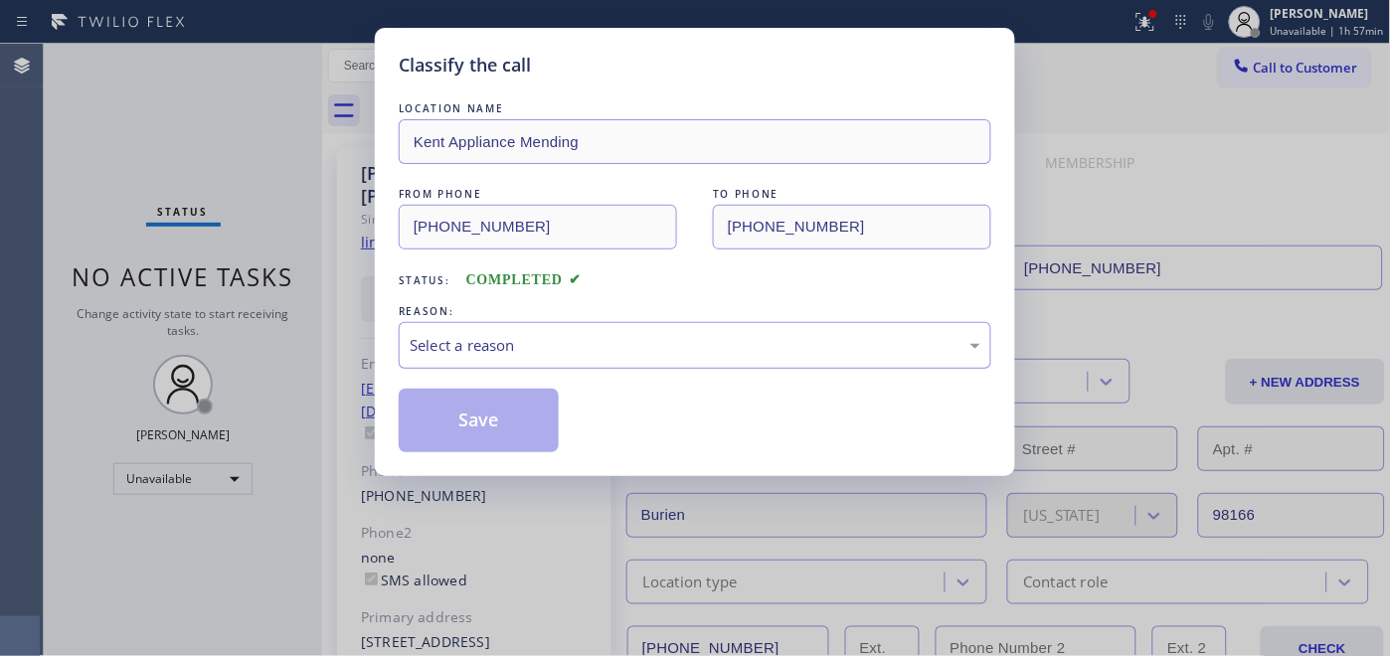
click at [588, 329] on div "Select a reason" at bounding box center [695, 345] width 593 height 47
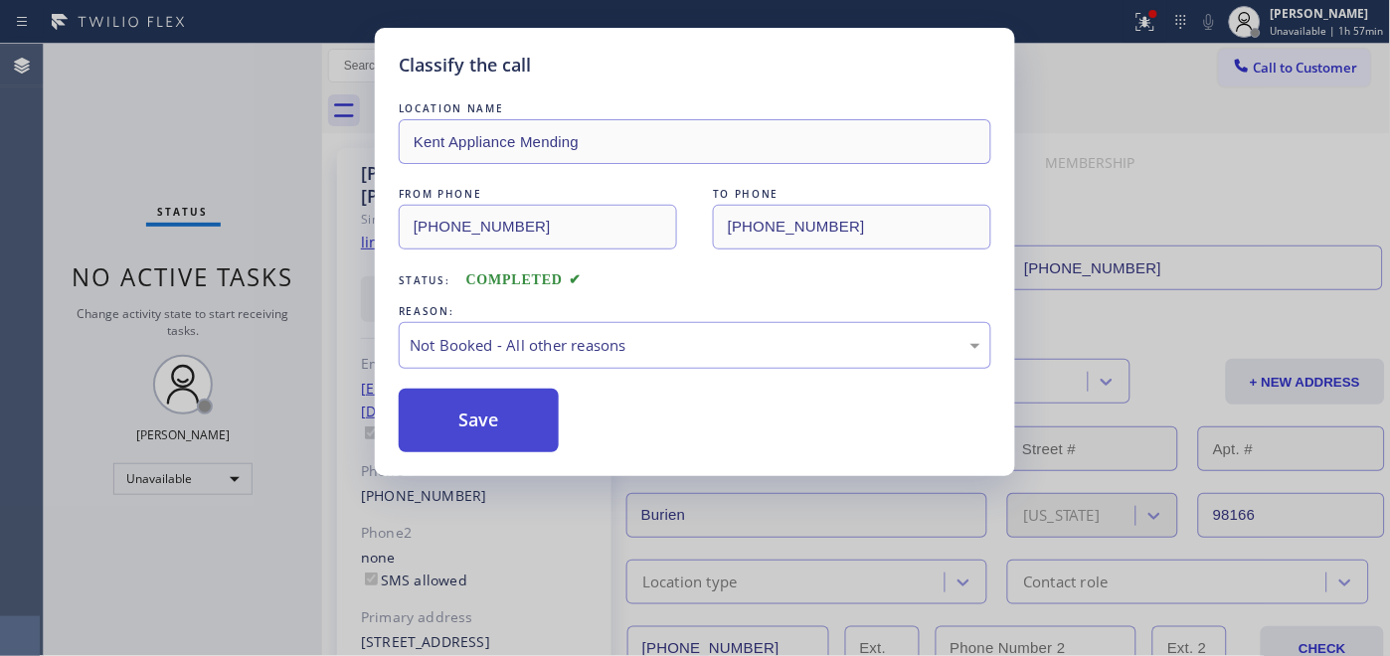
drag, startPoint x: 579, startPoint y: 415, endPoint x: 533, endPoint y: 402, distance: 47.5
click at [533, 402] on button "Save" at bounding box center [479, 421] width 160 height 64
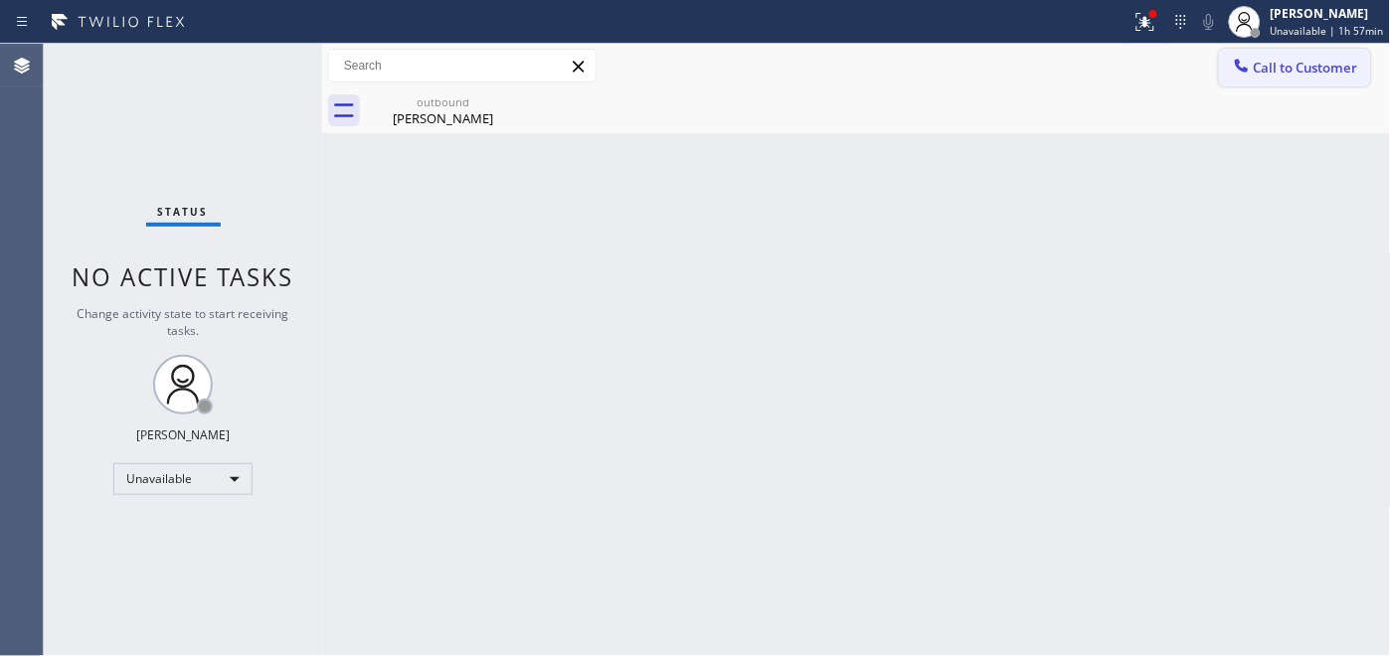
click at [1274, 63] on span "Call to Customer" at bounding box center [1306, 68] width 104 height 18
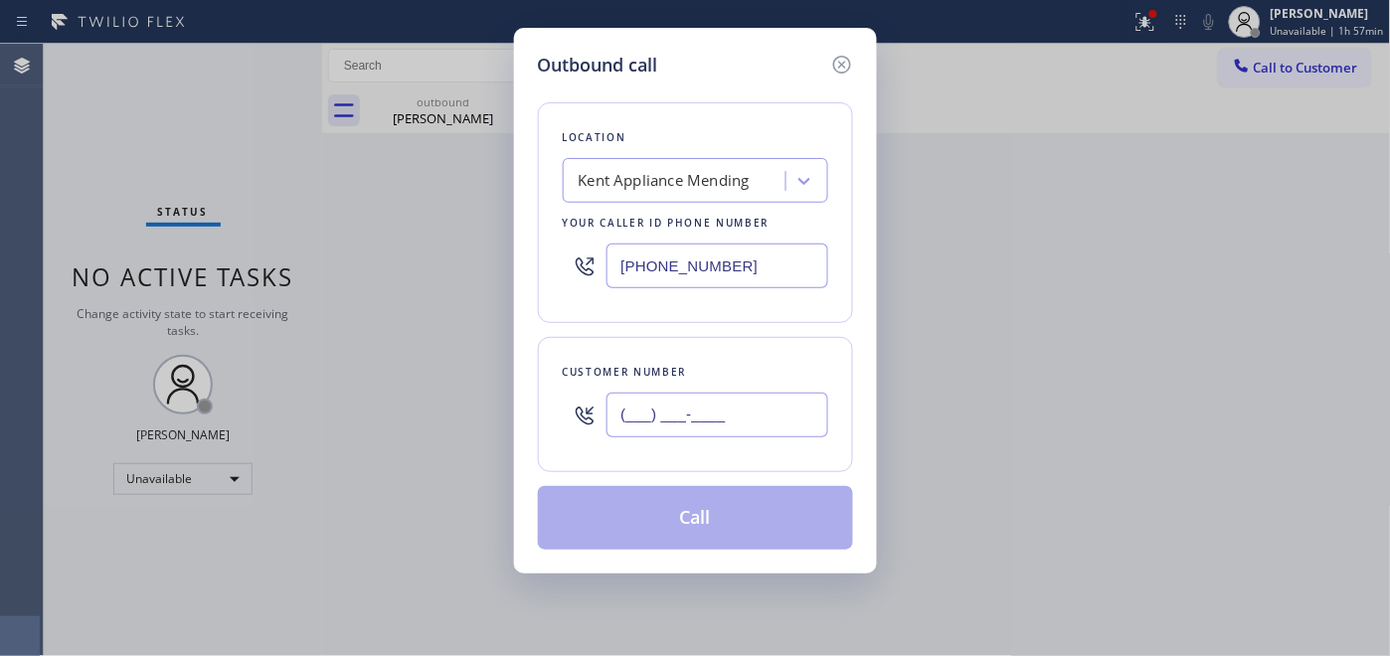
click at [621, 418] on input "(___) ___-____" at bounding box center [718, 415] width 222 height 45
paste input "646) 269-0316"
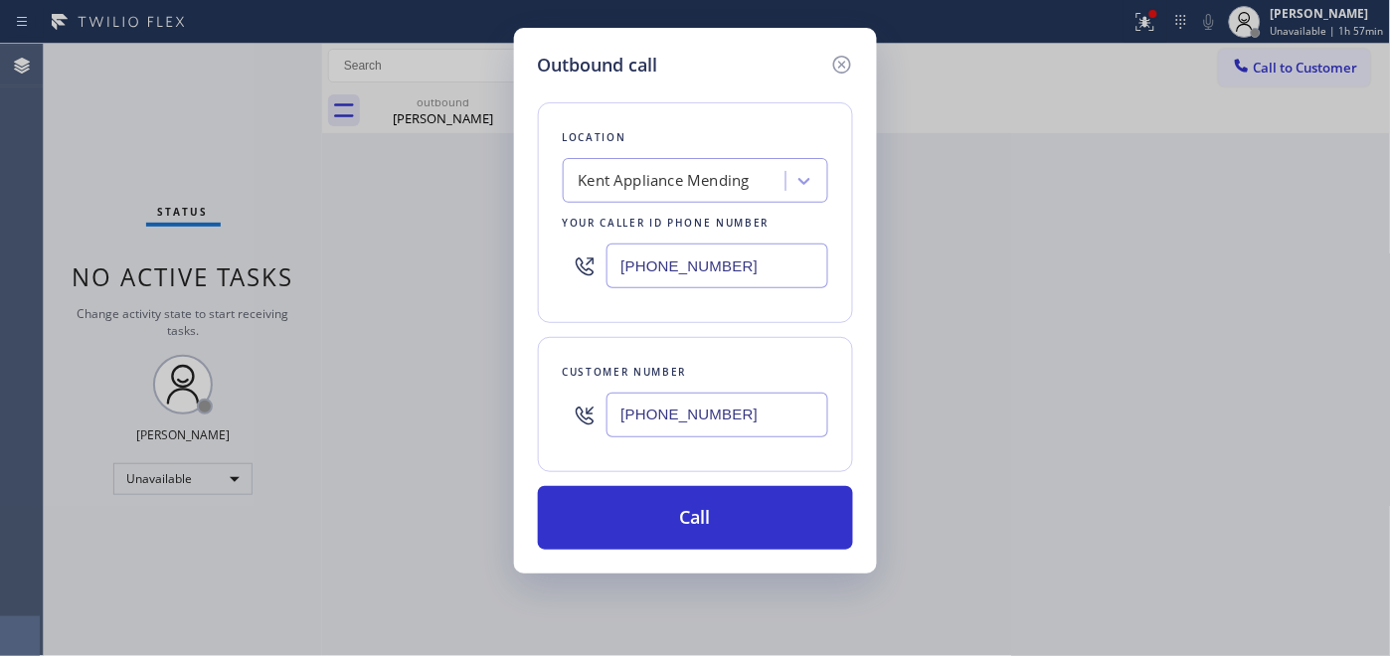
type input "[PHONE_NUMBER]"
drag, startPoint x: 1086, startPoint y: 165, endPoint x: 1057, endPoint y: 55, distance: 114.1
click at [1087, 161] on div "Outbound call Location [GEOGRAPHIC_DATA] Appliance Mending Your caller id phone…" at bounding box center [695, 328] width 1390 height 656
drag, startPoint x: 625, startPoint y: 264, endPoint x: 511, endPoint y: 281, distance: 114.8
click at [511, 281] on div "Outbound call Location [GEOGRAPHIC_DATA] Appliance Mending Your caller id phone…" at bounding box center [695, 328] width 1390 height 656
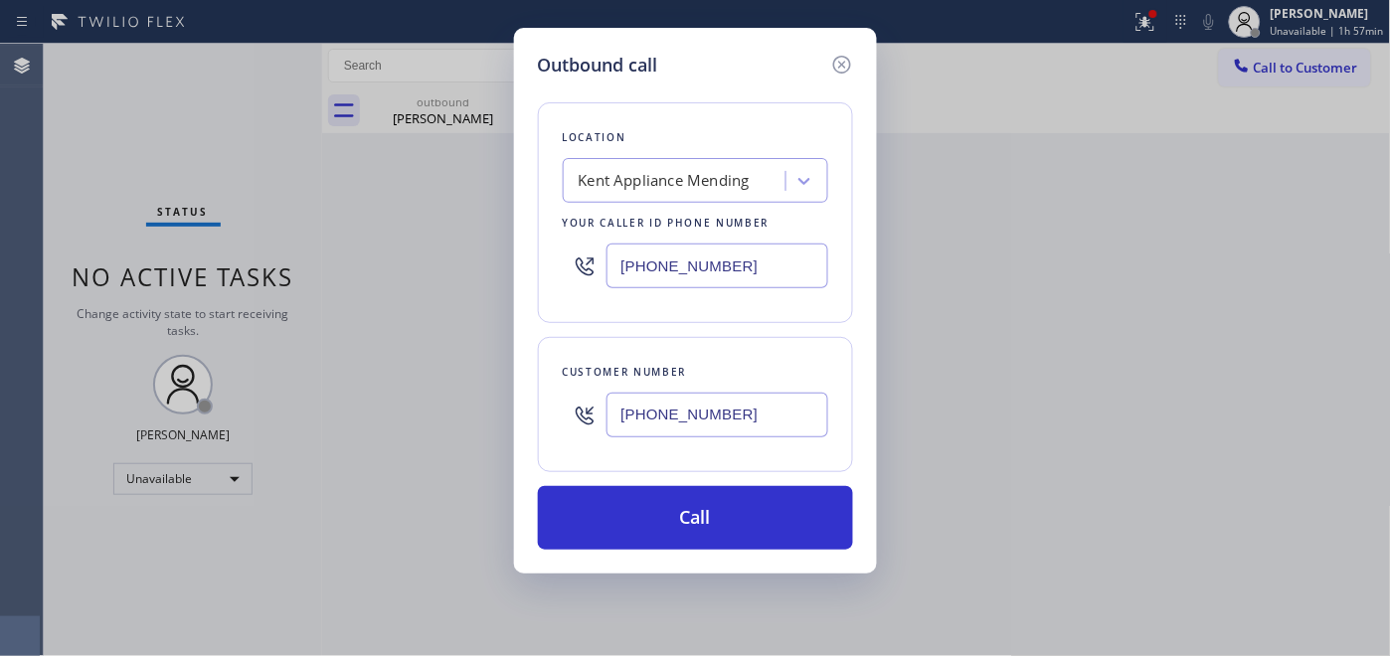
click at [687, 189] on div "Kent Appliance Mending" at bounding box center [664, 181] width 171 height 23
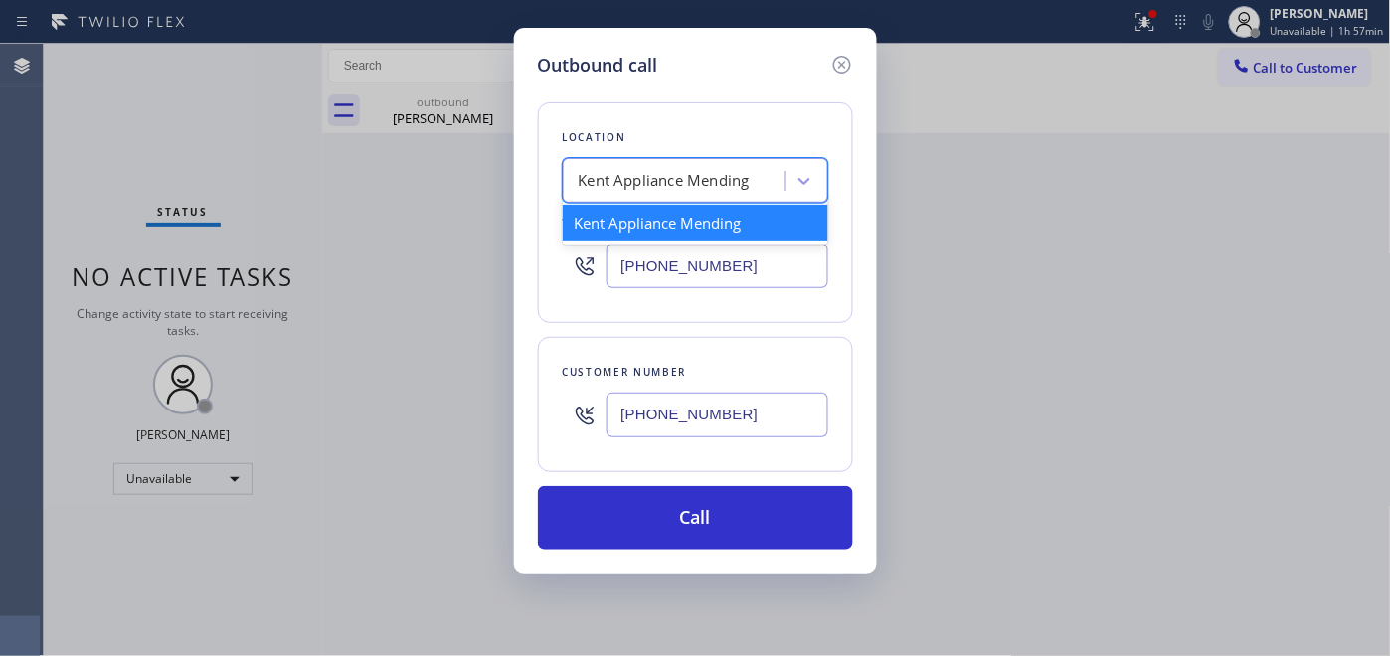
type input "s"
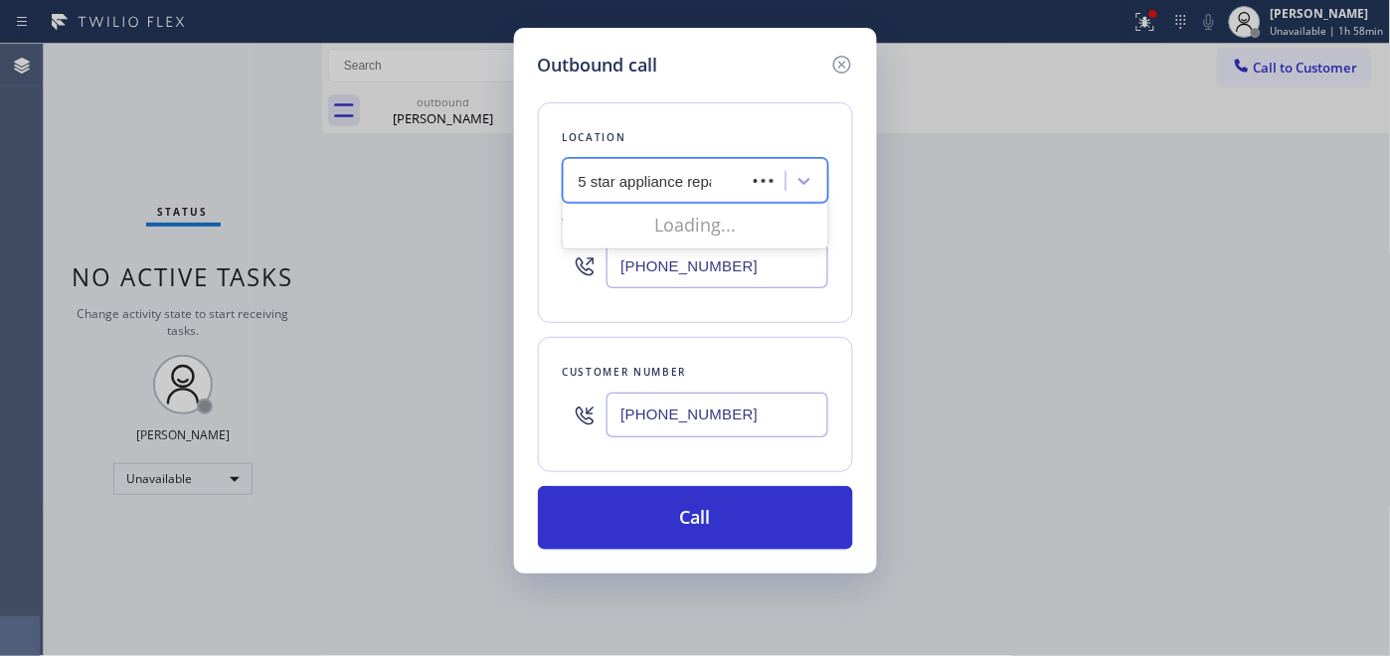
type input "5 star appliance repair"
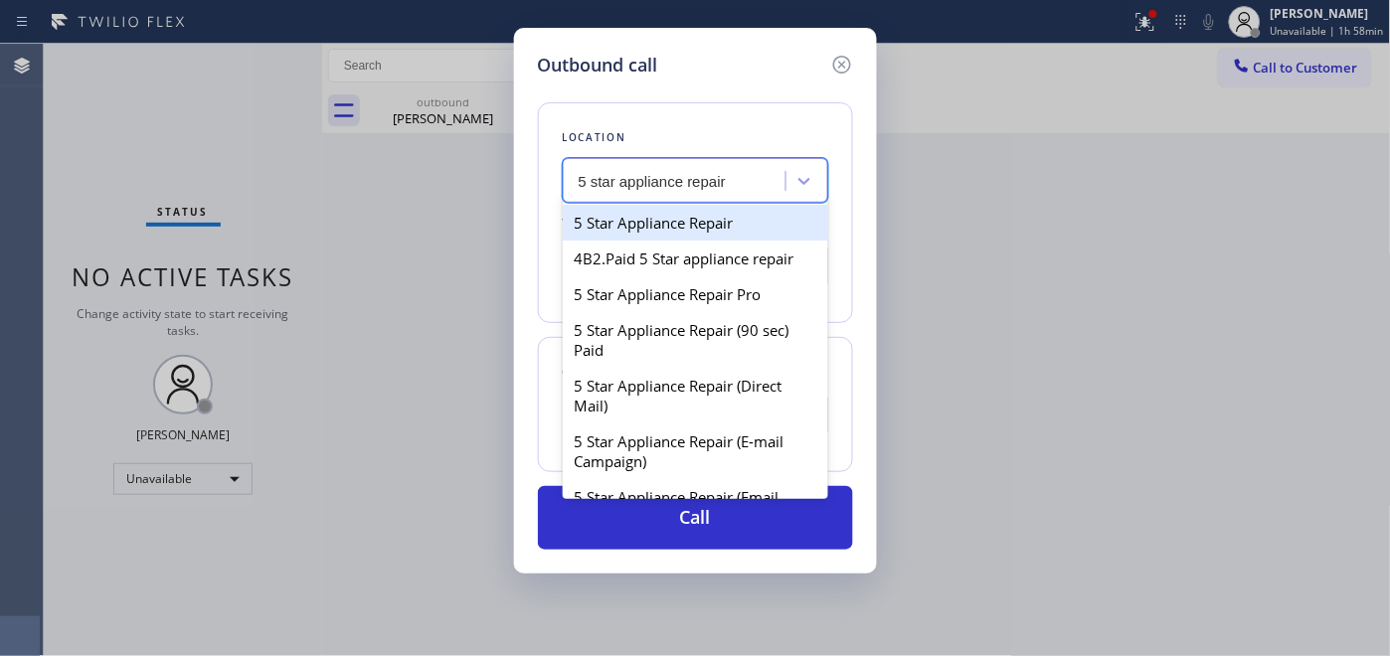
click at [667, 217] on div "5 Star Appliance Repair" at bounding box center [696, 223] width 266 height 36
type input "[PHONE_NUMBER]"
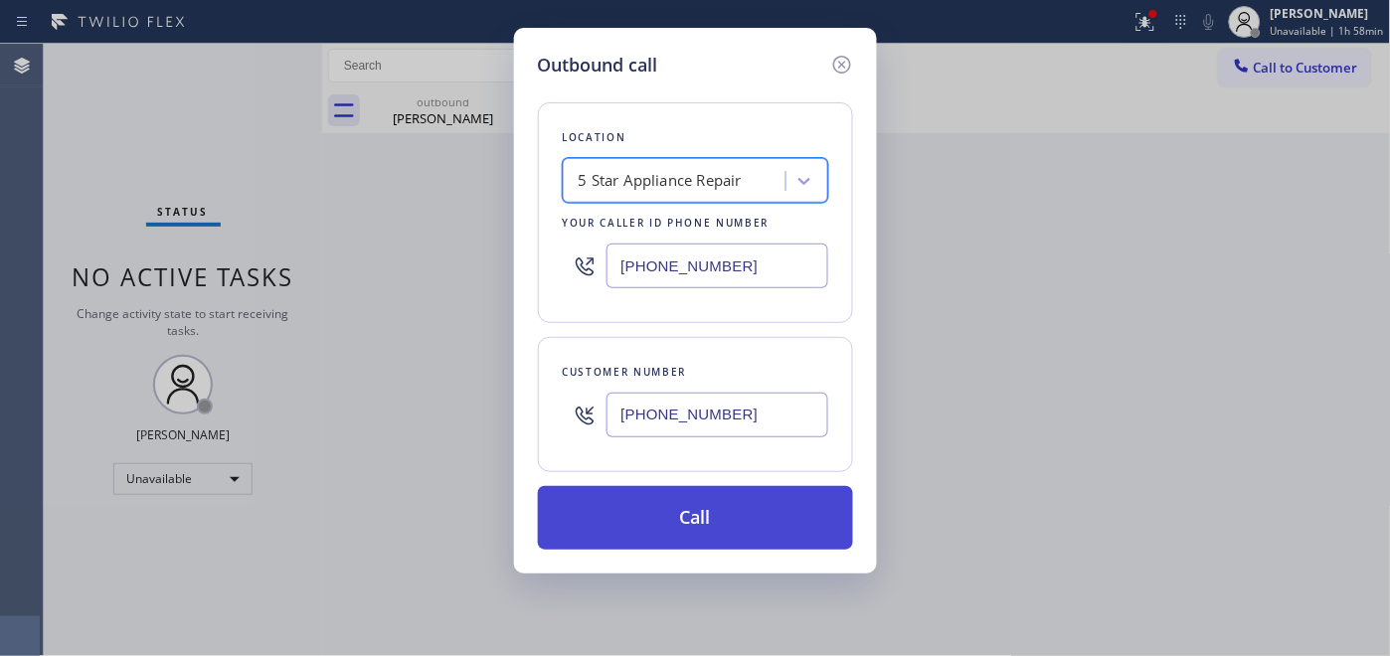
click at [719, 507] on button "Call" at bounding box center [695, 518] width 315 height 64
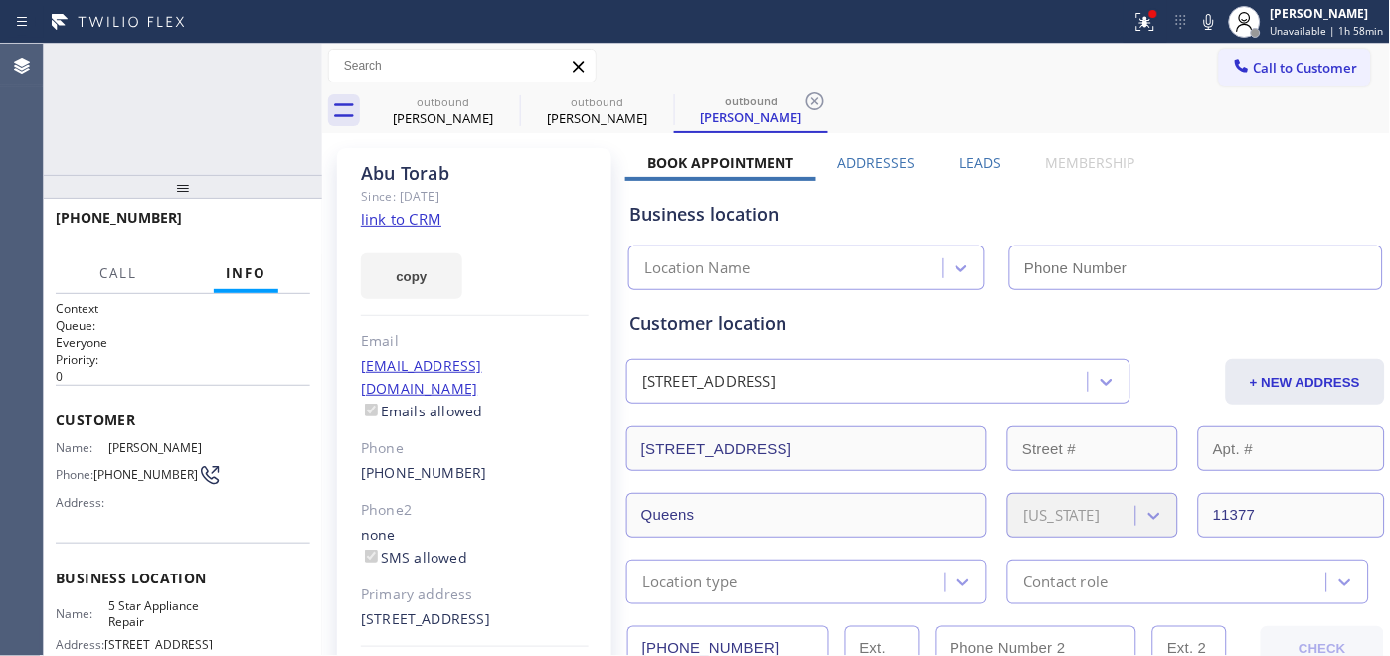
type input "[PHONE_NUMBER]"
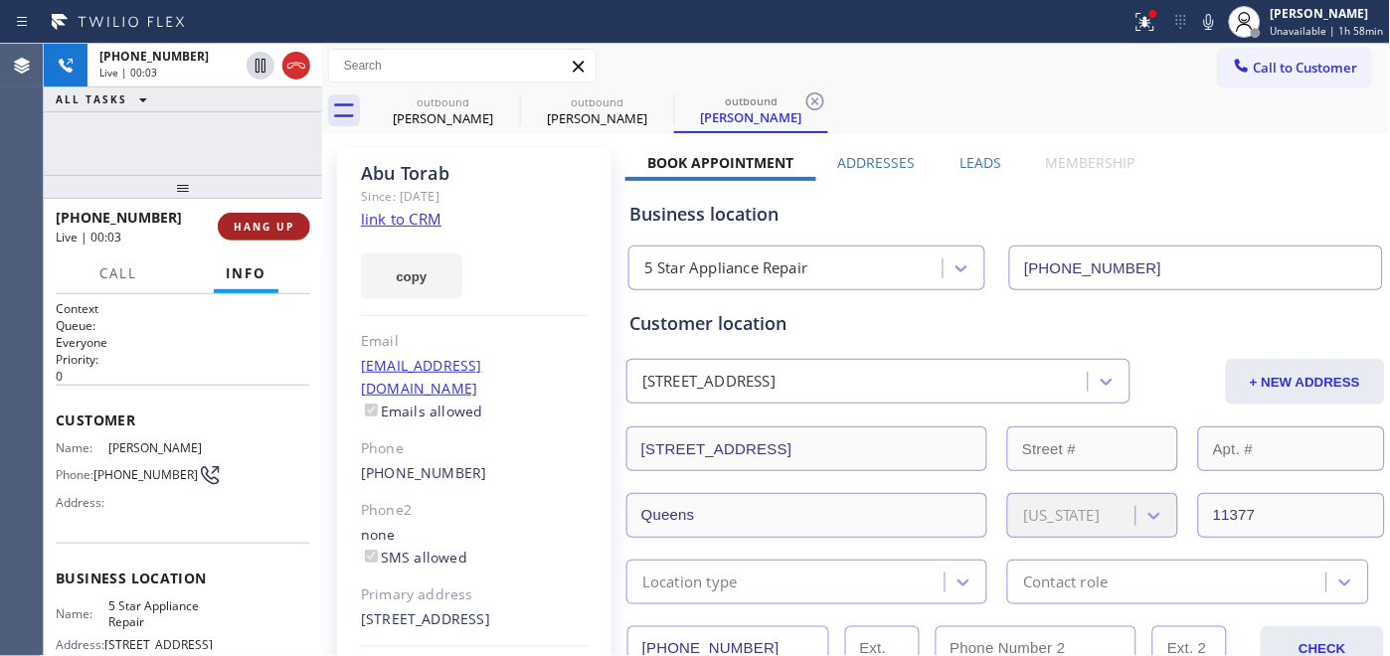
click at [271, 221] on span "HANG UP" at bounding box center [264, 227] width 61 height 14
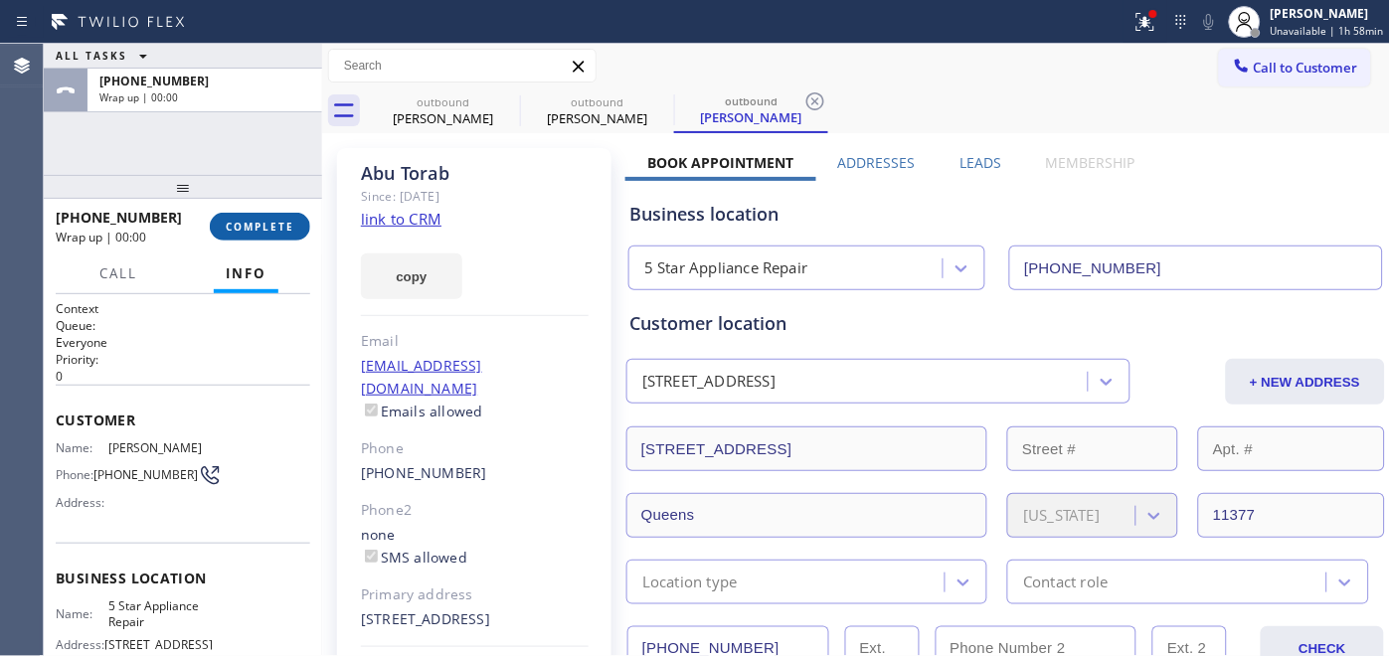
click at [271, 221] on span "COMPLETE" at bounding box center [260, 227] width 69 height 14
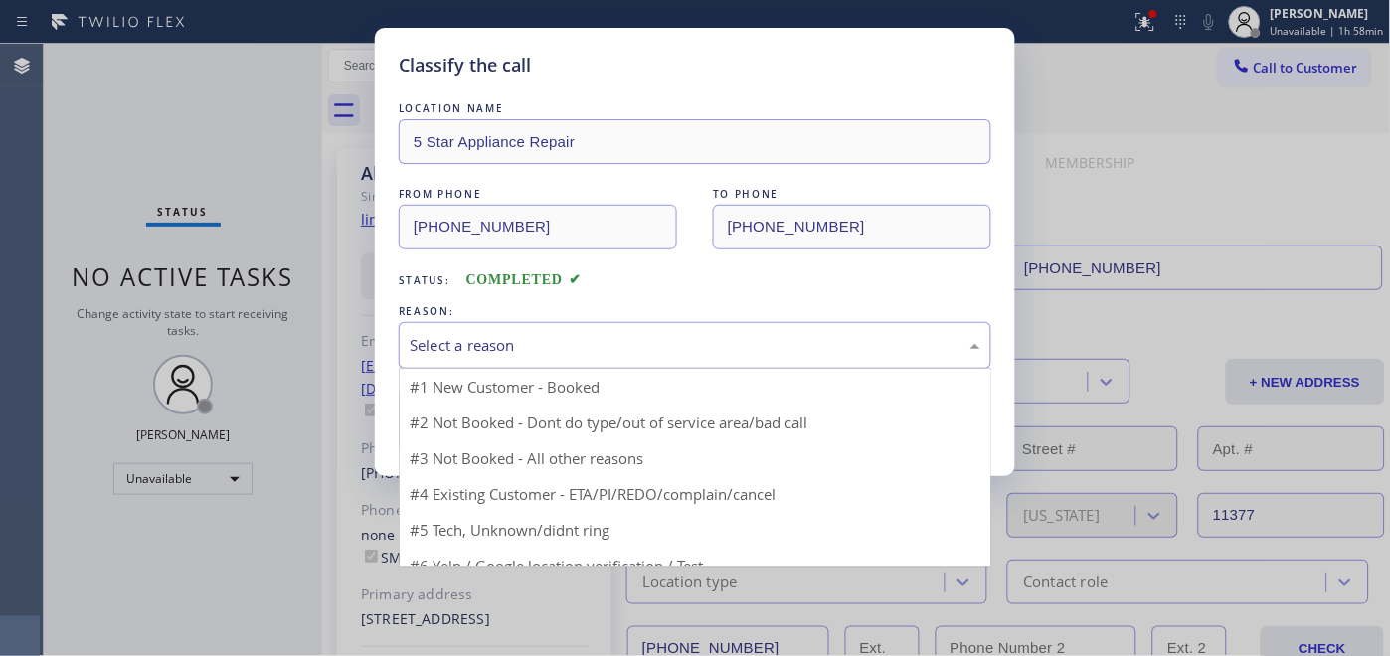
click at [637, 339] on div "Select a reason" at bounding box center [695, 345] width 571 height 23
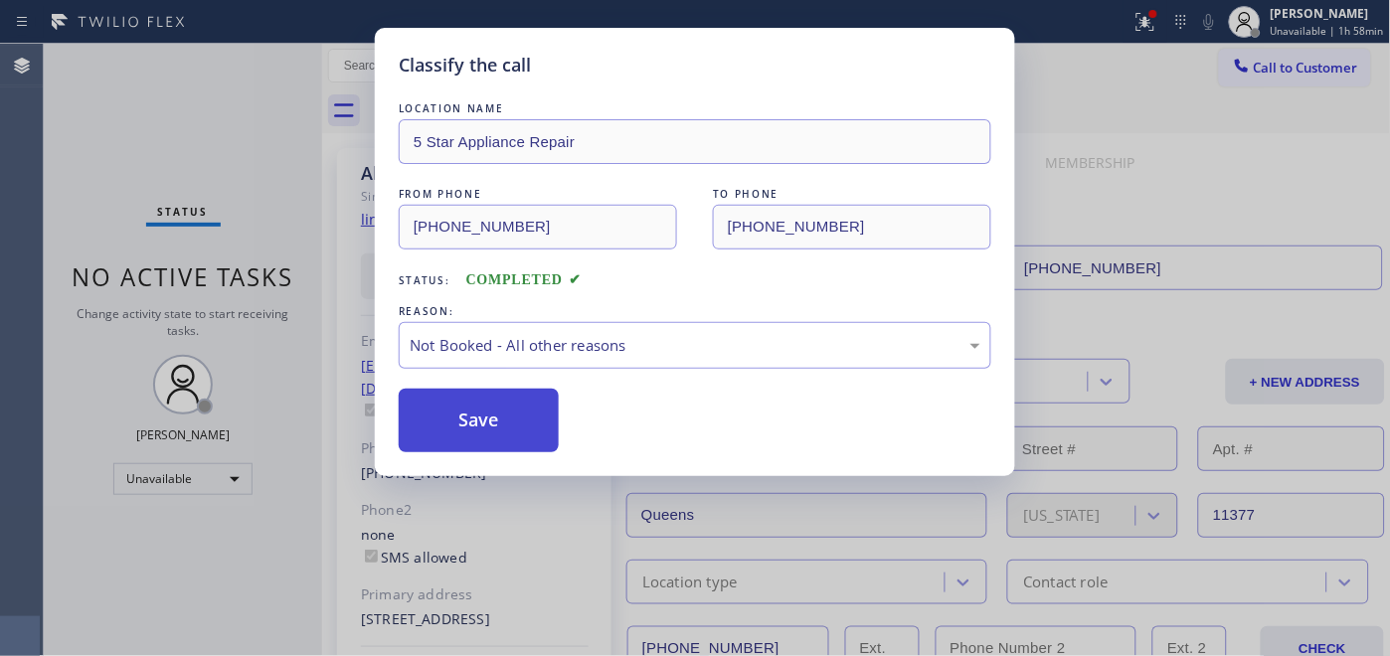
click at [532, 420] on button "Save" at bounding box center [479, 421] width 160 height 64
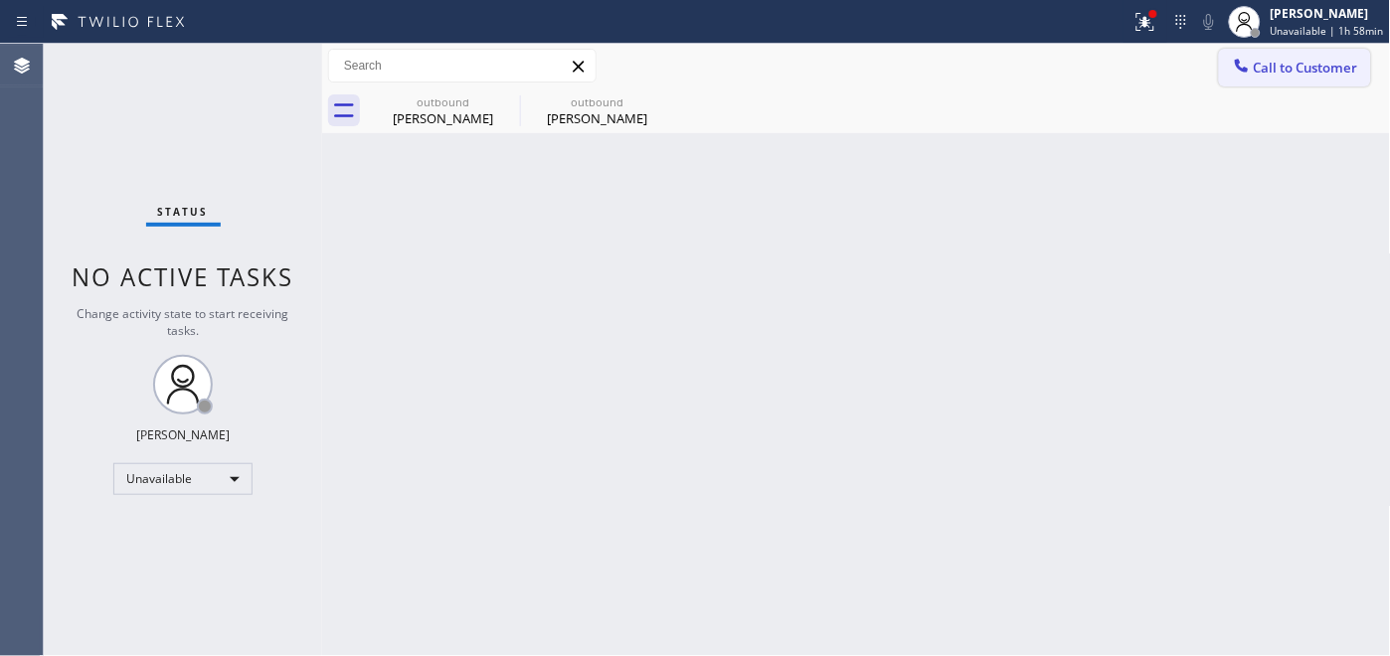
click at [1279, 65] on span "Call to Customer" at bounding box center [1306, 68] width 104 height 18
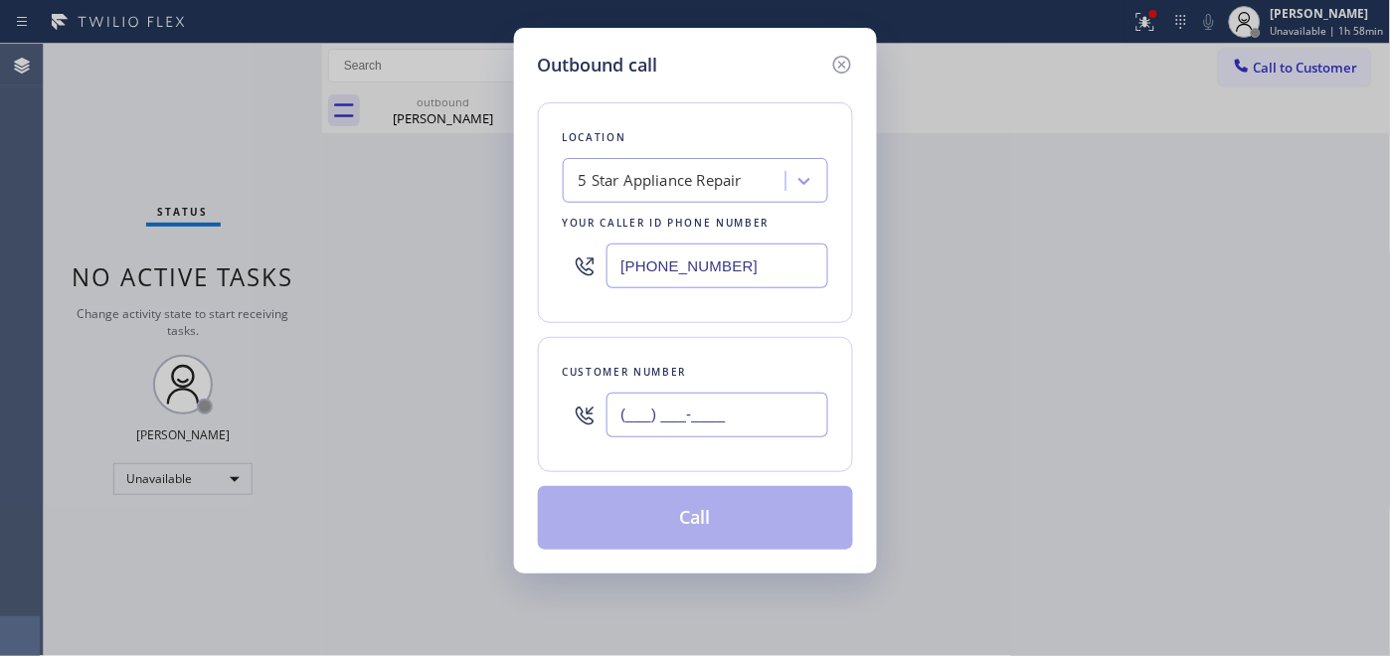
click at [679, 425] on input "(___) ___-____" at bounding box center [718, 415] width 222 height 45
paste input "206) 390-3145"
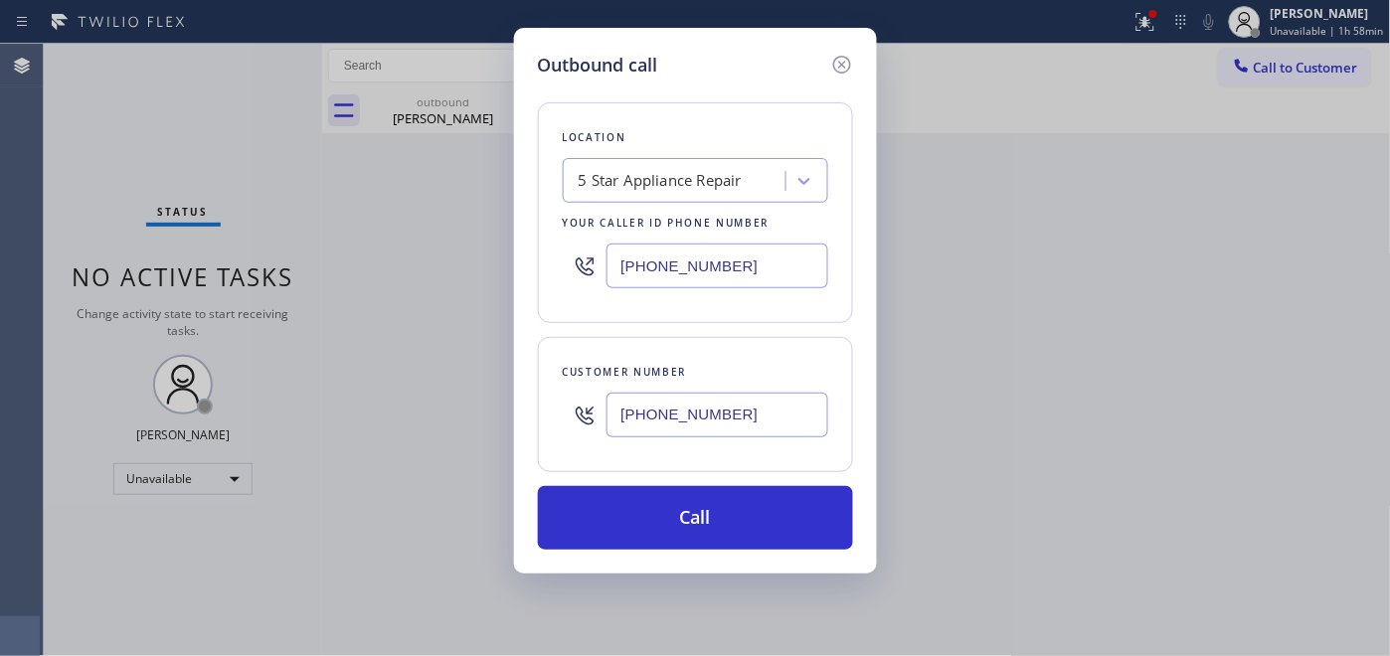
type input "[PHONE_NUMBER]"
drag, startPoint x: 740, startPoint y: 255, endPoint x: 474, endPoint y: 303, distance: 270.0
click at [432, 294] on div "Outbound call Location 5 Star Appliance Repair Your caller id phone number [PHO…" at bounding box center [695, 328] width 1390 height 656
paste input "480) 418-9915"
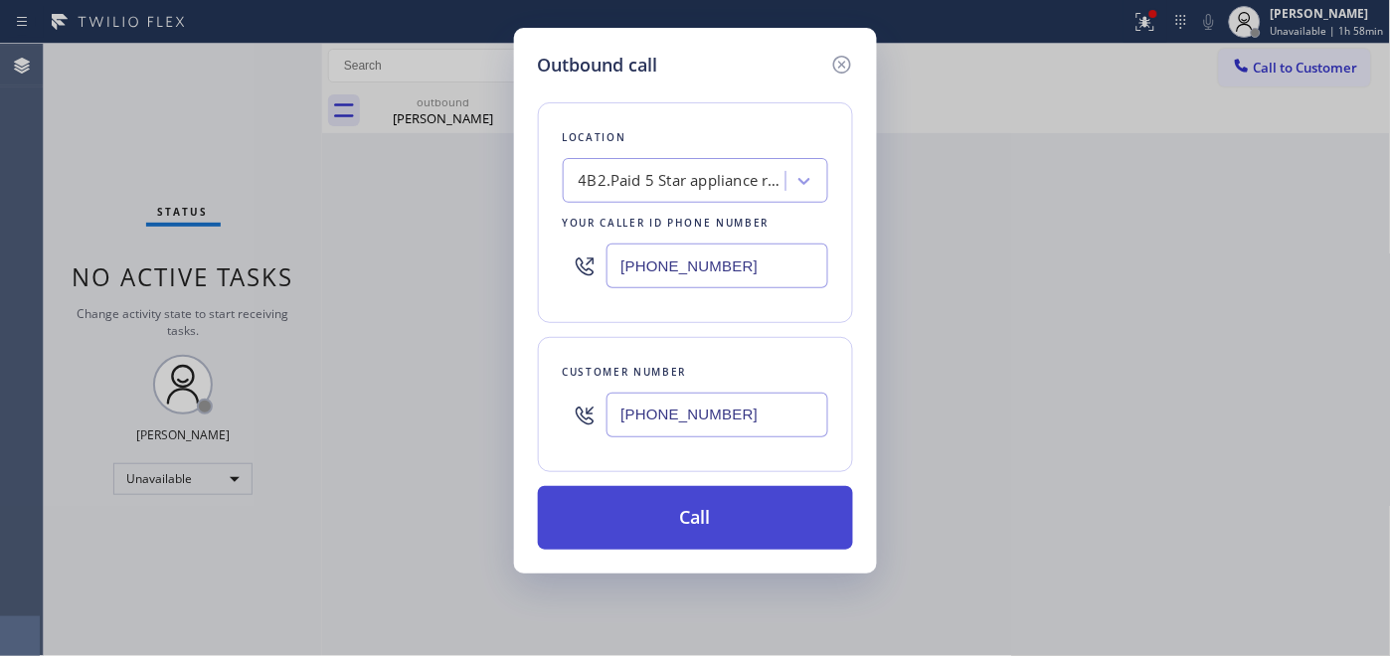
type input "[PHONE_NUMBER]"
click at [663, 518] on button "Call" at bounding box center [695, 518] width 315 height 64
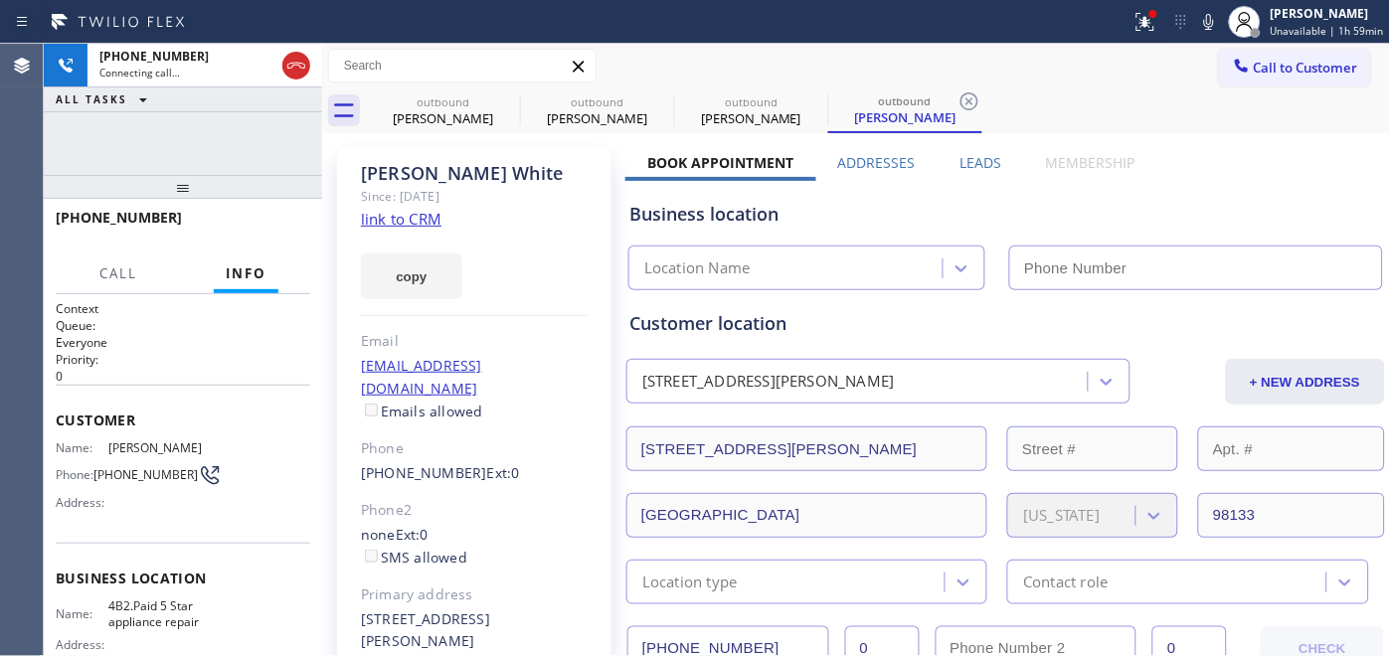
type input "[PHONE_NUMBER]"
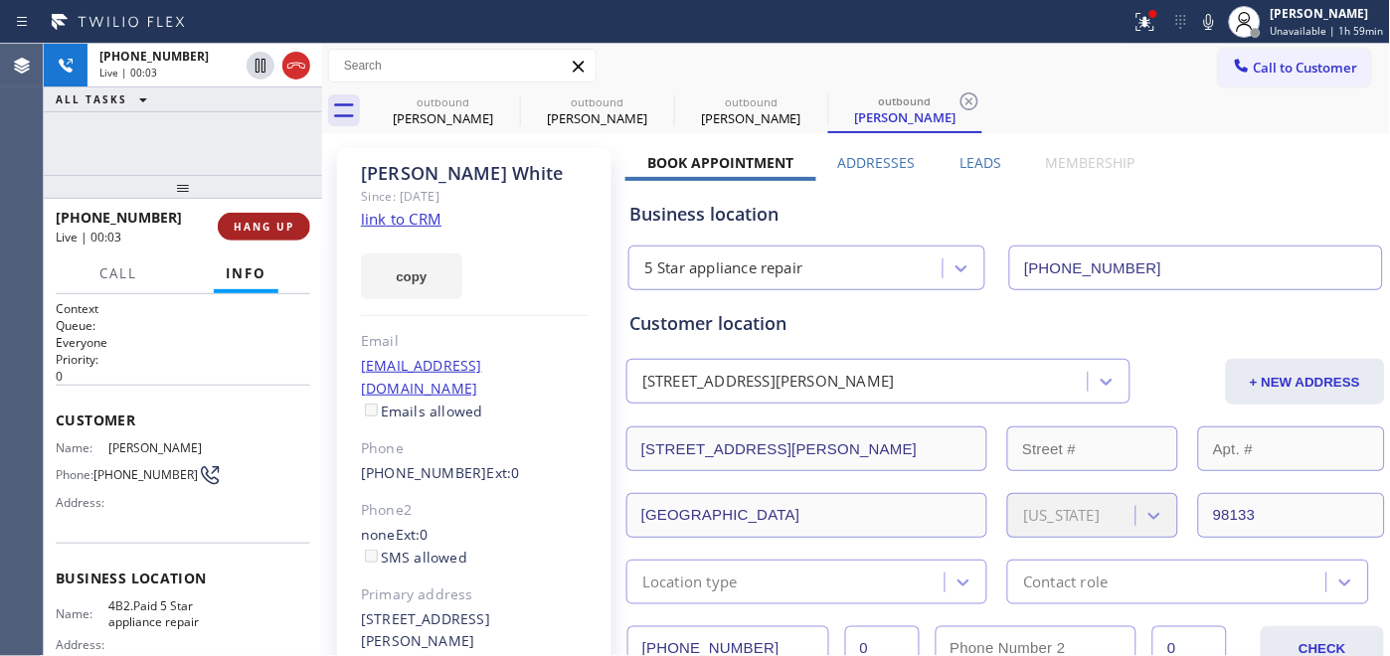
click at [239, 230] on span "HANG UP" at bounding box center [264, 227] width 61 height 14
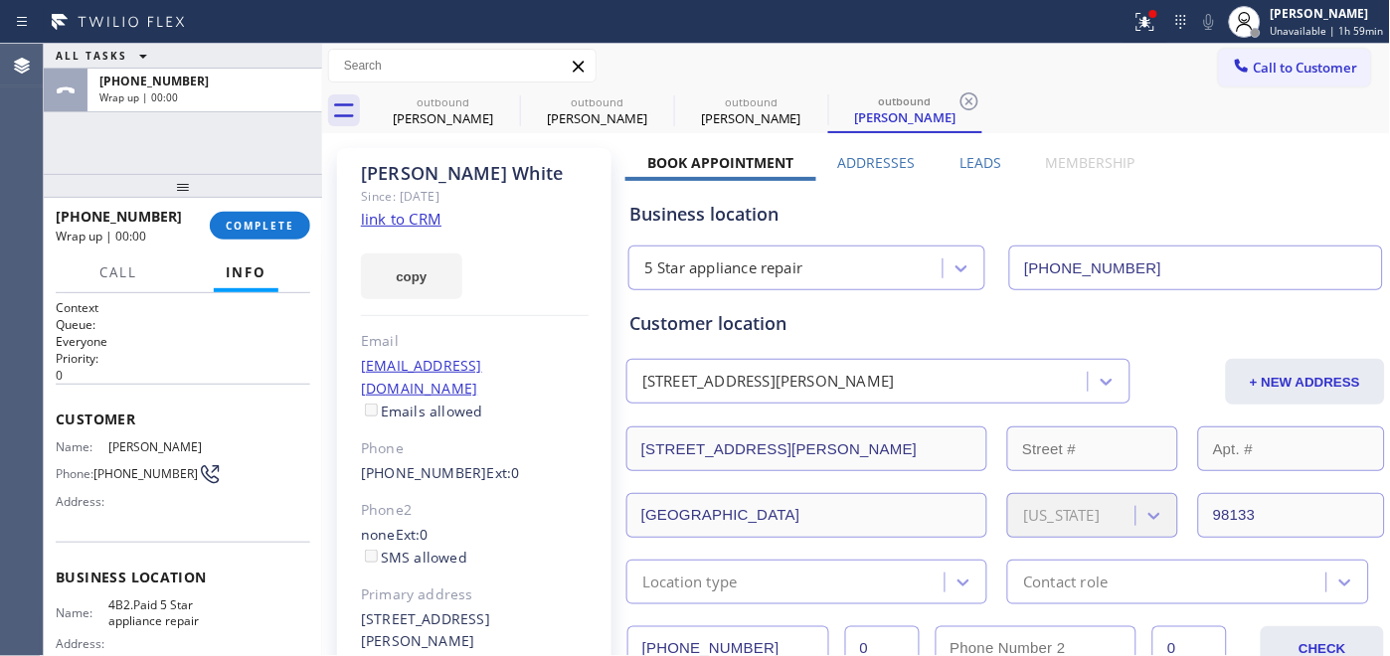
drag, startPoint x: 243, startPoint y: 173, endPoint x: 253, endPoint y: 163, distance: 14.1
click at [243, 174] on div at bounding box center [183, 186] width 278 height 24
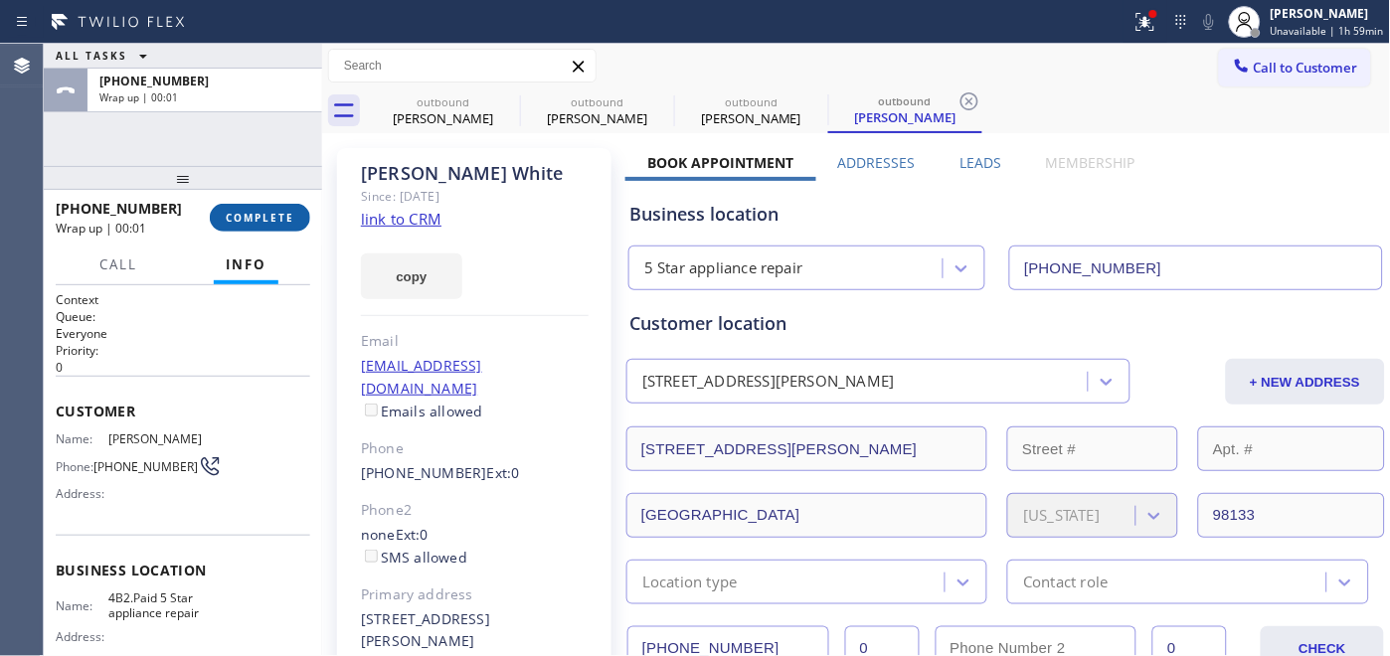
drag, startPoint x: 240, startPoint y: 211, endPoint x: 241, endPoint y: 197, distance: 14.0
click at [240, 211] on span "COMPLETE" at bounding box center [260, 218] width 69 height 14
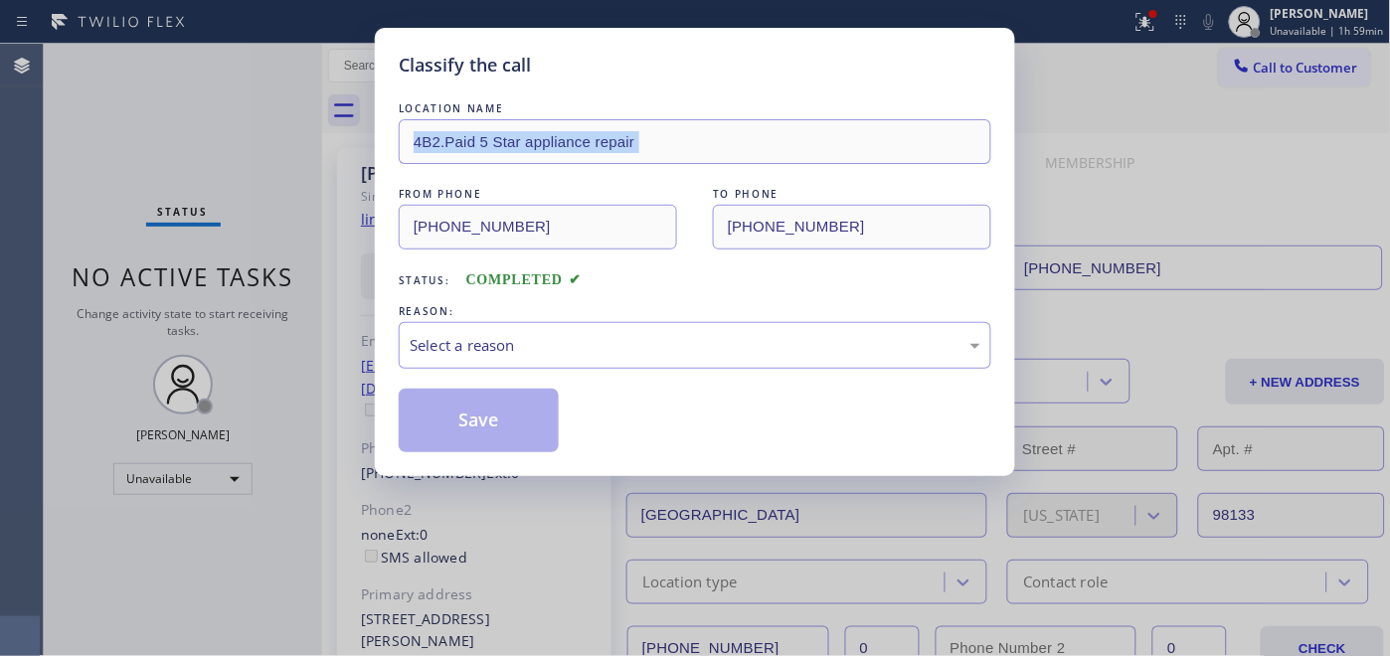
click at [240, 122] on div "Classify the call LOCATION NAME 4B2.Paid 5 Star appliance repair FROM PHONE [PH…" at bounding box center [695, 328] width 1390 height 656
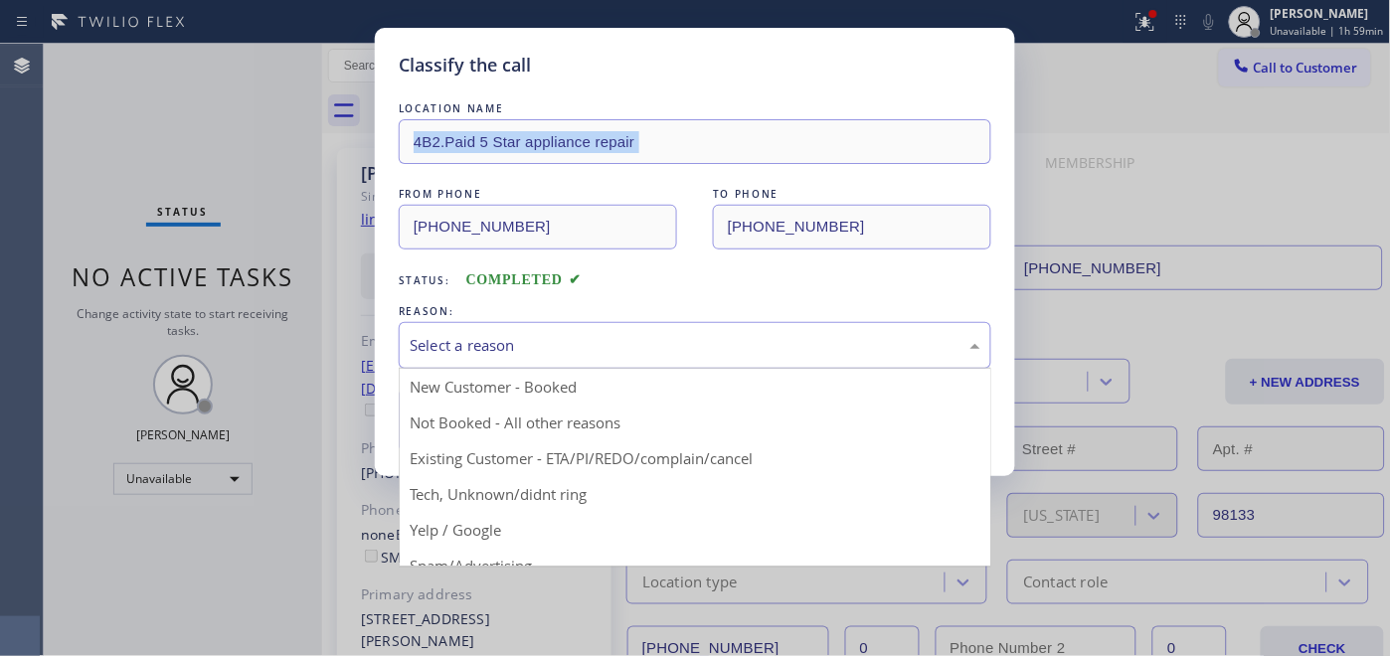
click at [544, 331] on div "Select a reason" at bounding box center [695, 345] width 593 height 47
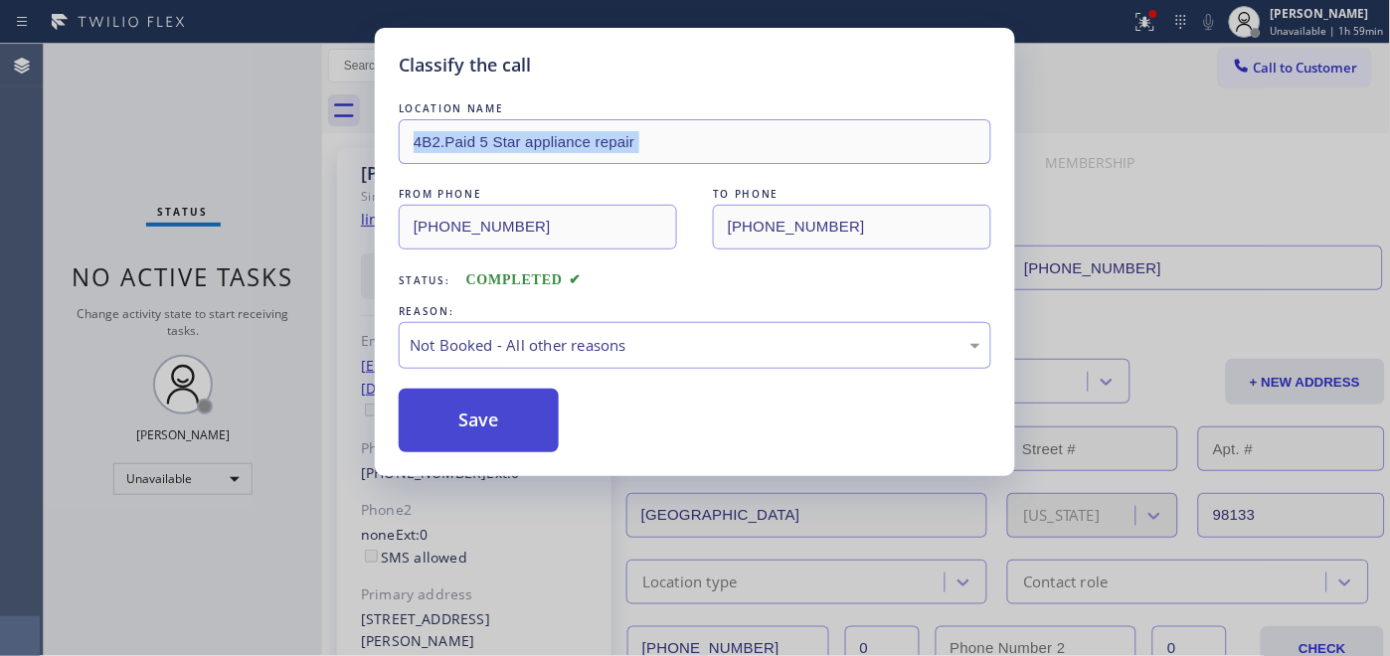
click at [524, 405] on button "Save" at bounding box center [479, 421] width 160 height 64
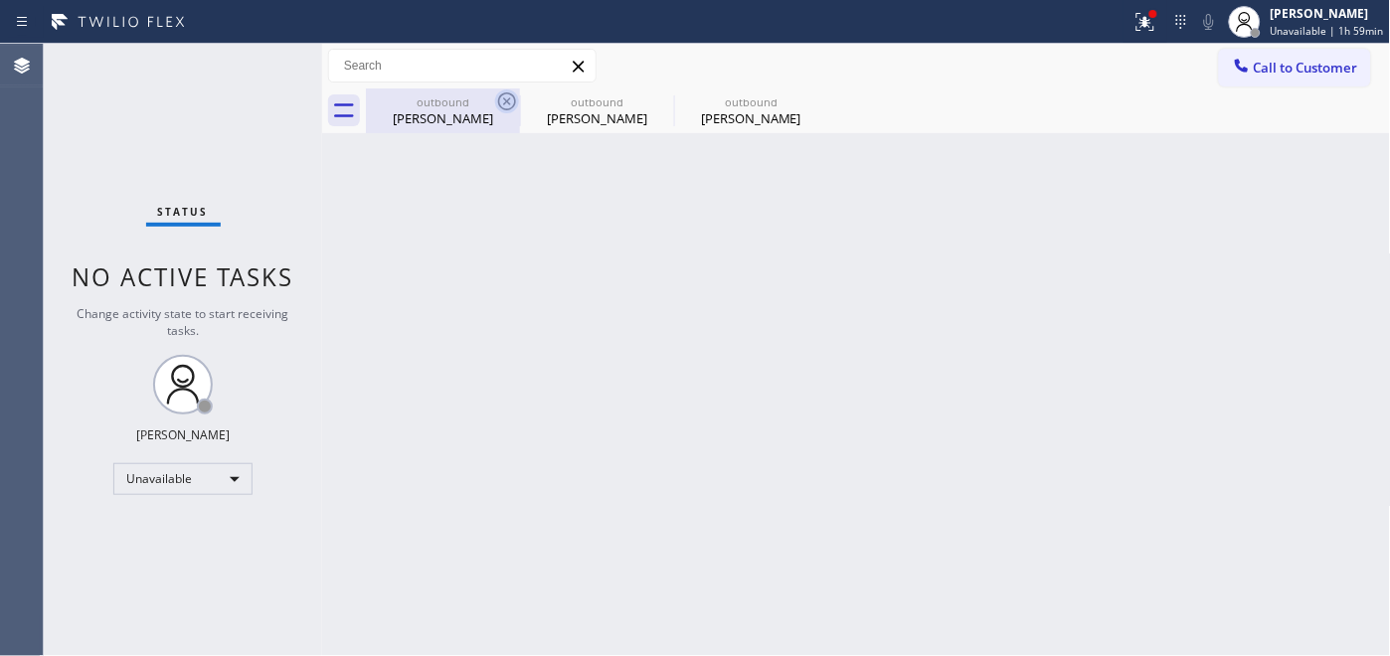
click at [505, 94] on icon at bounding box center [507, 102] width 24 height 24
type input "[PHONE_NUMBER]"
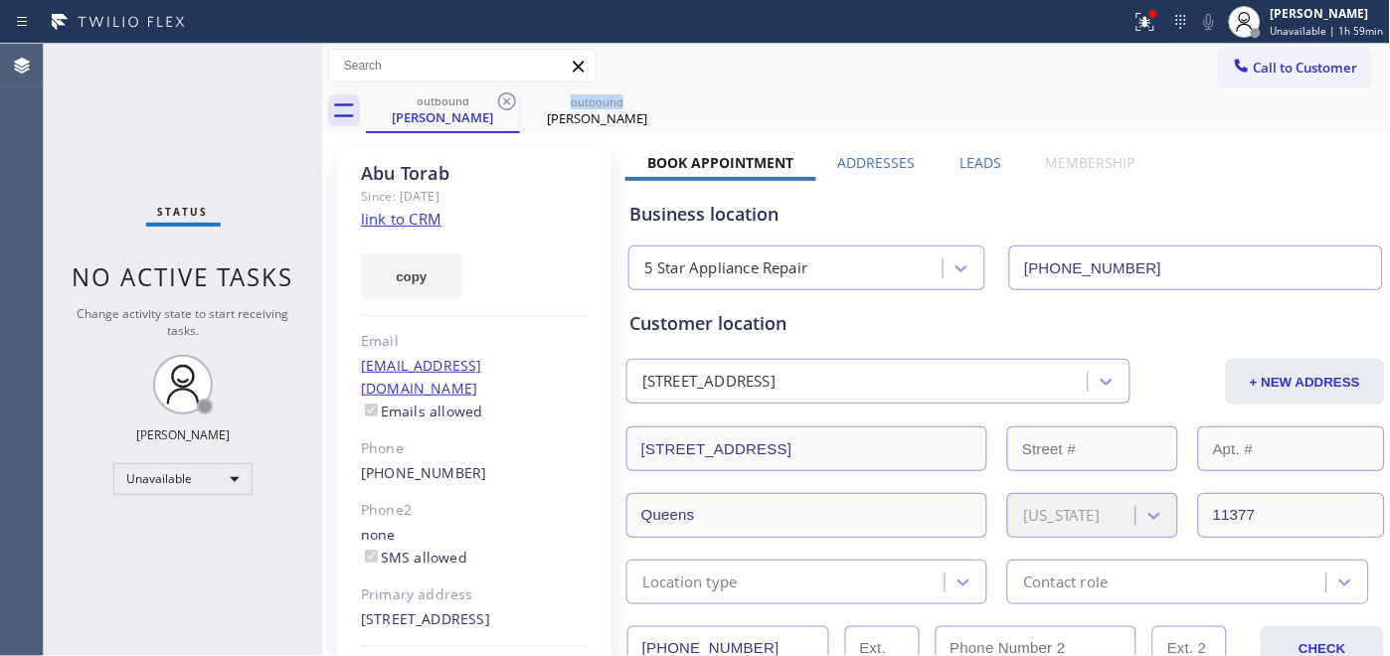
click at [505, 94] on icon at bounding box center [507, 102] width 24 height 24
type input "[PHONE_NUMBER]"
click at [0, 0] on icon at bounding box center [0, 0] width 0 height 0
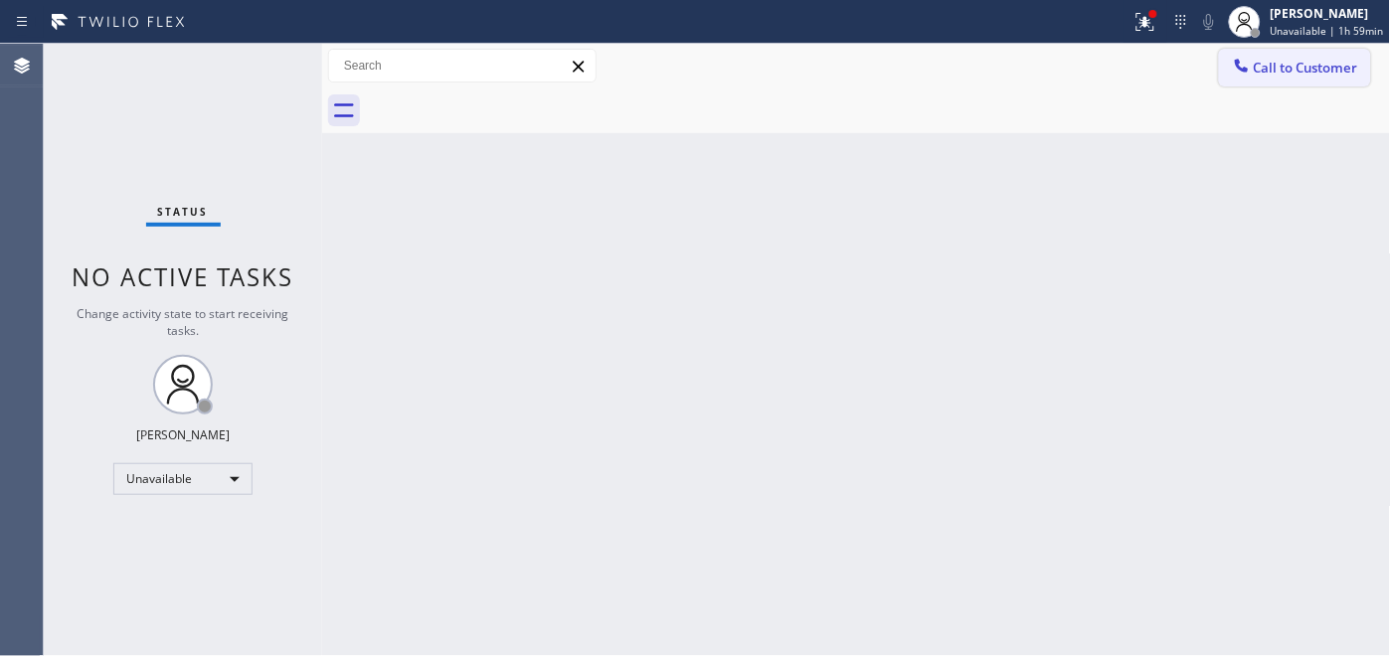
click at [1254, 62] on span "Call to Customer" at bounding box center [1306, 68] width 104 height 18
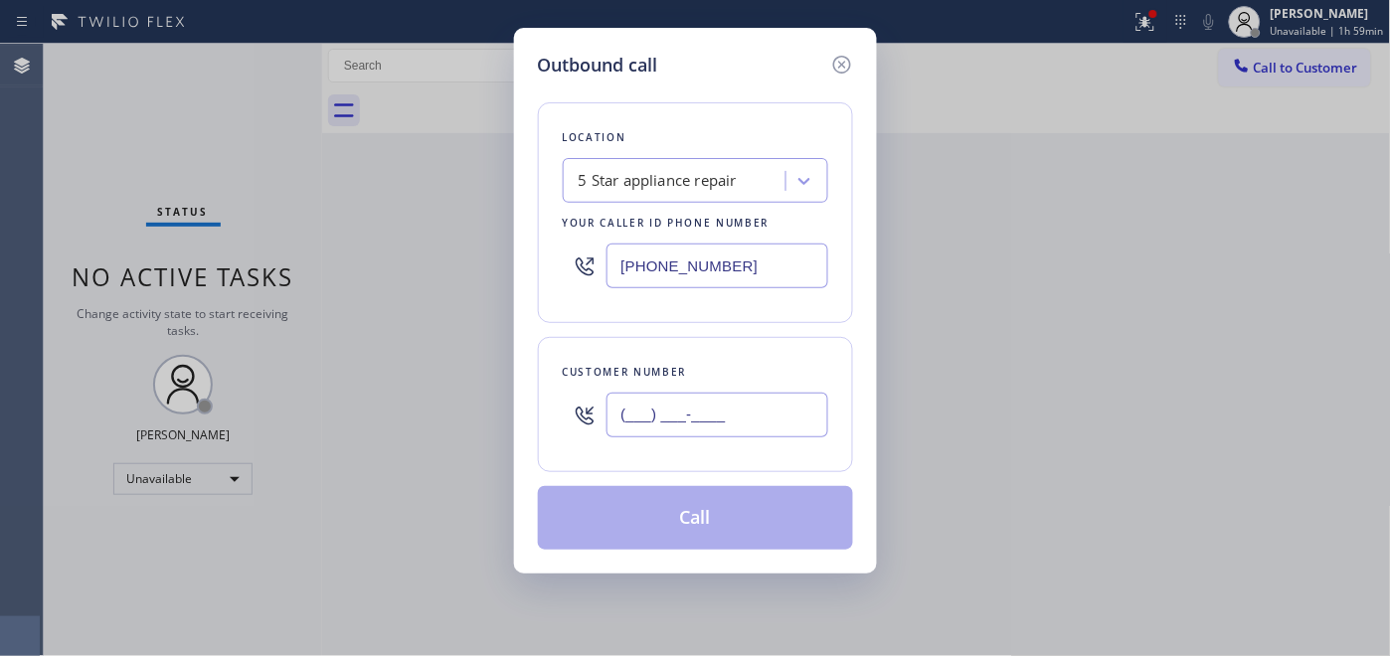
click at [680, 418] on input "(___) ___-____" at bounding box center [718, 415] width 222 height 45
paste input "212) 470-5886"
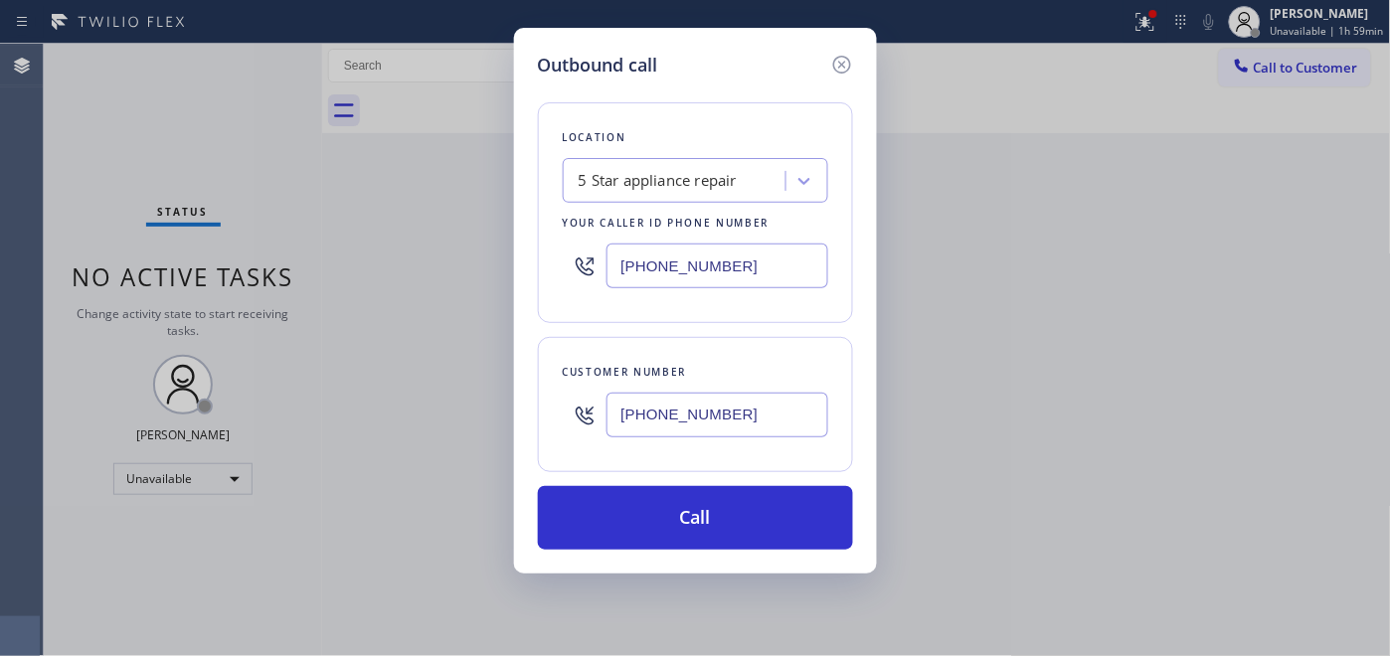
type input "[PHONE_NUMBER]"
drag, startPoint x: 661, startPoint y: 261, endPoint x: 538, endPoint y: 260, distance: 123.3
click at [529, 260] on div "Outbound call Location 5 Star appliance repair Your caller id phone number [PHO…" at bounding box center [695, 301] width 363 height 546
paste input "855) 731-4952"
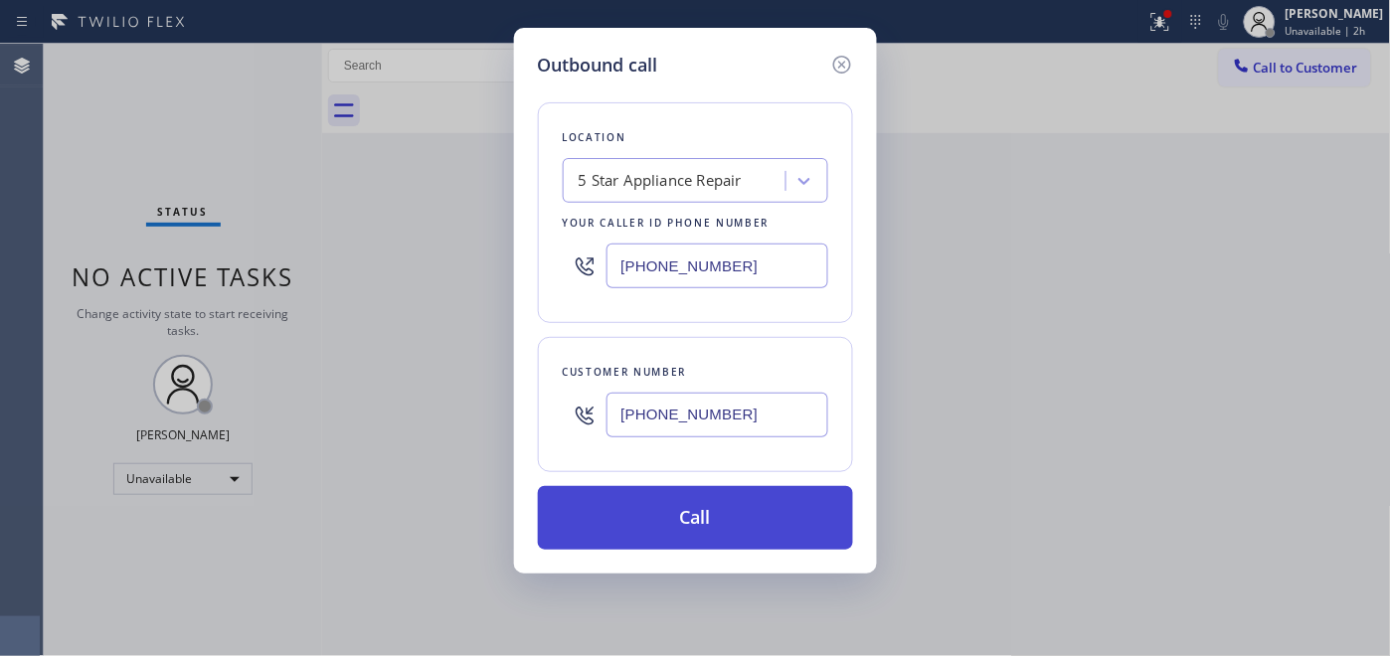
type input "[PHONE_NUMBER]"
click at [738, 523] on button "Call" at bounding box center [695, 518] width 315 height 64
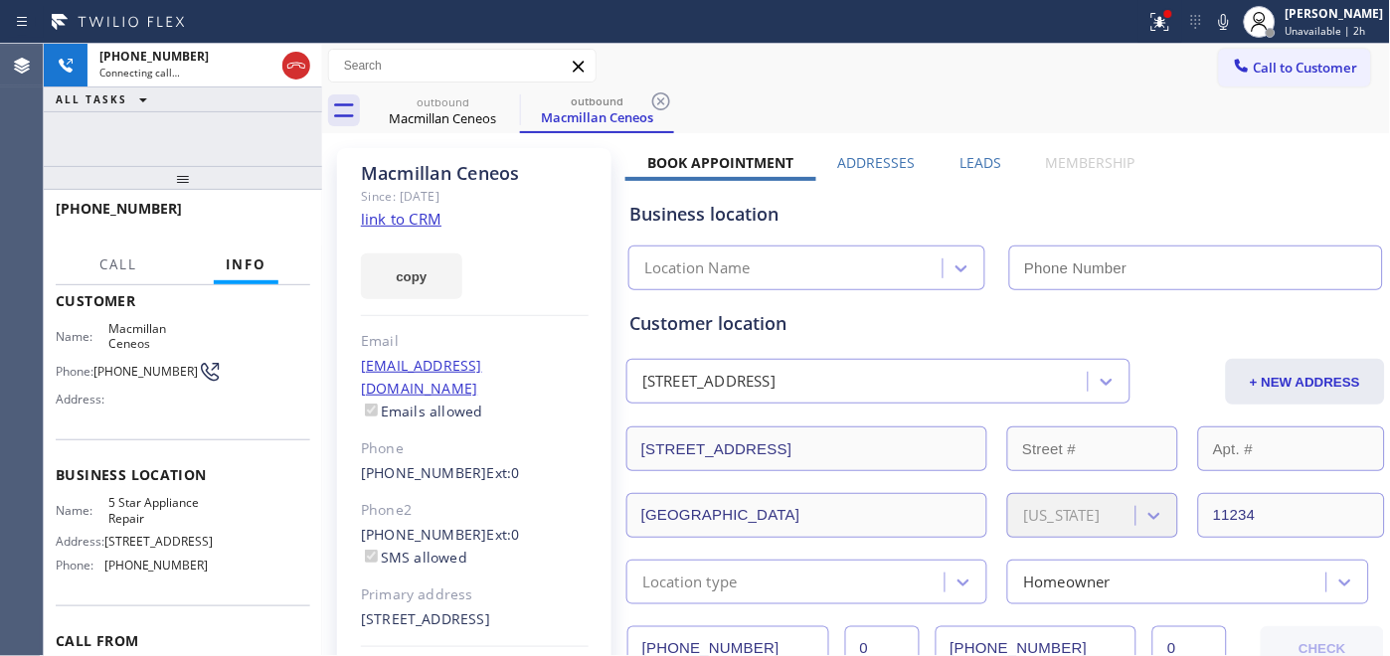
type input "[PHONE_NUMBER]"
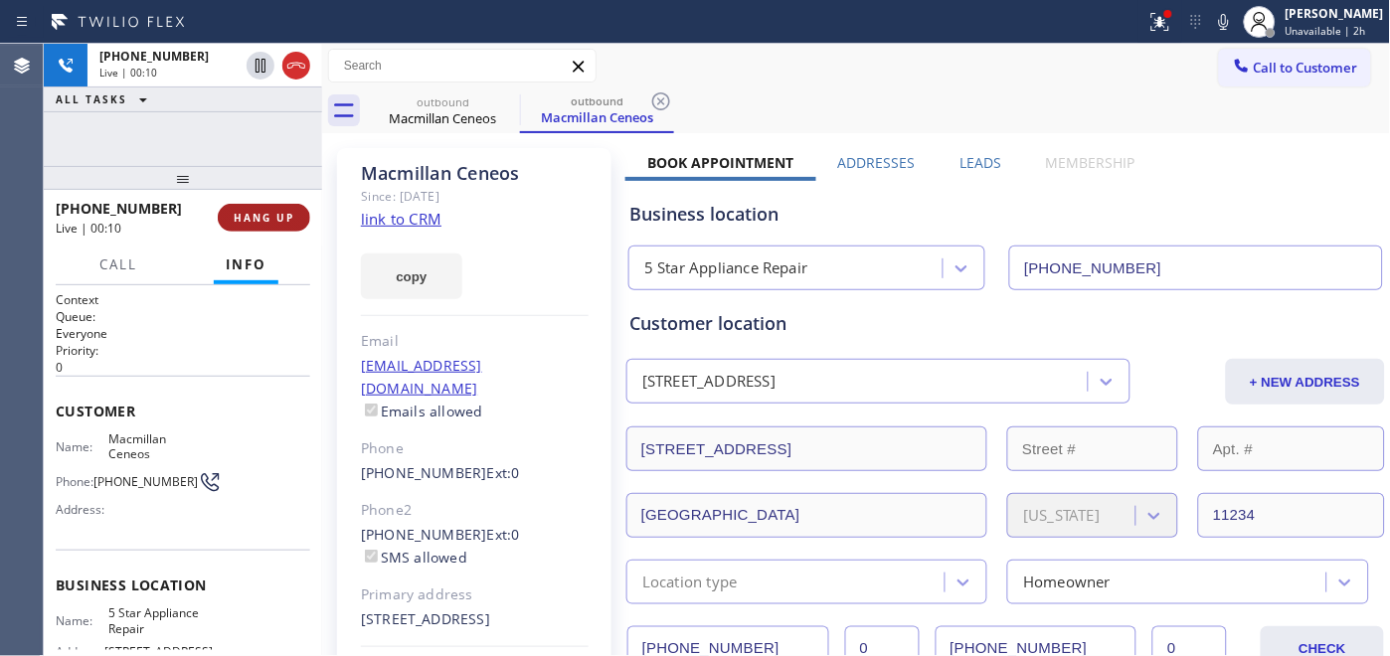
click at [249, 212] on span "HANG UP" at bounding box center [264, 218] width 61 height 14
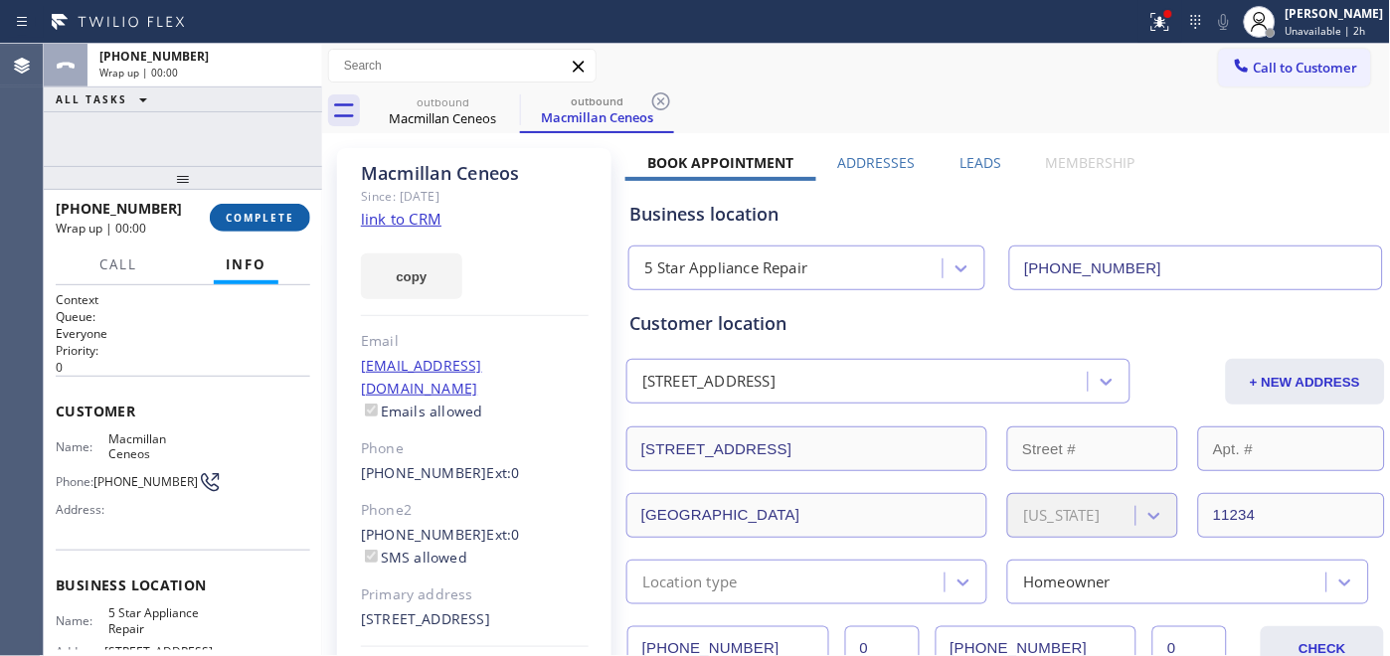
click at [249, 212] on span "COMPLETE" at bounding box center [260, 218] width 69 height 14
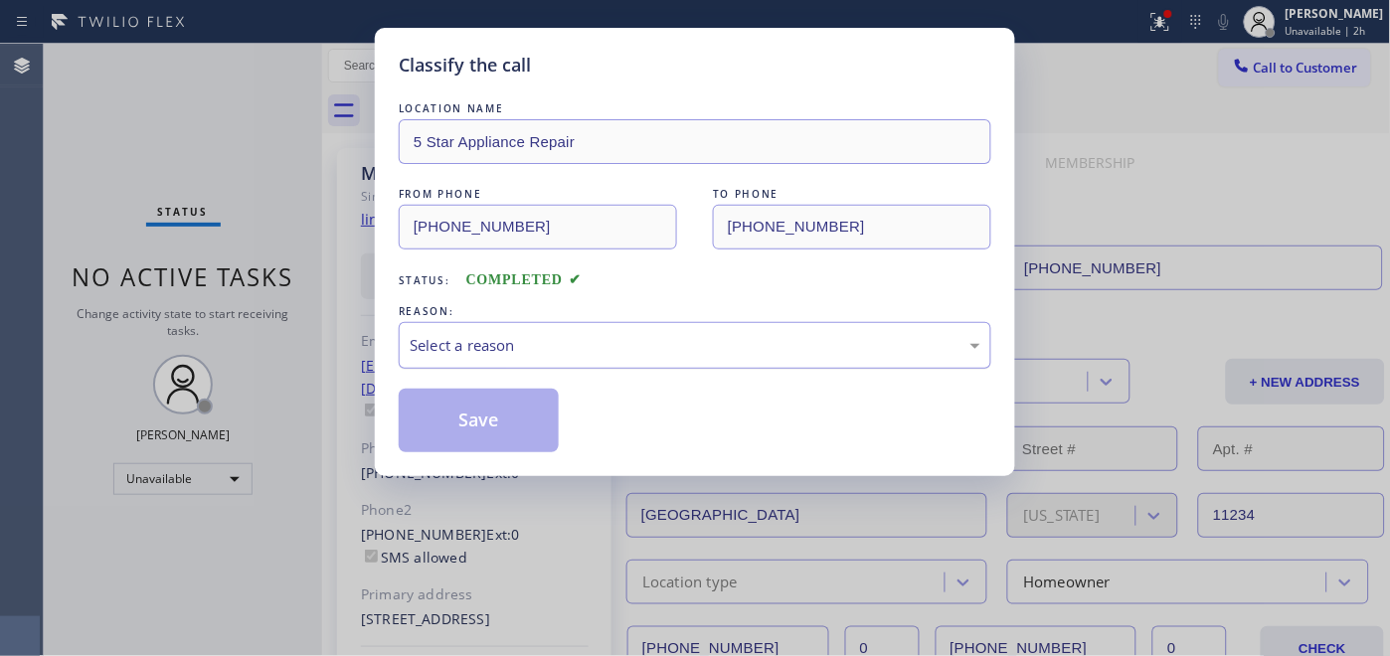
click at [589, 354] on div "Select a reason" at bounding box center [695, 345] width 571 height 23
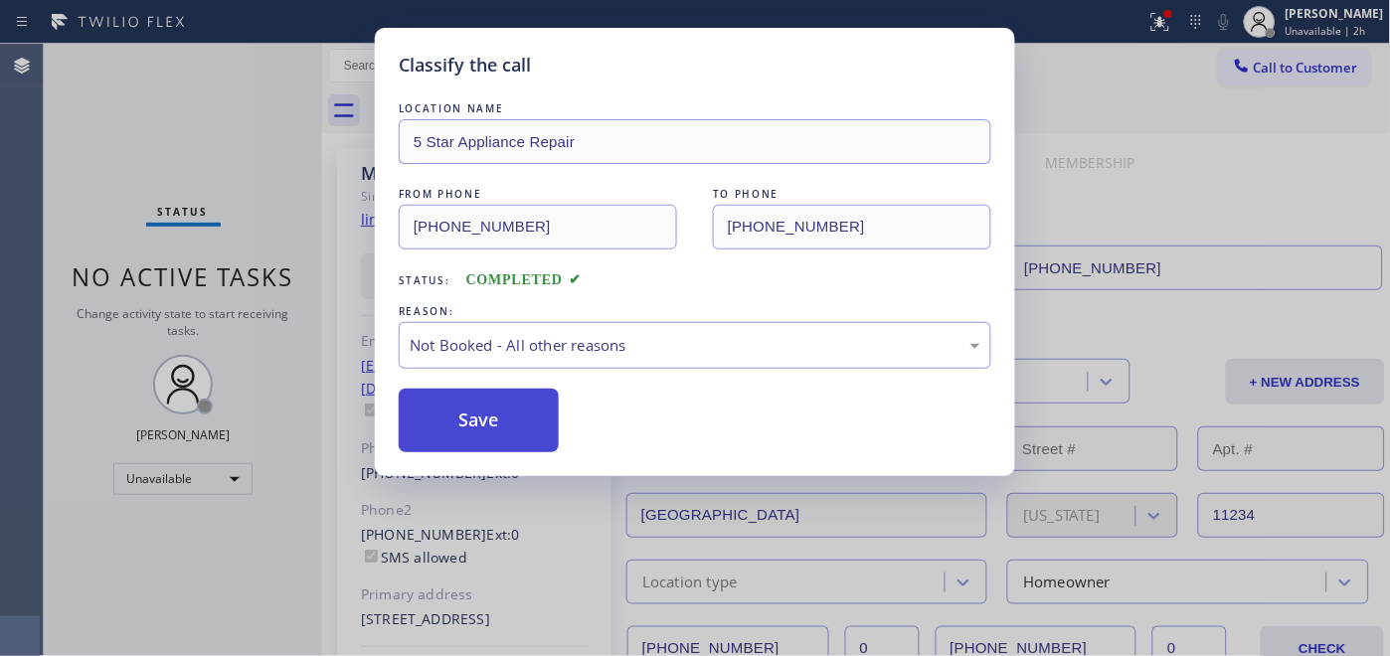
drag, startPoint x: 560, startPoint y: 415, endPoint x: 542, endPoint y: 404, distance: 21.0
click at [542, 404] on button "Save" at bounding box center [479, 421] width 160 height 64
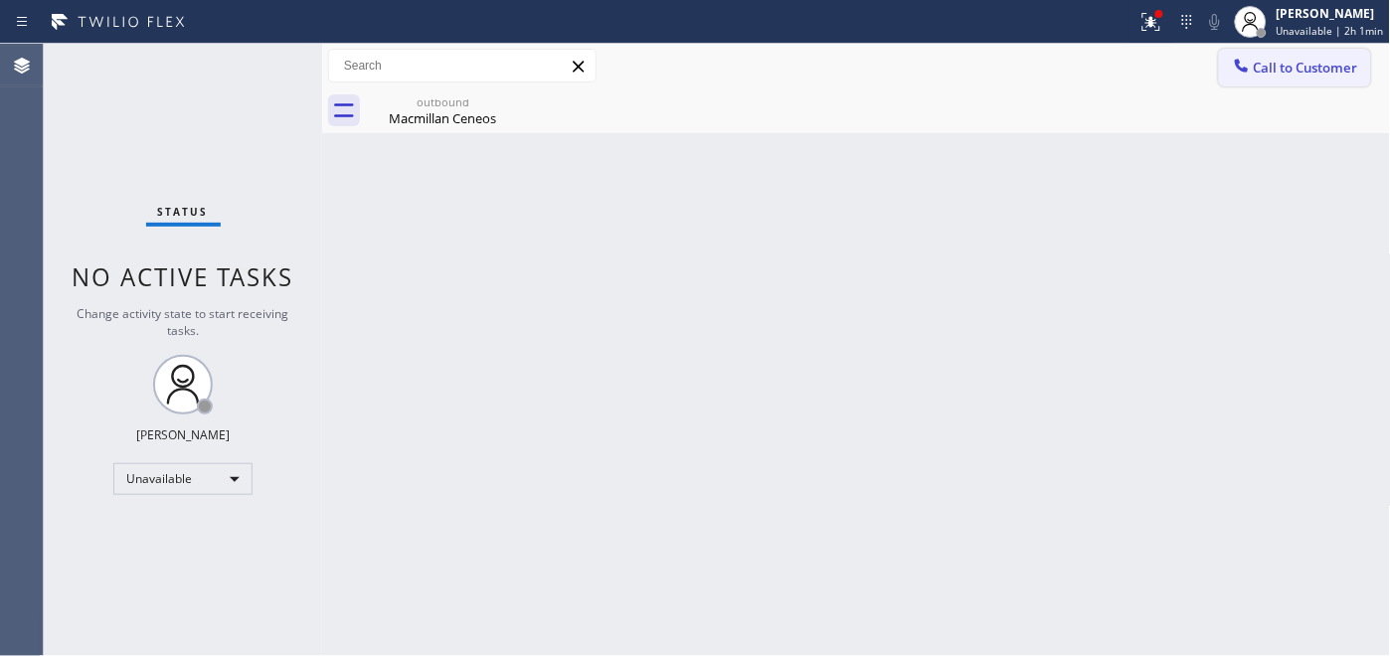
click at [1268, 50] on button "Call to Customer" at bounding box center [1295, 68] width 152 height 38
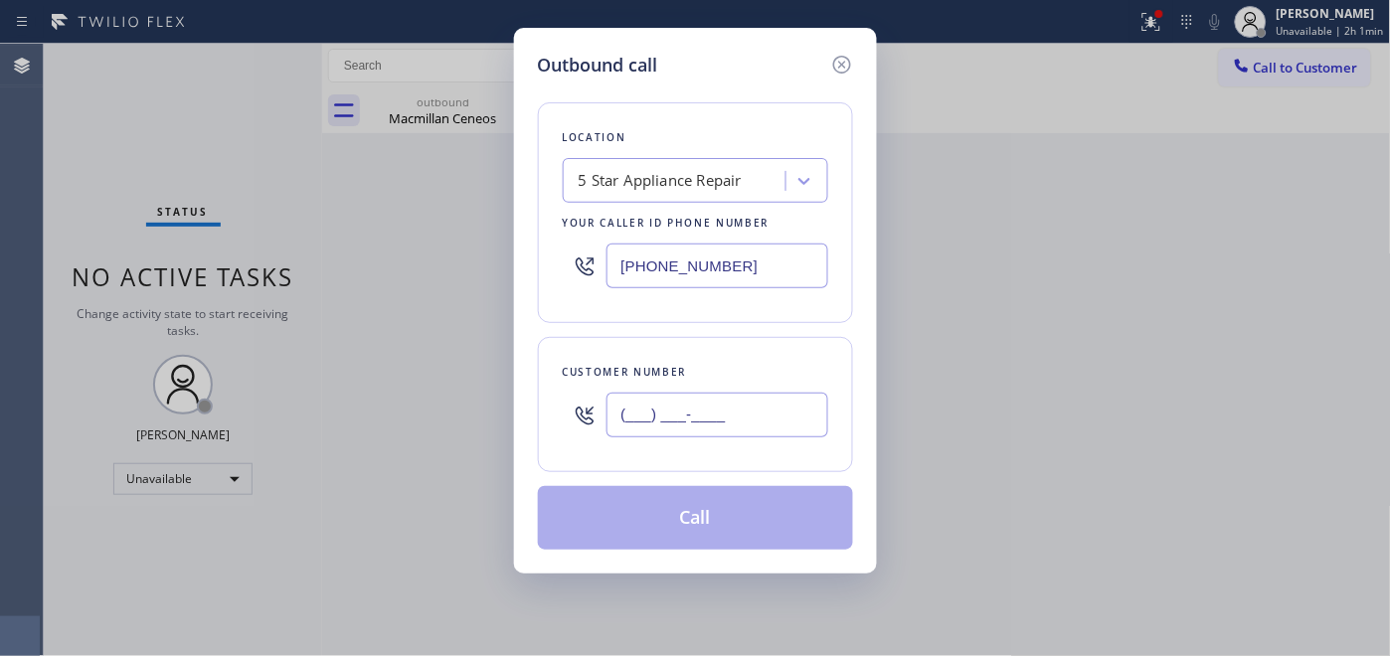
click at [634, 433] on input "(___) ___-____" at bounding box center [718, 415] width 222 height 45
paste input "626) 286-2004"
type input "[PHONE_NUMBER]"
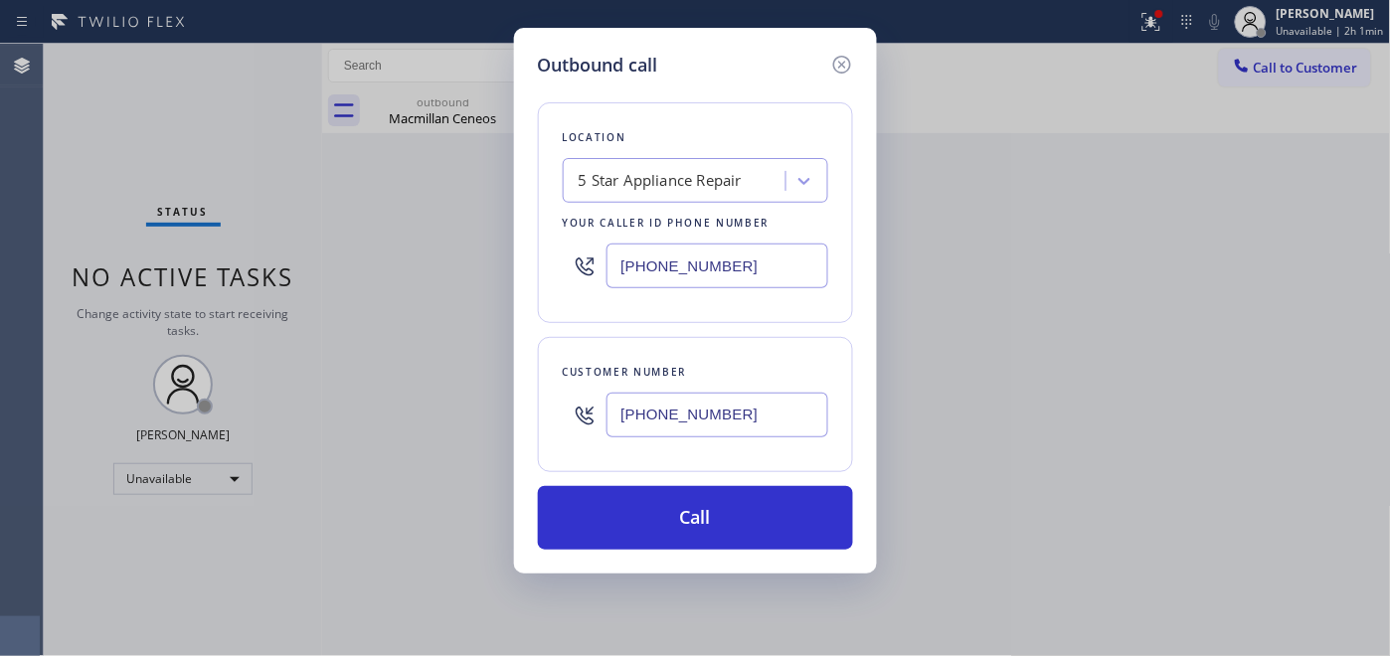
drag, startPoint x: 778, startPoint y: 266, endPoint x: 519, endPoint y: 266, distance: 258.6
click at [521, 266] on div "Outbound call Location 5 Star Appliance Repair Your caller id phone number [PHO…" at bounding box center [695, 301] width 363 height 546
paste input "559) 364-9606"
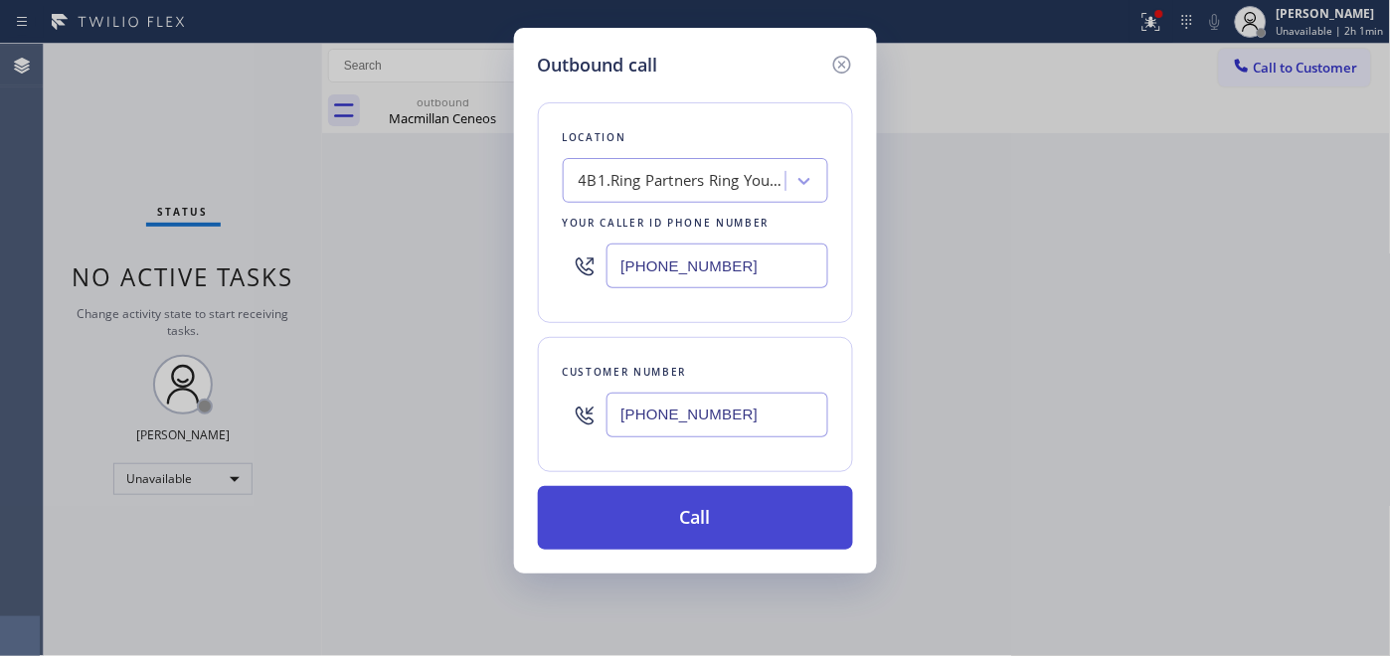
type input "[PHONE_NUMBER]"
click at [747, 515] on button "Call" at bounding box center [695, 518] width 315 height 64
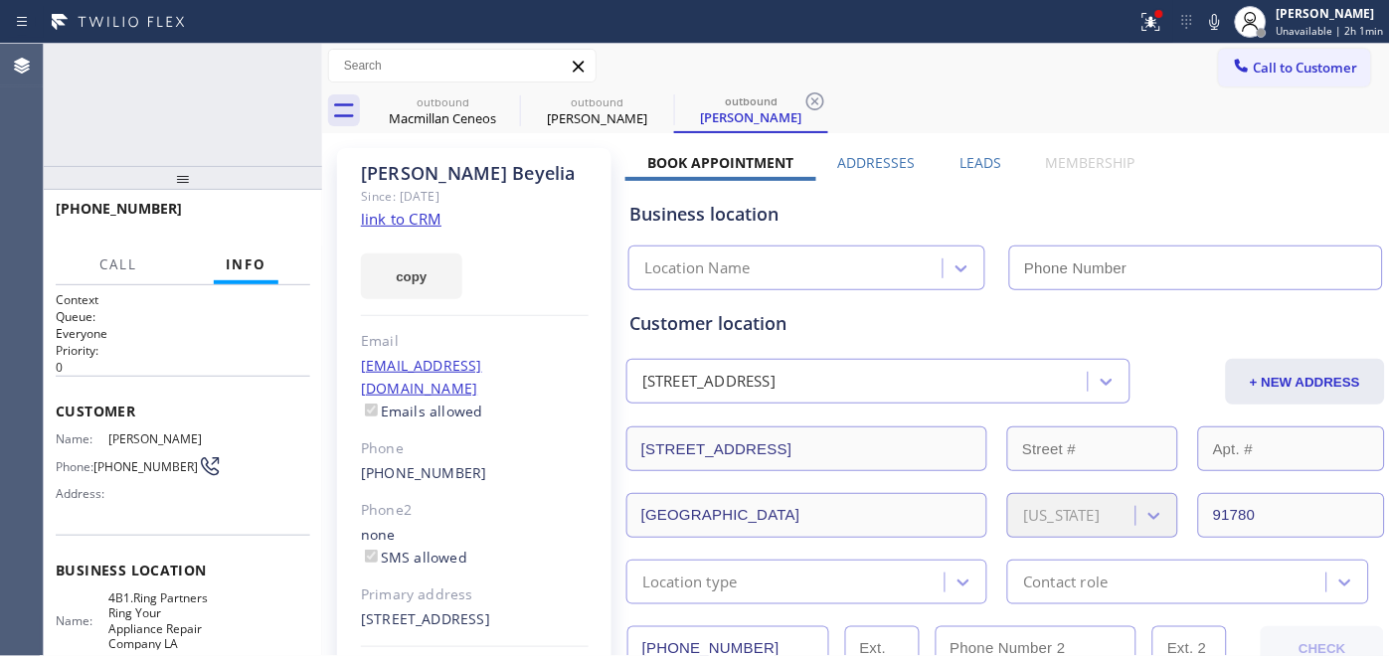
type input "[PHONE_NUMBER]"
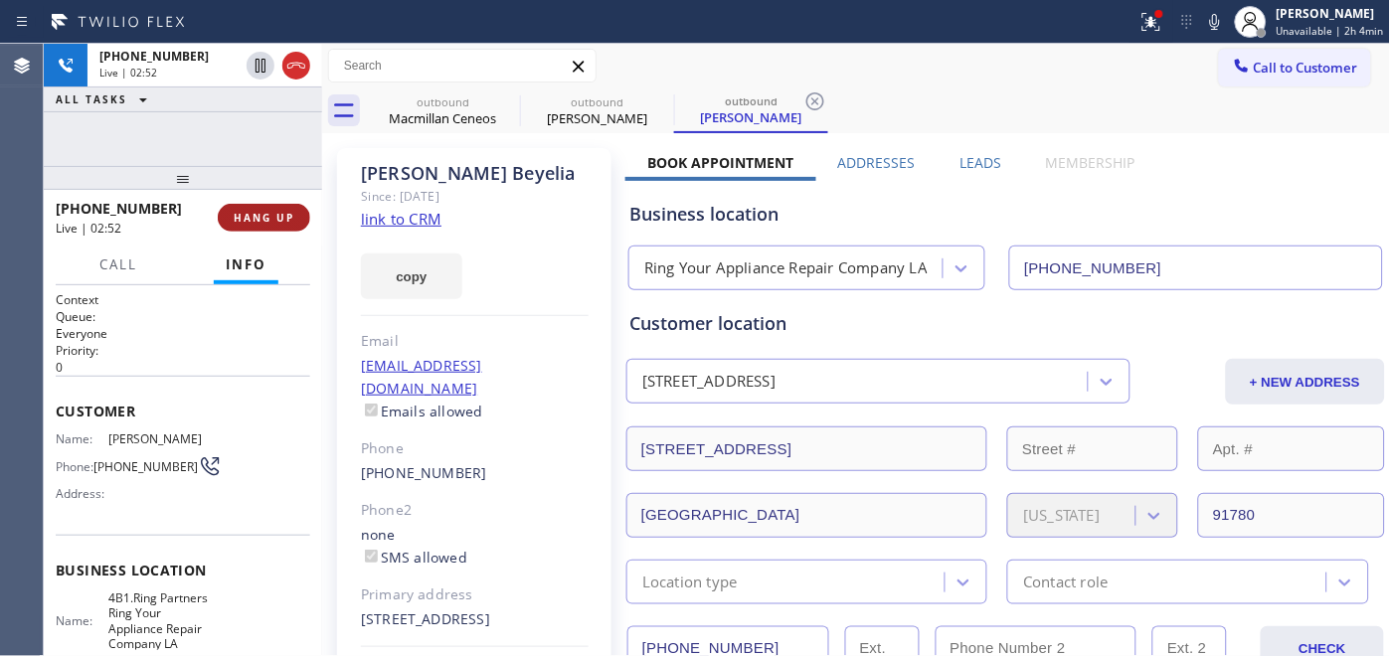
click at [274, 215] on span "HANG UP" at bounding box center [264, 218] width 61 height 14
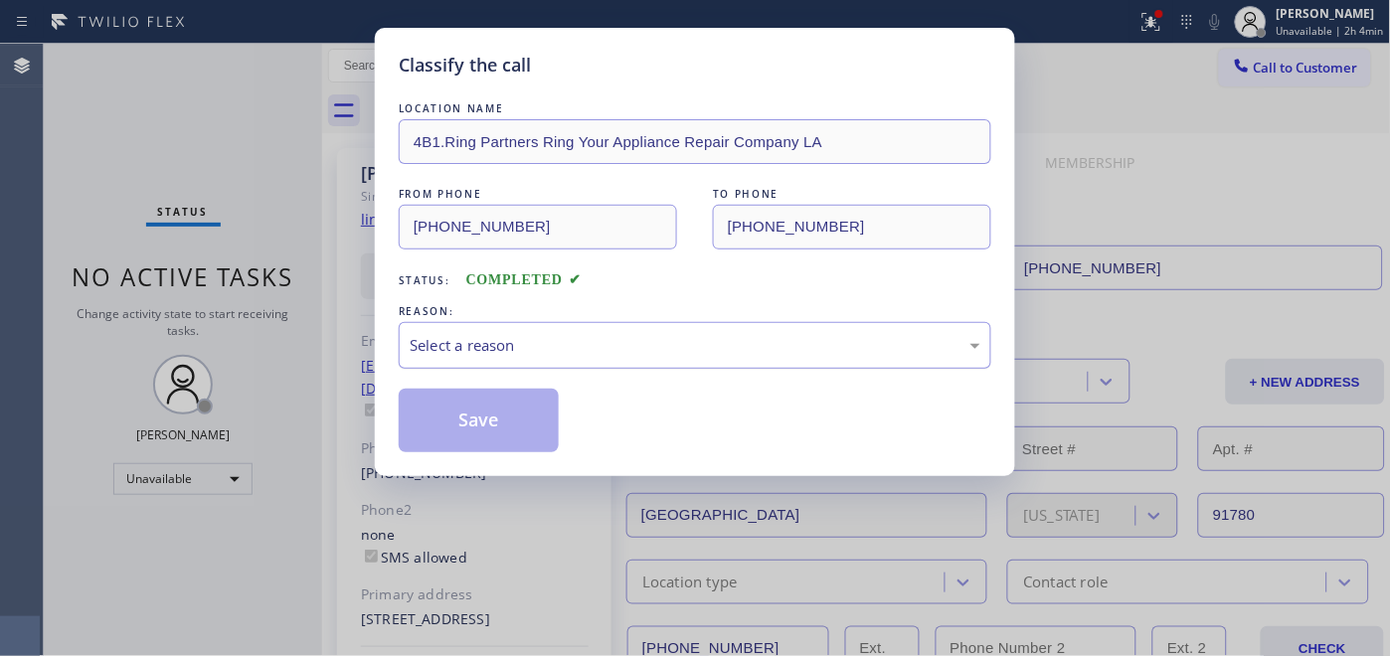
click at [509, 340] on div "Select a reason" at bounding box center [695, 345] width 571 height 23
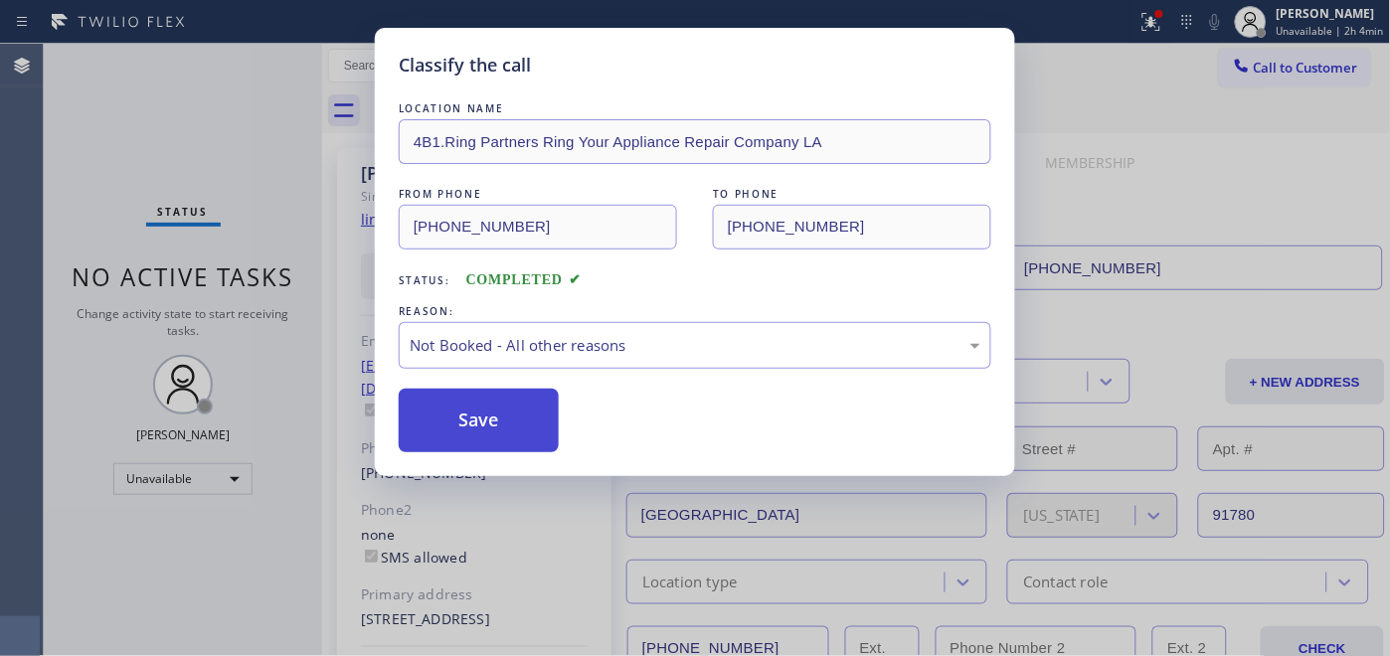
click at [487, 414] on button "Save" at bounding box center [479, 421] width 160 height 64
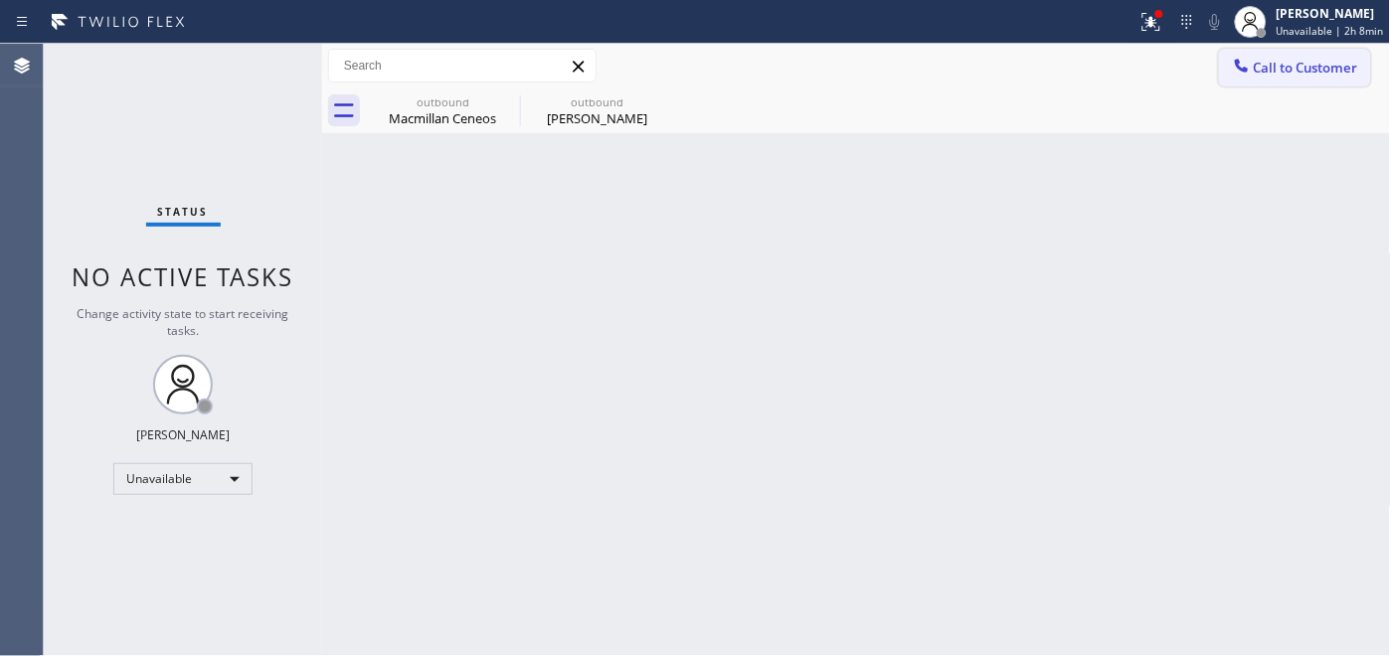
click at [1294, 66] on span "Call to Customer" at bounding box center [1306, 68] width 104 height 18
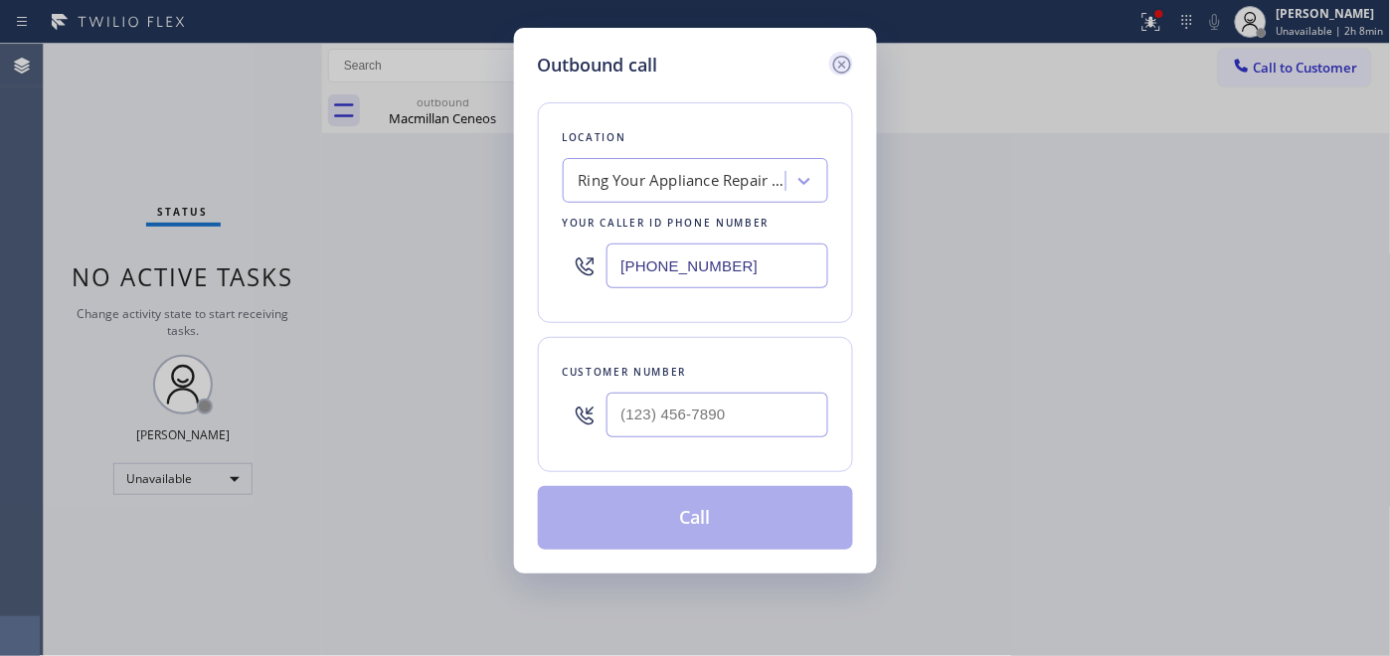
click at [830, 60] on div "Outbound call" at bounding box center [695, 65] width 315 height 27
click at [837, 60] on icon at bounding box center [842, 65] width 24 height 24
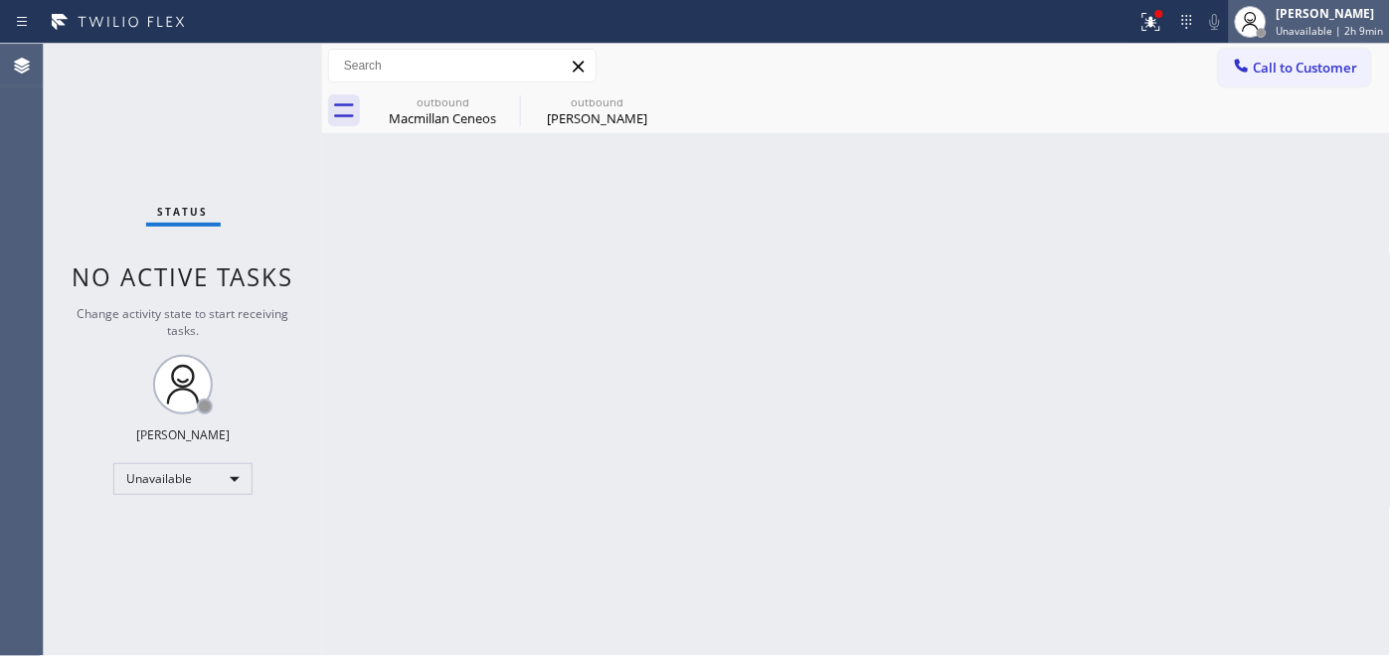
click at [1269, 26] on div at bounding box center [1262, 33] width 14 height 14
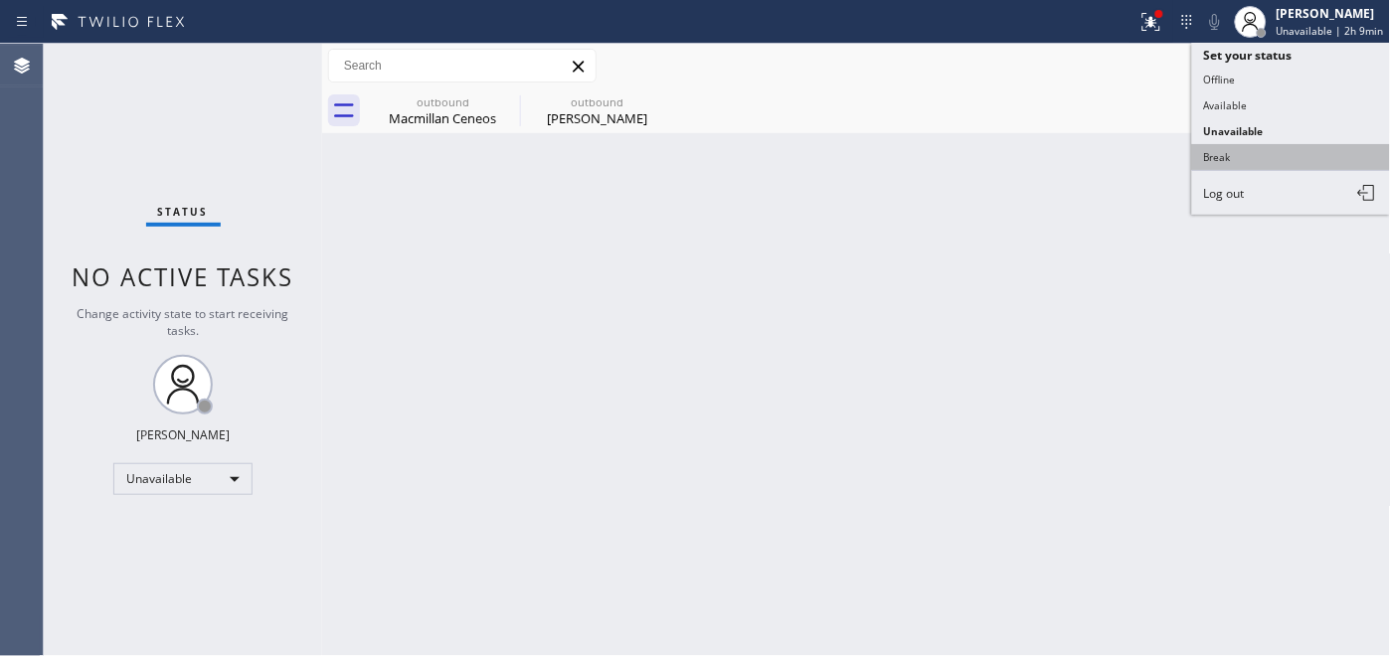
click at [1231, 150] on button "Break" at bounding box center [1291, 157] width 199 height 26
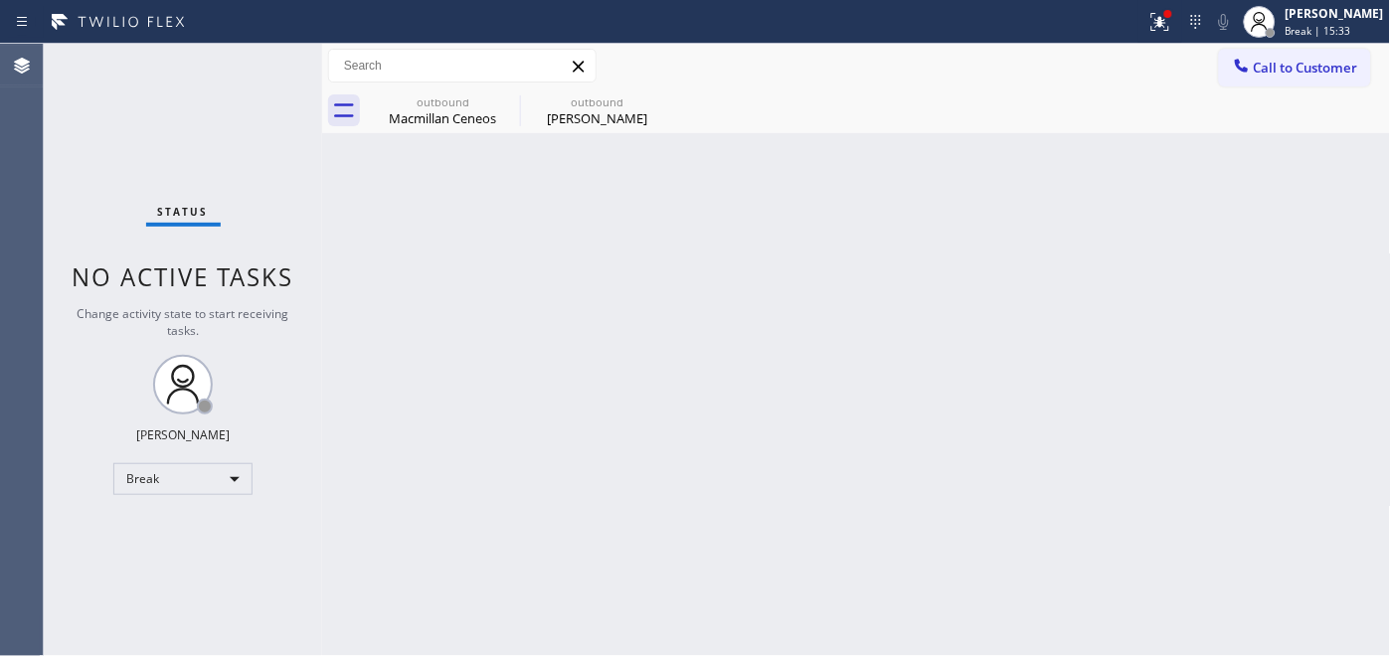
click at [702, 291] on div "Back to Dashboard Change Sender ID Customers Technicians Select a contact Outbo…" at bounding box center [856, 350] width 1069 height 613
click at [1290, 14] on div "[PERSON_NAME]" at bounding box center [1335, 13] width 98 height 17
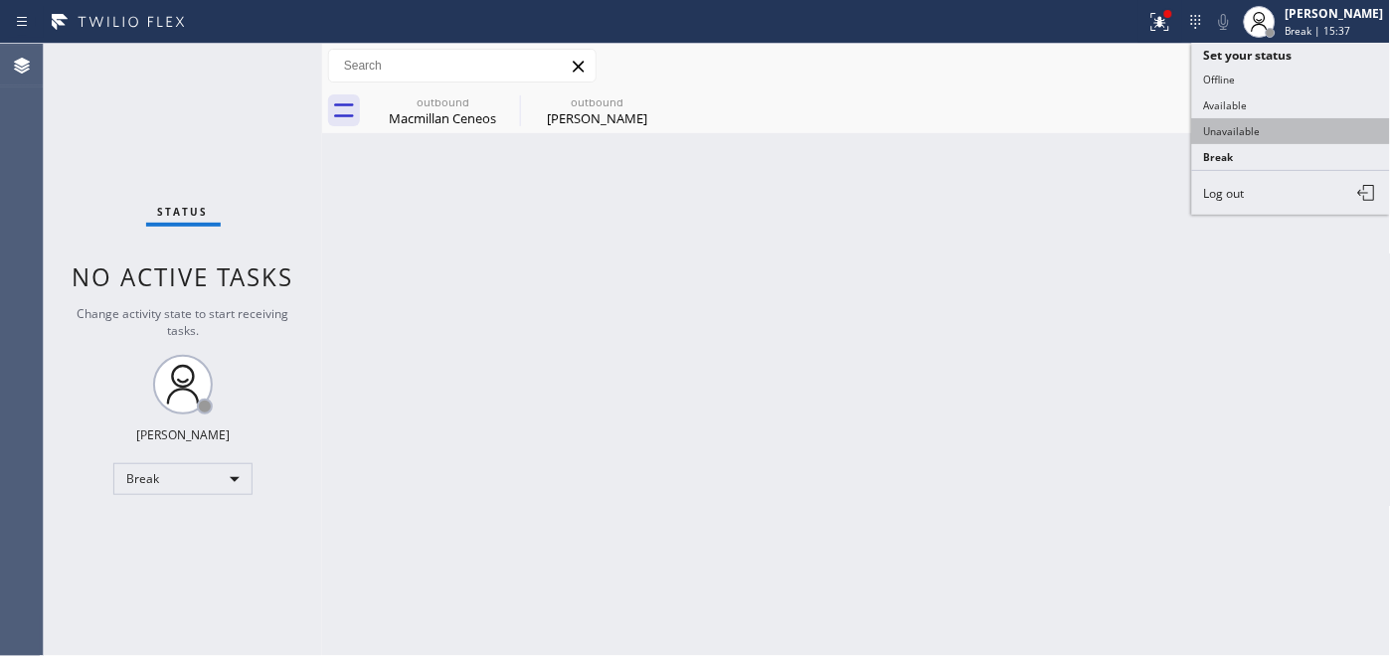
click at [1248, 131] on button "Unavailable" at bounding box center [1291, 131] width 199 height 26
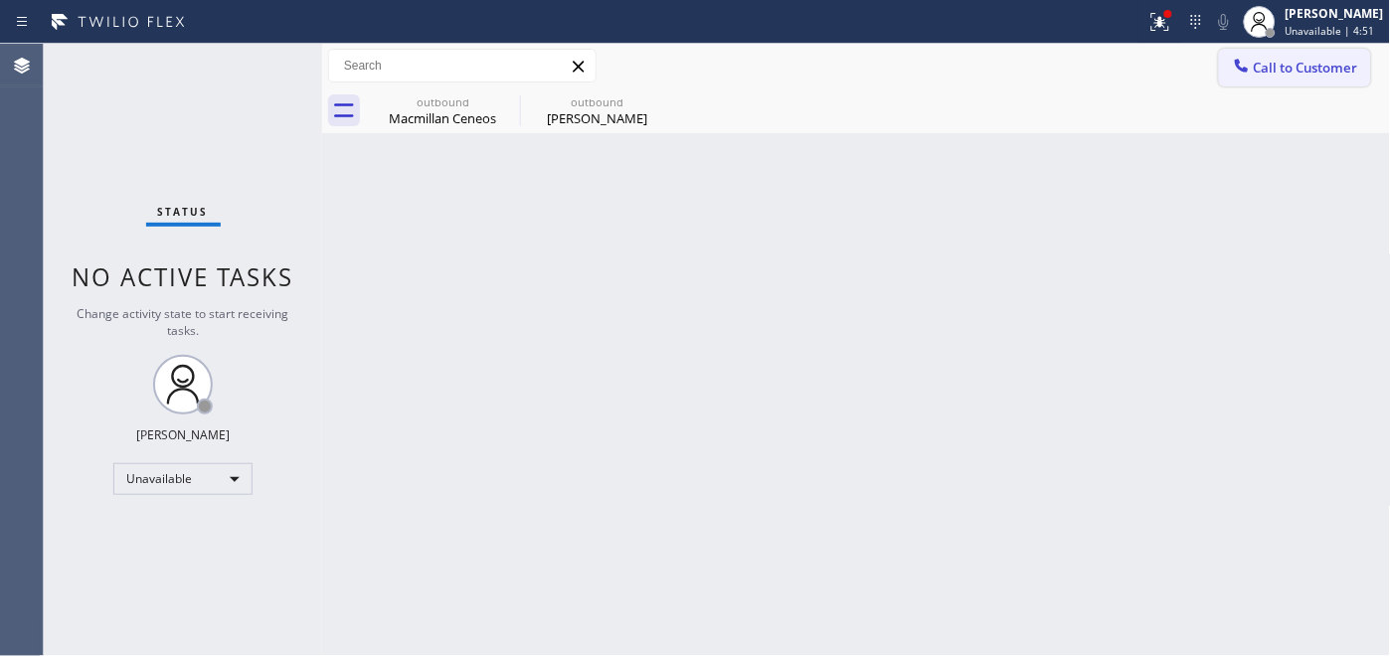
click at [1256, 61] on span "Call to Customer" at bounding box center [1306, 68] width 104 height 18
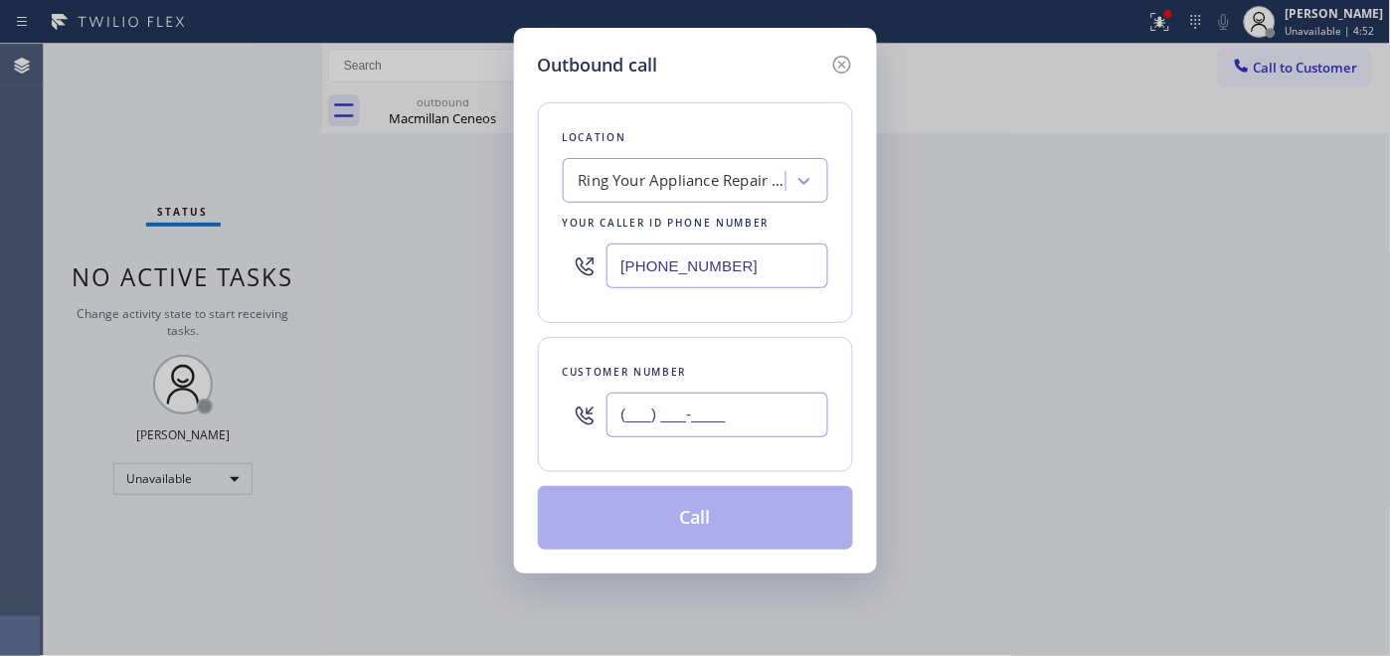
click at [688, 410] on input "(___) ___-____" at bounding box center [718, 415] width 222 height 45
paste input "310) 562-4367"
type input "[PHONE_NUMBER]"
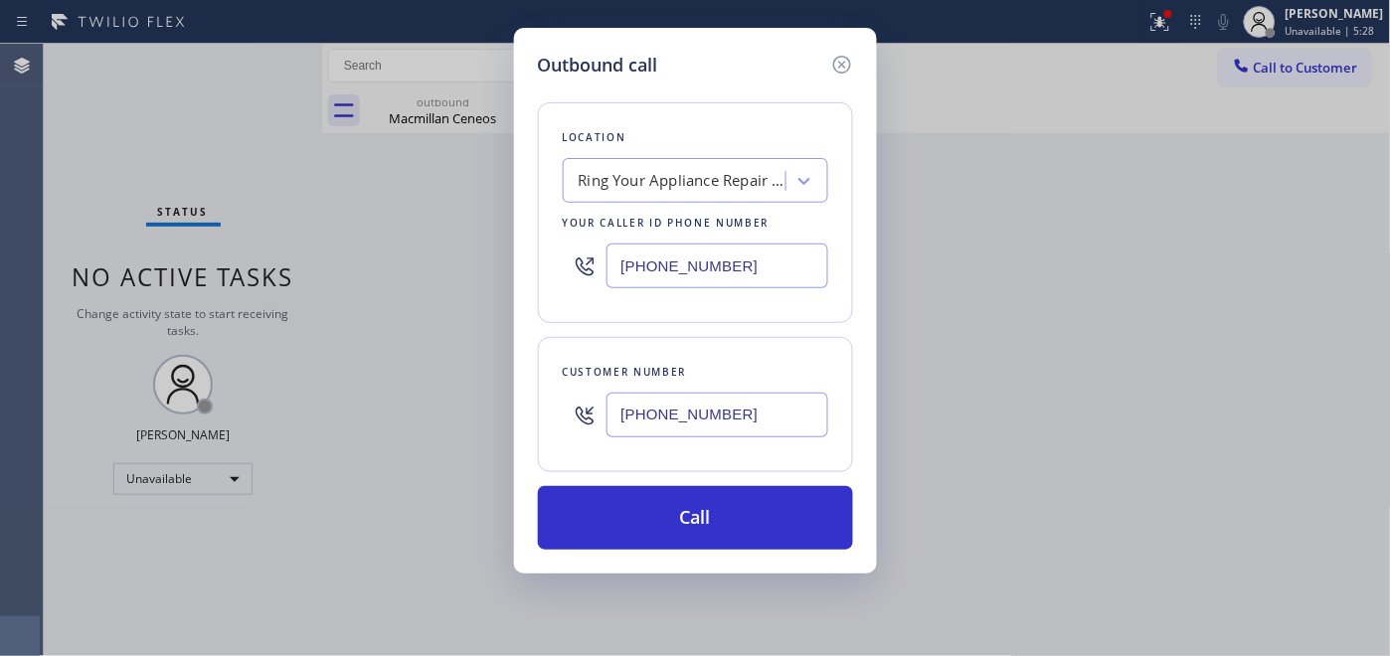
click at [697, 173] on div "Ring Your Appliance Repair Company LA" at bounding box center [683, 181] width 209 height 23
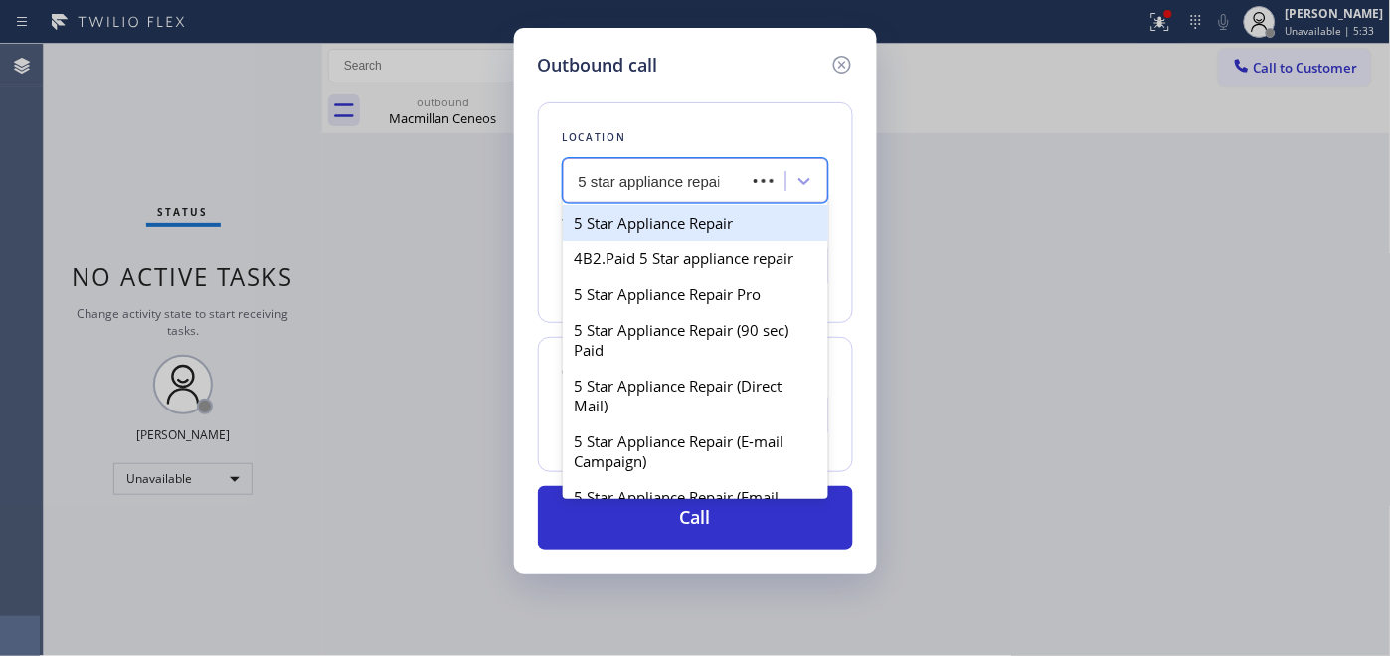
type input "5 star appliance repair"
click at [687, 223] on div "5 Star Appliance Repair" at bounding box center [696, 223] width 266 height 36
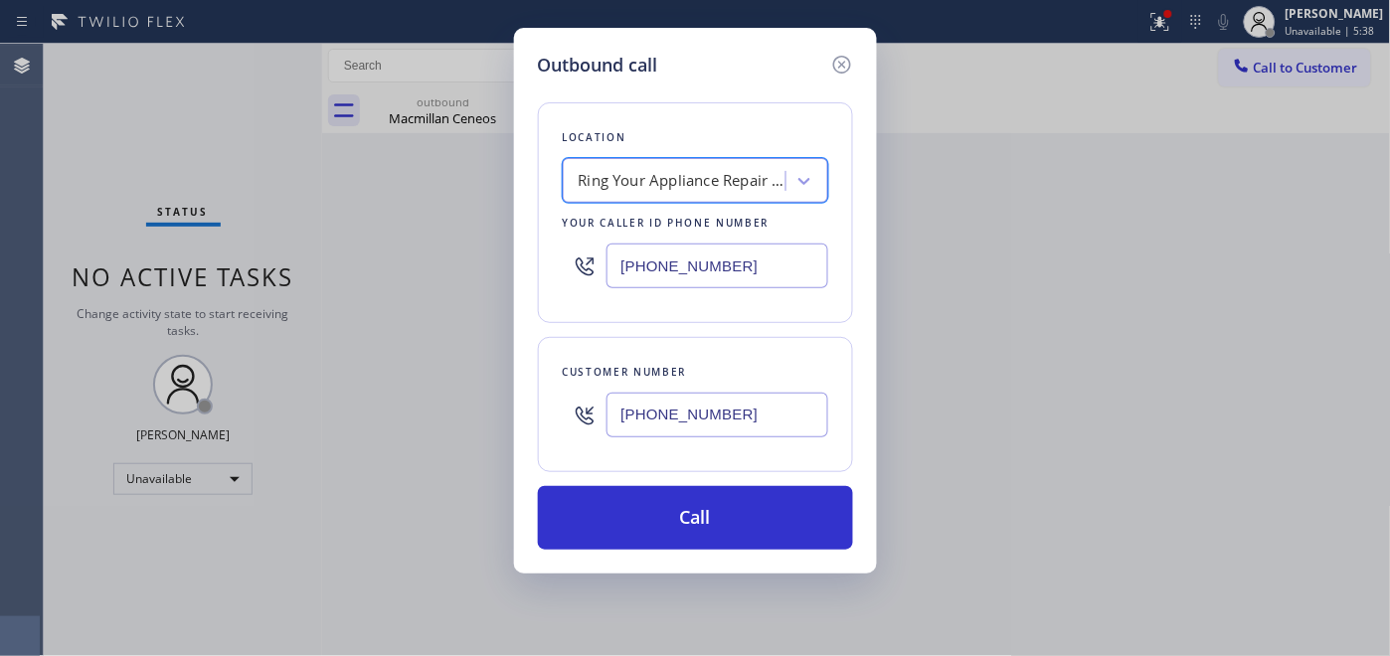
click at [711, 416] on input "[PHONE_NUMBER]" at bounding box center [718, 415] width 222 height 45
click at [534, 429] on div "Outbound call Location Ring Your Appliance Repair Company LA Your caller id pho…" at bounding box center [695, 301] width 363 height 546
paste input "text"
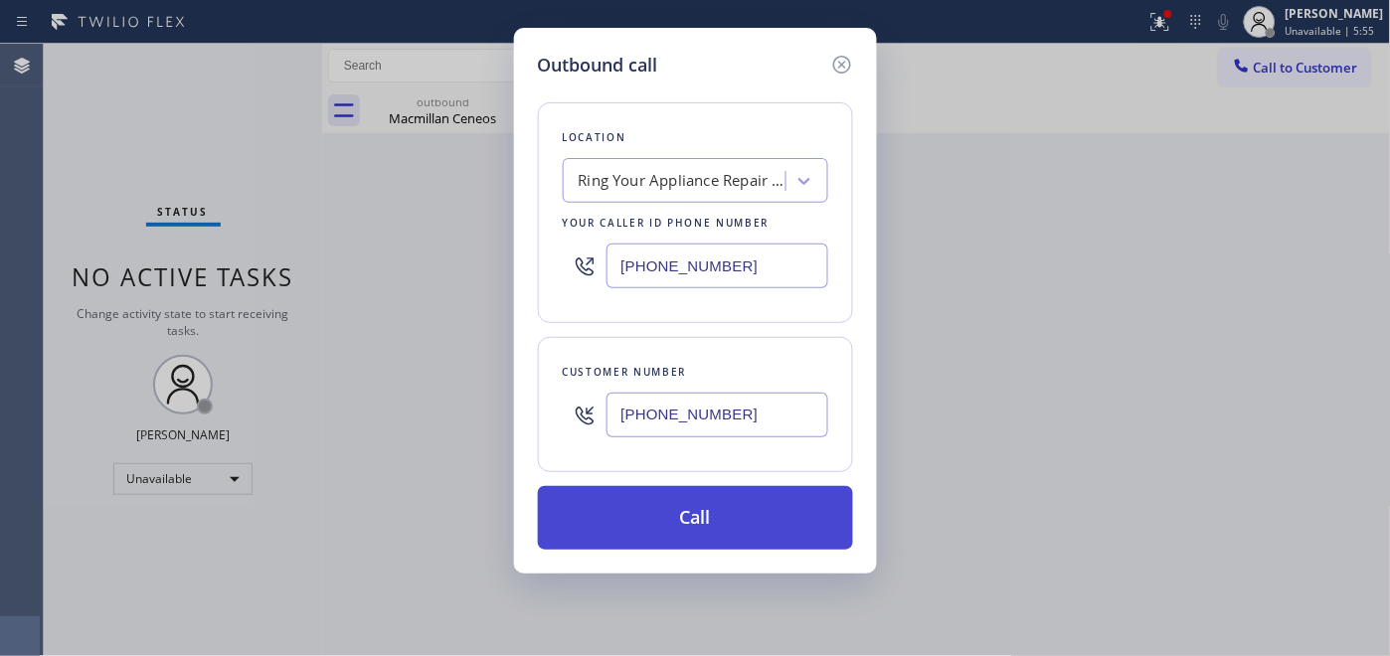
type input "[PHONE_NUMBER]"
click at [716, 512] on button "Call" at bounding box center [695, 518] width 315 height 64
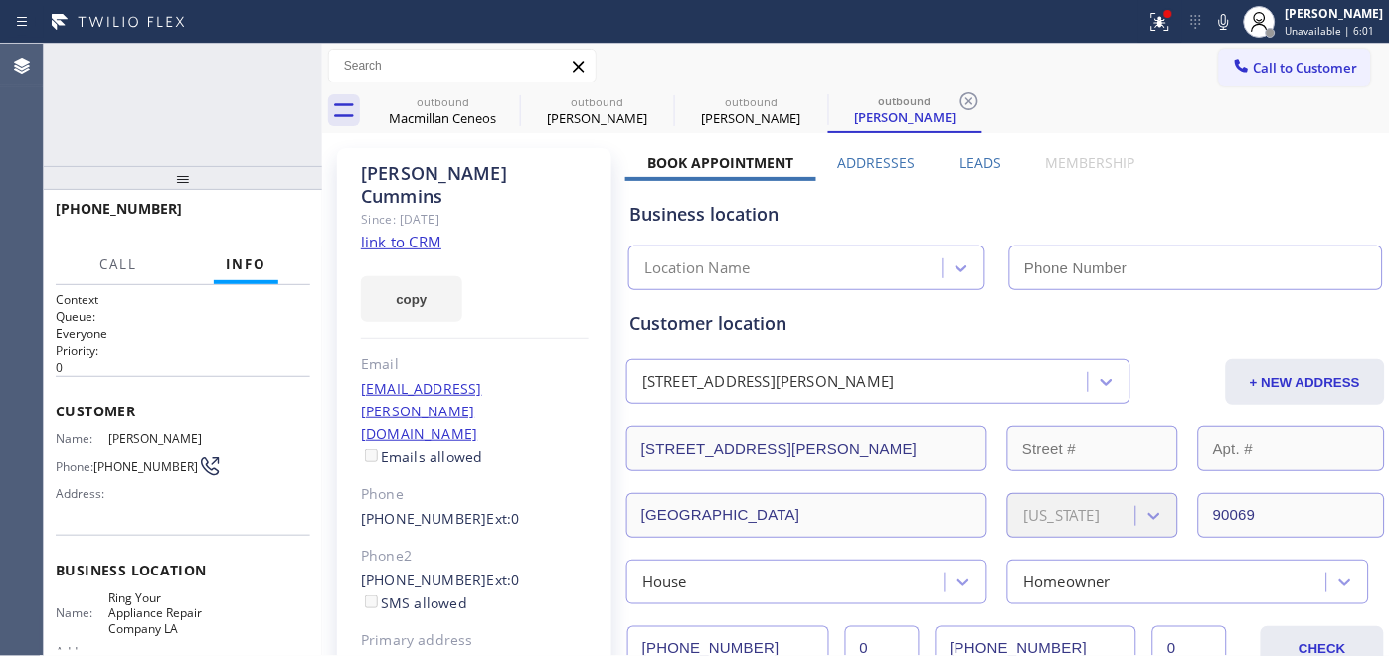
type input "[PHONE_NUMBER]"
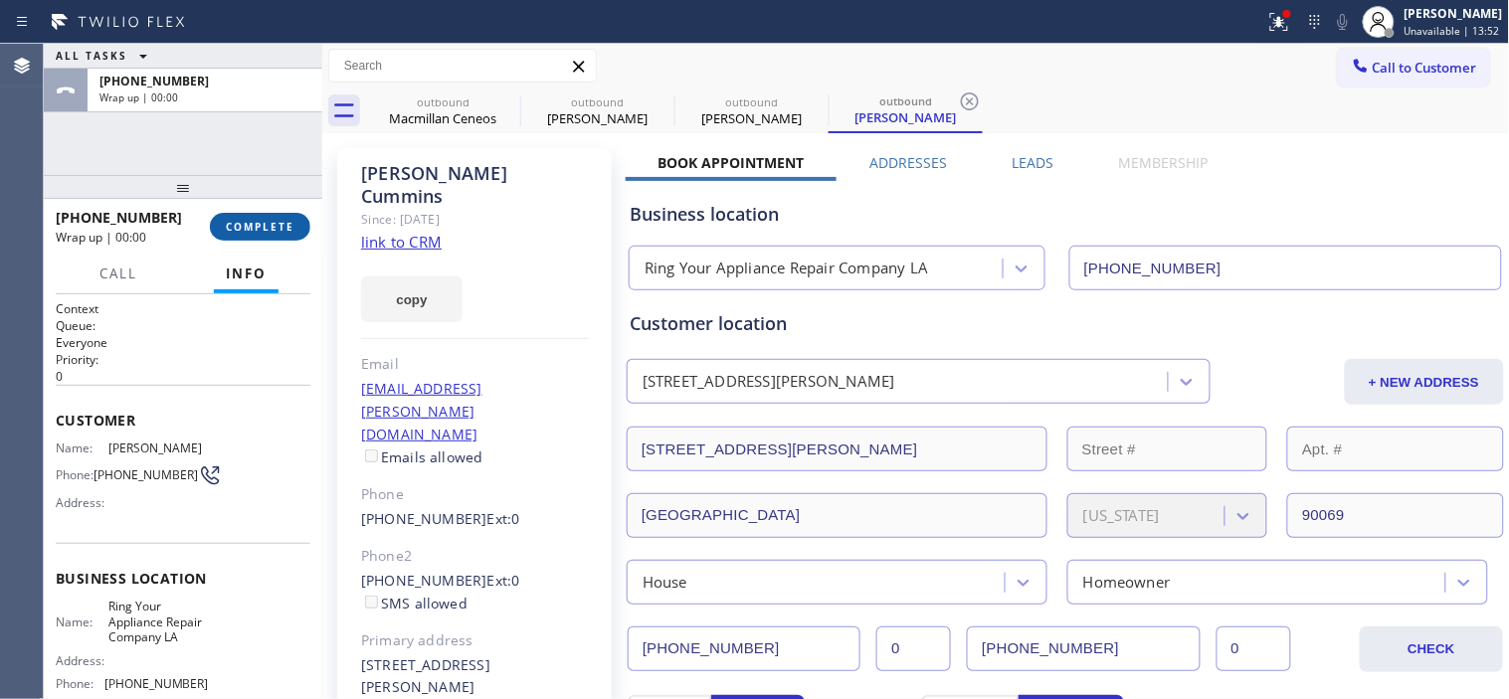
click at [294, 232] on button "COMPLETE" at bounding box center [260, 227] width 100 height 28
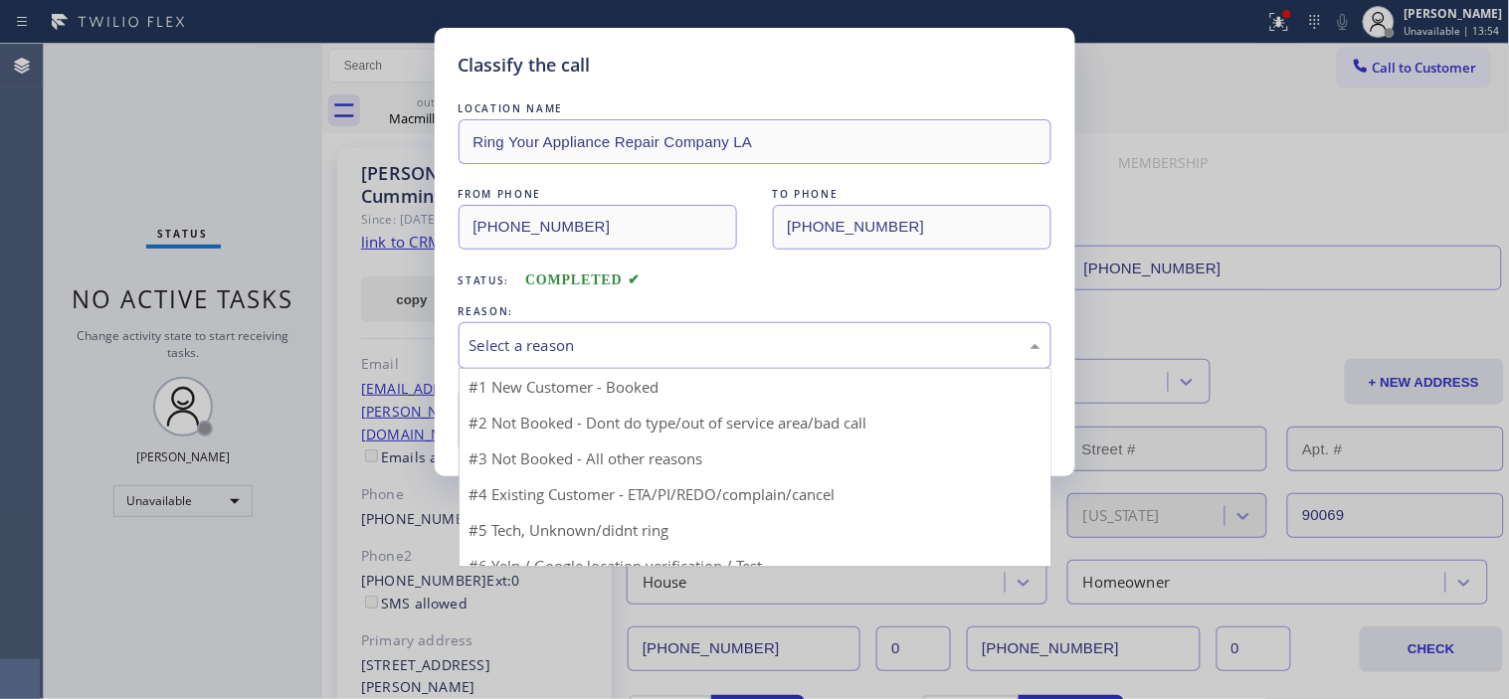
click at [553, 362] on div "Select a reason" at bounding box center [754, 345] width 593 height 47
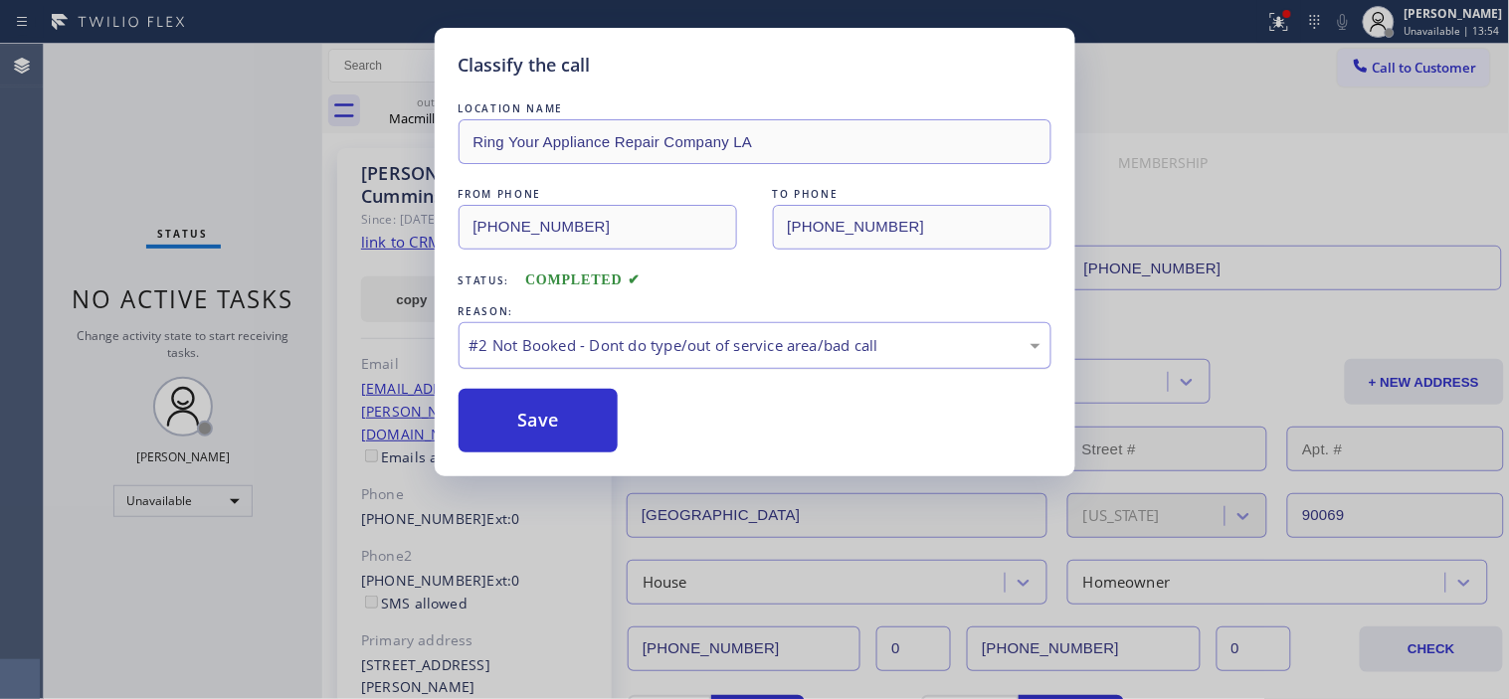
click at [561, 334] on div "#2 Not Booked - Dont do type/out of service area/bad call" at bounding box center [754, 345] width 571 height 23
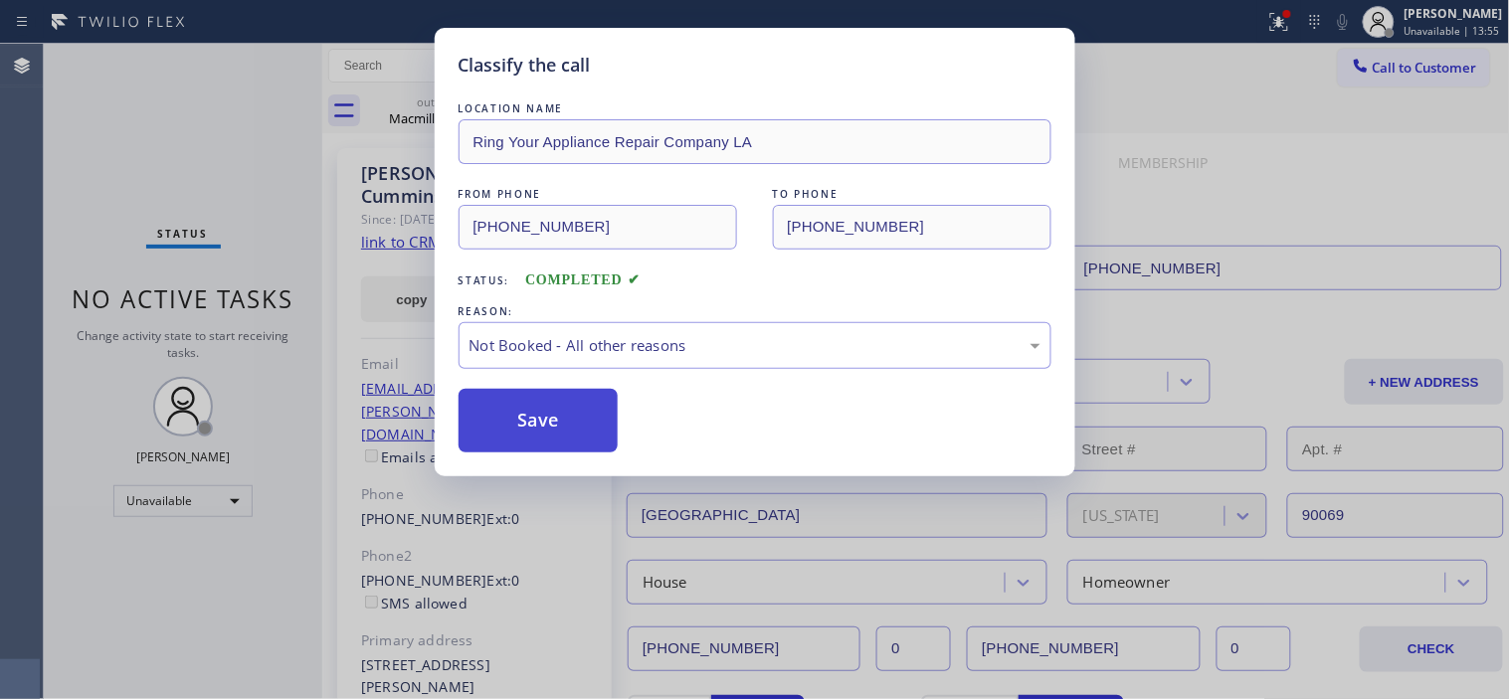
click at [541, 409] on button "Save" at bounding box center [538, 421] width 160 height 64
